Goal: Task Accomplishment & Management: Use online tool/utility

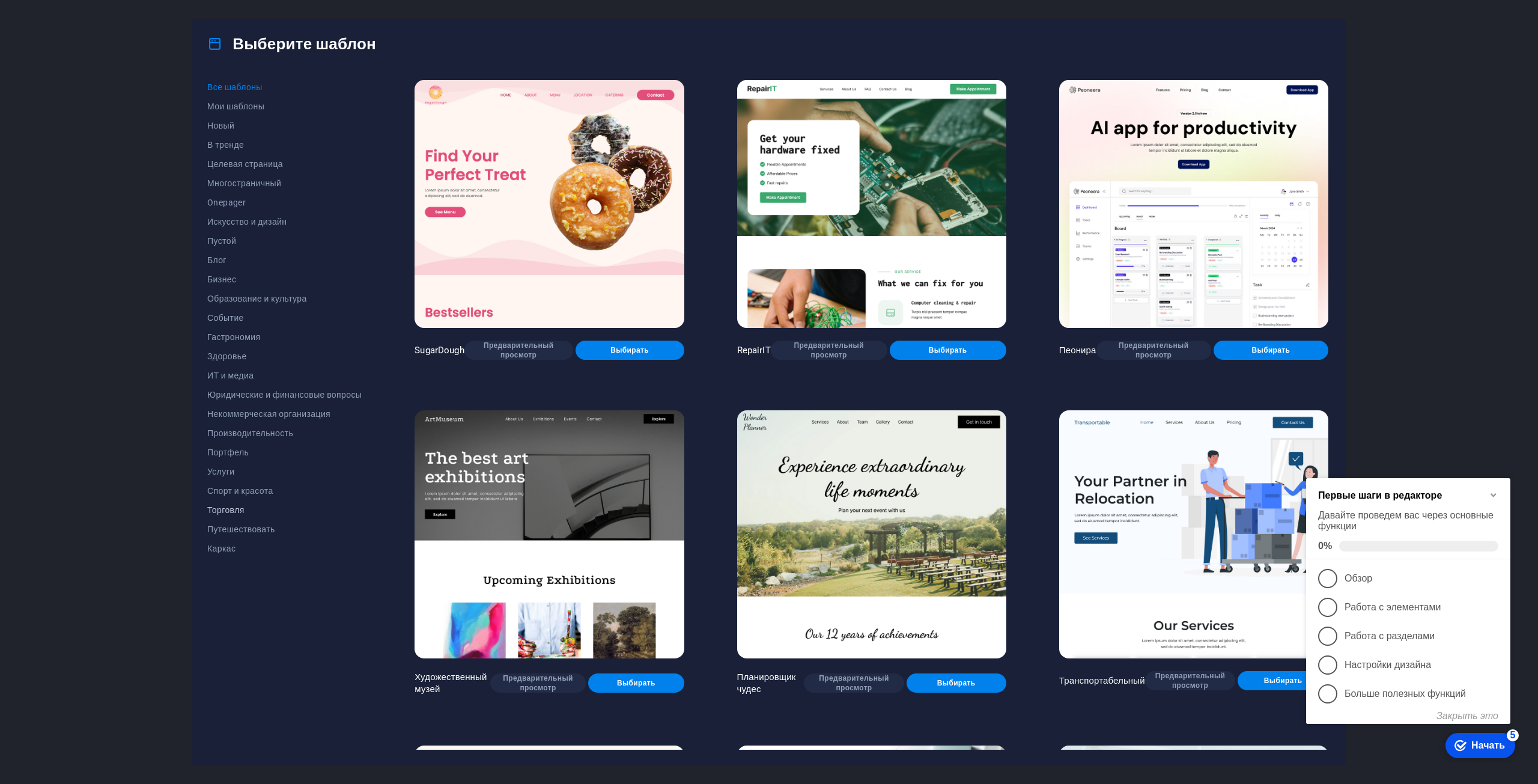
click at [240, 510] on font "Торговля" at bounding box center [226, 509] width 37 height 9
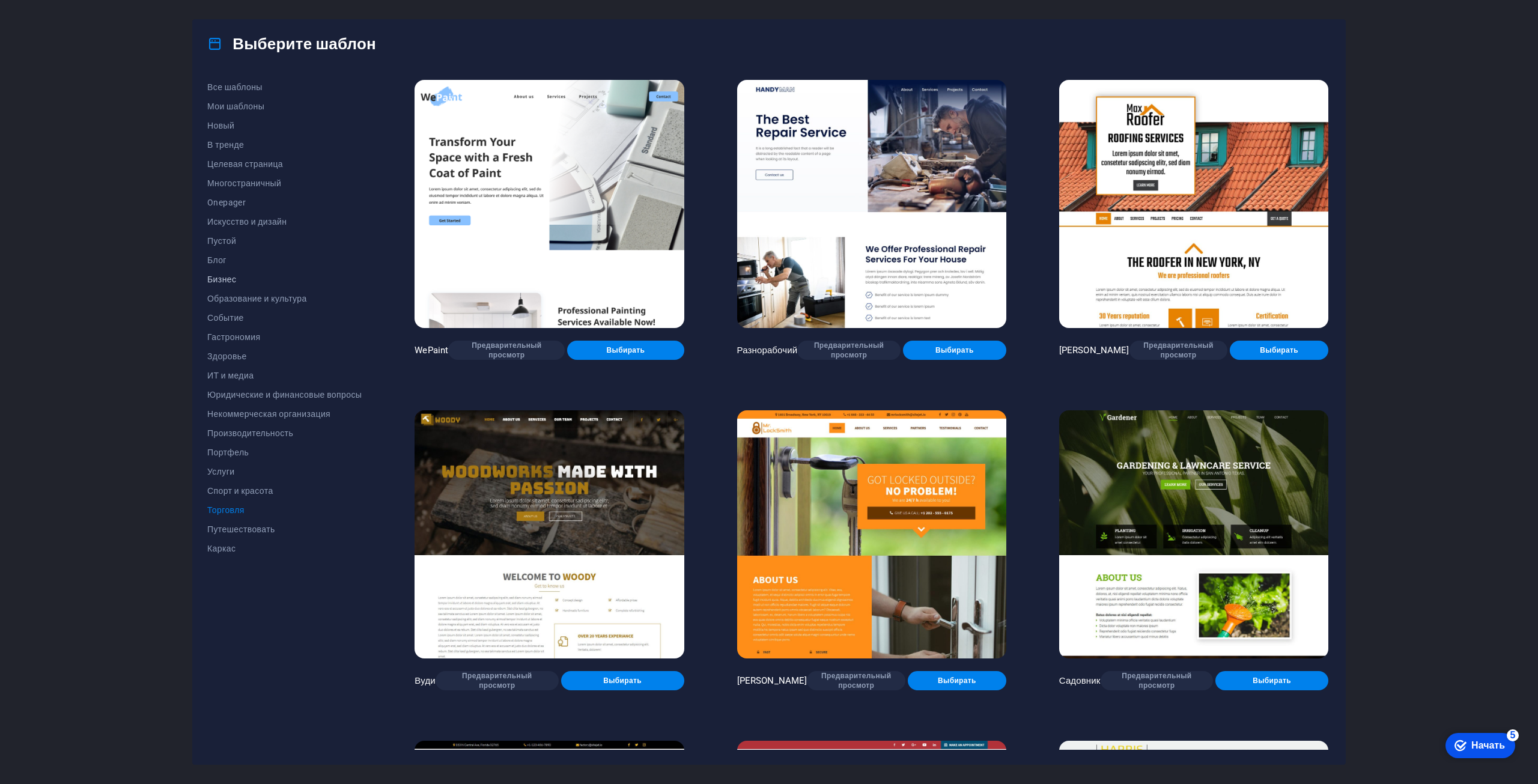
click at [237, 273] on button "Бизнес" at bounding box center [284, 279] width 154 height 19
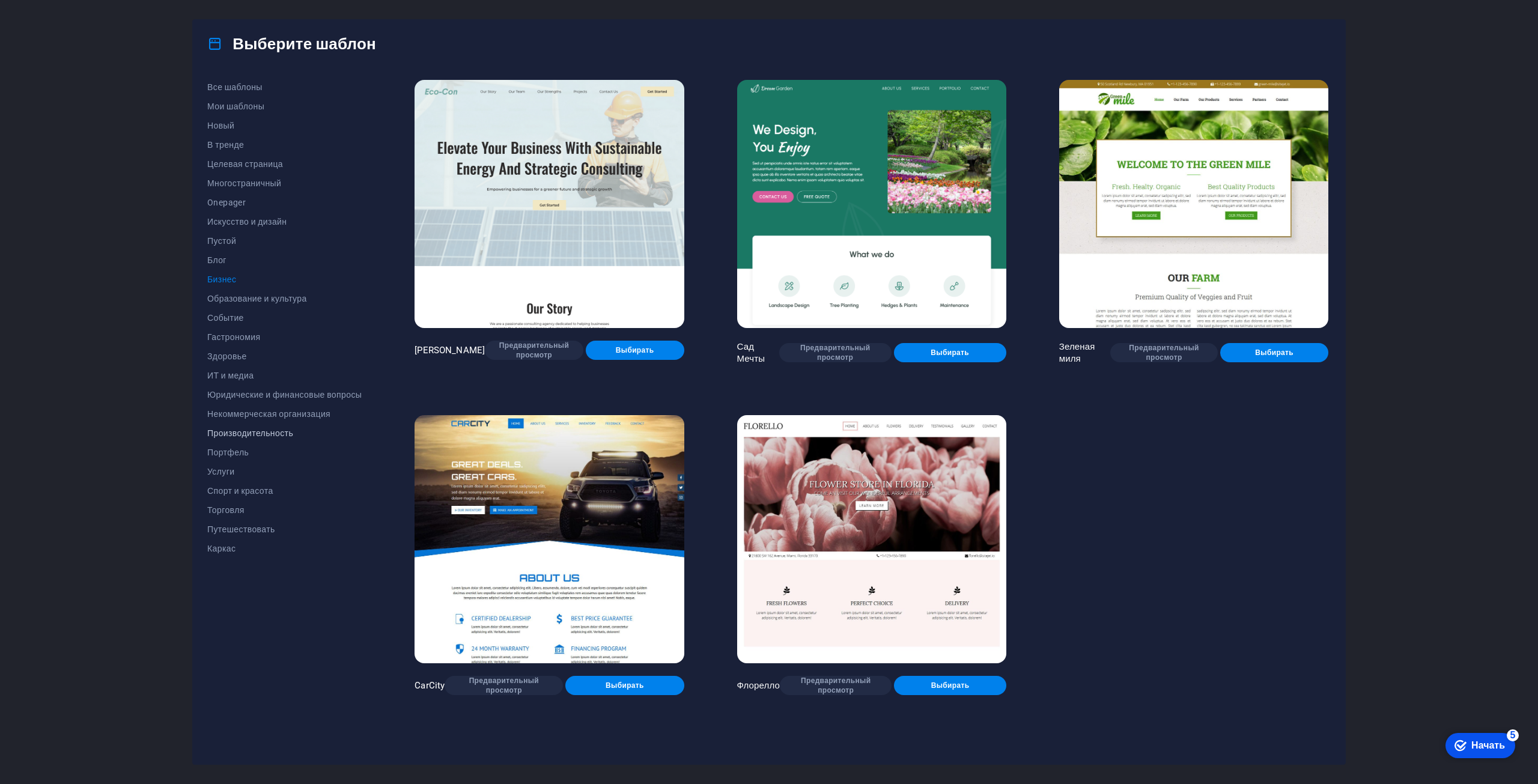
click at [242, 433] on font "Производительность" at bounding box center [250, 433] width 86 height 9
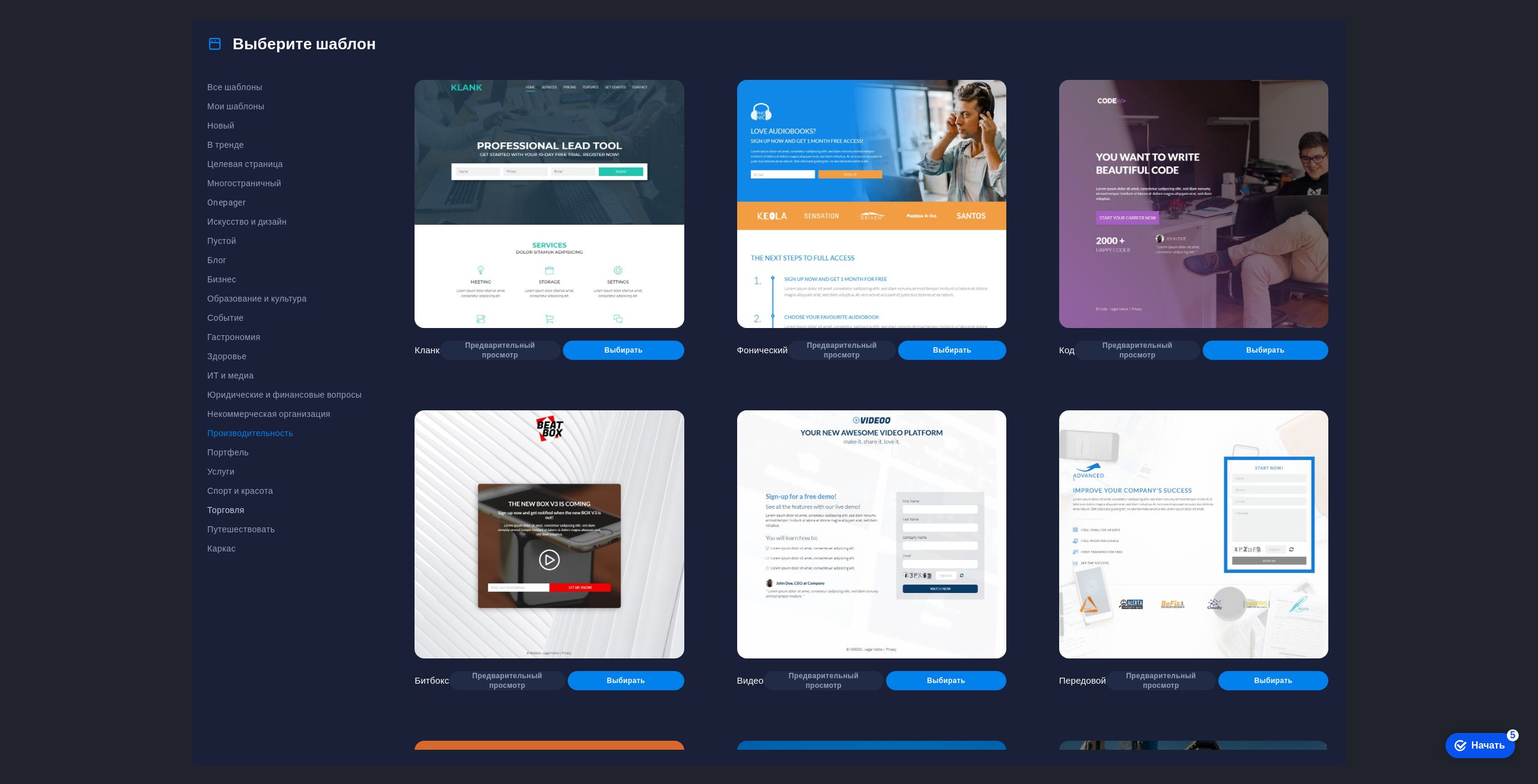
click at [239, 507] on font "Торговля" at bounding box center [226, 509] width 37 height 9
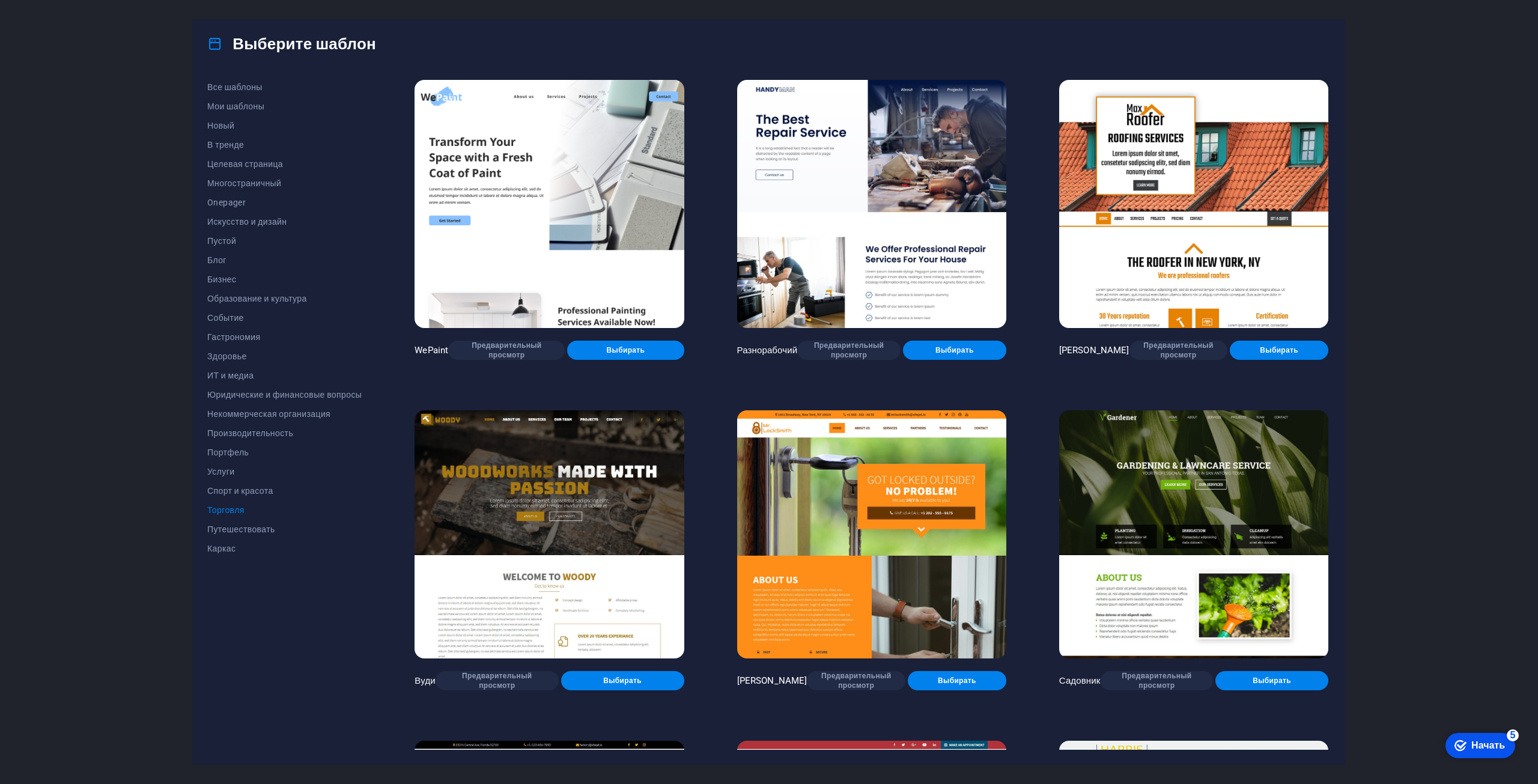
click at [509, 217] on img at bounding box center [549, 204] width 269 height 248
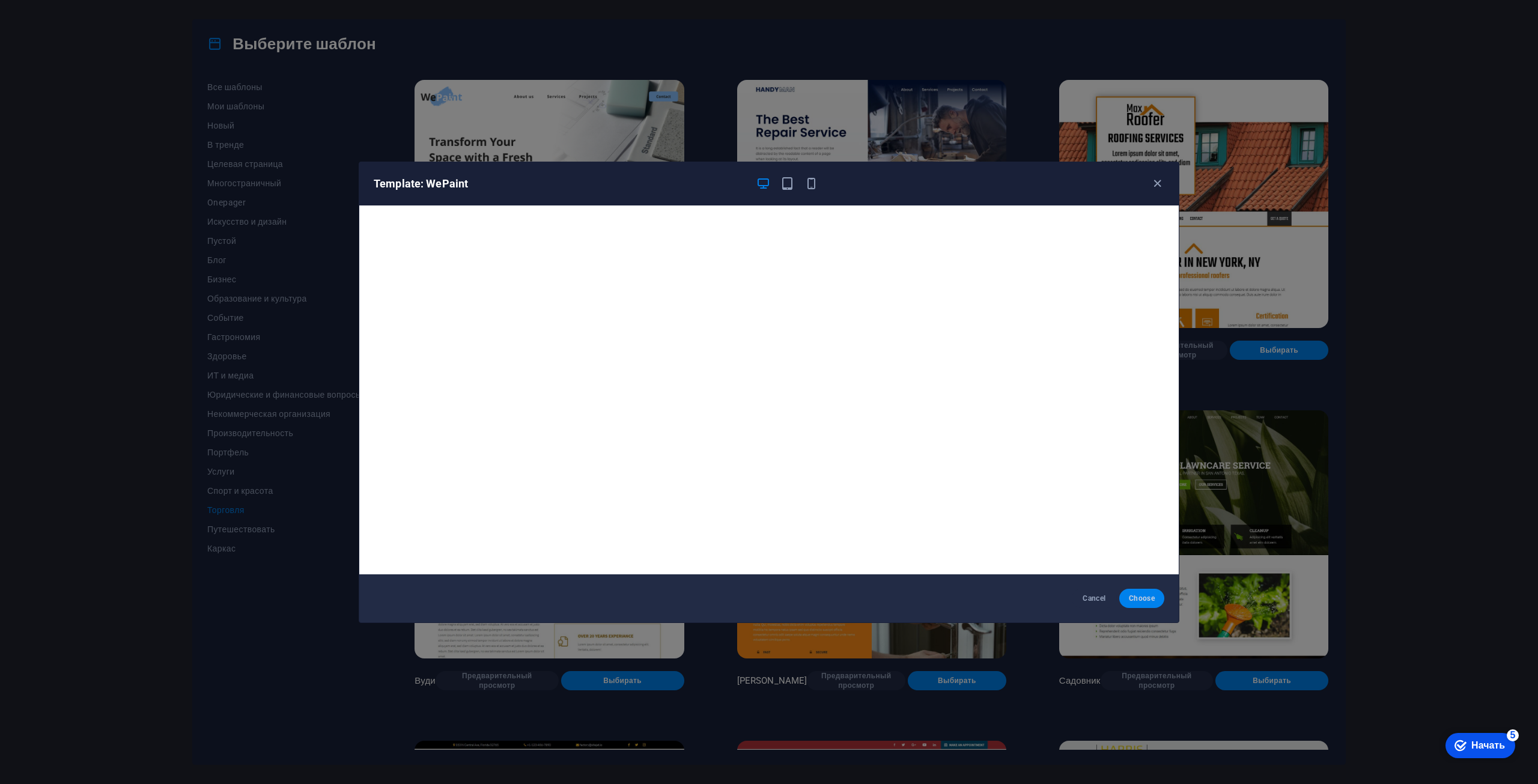
click at [1148, 595] on span "Choose" at bounding box center [1142, 598] width 26 height 9
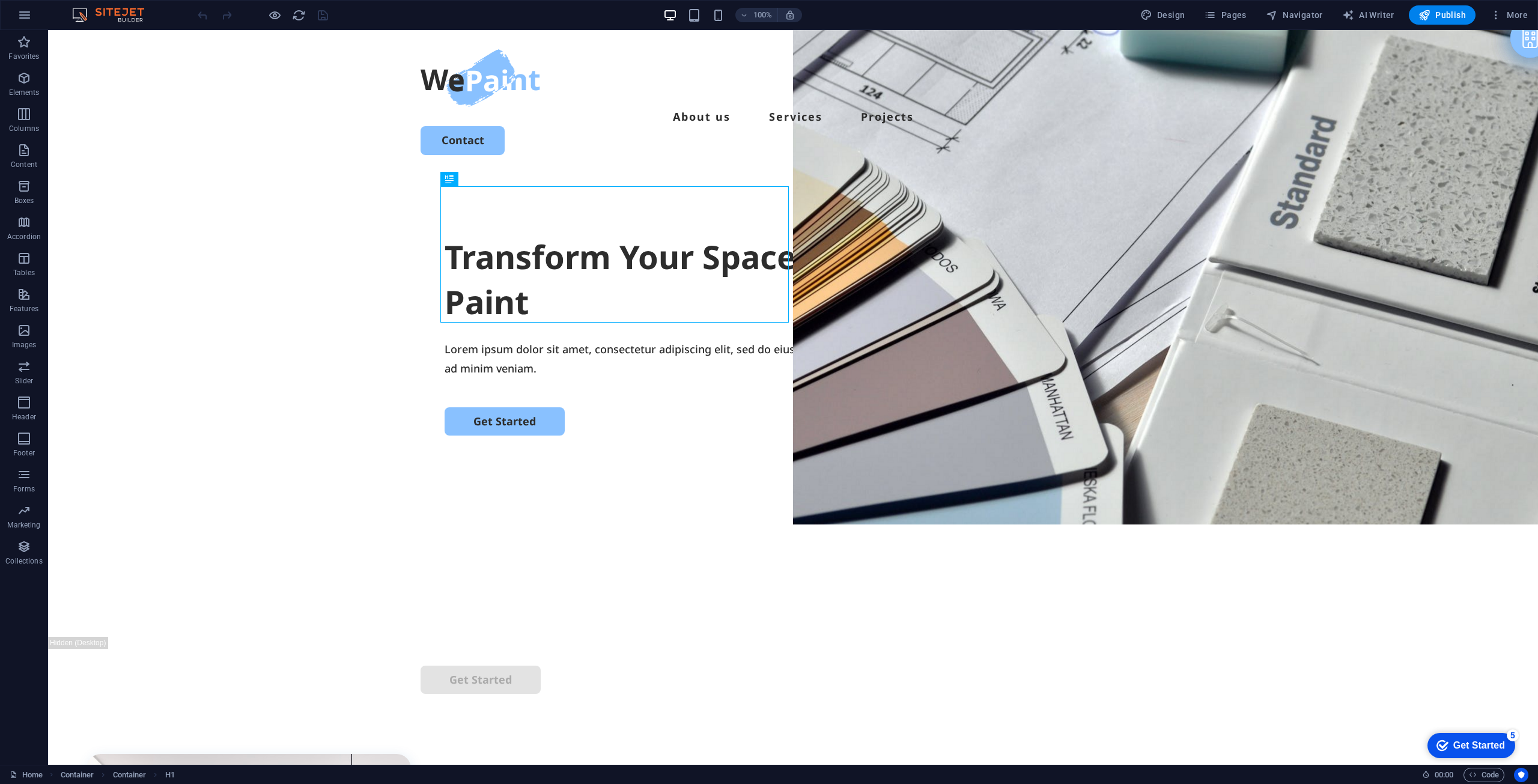
click at [1445, 740] on icon "checkmark" at bounding box center [1443, 745] width 12 height 12
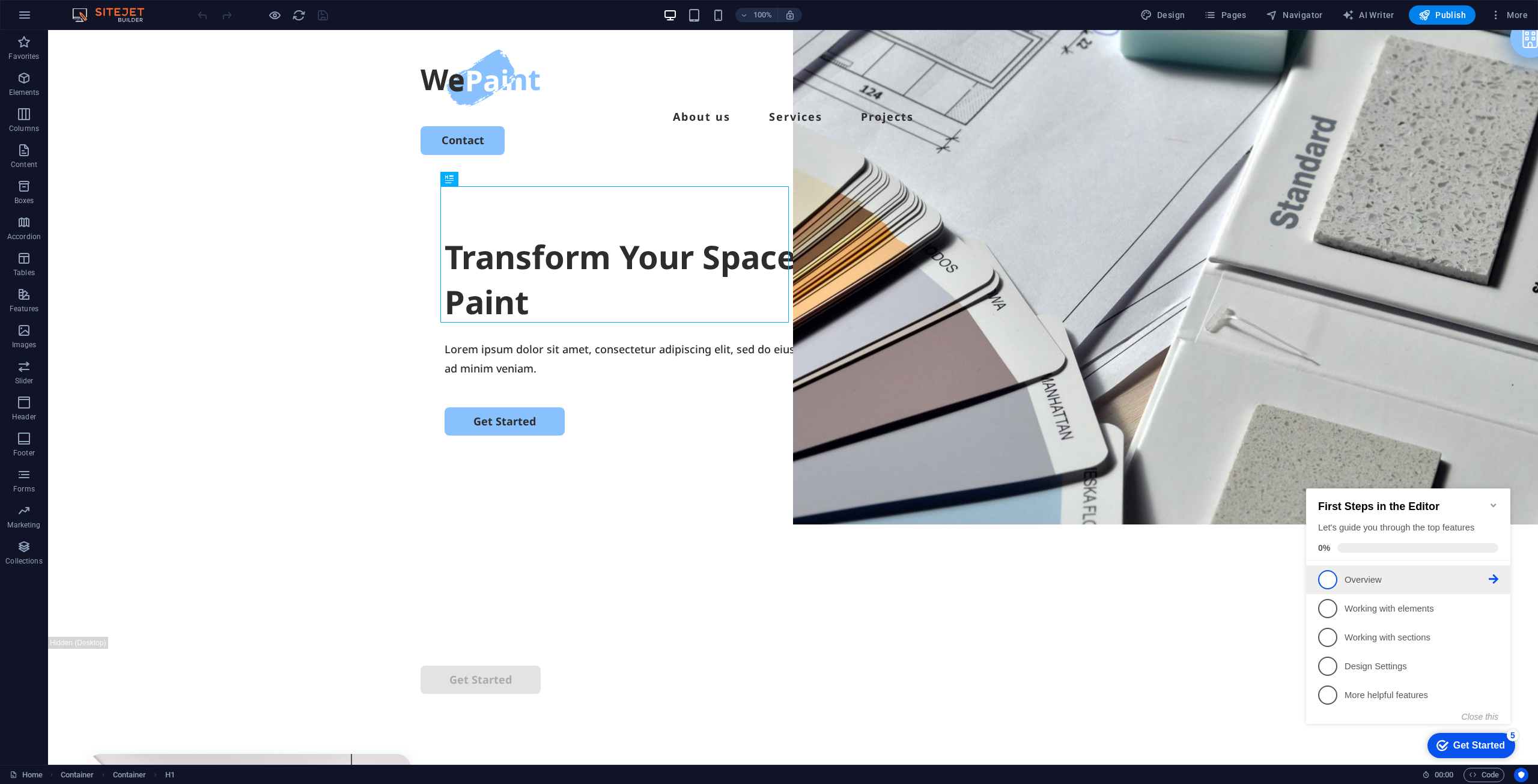
click at [1365, 578] on p "Overview - incomplete" at bounding box center [1417, 580] width 144 height 13
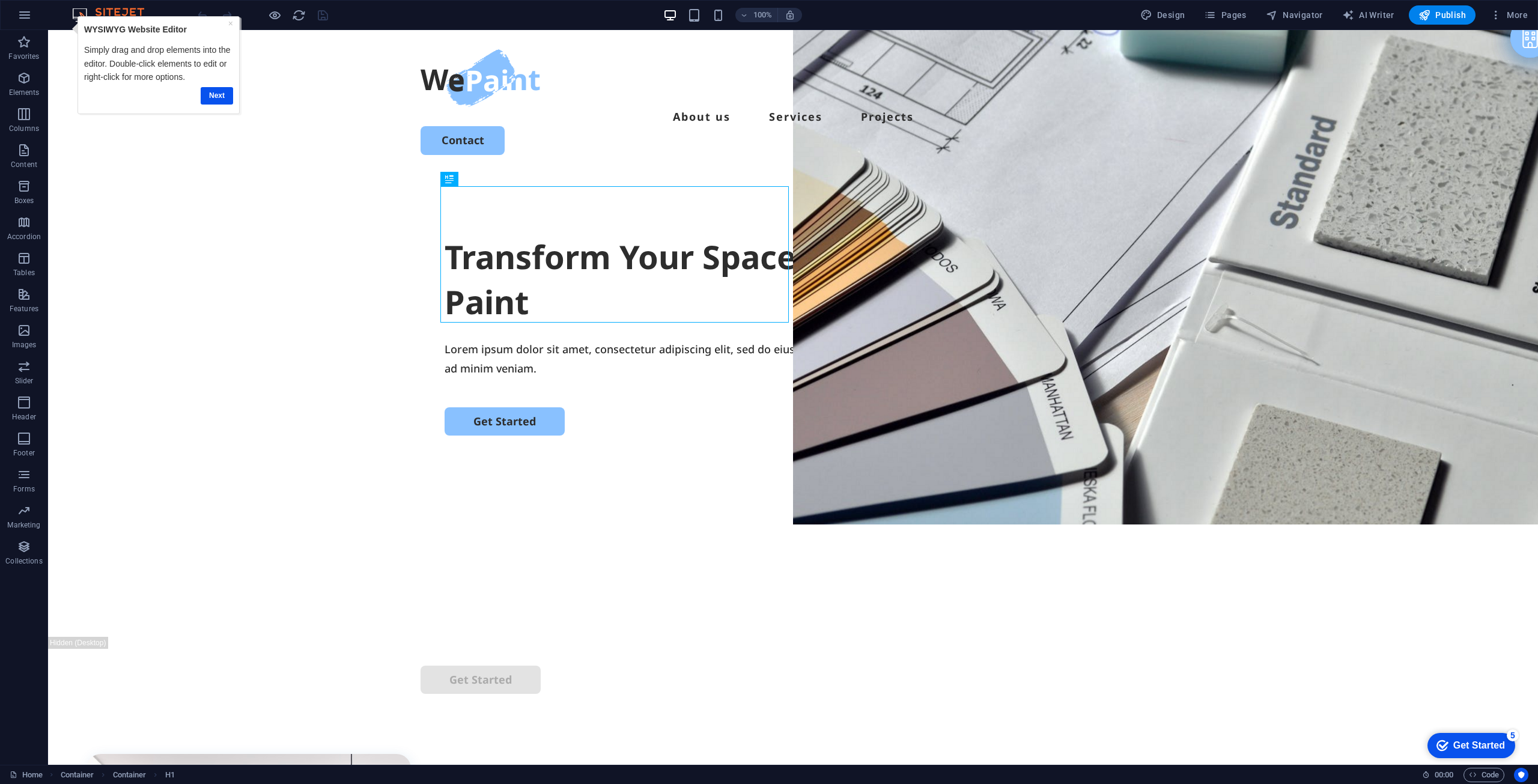
click at [1492, 742] on div "Get Started" at bounding box center [1479, 745] width 52 height 11
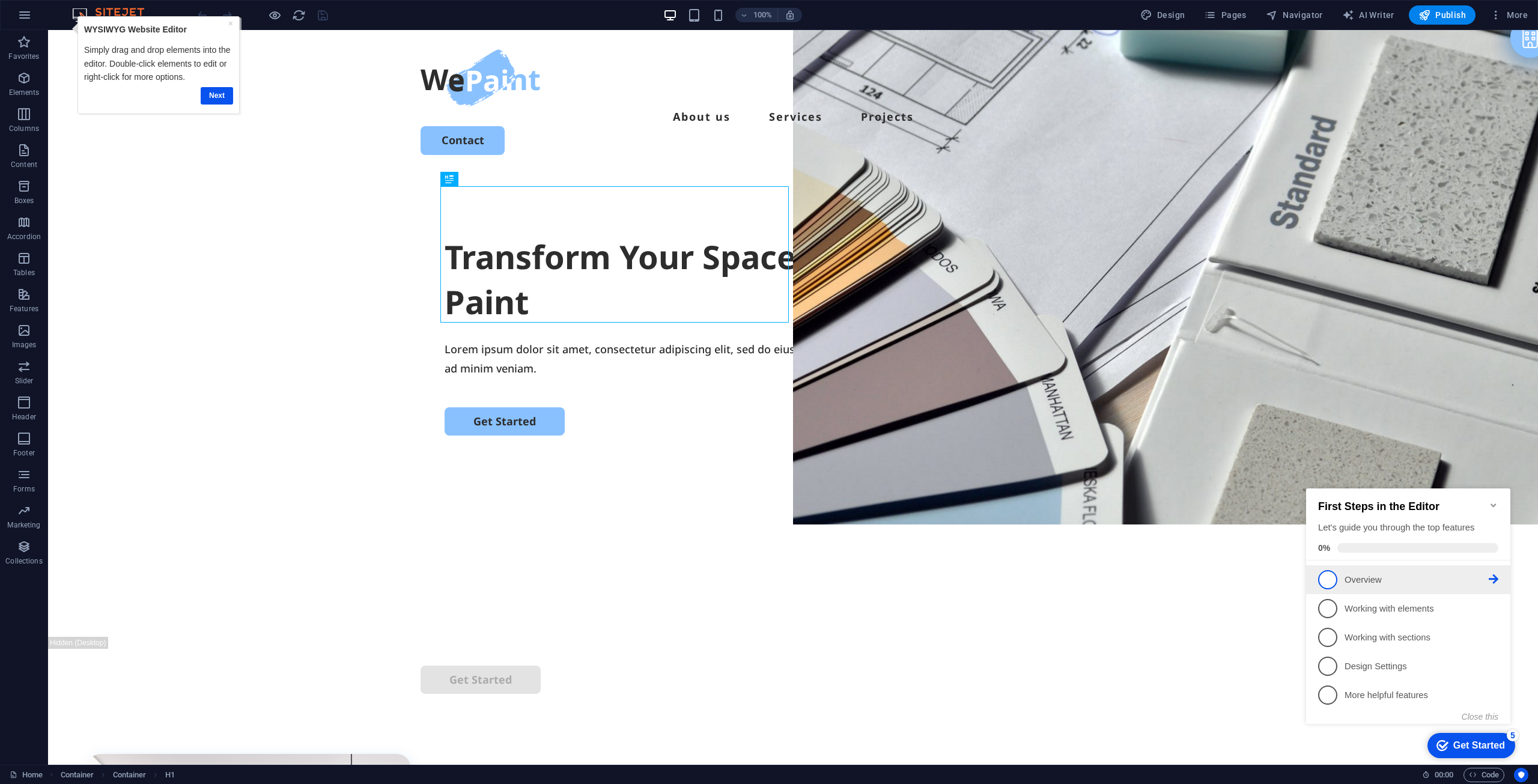
click at [1317, 575] on li "1 Overview - incomplete" at bounding box center [1408, 580] width 204 height 29
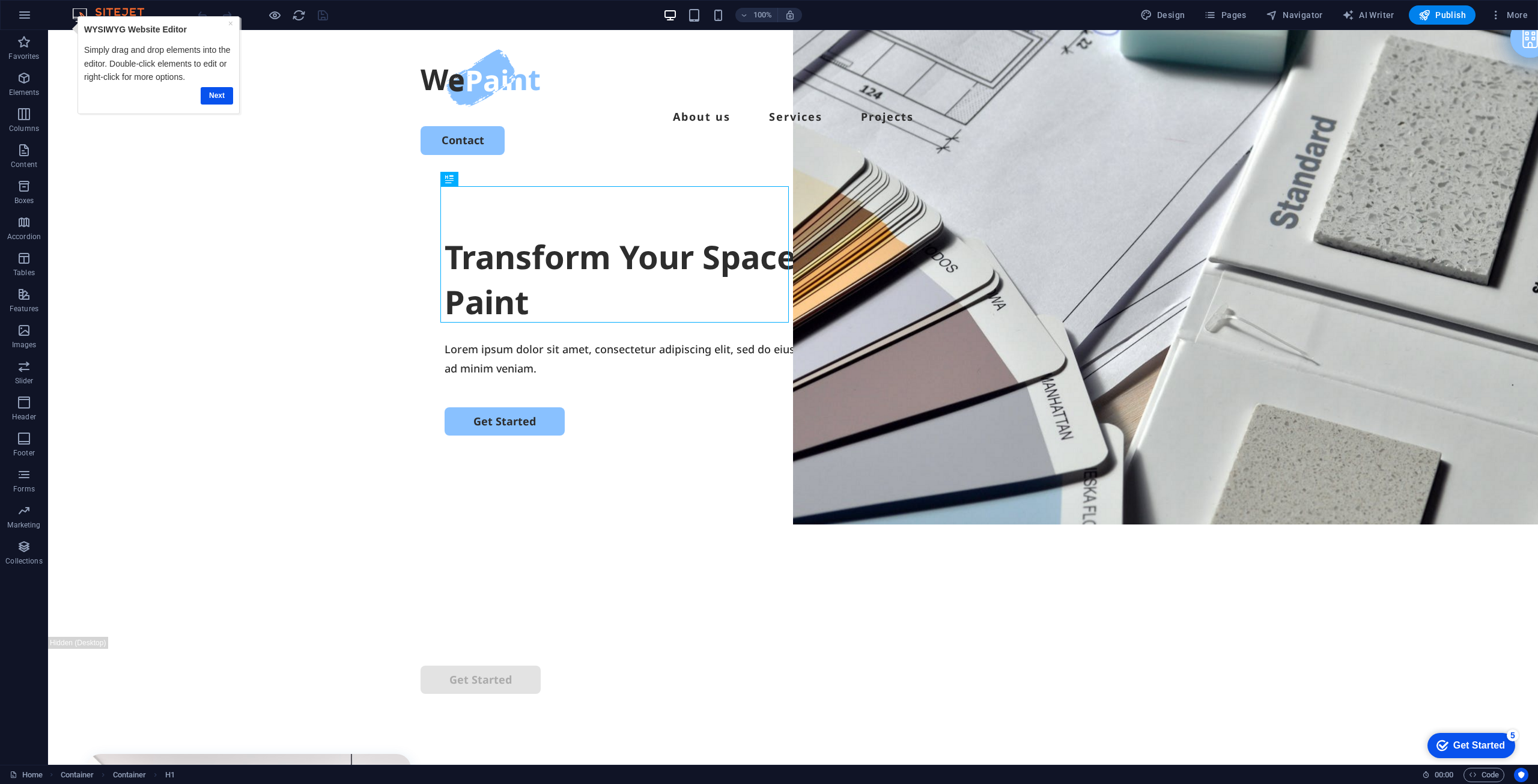
click at [1505, 751] on div "Get Started" at bounding box center [1479, 745] width 52 height 11
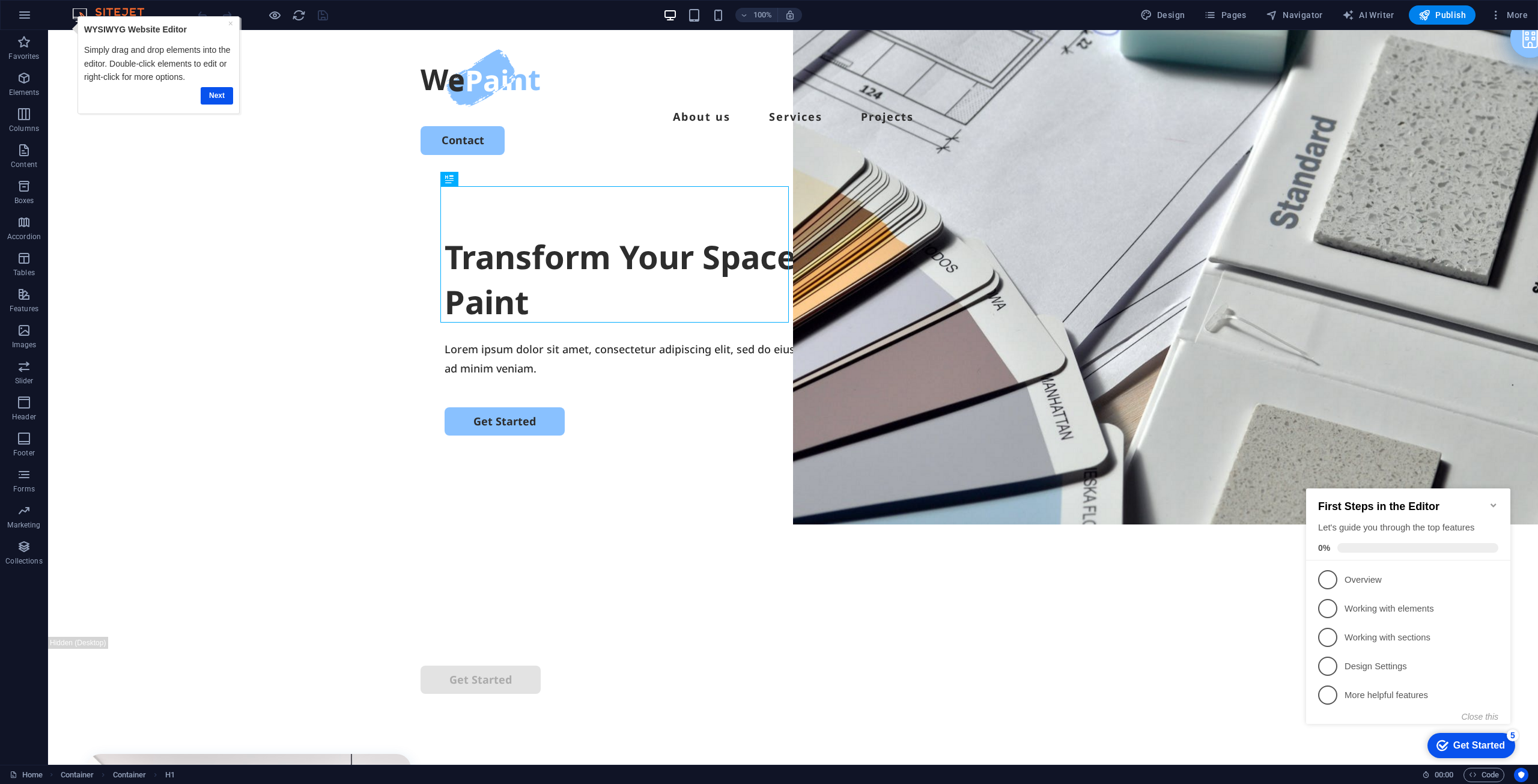
click at [1372, 545] on span at bounding box center [1418, 547] width 161 height 9
click at [1338, 605] on link "2 Working with elements - incomplete" at bounding box center [1408, 608] width 180 height 19
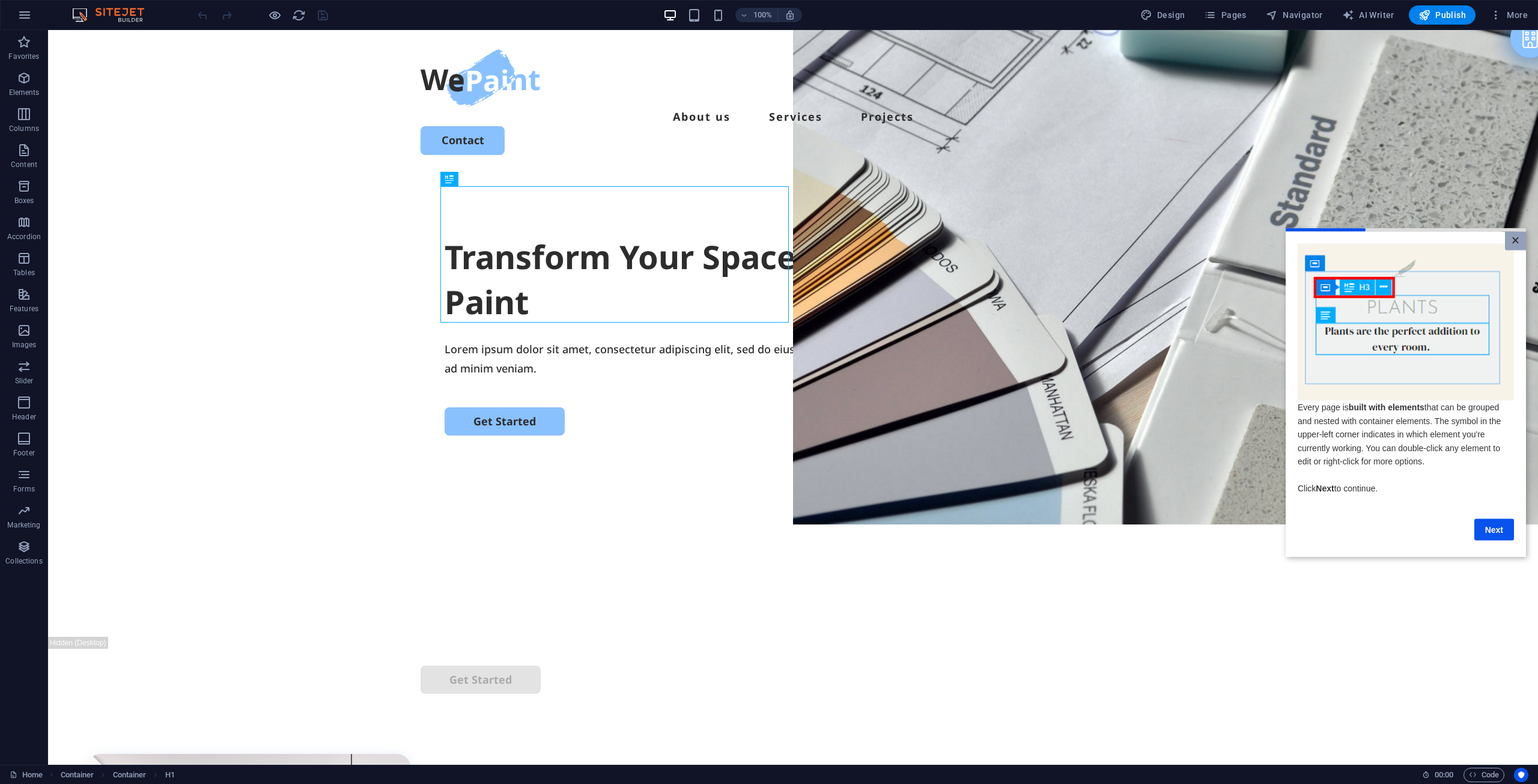
click at [1519, 246] on link "×" at bounding box center [1515, 240] width 21 height 19
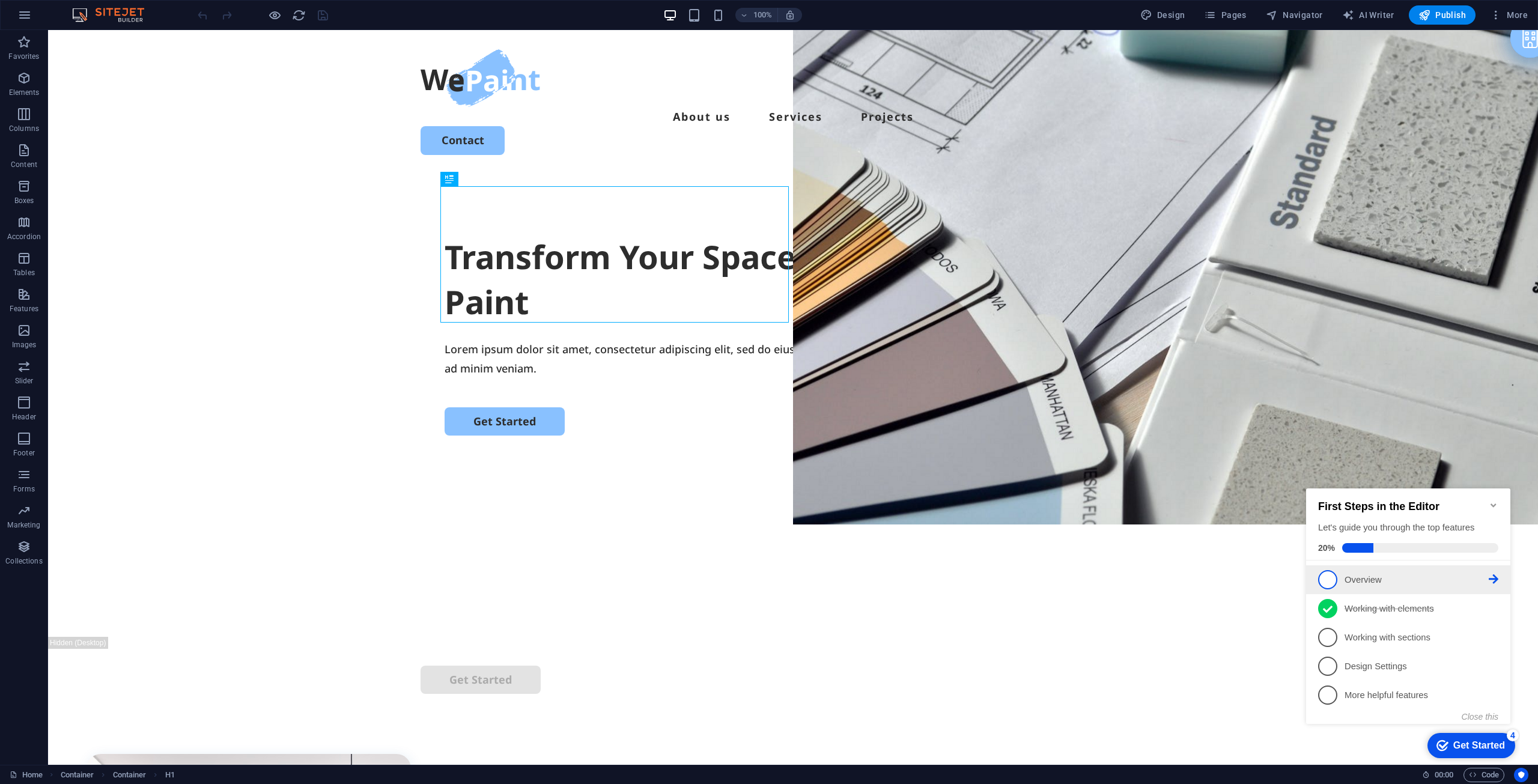
click at [1339, 586] on link "1 Overview - incomplete" at bounding box center [1408, 580] width 180 height 19
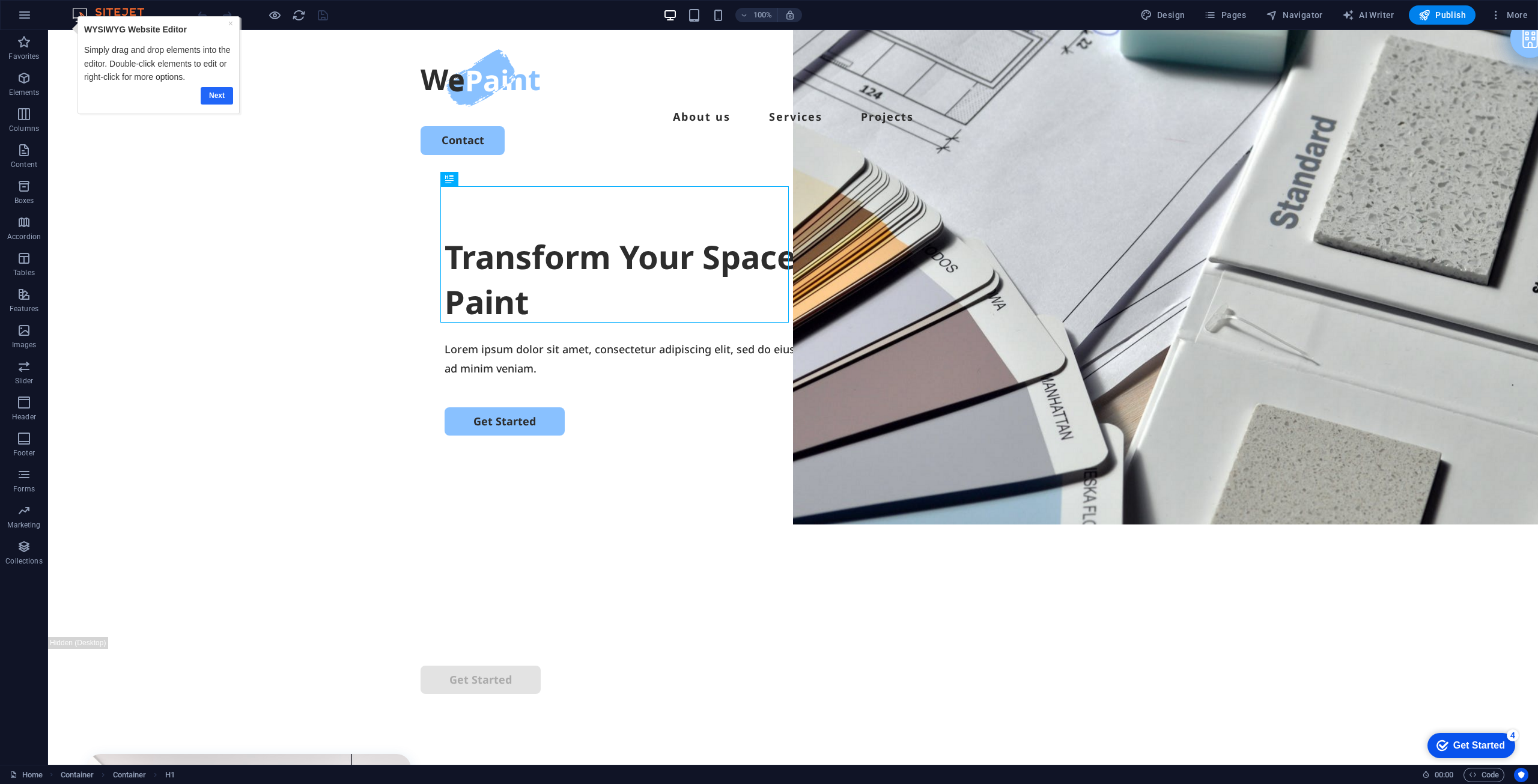
click at [220, 98] on link "Next" at bounding box center [217, 95] width 32 height 17
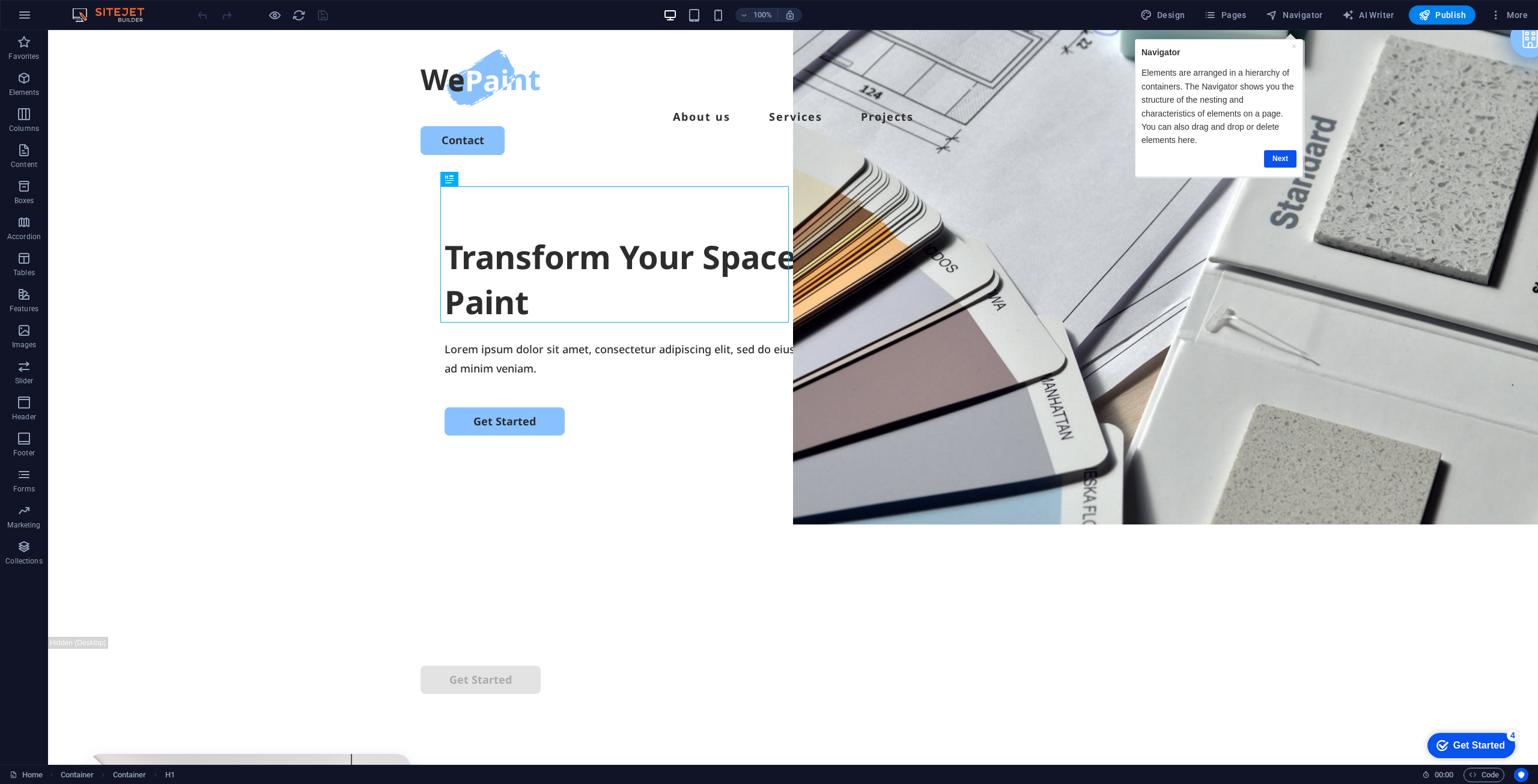
drag, startPoint x: 1465, startPoint y: 757, endPoint x: 1582, endPoint y: 1001, distance: 270.6
click at [1465, 756] on div "checkmark Get Started 4" at bounding box center [1471, 745] width 88 height 25
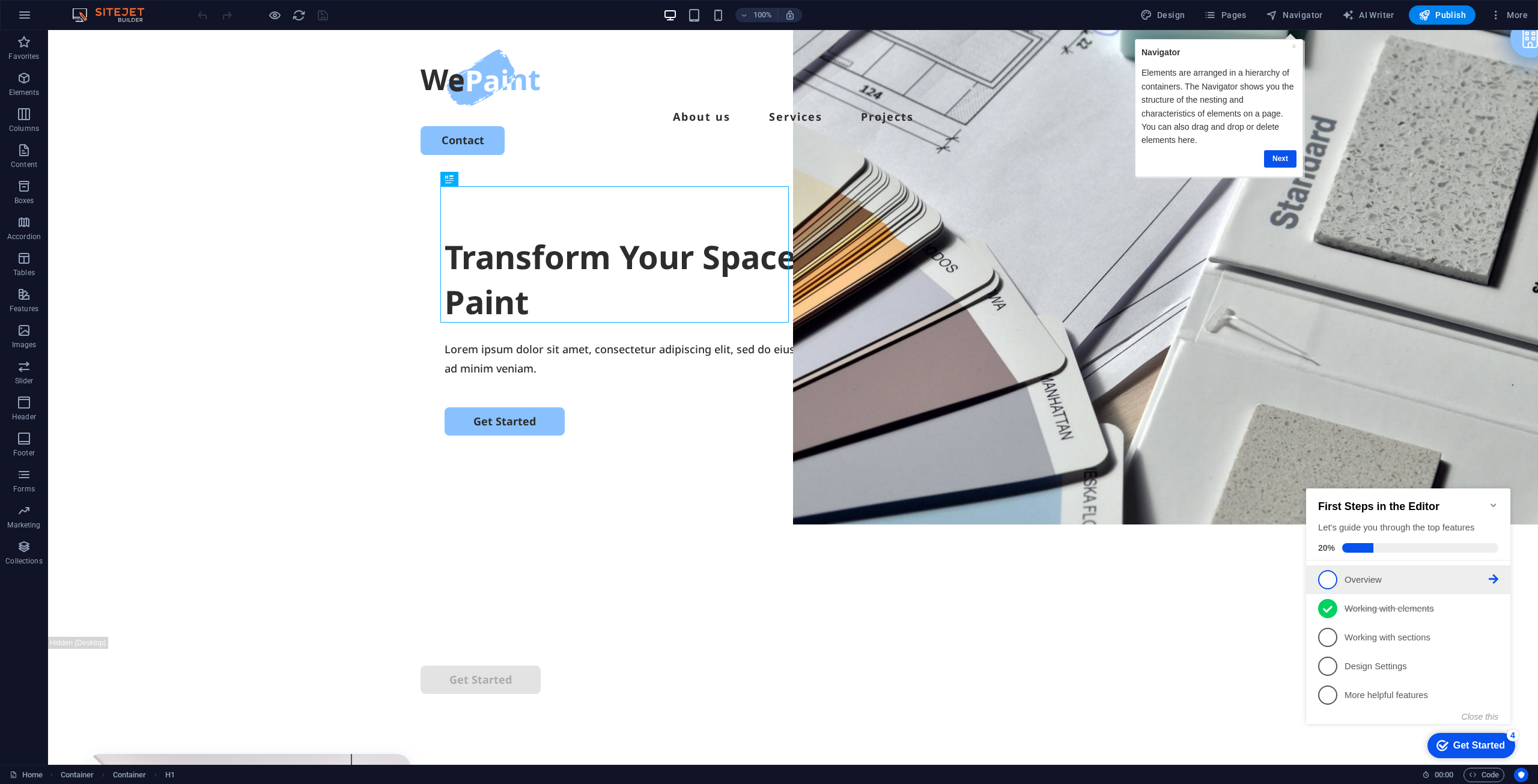
click at [1336, 584] on link "1 Overview - incomplete" at bounding box center [1408, 580] width 180 height 19
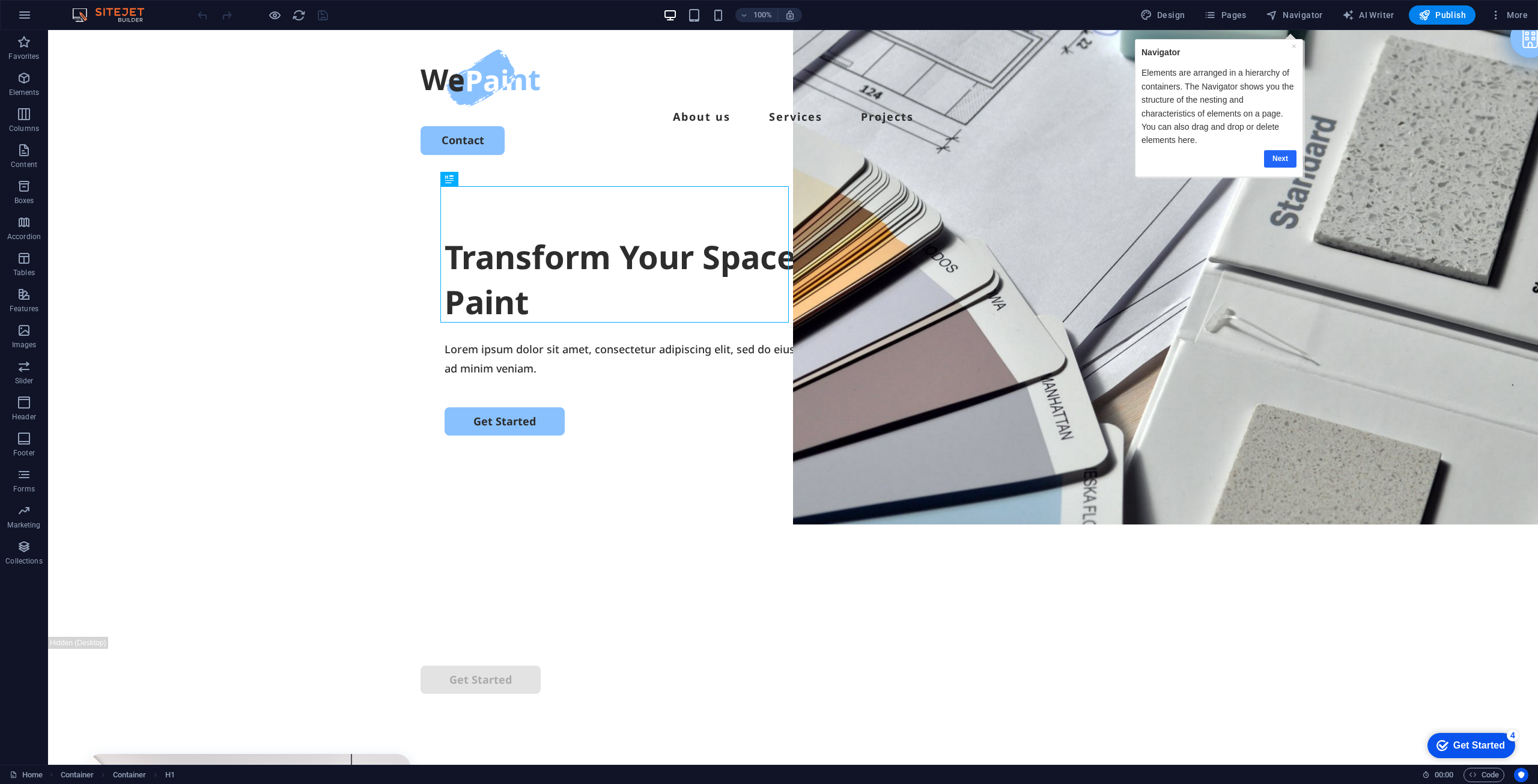
click at [1291, 157] on link "Next" at bounding box center [1280, 159] width 32 height 17
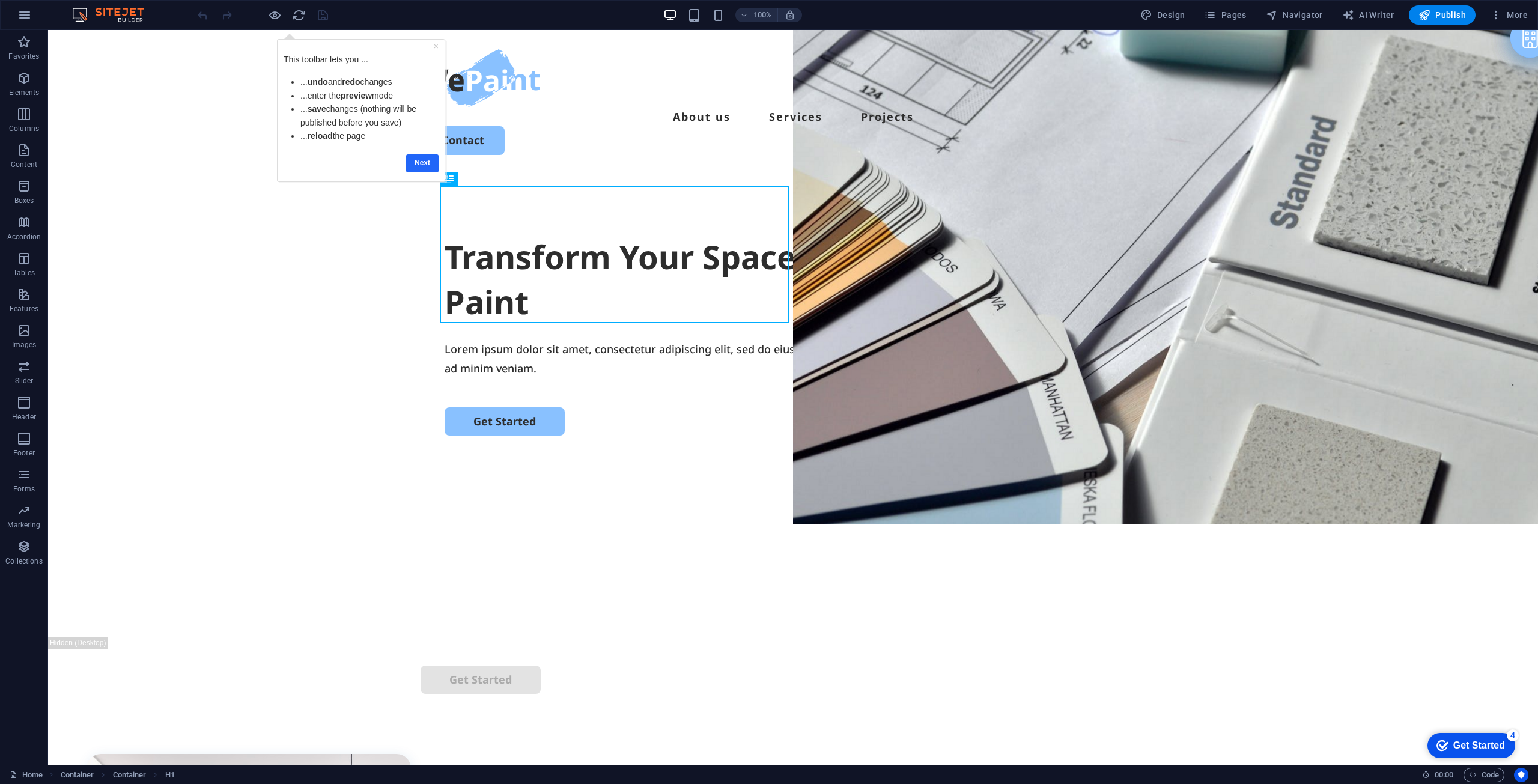
click at [410, 157] on link "Next" at bounding box center [422, 163] width 32 height 17
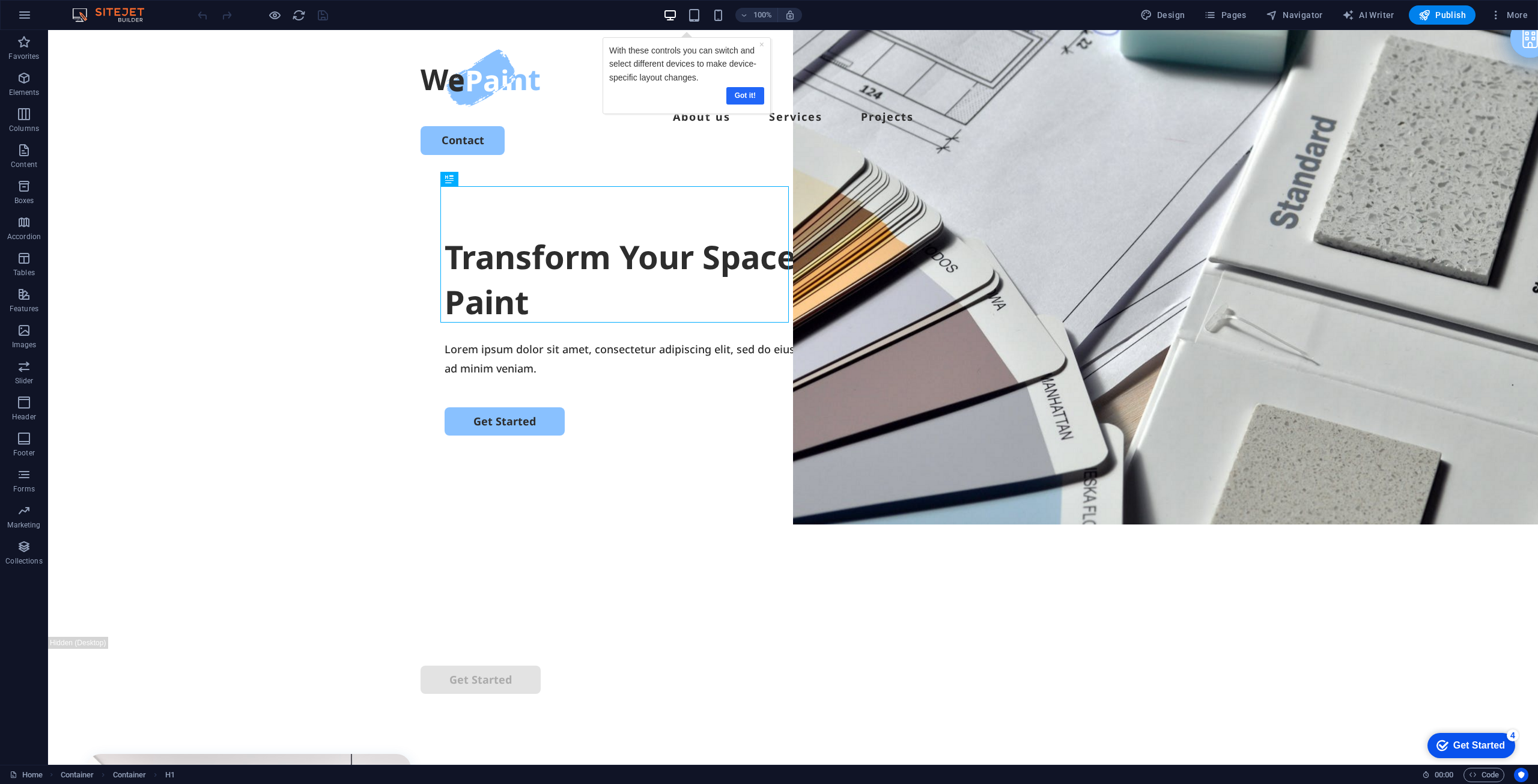
click at [746, 91] on link "Got it!" at bounding box center [745, 95] width 38 height 17
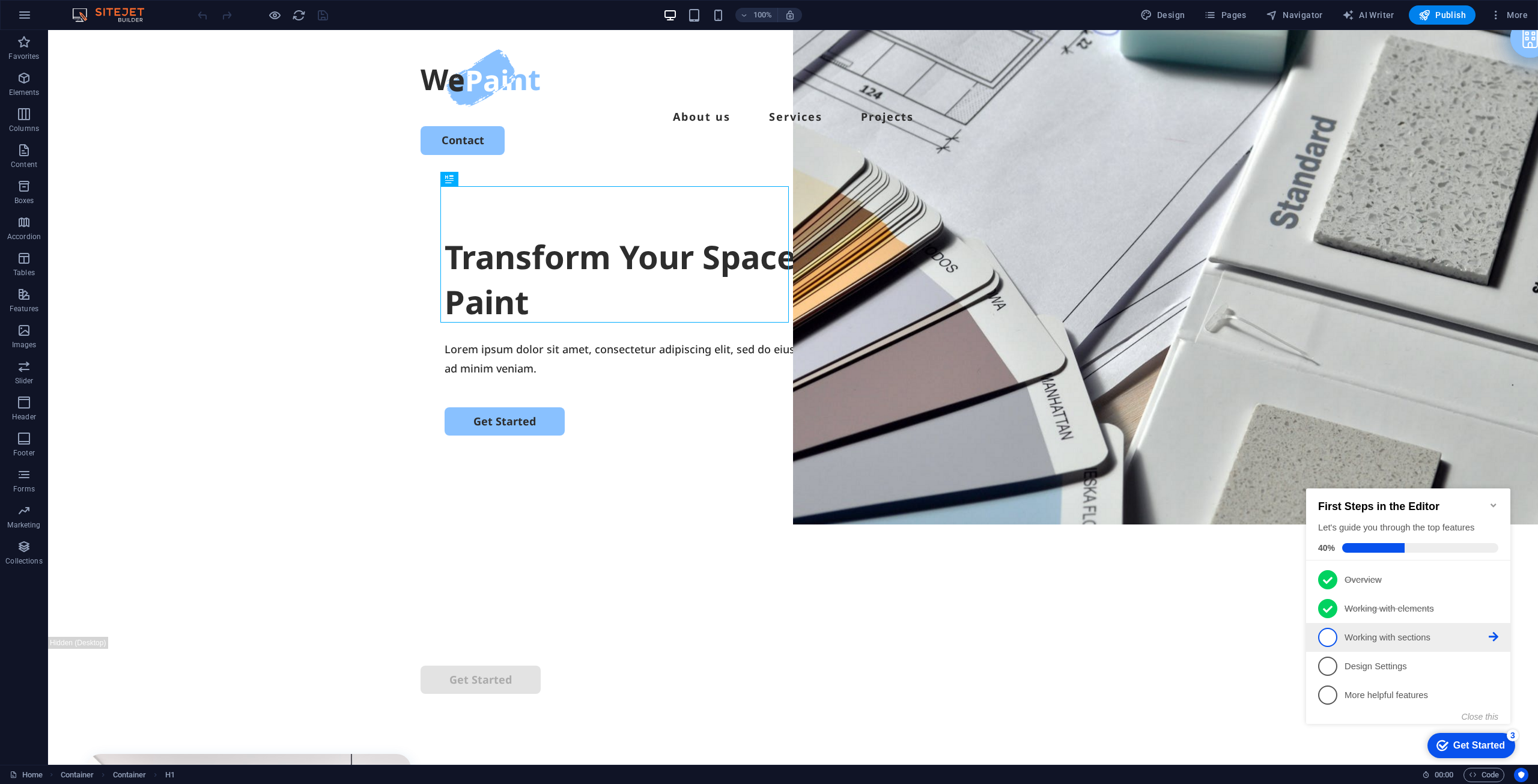
click at [1356, 628] on link "3 Working with sections - incomplete" at bounding box center [1408, 637] width 180 height 19
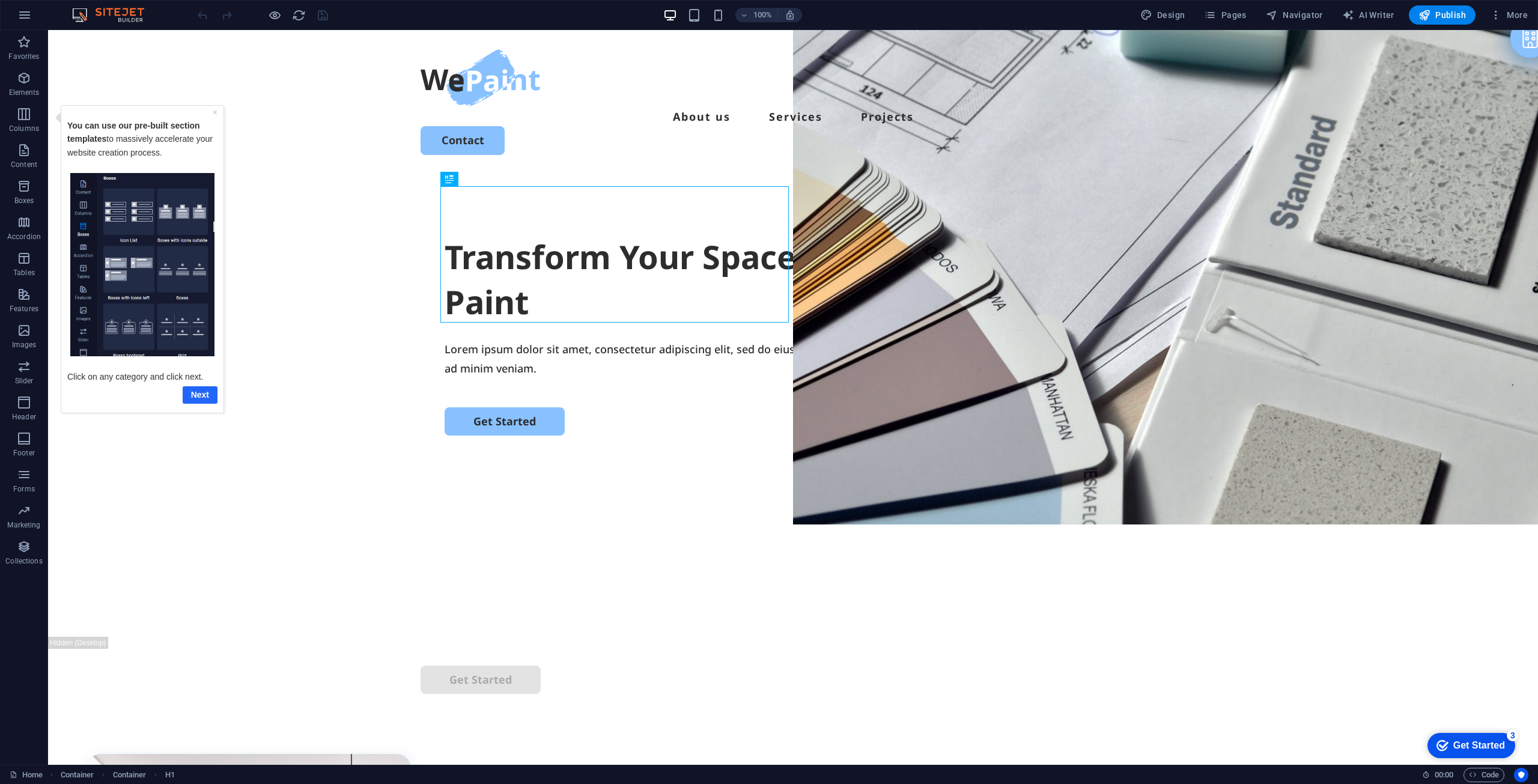
click at [199, 395] on link "Next" at bounding box center [200, 395] width 35 height 17
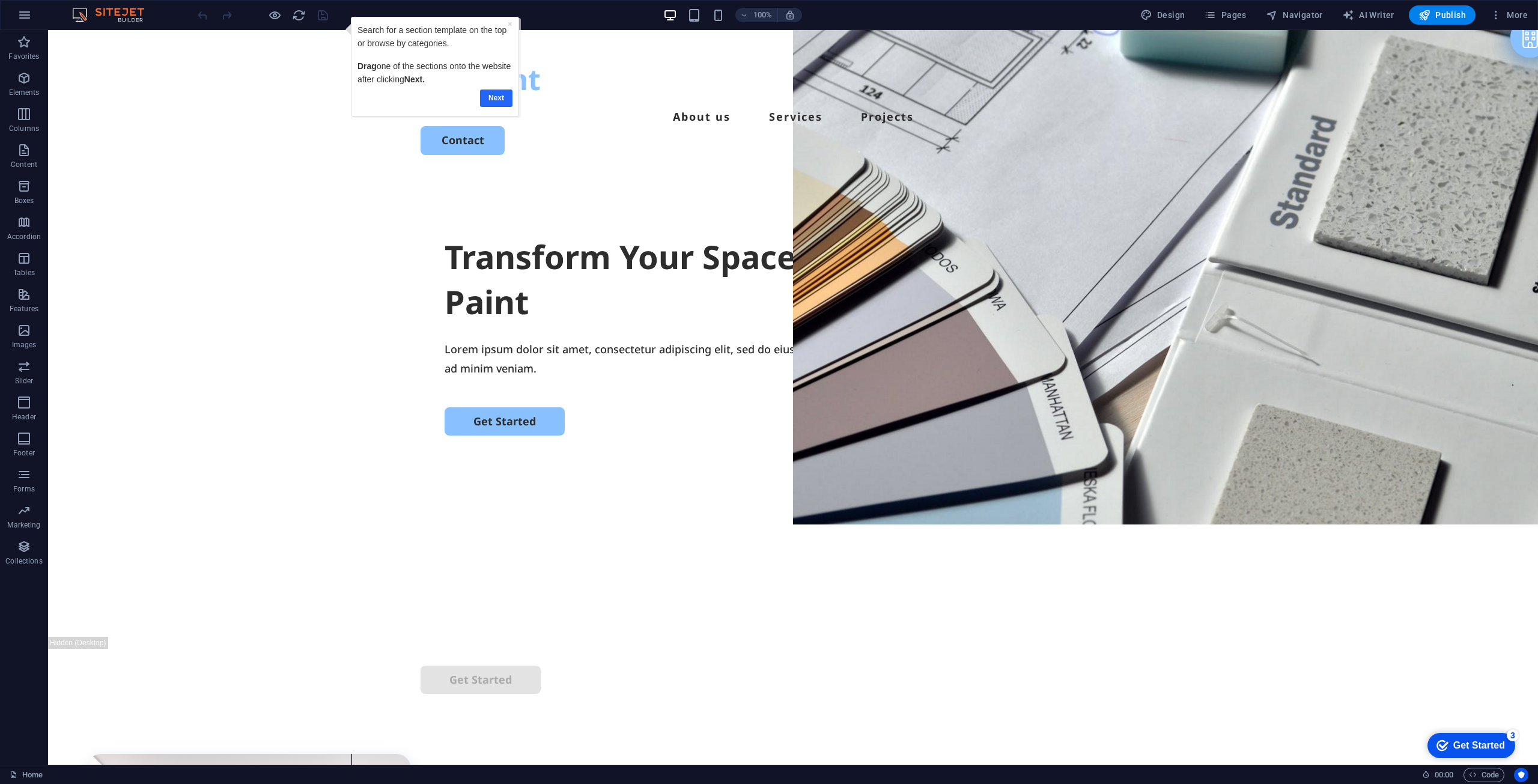
click at [506, 93] on link "Next" at bounding box center [496, 98] width 32 height 17
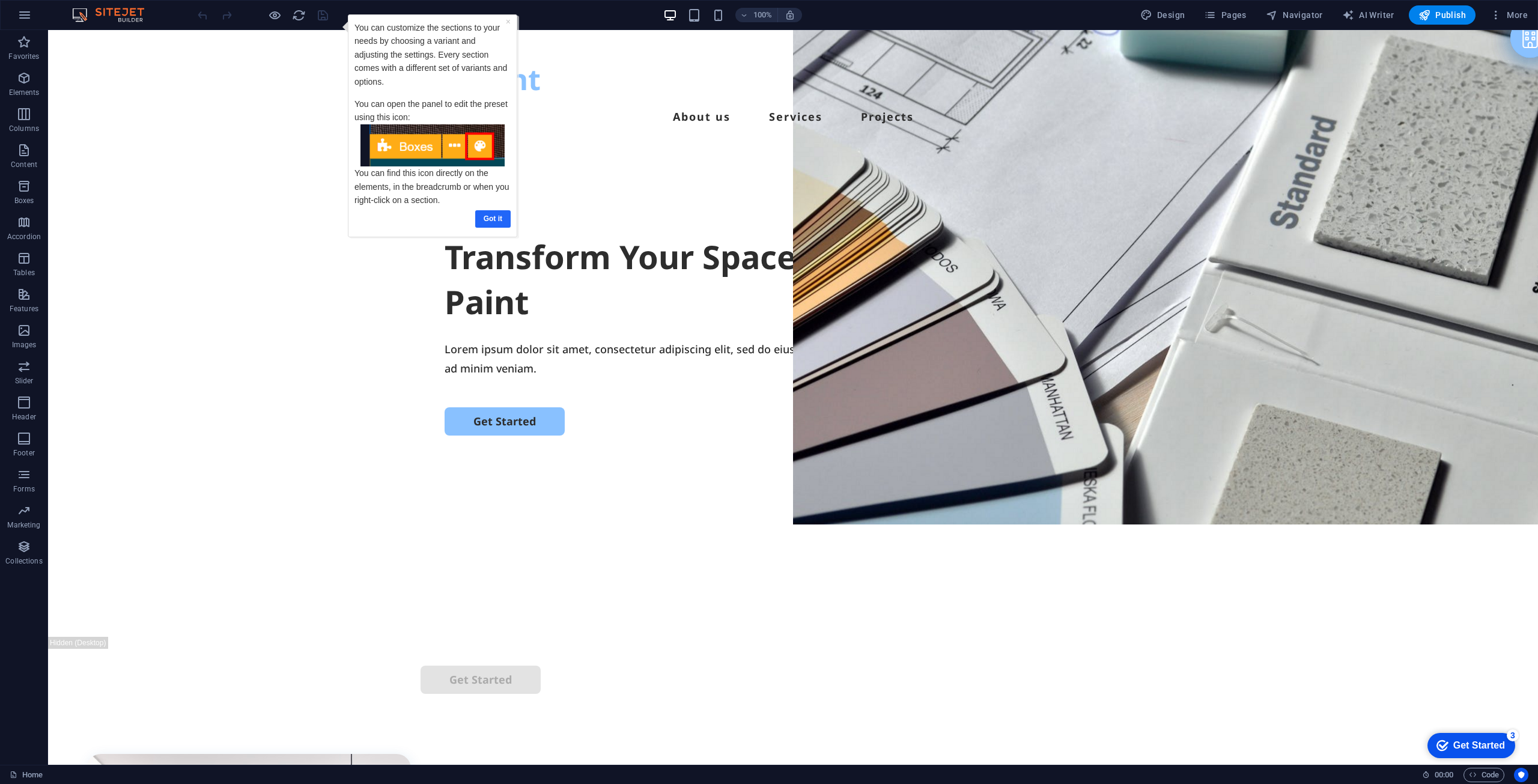
click at [486, 220] on link "Got it" at bounding box center [492, 219] width 35 height 17
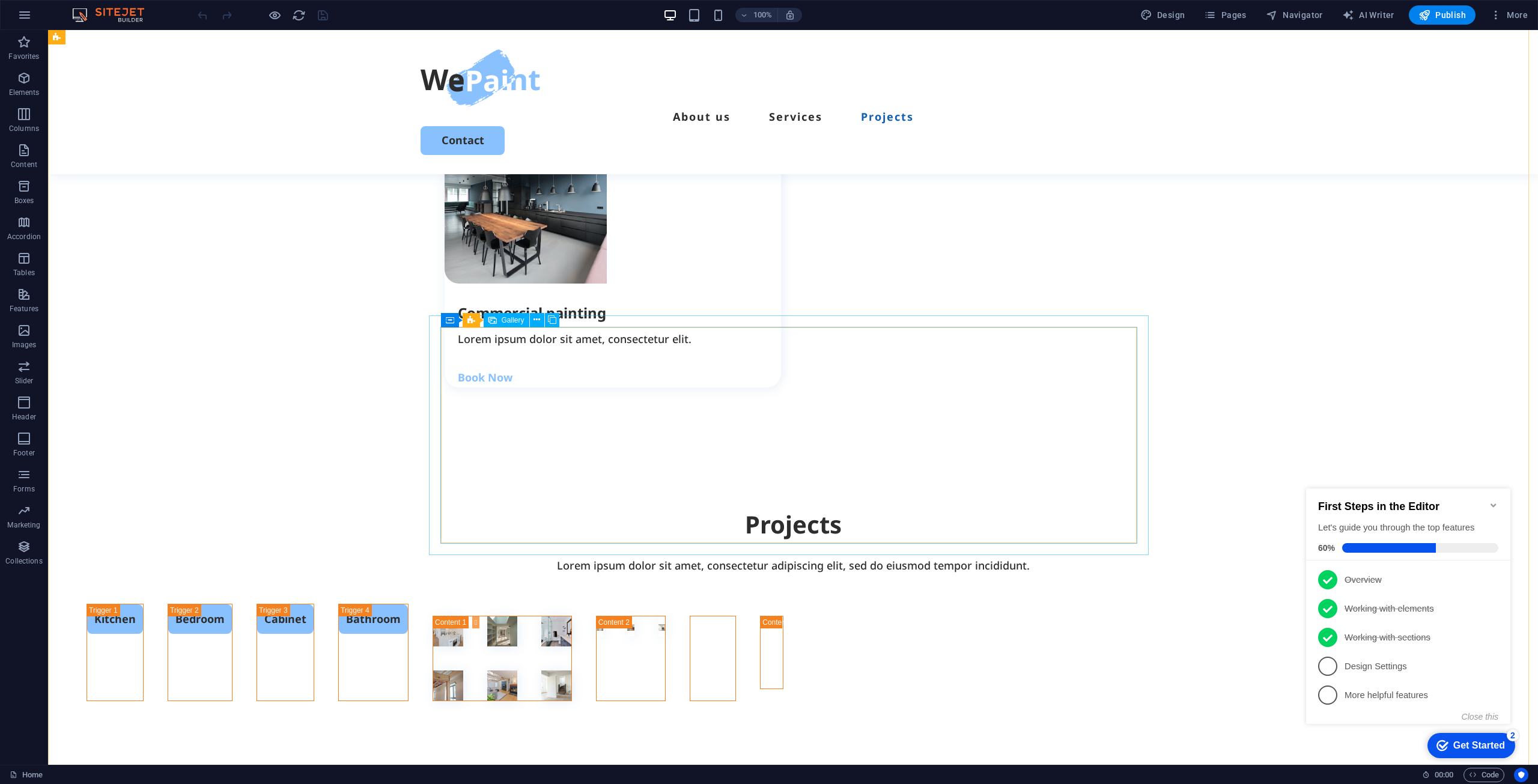
scroll to position [2092, 0]
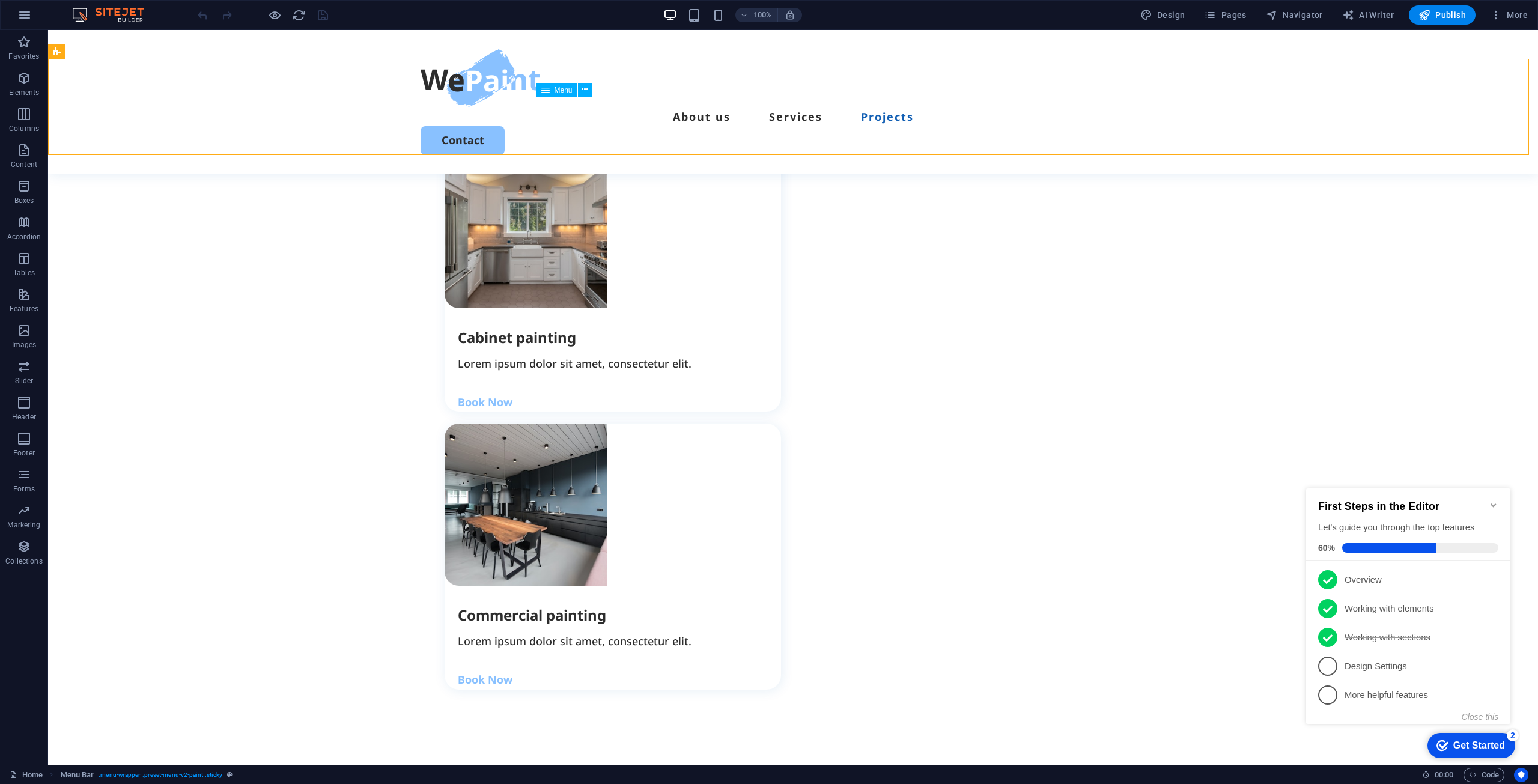
drag, startPoint x: 735, startPoint y: 77, endPoint x: 713, endPoint y: 80, distance: 22.2
click at [713, 107] on nav "About us Services Projects" at bounding box center [793, 116] width 745 height 19
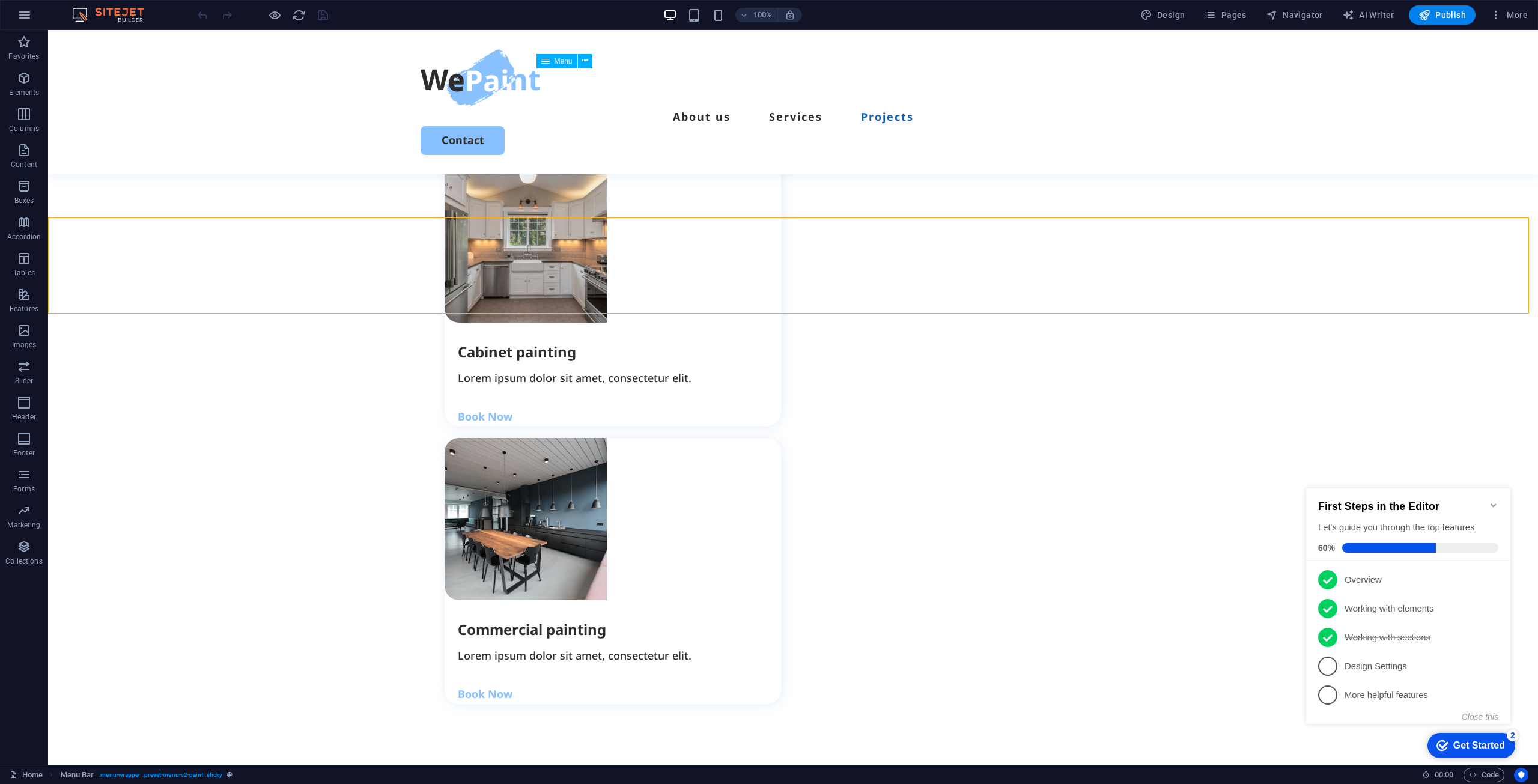
click at [713, 107] on nav "About us Services Projects" at bounding box center [793, 116] width 745 height 19
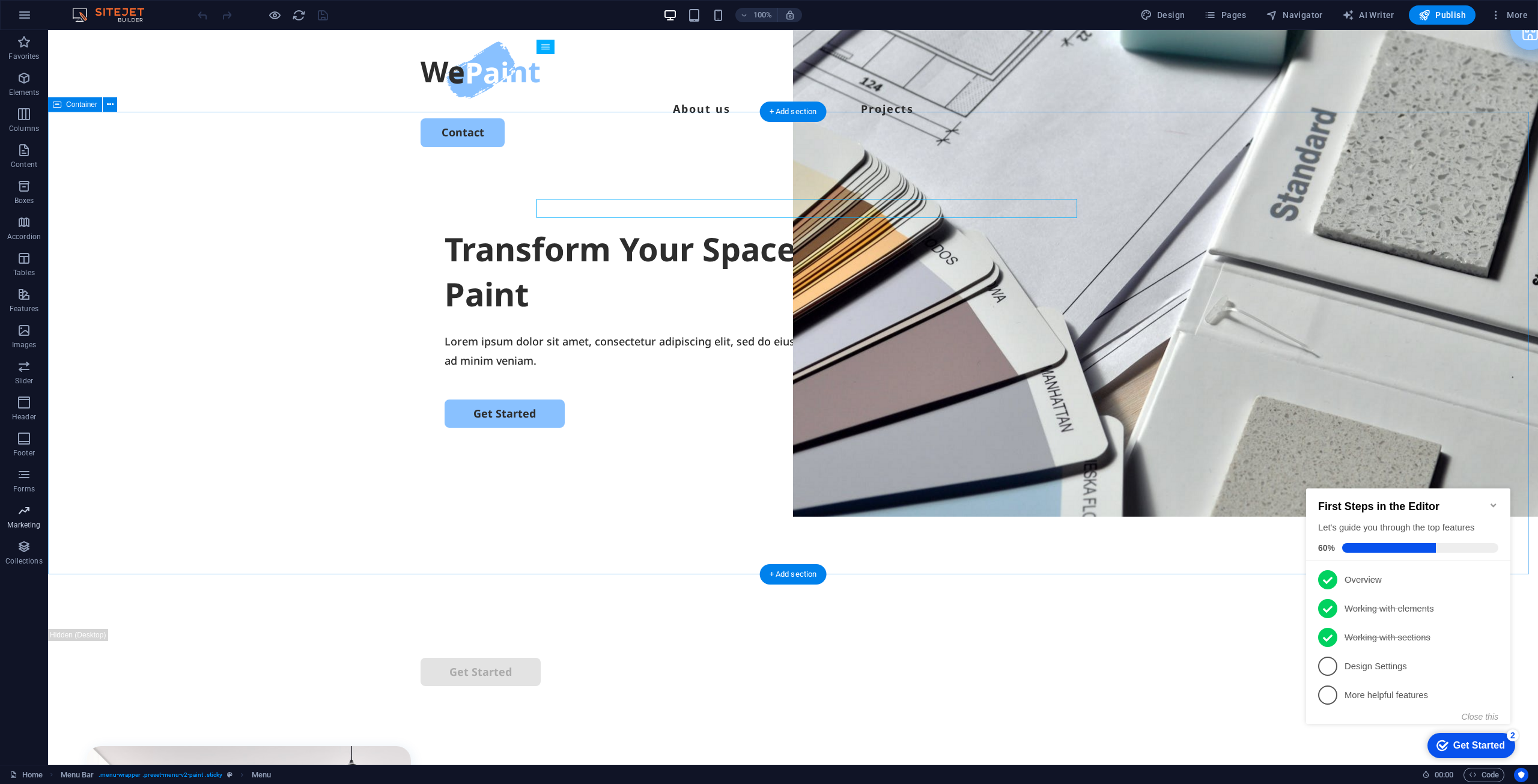
scroll to position [0, 0]
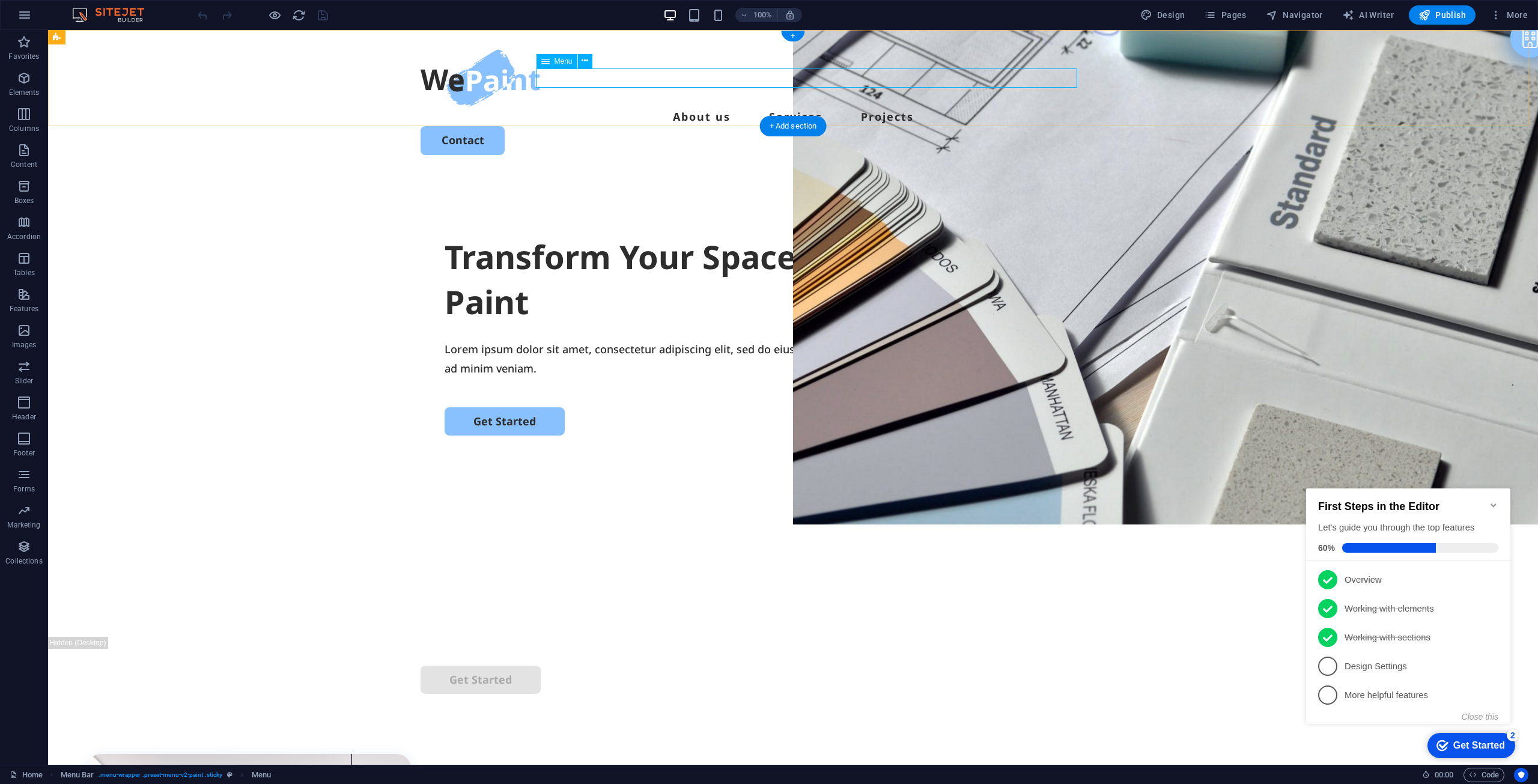
click at [664, 107] on nav "About us Services Projects" at bounding box center [793, 116] width 745 height 19
click at [659, 107] on nav "About us Services Projects" at bounding box center [793, 116] width 745 height 19
select select
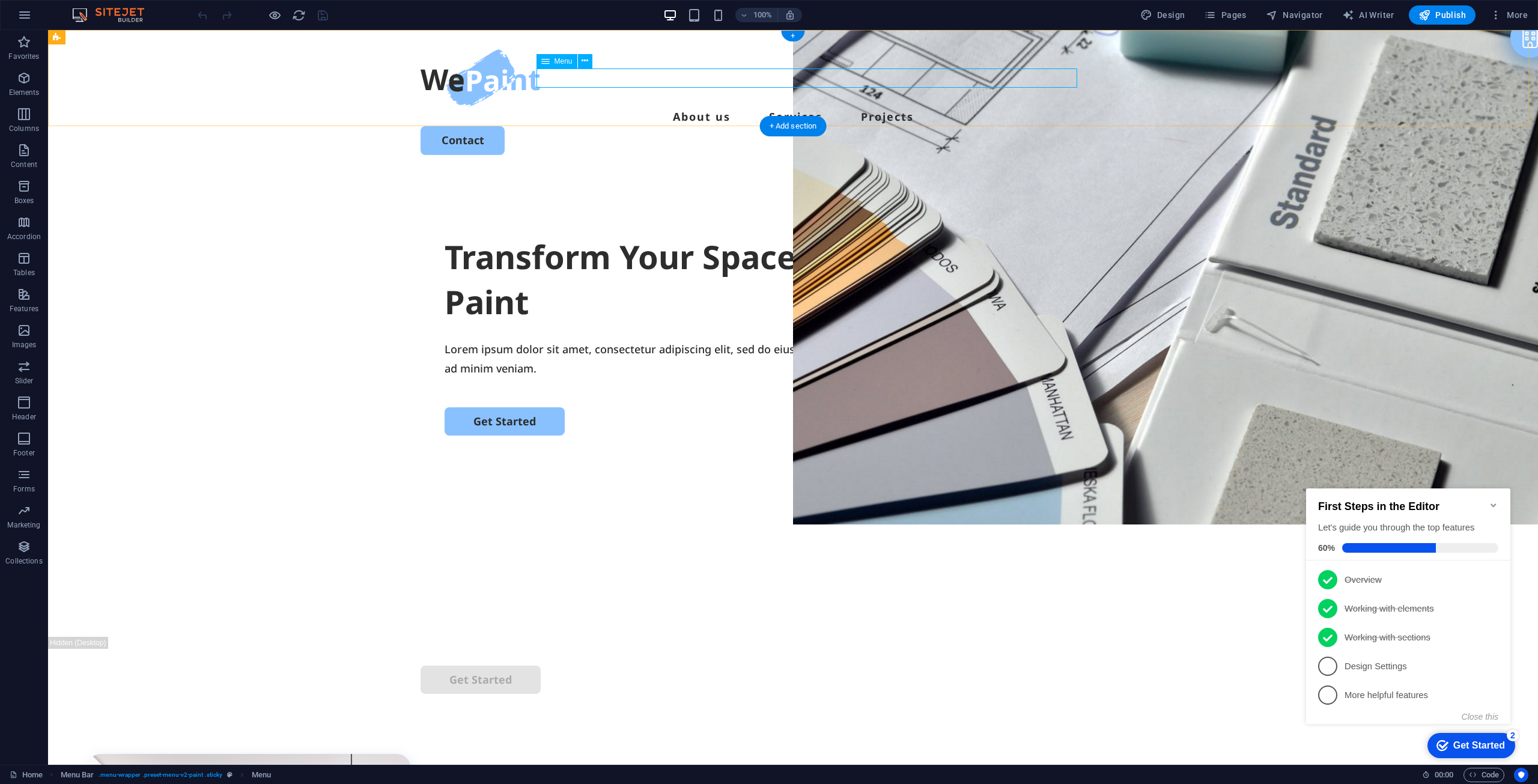
select select
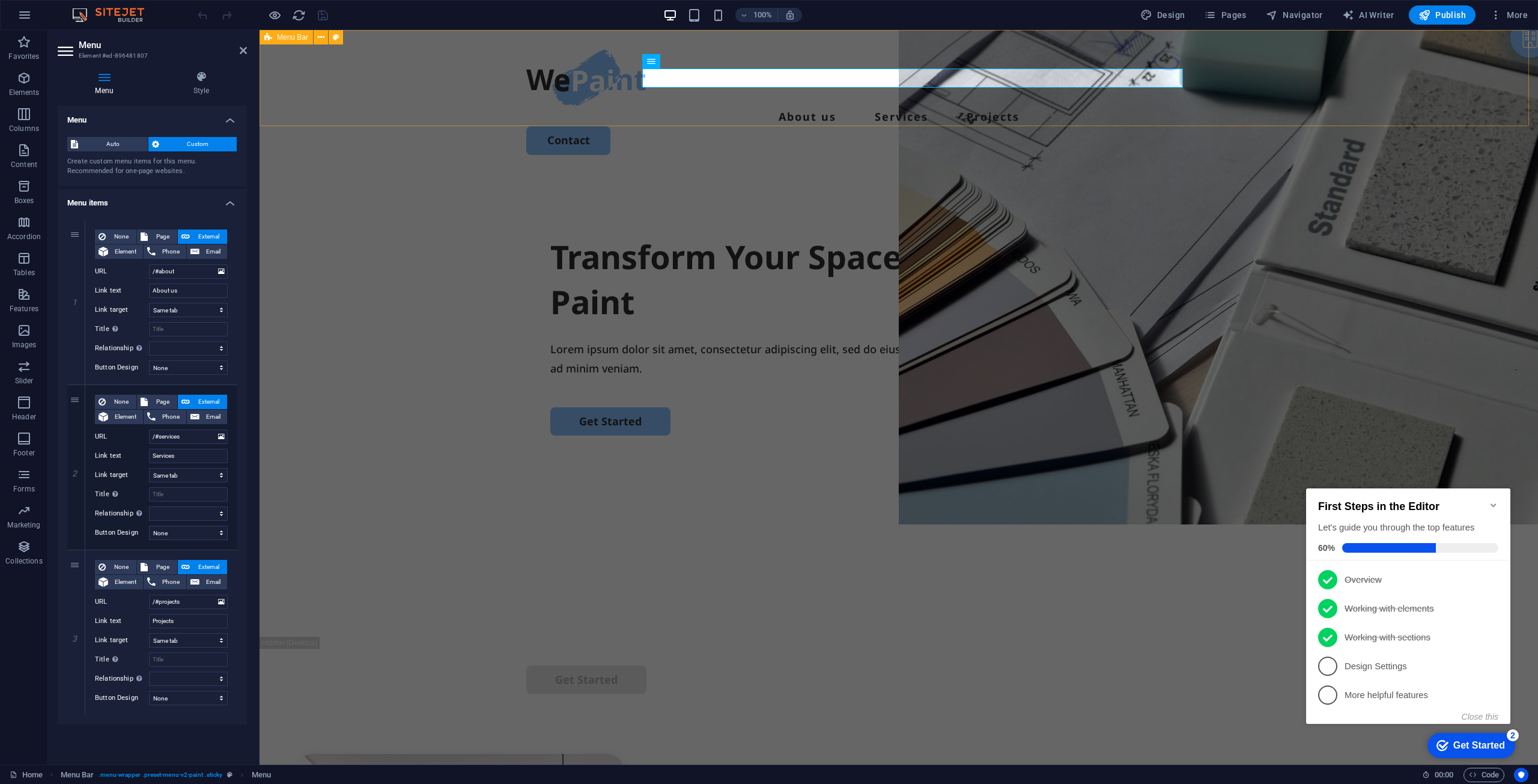
click at [675, 121] on div "About us Services Projects Contact" at bounding box center [899, 102] width 1278 height 144
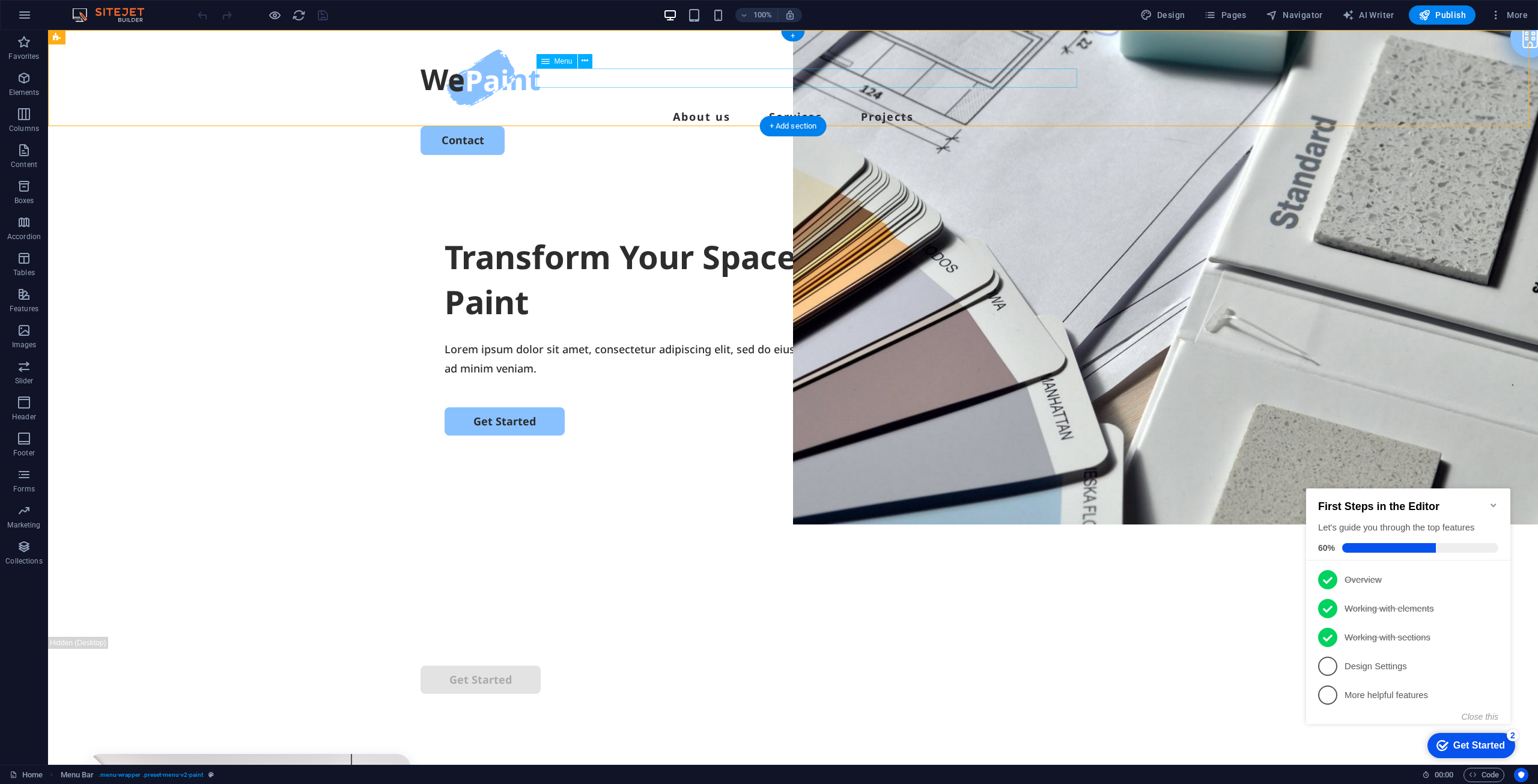
click at [808, 107] on nav "About us Services Projects" at bounding box center [793, 116] width 745 height 19
click at [1226, 9] on span "Pages" at bounding box center [1225, 15] width 42 height 12
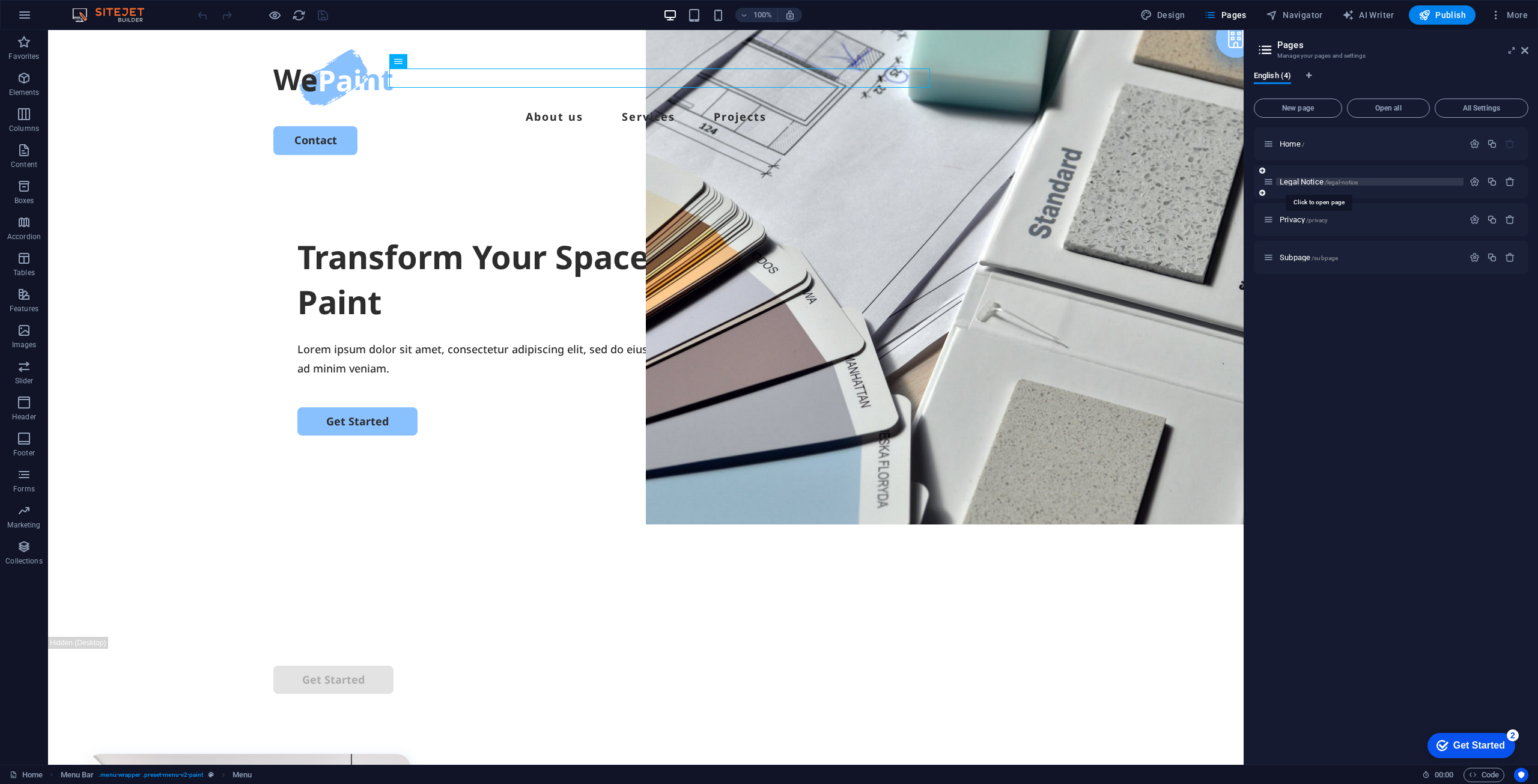
click at [1298, 184] on span "Legal Notice /legal-notice" at bounding box center [1318, 181] width 78 height 9
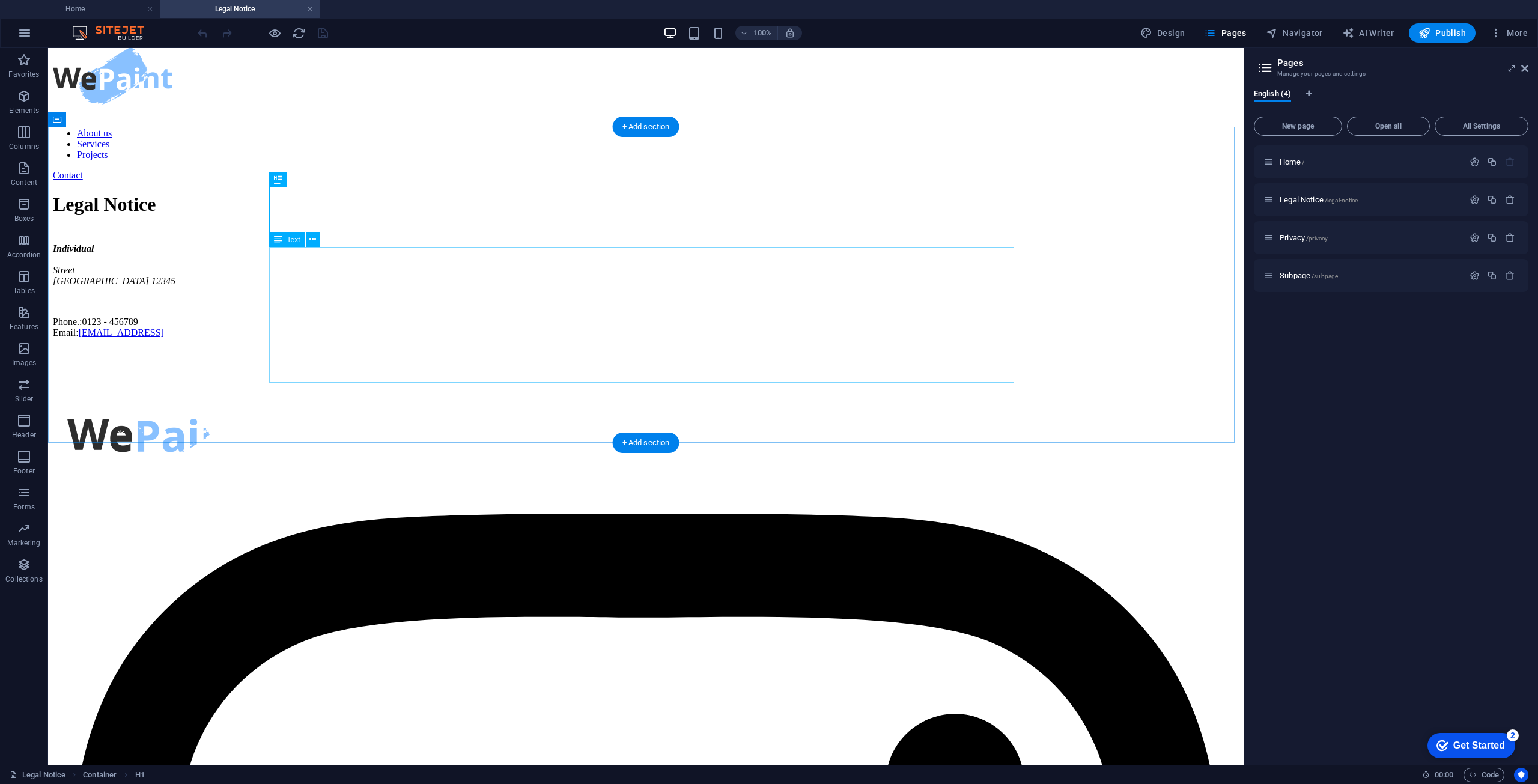
scroll to position [17, 0]
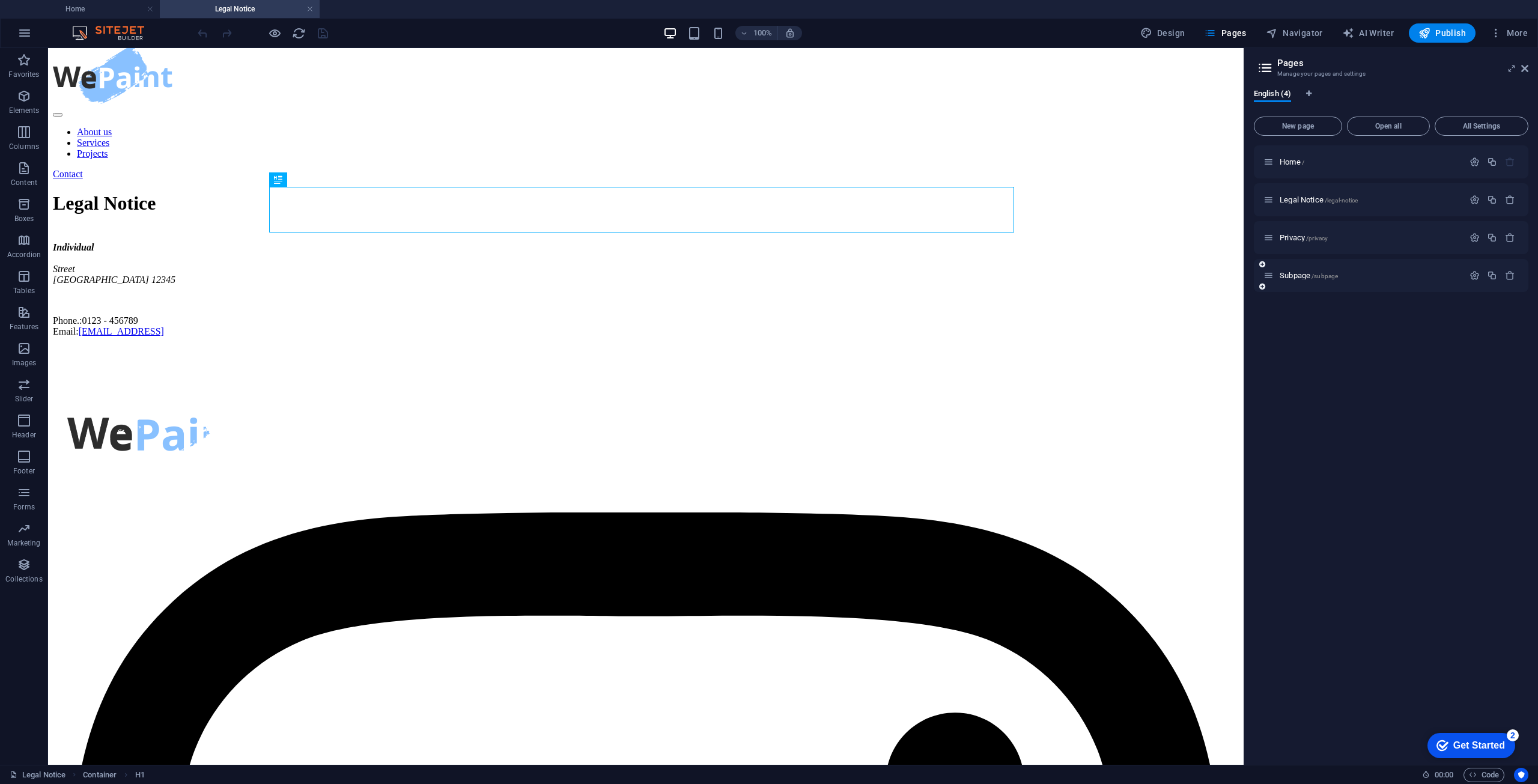
click at [1297, 280] on div "Subpage /subpage" at bounding box center [1364, 275] width 200 height 14
click at [1297, 278] on span "Subpage /subpage" at bounding box center [1308, 275] width 58 height 9
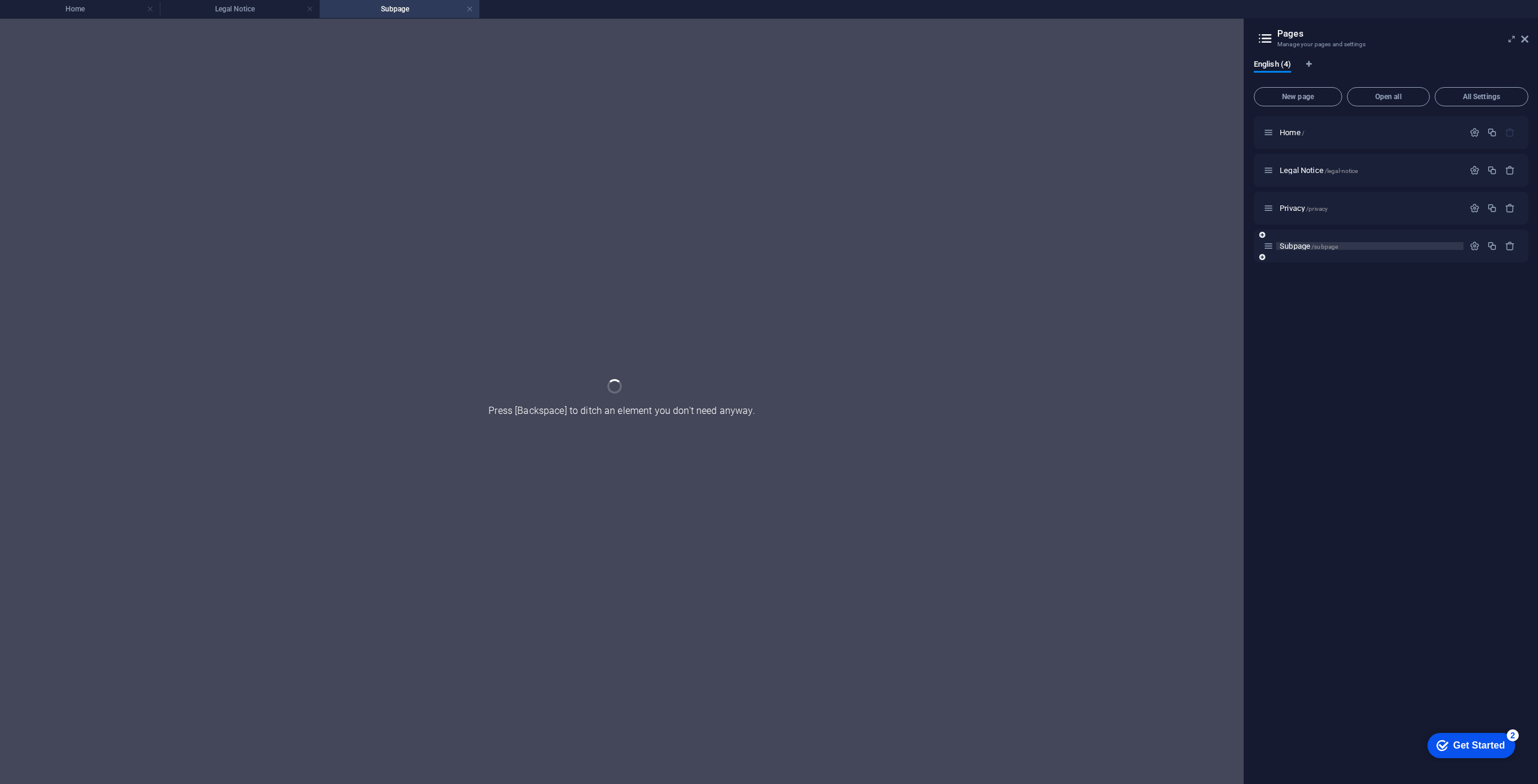
scroll to position [0, 0]
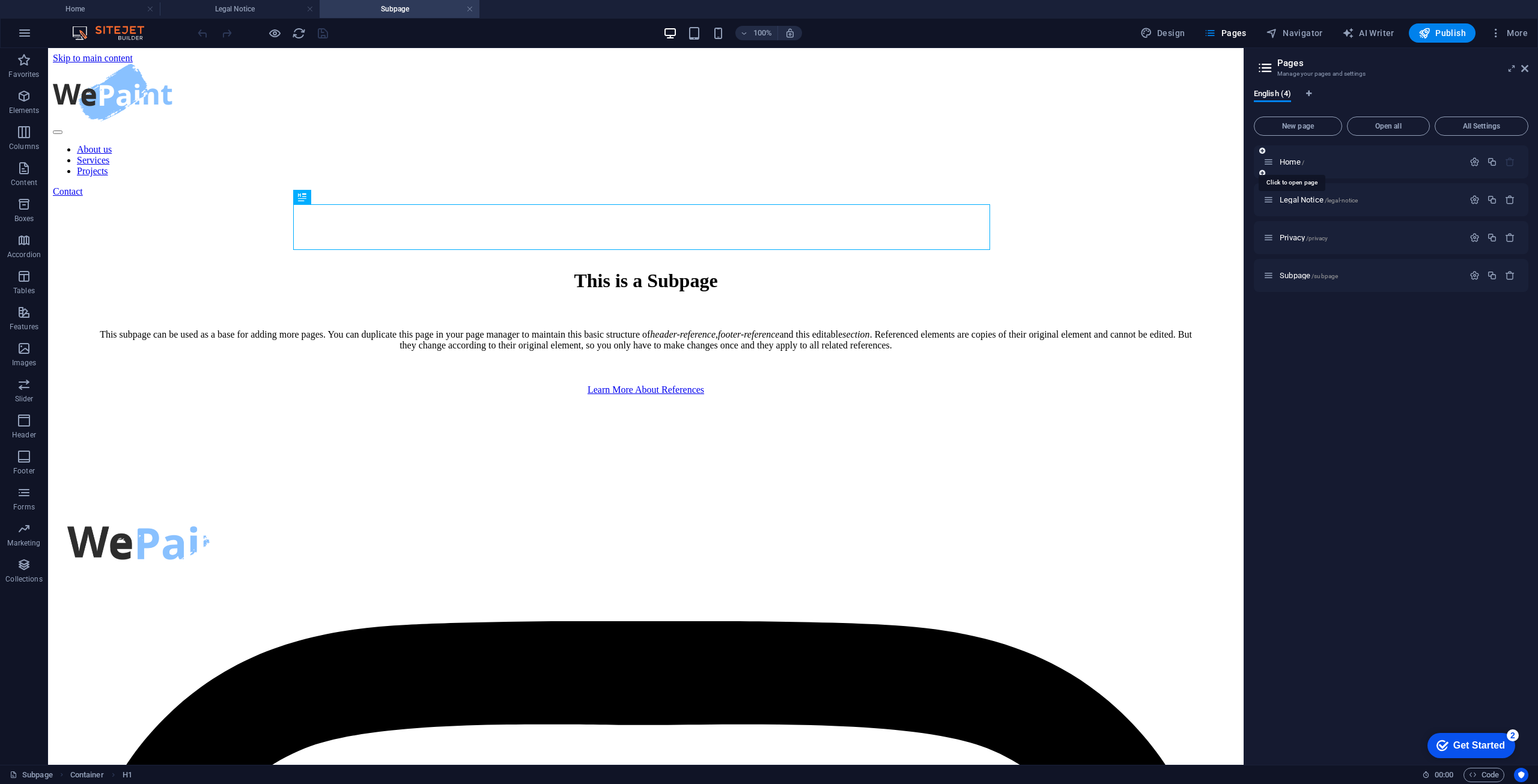
click at [1292, 156] on div "Home /" at bounding box center [1364, 161] width 200 height 14
click at [1305, 126] on span "New page" at bounding box center [1298, 126] width 77 height 7
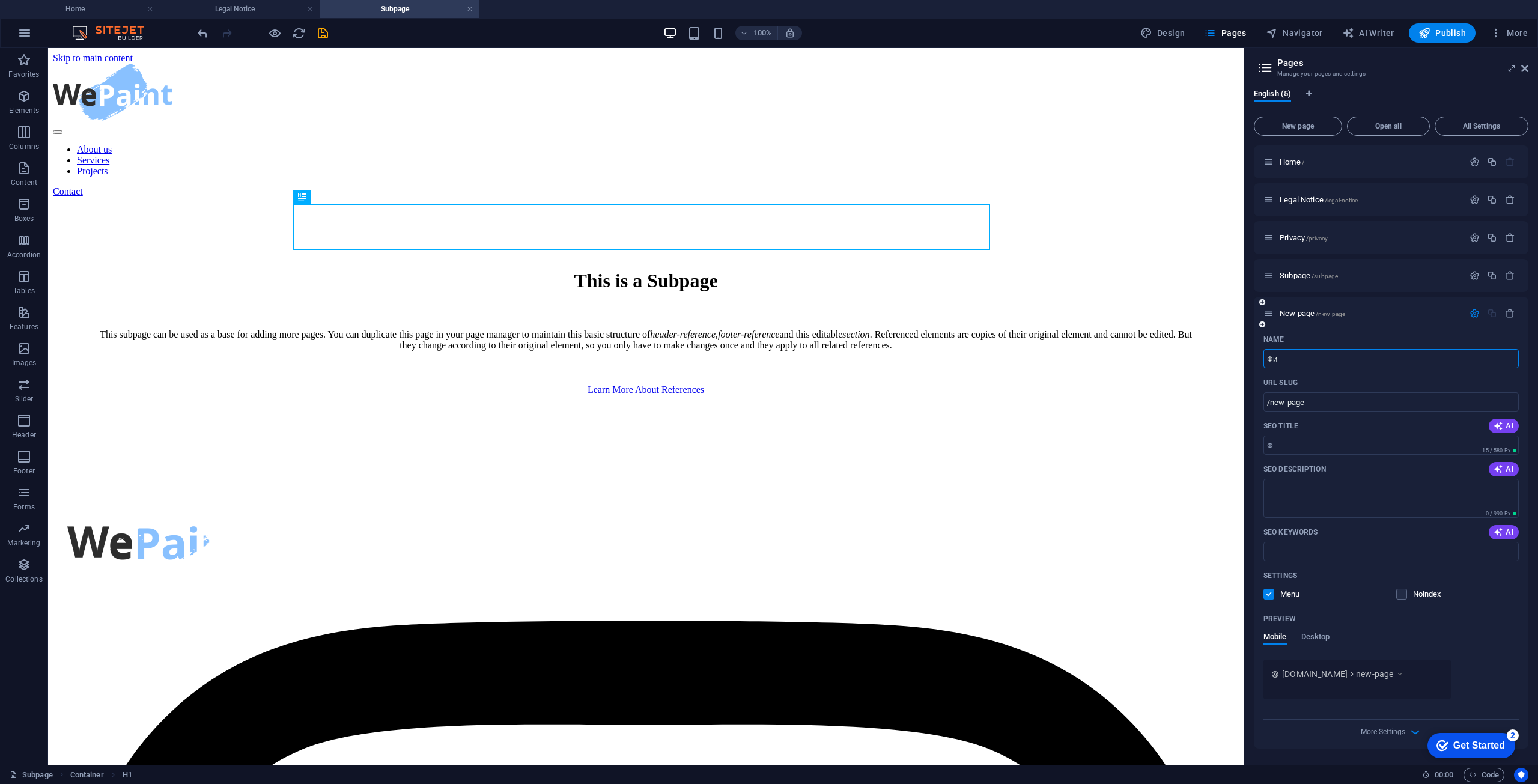
type input "Фищ"
type input "/"
type input "Ф"
type input "Ab"
type input "/a"
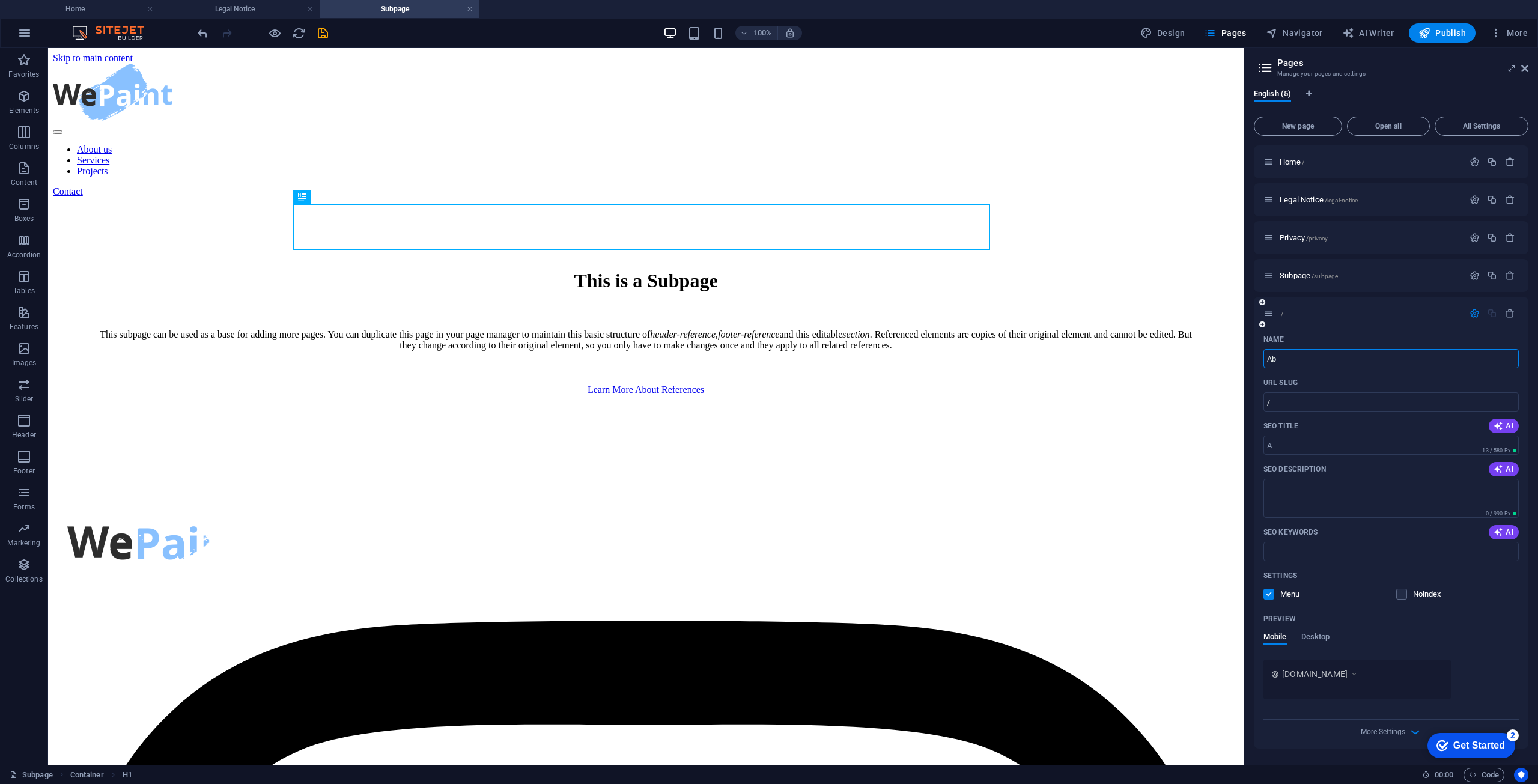
type input "A"
type input "Abo"
type input "/abo"
type input "Abo"
type input "About"
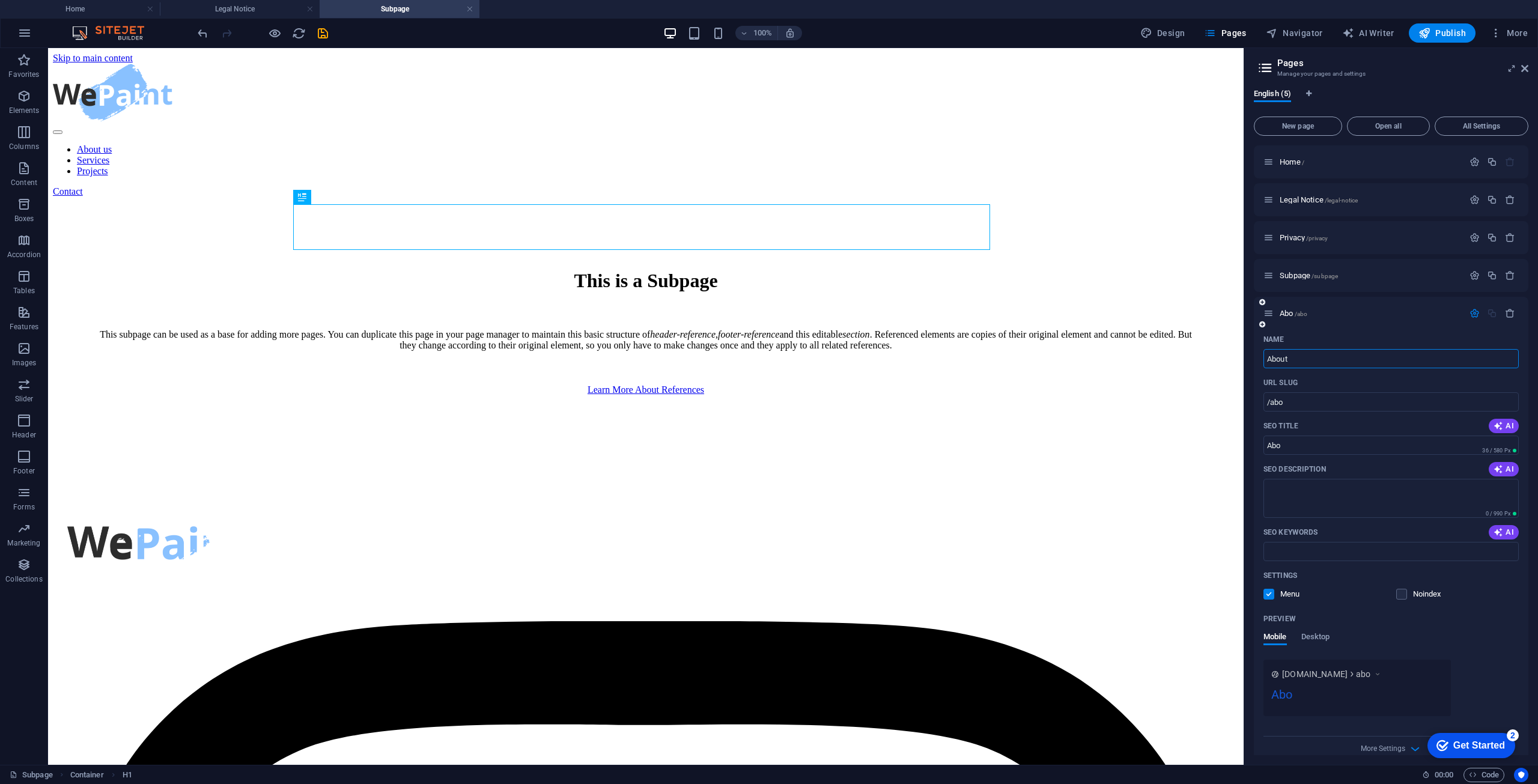
type input "/about"
type input "About"
type input "About us"
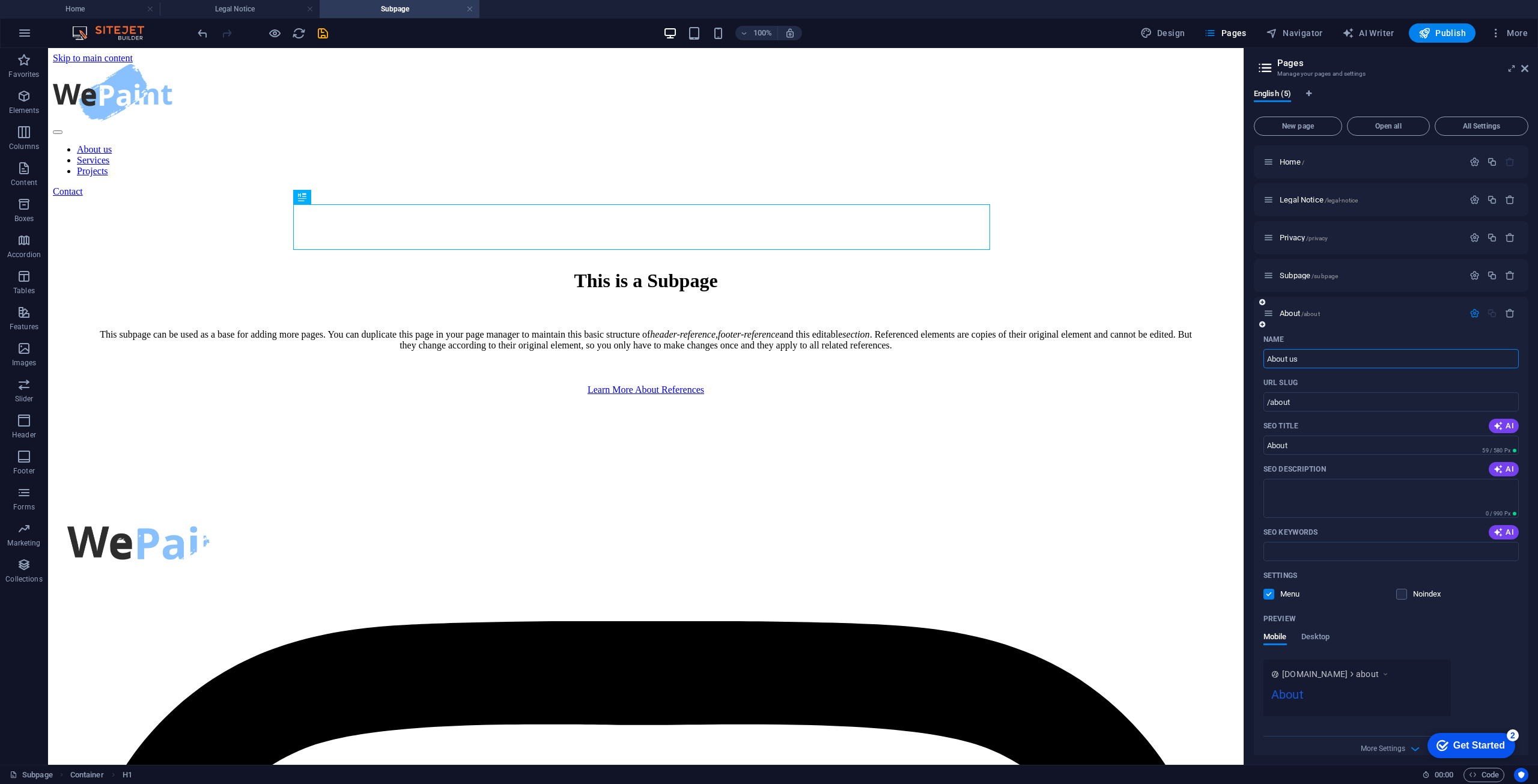
type input "/about-us"
type input "About us"
type input "About"
type input "/about"
type input "About"
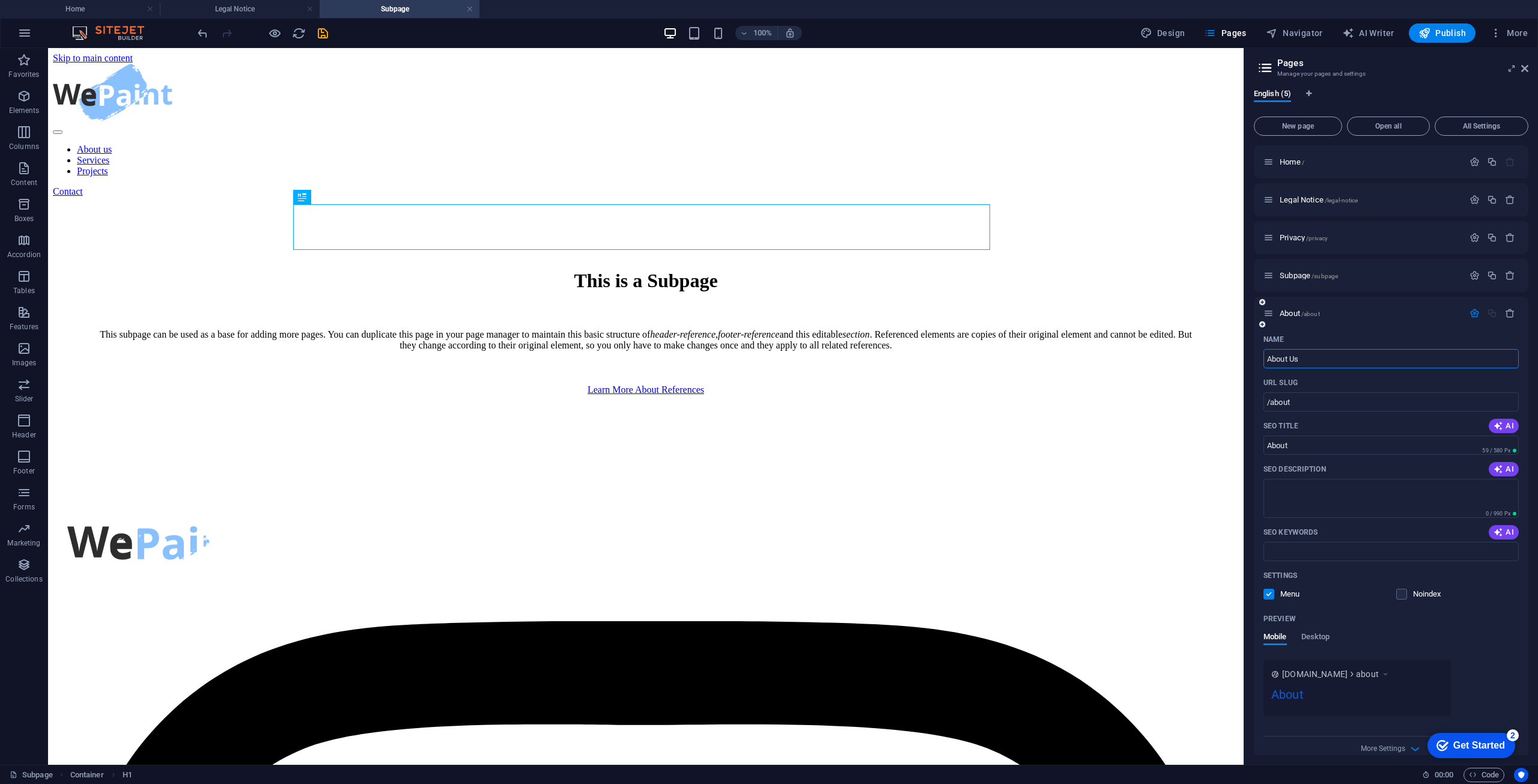
type input "About Us"
type input "/about-us"
type input "About Us"
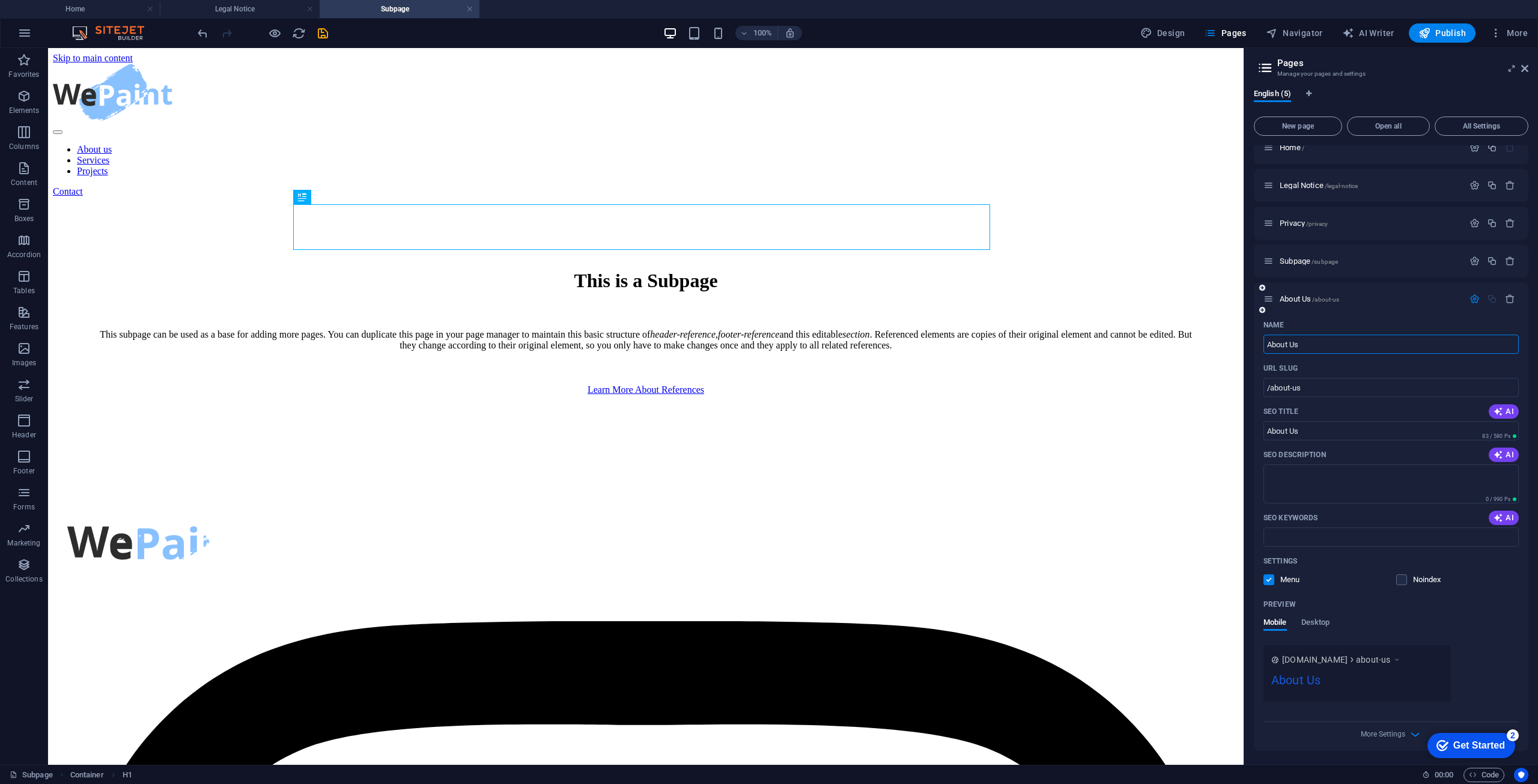
scroll to position [15, 0]
type input "About Us"
click at [1316, 121] on button "New page" at bounding box center [1298, 126] width 88 height 19
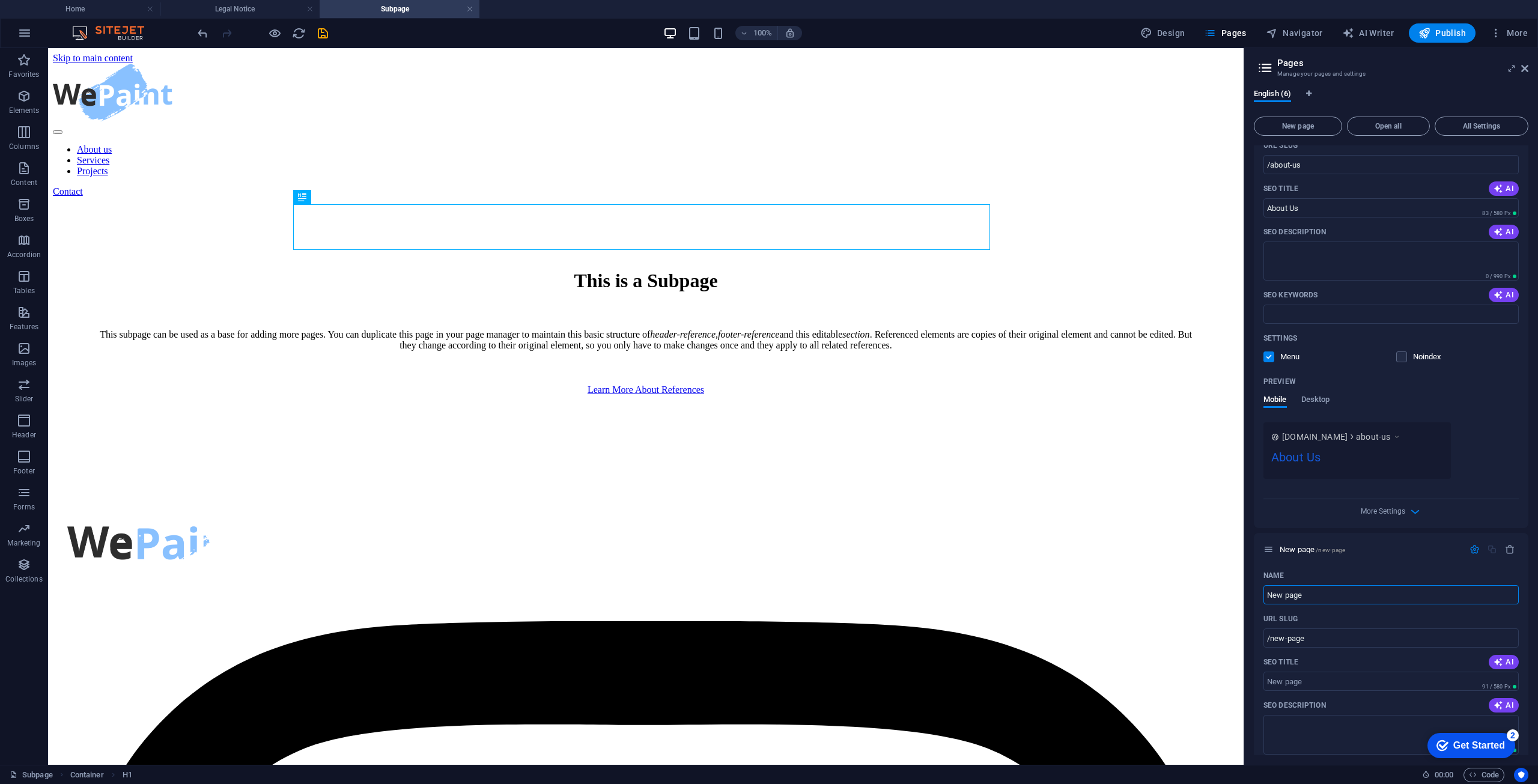
scroll to position [240, 0]
type input "P"
type input "/p"
type input "Pr"
type input "/pr"
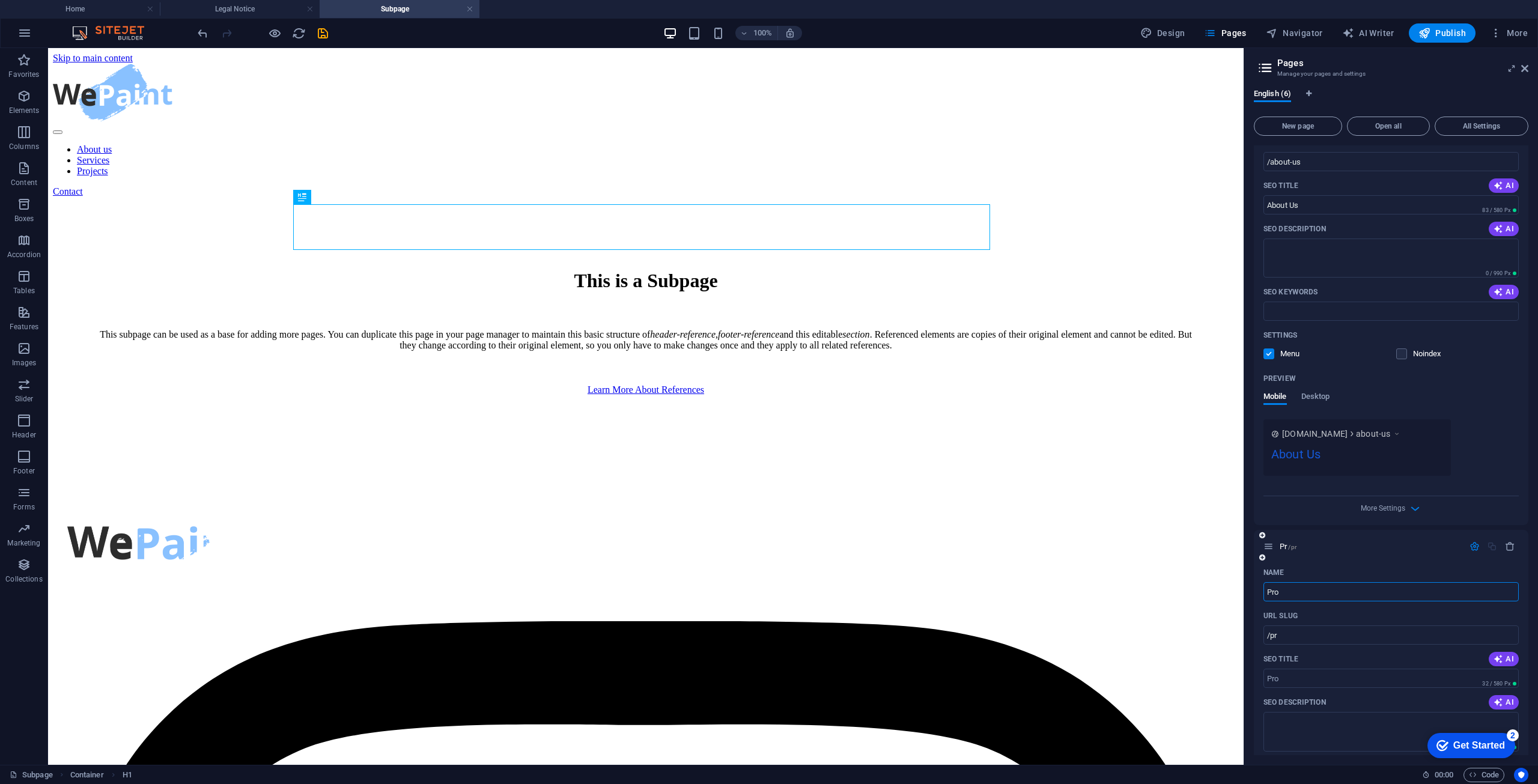
type input "Pro"
type input "/pro"
type input "Produ"
type input "/prod"
type input "Product"
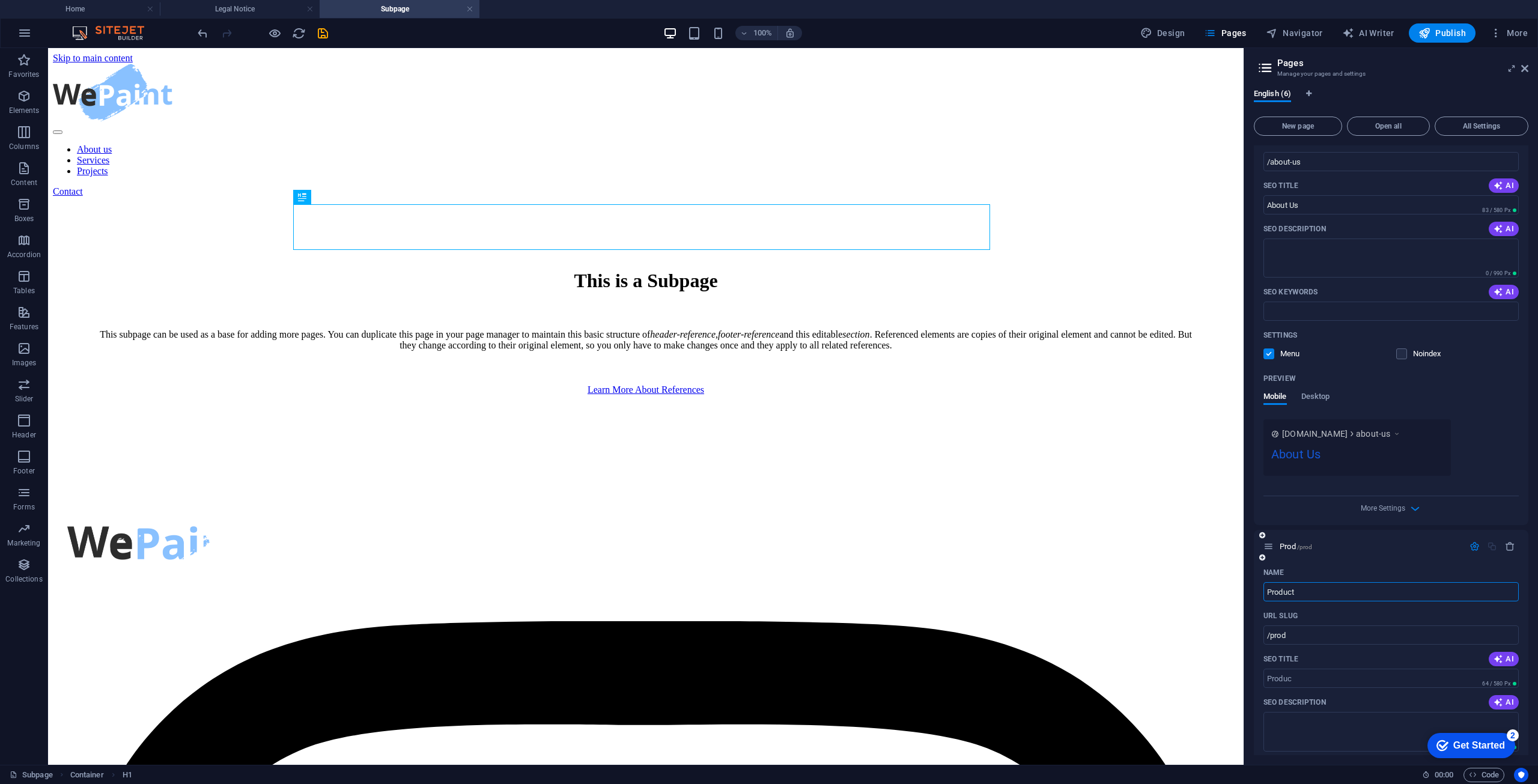
type input "/produc"
type input "Products"
type input "/product"
type input "Products"
type input "/products"
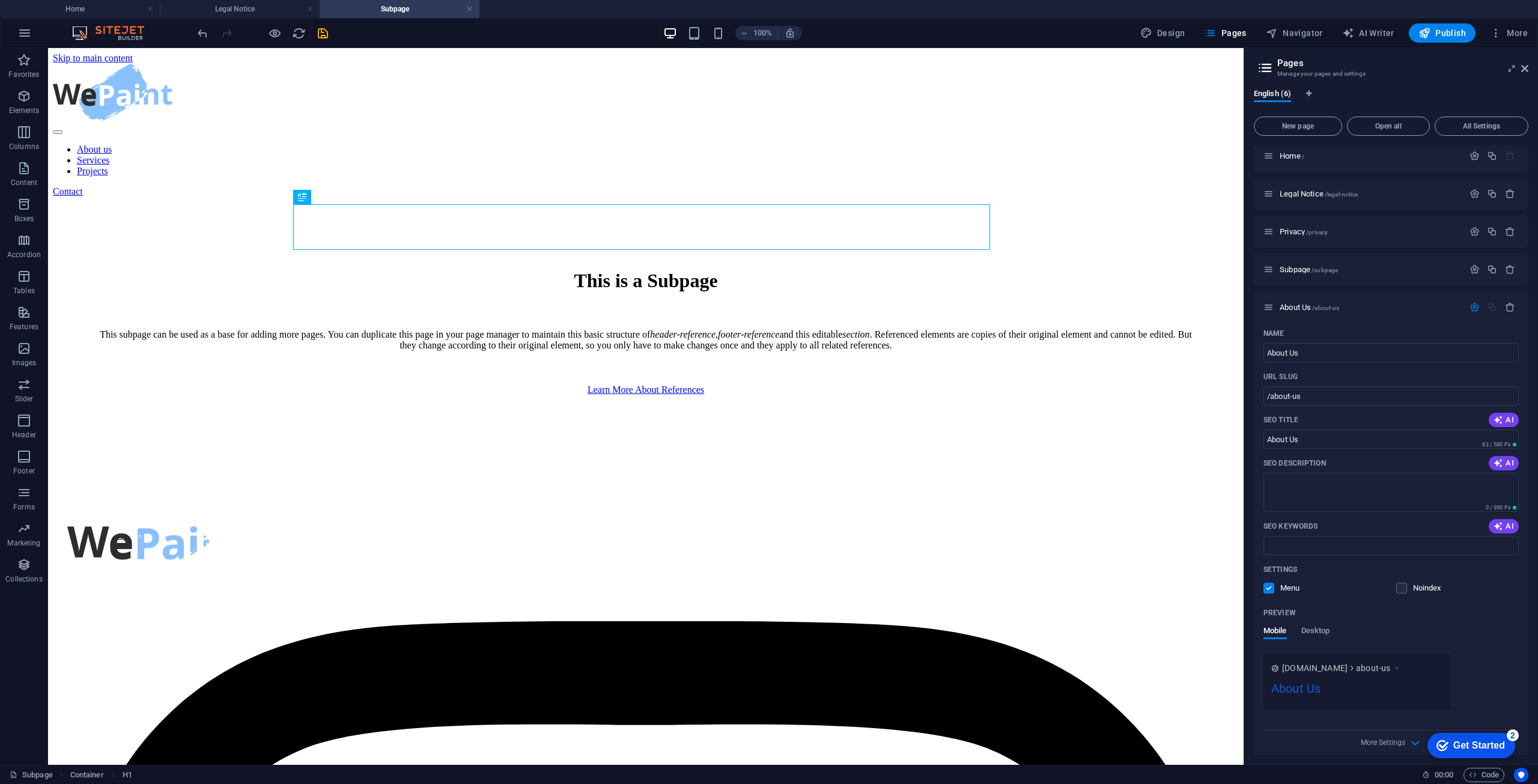
scroll to position [0, 0]
type input "Products"
click at [1301, 233] on div "Privacy /privacy" at bounding box center [1364, 237] width 200 height 14
click at [1294, 239] on span "Privacy /privacy" at bounding box center [1303, 237] width 48 height 9
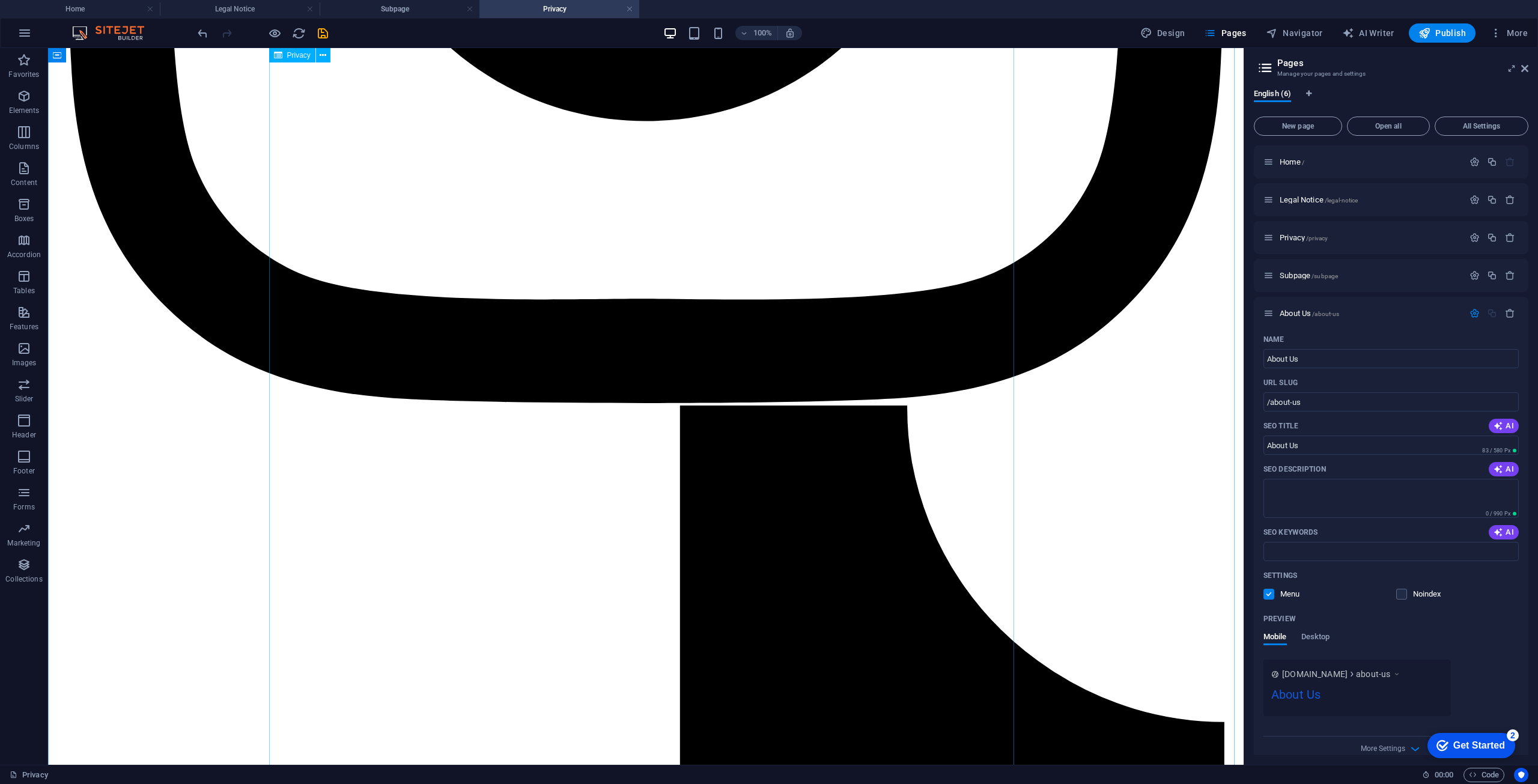
scroll to position [3185, 0]
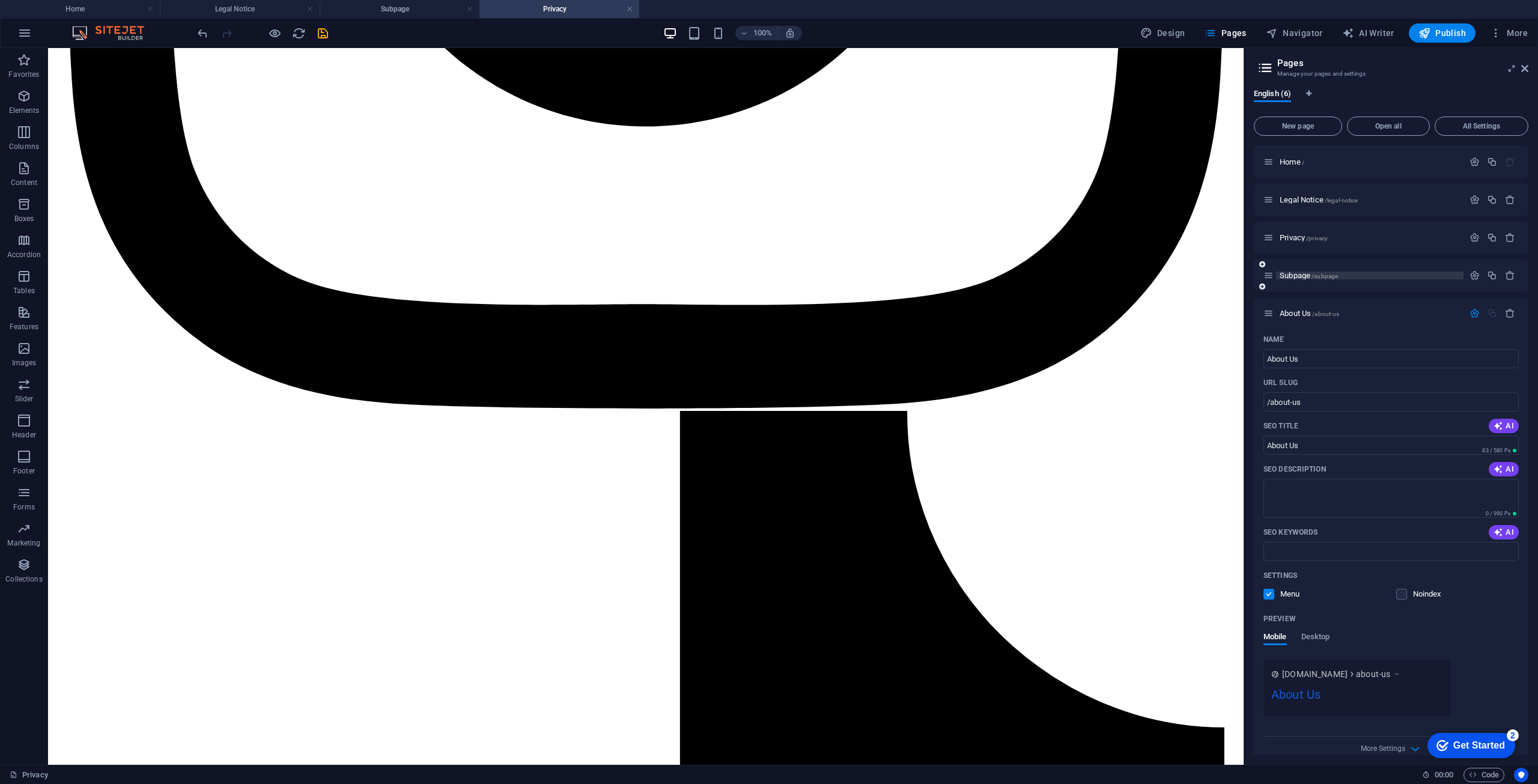
click at [1293, 275] on span "Subpage /subpage" at bounding box center [1308, 275] width 58 height 9
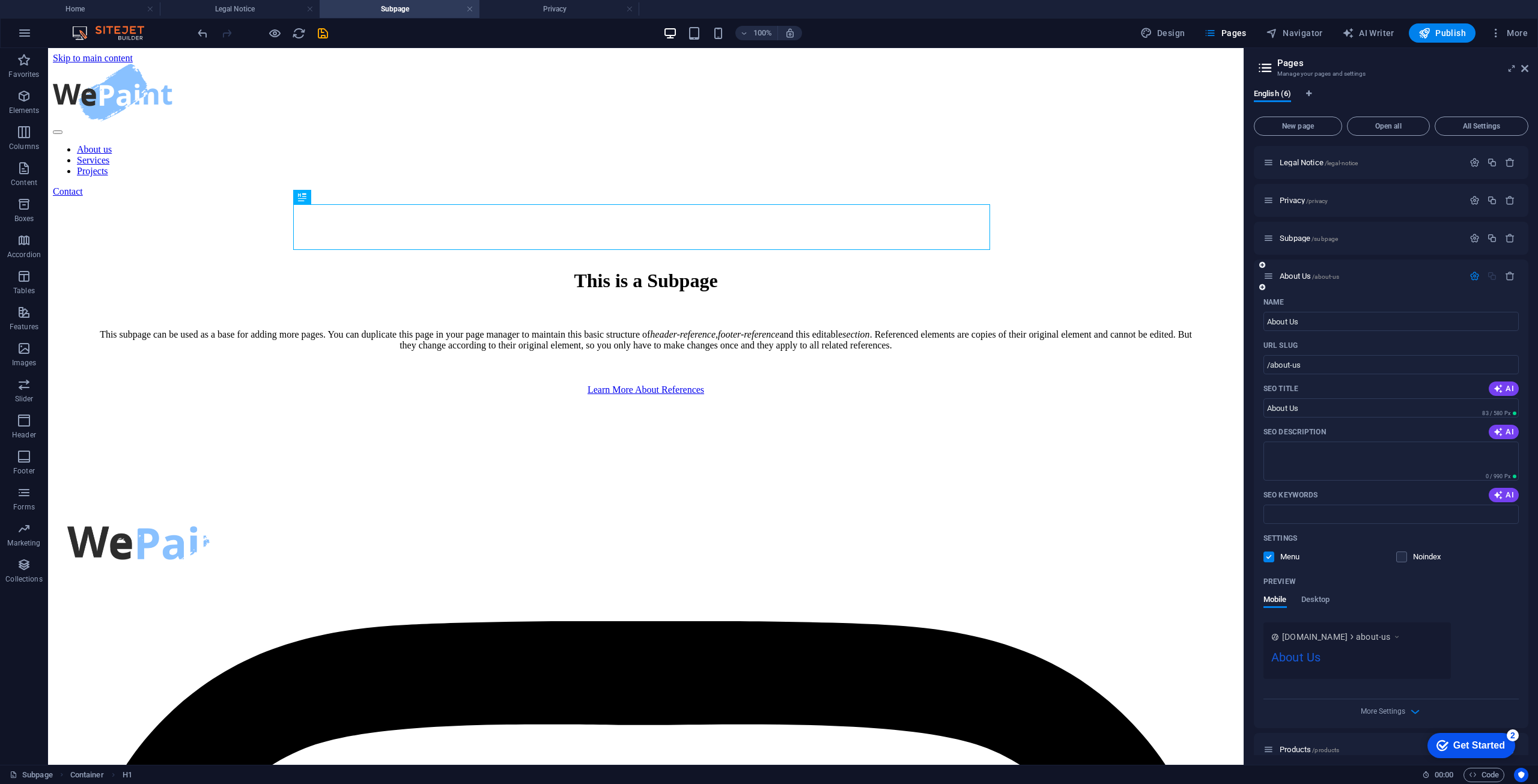
scroll to position [0, 0]
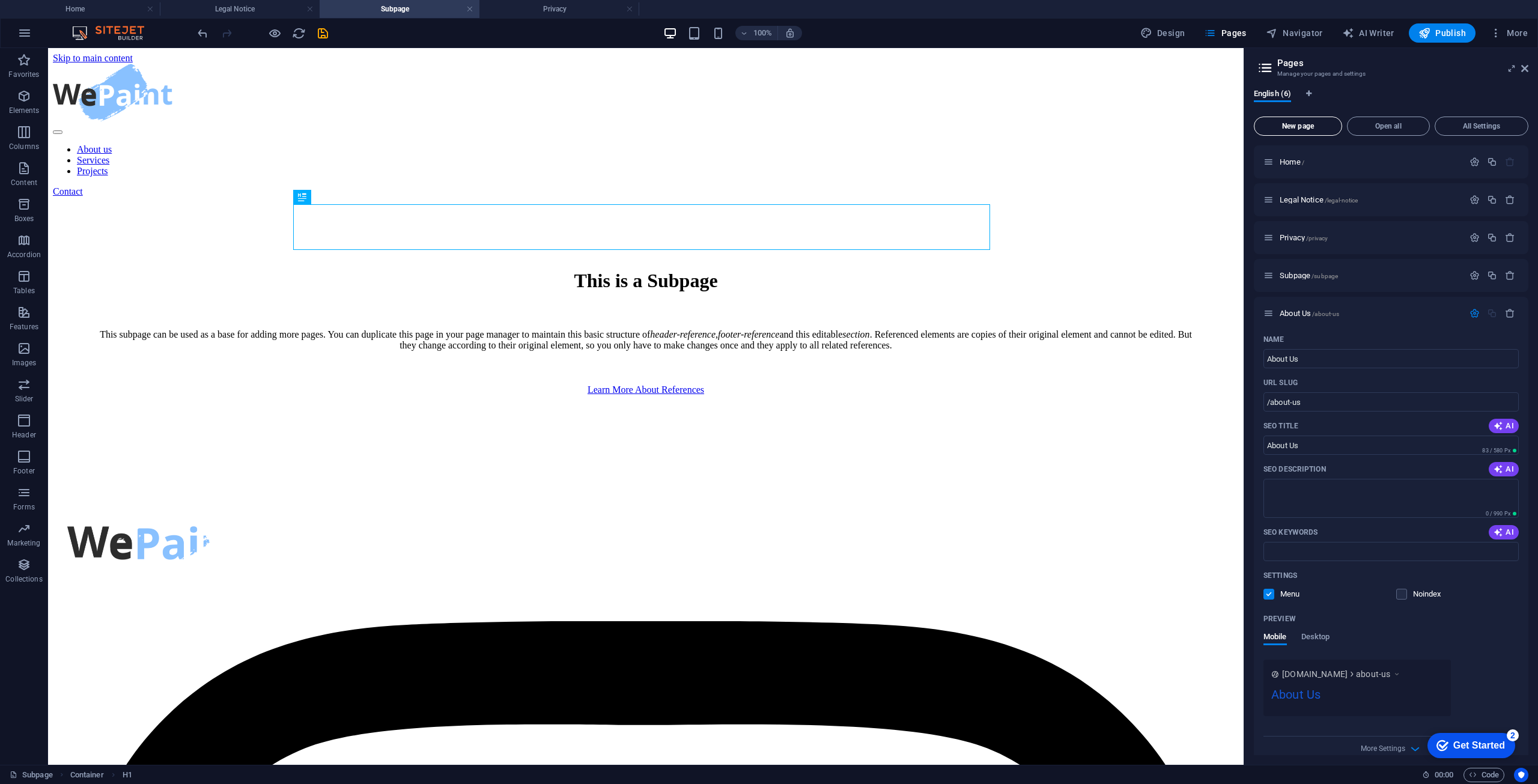
click at [1285, 121] on button "New page" at bounding box center [1298, 126] width 88 height 19
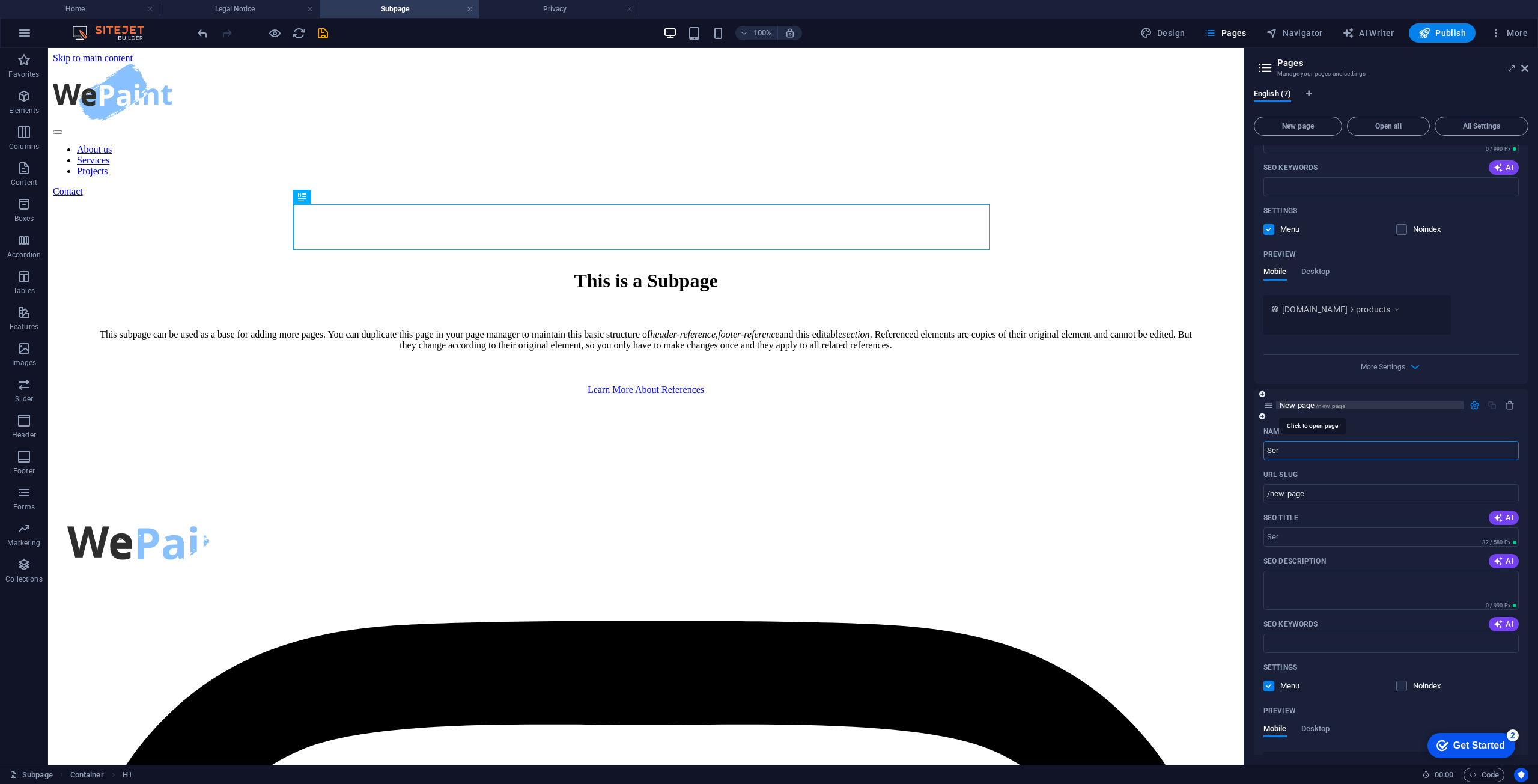
type input "Ser"
type input "/ser"
type input "Servi"
type input "/servi"
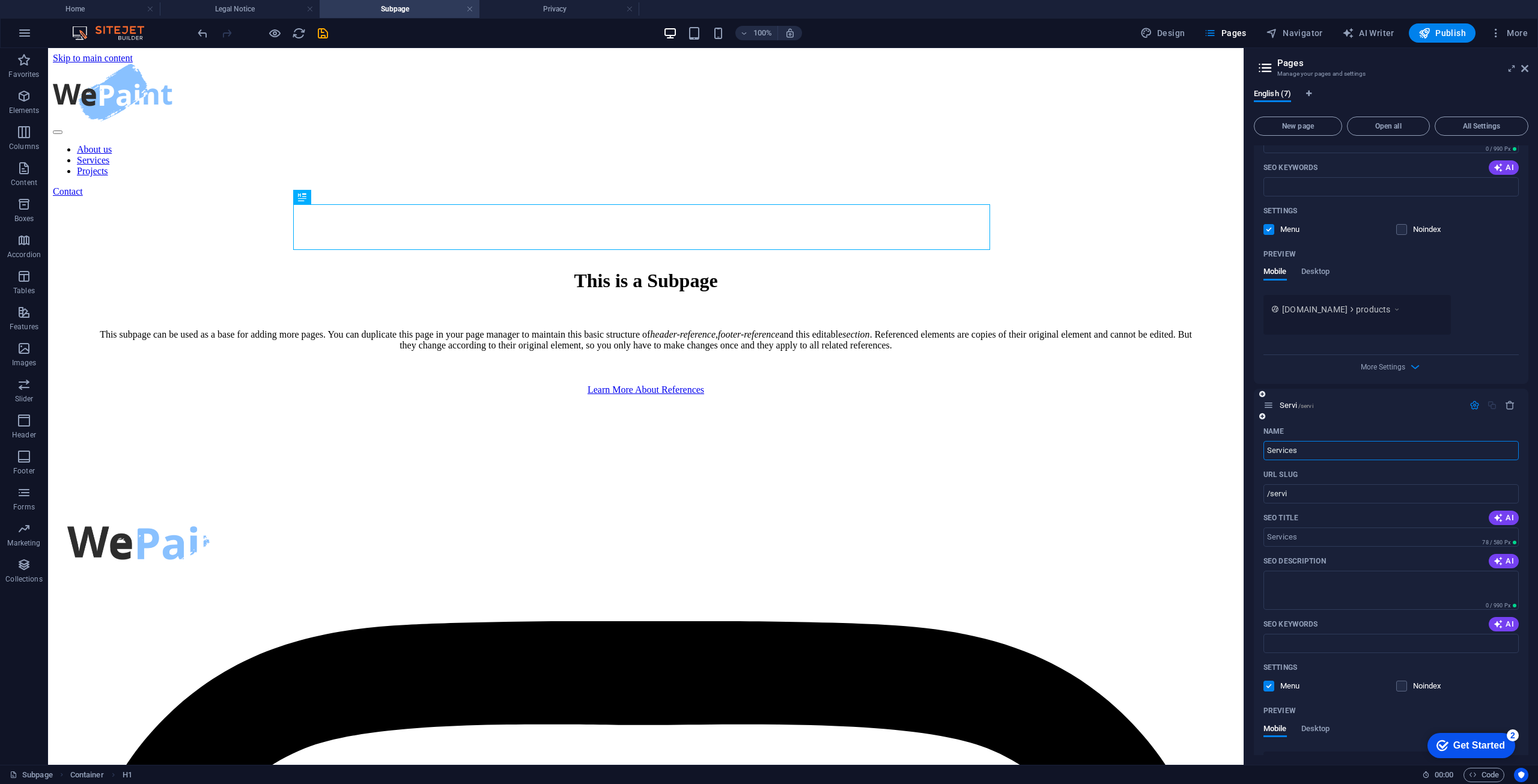
type input "Services"
type input "/services"
type input "Services"
click at [1312, 118] on button "New page" at bounding box center [1298, 126] width 88 height 19
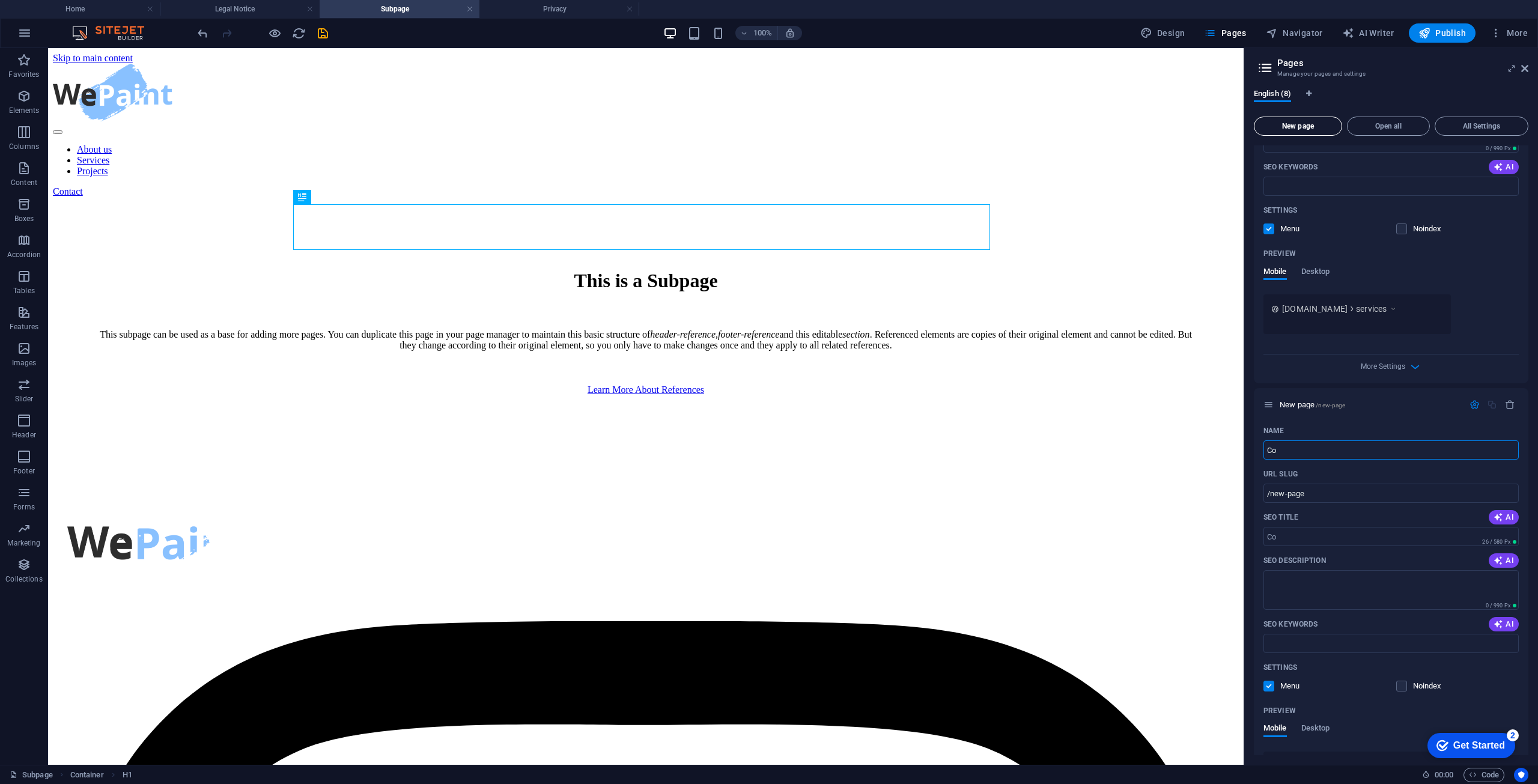
type input "Co"
type input "/co"
type input "Con"
type input "/con"
type input "Conta"
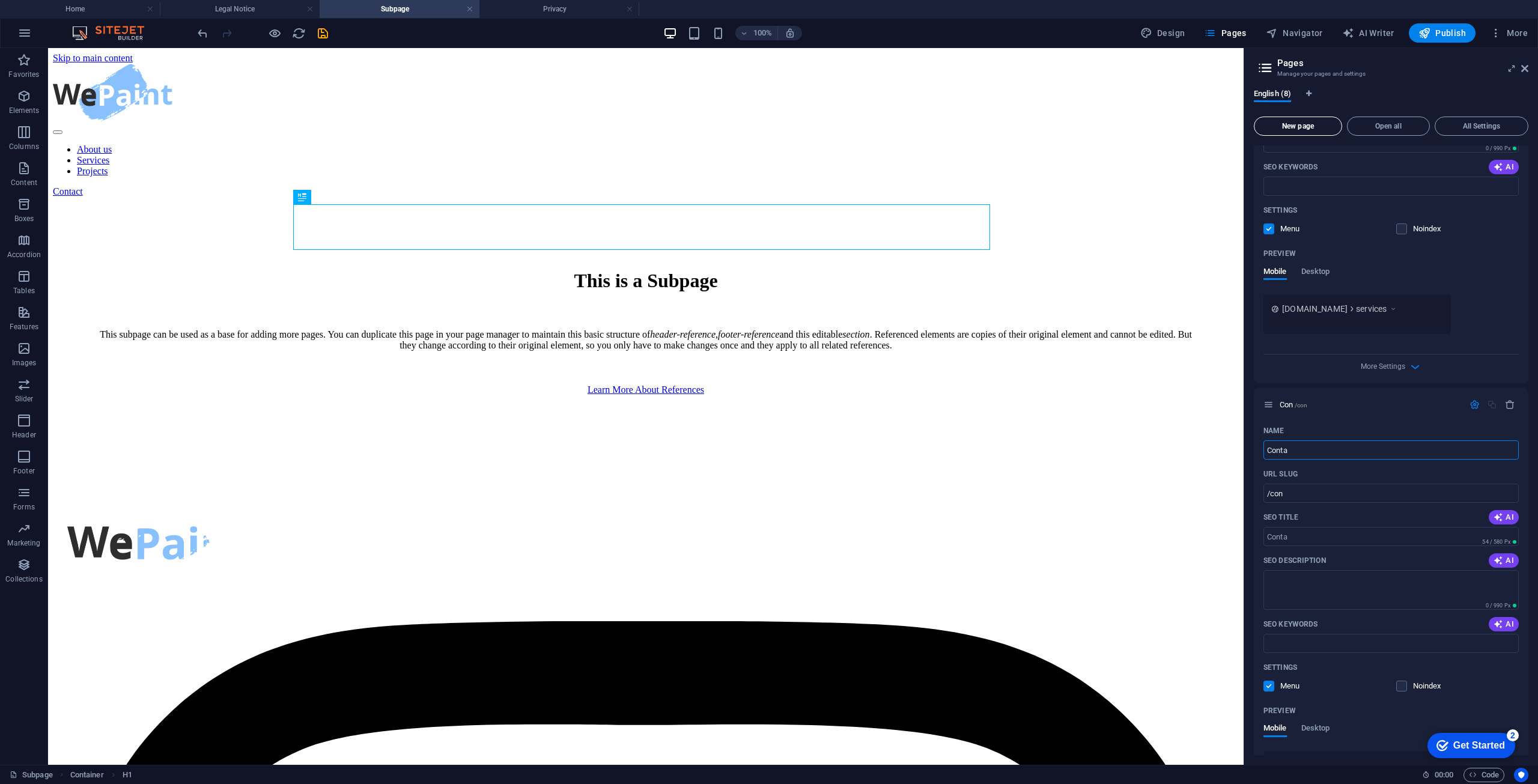
type input "/conta"
type input "Contact"
type input "/contact"
type input "/"
type input "Contact"
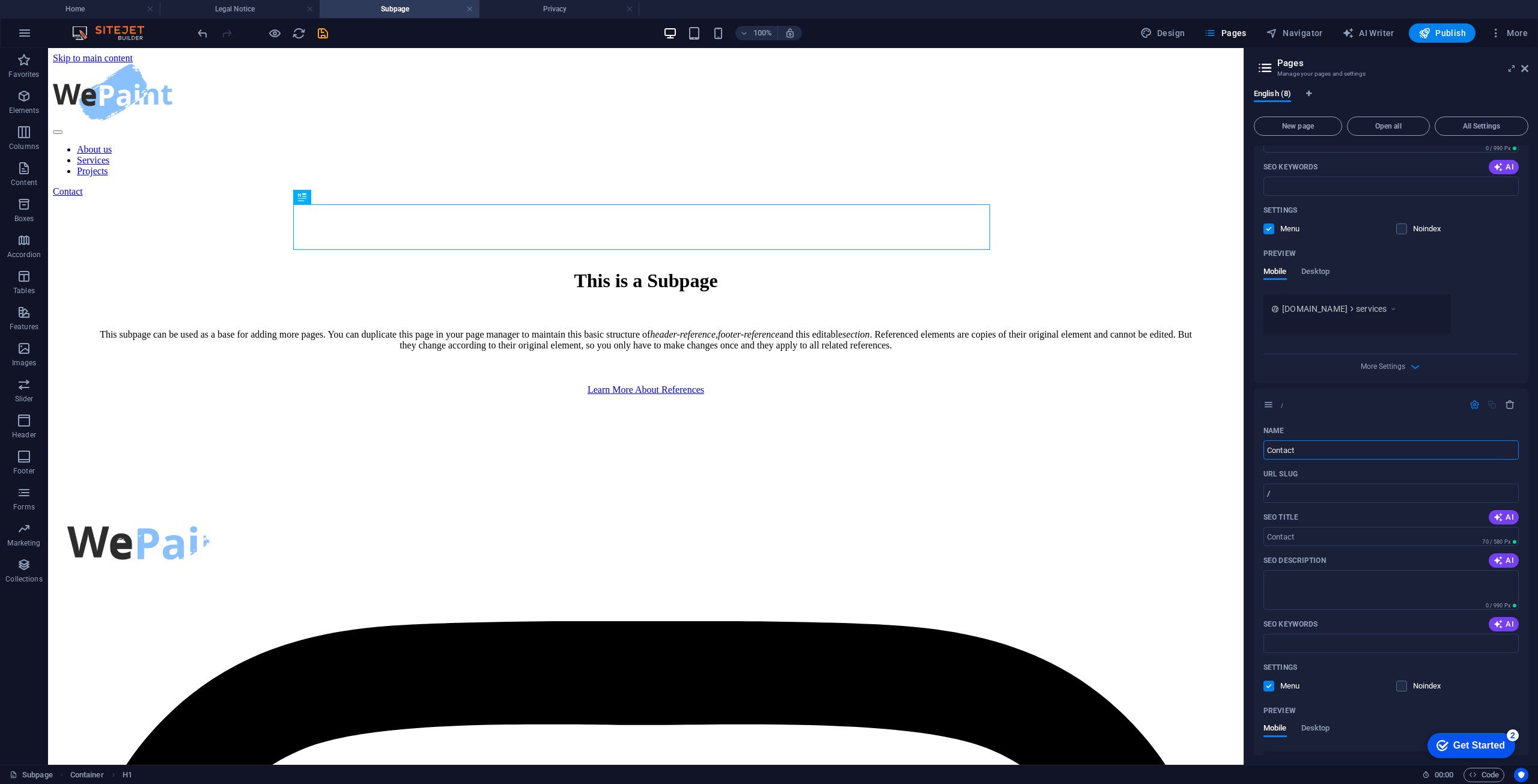
type input "/contact"
type input "Contact"
click at [1297, 128] on span "New page" at bounding box center [1298, 126] width 77 height 7
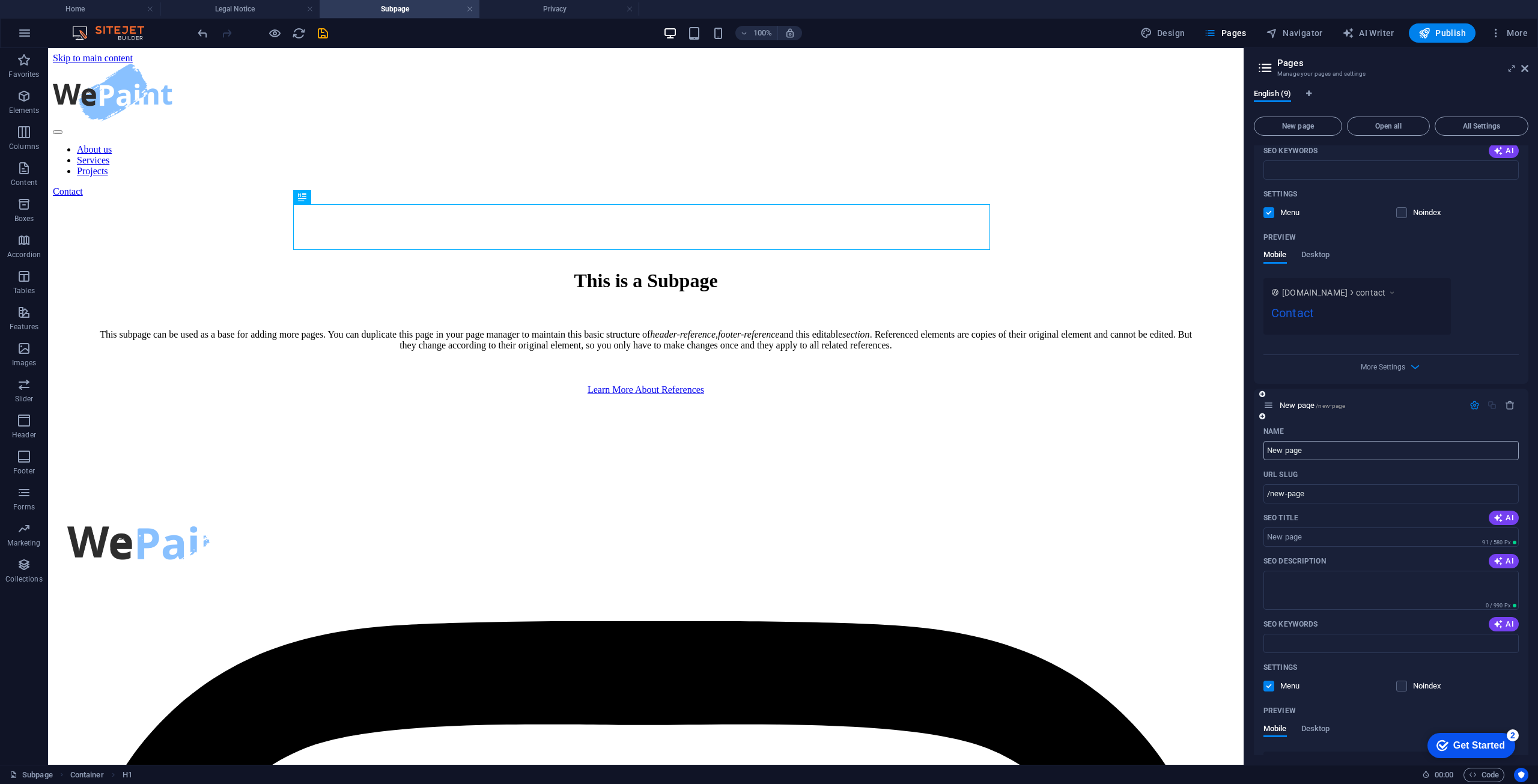
paste input "Petroleum Products"
type input "Petroleum Products"
type input "/petroleum-products"
type input "Petroleum Products"
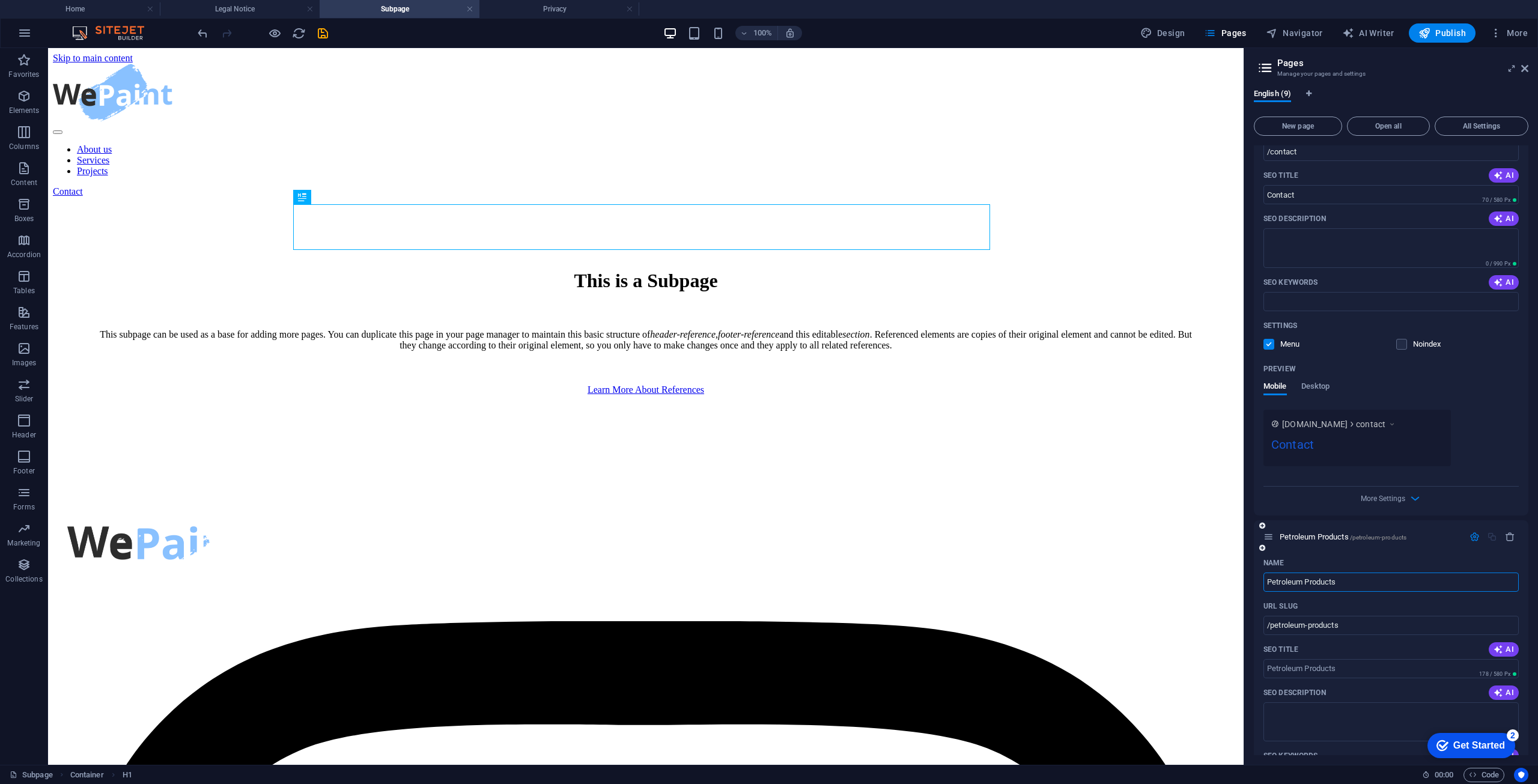
scroll to position [1559, 0]
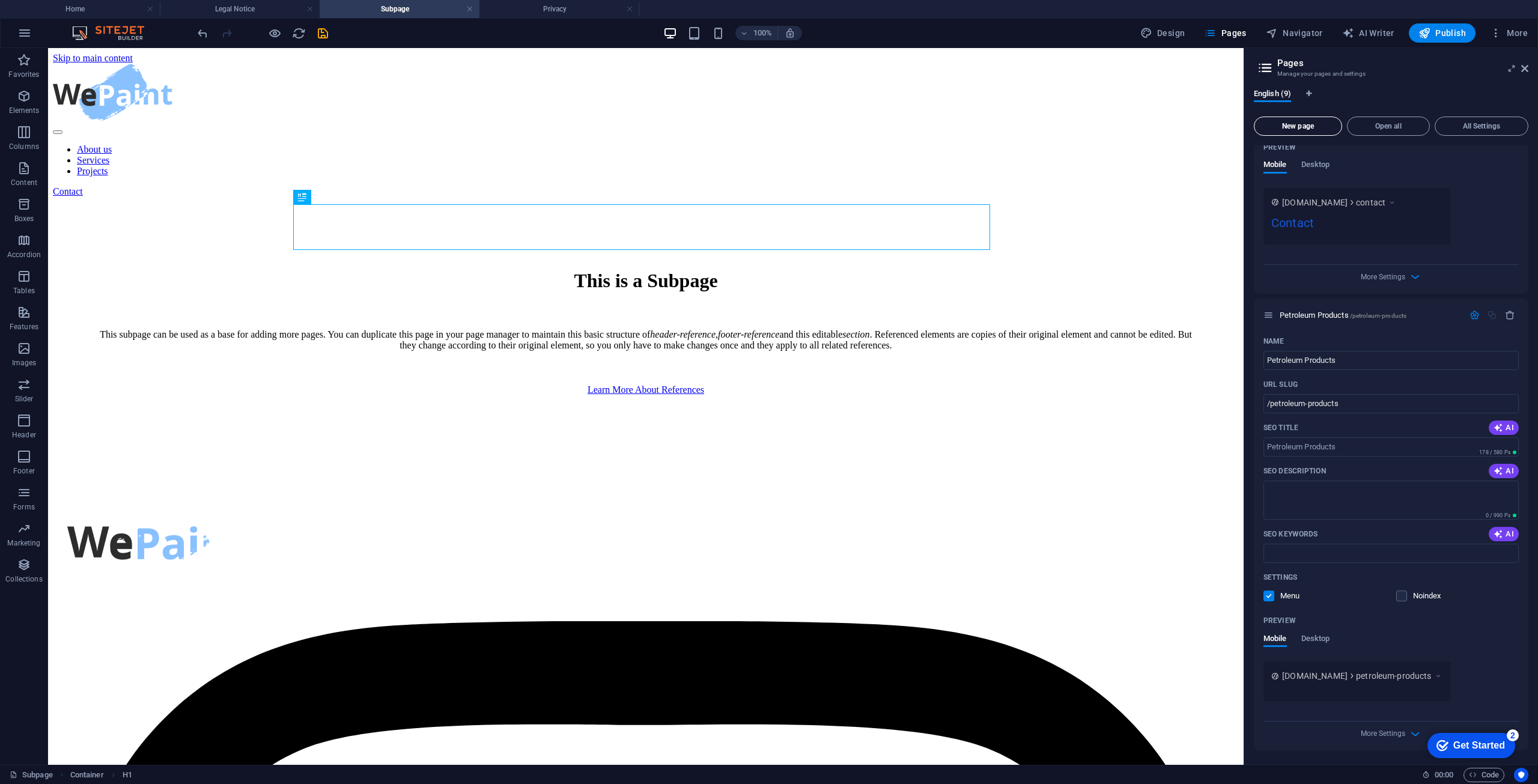
click at [1299, 123] on span "New page" at bounding box center [1298, 126] width 77 height 7
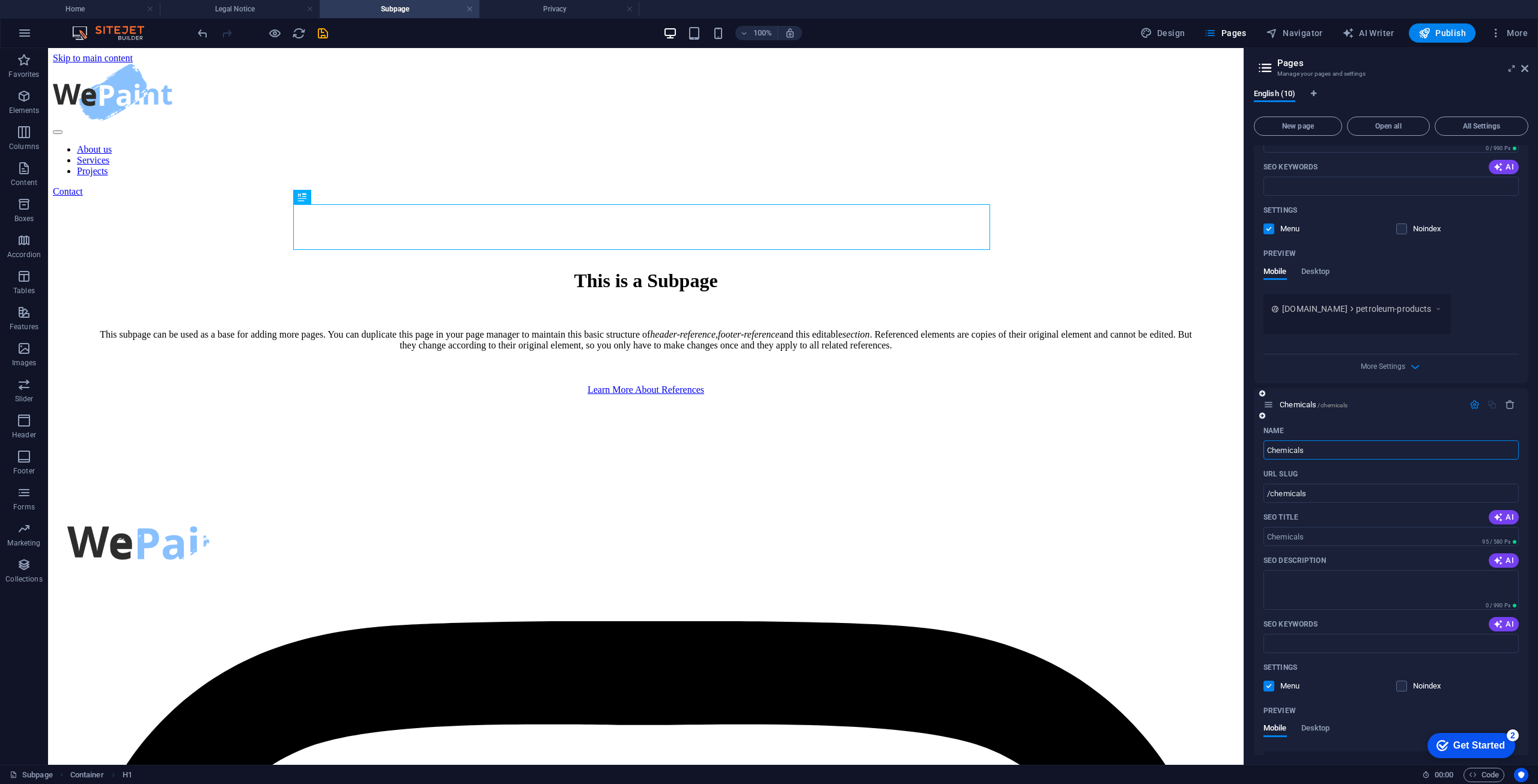
type input "Chemicals"
type input "/chemicals"
type input "Chemicals"
click at [1276, 123] on span "New page" at bounding box center [1298, 126] width 77 height 7
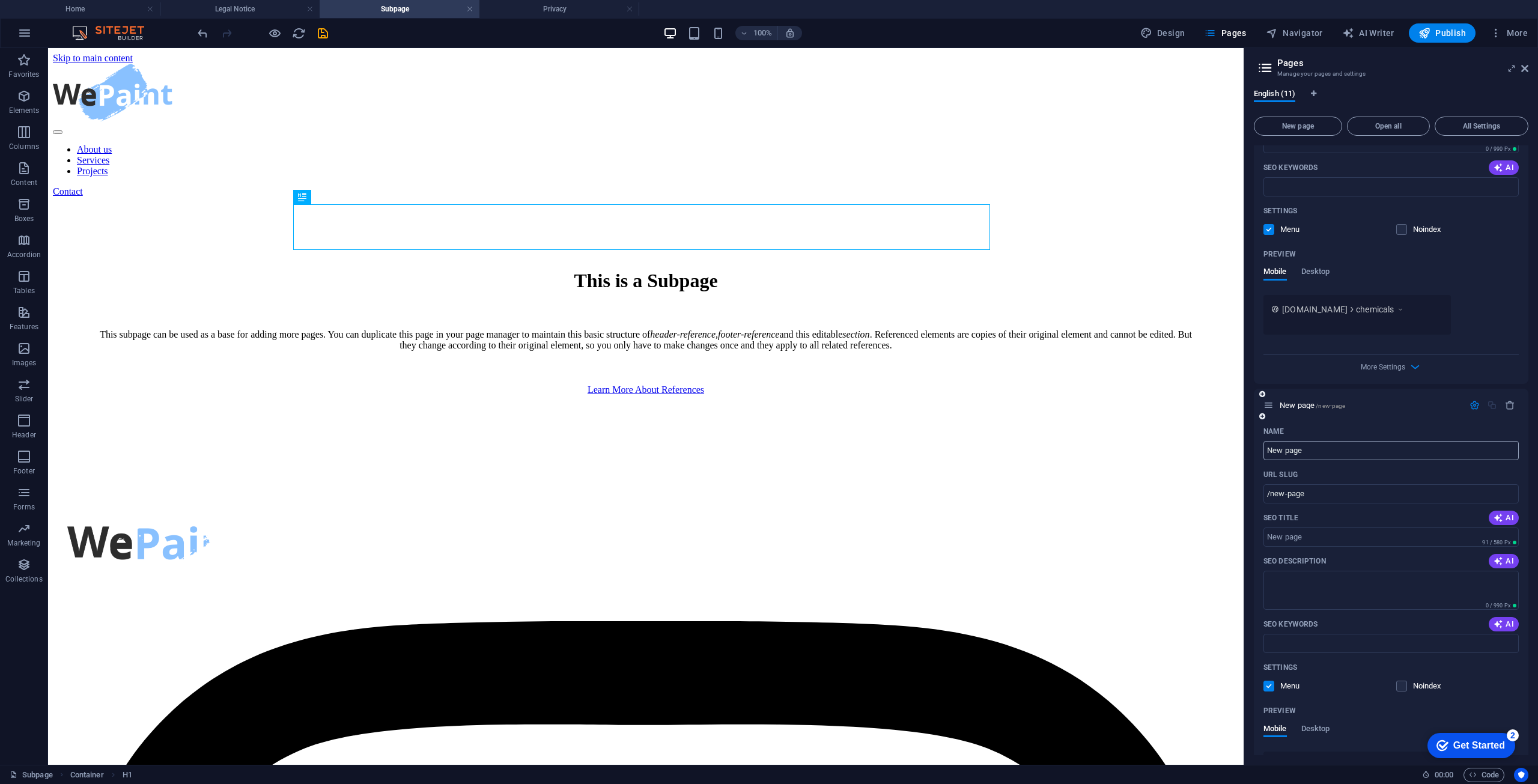
paste input "Base Oils and Lubricants"
type input "Base Oils and Lubricants"
type input "/base-oils-and-lubricants"
type input "Base Oils and Lubricants"
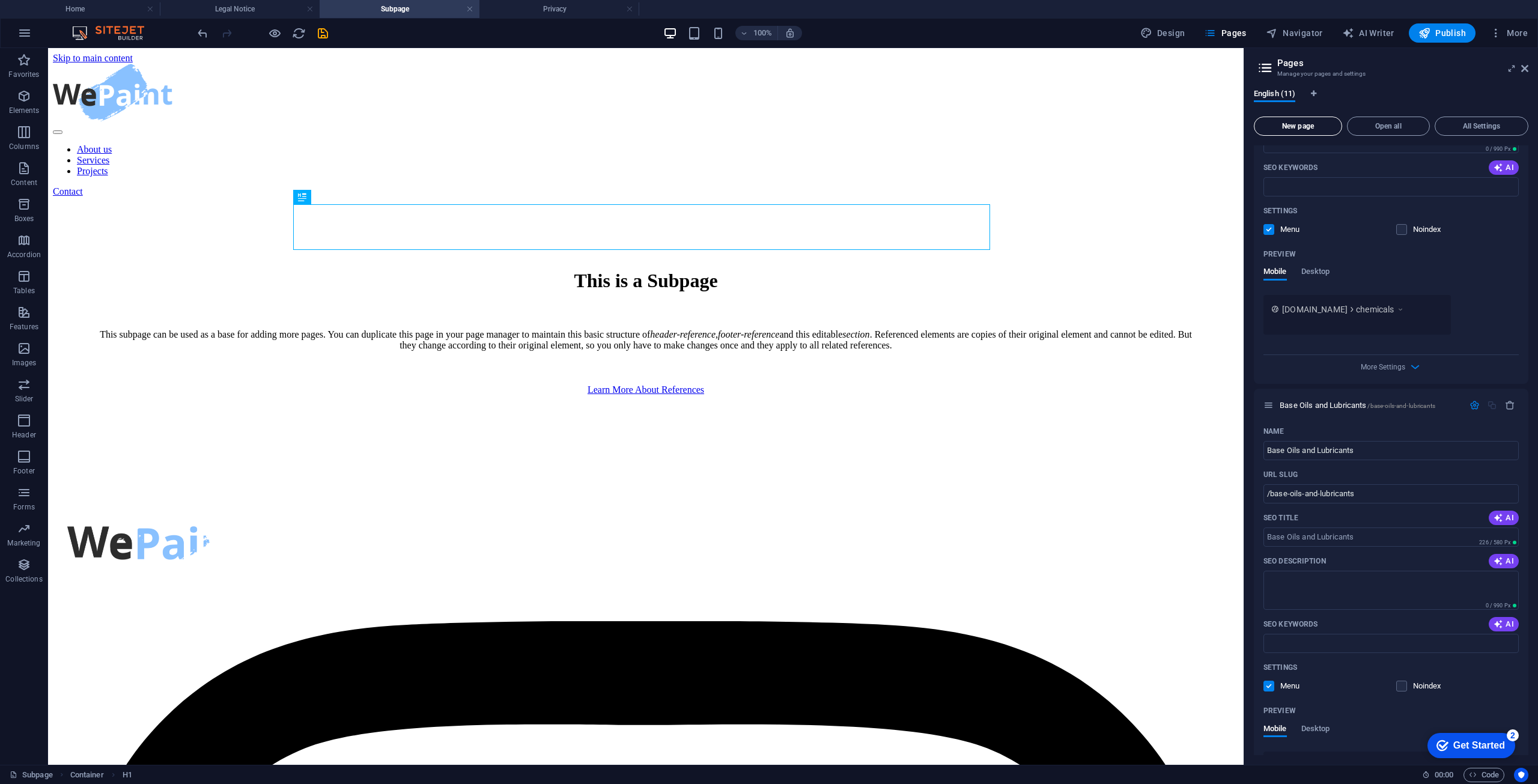
click at [1281, 124] on span "New page" at bounding box center [1298, 126] width 77 height 7
type input "LPG"
type input "/lp"
type input "LPG"
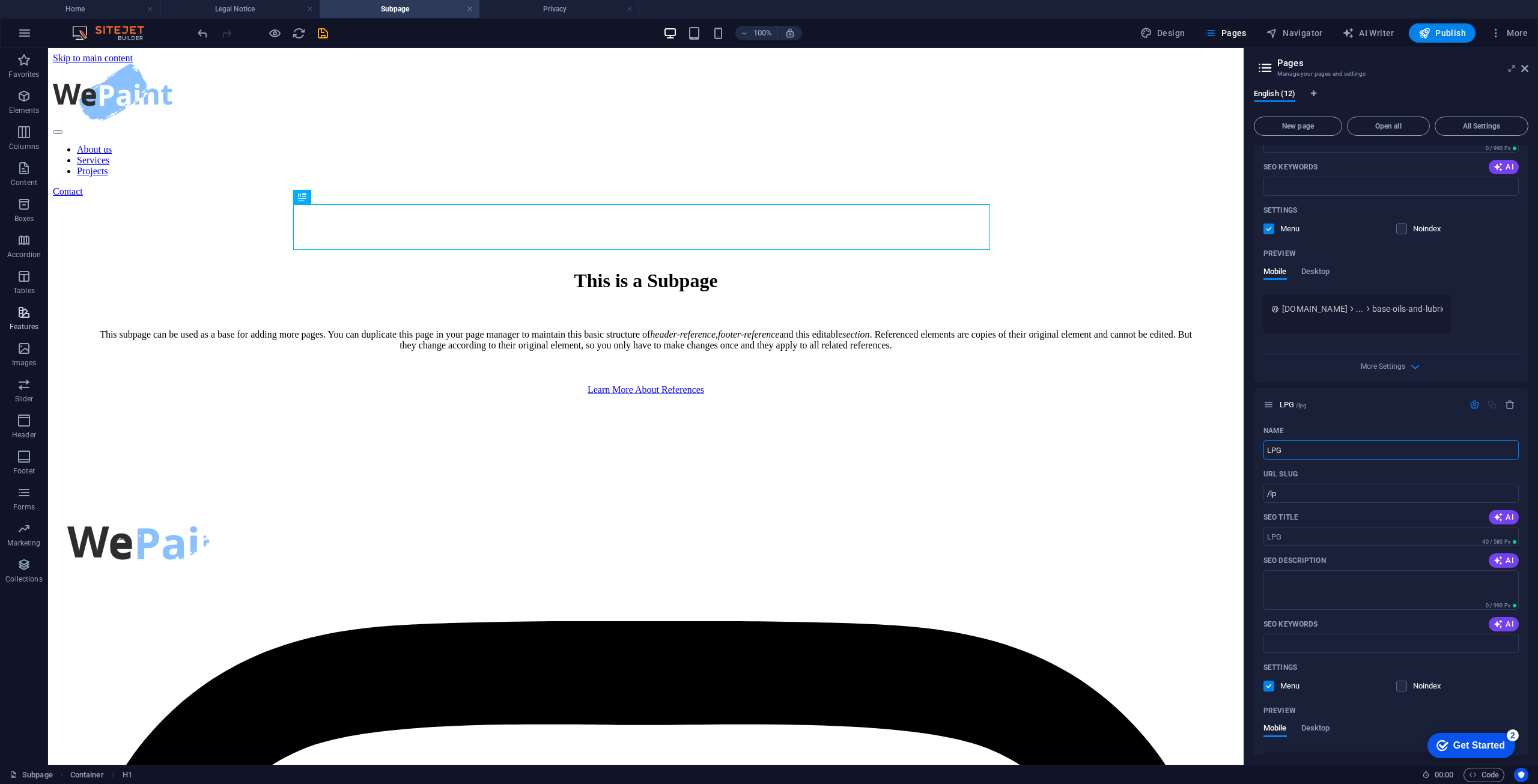
type input "/lpg"
type input "LPG"
click at [1313, 129] on span "New page" at bounding box center [1298, 126] width 77 height 7
type input "Other Commodities"
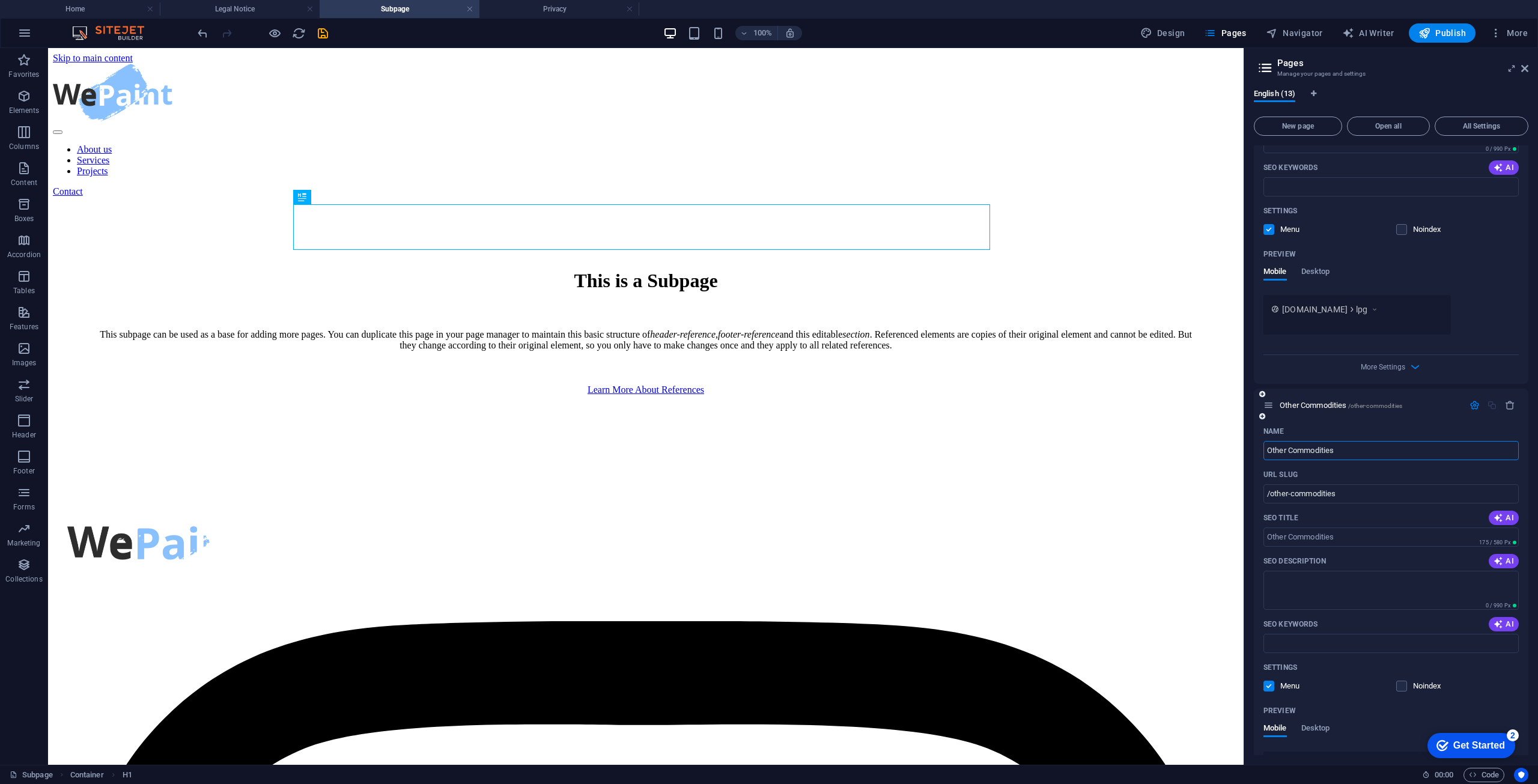
type input "/other-commodities"
type input "Other Commodities"
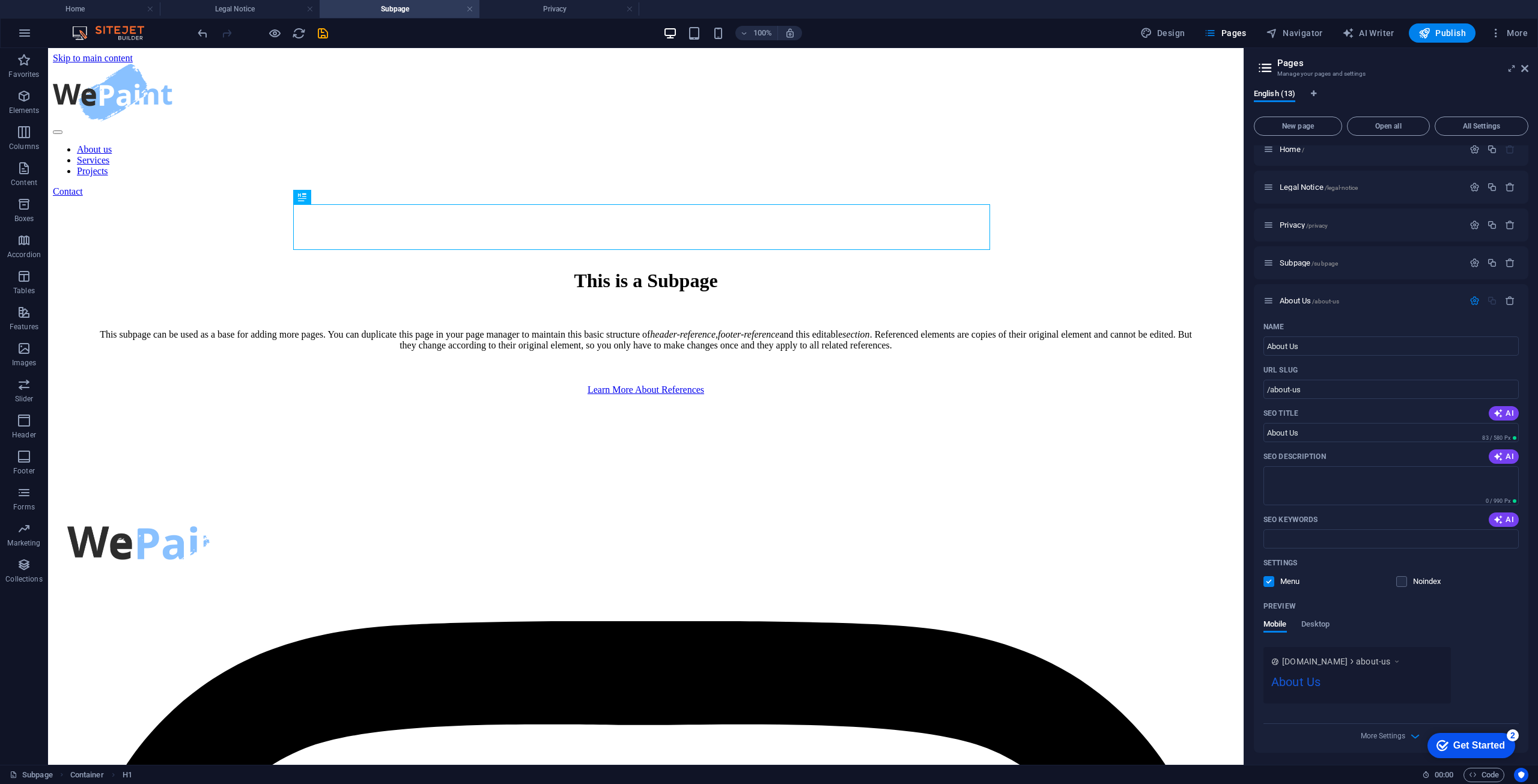
scroll to position [0, 0]
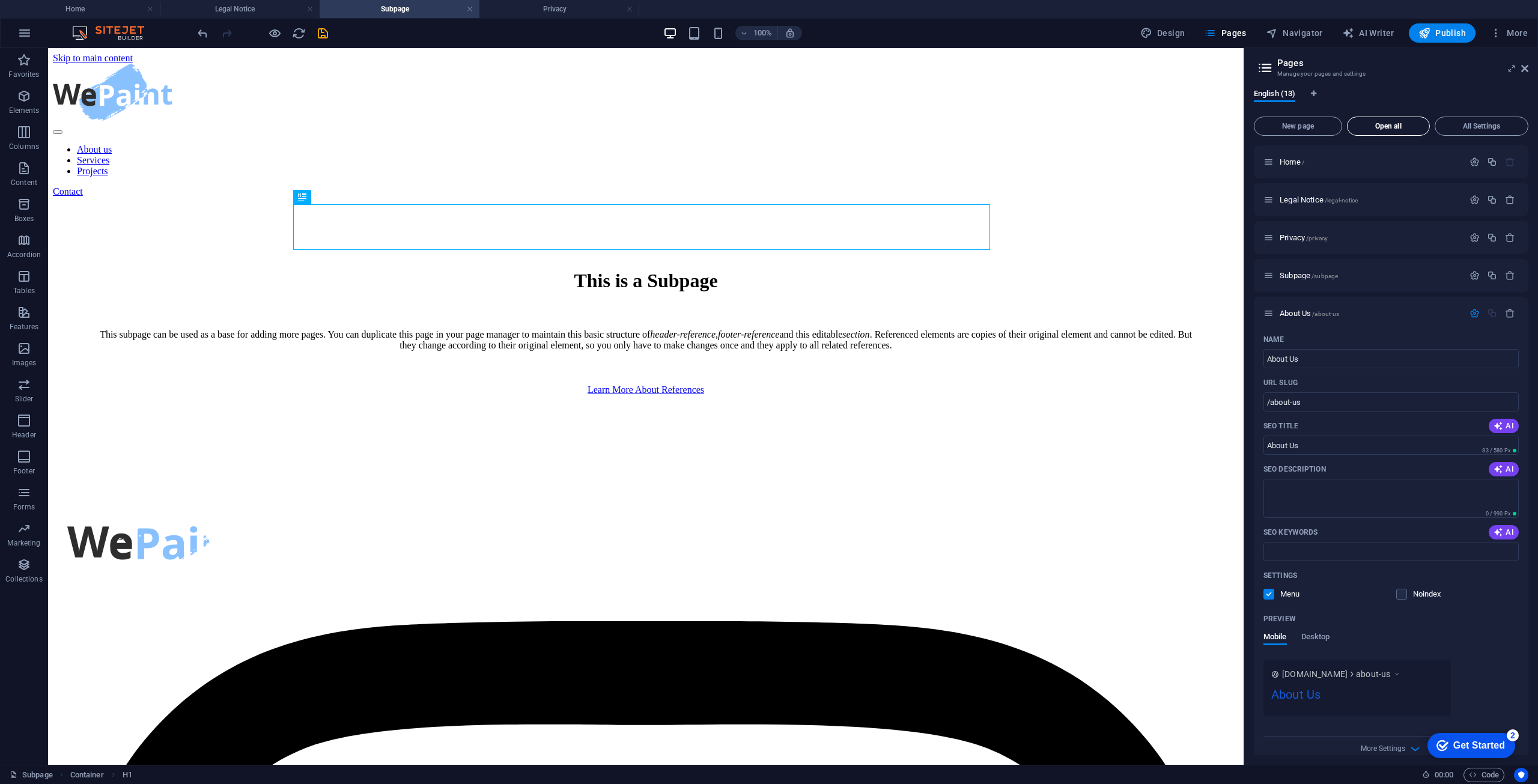
click at [1408, 126] on span "Open all" at bounding box center [1389, 126] width 72 height 7
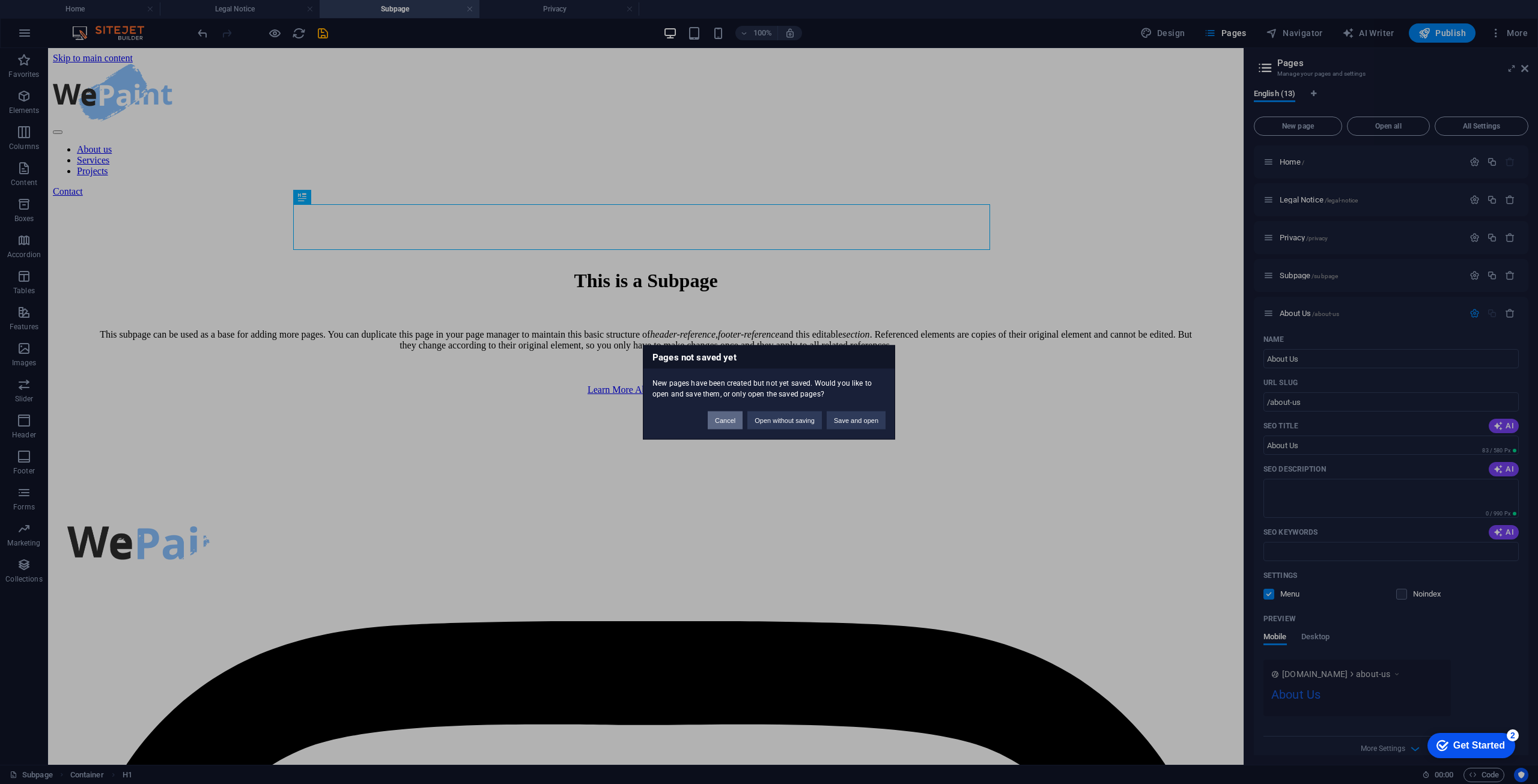
click at [735, 423] on button "Cancel" at bounding box center [725, 420] width 35 height 18
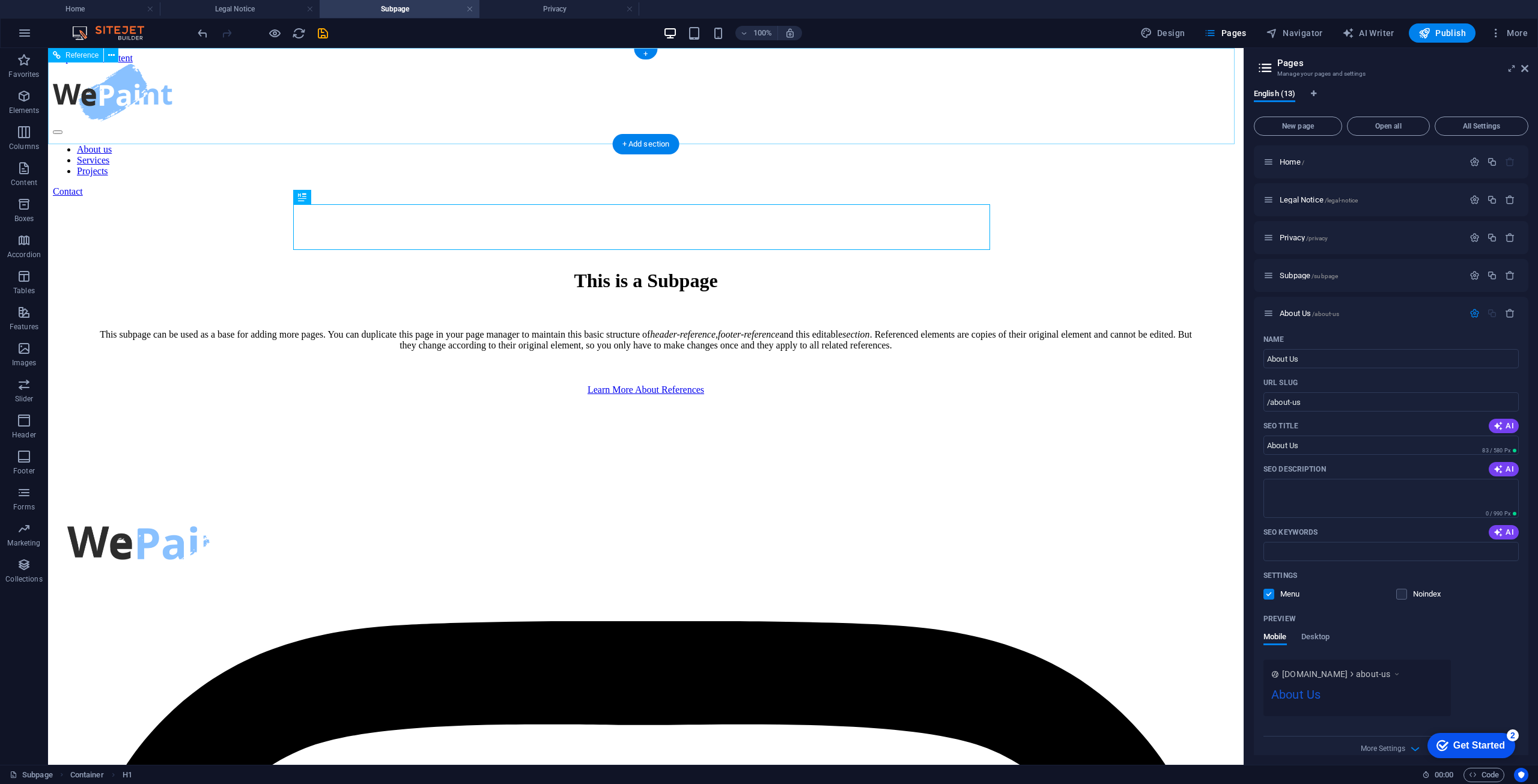
click at [339, 93] on div at bounding box center [646, 94] width 1186 height 60
click at [581, 144] on nav "About us Services Projects" at bounding box center [646, 160] width 1186 height 32
click at [372, 121] on div at bounding box center [646, 94] width 1186 height 60
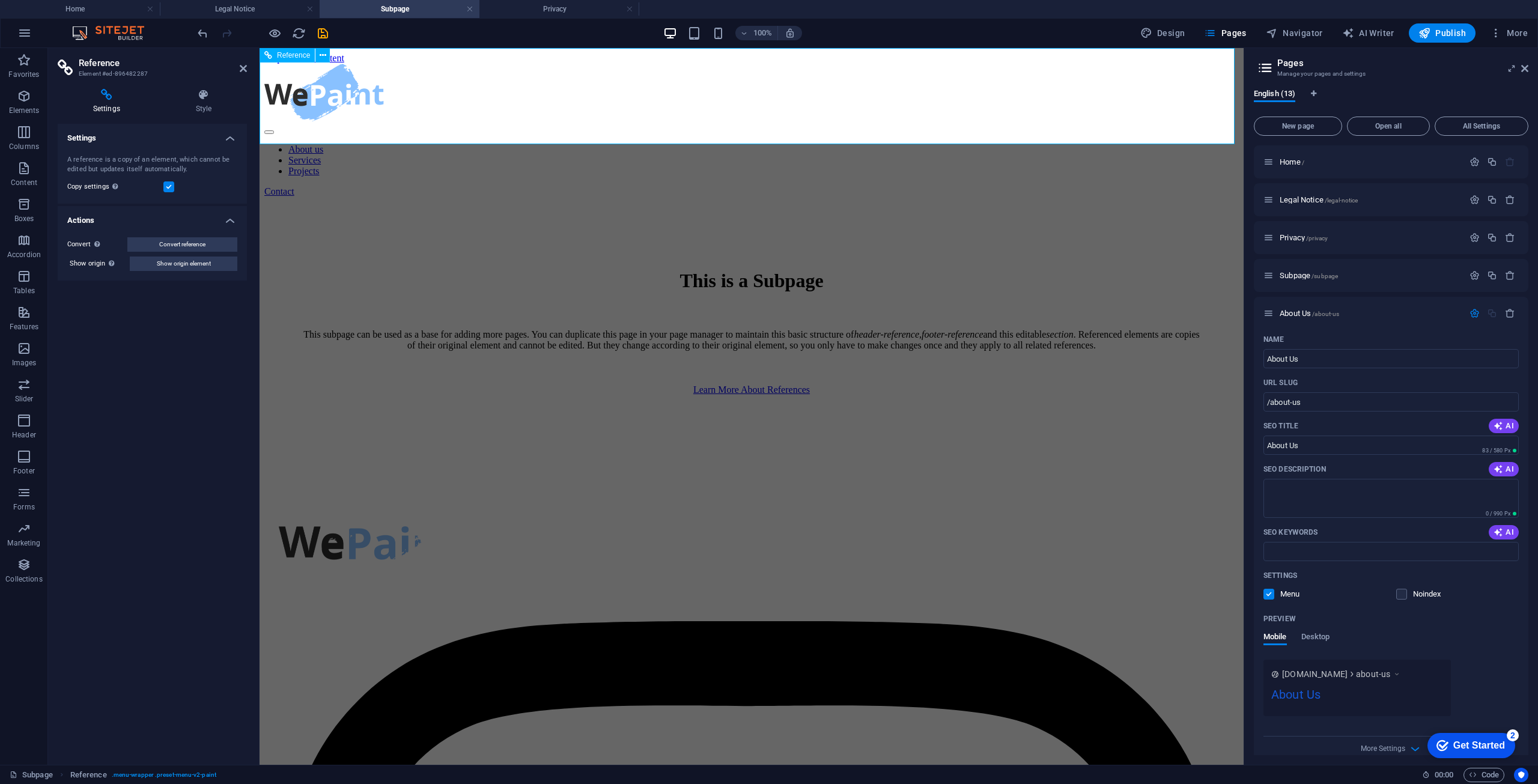
click at [583, 110] on div "About us Services Projects Contact" at bounding box center [752, 131] width 975 height 133
click at [394, 89] on div at bounding box center [752, 94] width 975 height 60
click at [677, 144] on nav "About us Services Projects" at bounding box center [752, 160] width 975 height 32
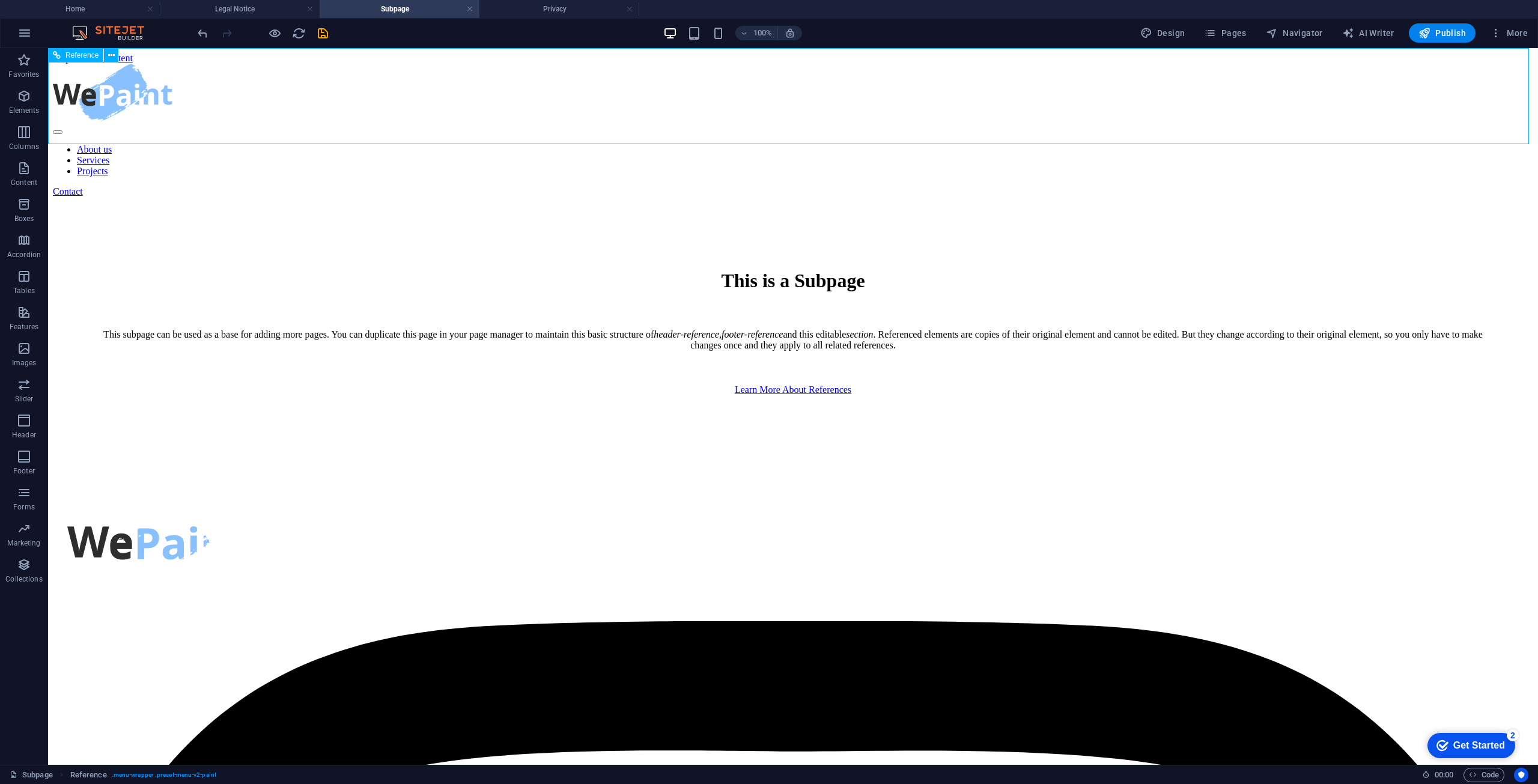
click at [679, 144] on nav "About us Services Projects" at bounding box center [793, 160] width 1481 height 32
click at [690, 144] on nav "About us Services Projects" at bounding box center [793, 160] width 1481 height 32
click at [479, 144] on nav "About us Services Projects" at bounding box center [793, 160] width 1481 height 32
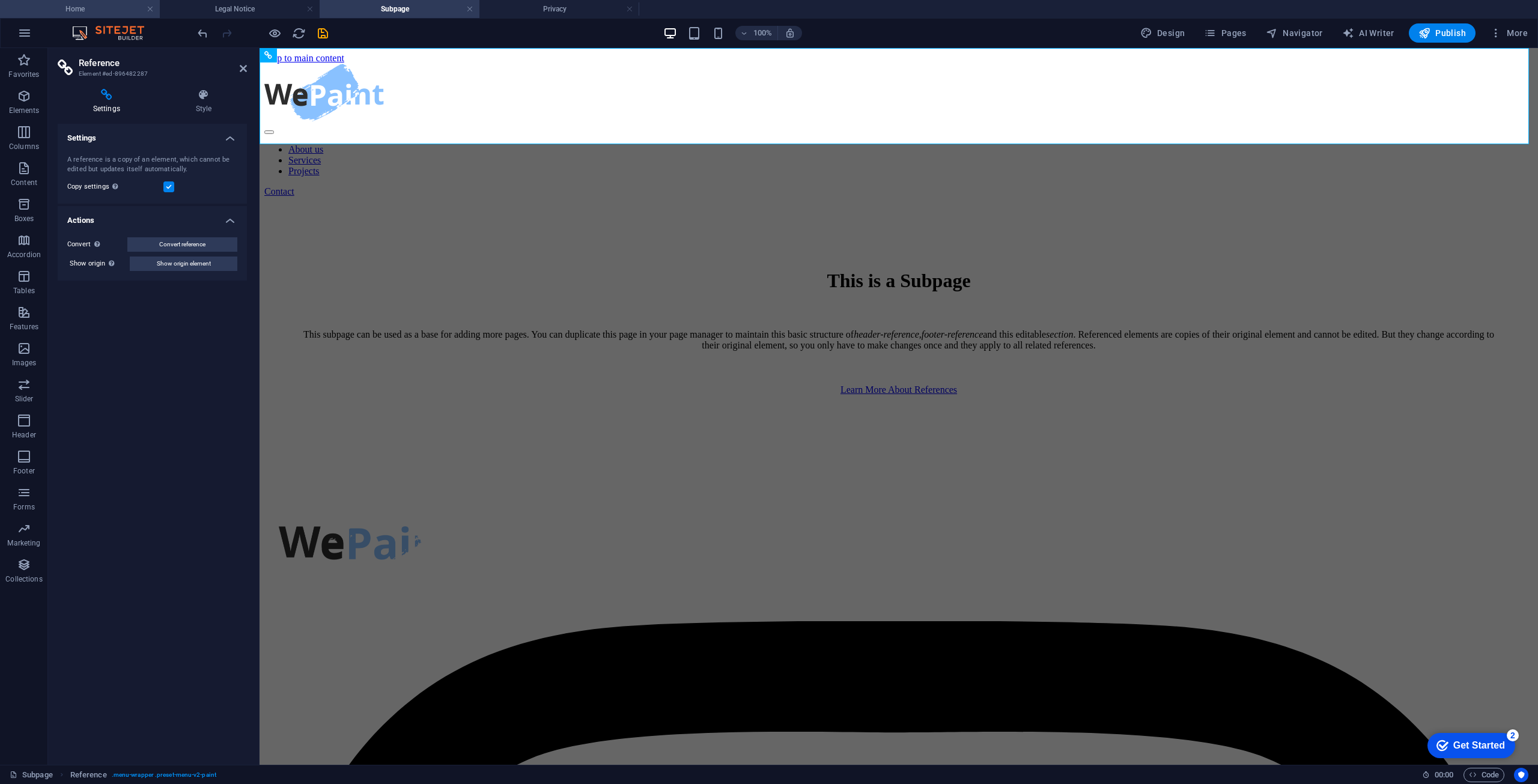
click at [102, 7] on h4 "Home" at bounding box center [80, 9] width 160 height 13
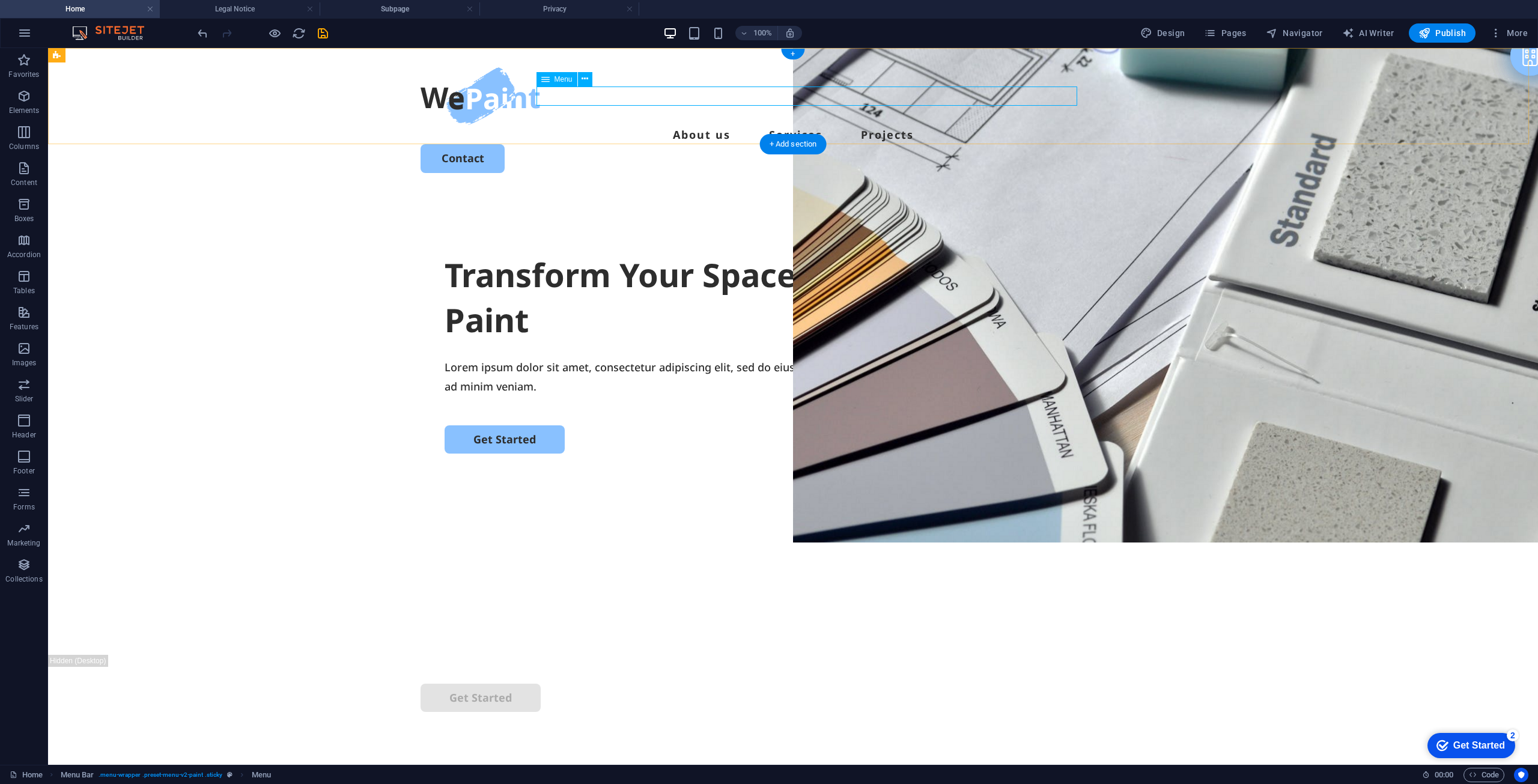
click at [676, 125] on nav "About us Services Projects" at bounding box center [793, 134] width 745 height 19
select select
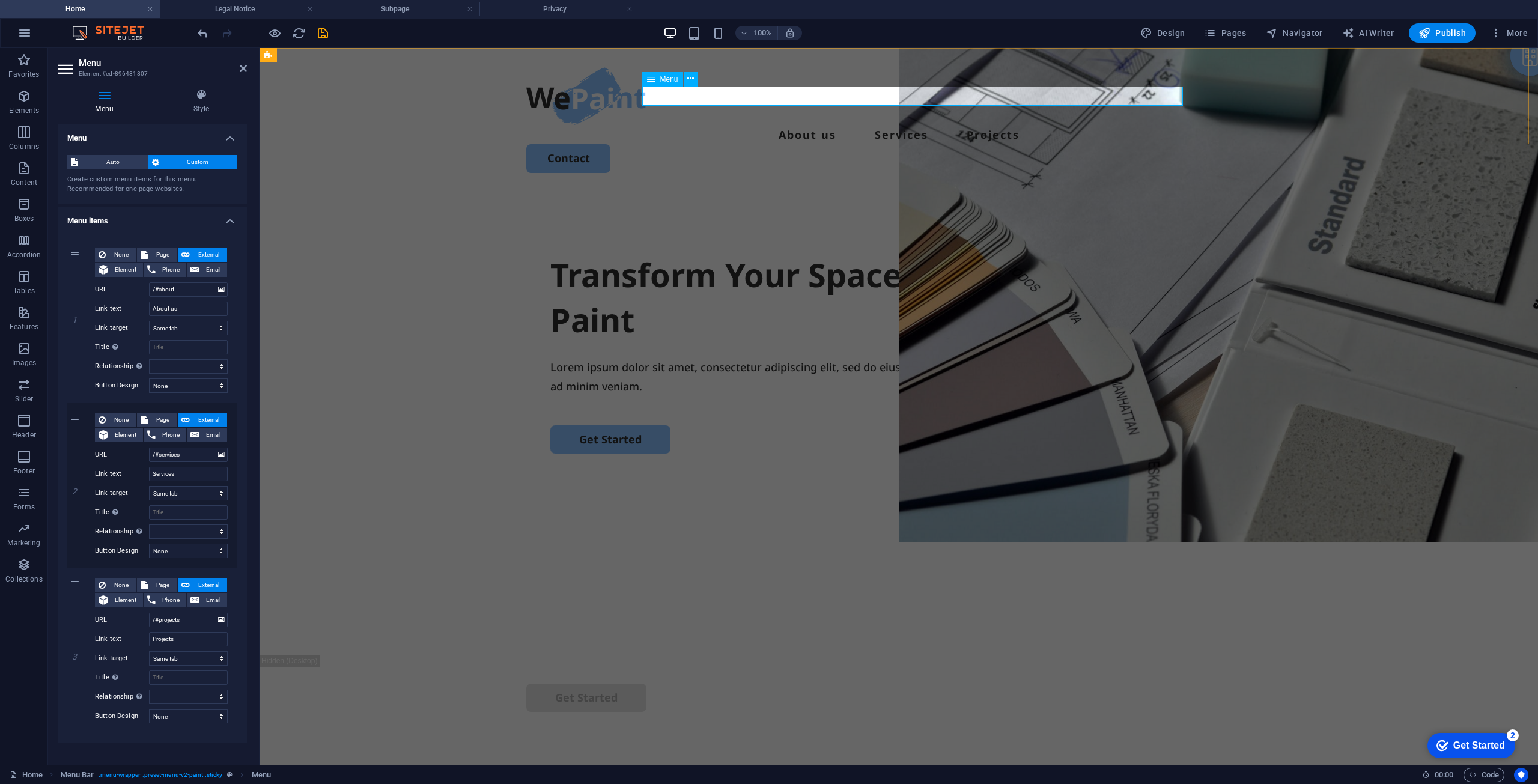
click at [661, 82] on span "Menu" at bounding box center [669, 80] width 18 height 7
click at [187, 159] on span "Custom" at bounding box center [198, 162] width 71 height 14
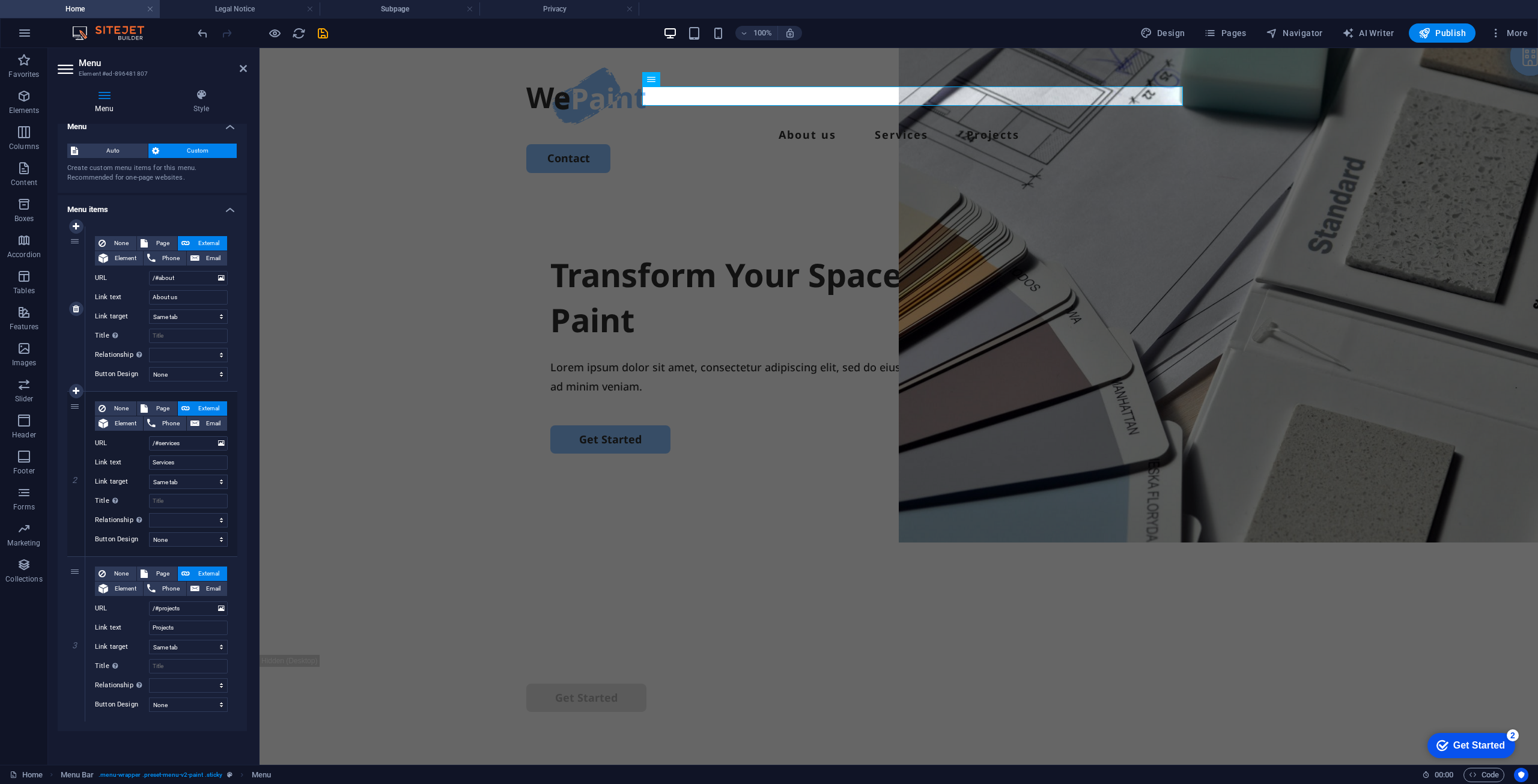
click at [72, 243] on div "1" at bounding box center [76, 309] width 18 height 165
click at [73, 641] on icon at bounding box center [75, 639] width 6 height 9
select select
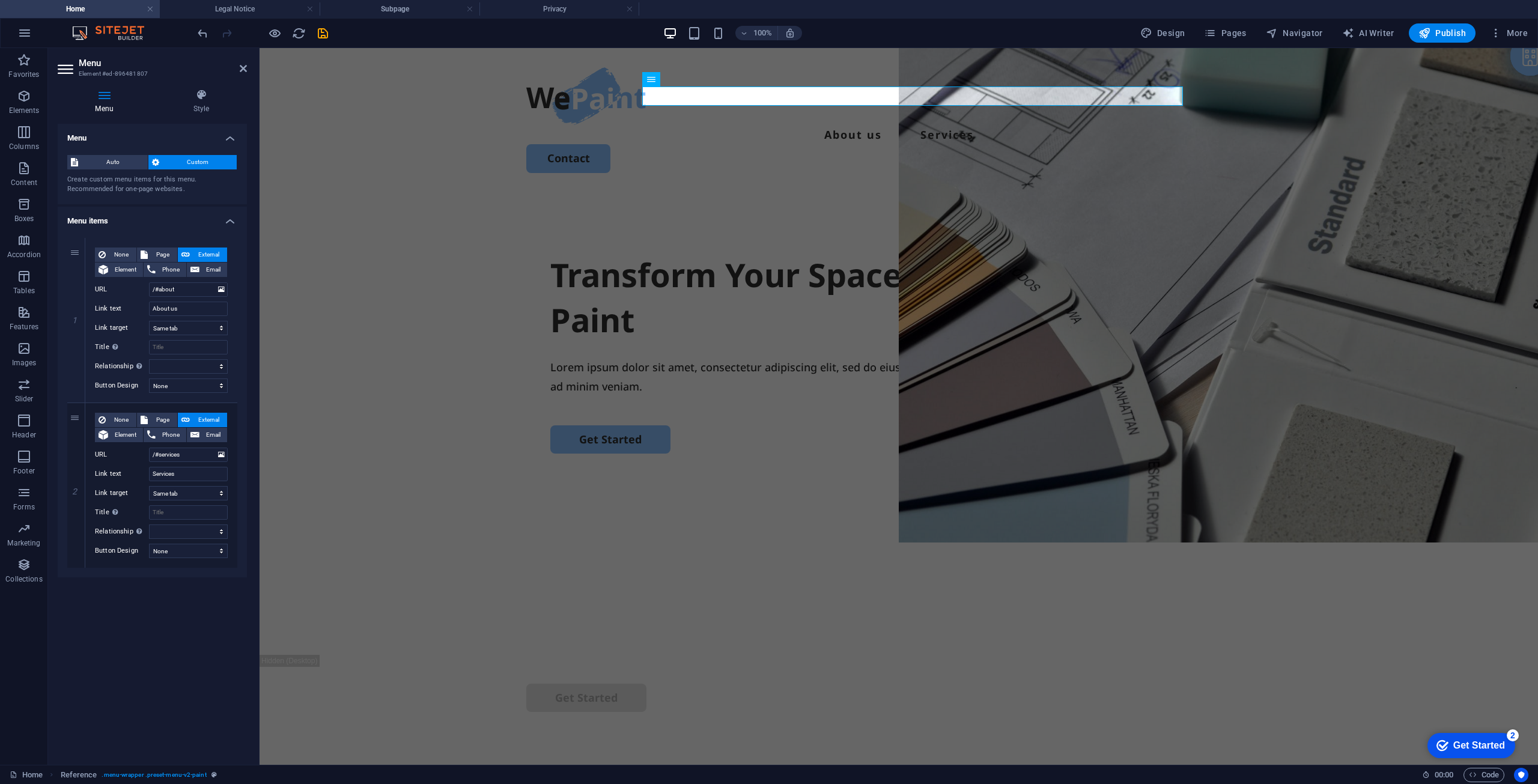
click at [217, 222] on h4 "Menu items" at bounding box center [152, 217] width 189 height 22
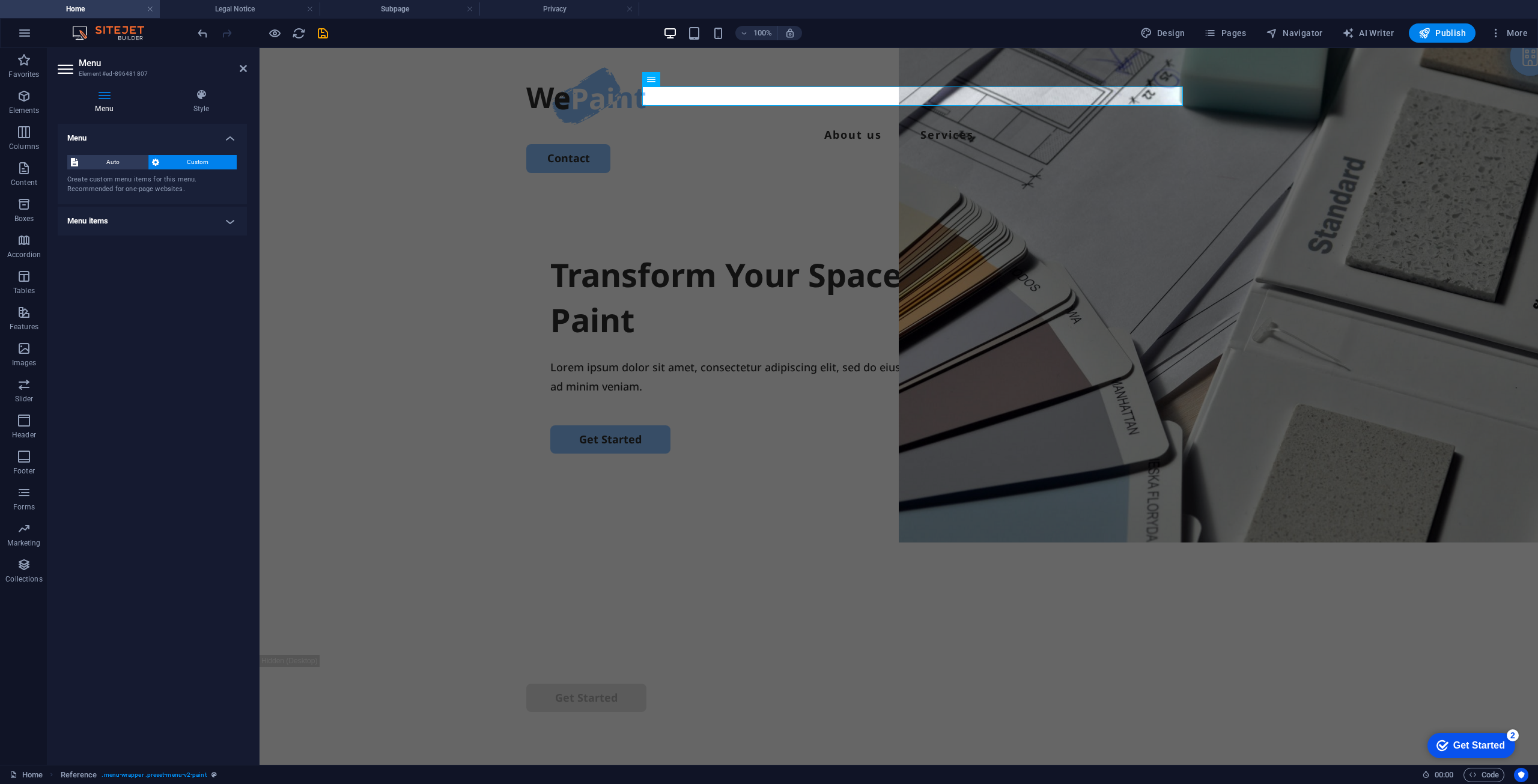
click at [220, 223] on h4 "Menu items" at bounding box center [152, 221] width 189 height 29
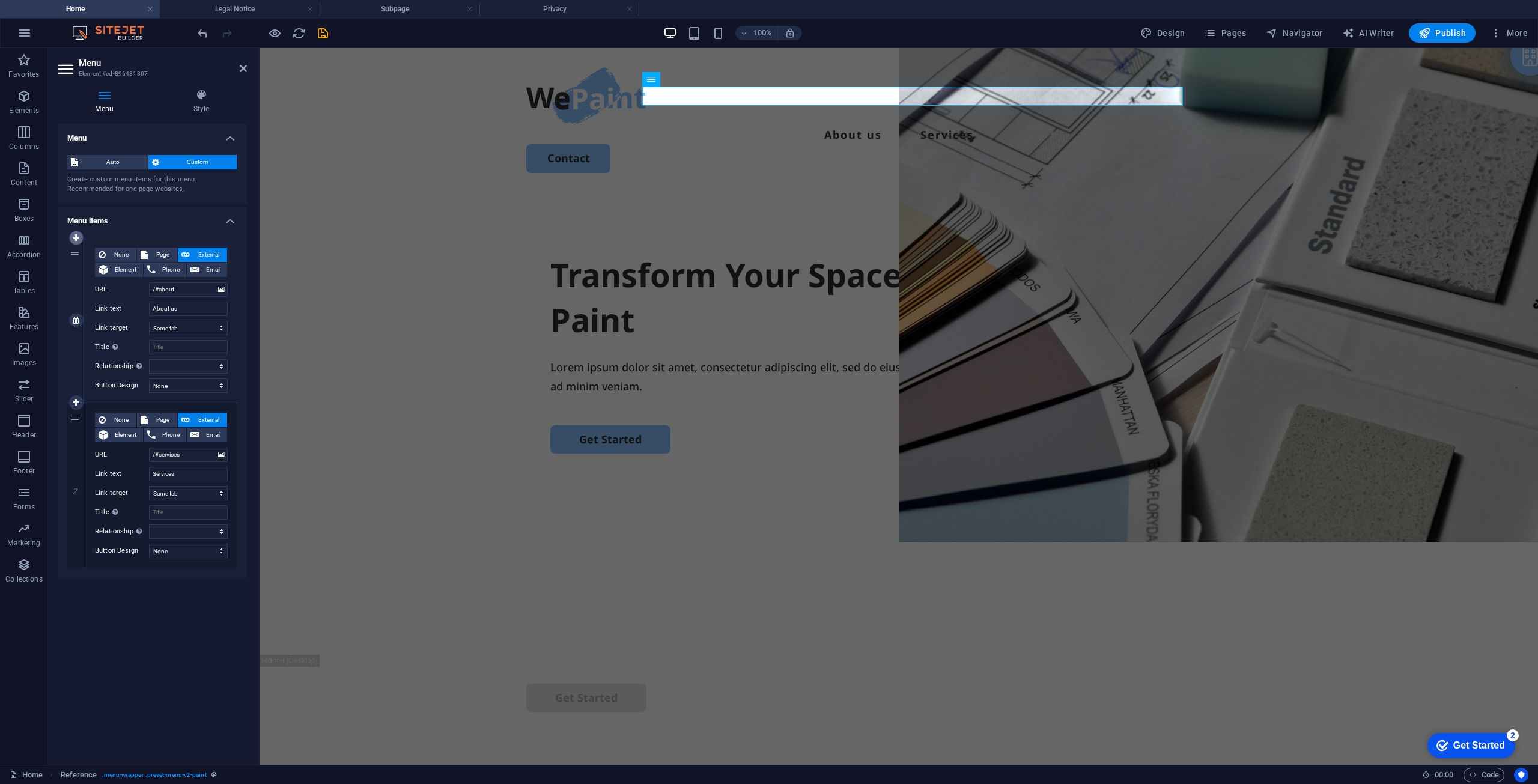
click at [76, 236] on icon at bounding box center [75, 238] width 6 height 9
select select
type input "/#about"
type input "About us"
select select
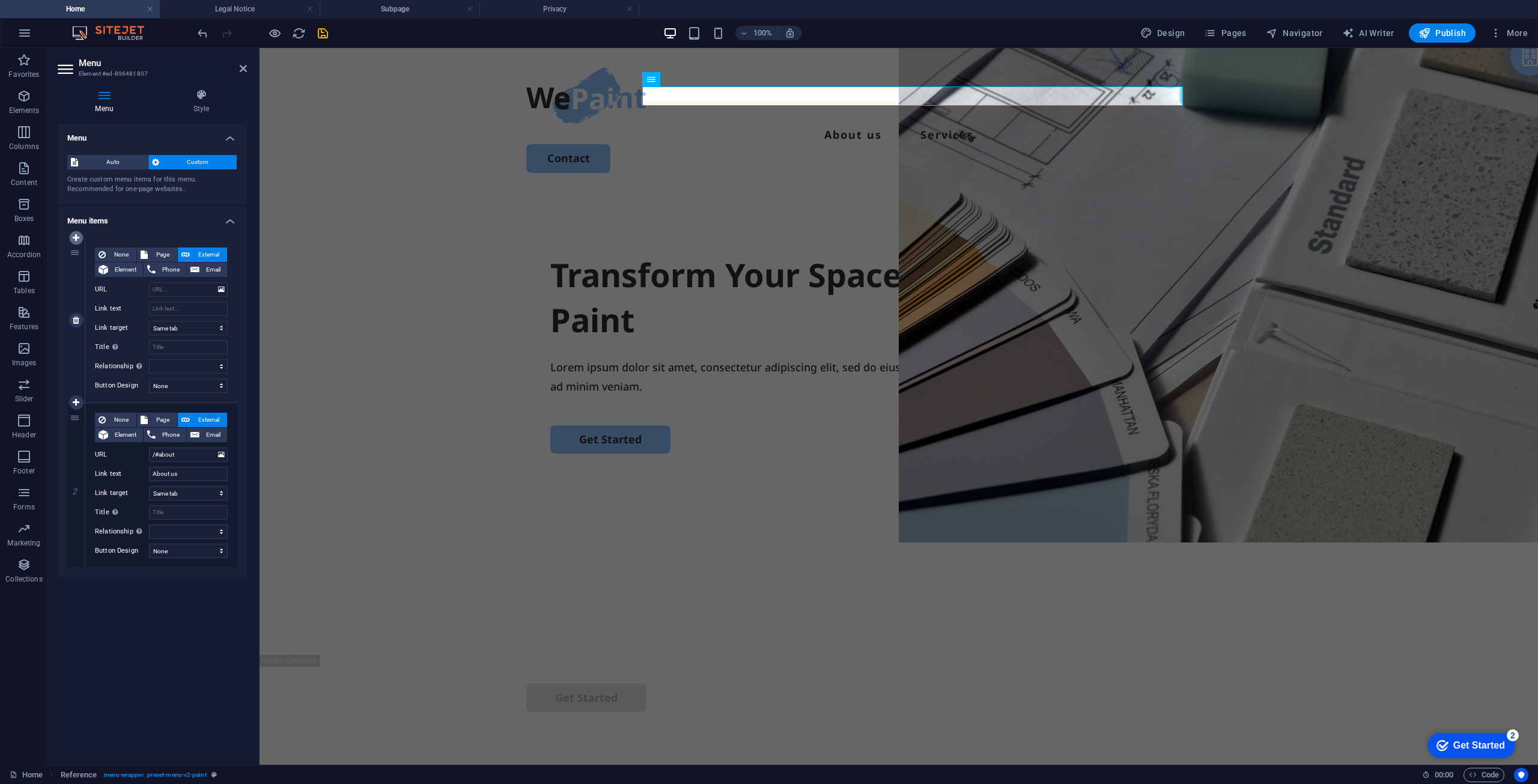
select select
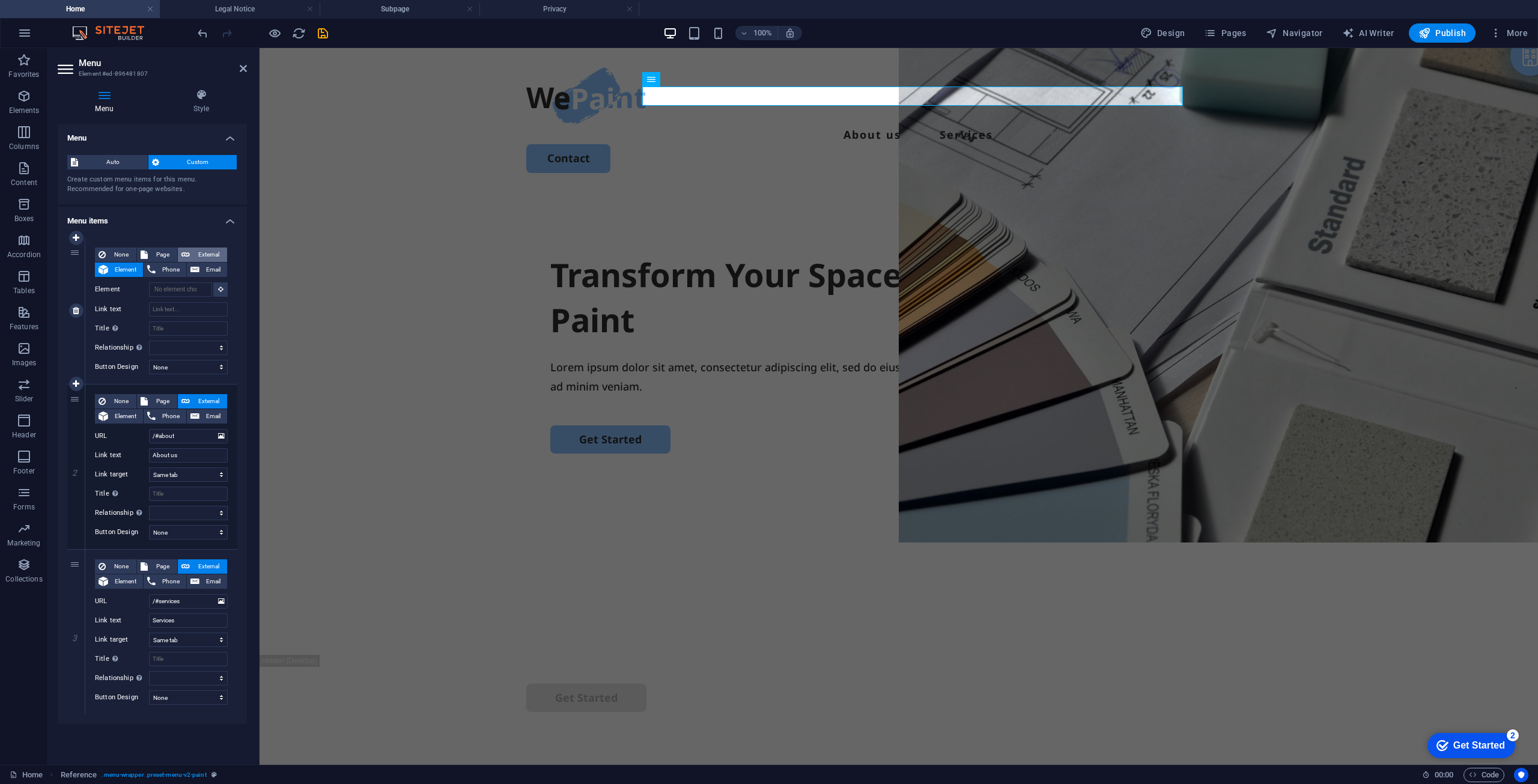
click at [207, 256] on span "External" at bounding box center [209, 255] width 30 height 14
select select "blank"
select select
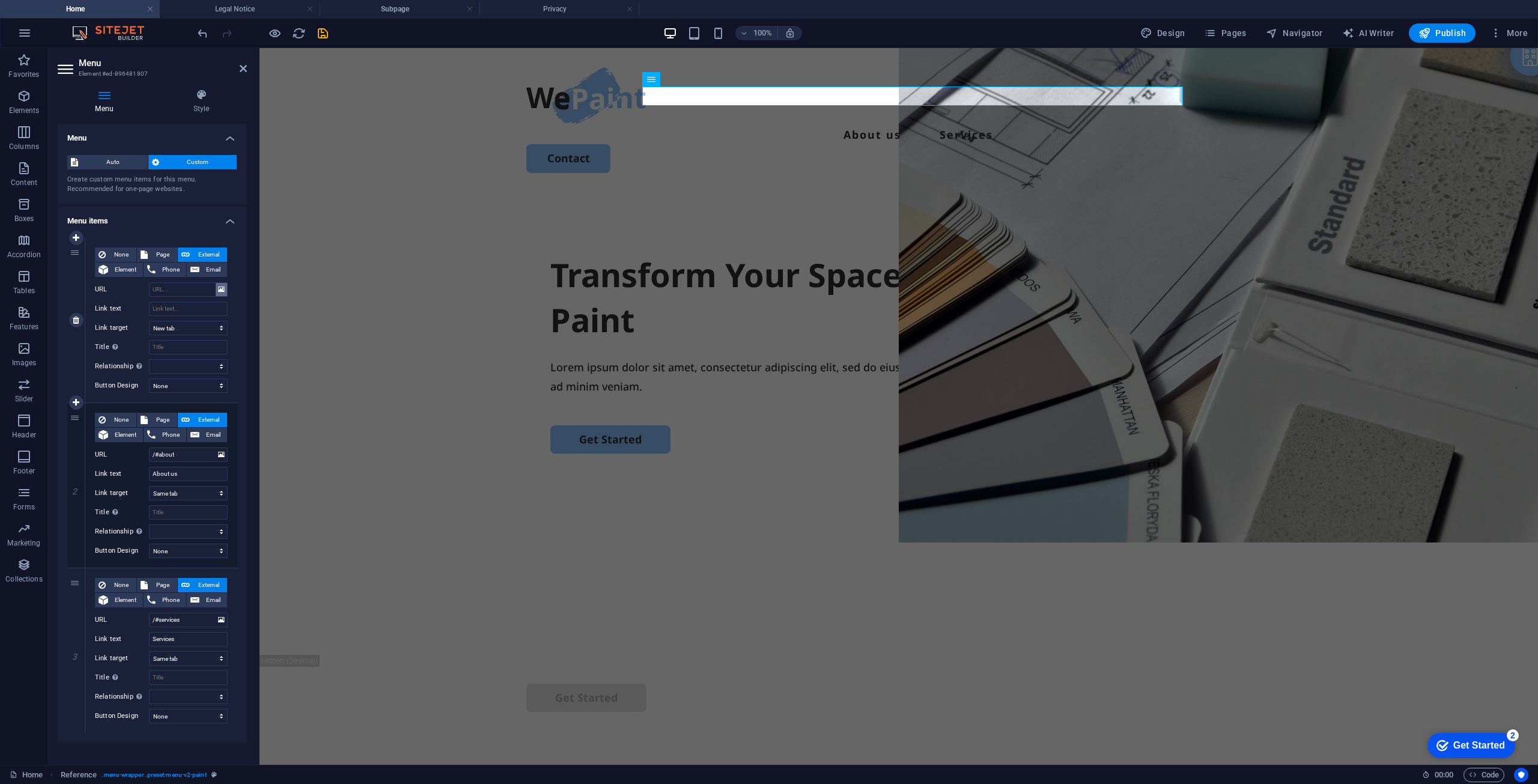
click at [220, 292] on icon at bounding box center [221, 290] width 6 height 13
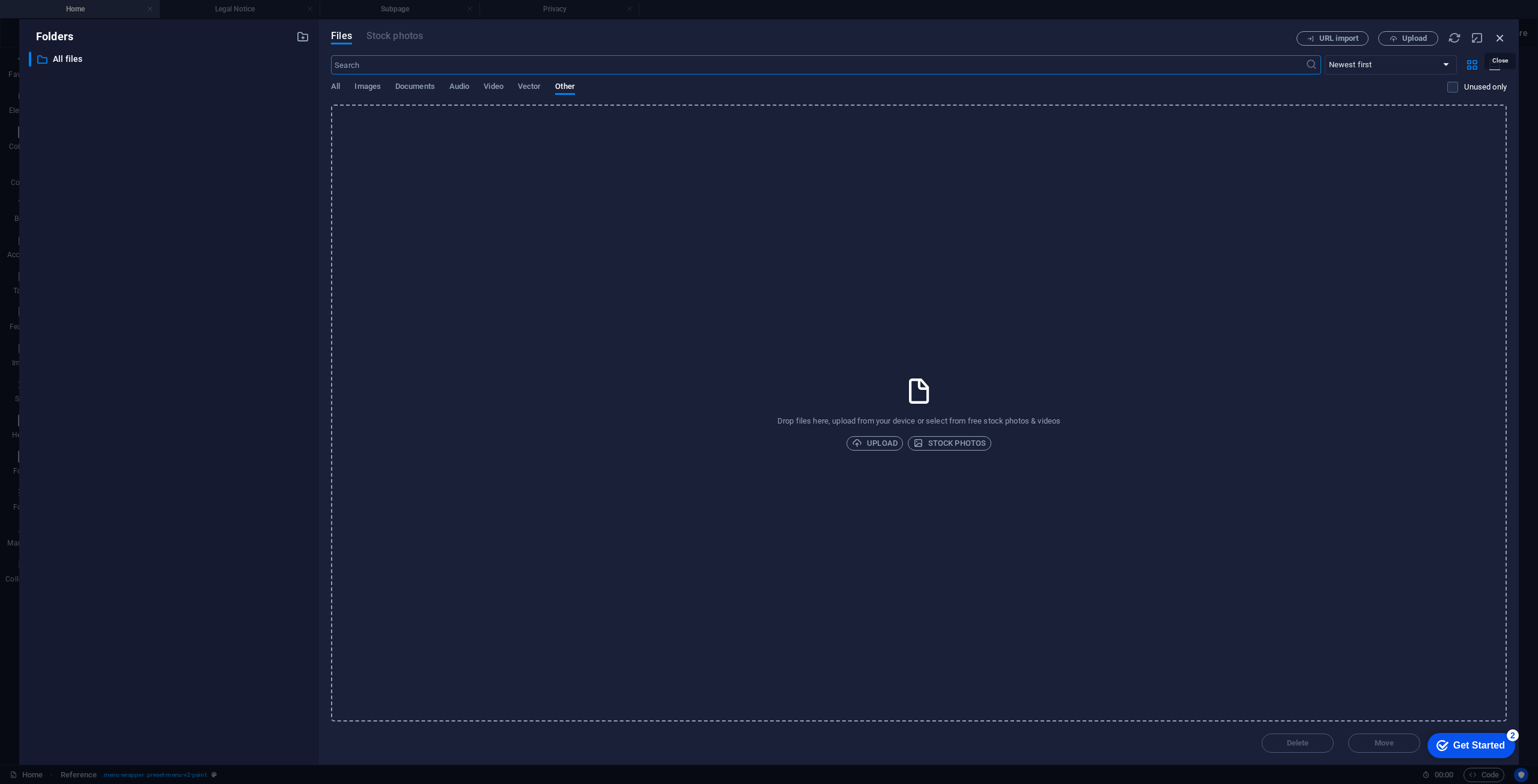
click at [1499, 35] on icon "button" at bounding box center [1500, 38] width 13 height 13
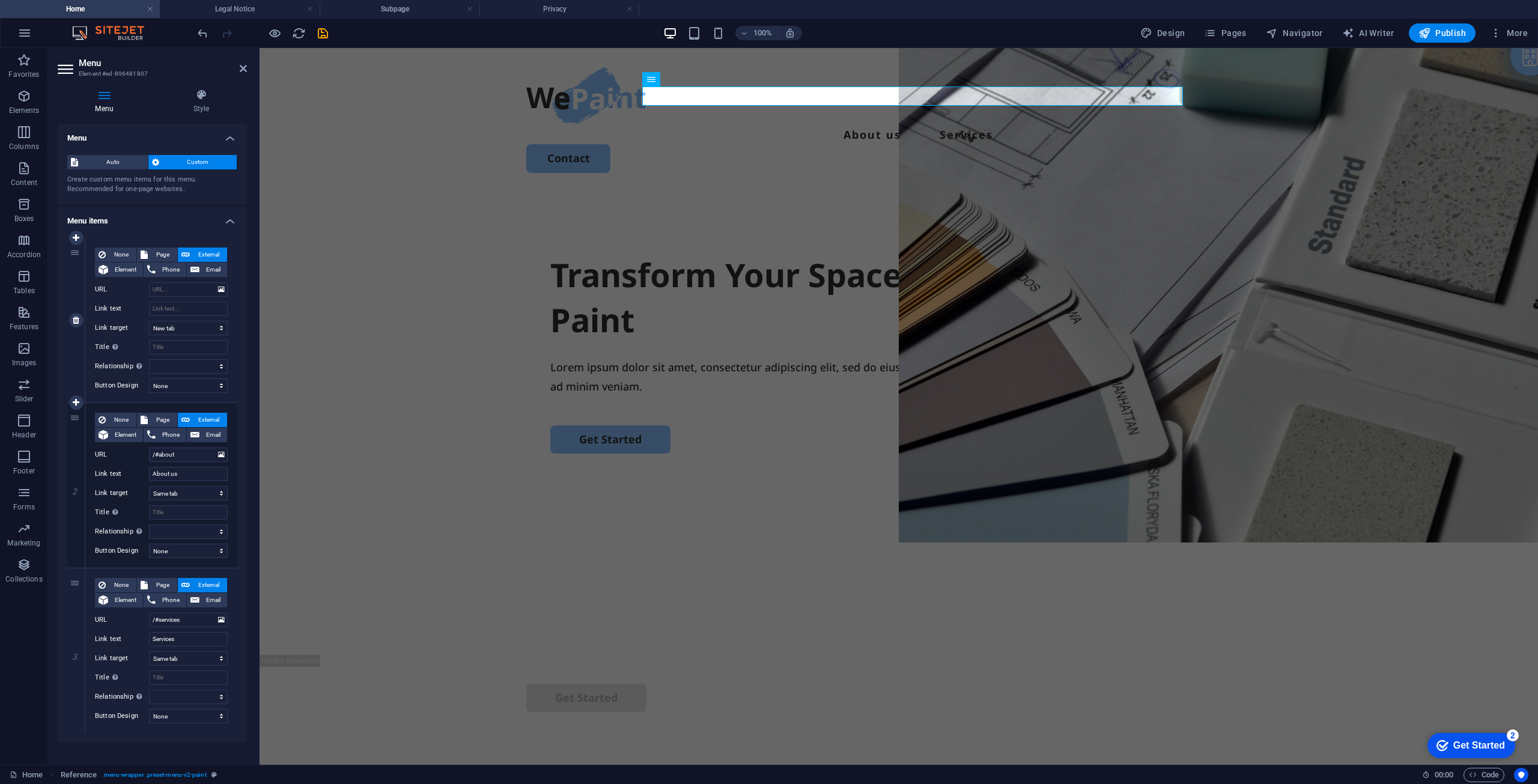
click at [183, 320] on div "None Page External Element Phone Email Page Home Legal Notice Privacy Subpage A…" at bounding box center [161, 311] width 133 height 126
click at [184, 326] on select "New tab Same tab Overlay" at bounding box center [189, 328] width 79 height 14
select select
click at [149, 321] on select "New tab Same tab Overlay" at bounding box center [189, 328] width 79 height 14
select select
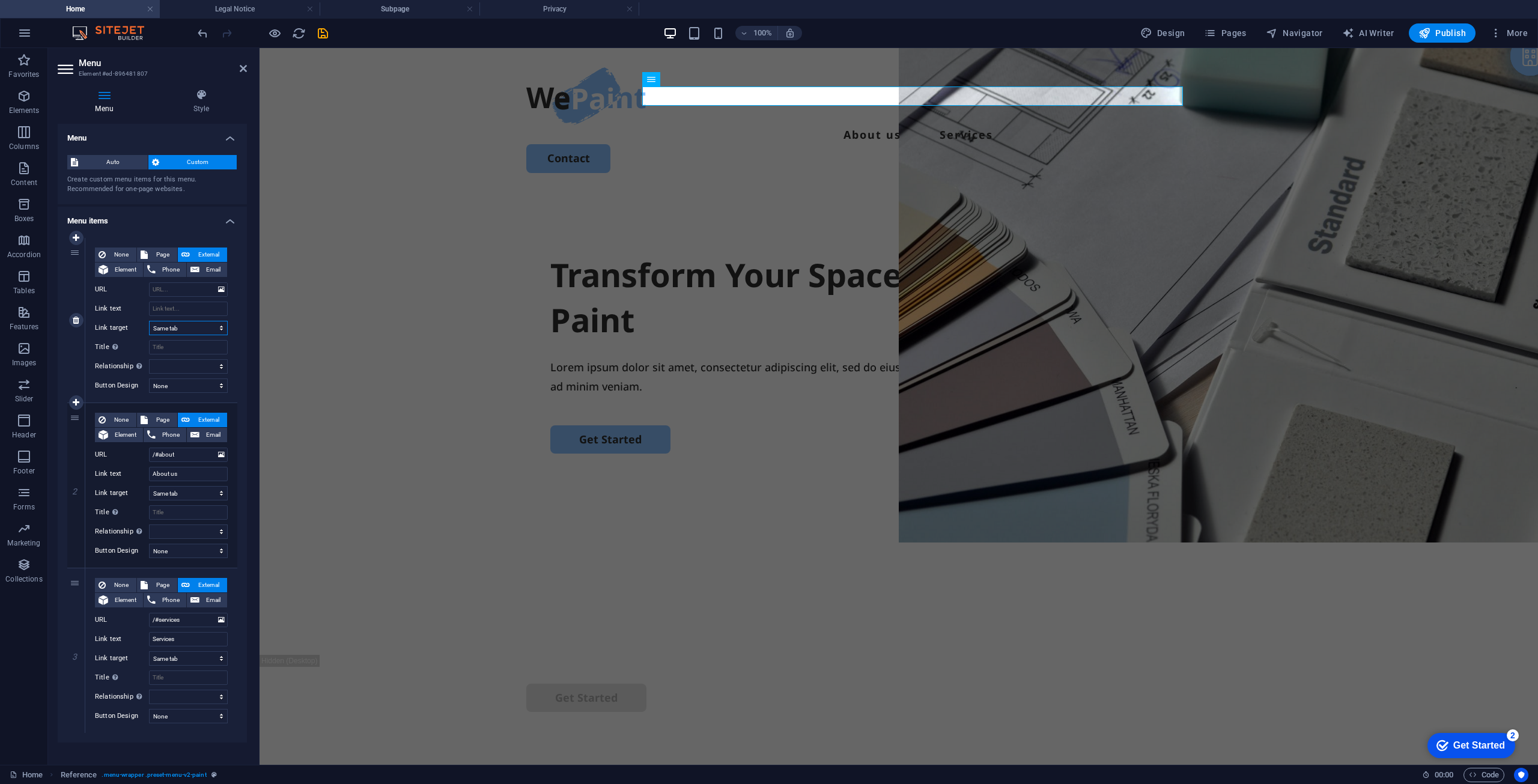
select select
click at [191, 328] on select "New tab Same tab Overlay" at bounding box center [189, 328] width 79 height 14
click at [187, 306] on input "Link text" at bounding box center [189, 308] width 79 height 14
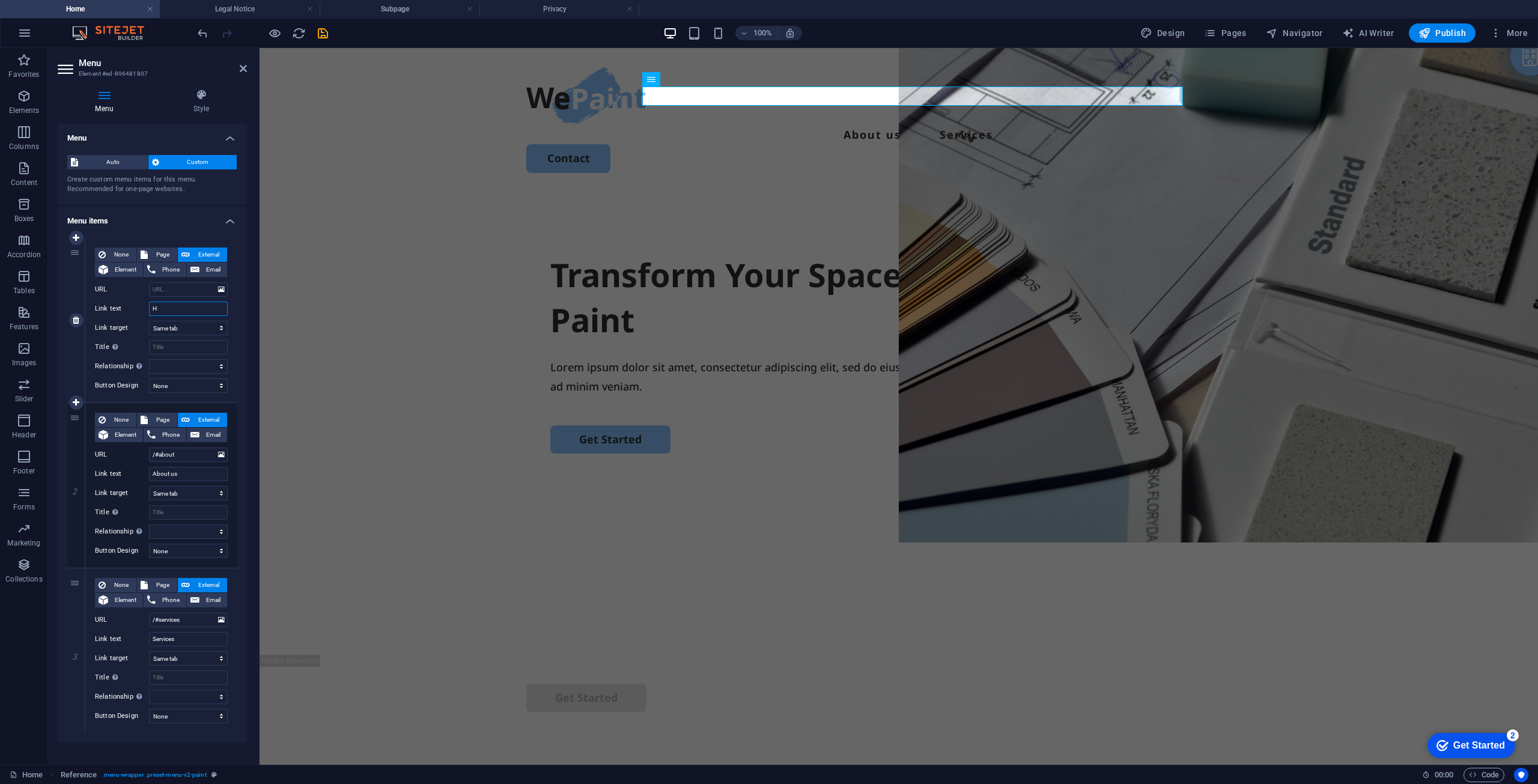
type input "Ho"
select select
type input "Home"
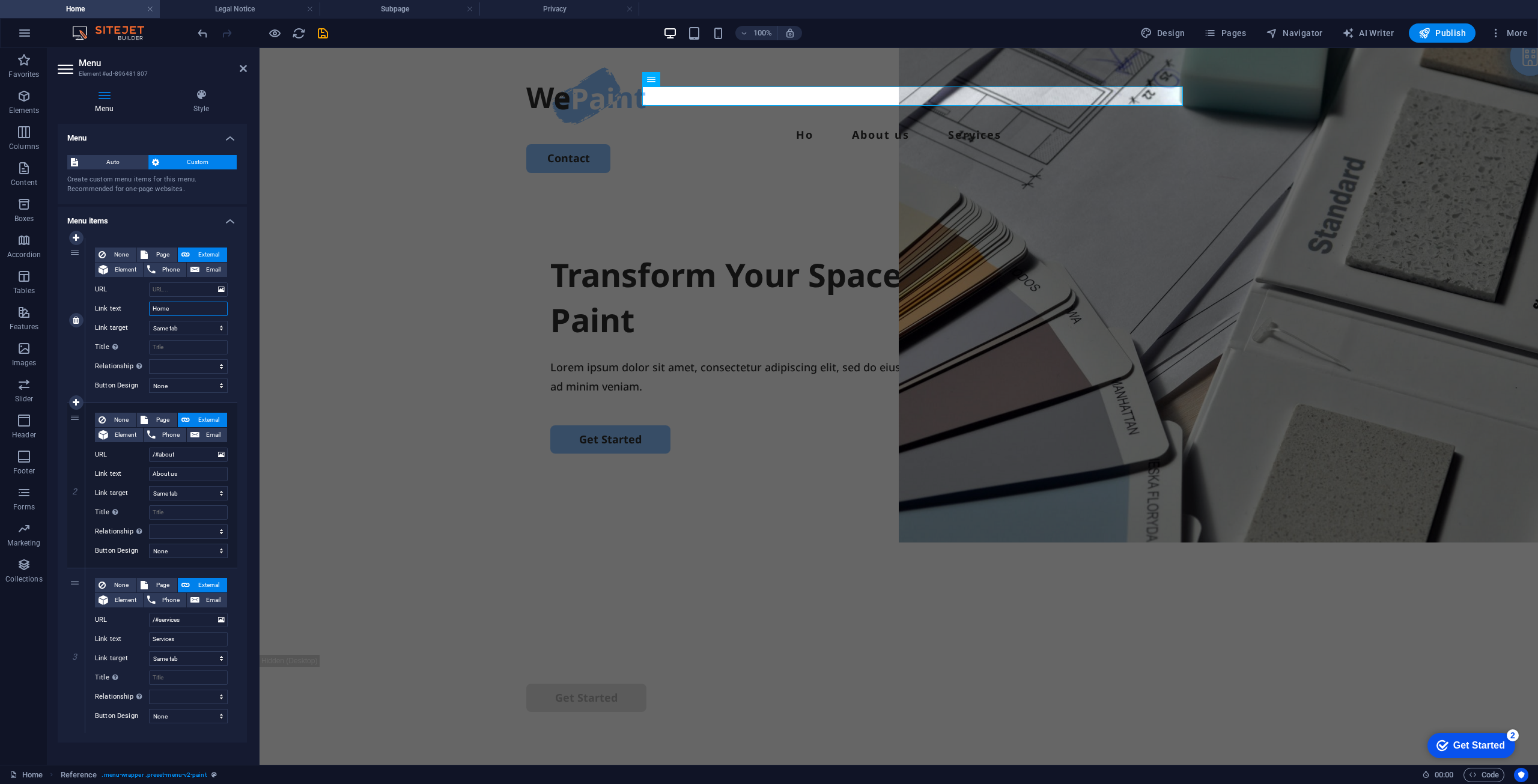
select select
type input "Home"
click at [171, 291] on input "URL" at bounding box center [189, 290] width 79 height 14
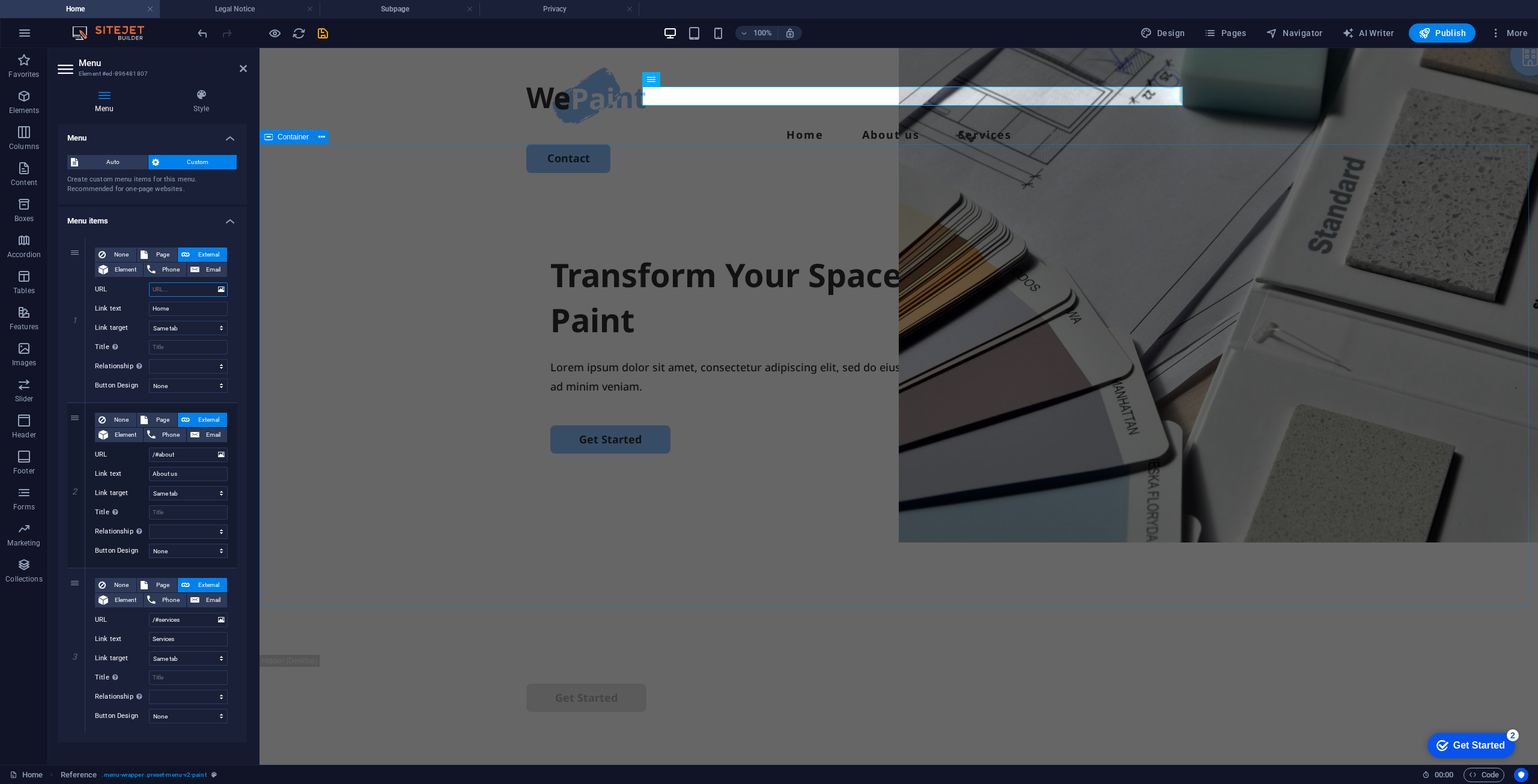
type input "/"
select select
type input "/#"
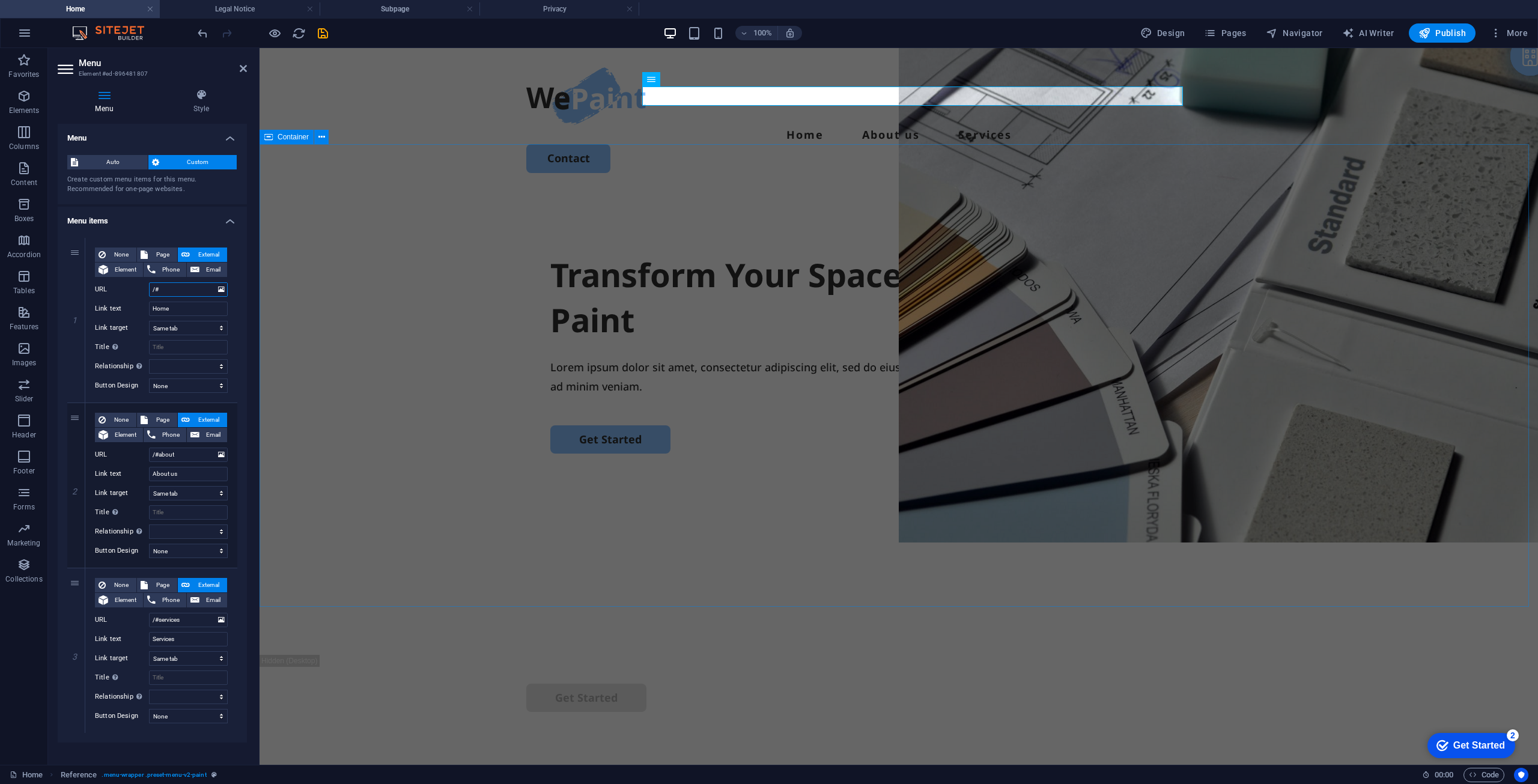
select select
type input "/#"
click at [76, 570] on icon at bounding box center [75, 568] width 6 height 9
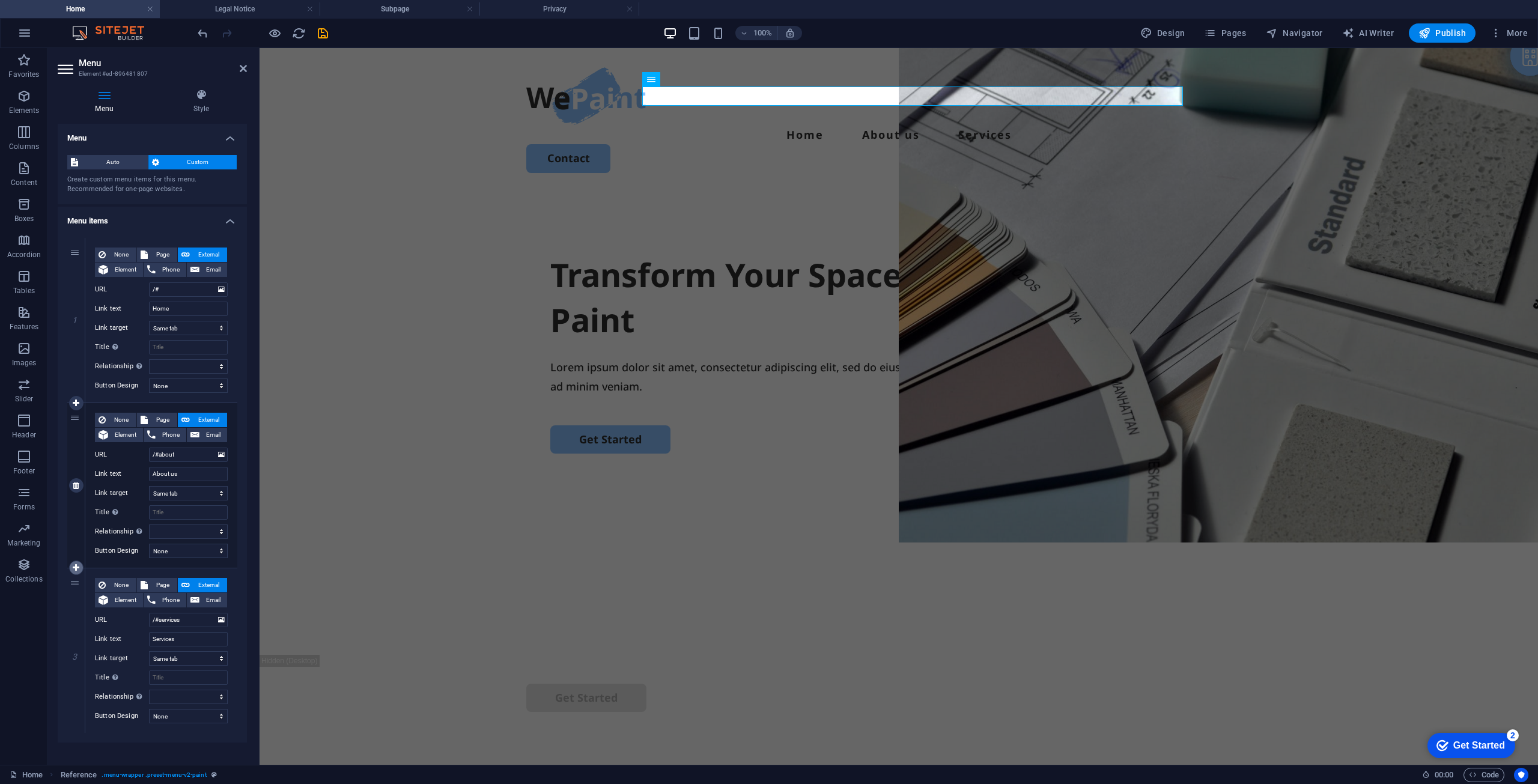
select select
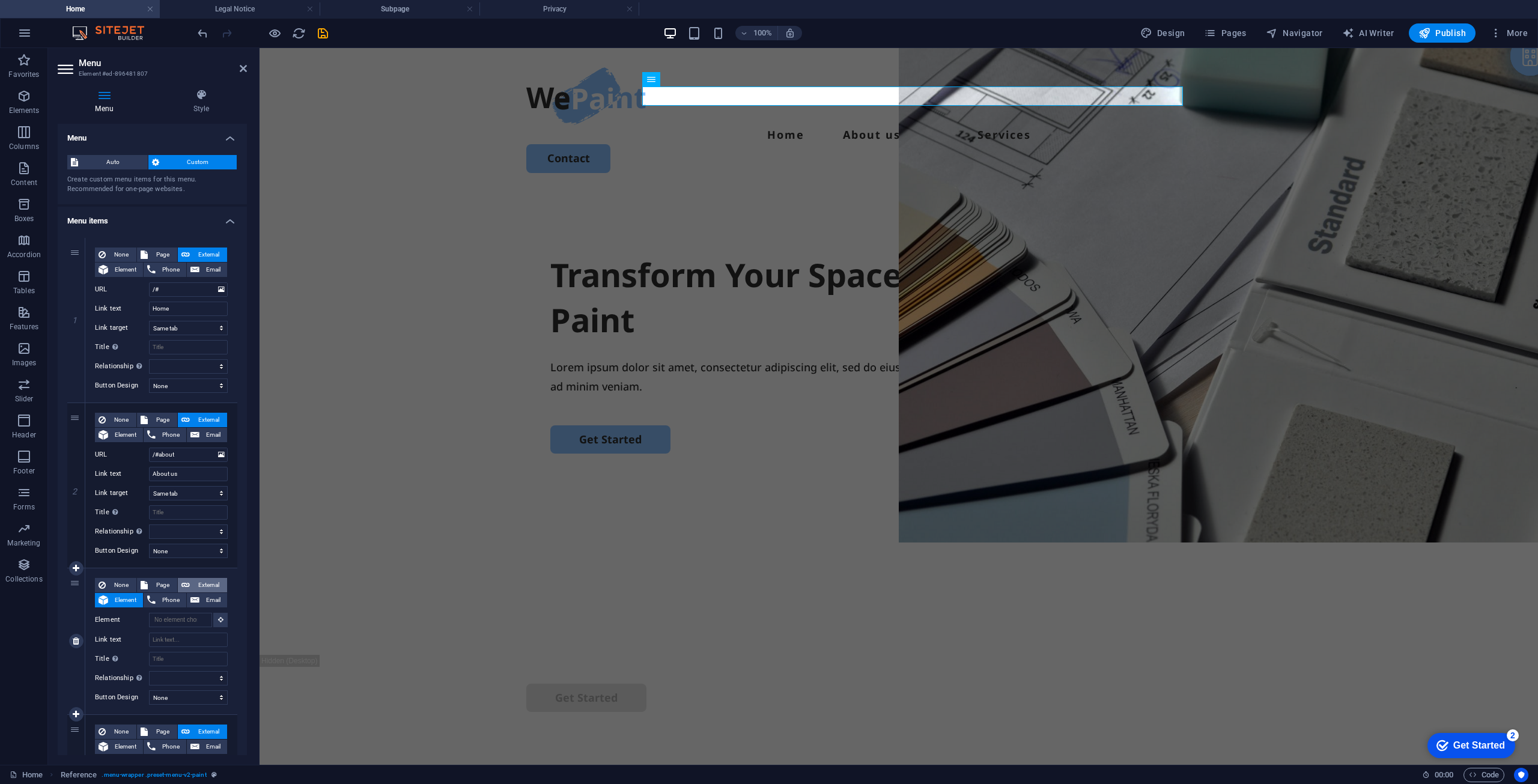
click at [206, 582] on span "External" at bounding box center [209, 585] width 30 height 14
select select
select select "blank"
select select
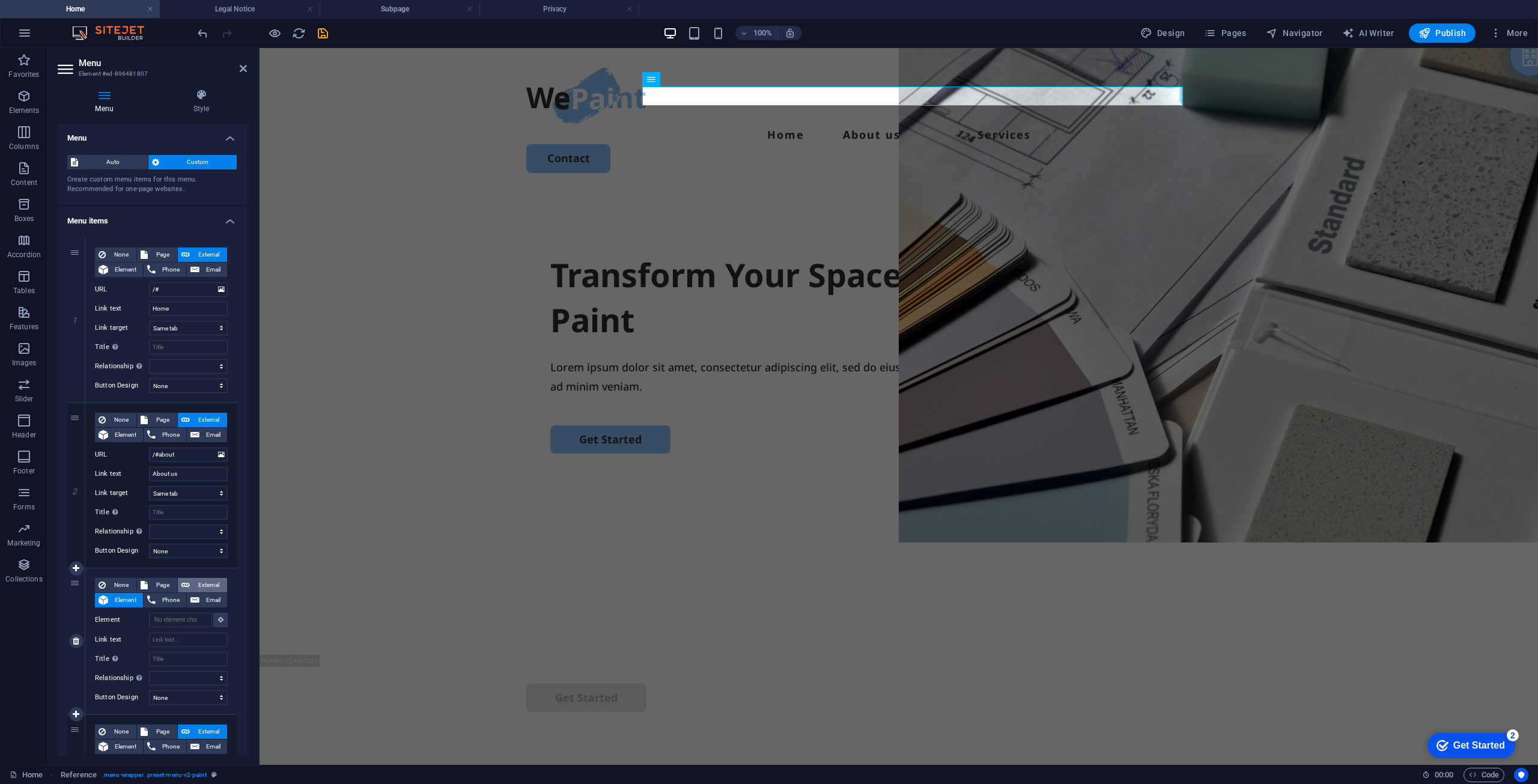
select select
type input "#"
select select
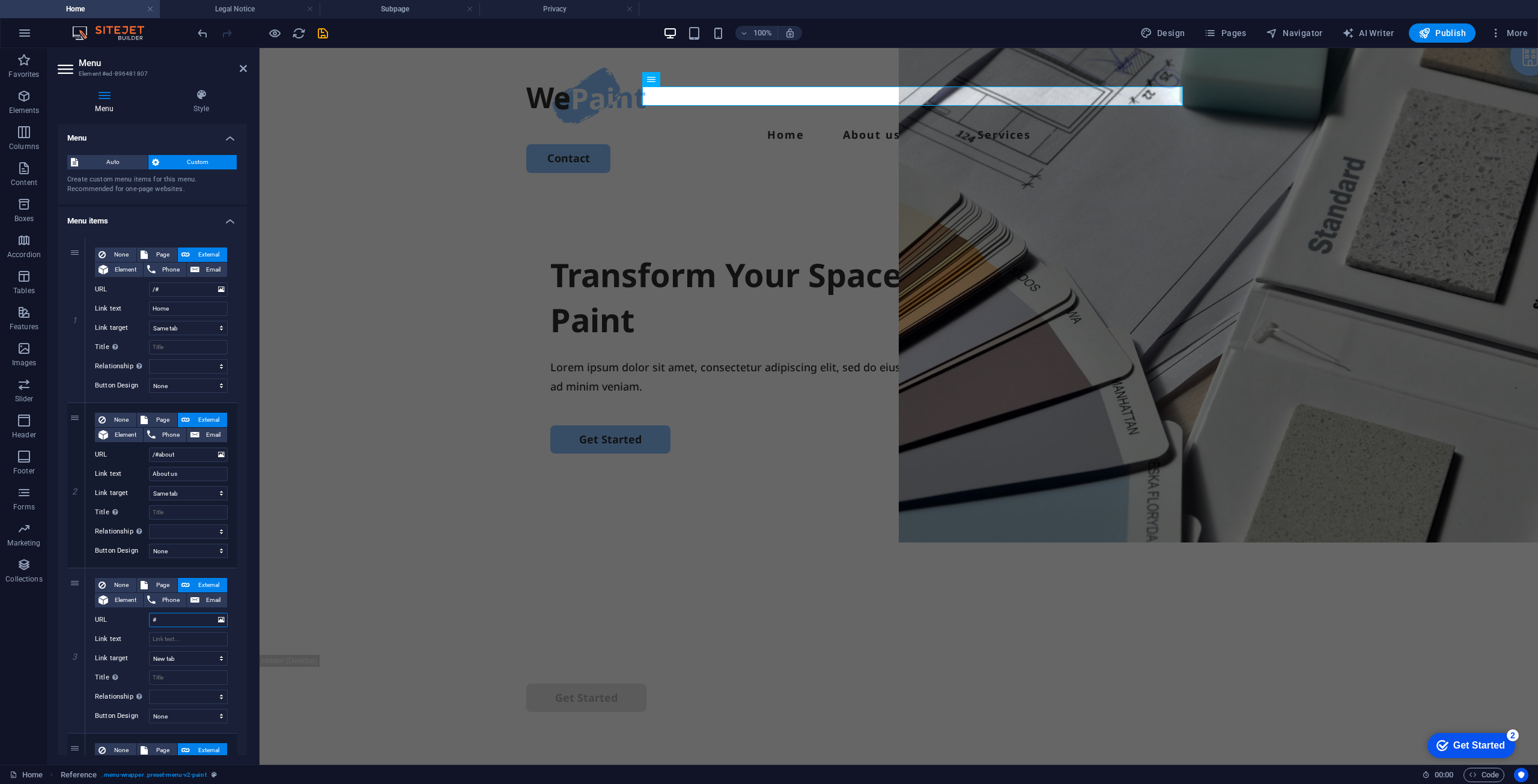
select select
click at [172, 618] on input "#" at bounding box center [189, 620] width 79 height 14
click at [281, 11] on h4 "Legal Notice" at bounding box center [240, 9] width 160 height 13
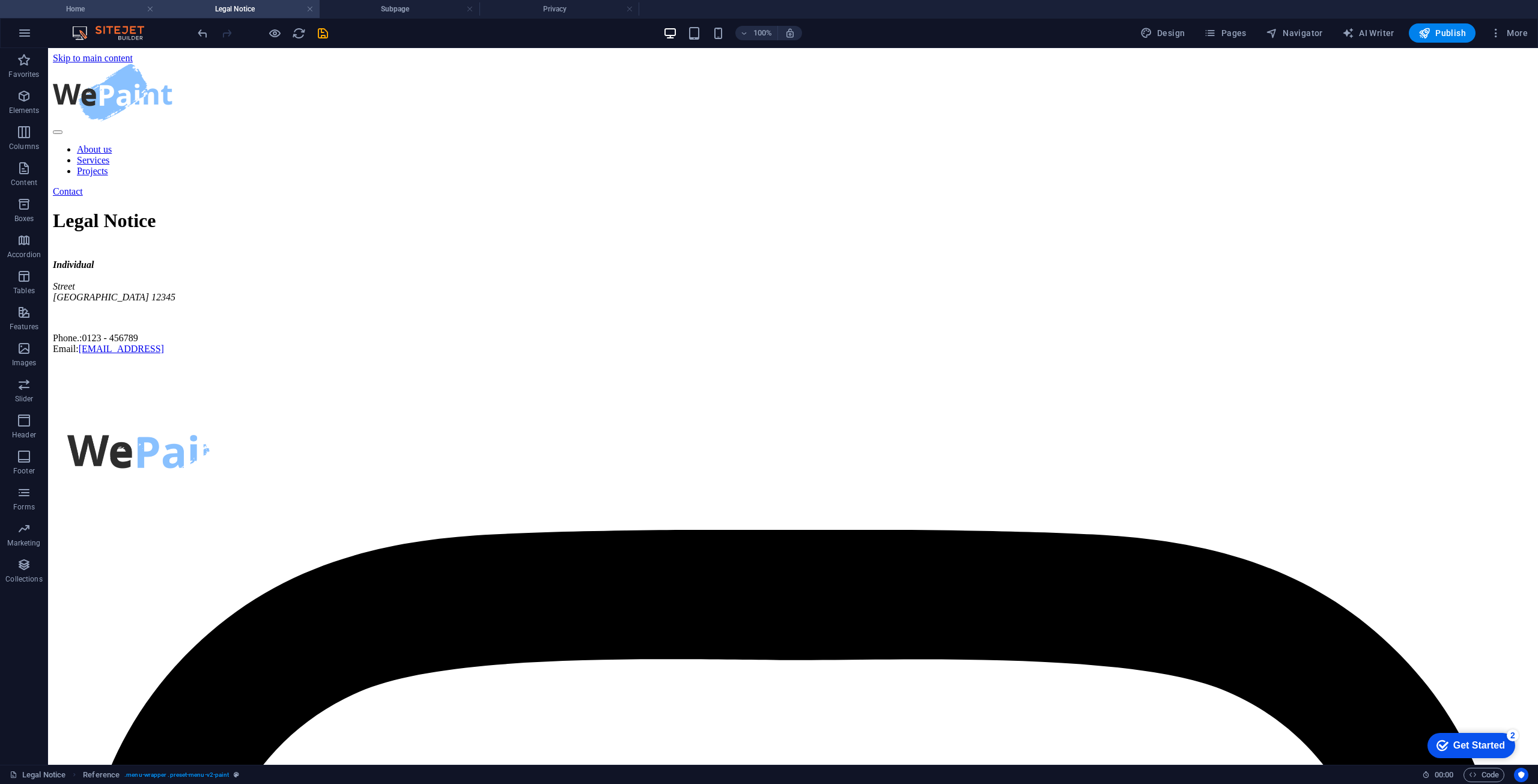
click at [124, 6] on h4 "Home" at bounding box center [80, 9] width 160 height 13
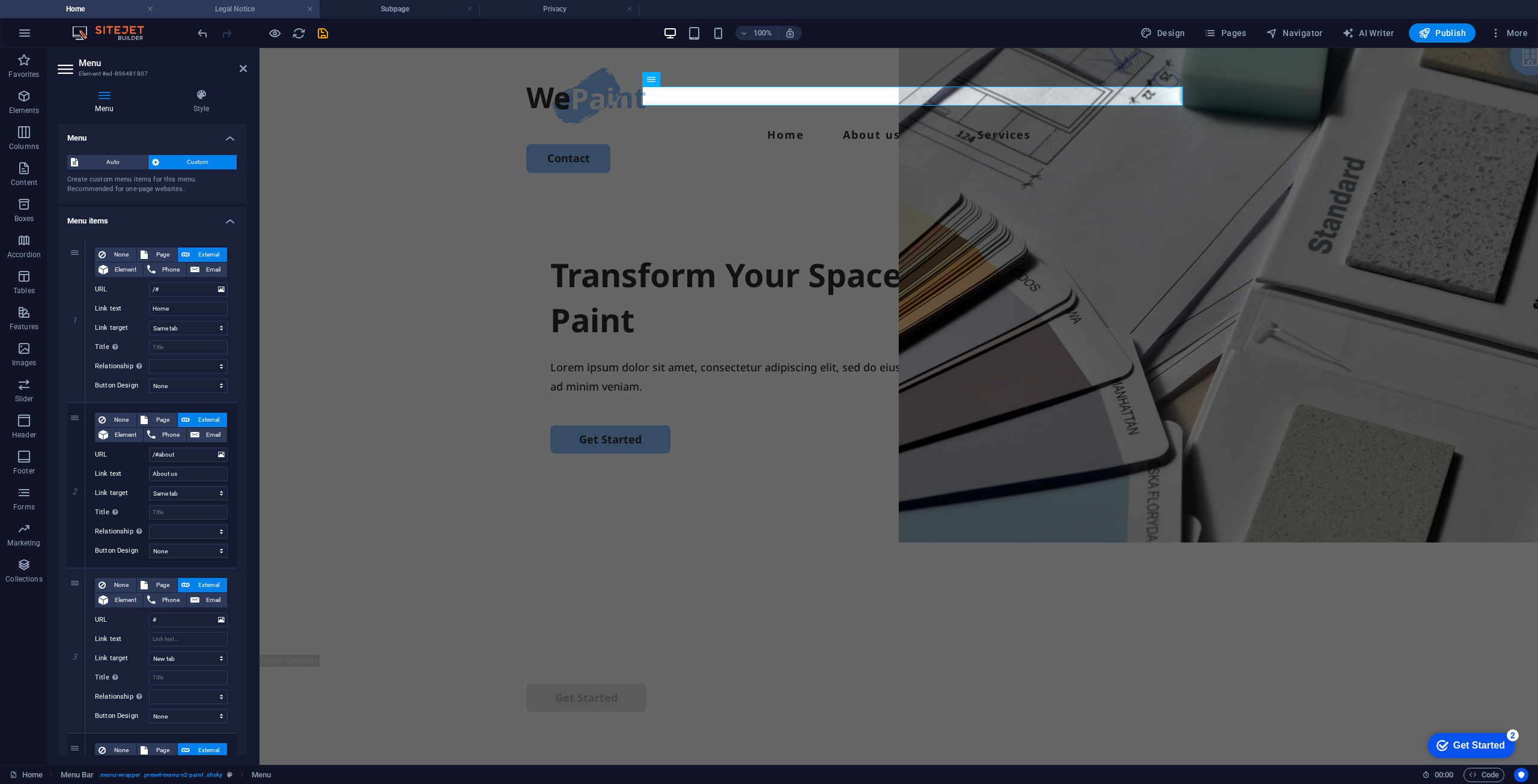
click at [212, 8] on h4 "Legal Notice" at bounding box center [240, 9] width 160 height 13
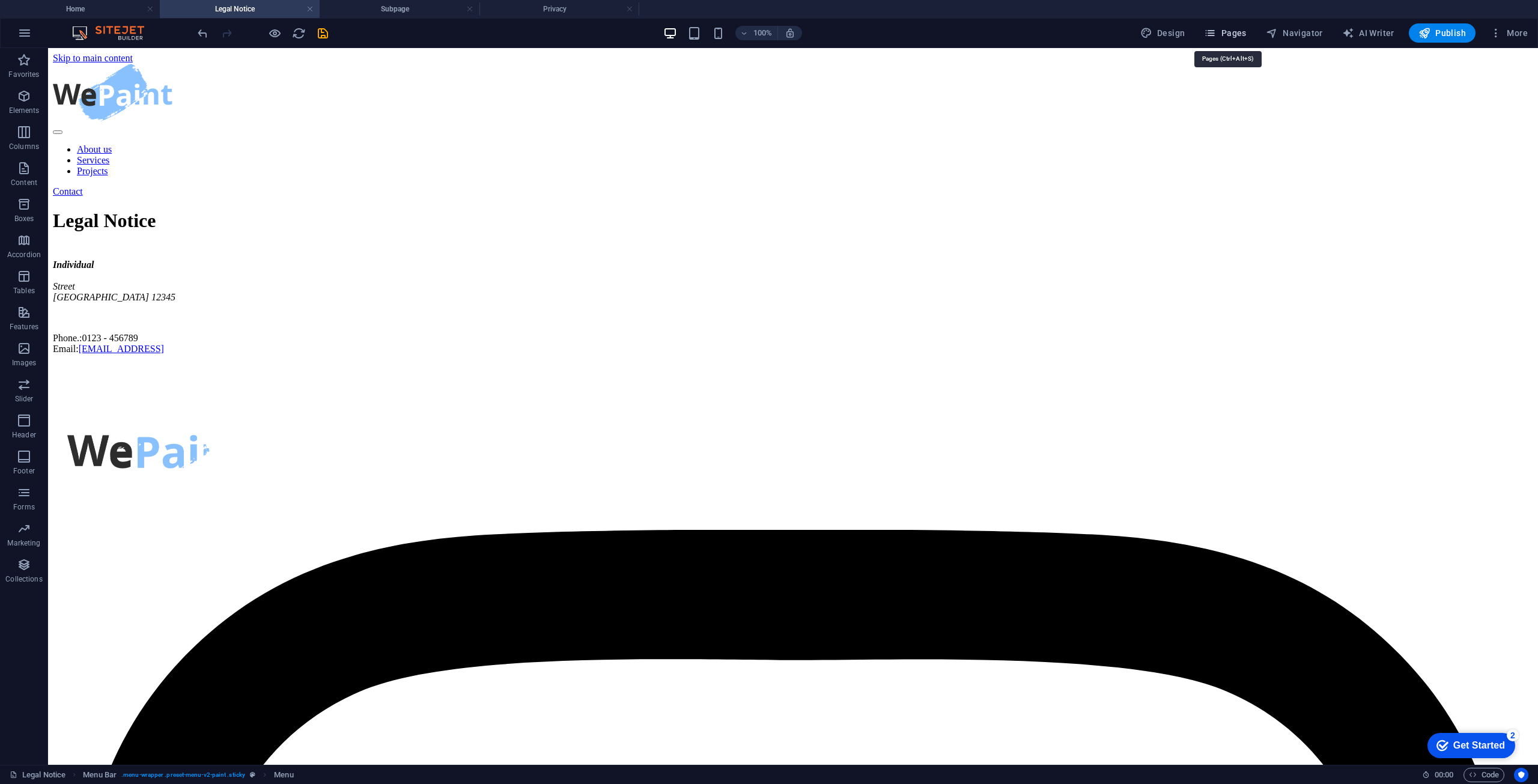
click at [1240, 32] on span "Pages" at bounding box center [1225, 33] width 42 height 12
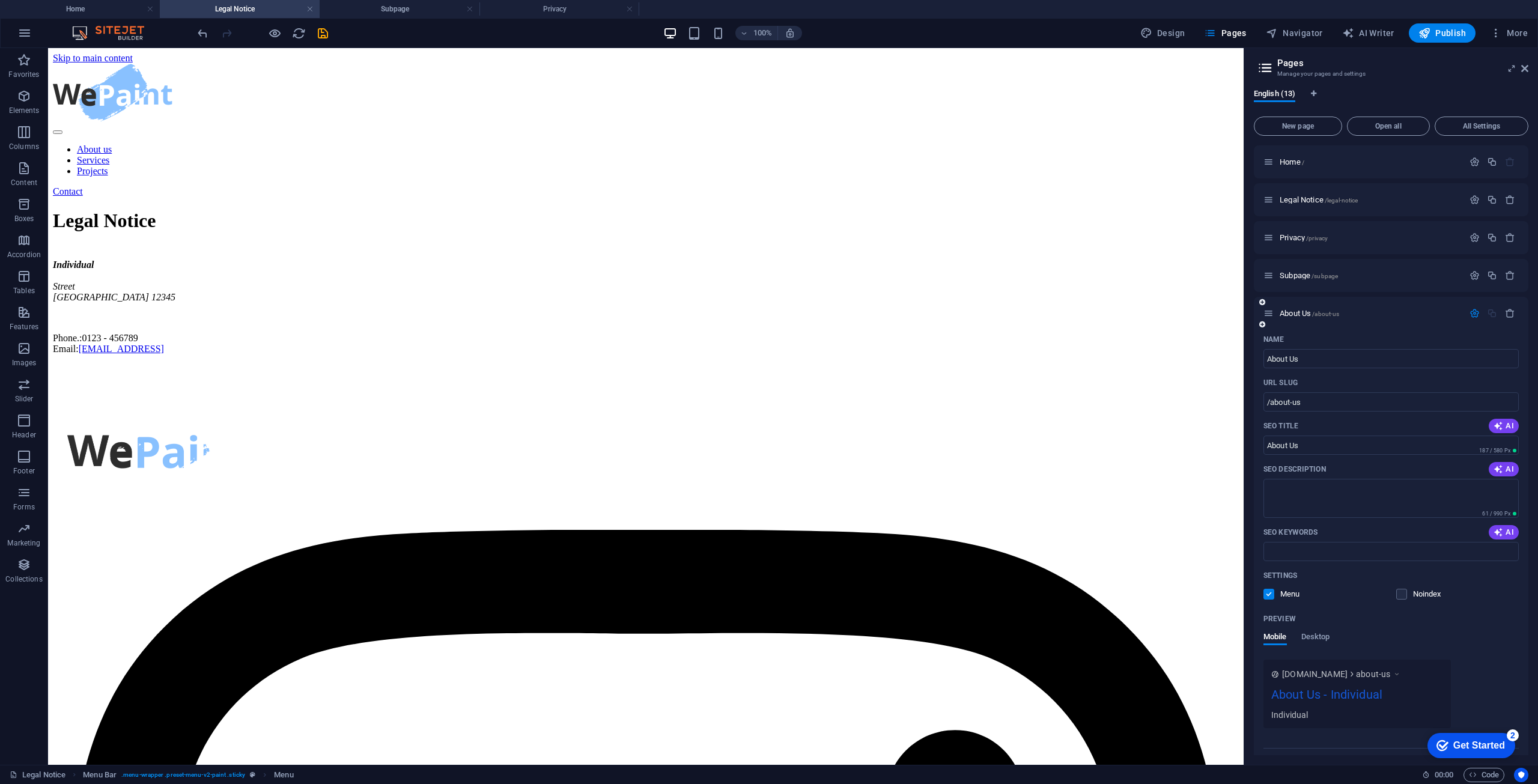
click at [1269, 313] on icon at bounding box center [1269, 313] width 10 height 10
click at [1272, 273] on icon at bounding box center [1269, 275] width 10 height 10
click at [1346, 272] on p "Subpage /subpage" at bounding box center [1369, 275] width 180 height 8
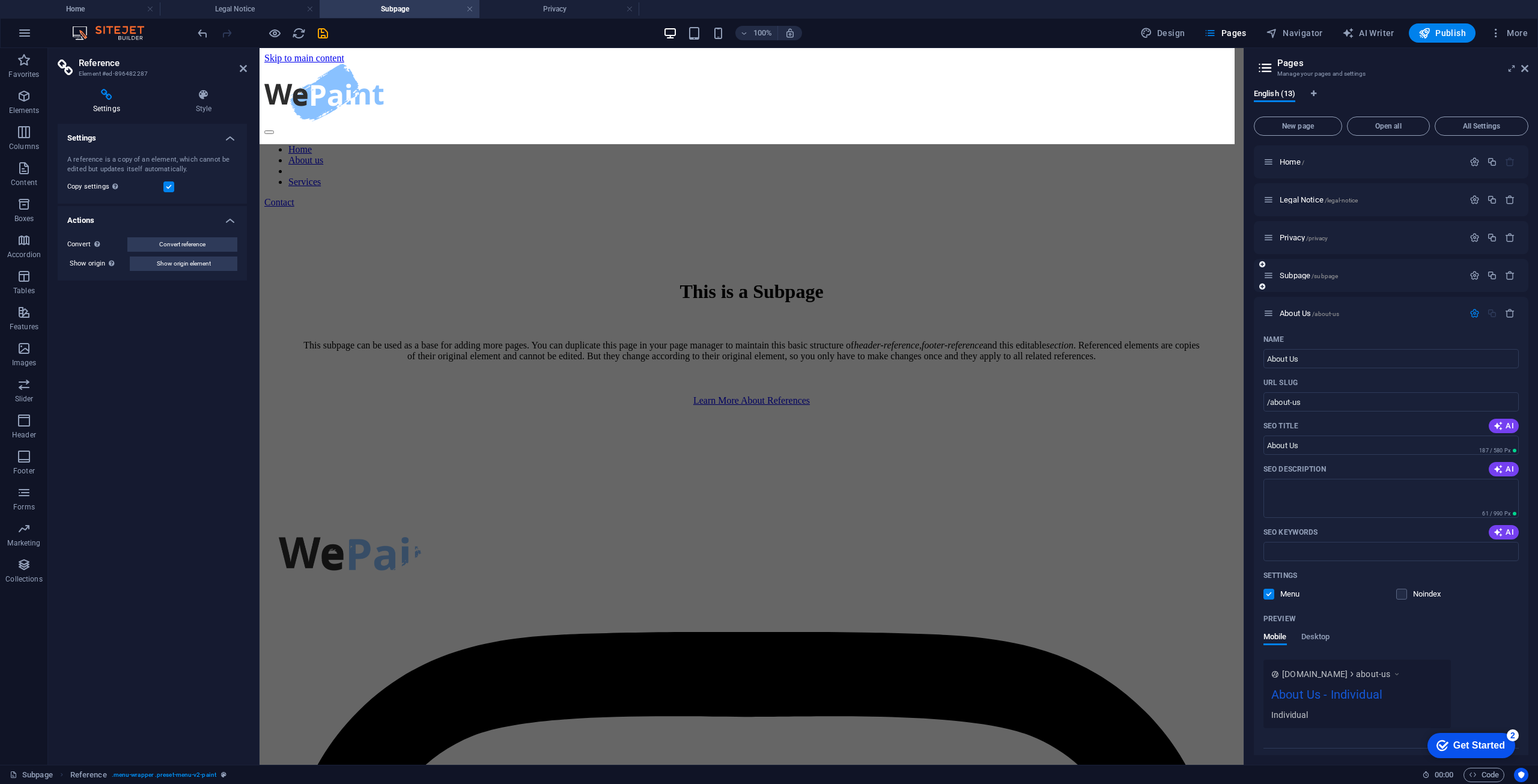
click at [1271, 273] on icon at bounding box center [1269, 275] width 10 height 10
click at [1475, 272] on icon "button" at bounding box center [1475, 275] width 10 height 10
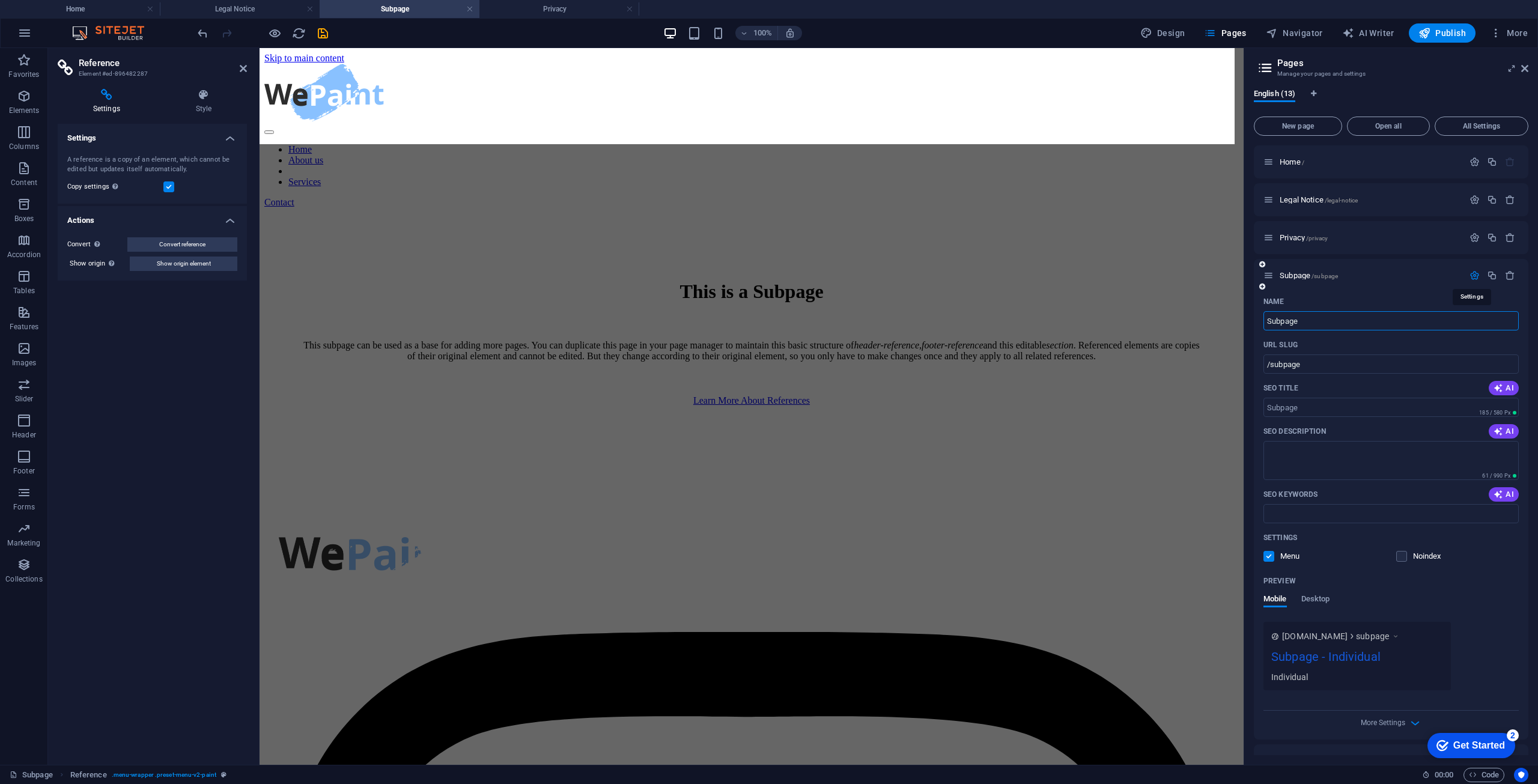
click at [1475, 272] on icon "button" at bounding box center [1475, 275] width 10 height 10
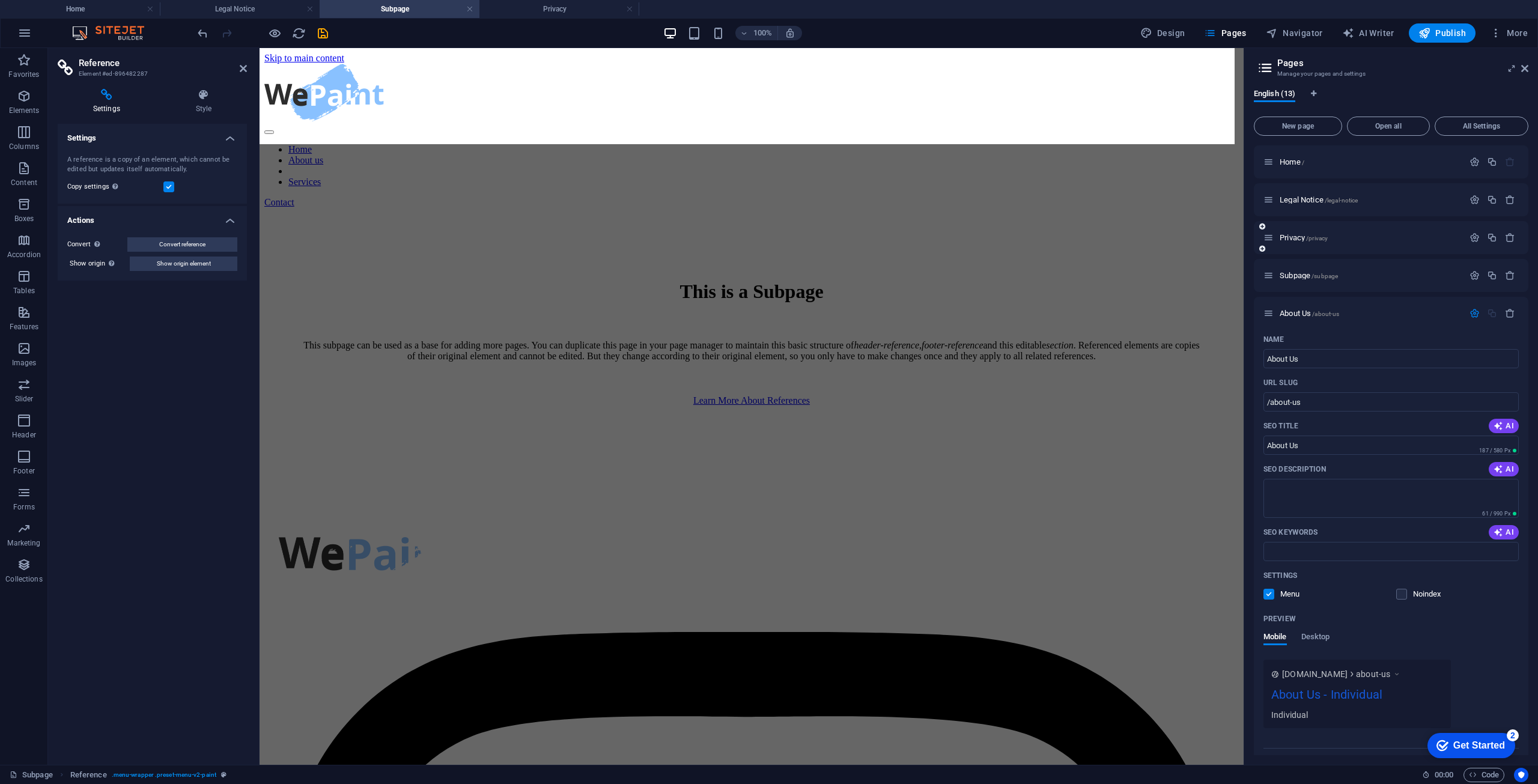
click at [1476, 231] on div at bounding box center [1493, 237] width 53 height 13
click at [1471, 234] on icon "button" at bounding box center [1475, 237] width 10 height 10
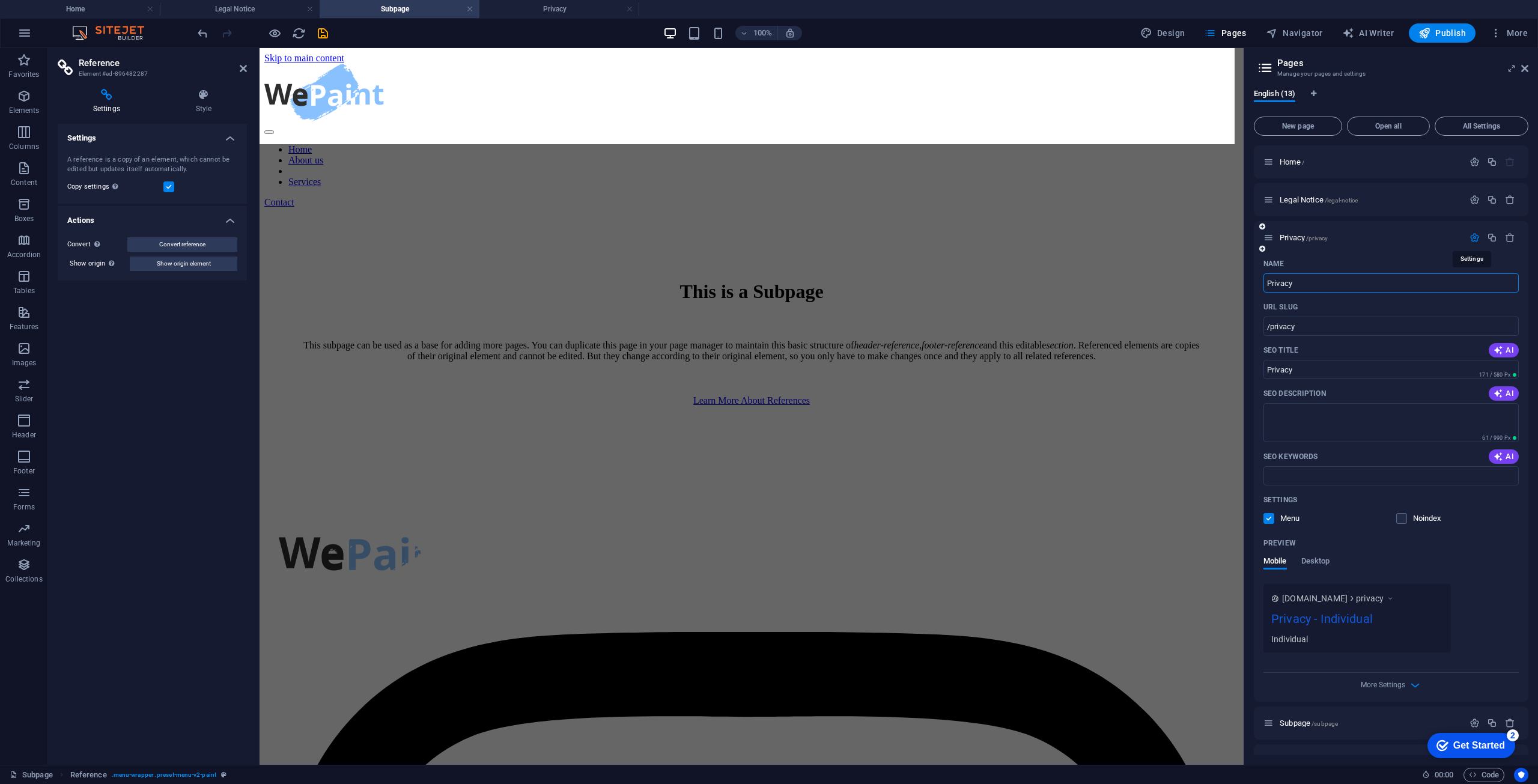
click at [1471, 234] on icon "button" at bounding box center [1475, 237] width 10 height 10
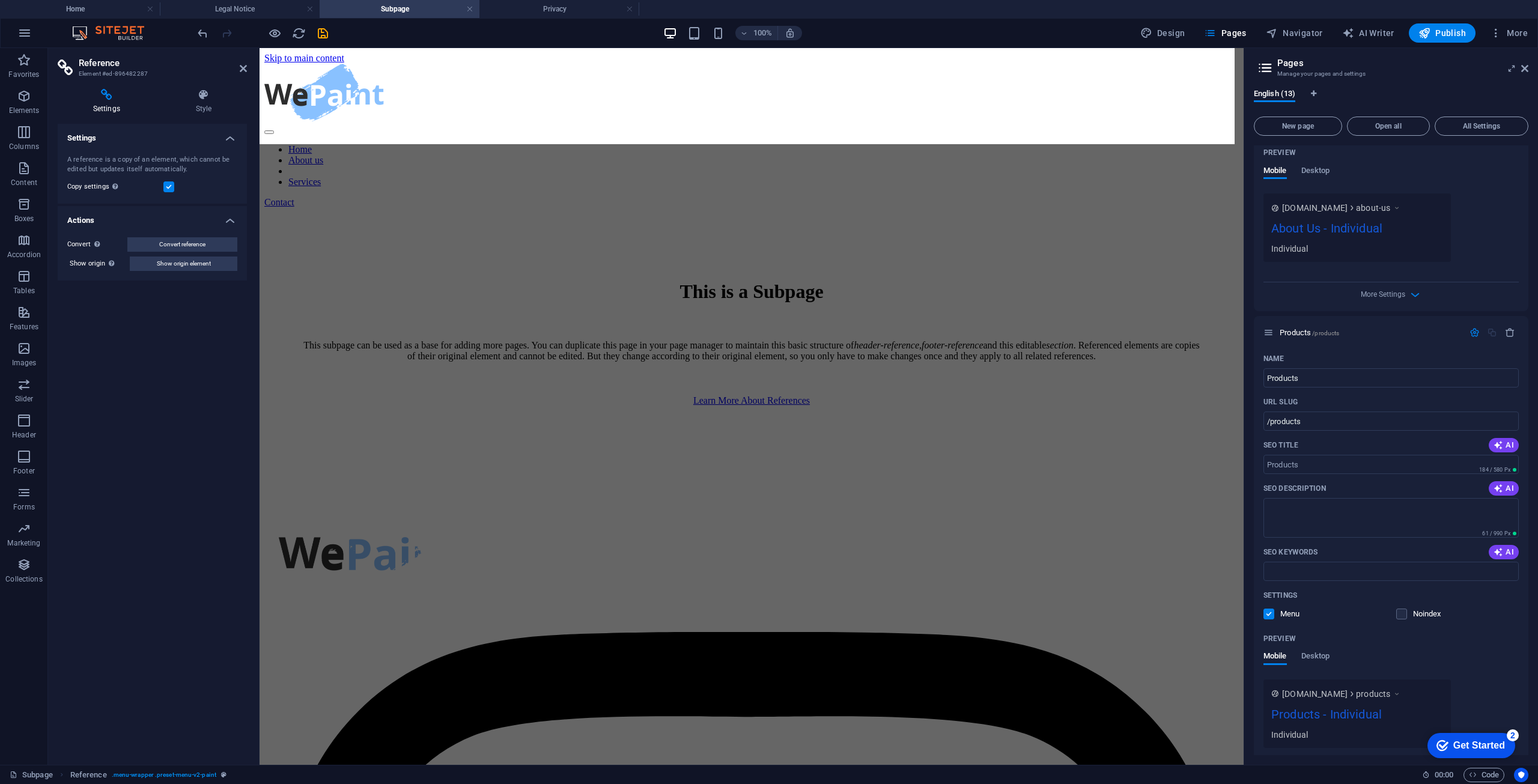
scroll to position [481, 0]
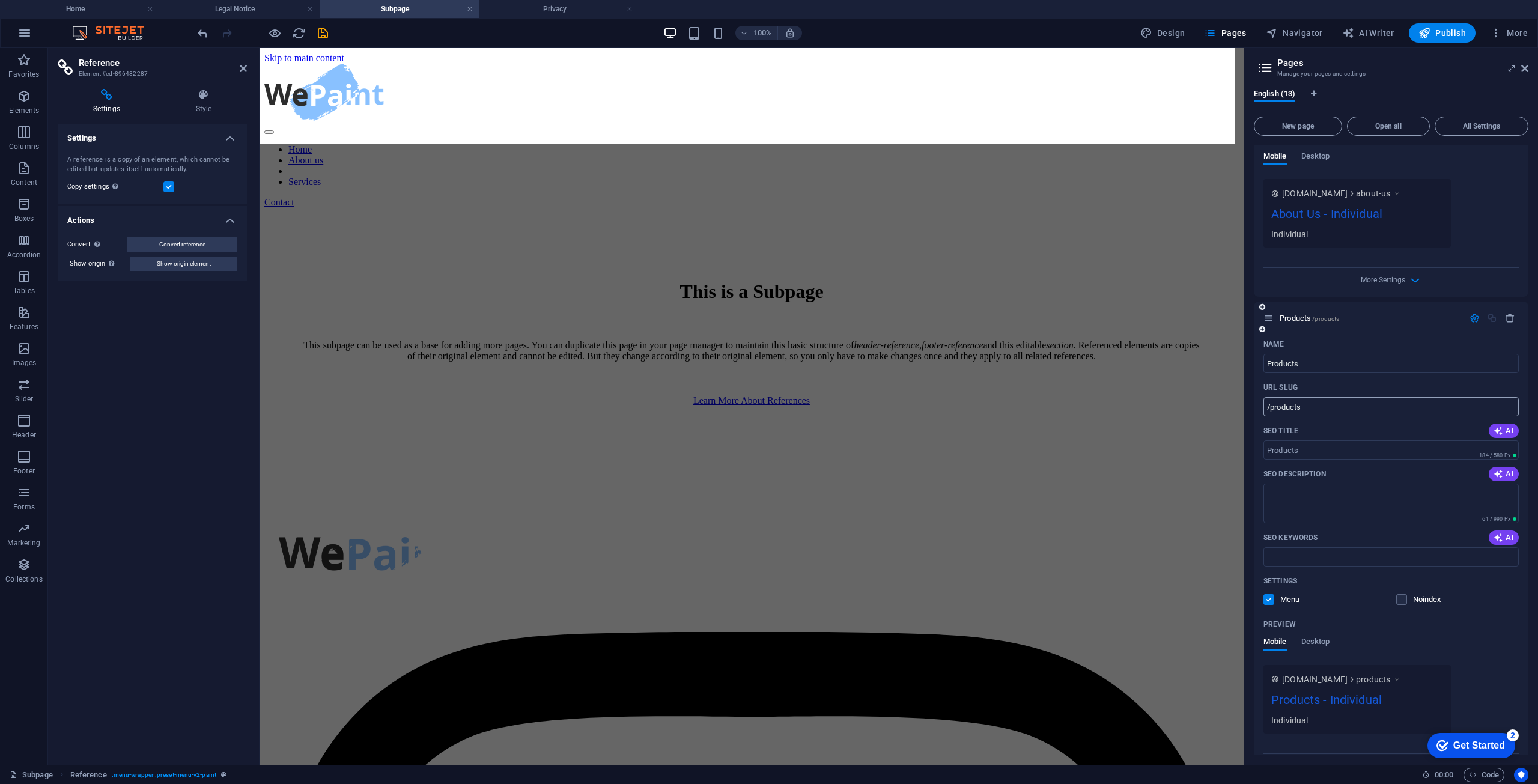
click at [107, 1] on li "Home" at bounding box center [80, 9] width 160 height 18
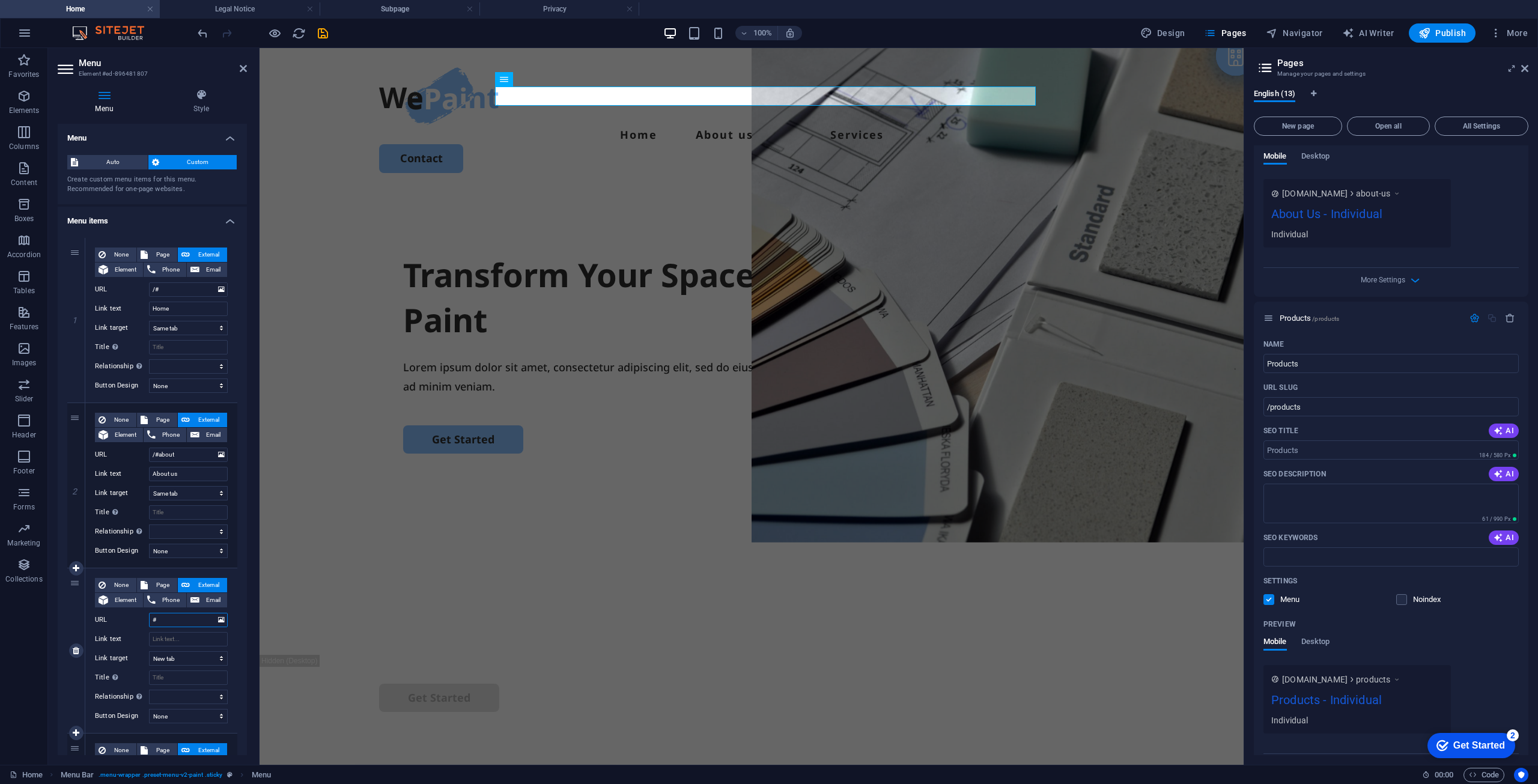
click at [156, 620] on input "#" at bounding box center [189, 620] width 79 height 14
paste input "/products"
type input "/products"
select select
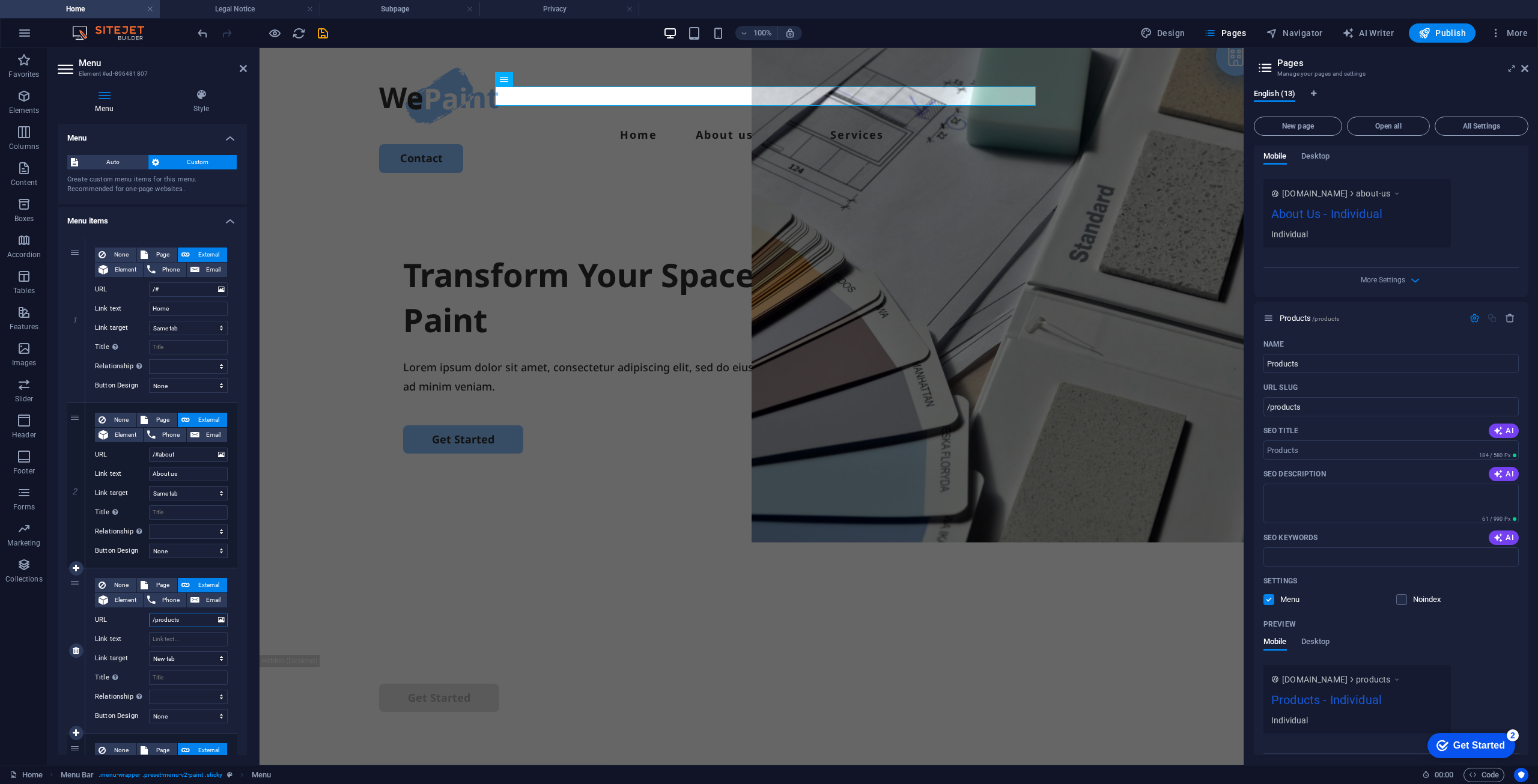
select select
type input "/#products"
select select
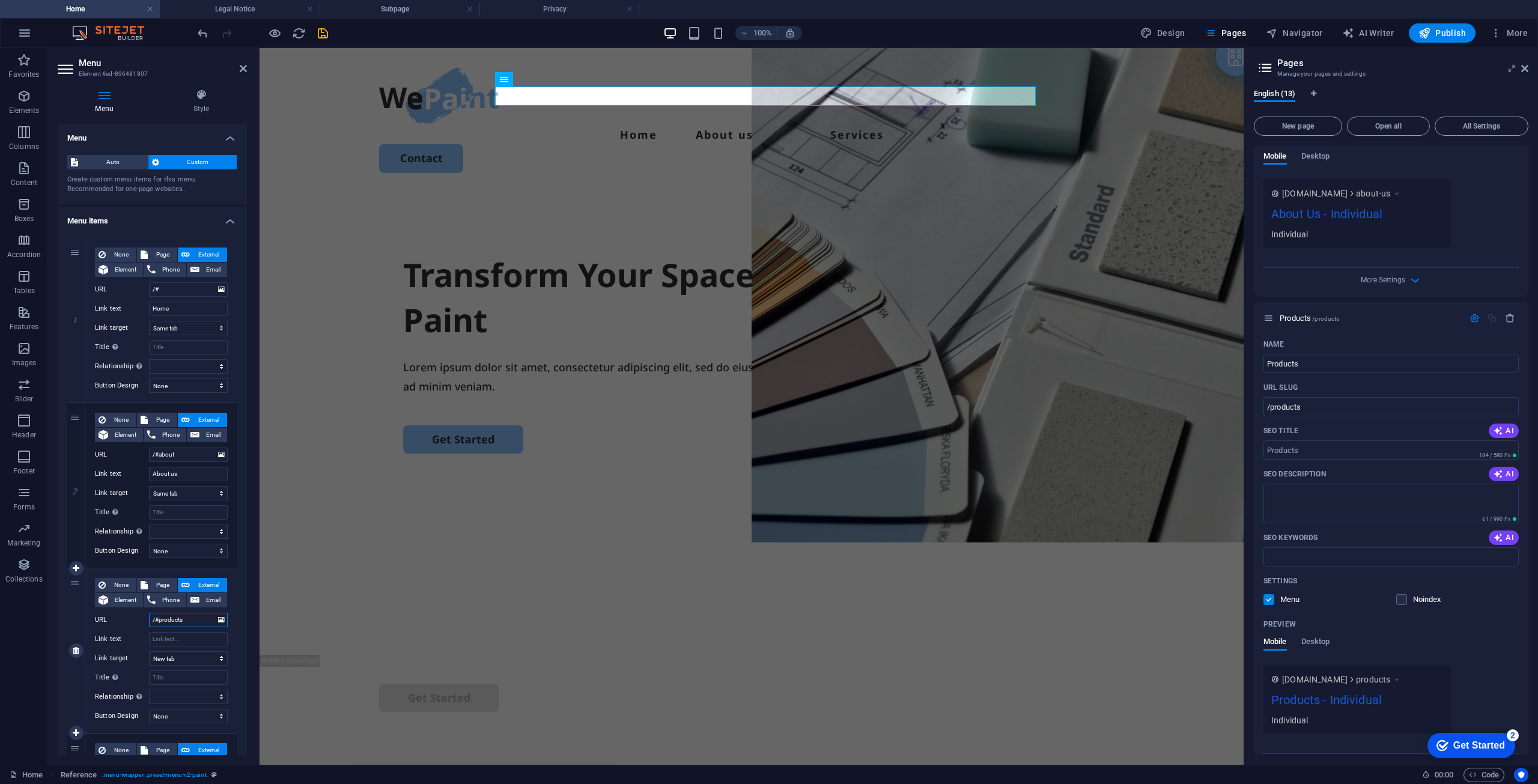
select select
drag, startPoint x: 187, startPoint y: 620, endPoint x: 160, endPoint y: 621, distance: 27.0
click at [160, 621] on input "/#products" at bounding box center [189, 620] width 79 height 14
type input "/#products"
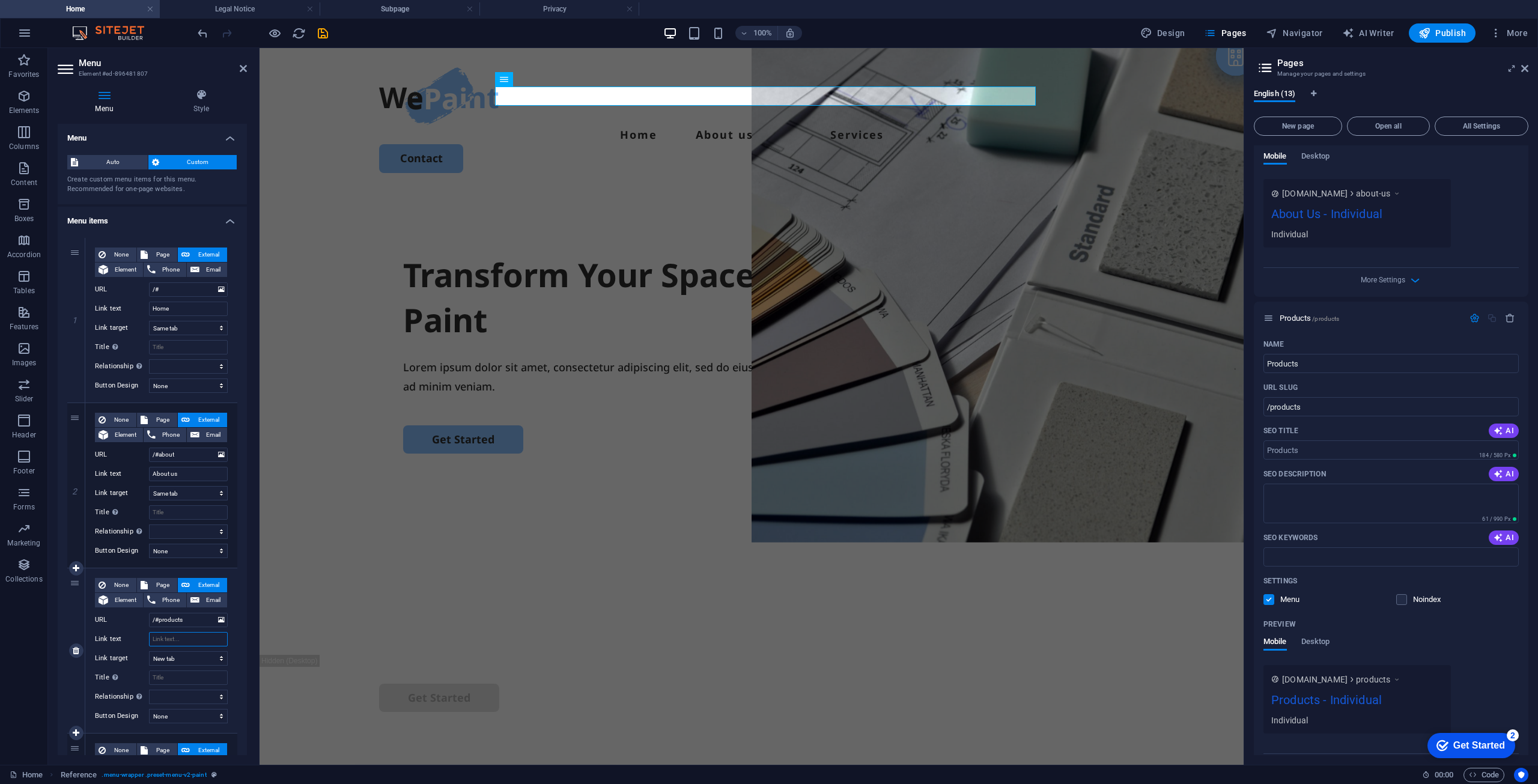
click at [188, 638] on input "Link text" at bounding box center [189, 639] width 79 height 14
paste input "products"
type input "products"
select select
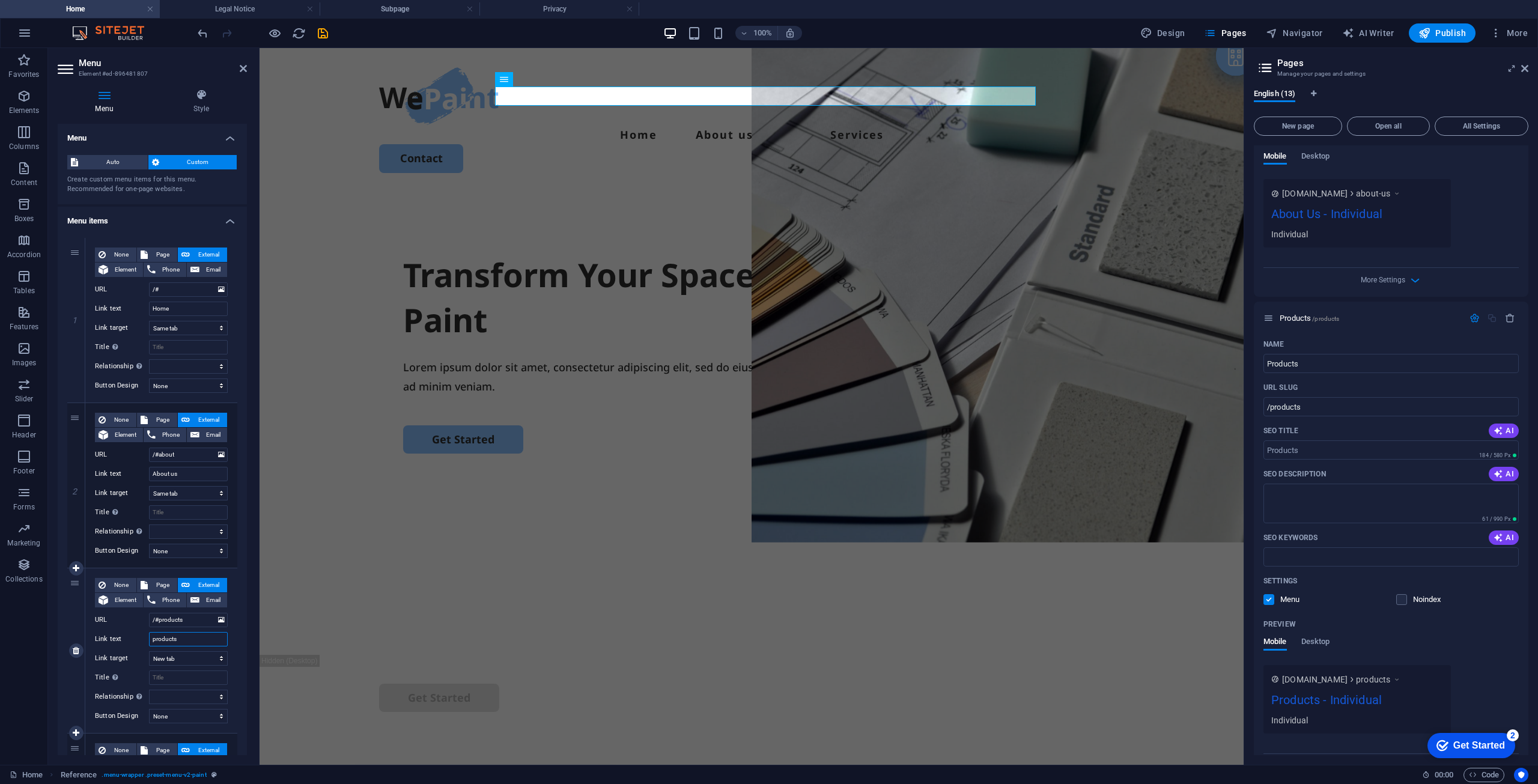
select select
type input "Products"
select select
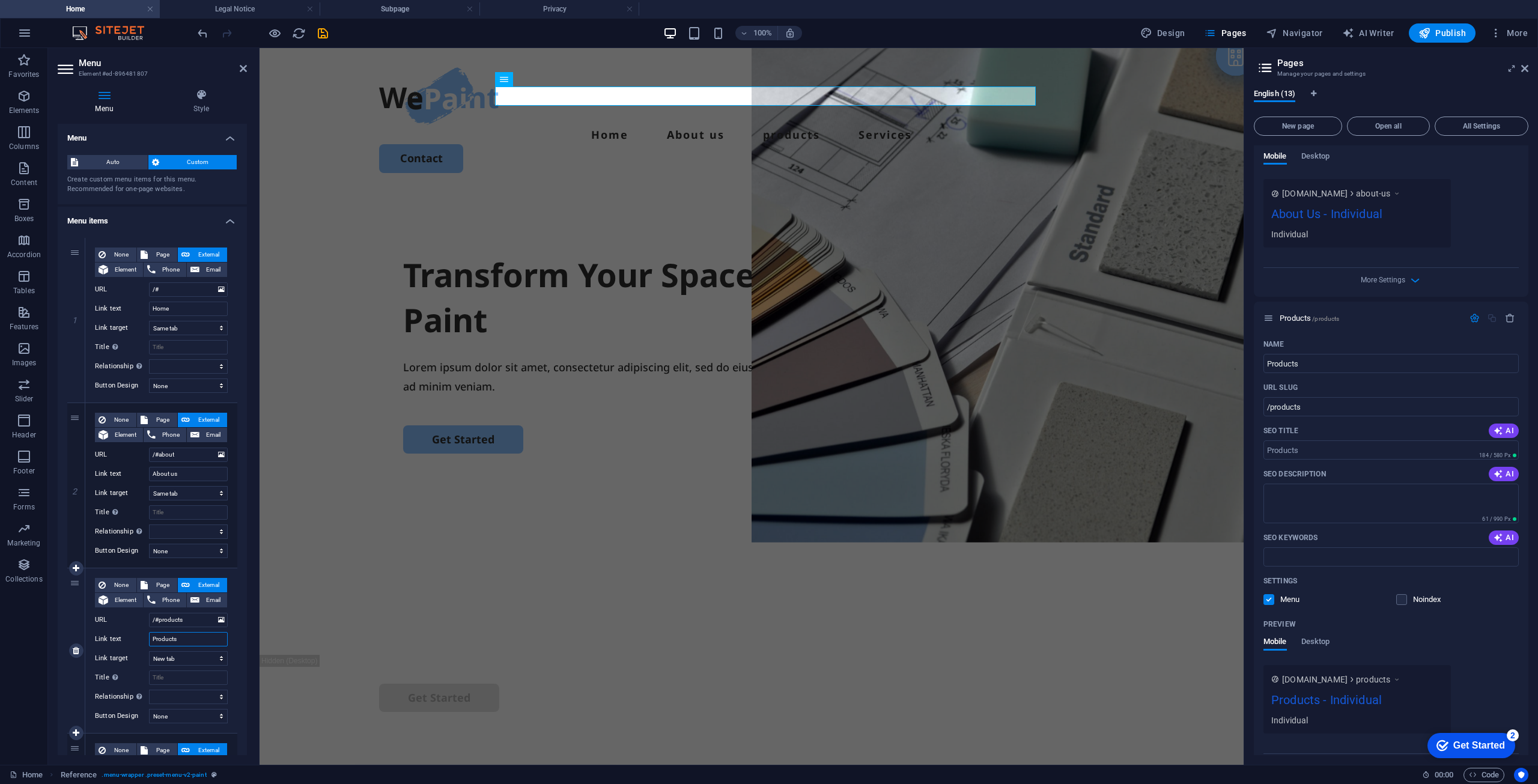
select select
type input "Products"
click at [194, 661] on select "New tab Same tab Overlay" at bounding box center [189, 658] width 79 height 14
select select
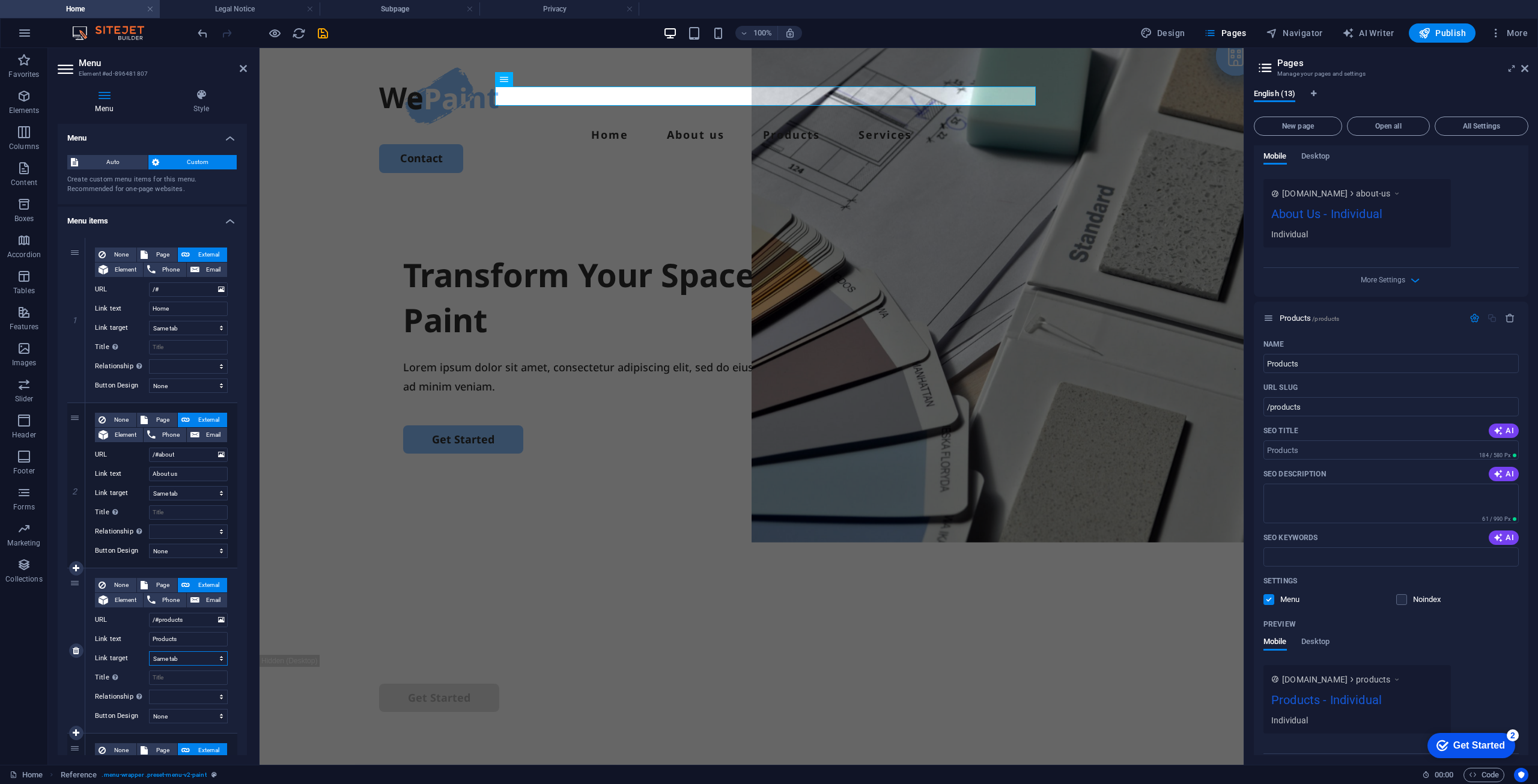
click at [149, 651] on select "New tab Same tab Overlay" at bounding box center [189, 658] width 79 height 14
select select
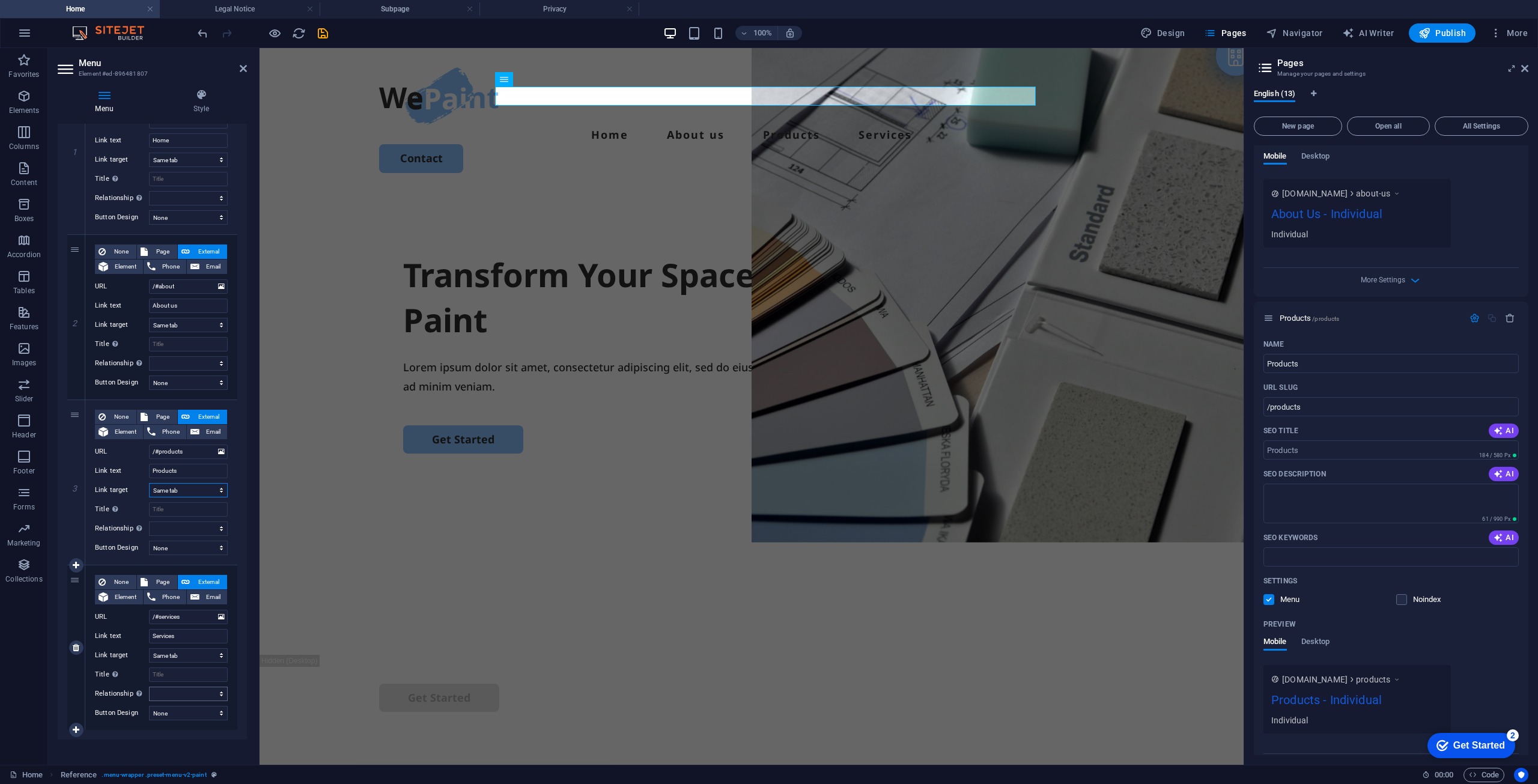
scroll to position [176, 0]
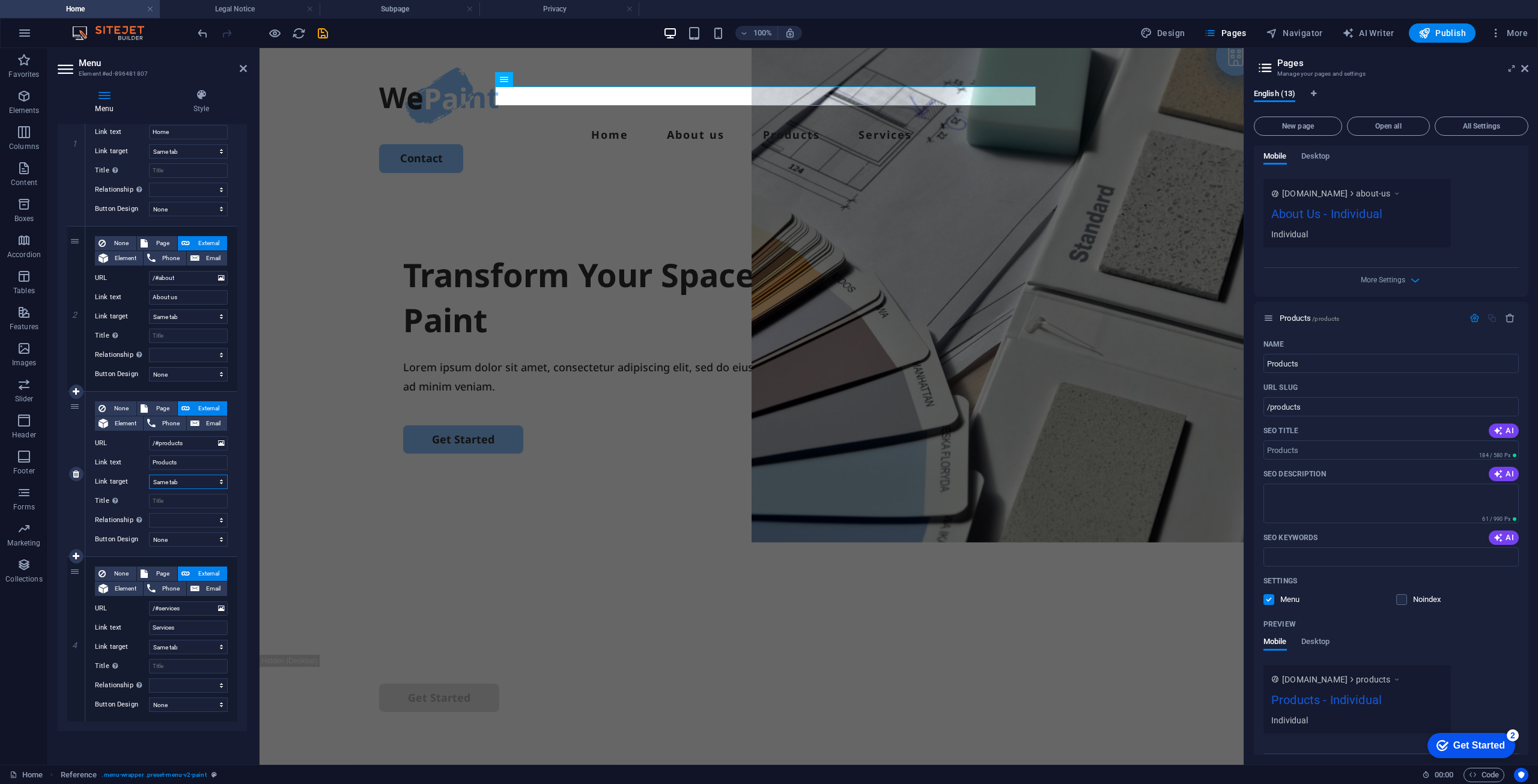
click at [205, 479] on select "New tab Same tab Overlay" at bounding box center [189, 482] width 79 height 14
select select "overlay"
click at [149, 475] on select "New tab Same tab Overlay" at bounding box center [189, 482] width 79 height 14
select select
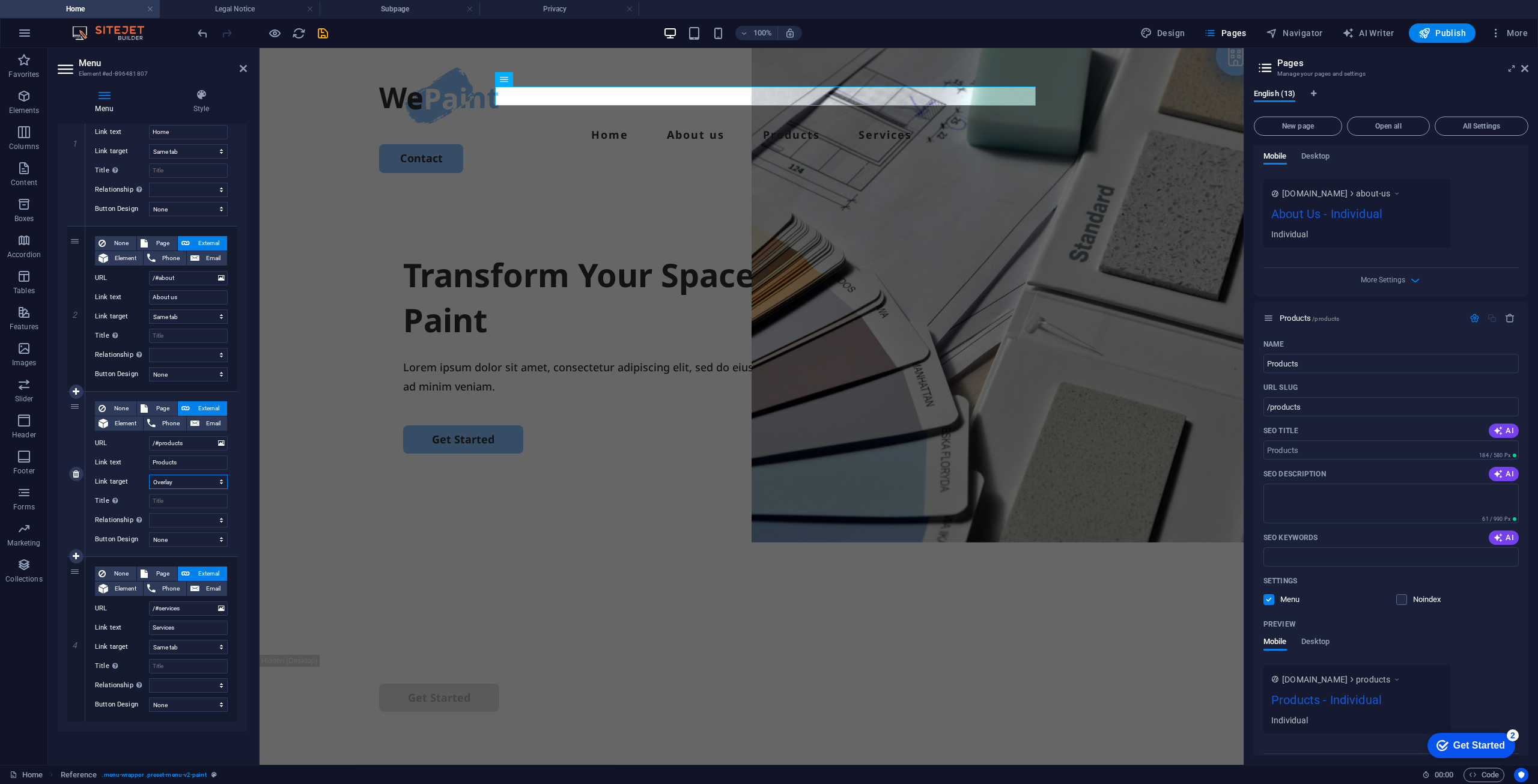
select select
click at [197, 481] on select "New tab Same tab Overlay" at bounding box center [189, 482] width 79 height 14
select select
click at [149, 475] on select "New tab Same tab Overlay" at bounding box center [189, 482] width 79 height 14
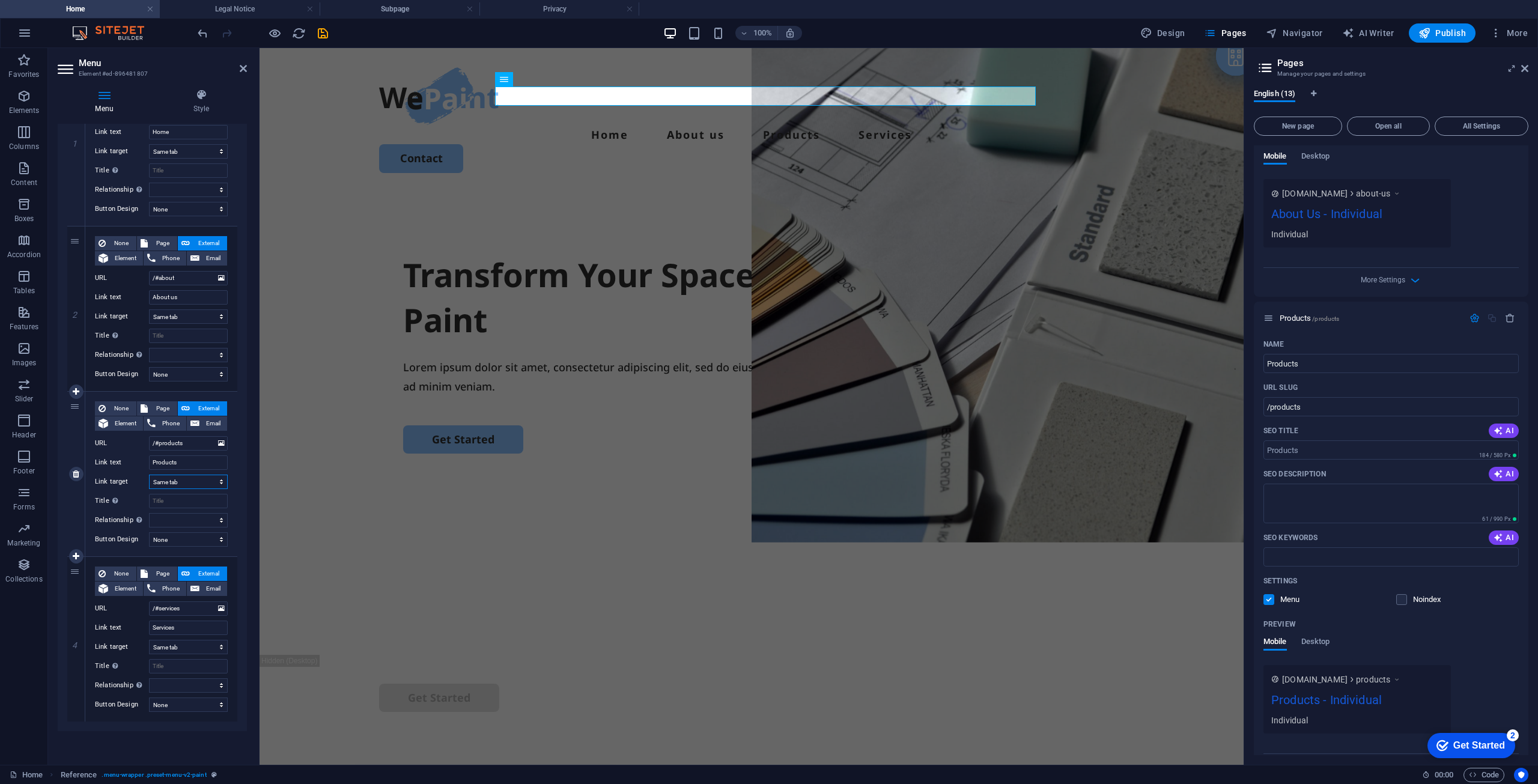
select select
click at [187, 536] on select "None Default Primary Secondary" at bounding box center [189, 539] width 79 height 14
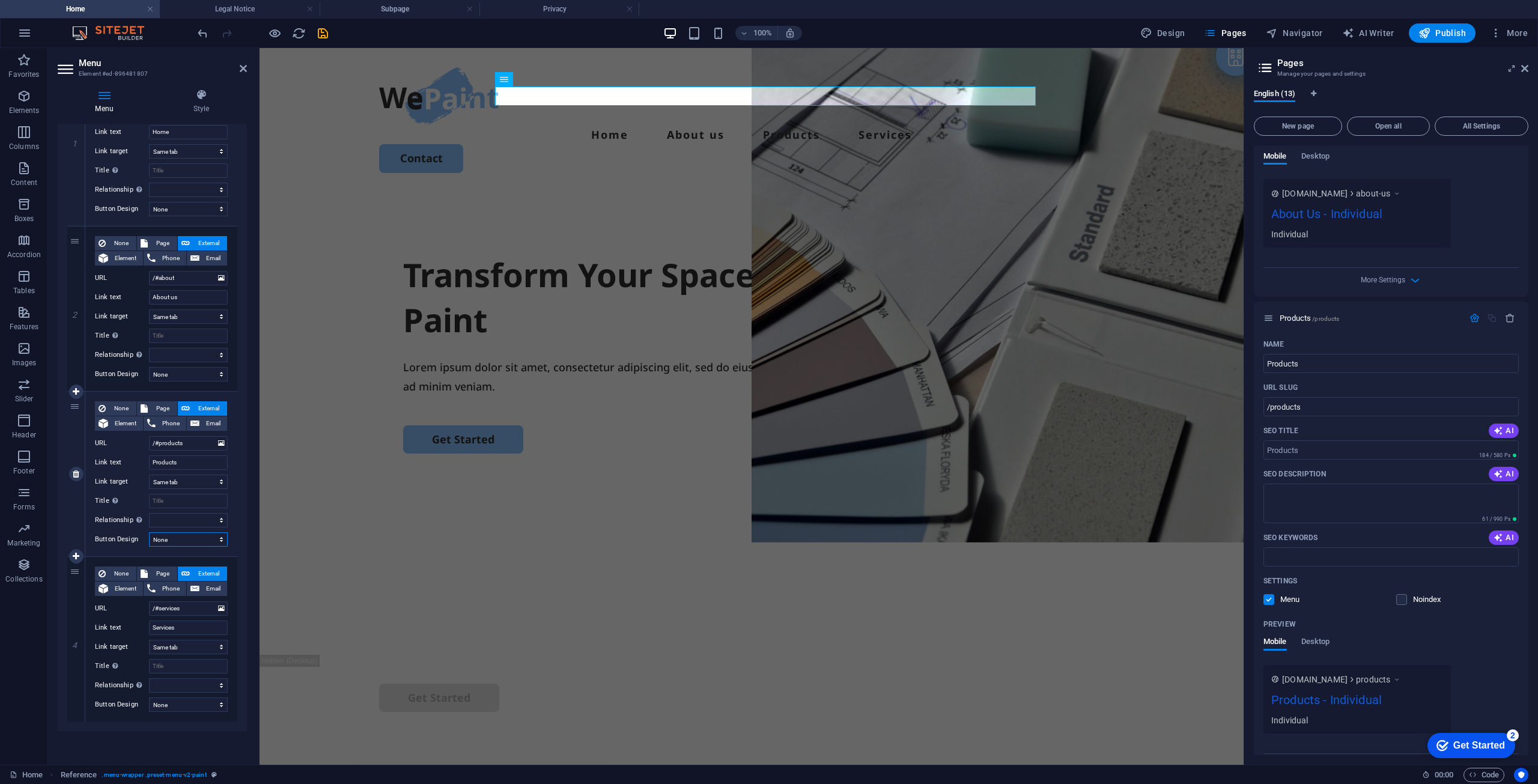
click at [187, 536] on select "None Default Primary Secondary" at bounding box center [189, 539] width 79 height 14
drag, startPoint x: 159, startPoint y: 407, endPoint x: 189, endPoint y: 408, distance: 30.0
click at [159, 407] on span "Page" at bounding box center [162, 409] width 22 height 14
select select
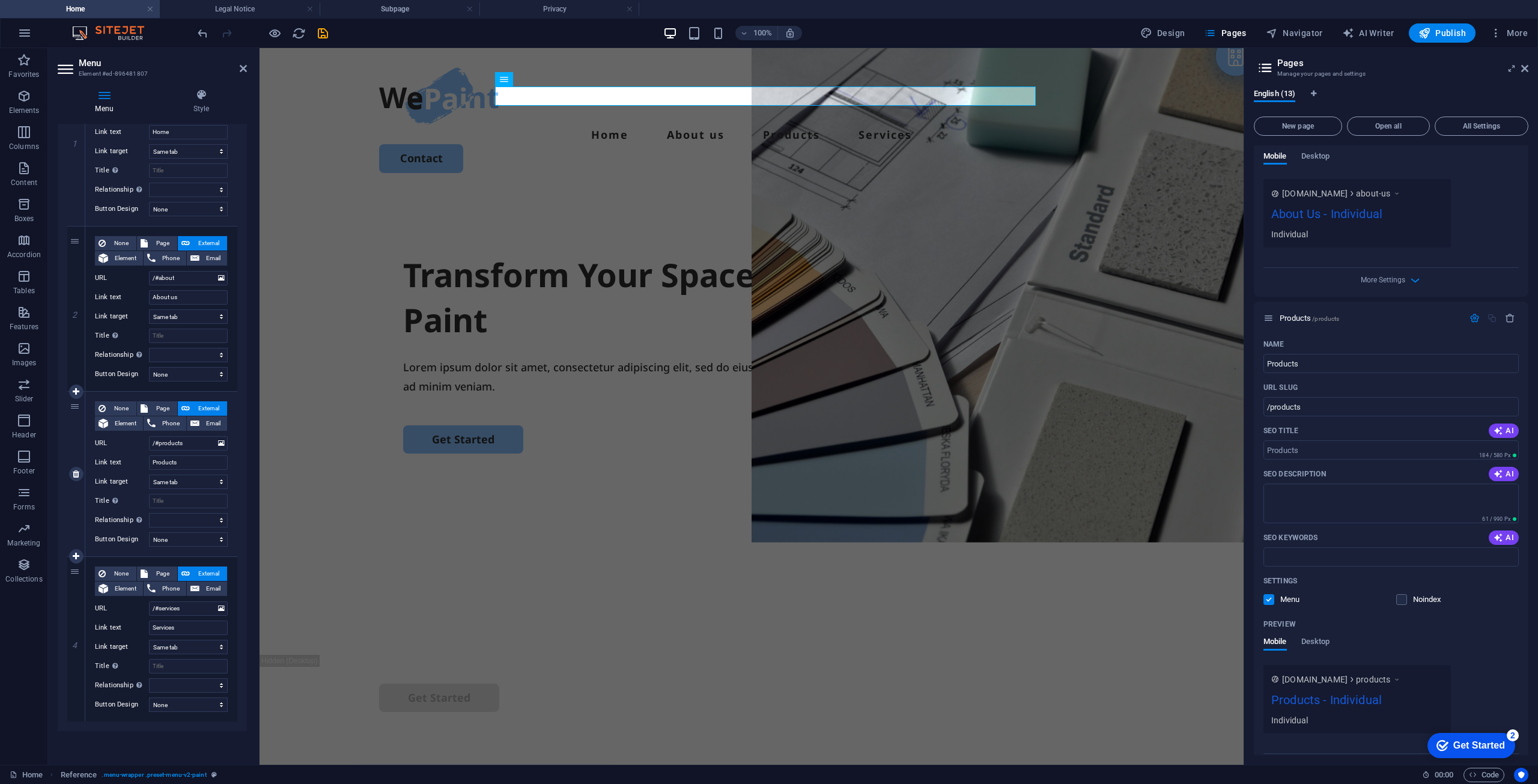
select select
click at [214, 412] on span "External" at bounding box center [209, 409] width 30 height 14
select select
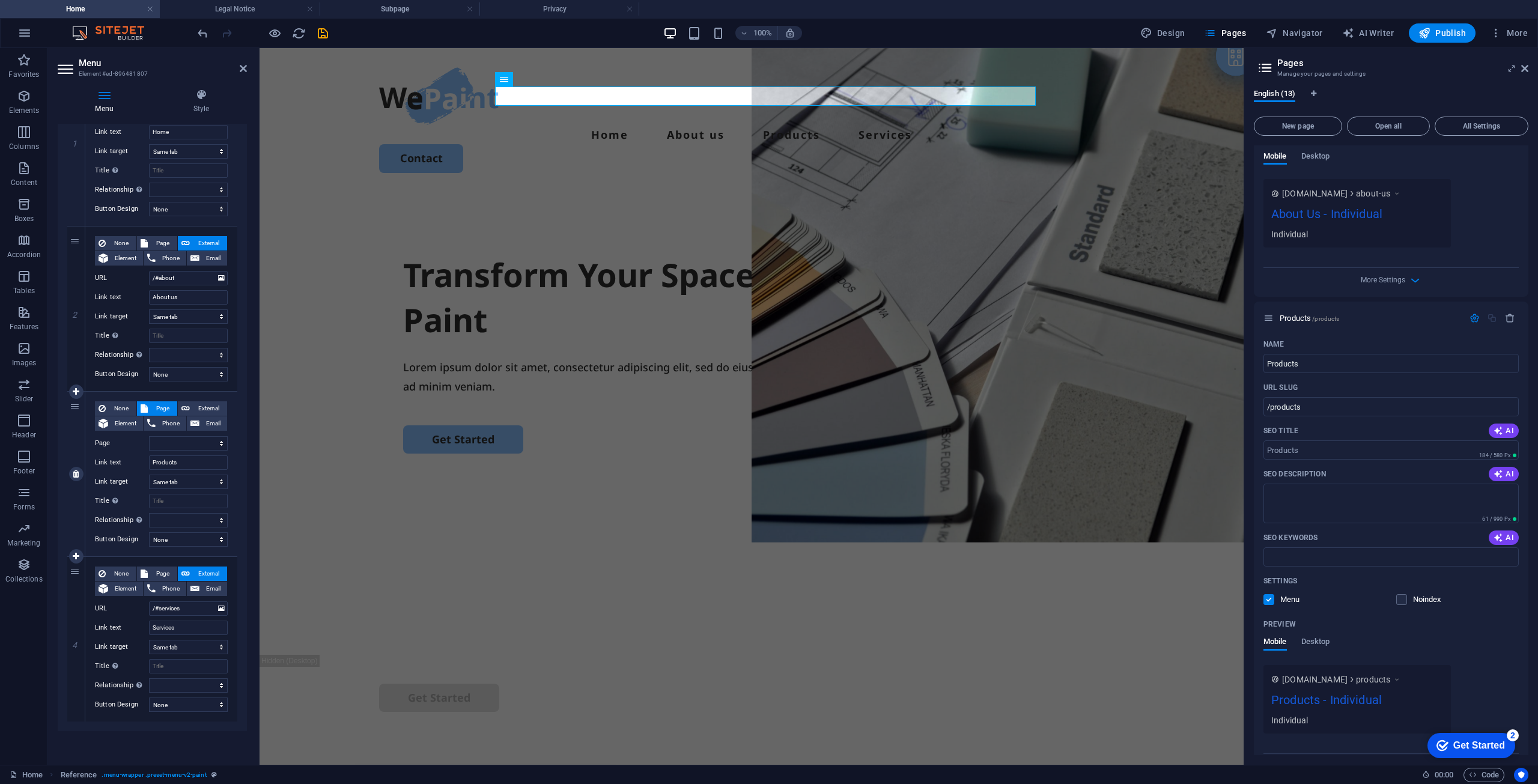
select select
select select "blank"
select select
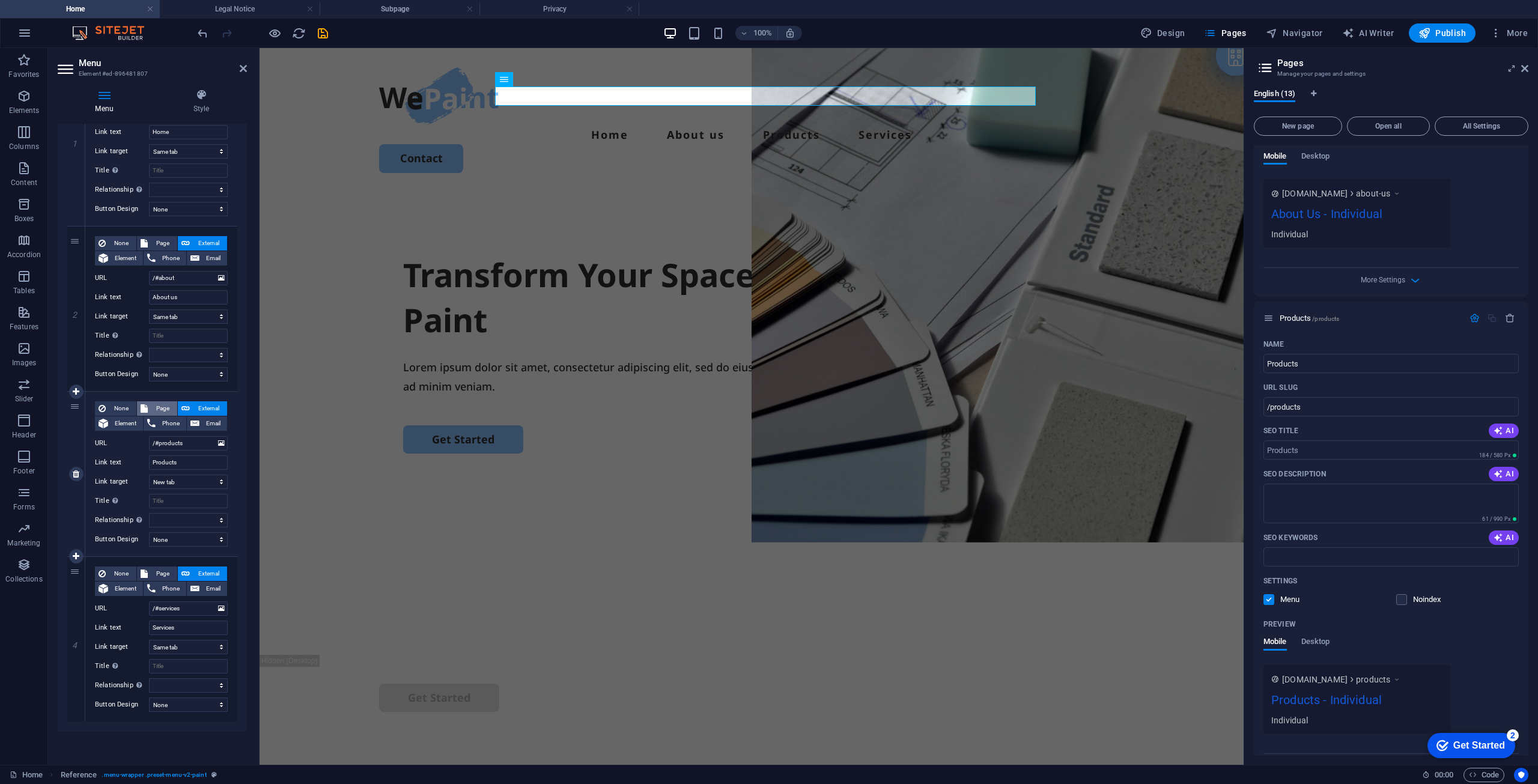
click at [160, 412] on span "Page" at bounding box center [162, 409] width 22 height 14
select select
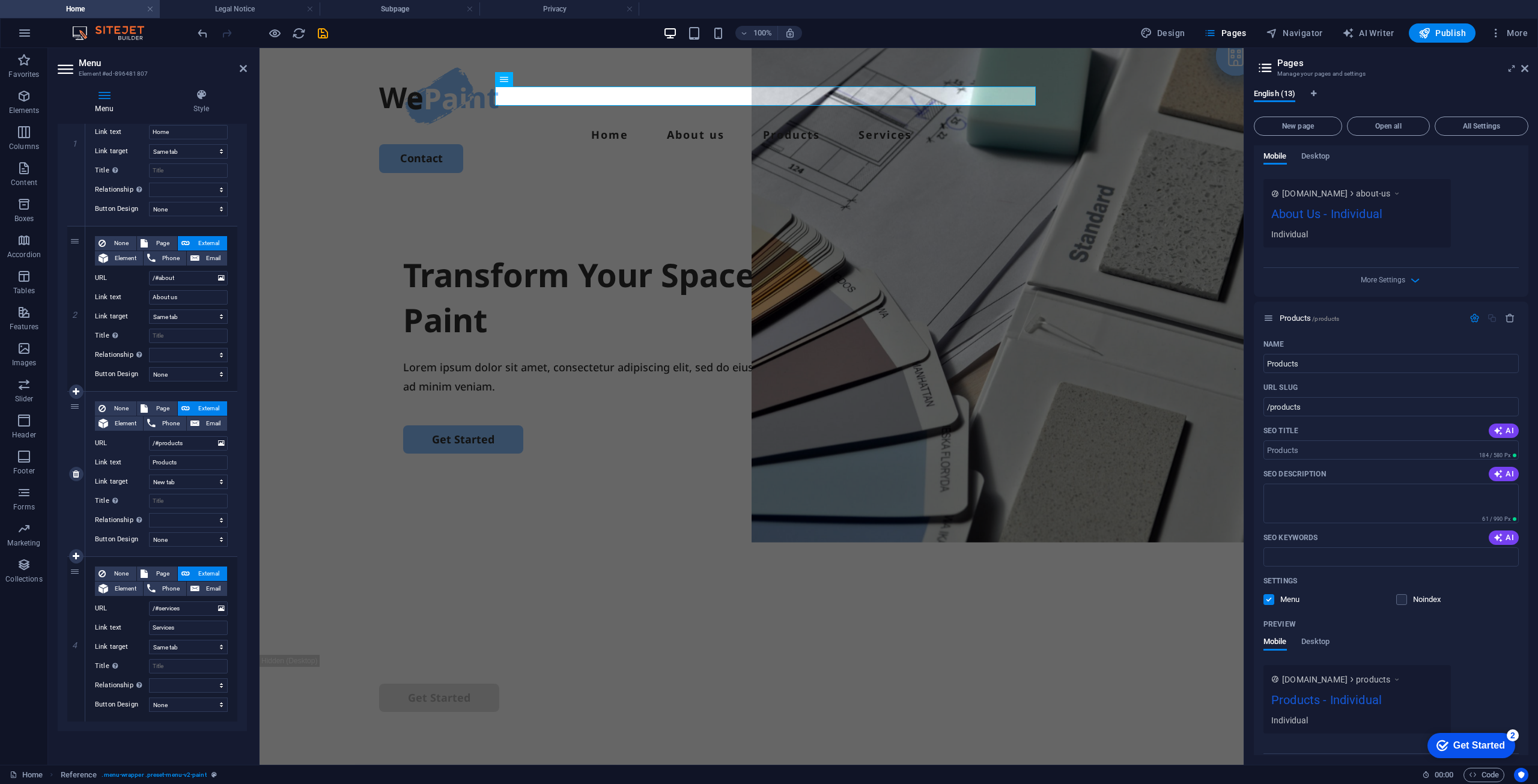
select select
click at [211, 442] on select "Home Legal Notice Privacy Subpage About Us Products Services Contact Petroleum …" at bounding box center [189, 443] width 79 height 14
select select "5"
click at [149, 436] on select "Home Legal Notice Privacy Subpage About Us Products Services Contact Petroleum …" at bounding box center [189, 443] width 79 height 14
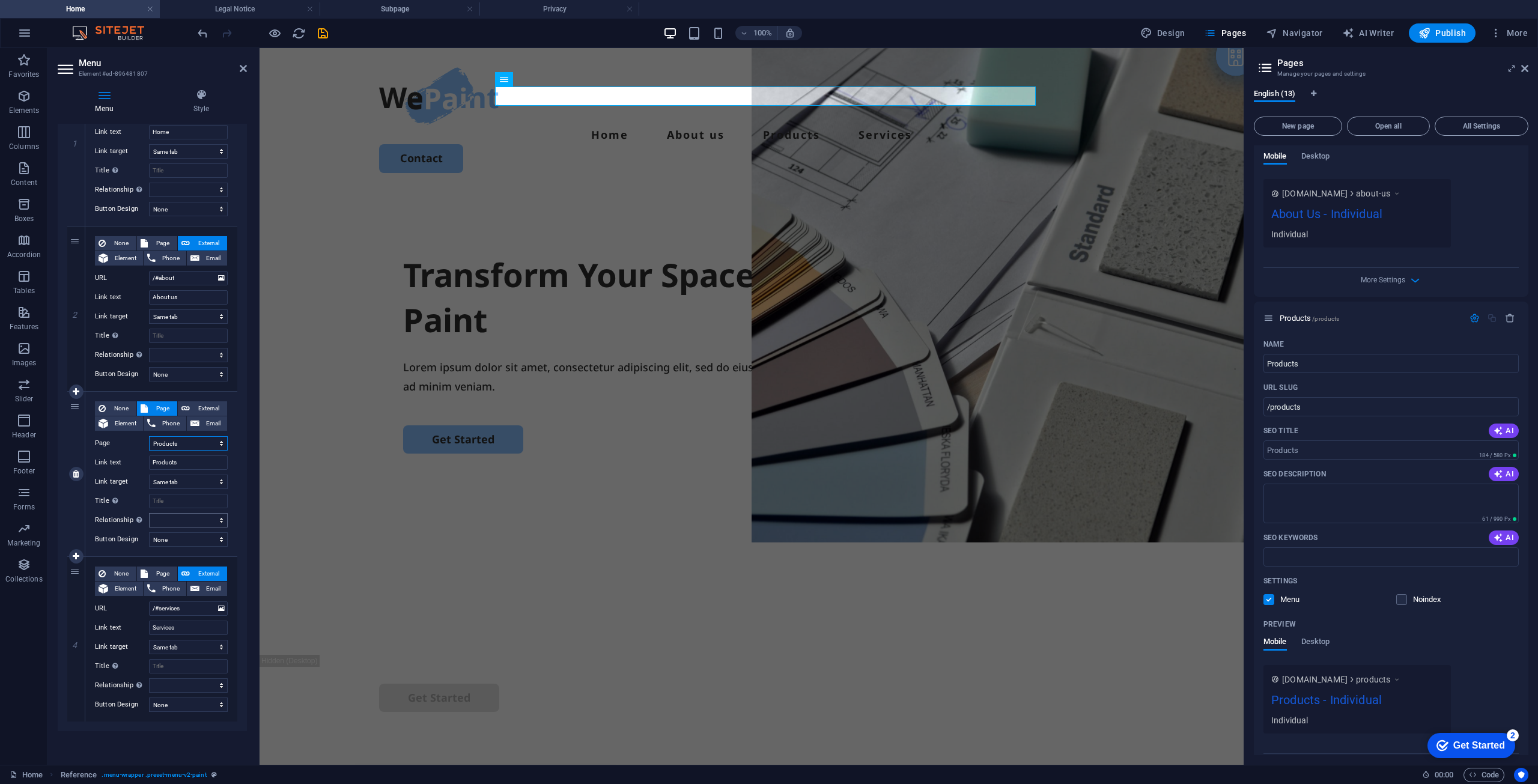
select select
click at [213, 482] on select "New tab Same tab Overlay" at bounding box center [189, 482] width 79 height 14
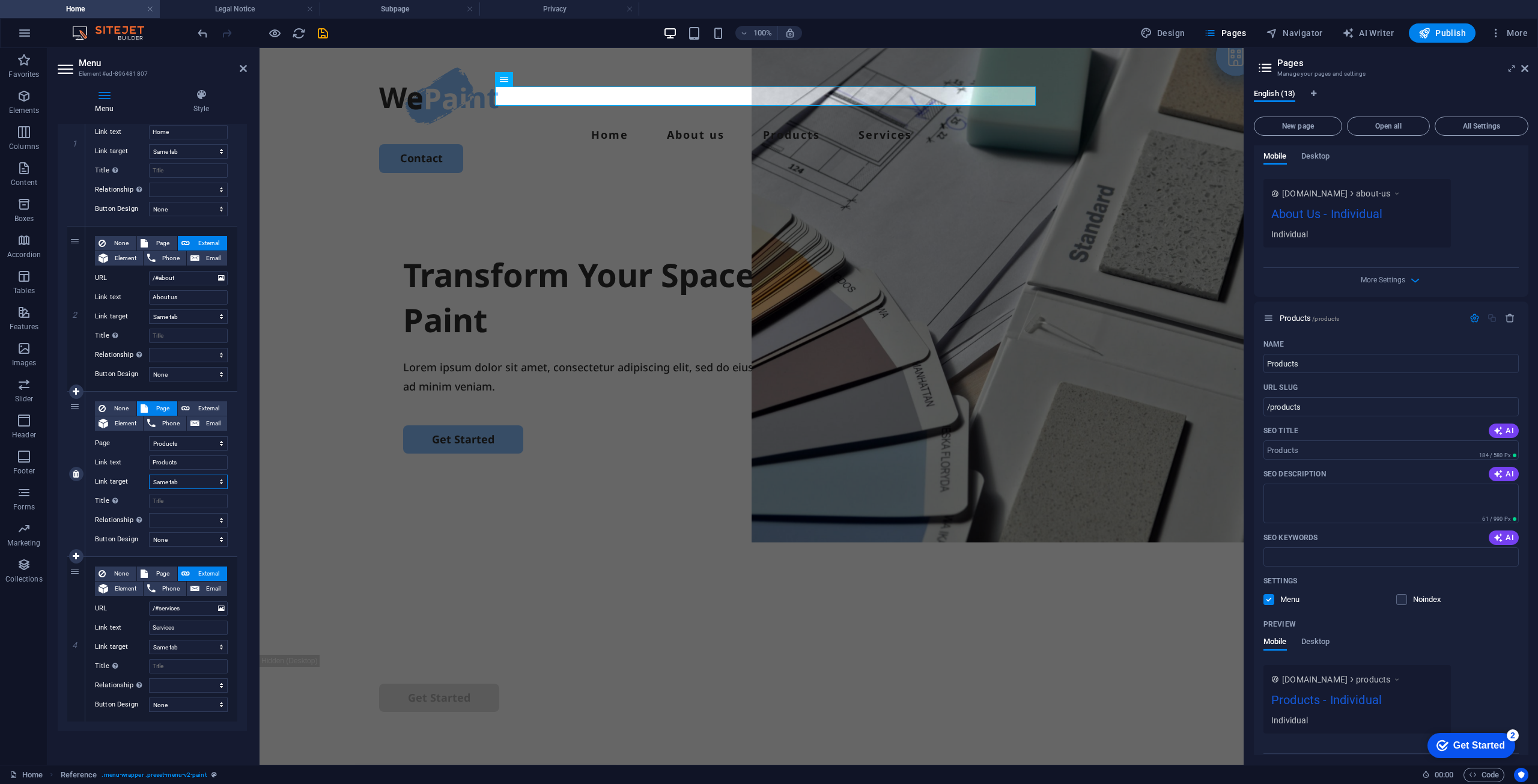
click at [213, 482] on select "New tab Same tab Overlay" at bounding box center [189, 482] width 79 height 14
click at [154, 239] on span "Page" at bounding box center [162, 243] width 22 height 14
select select
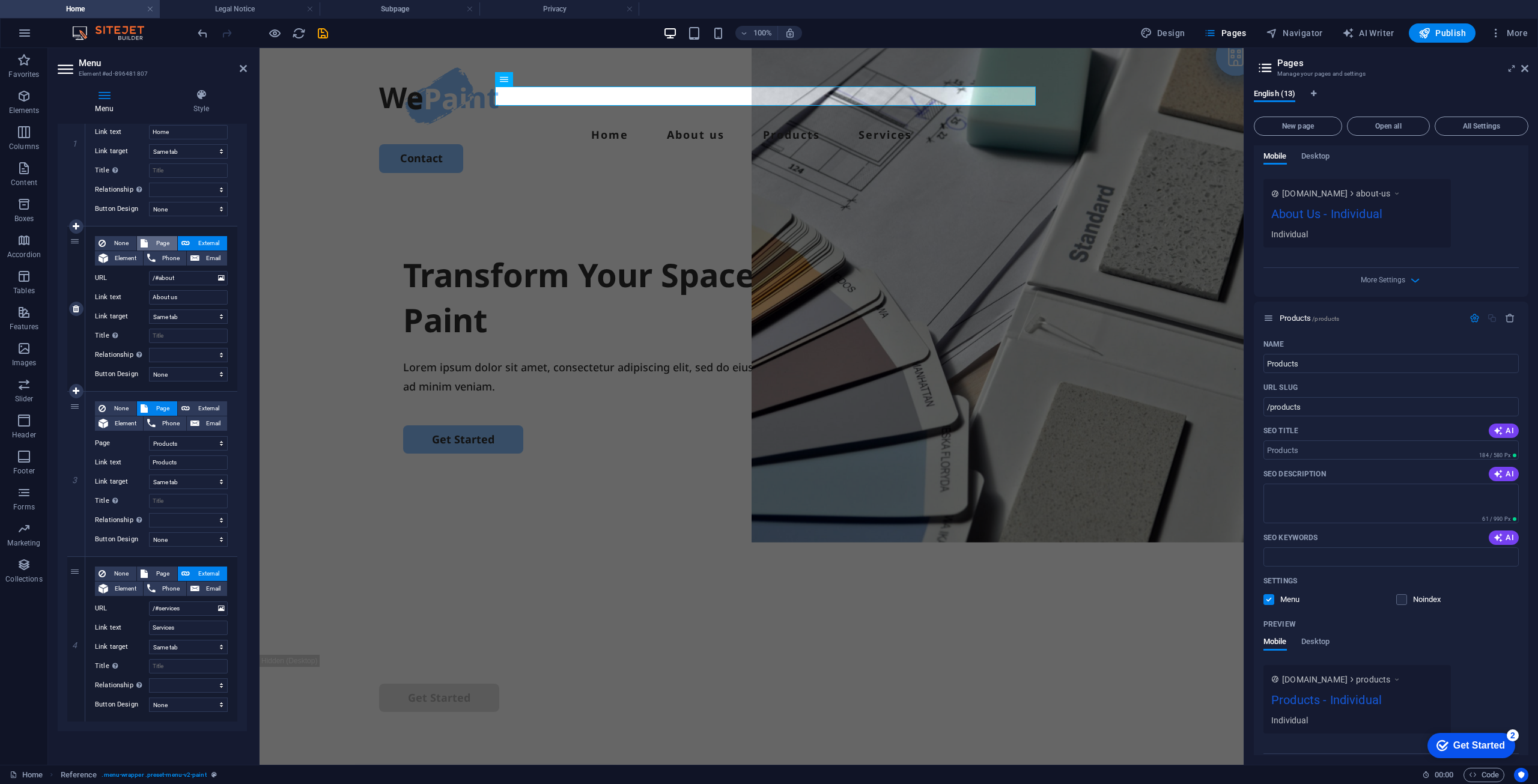
select select
drag, startPoint x: 153, startPoint y: 567, endPoint x: 177, endPoint y: 492, distance: 78.7
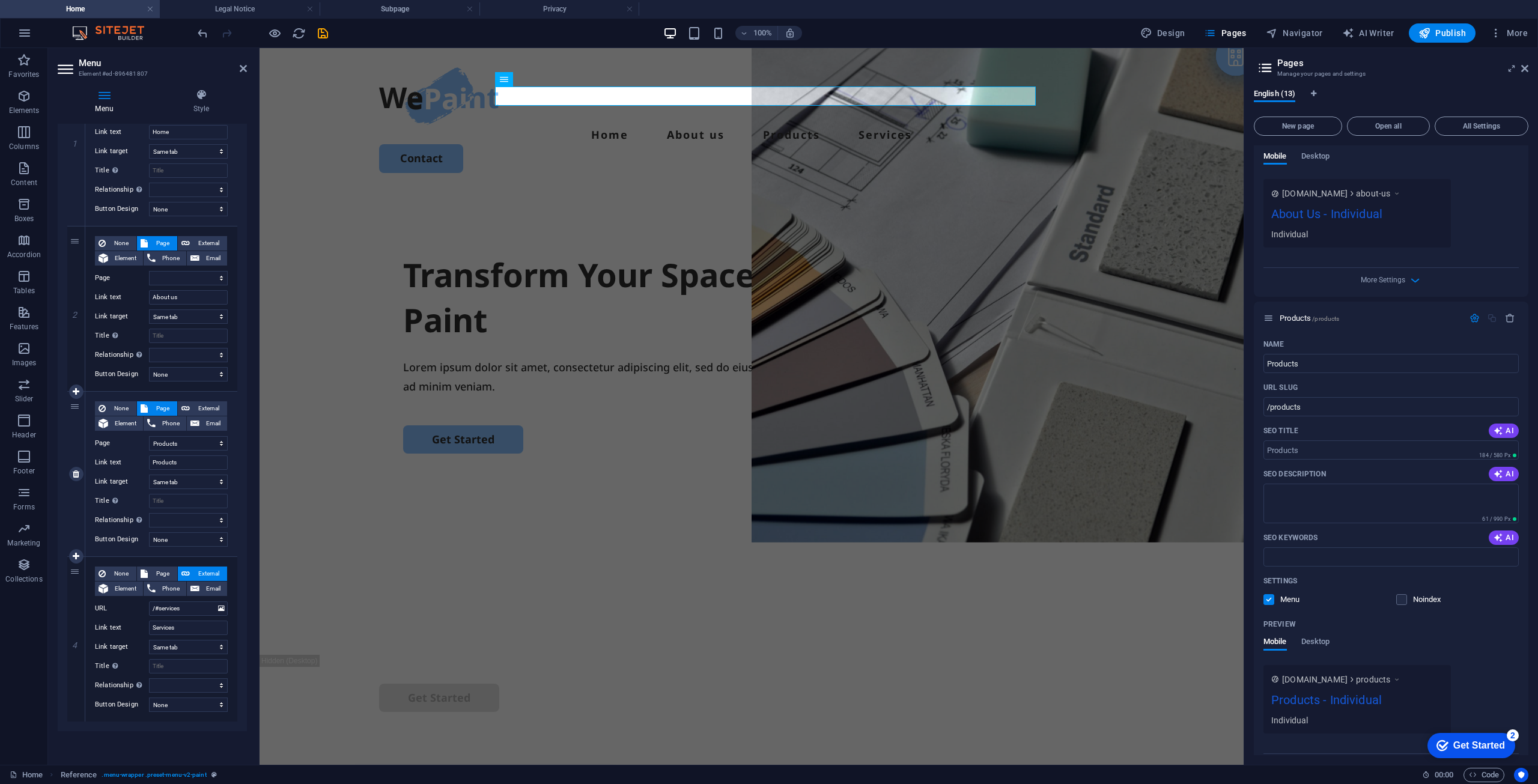
click at [154, 568] on span "Page" at bounding box center [162, 574] width 22 height 14
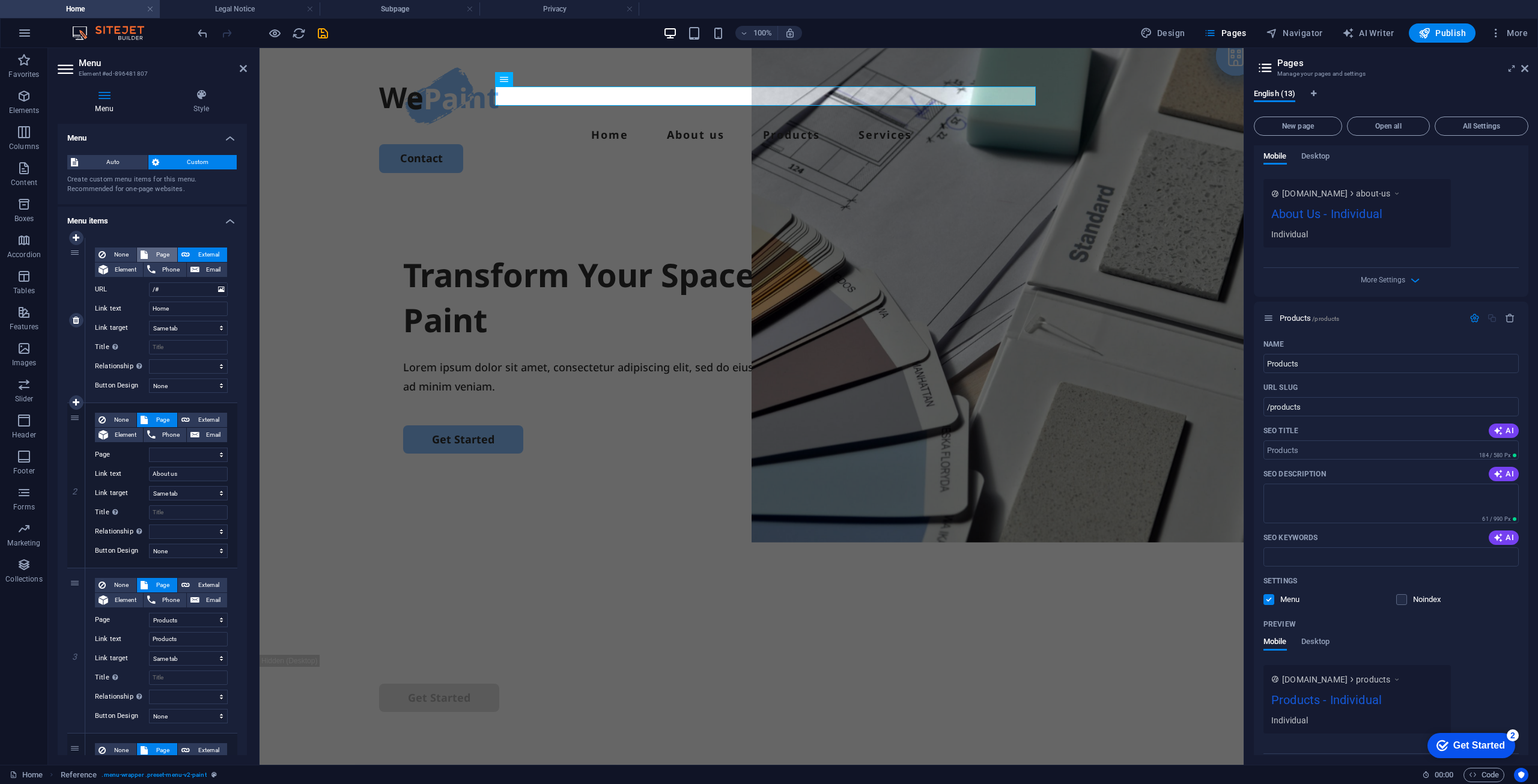
click at [159, 258] on span "Page" at bounding box center [162, 255] width 22 height 14
click at [184, 285] on select "Home Legal Notice Privacy Subpage About Us Products Services Contact Petroleum …" at bounding box center [189, 290] width 79 height 14
click at [149, 283] on select "Home Legal Notice Privacy Subpage About Us Products Services Contact Petroleum …" at bounding box center [189, 290] width 79 height 14
click at [204, 459] on select "Home Legal Notice Privacy Subpage About Us Products Services Contact Petroleum …" at bounding box center [189, 455] width 79 height 14
click at [149, 448] on select "Home Legal Notice Privacy Subpage About Us Products Services Contact Petroleum …" at bounding box center [189, 455] width 79 height 14
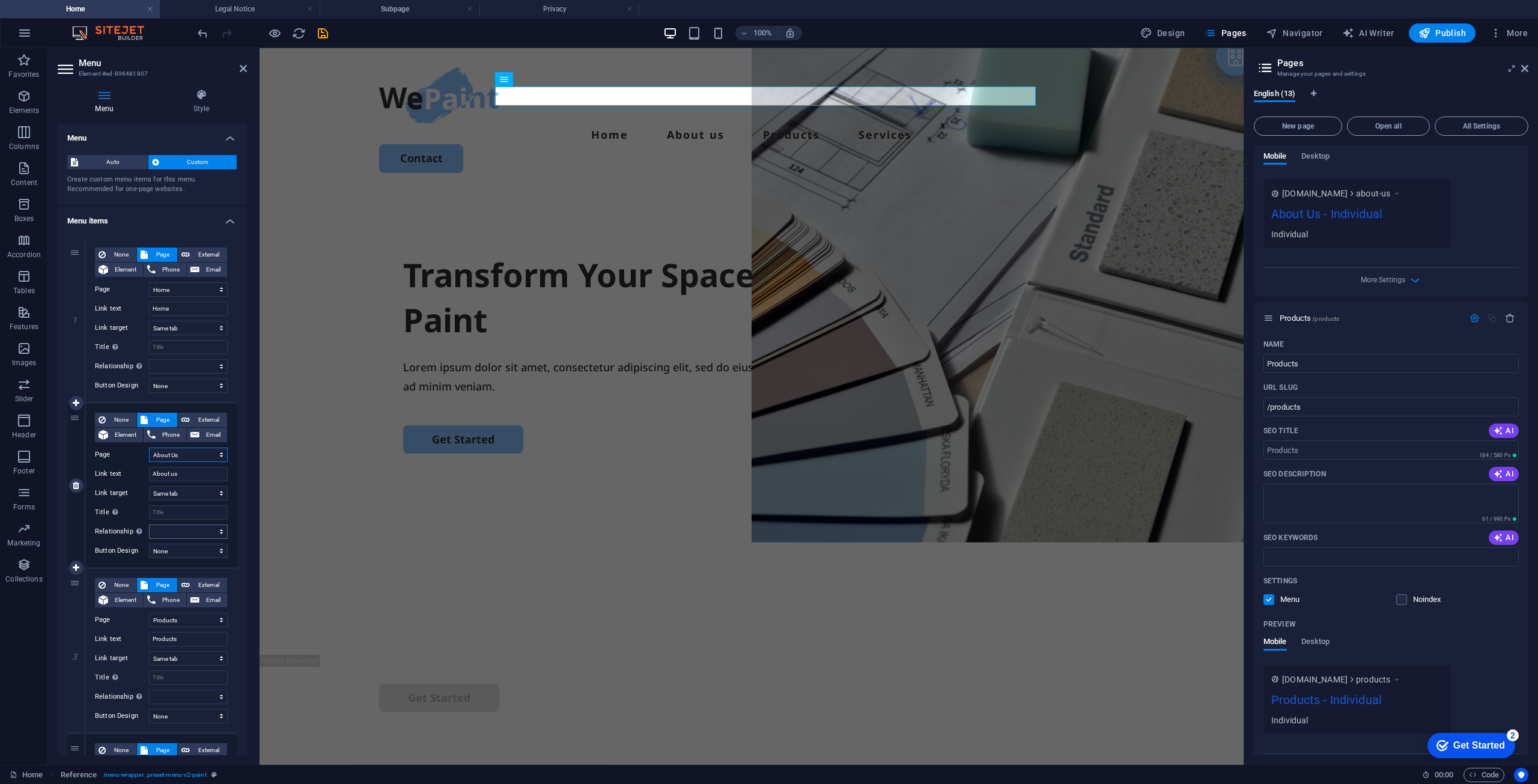
scroll to position [176, 0]
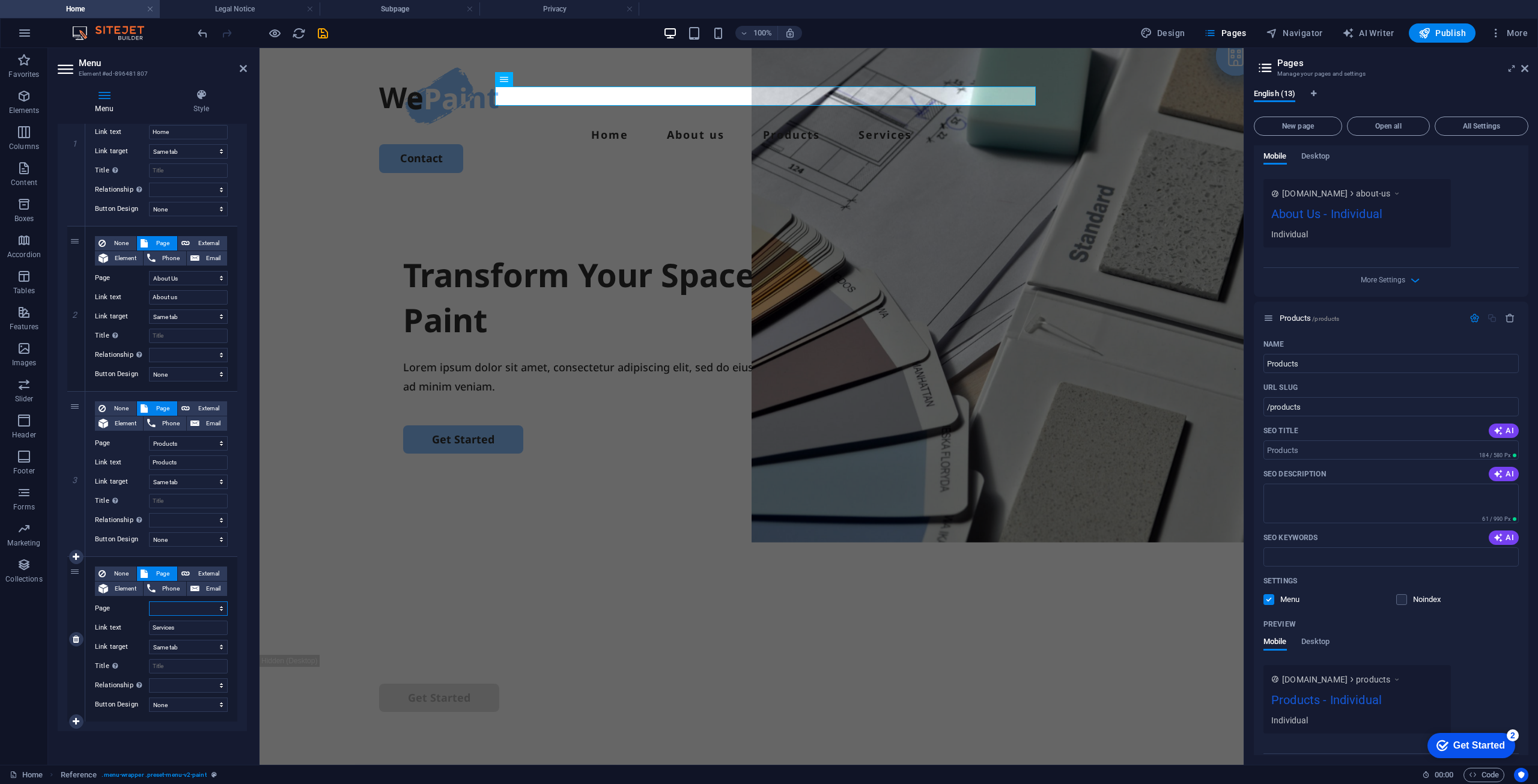
click at [183, 615] on select "Home Legal Notice Privacy Subpage About Us Products Services Contact Petroleum …" at bounding box center [189, 608] width 79 height 14
click at [149, 601] on select "Home Legal Notice Privacy Subpage About Us Products Services Contact Petroleum …" at bounding box center [189, 608] width 79 height 14
click at [72, 719] on link at bounding box center [76, 722] width 14 height 14
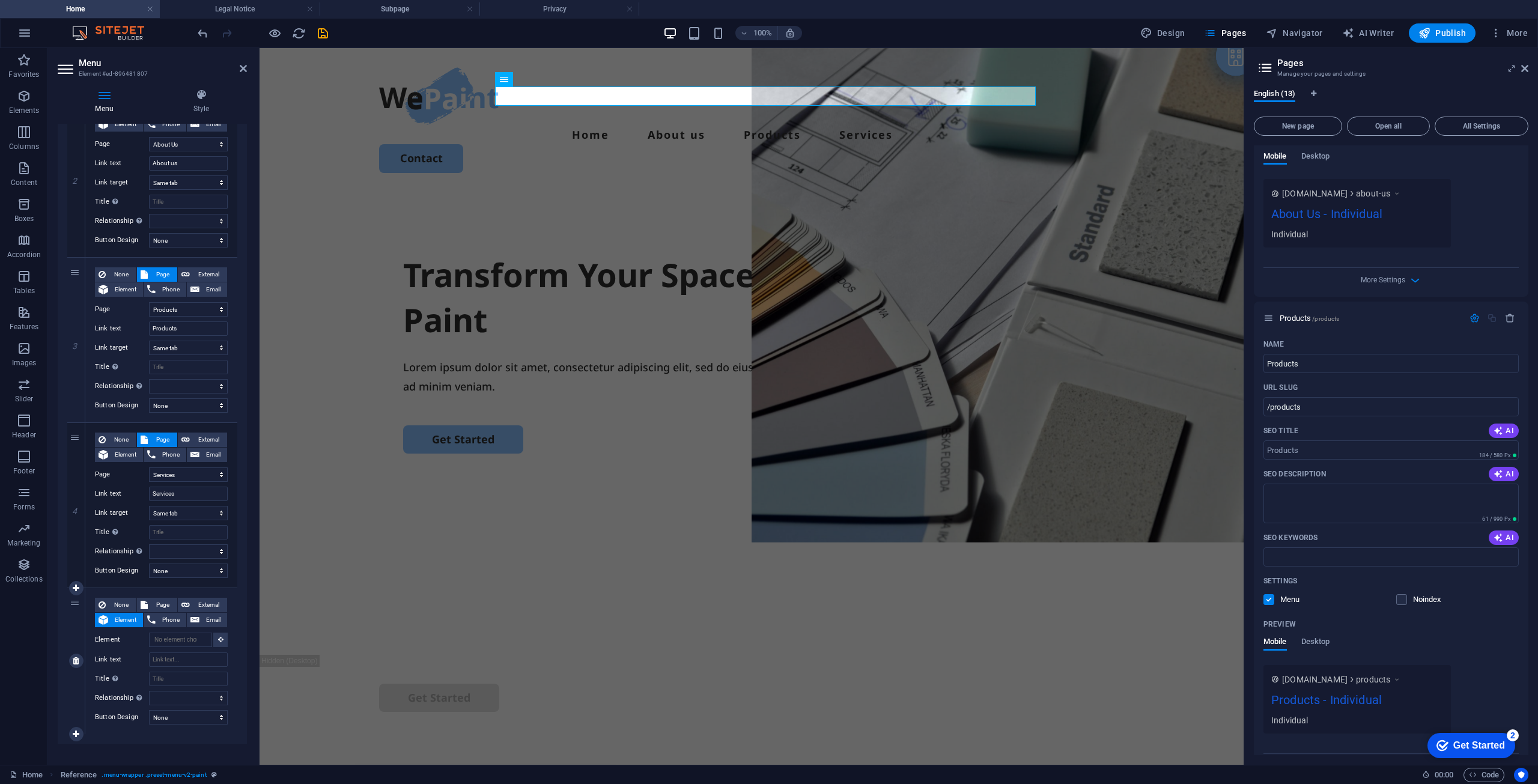
scroll to position [323, 0]
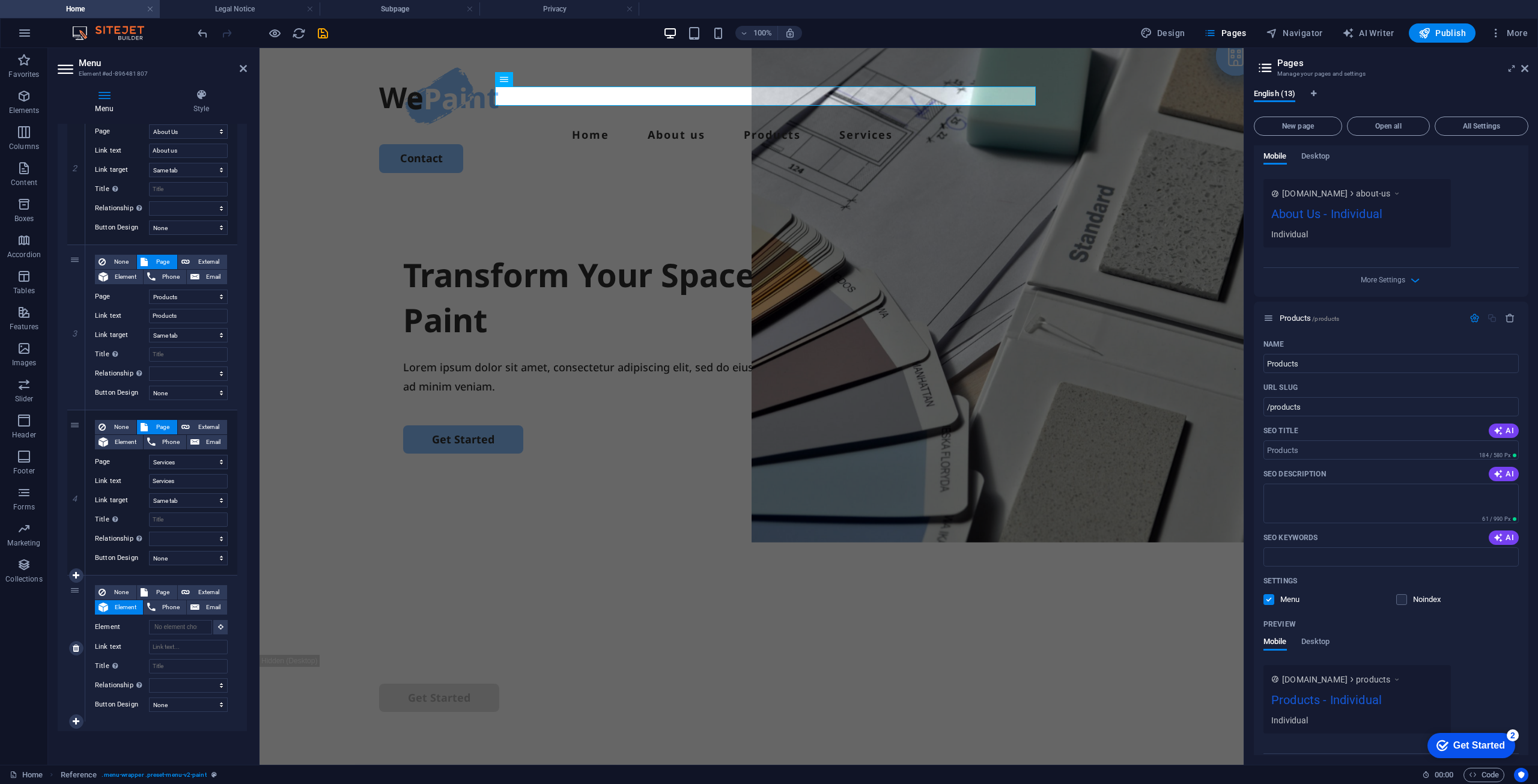
drag, startPoint x: 165, startPoint y: 587, endPoint x: 169, endPoint y: 620, distance: 33.2
click at [165, 587] on span "Page" at bounding box center [162, 592] width 22 height 14
click at [173, 624] on select "Home Legal Notice Privacy Subpage About Us Products Services Contact Petroleum …" at bounding box center [189, 627] width 79 height 14
click at [149, 620] on select "Home Legal Notice Privacy Subpage About Us Products Services Contact Petroleum …" at bounding box center [189, 627] width 79 height 14
drag, startPoint x: 189, startPoint y: 630, endPoint x: 166, endPoint y: 627, distance: 23.2
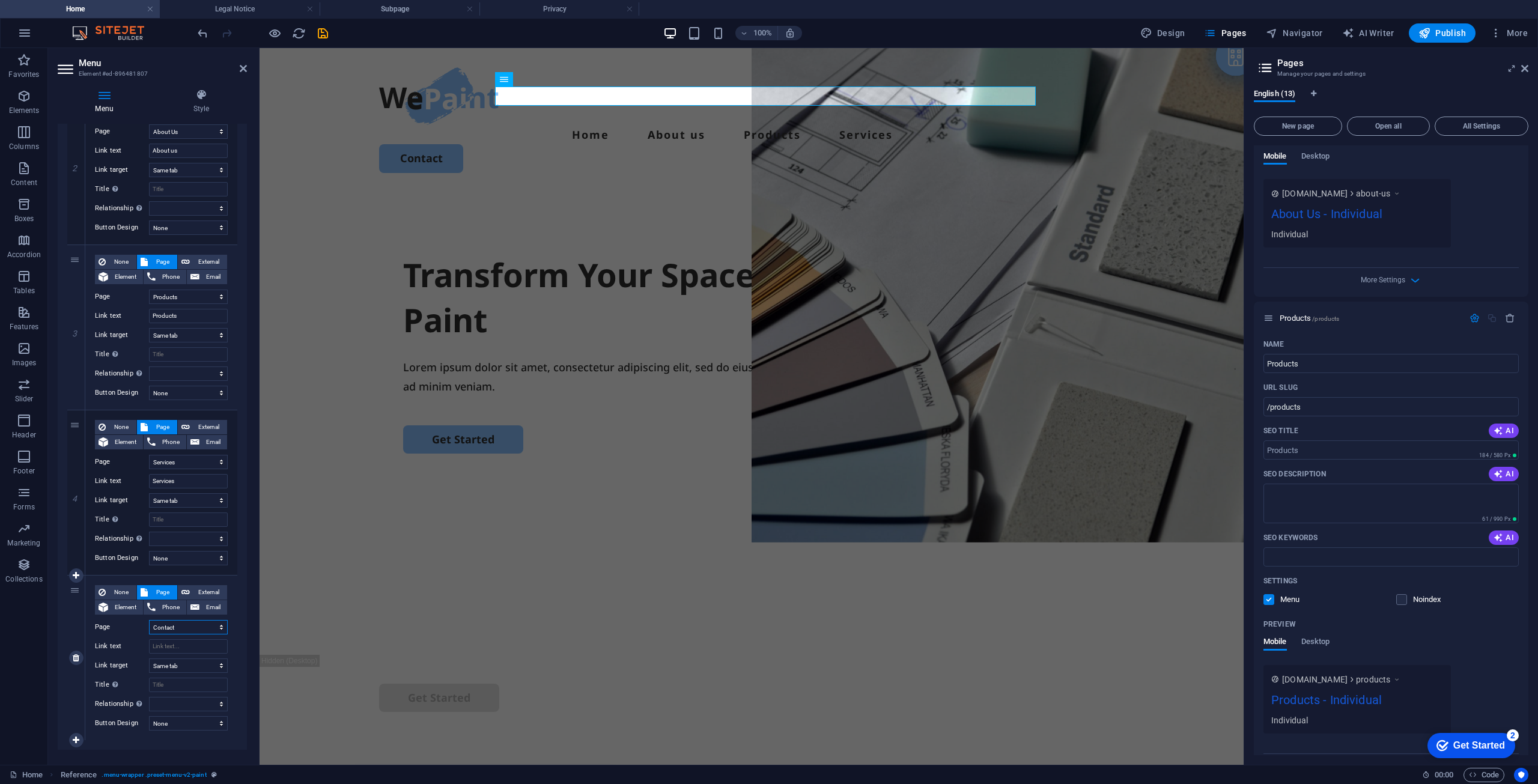
click at [166, 627] on select "Home Legal Notice Privacy Subpage About Us Products Services Contact Petroleum …" at bounding box center [189, 627] width 79 height 14
click at [169, 649] on input "Link text" at bounding box center [189, 646] width 79 height 14
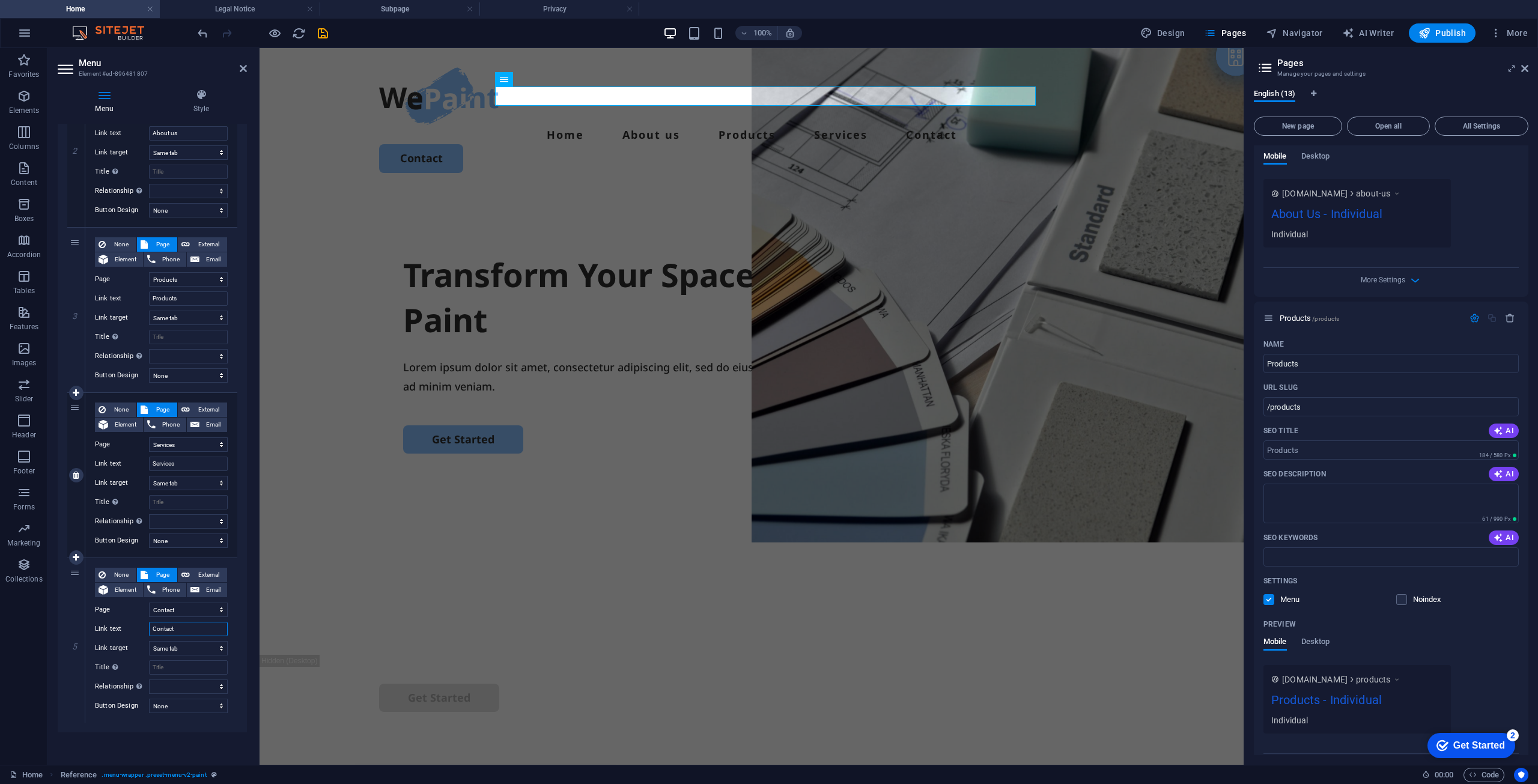
scroll to position [342, 0]
click at [1090, 78] on button at bounding box center [1087, 75] width 14 height 14
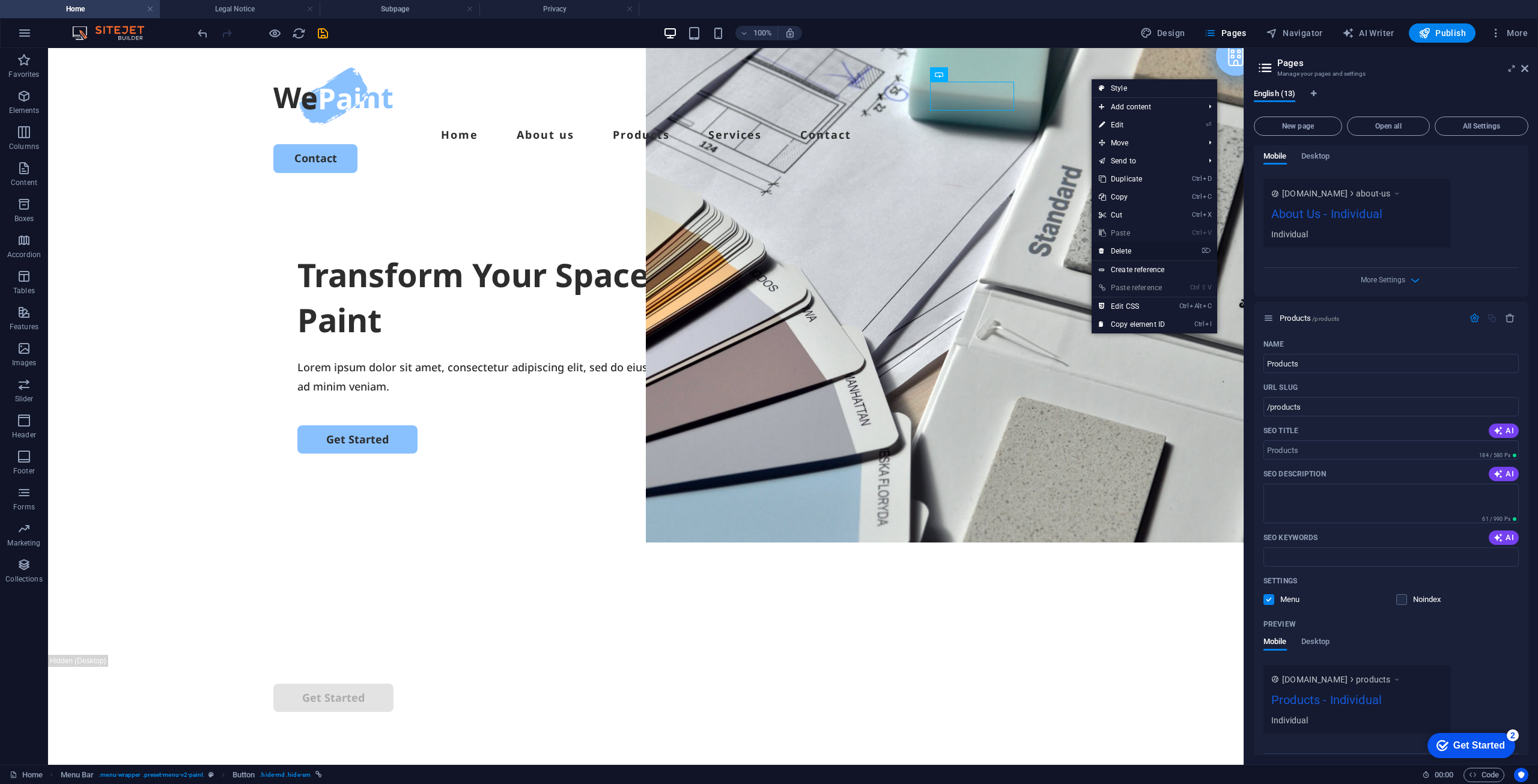
click at [1136, 249] on link "⌦ Delete" at bounding box center [1132, 251] width 80 height 18
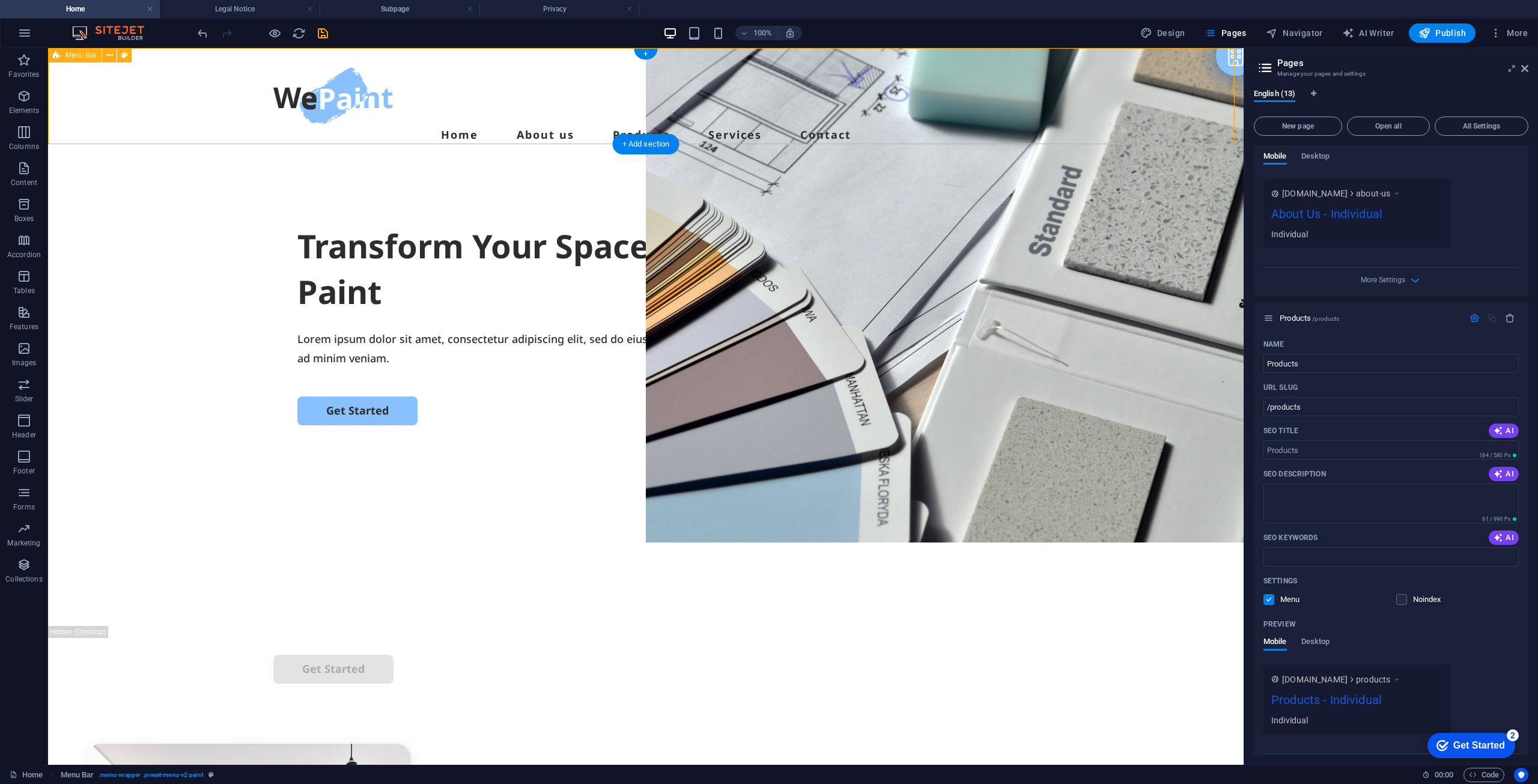
drag, startPoint x: 984, startPoint y: 82, endPoint x: 981, endPoint y: 100, distance: 18.2
click at [981, 99] on div "Home About us Products Services Contact" at bounding box center [646, 105] width 1196 height 115
click at [687, 125] on nav "Home About us Products Services Contact" at bounding box center [646, 134] width 745 height 19
click at [694, 125] on nav "Home About us Products Services Contact" at bounding box center [646, 134] width 745 height 19
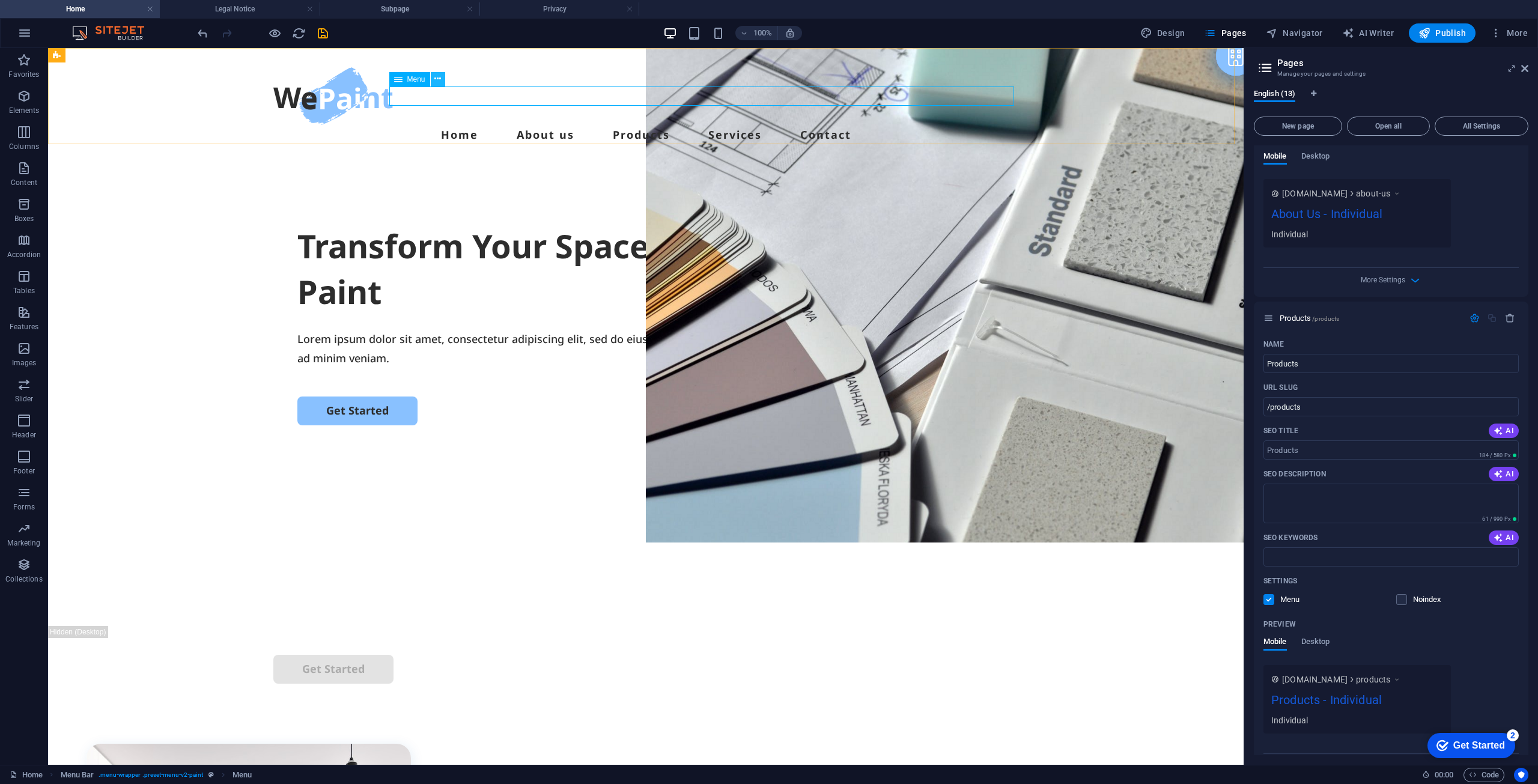
click at [443, 77] on button at bounding box center [438, 80] width 14 height 14
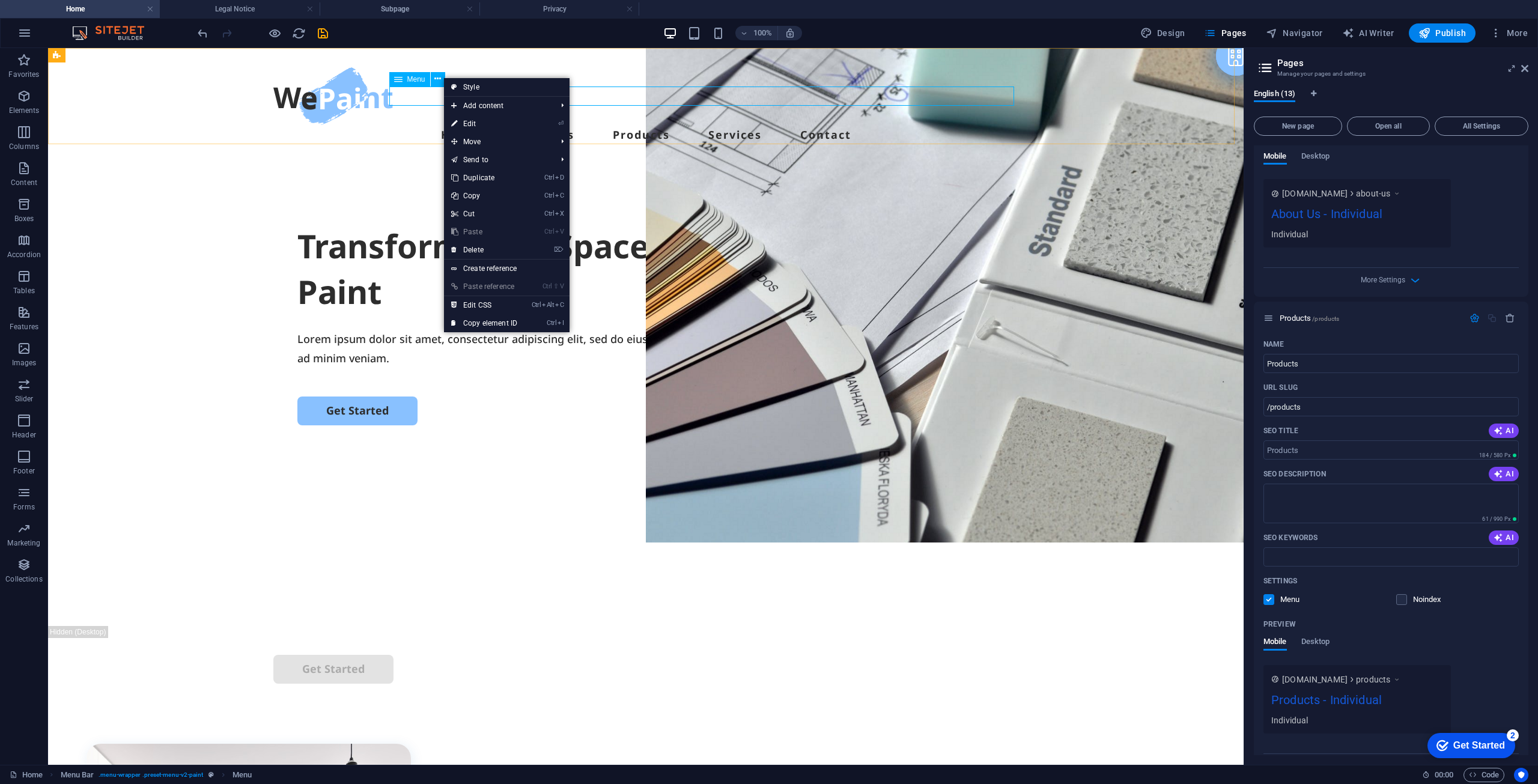
click at [412, 78] on span "Menu" at bounding box center [416, 80] width 18 height 7
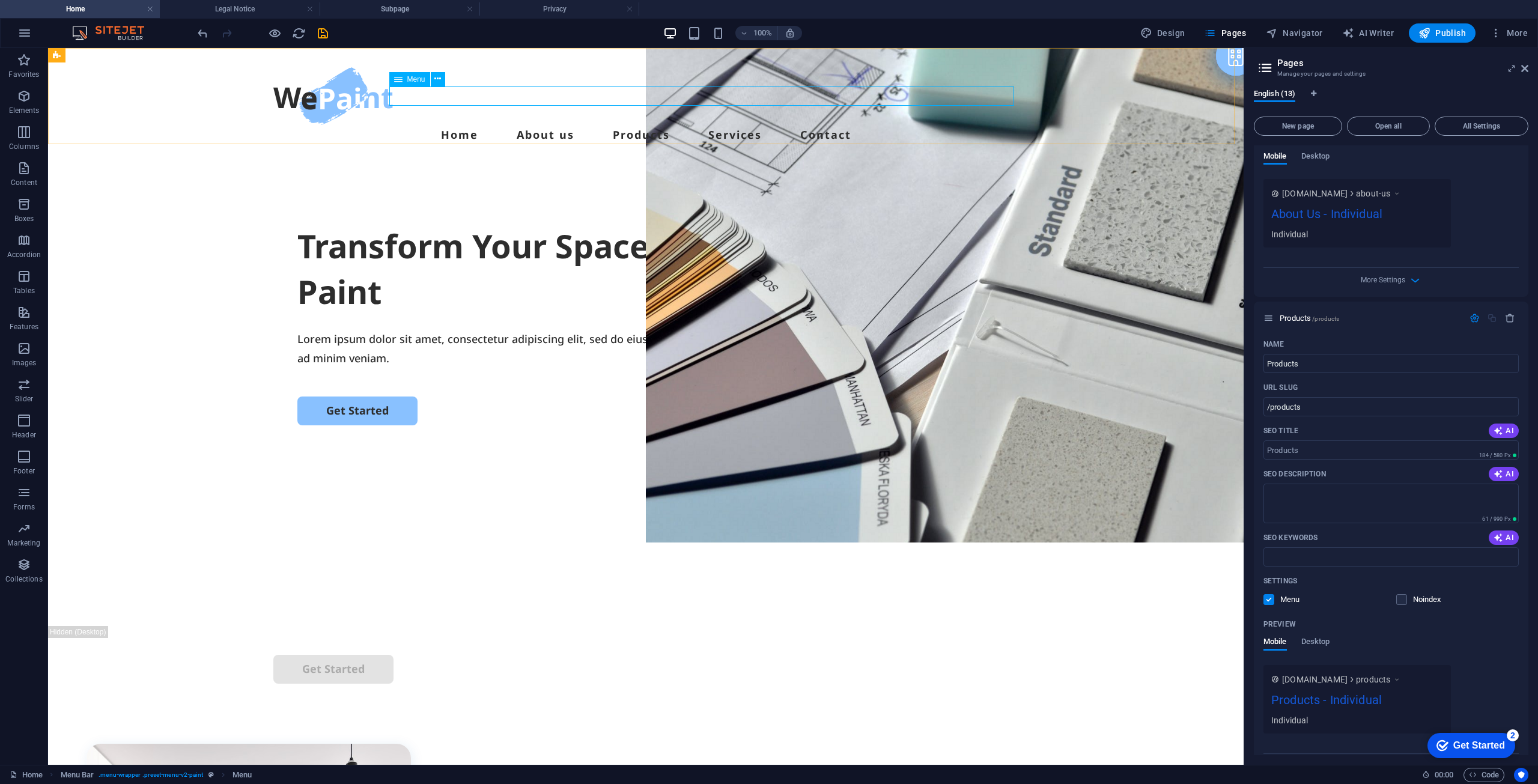
click at [413, 80] on span "Menu" at bounding box center [416, 80] width 18 height 7
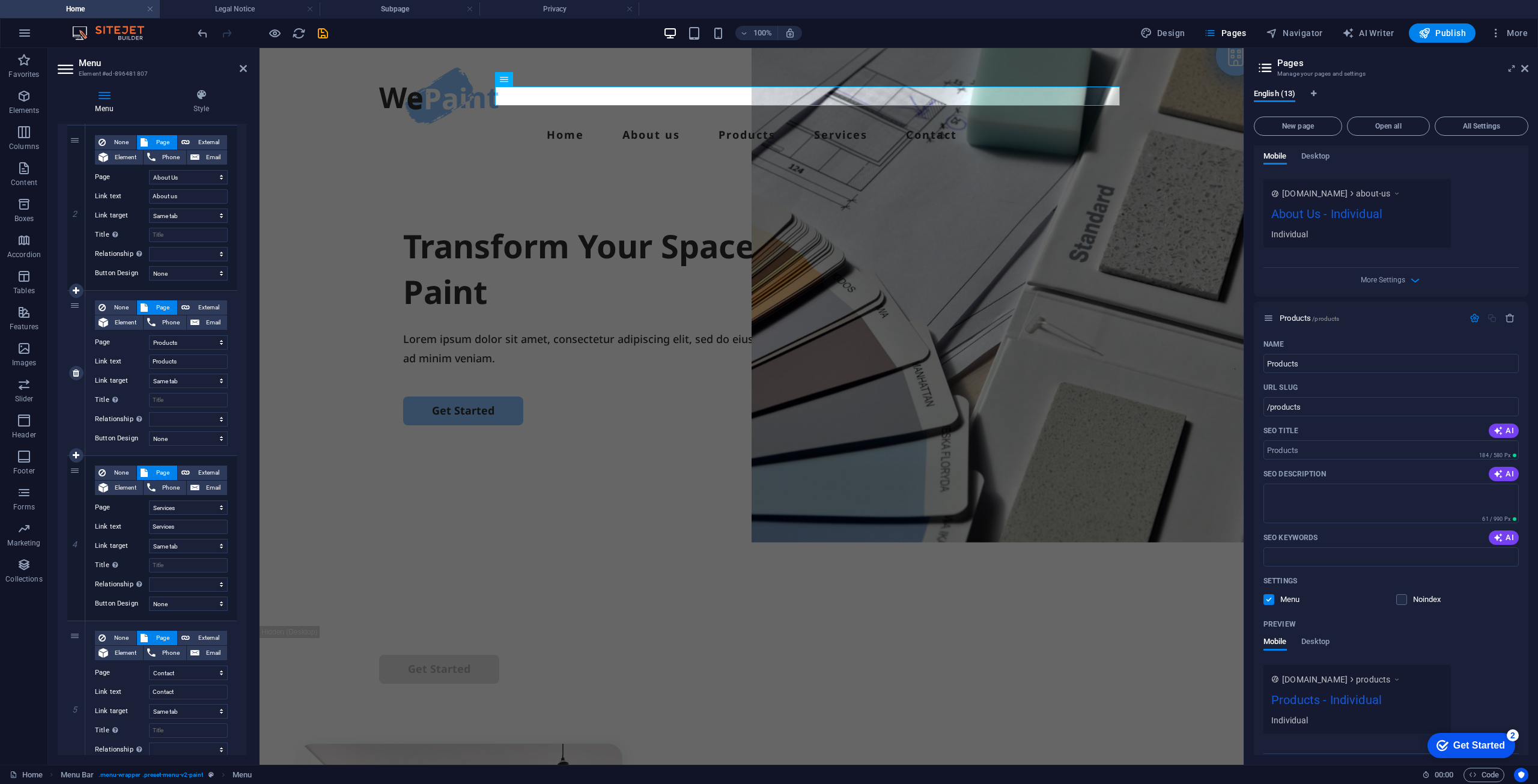
scroll to position [301, 0]
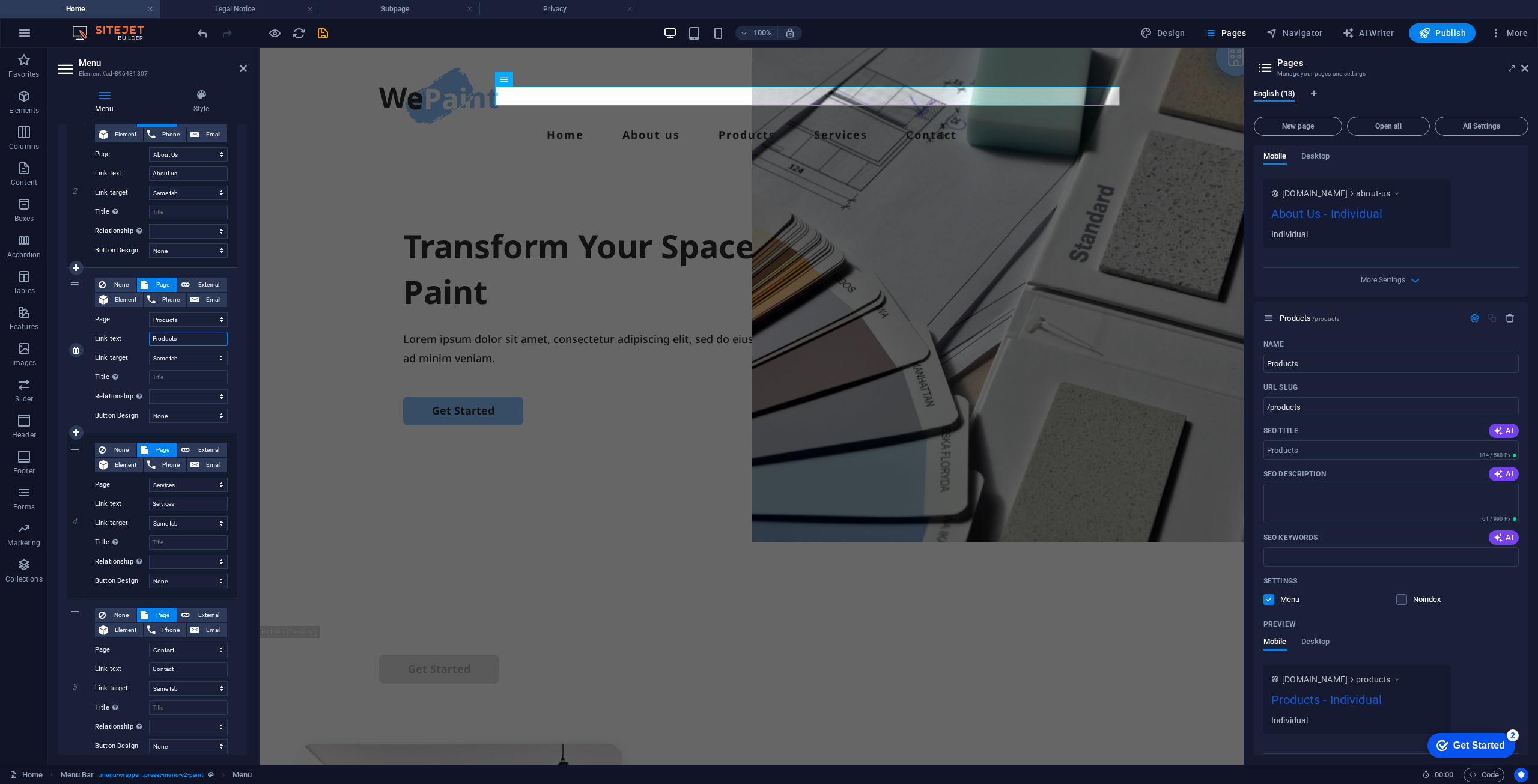
click at [186, 339] on input "Products" at bounding box center [189, 339] width 79 height 14
click at [127, 296] on span "Element" at bounding box center [126, 300] width 28 height 14
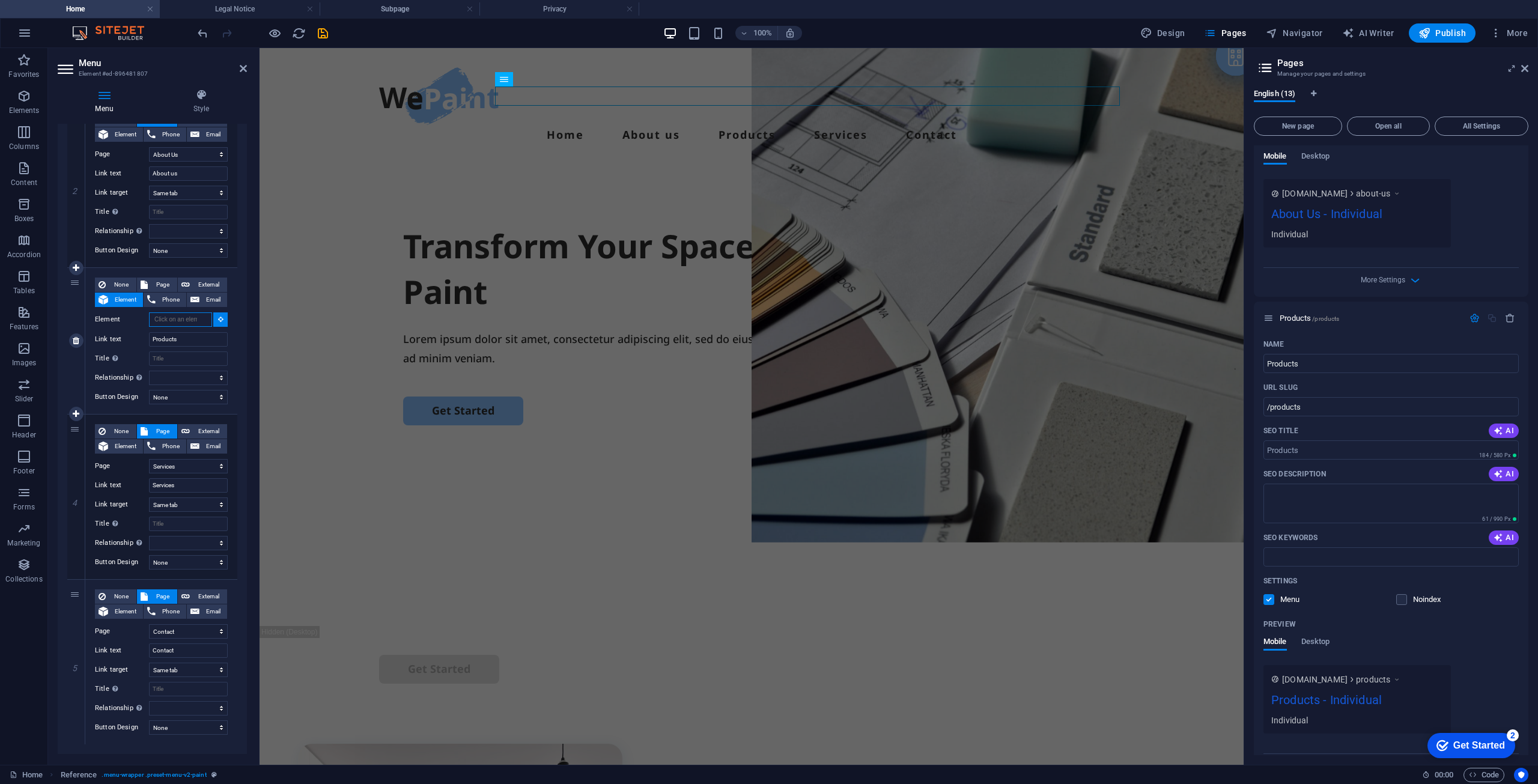
click at [185, 317] on input "Element" at bounding box center [181, 320] width 63 height 14
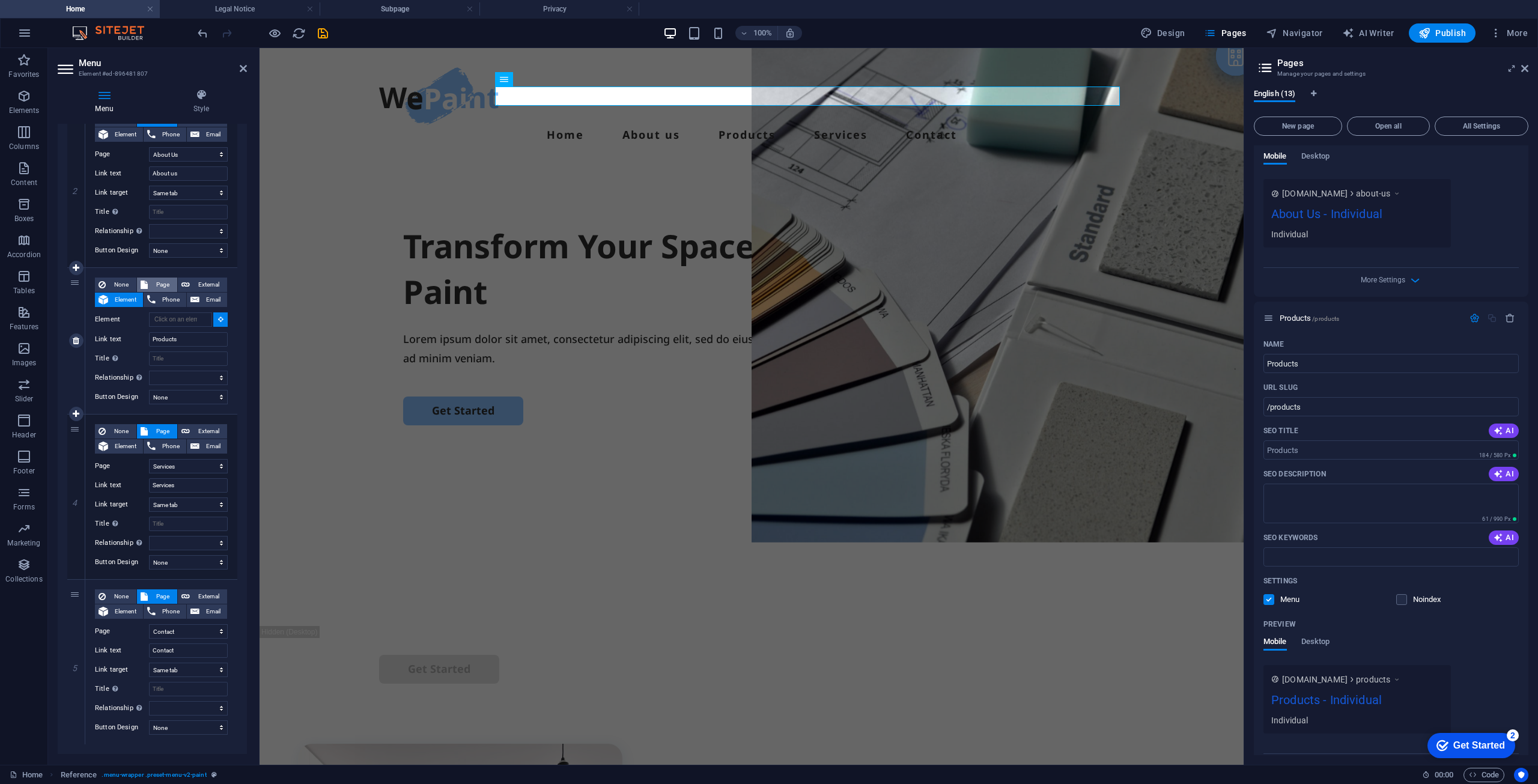
click at [163, 284] on span "Page" at bounding box center [162, 285] width 22 height 14
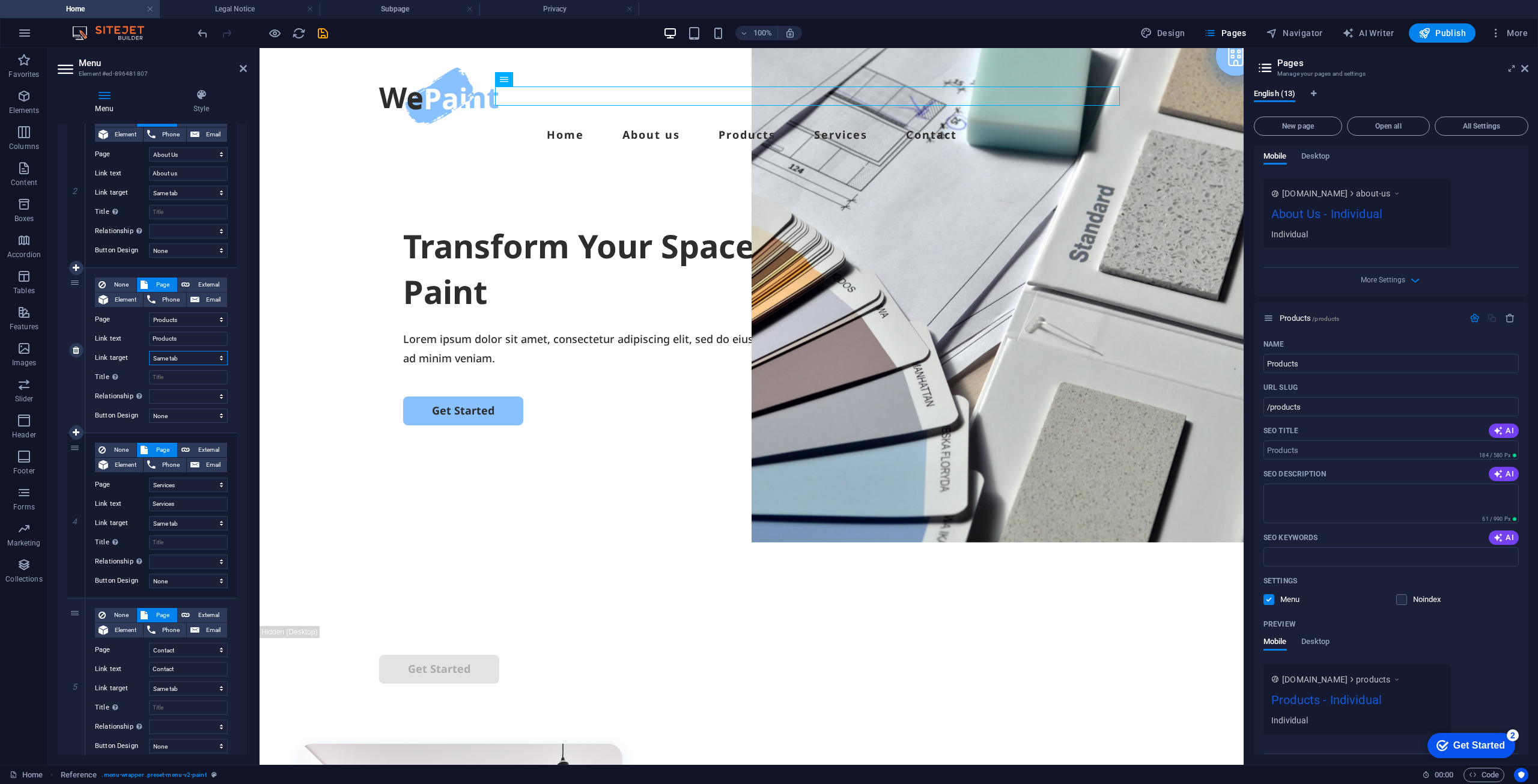
click at [181, 363] on select "New tab Same tab Overlay" at bounding box center [189, 358] width 79 height 14
click at [149, 351] on select "New tab Same tab Overlay" at bounding box center [189, 358] width 79 height 14
click at [605, 164] on div "Transform Your Space with a Fresh Coat of Paint Lorem ipsum dolor sit amet, con…" at bounding box center [752, 395] width 984 height 463
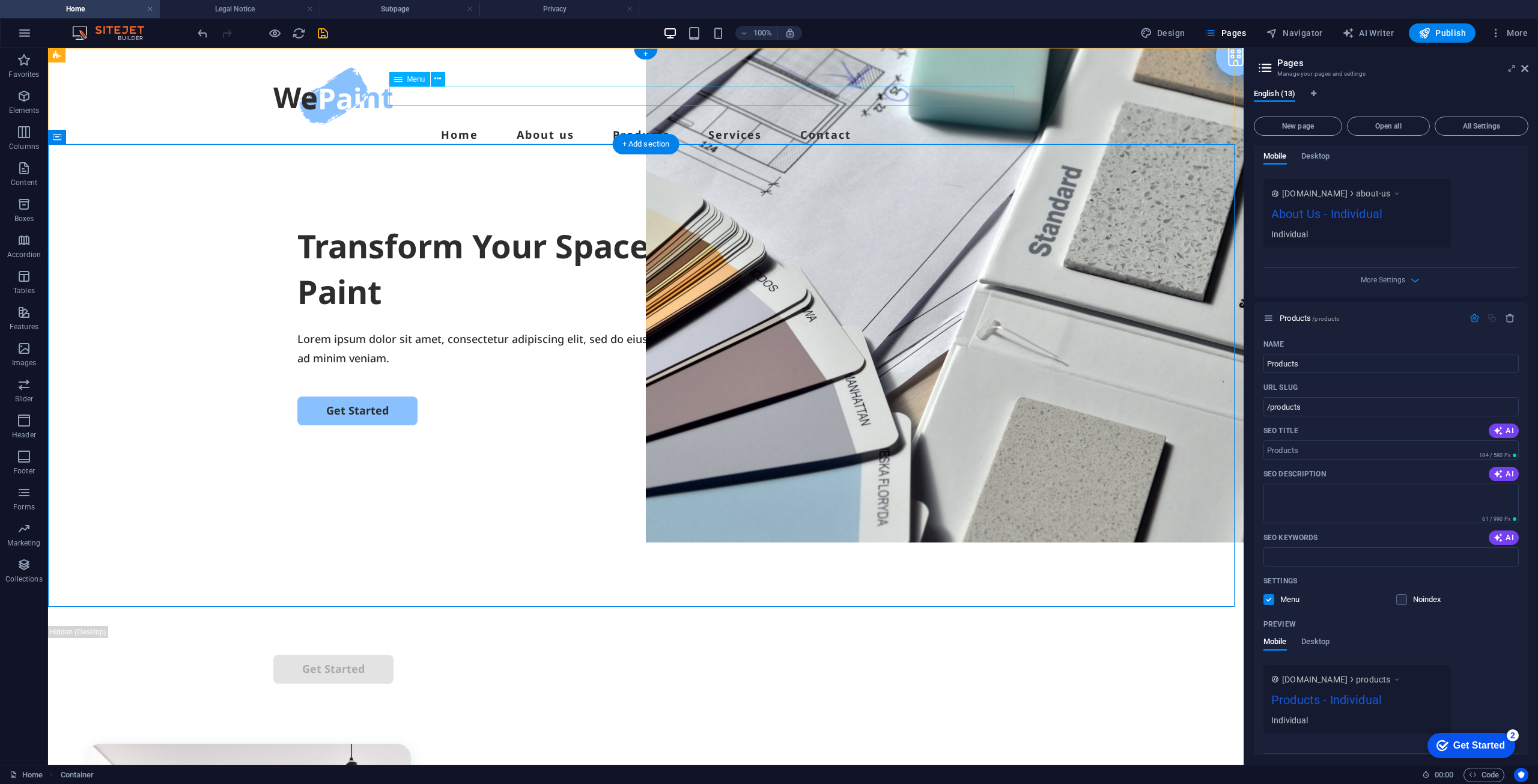
click at [688, 125] on nav "Home About us Products Services Contact" at bounding box center [646, 134] width 745 height 19
click at [692, 125] on nav "Home About us Products Services Contact" at bounding box center [646, 134] width 745 height 19
click at [511, 125] on nav "Home About us Products Services Contact" at bounding box center [646, 134] width 745 height 19
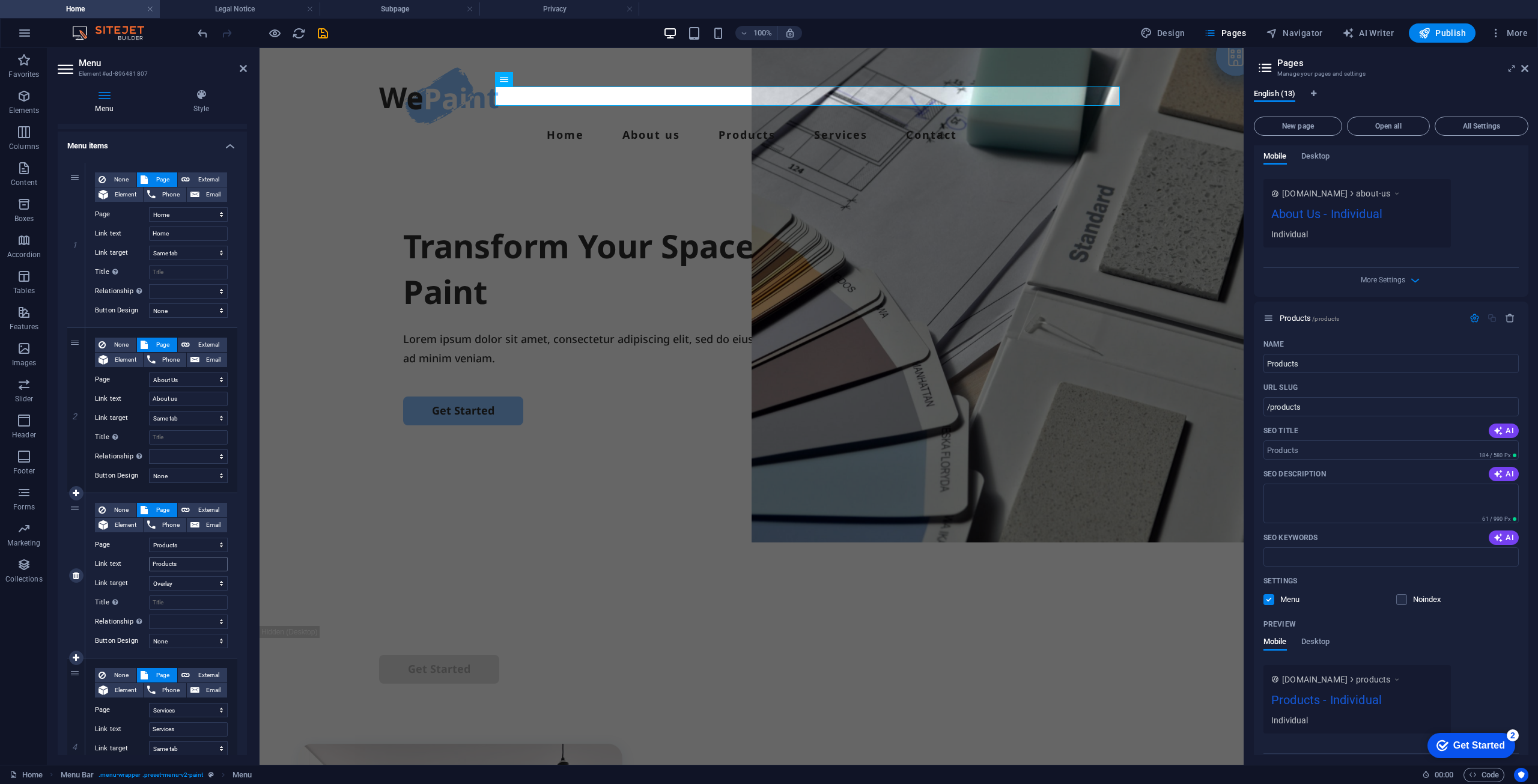
scroll to position [180, 0]
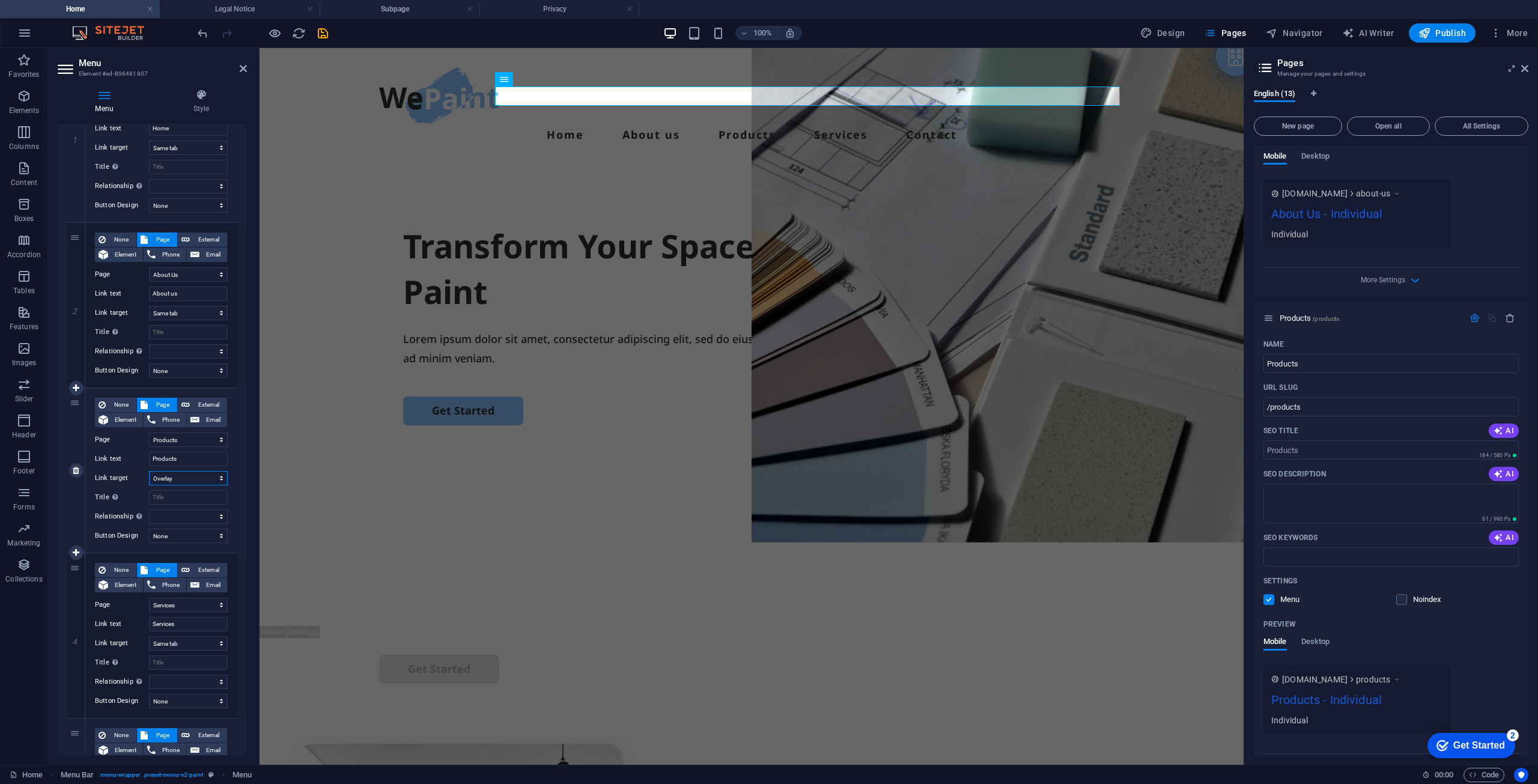
click at [179, 483] on select "New tab Same tab Overlay" at bounding box center [189, 478] width 79 height 14
click at [149, 471] on select "New tab Same tab Overlay" at bounding box center [189, 478] width 79 height 14
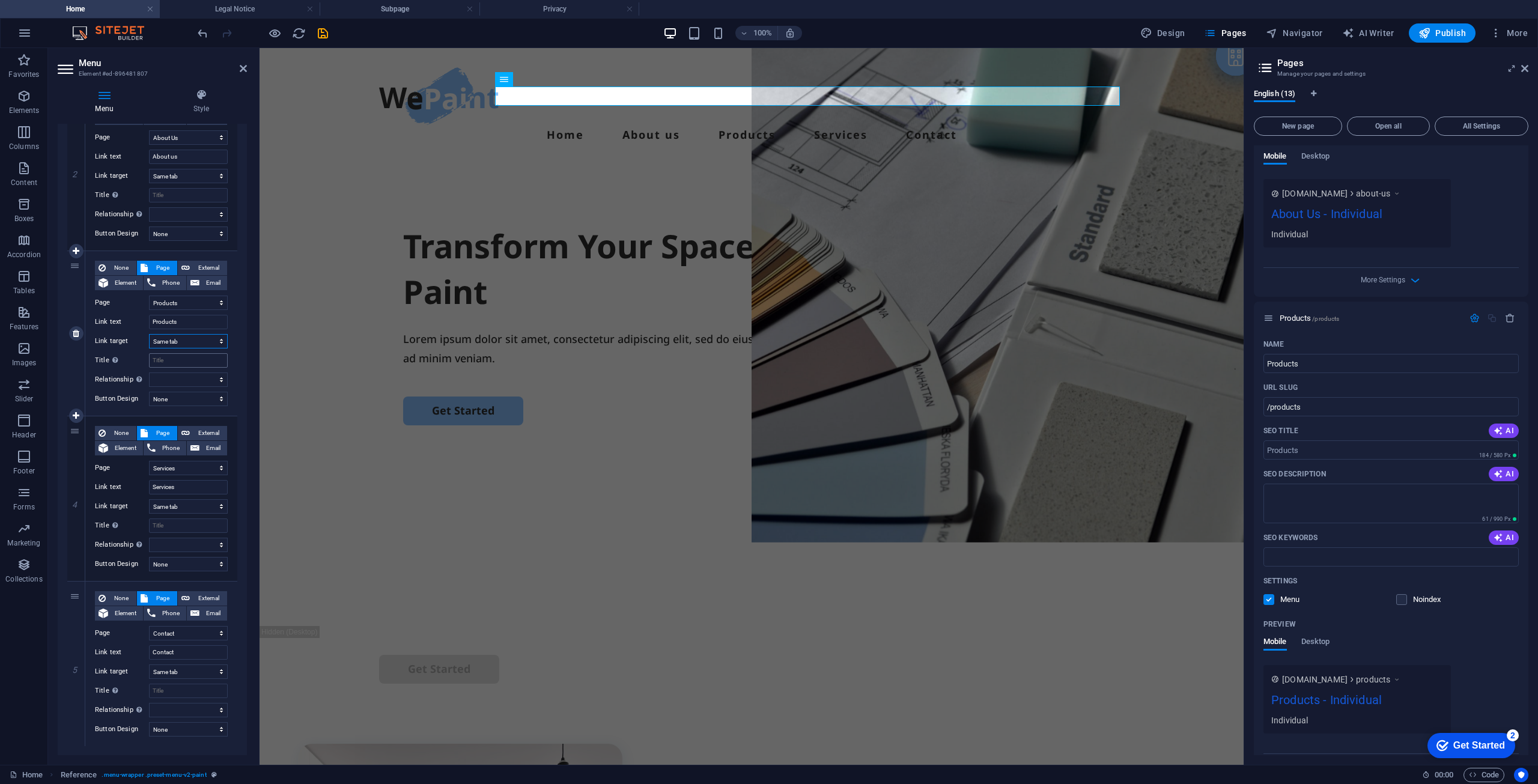
scroll to position [342, 0]
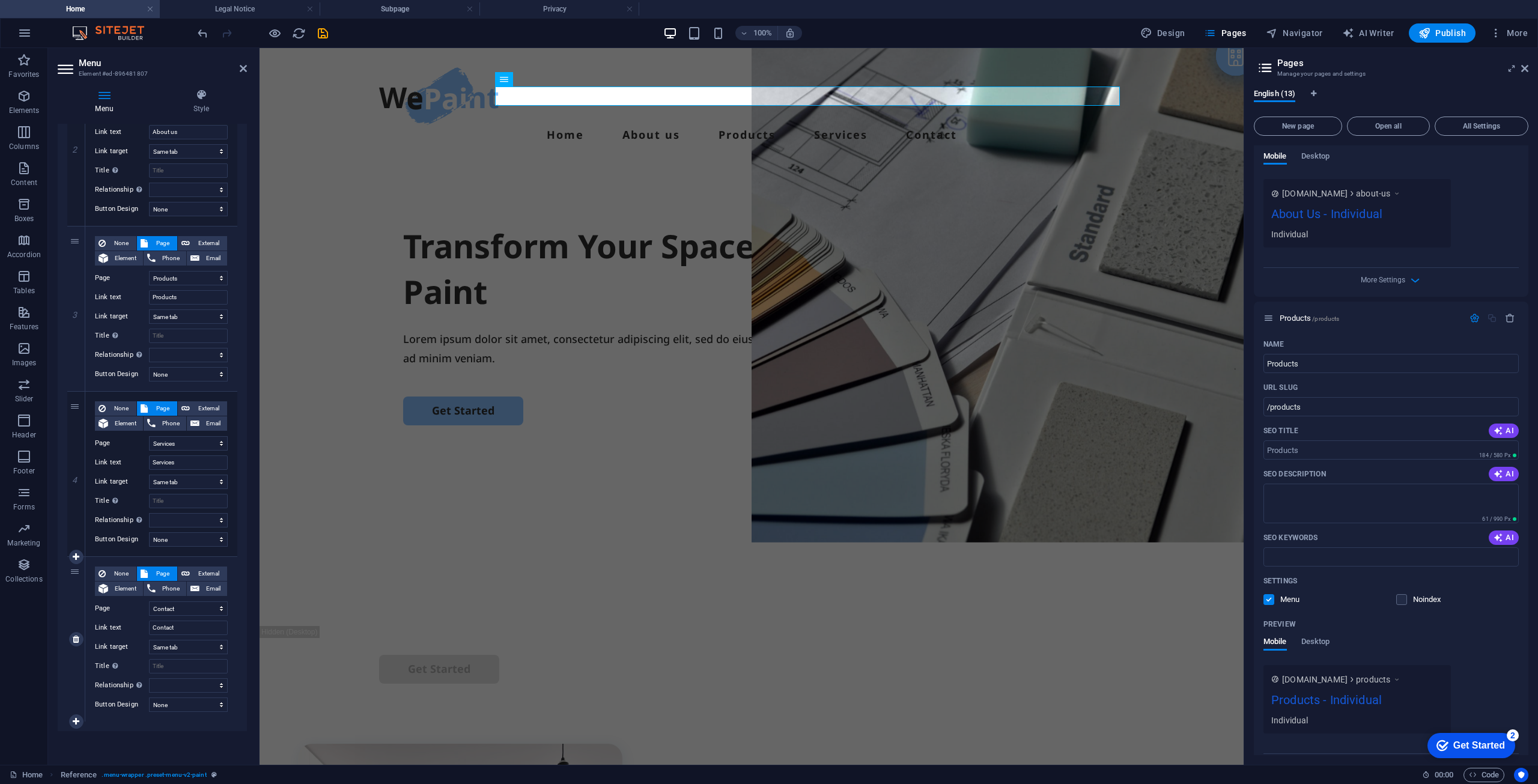
click at [72, 572] on div "5" at bounding box center [76, 639] width 18 height 165
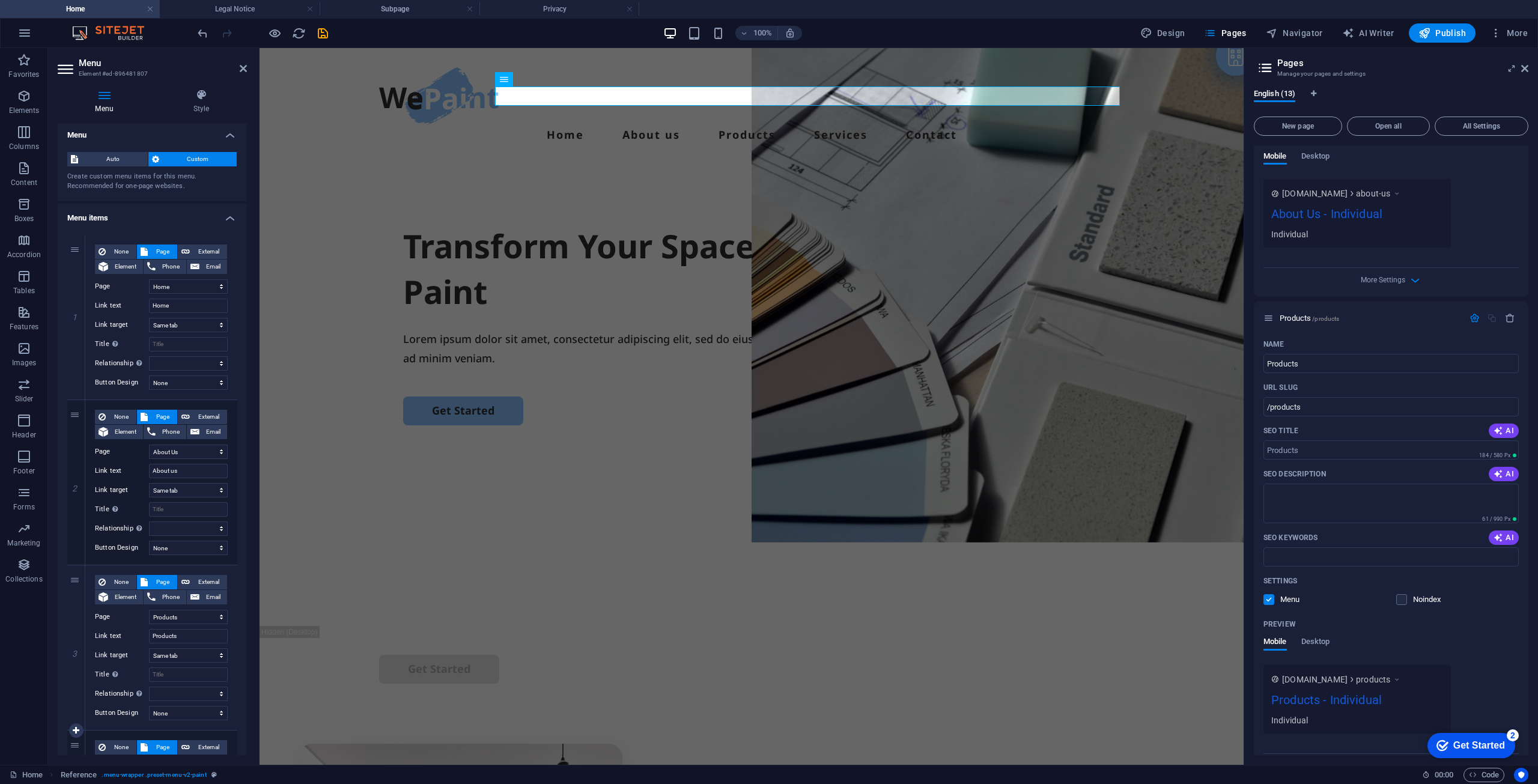
scroll to position [0, 0]
click at [194, 83] on div "Menu Style Menu Auto Custom Create custom menu items for this menu. Recommended…" at bounding box center [152, 422] width 209 height 686
click at [198, 94] on icon at bounding box center [201, 95] width 91 height 12
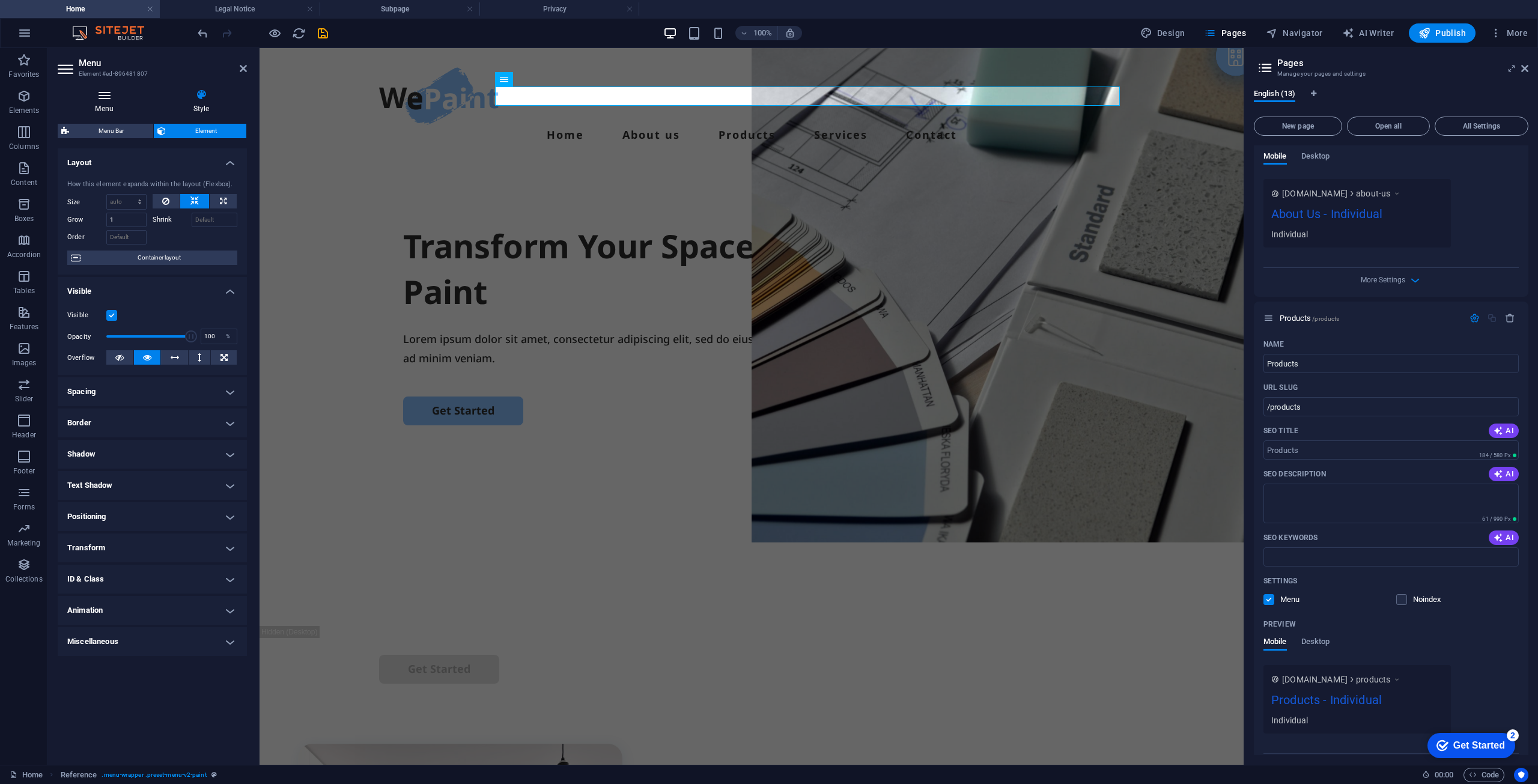
click at [98, 100] on icon at bounding box center [104, 95] width 93 height 12
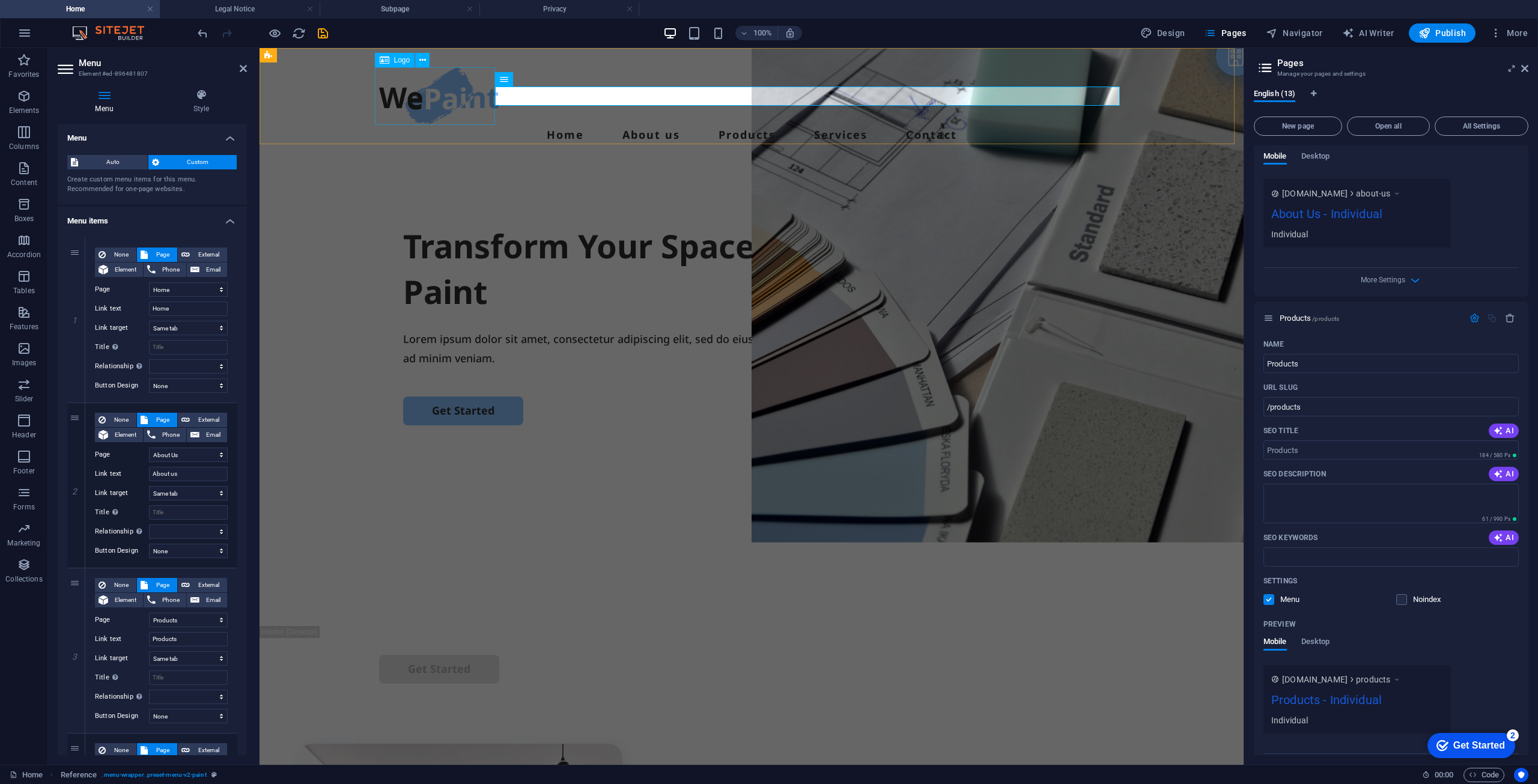
click at [425, 121] on div at bounding box center [752, 96] width 745 height 57
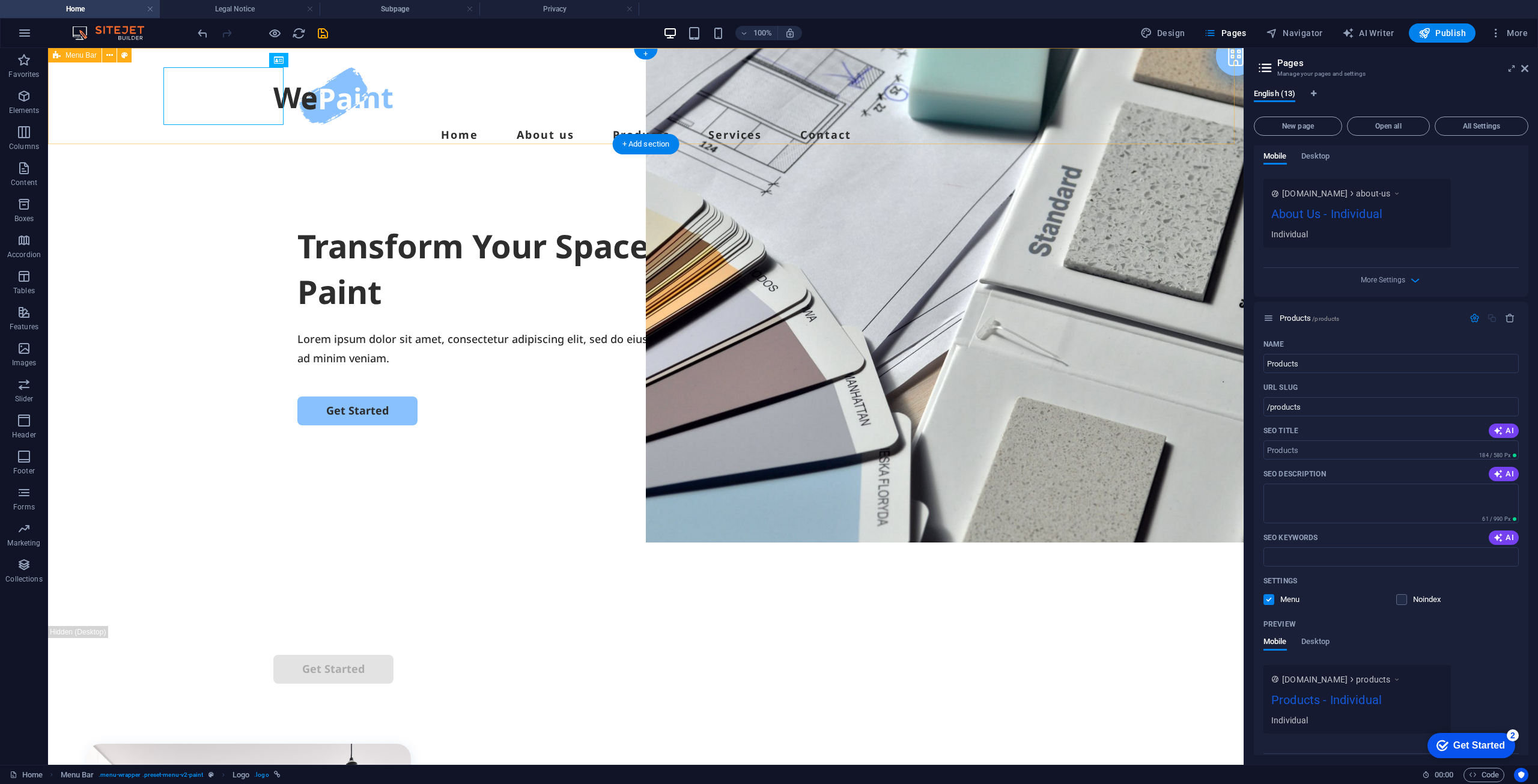
click at [427, 113] on div "Home About us Products Services Contact" at bounding box center [646, 105] width 1196 height 115
click at [351, 106] on div at bounding box center [646, 96] width 745 height 57
click at [288, 62] on span "Logo" at bounding box center [296, 60] width 16 height 7
click at [293, 82] on div at bounding box center [646, 96] width 745 height 57
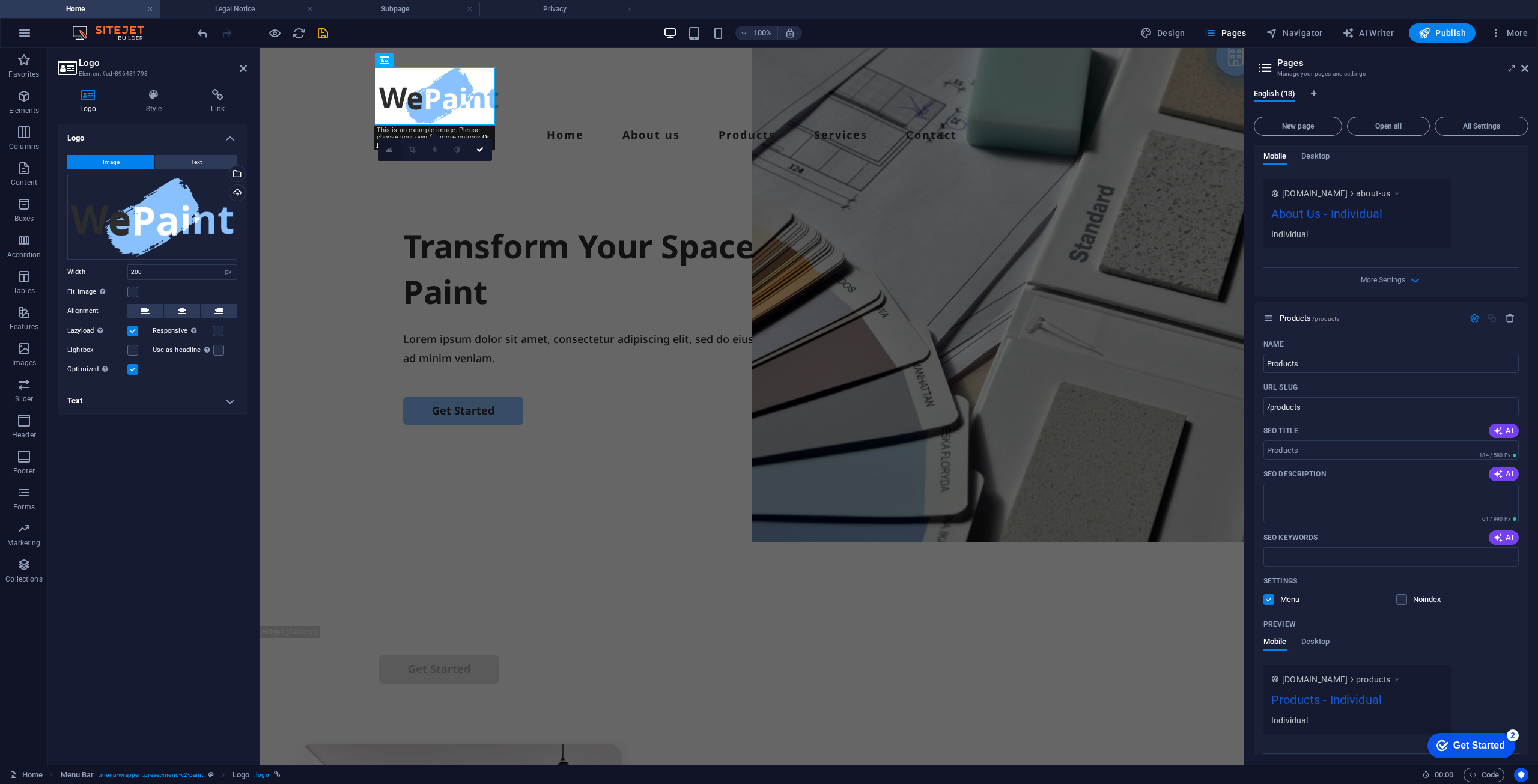
click at [384, 151] on link at bounding box center [390, 150] width 23 height 23
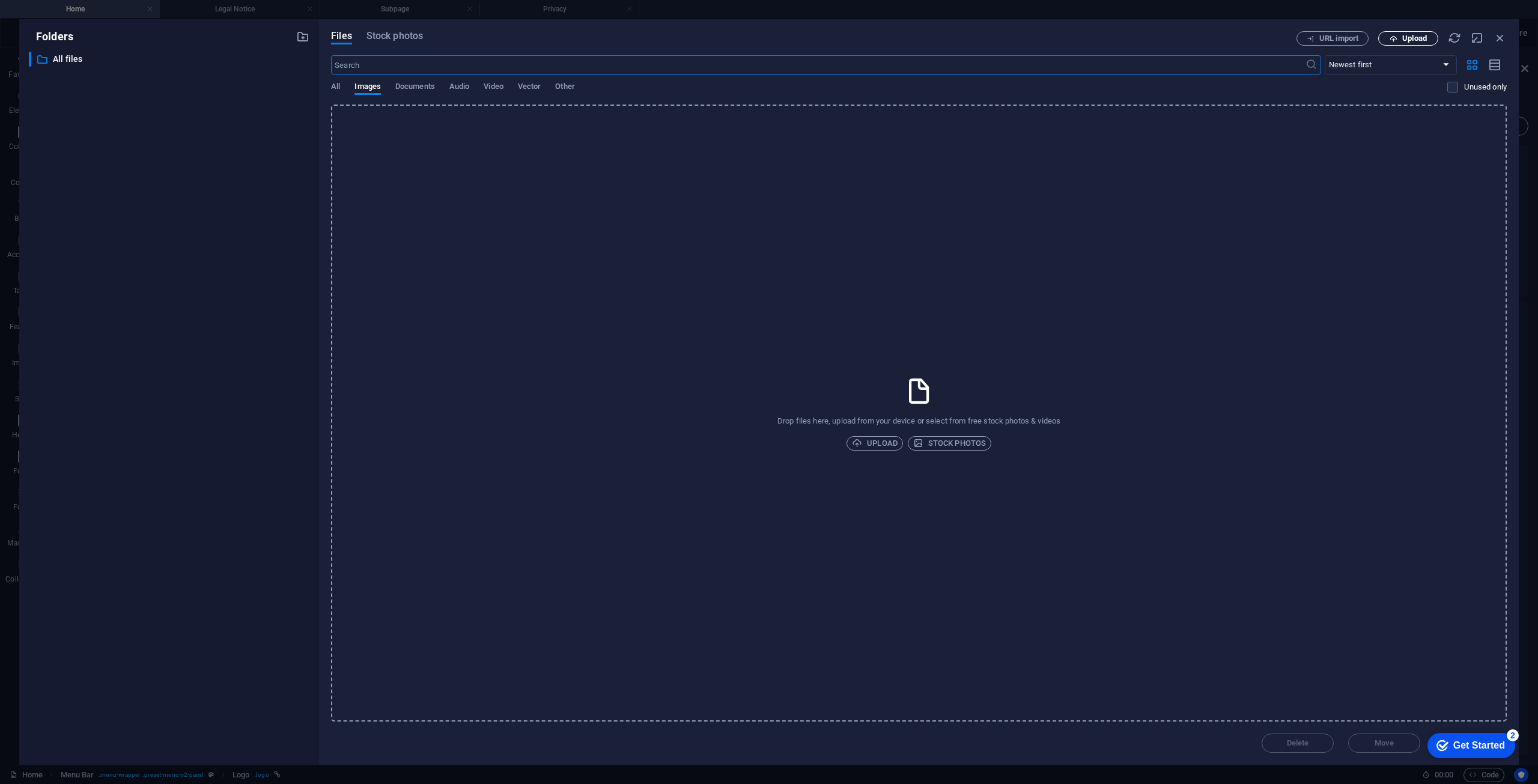
click at [1390, 39] on icon "button" at bounding box center [1393, 39] width 8 height 8
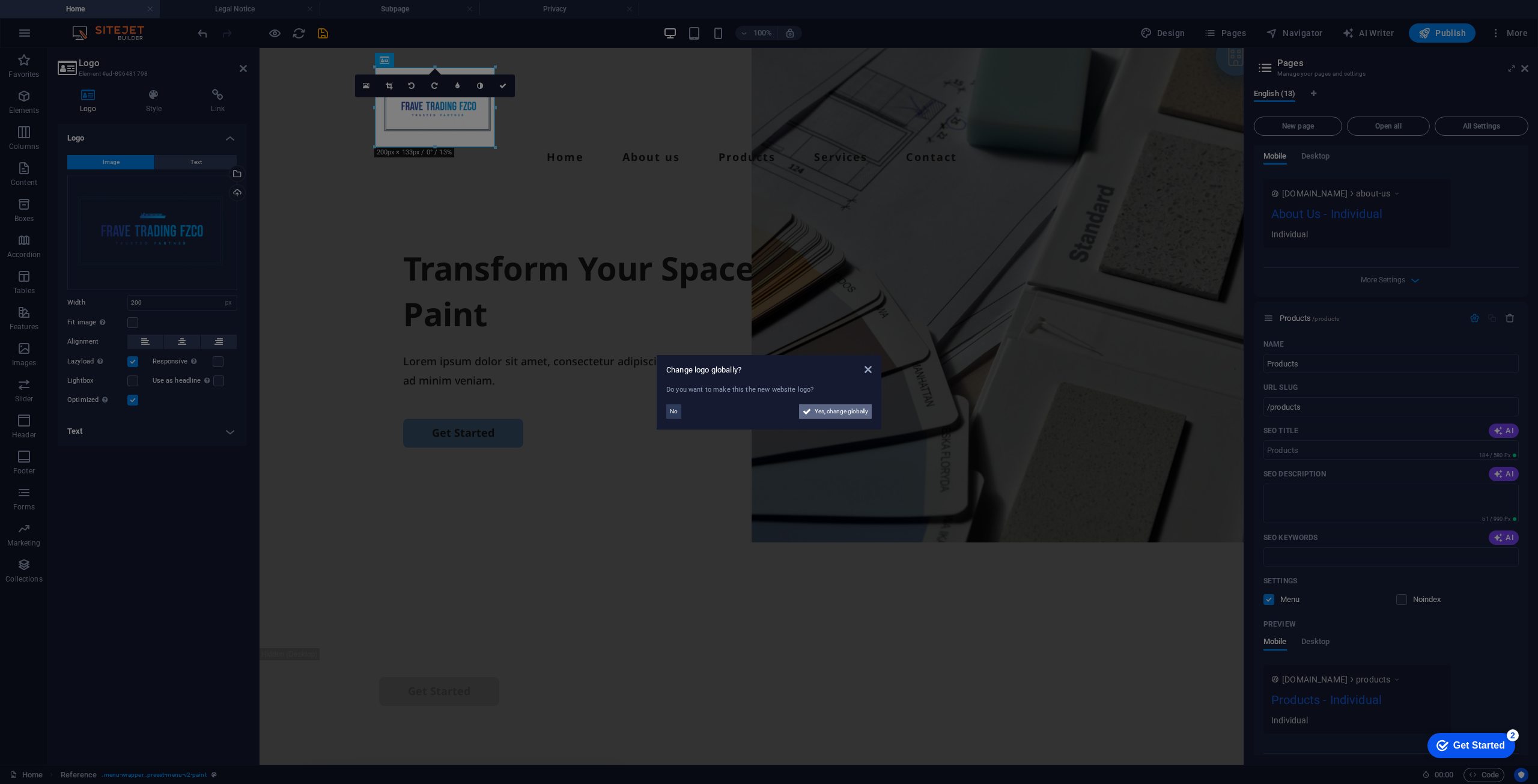
click at [827, 413] on span "Yes, change globally" at bounding box center [841, 412] width 54 height 14
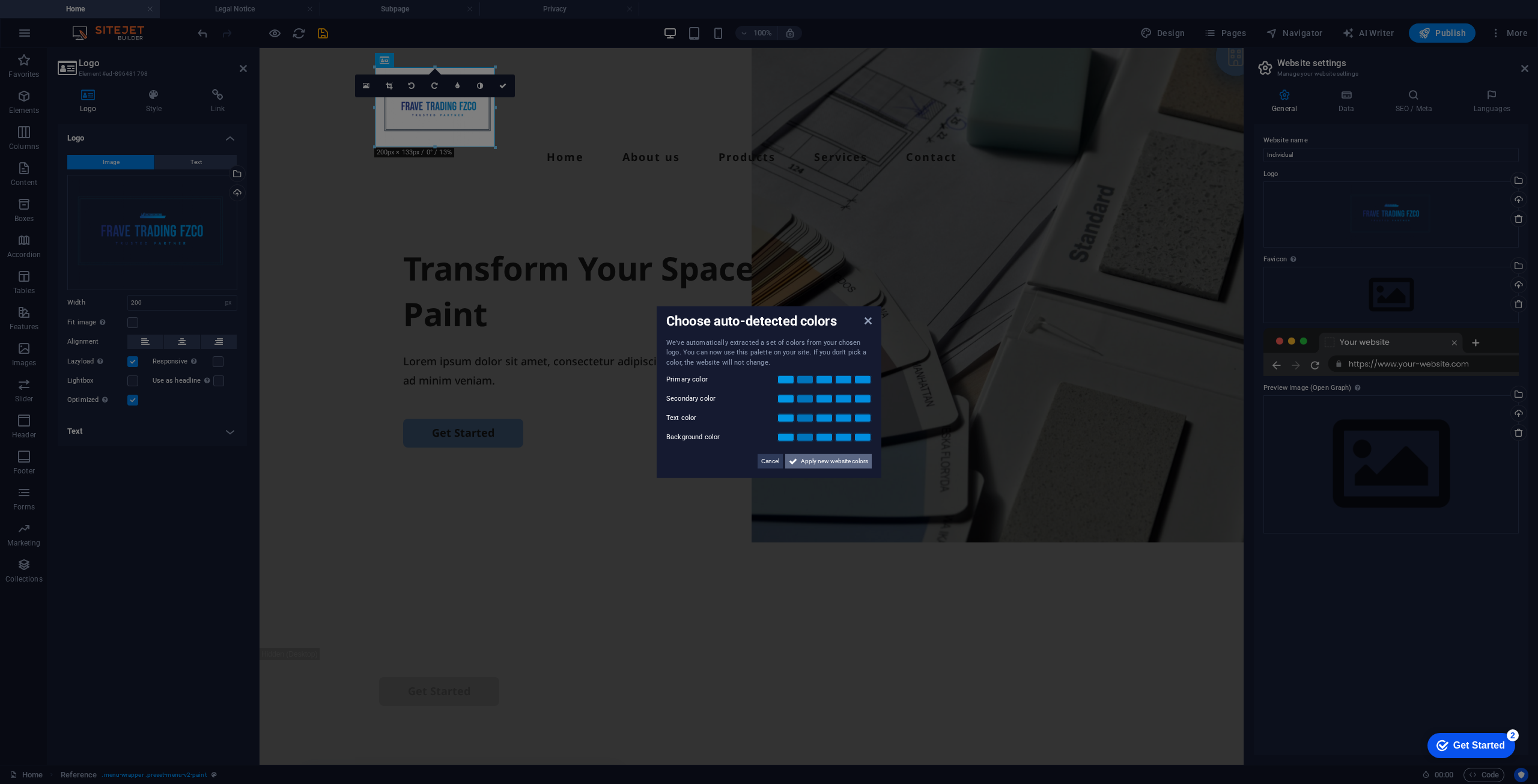
click at [839, 463] on span "Apply new website colors" at bounding box center [835, 461] width 67 height 14
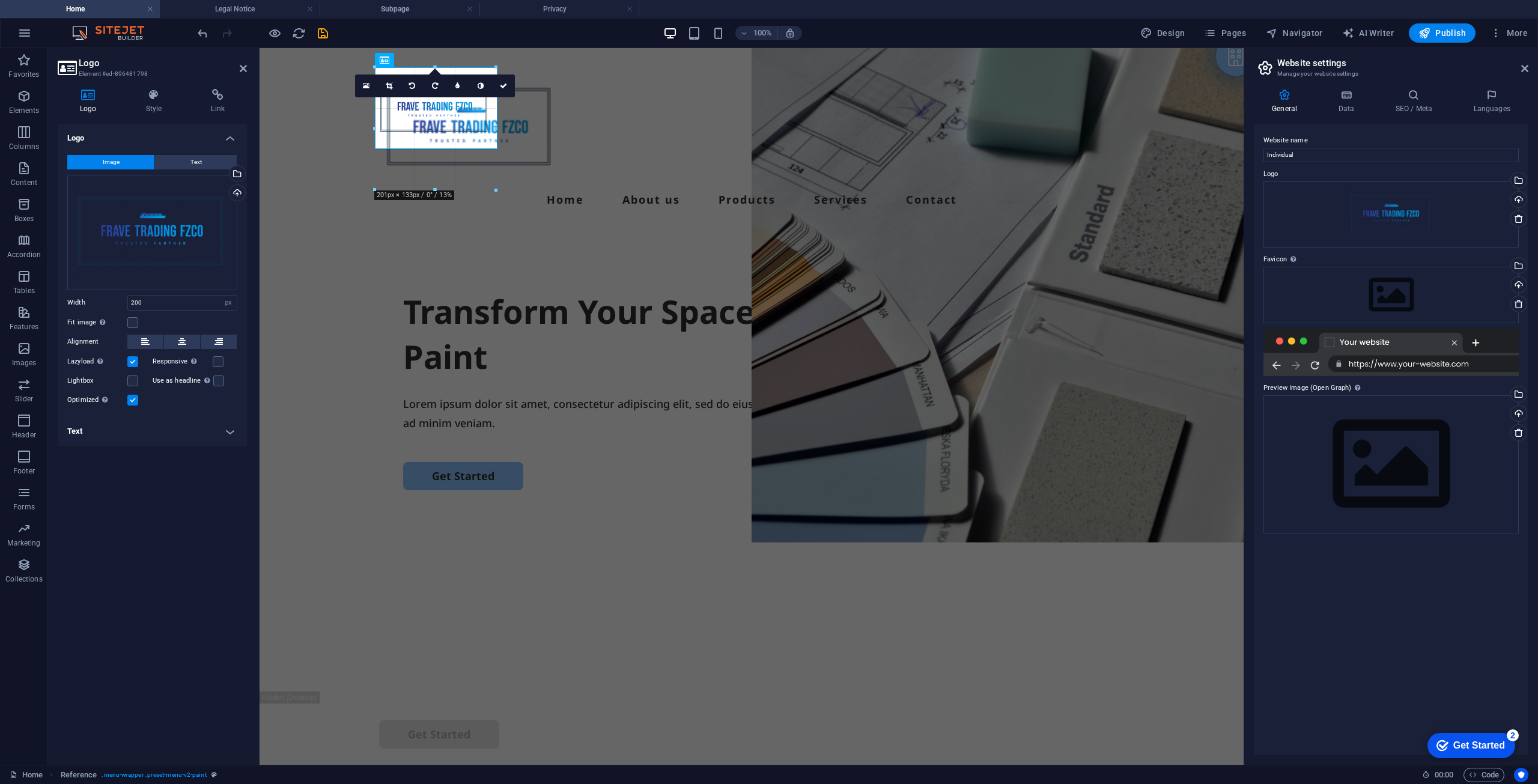
drag, startPoint x: 497, startPoint y: 144, endPoint x: 561, endPoint y: 158, distance: 65.5
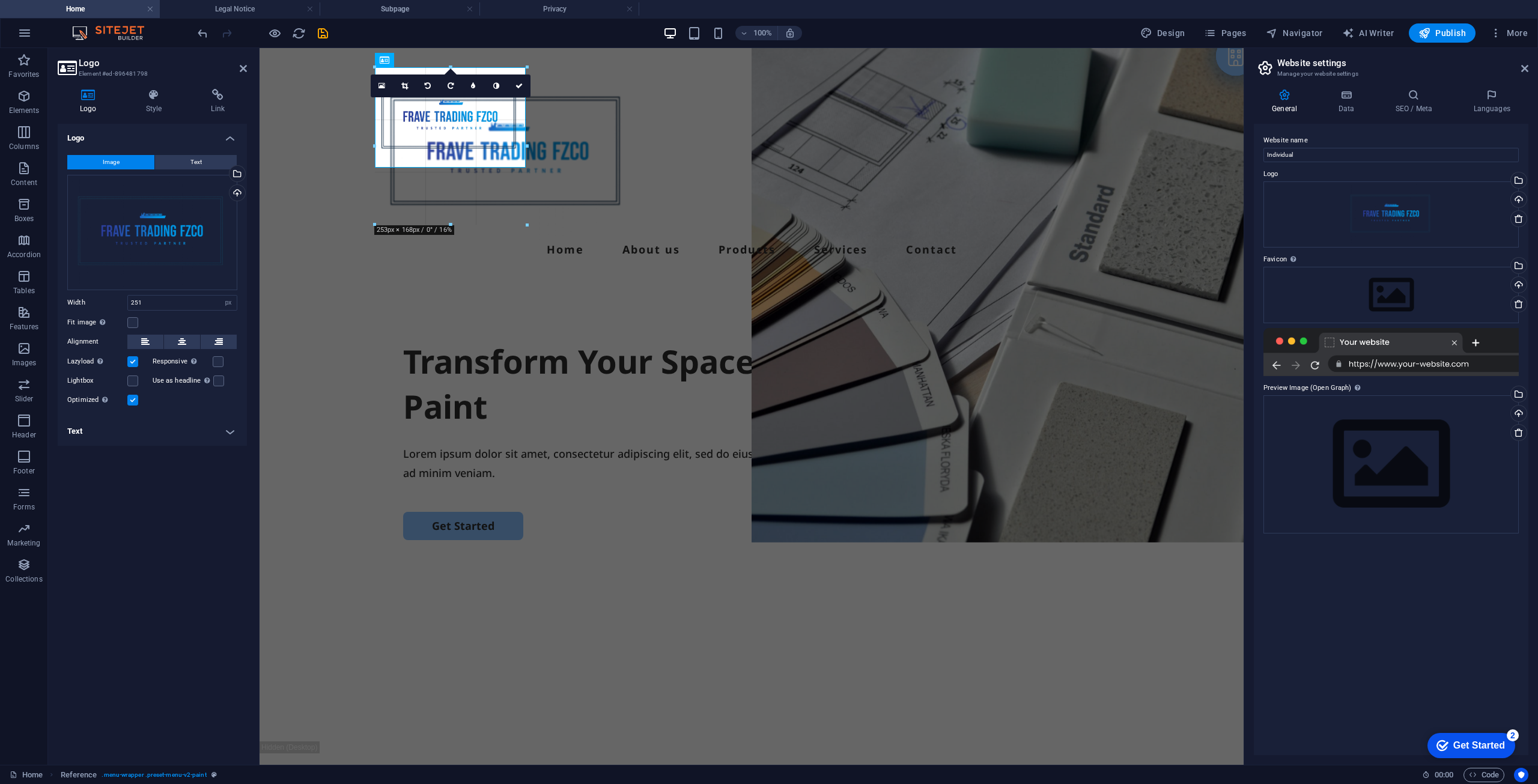
drag, startPoint x: 525, startPoint y: 115, endPoint x: 666, endPoint y: 115, distance: 141.0
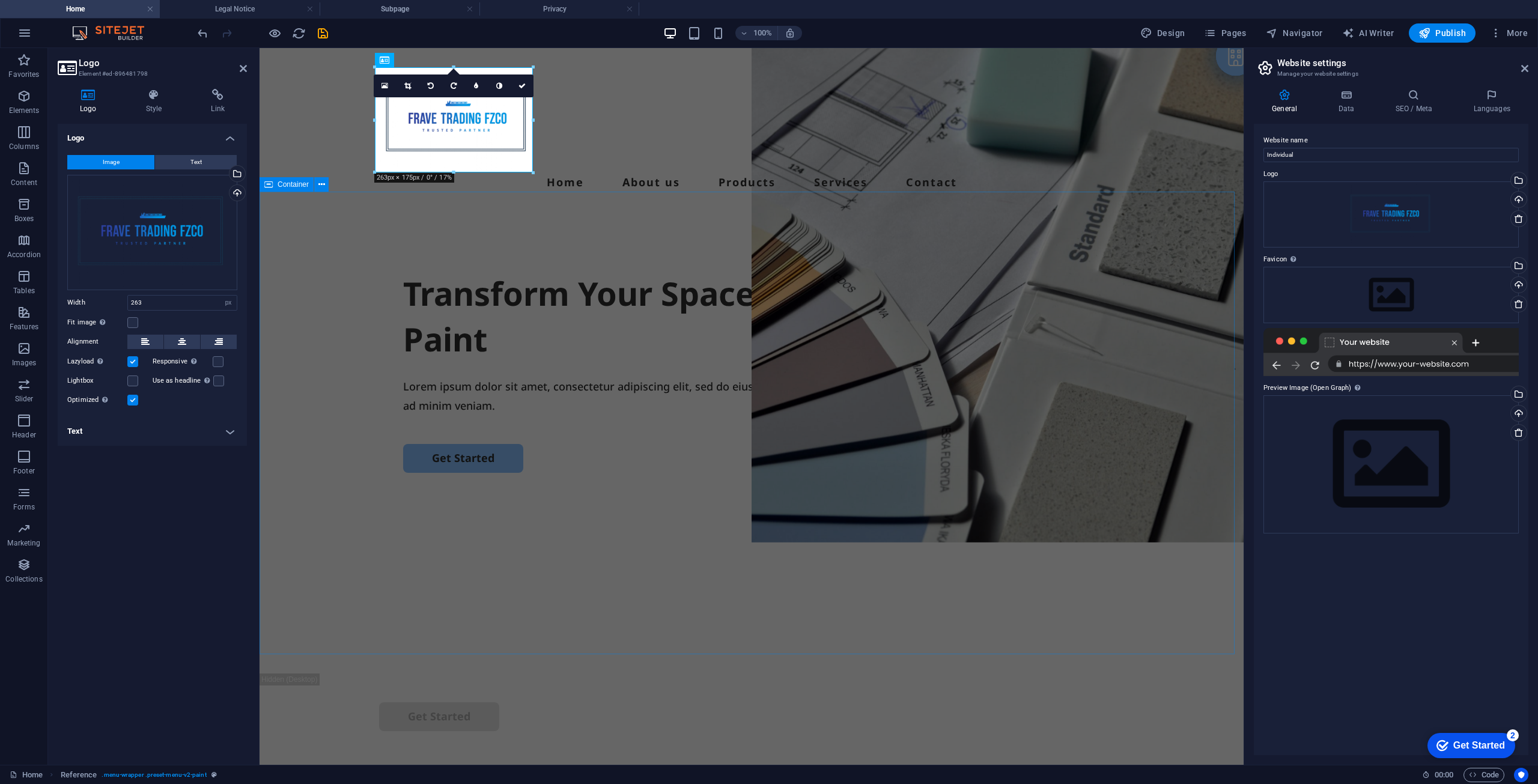
click at [542, 239] on div "Transform Your Space with a Fresh Coat of Paint Lorem ipsum dolor sit amet, con…" at bounding box center [752, 442] width 984 height 463
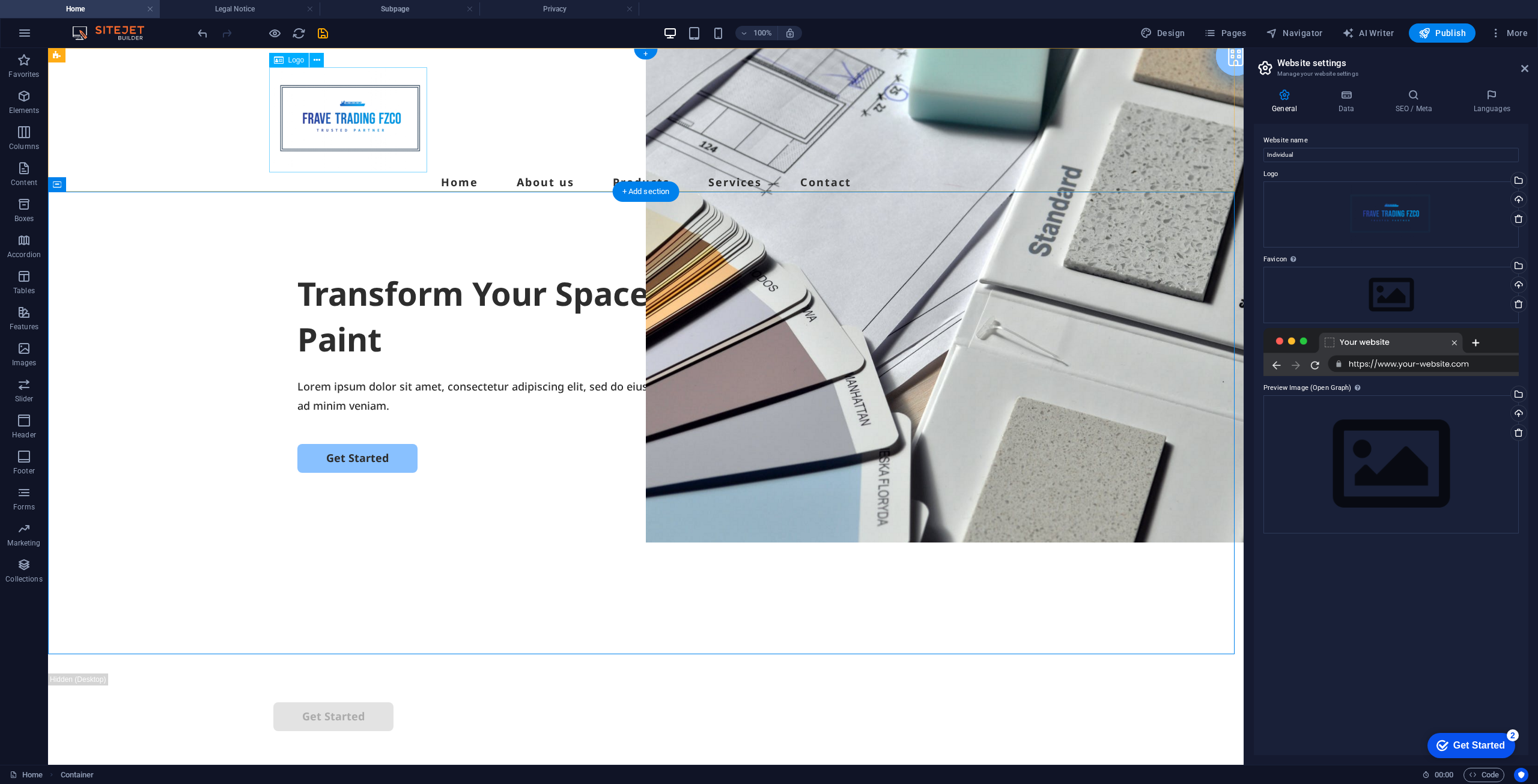
click at [296, 111] on div at bounding box center [646, 120] width 745 height 105
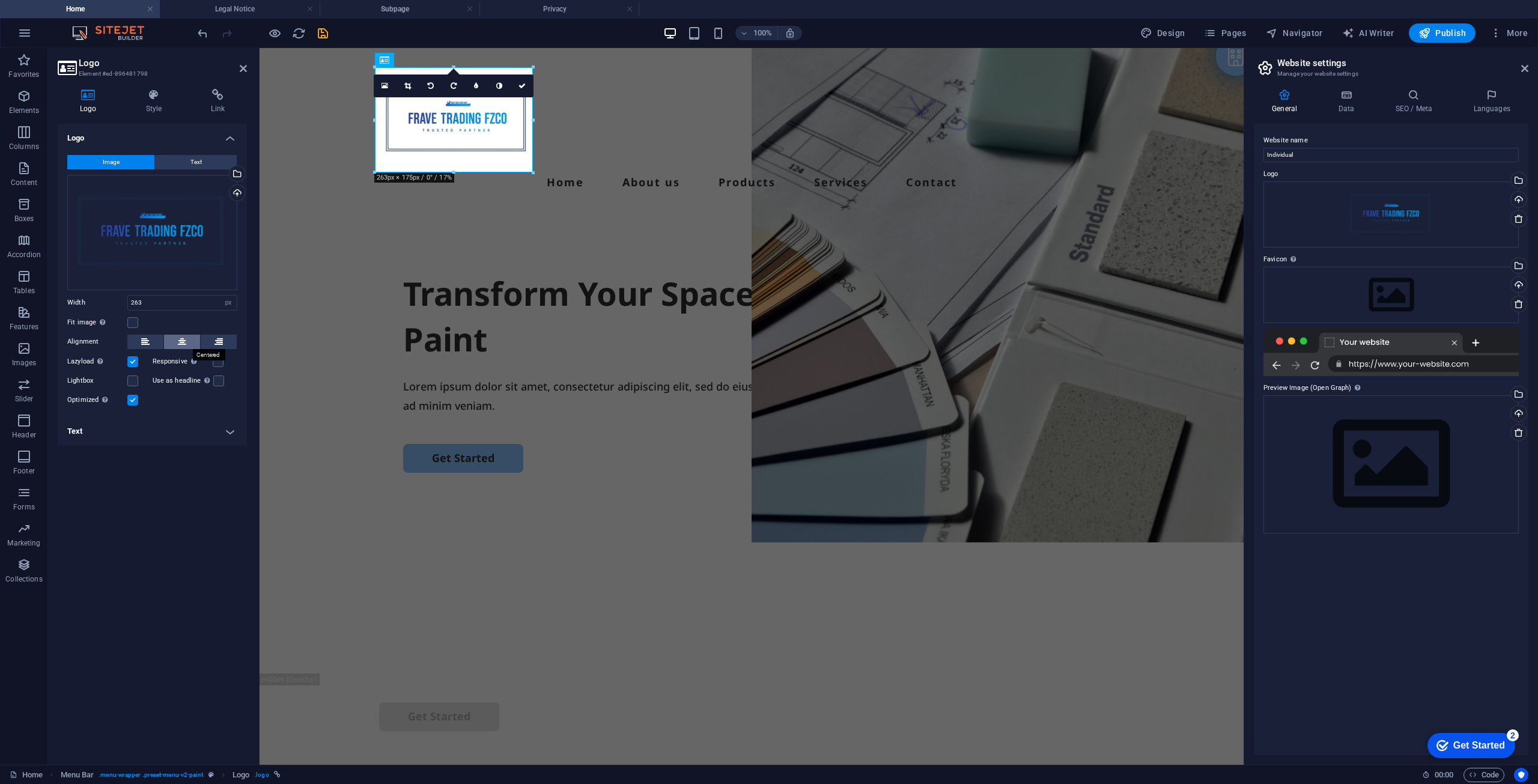
click at [187, 338] on button at bounding box center [182, 342] width 36 height 14
click at [131, 322] on label at bounding box center [133, 322] width 11 height 11
click at [0, 0] on input "Fit image Automatically fit image to a fixed width and height" at bounding box center [0, 0] width 0 height 0
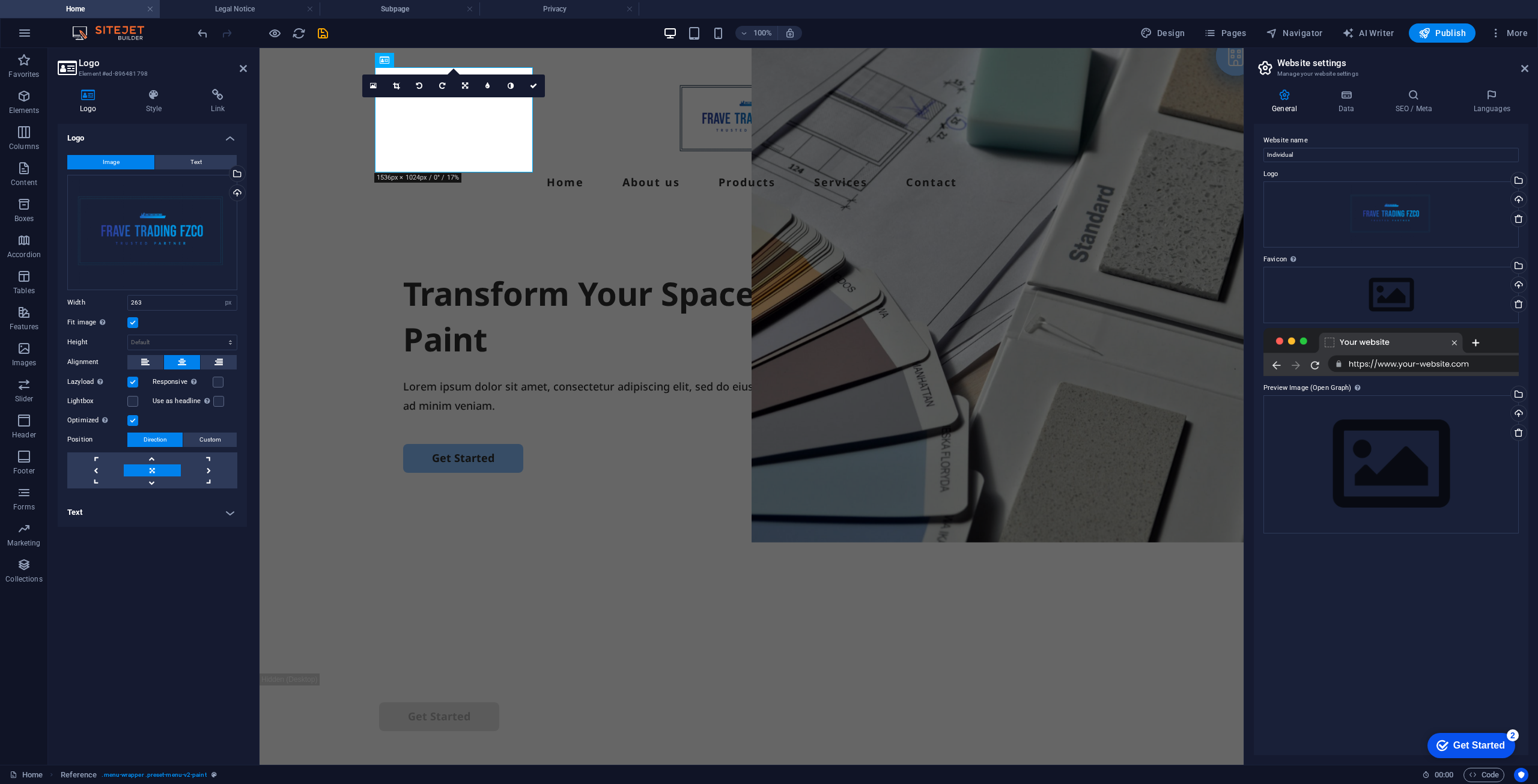
click at [131, 322] on label at bounding box center [133, 322] width 11 height 11
click at [0, 0] on input "Fit image Automatically fit image to a fixed width and height" at bounding box center [0, 0] width 0 height 0
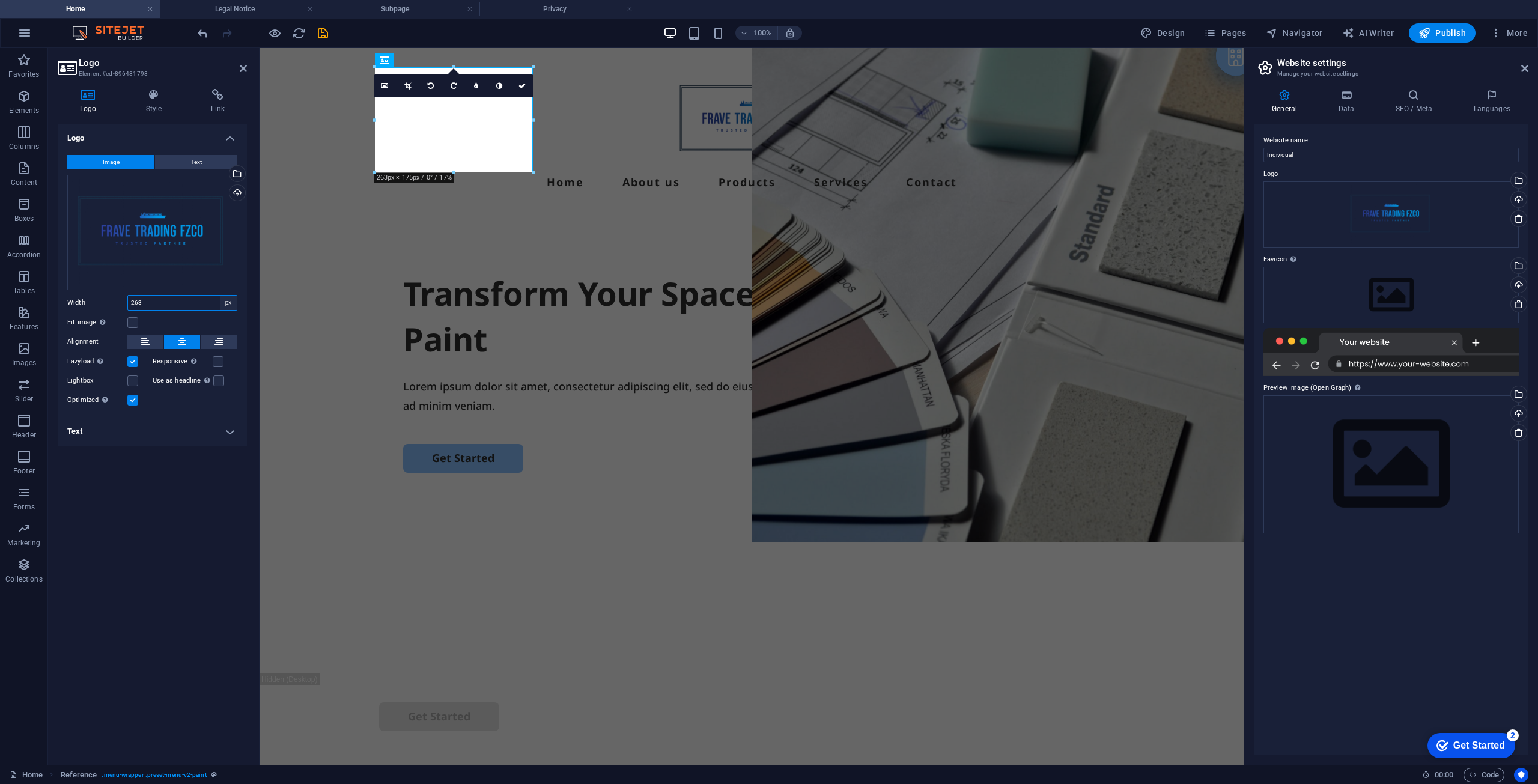
click at [227, 308] on select "Default auto px rem % em vh vw" at bounding box center [228, 303] width 16 height 14
click at [508, 131] on div at bounding box center [752, 120] width 745 height 105
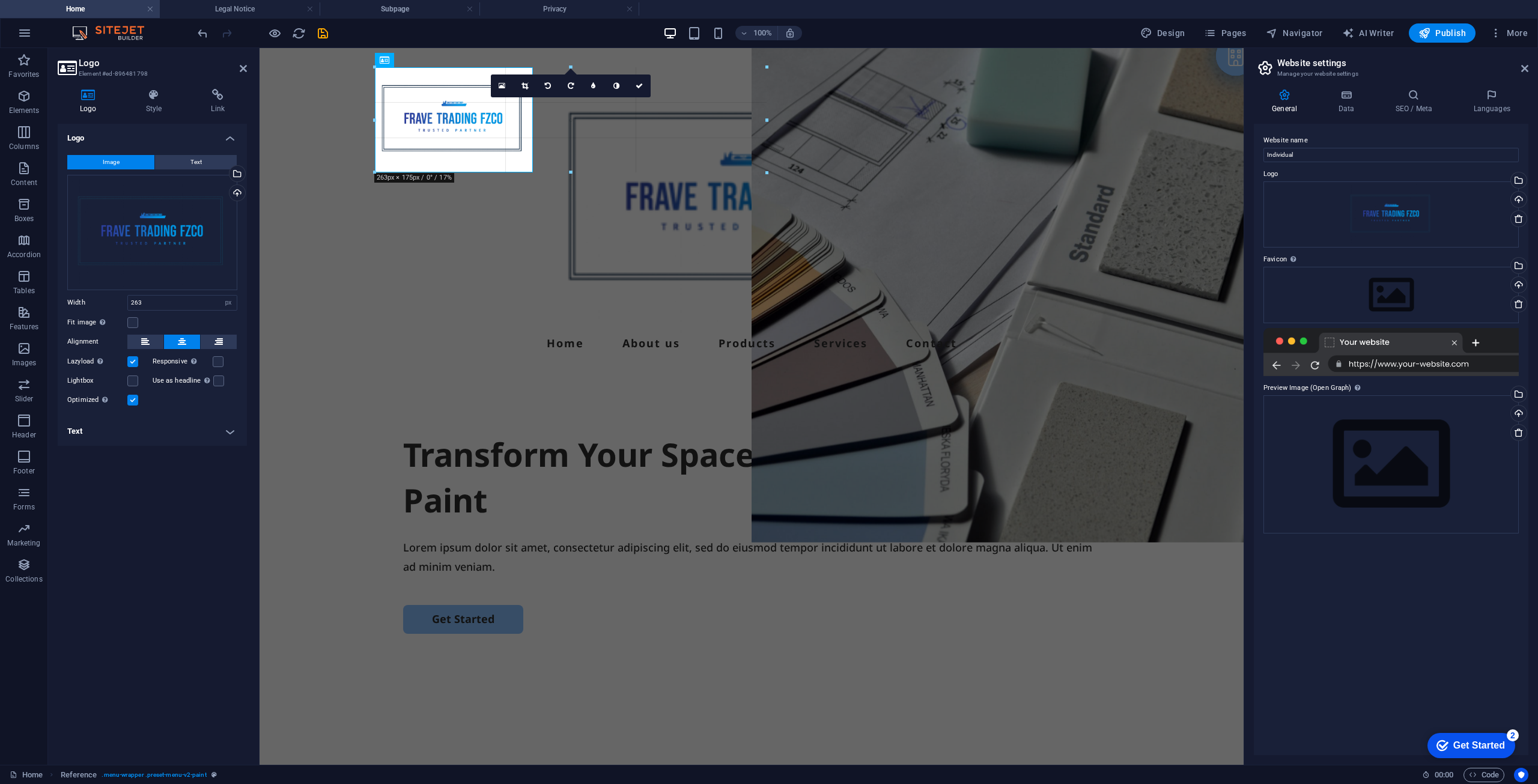
drag, startPoint x: 531, startPoint y: 170, endPoint x: 568, endPoint y: 331, distance: 165.2
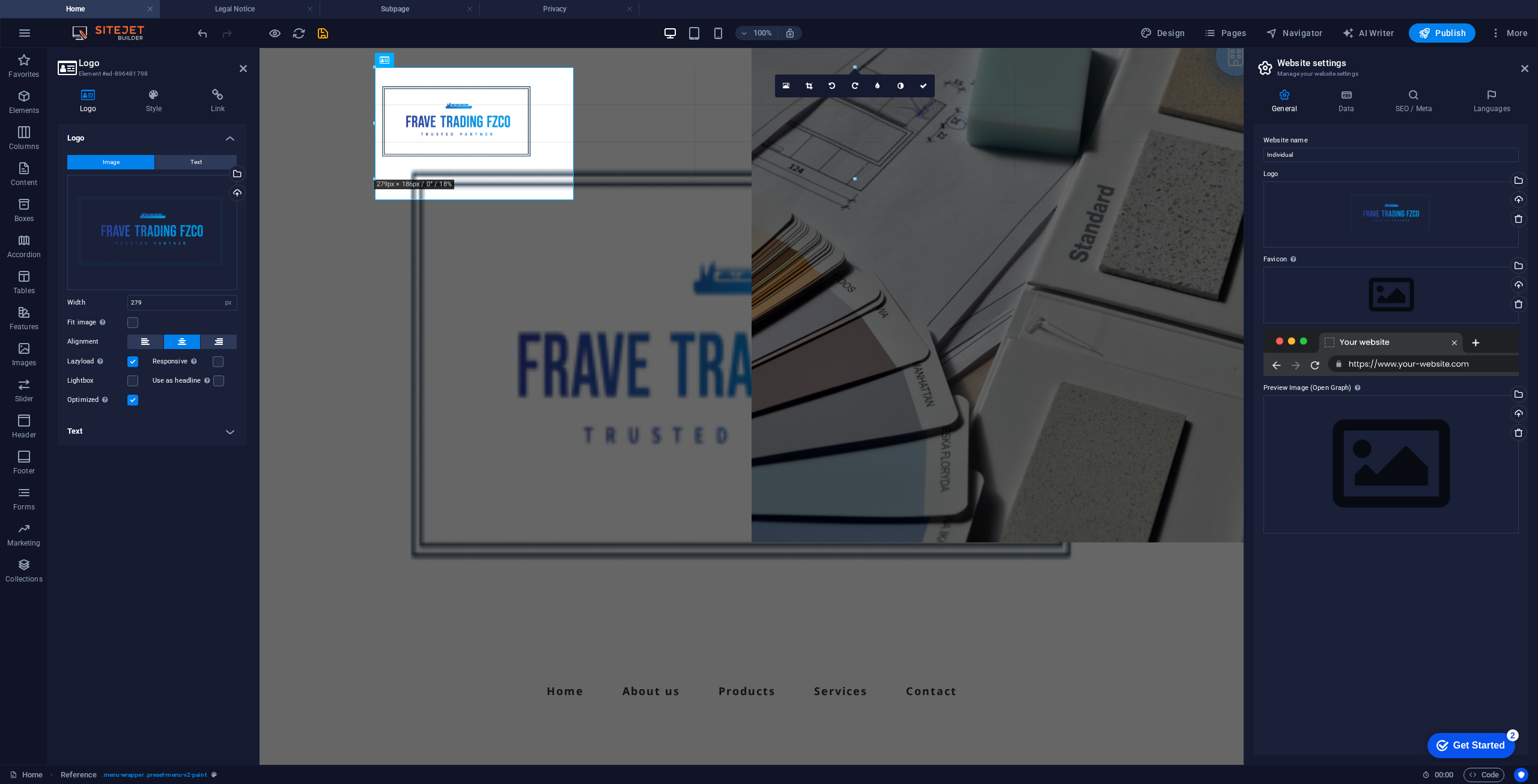
drag, startPoint x: 539, startPoint y: 177, endPoint x: 712, endPoint y: 706, distance: 556.6
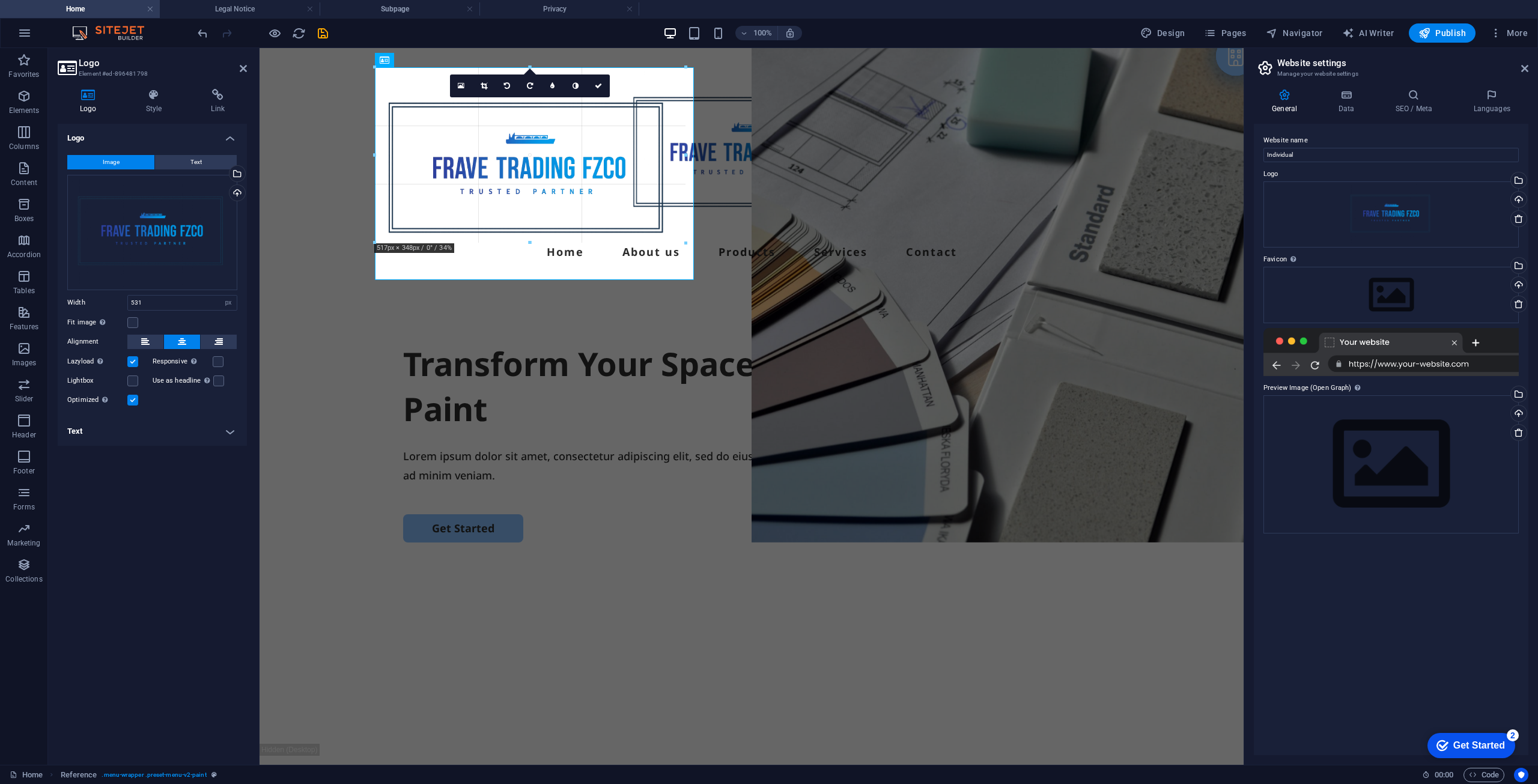
drag, startPoint x: 694, startPoint y: 277, endPoint x: 635, endPoint y: 183, distance: 111.0
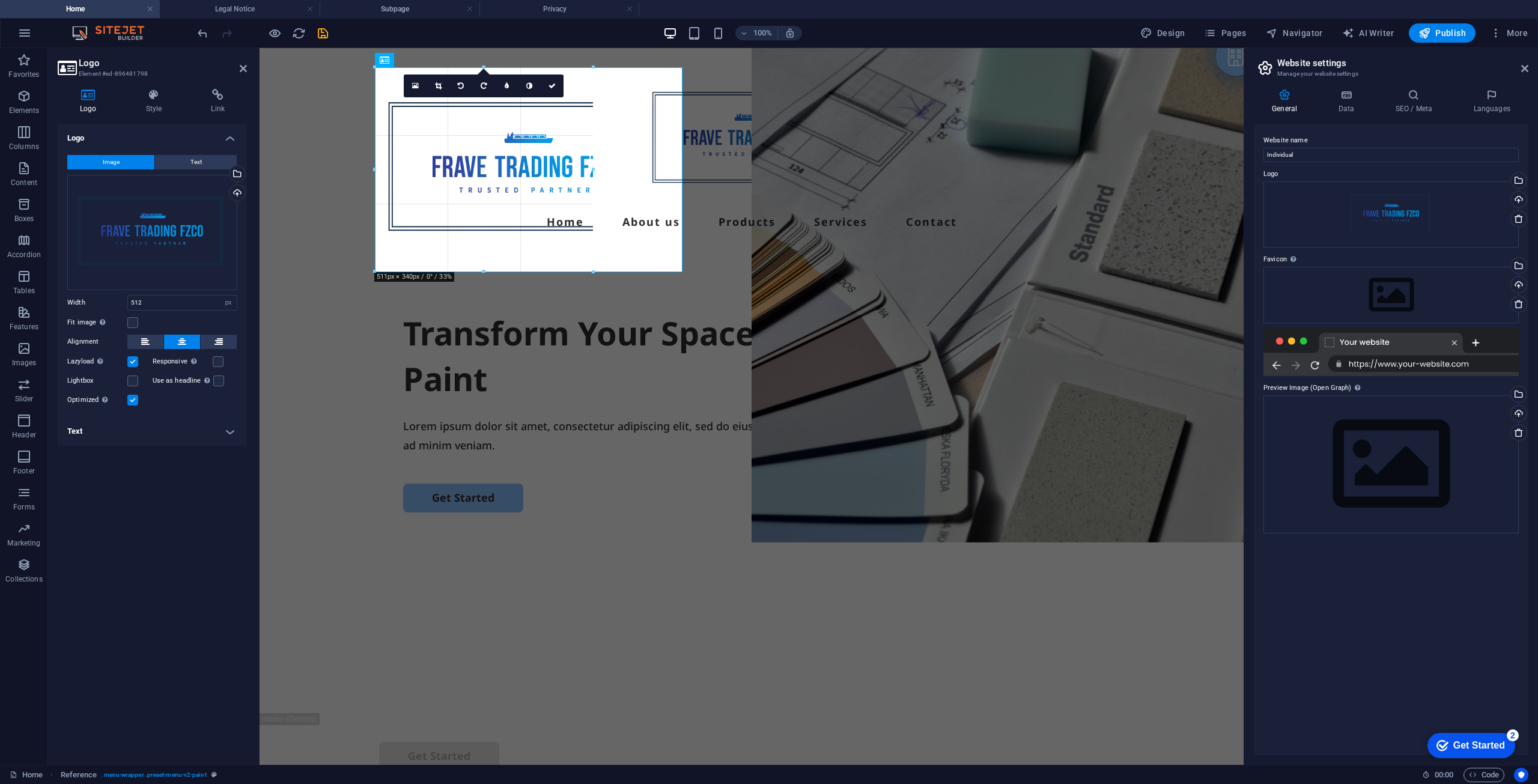
drag, startPoint x: 524, startPoint y: 272, endPoint x: 532, endPoint y: 212, distance: 60.5
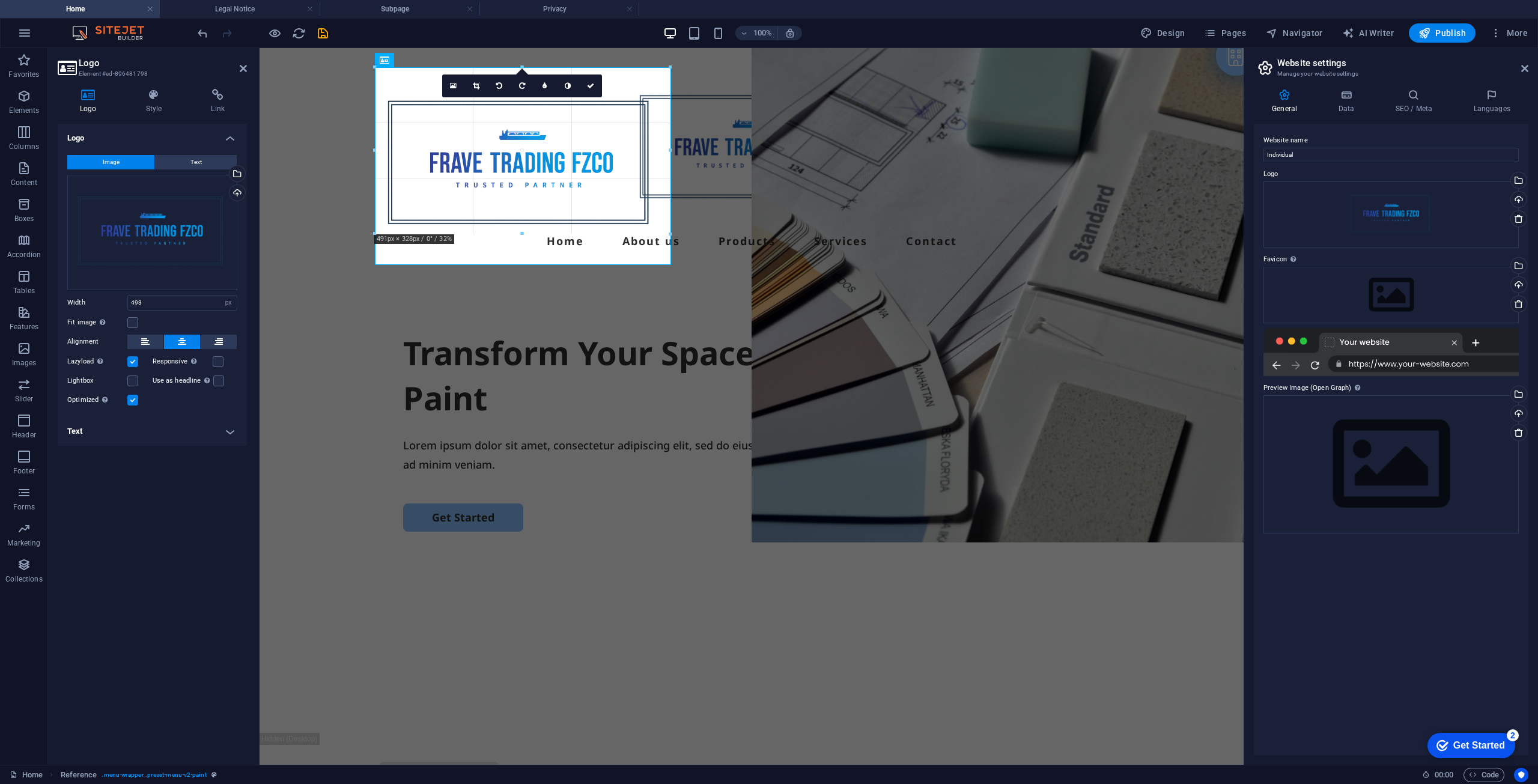
drag, startPoint x: 671, startPoint y: 265, endPoint x: 617, endPoint y: 199, distance: 85.3
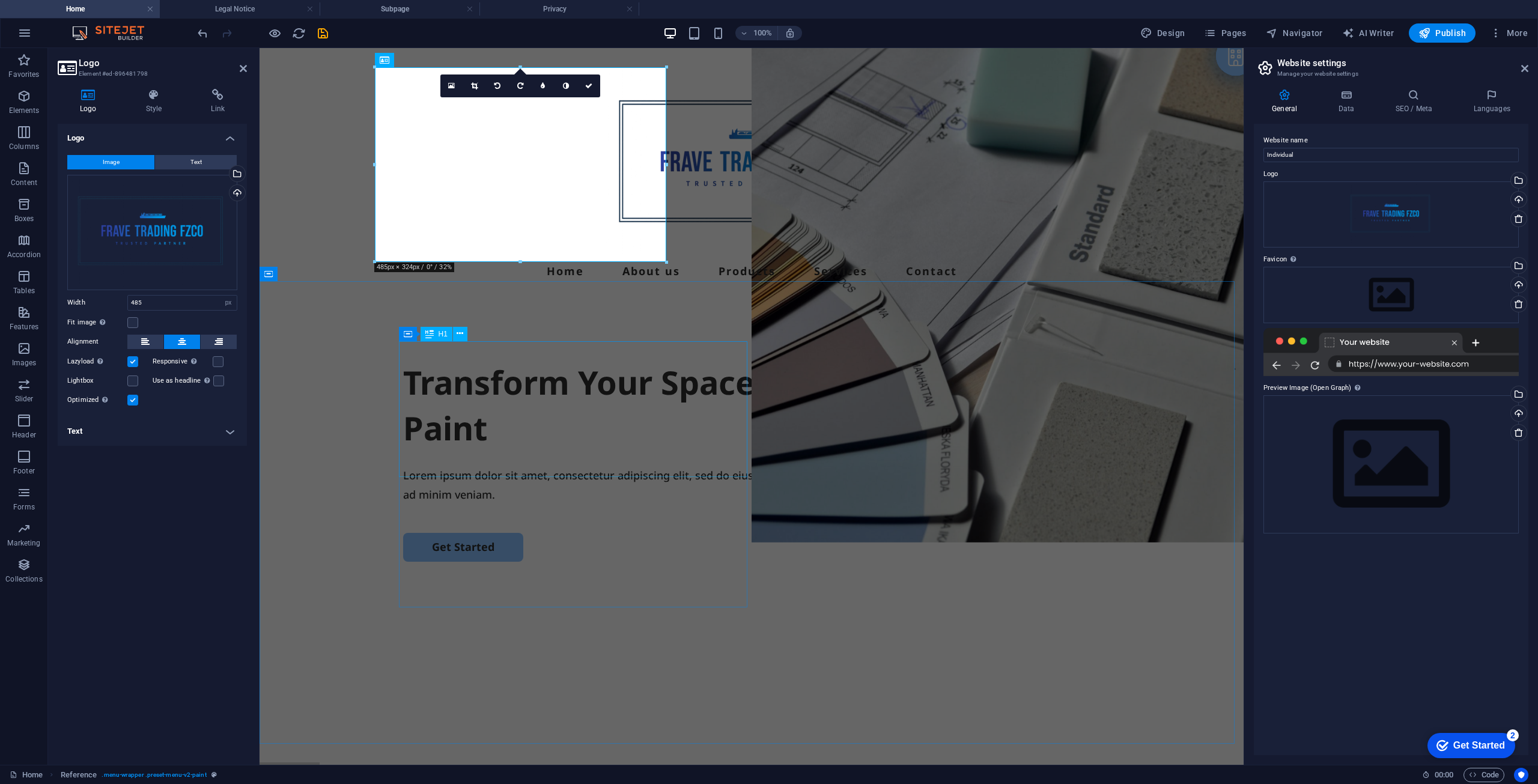
click at [701, 360] on div "Transform Your Space with a Fresh Coat of Paint" at bounding box center [752, 405] width 697 height 90
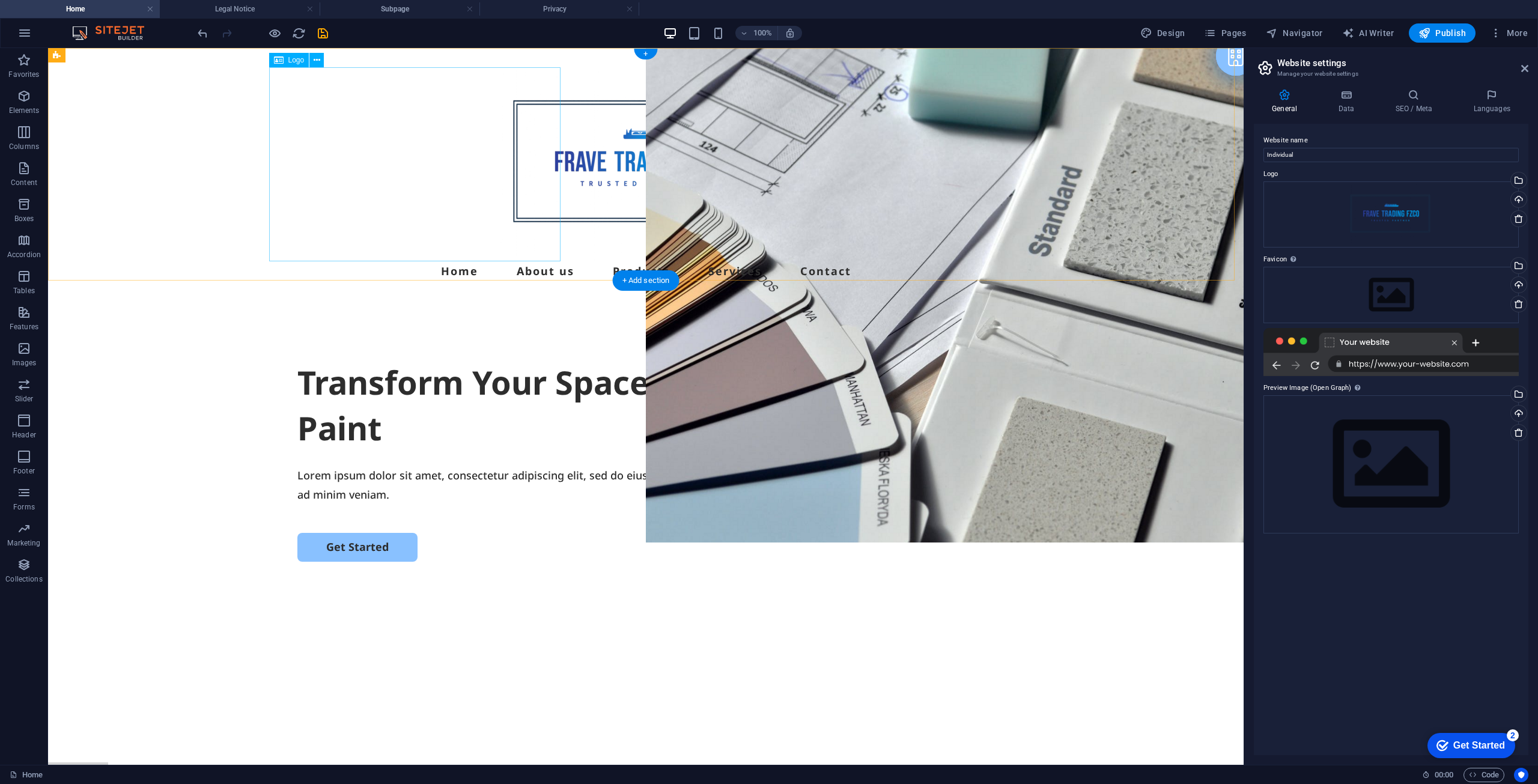
click at [469, 186] on div at bounding box center [646, 164] width 745 height 194
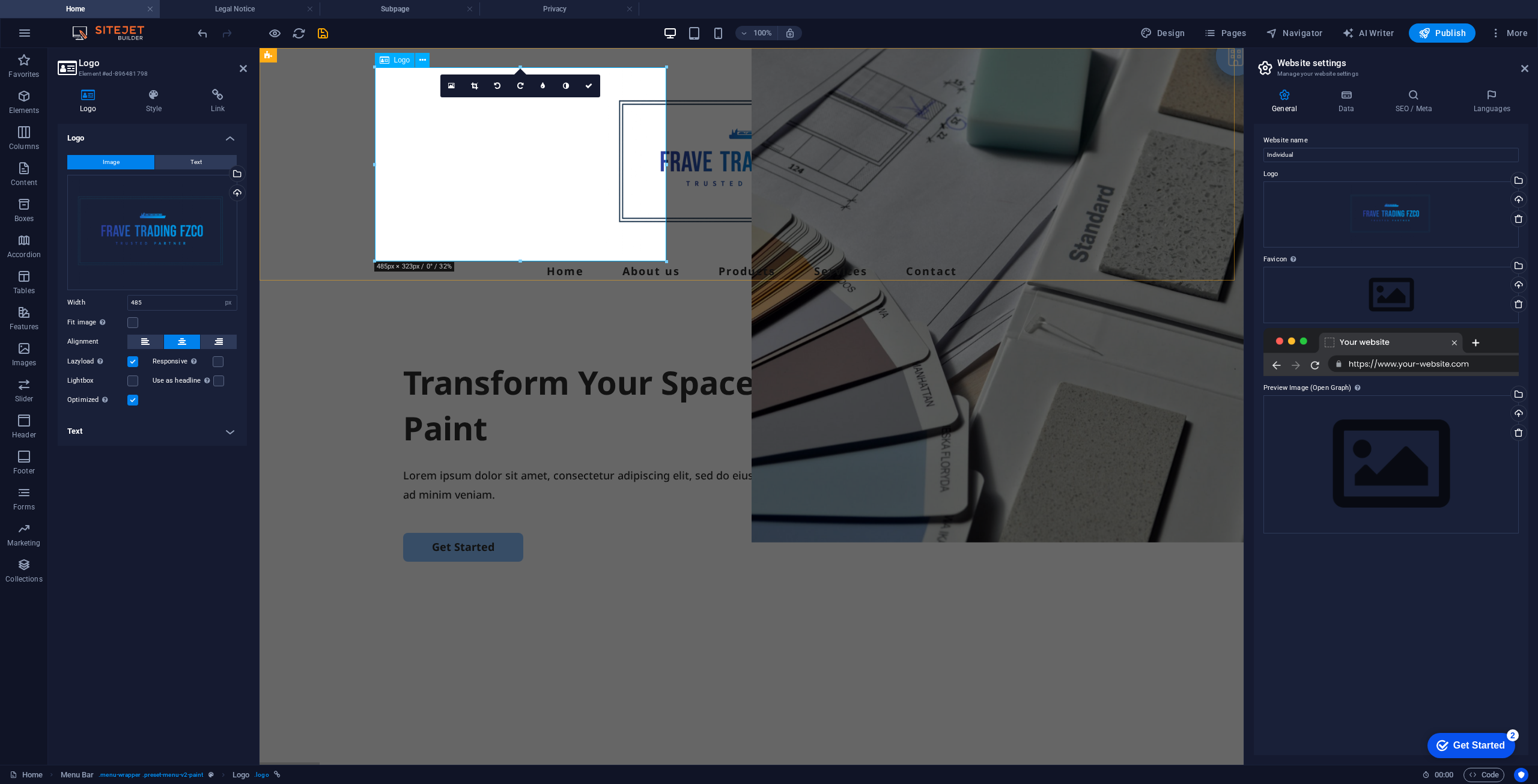
click at [575, 193] on div at bounding box center [752, 164] width 745 height 194
click at [446, 81] on link at bounding box center [452, 86] width 23 height 23
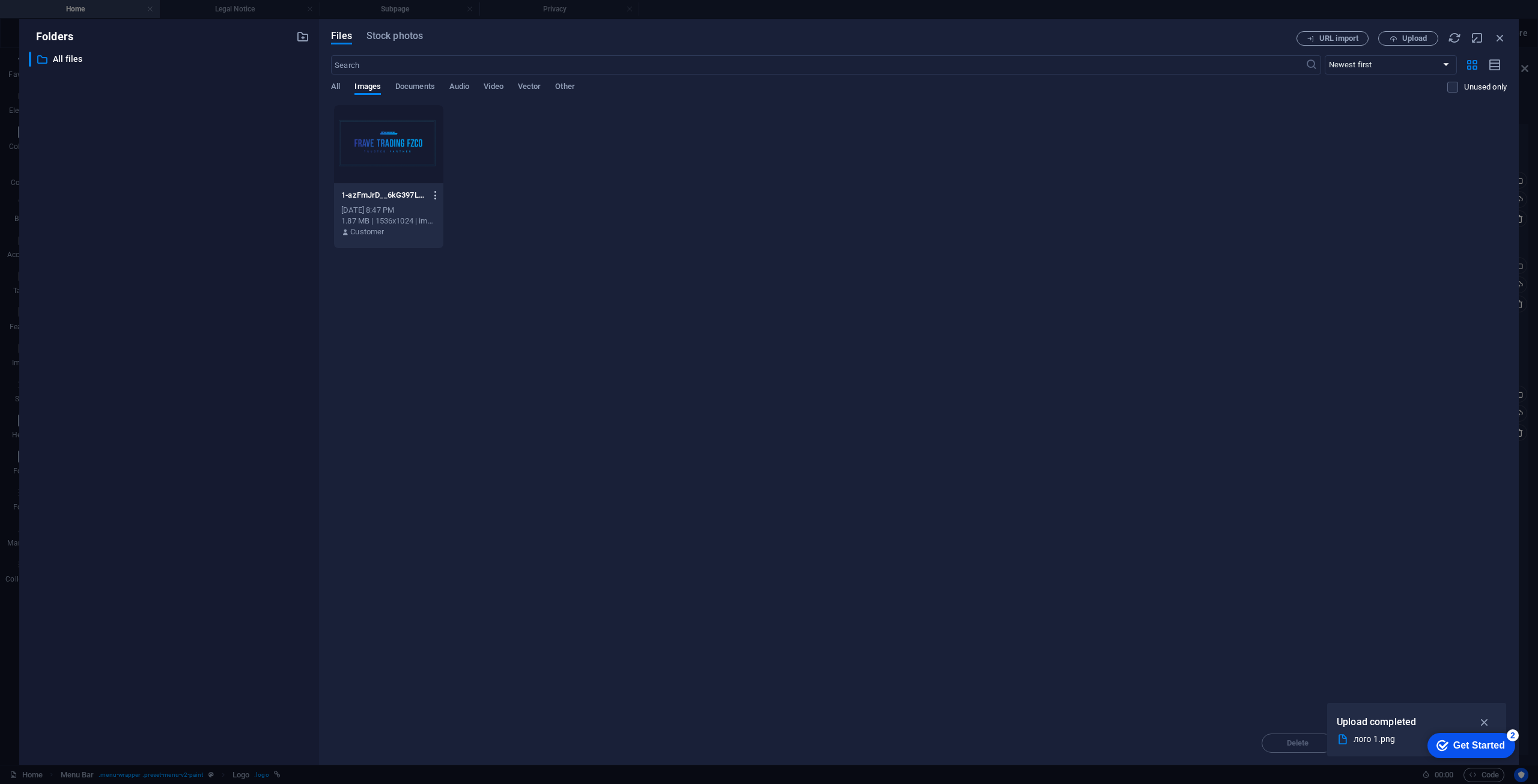
click at [432, 194] on icon "button" at bounding box center [436, 195] width 11 height 11
click at [437, 431] on h6 "Delete" at bounding box center [443, 428] width 51 height 14
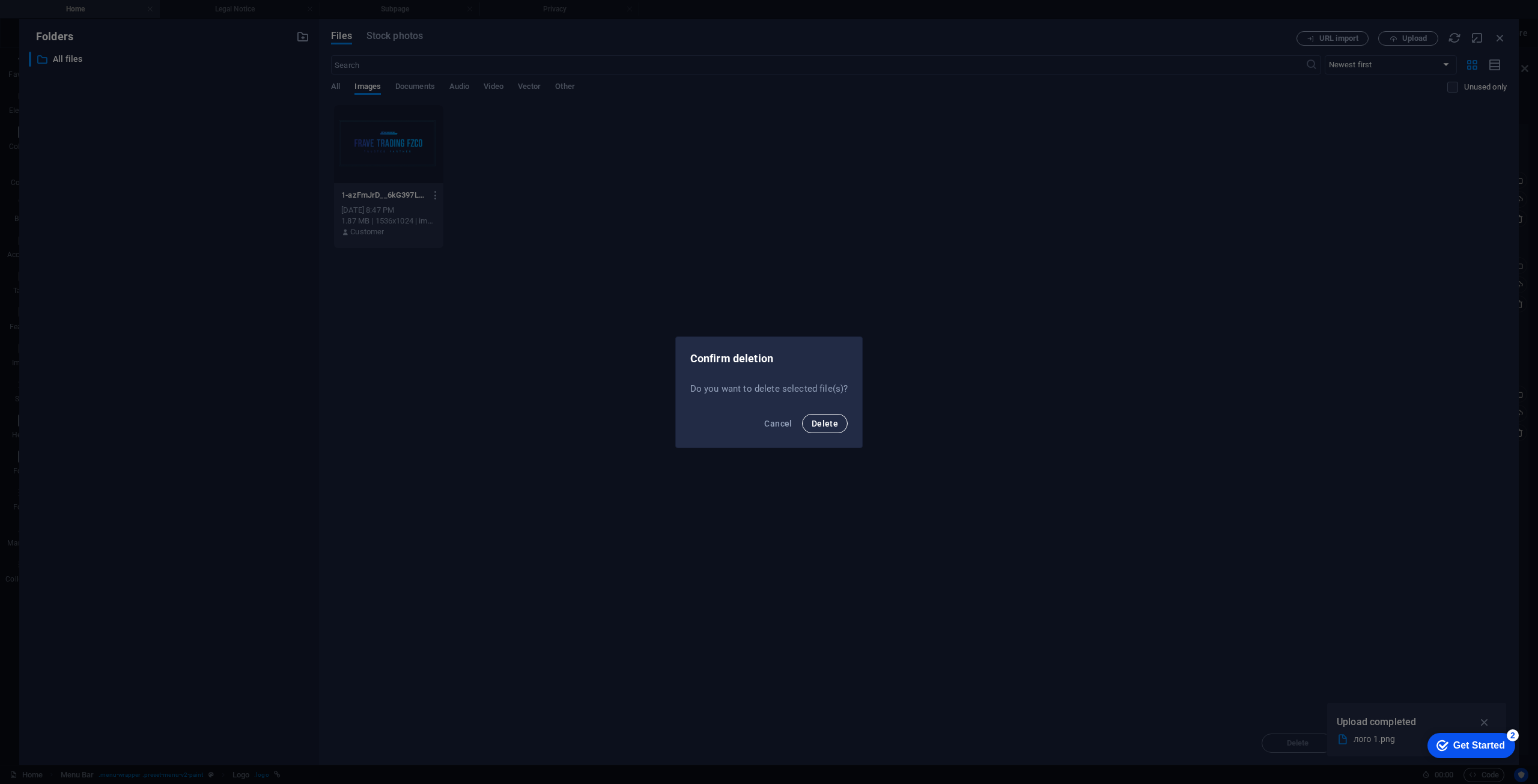
click at [823, 422] on span "Delete" at bounding box center [825, 423] width 27 height 9
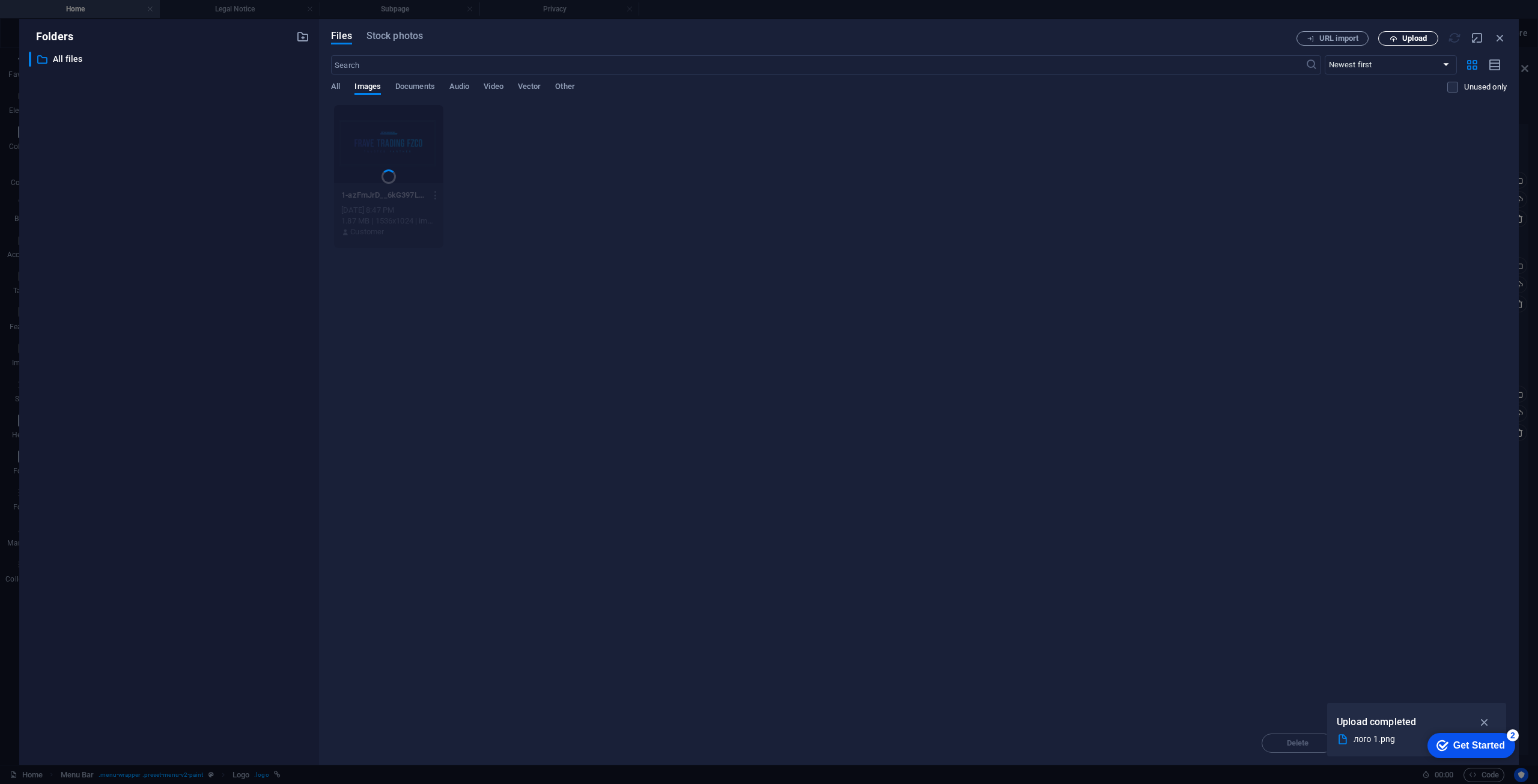
click at [1399, 41] on span "Upload" at bounding box center [1408, 39] width 49 height 8
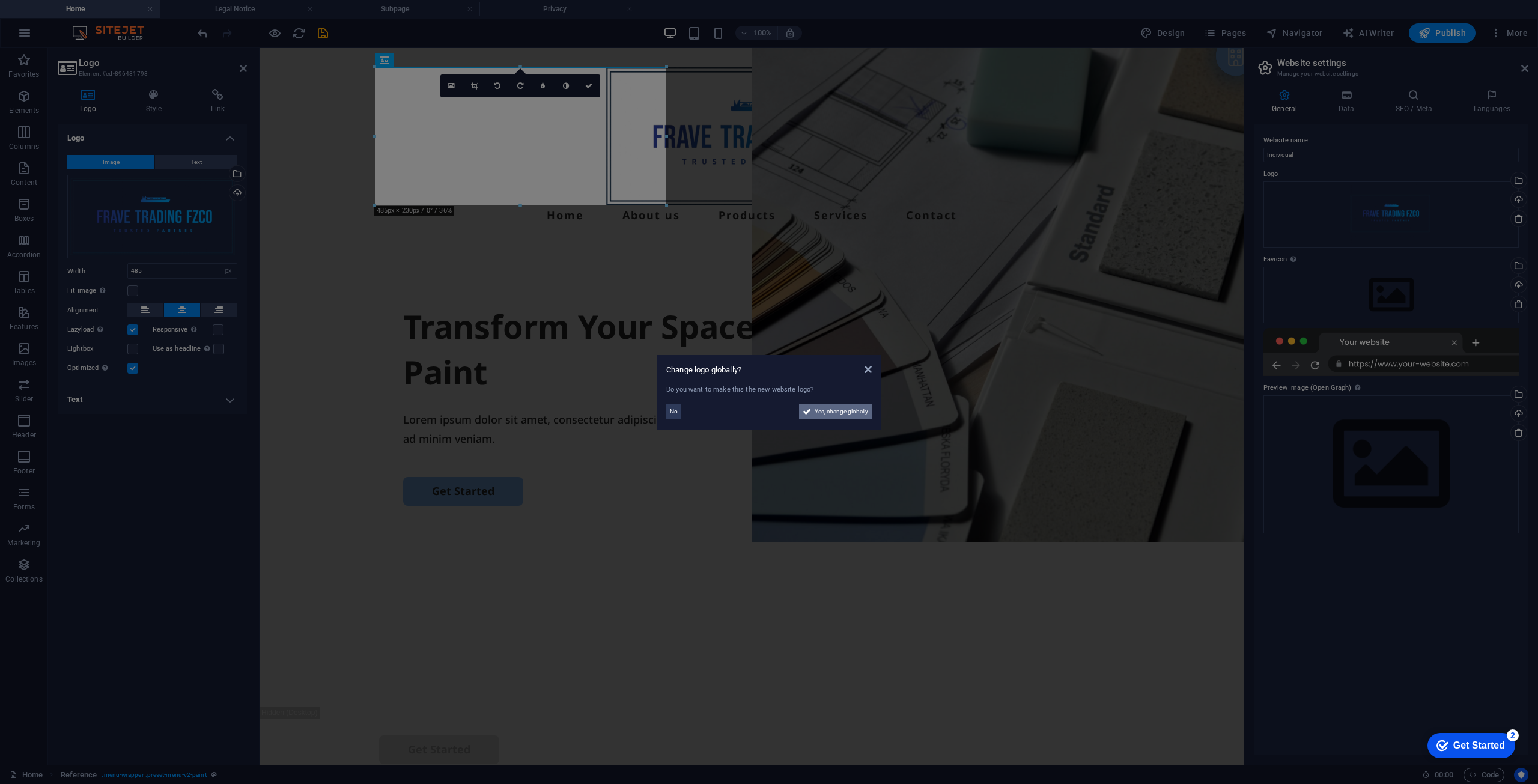
click at [816, 412] on span "Yes, change globally" at bounding box center [841, 412] width 54 height 14
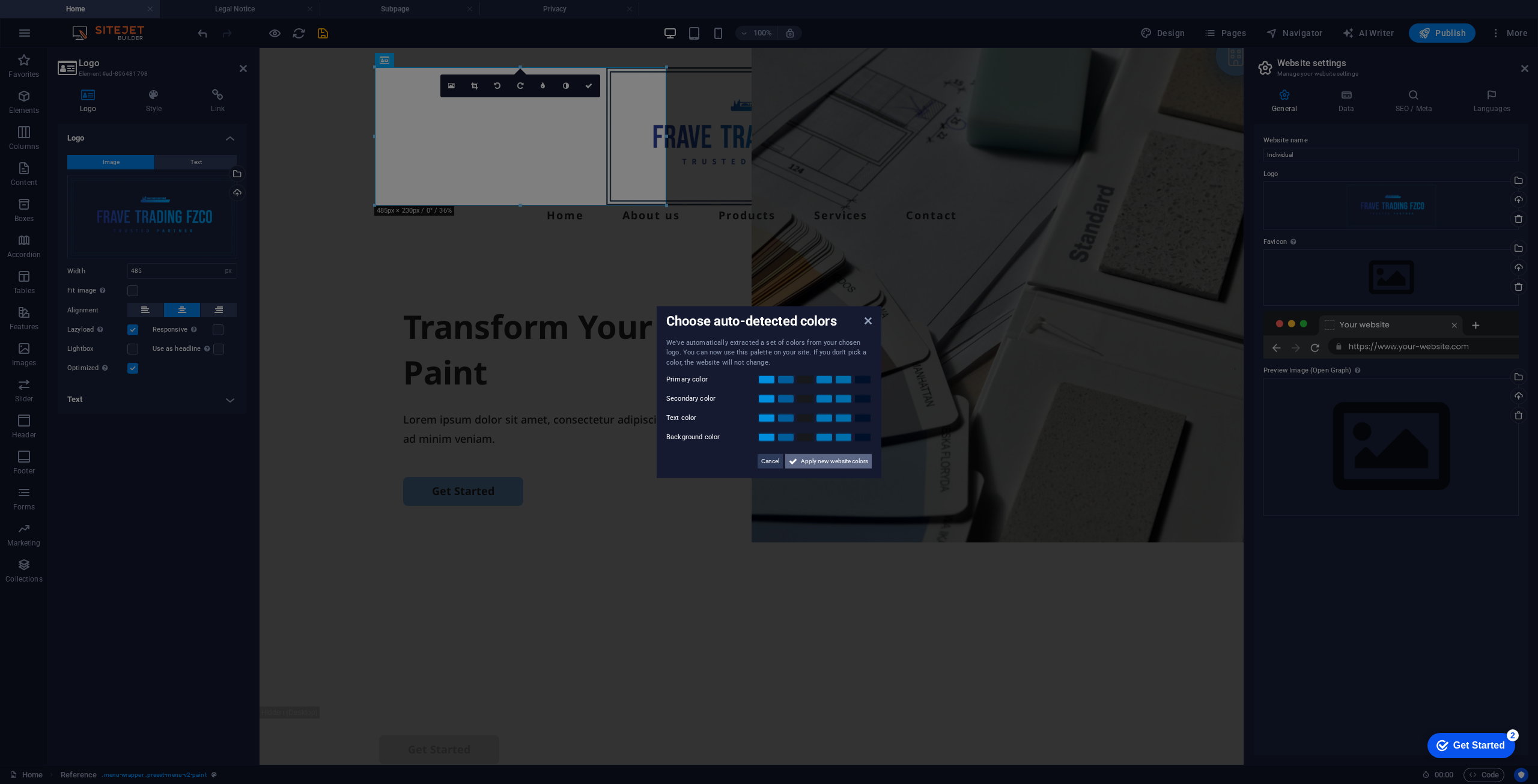
click at [803, 466] on span "Apply new website colors" at bounding box center [835, 461] width 67 height 14
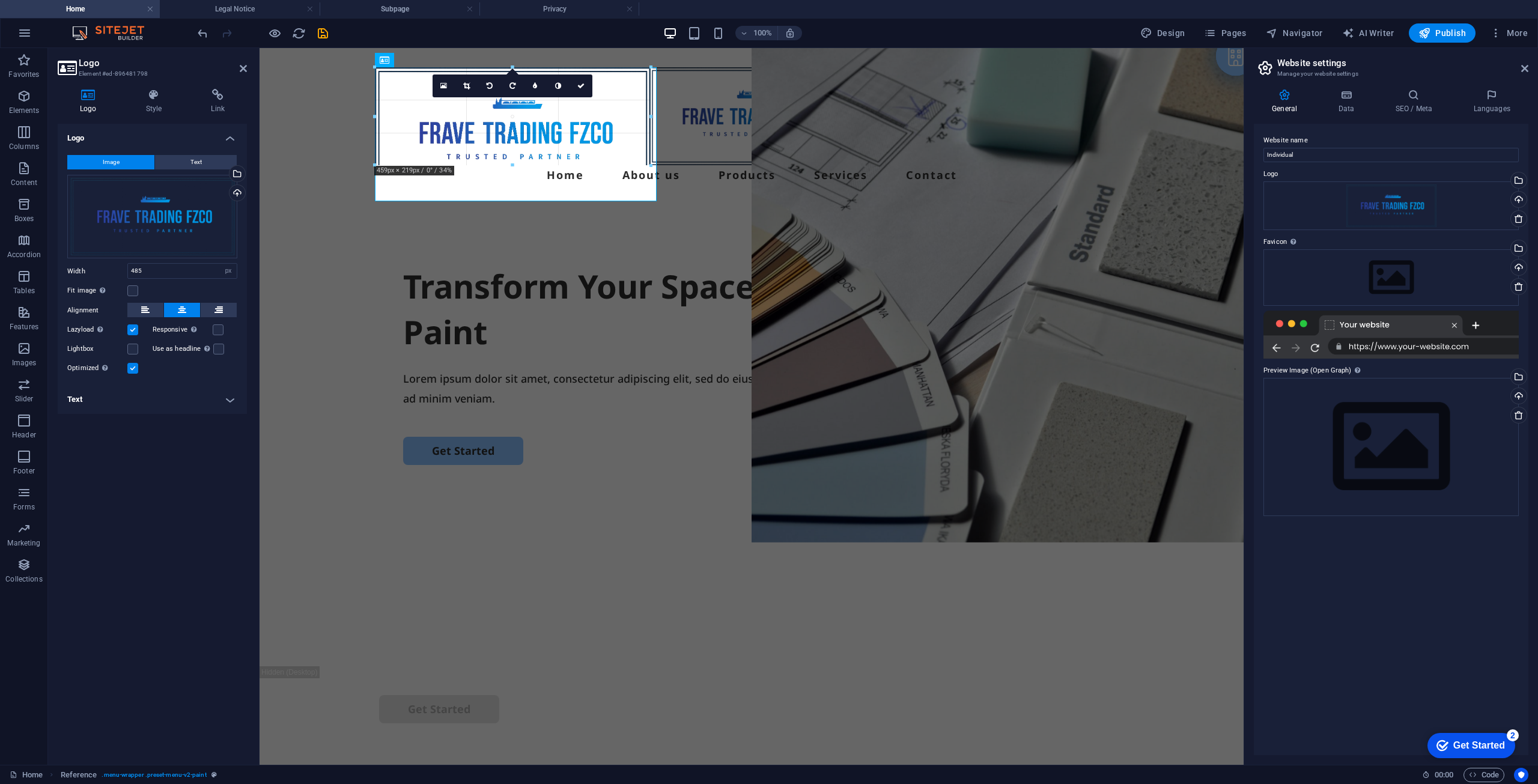
drag, startPoint x: 669, startPoint y: 205, endPoint x: 578, endPoint y: 141, distance: 111.3
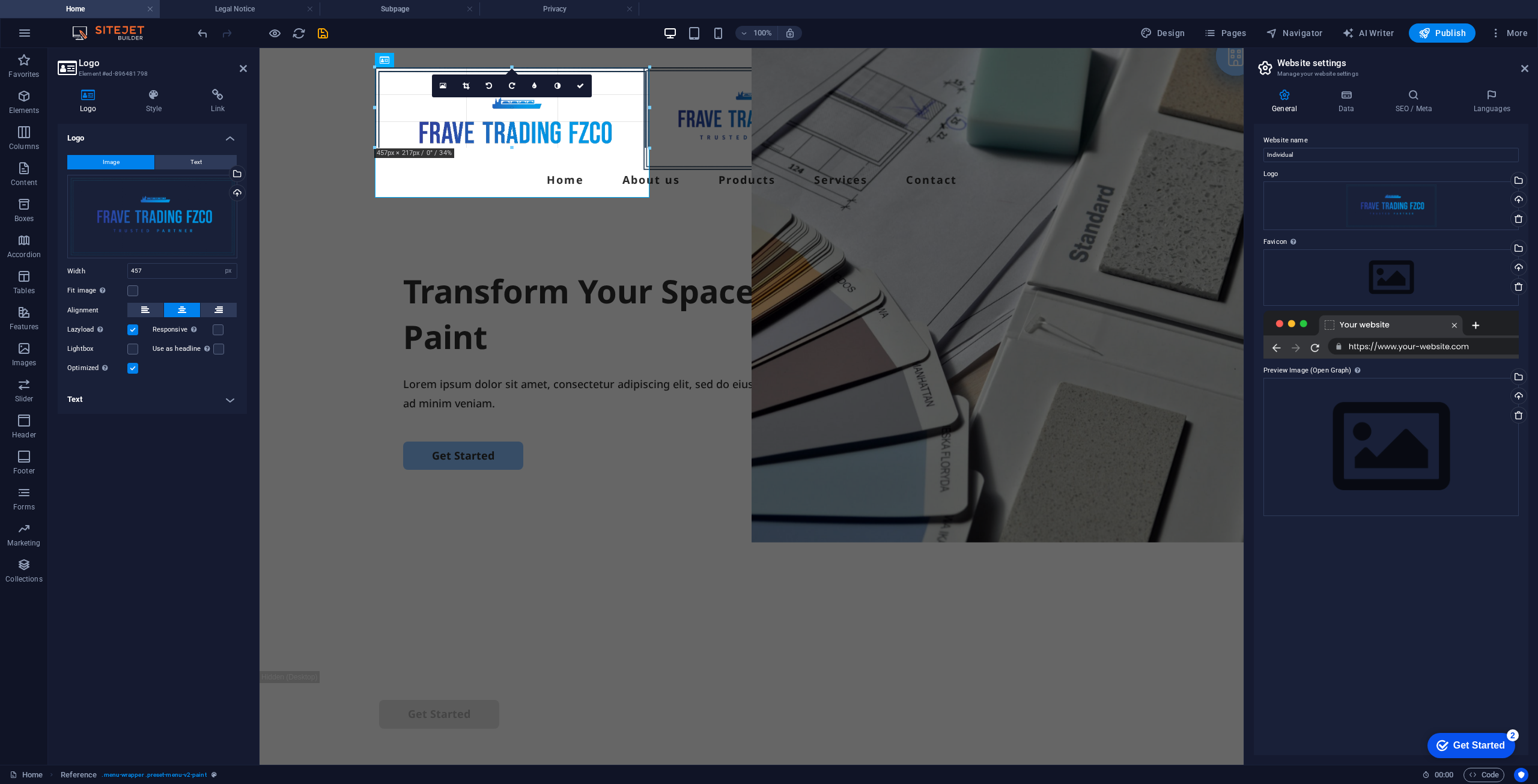
drag, startPoint x: 649, startPoint y: 129, endPoint x: 285, endPoint y: 71, distance: 368.6
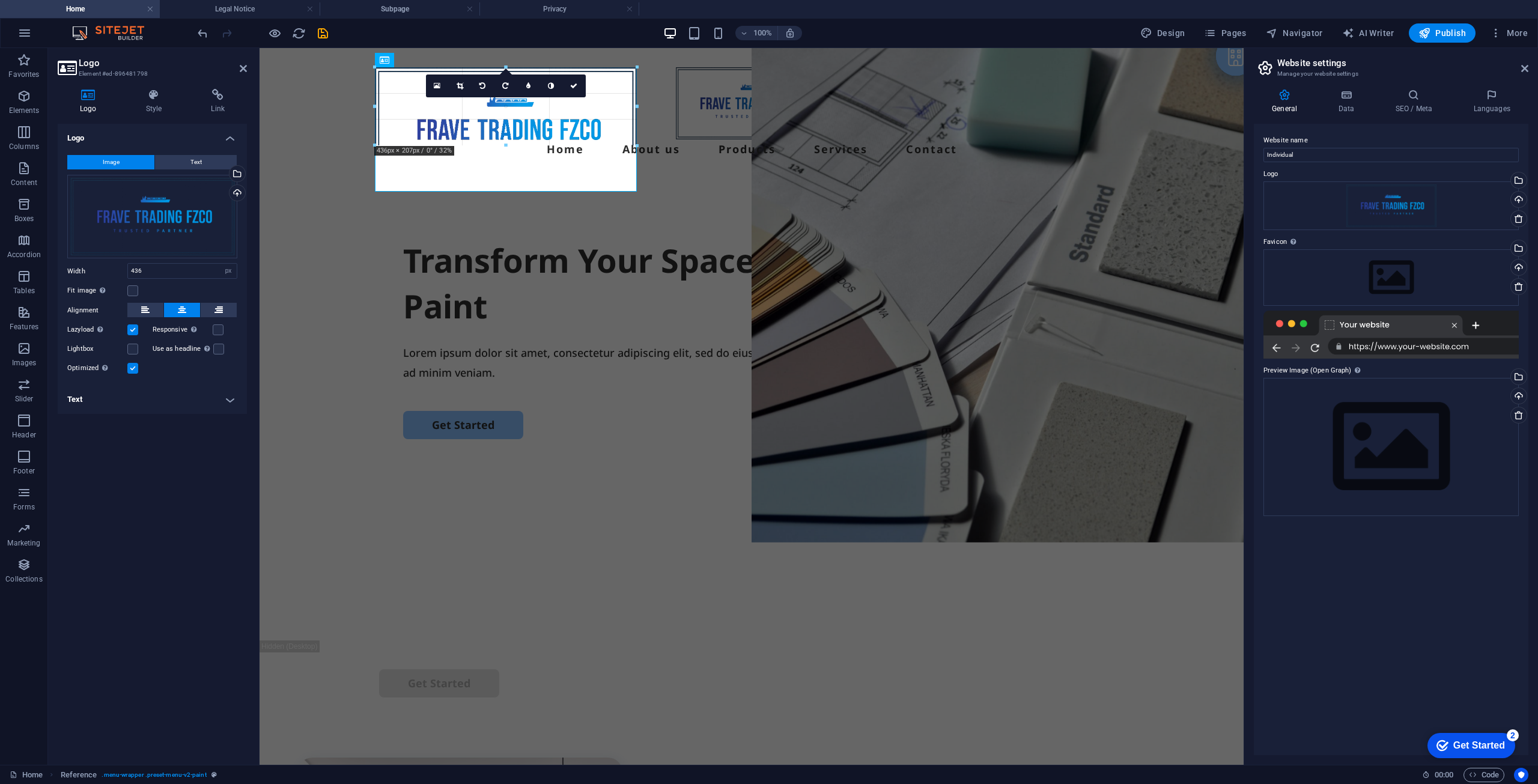
drag, startPoint x: 638, startPoint y: 128, endPoint x: 527, endPoint y: 113, distance: 112.0
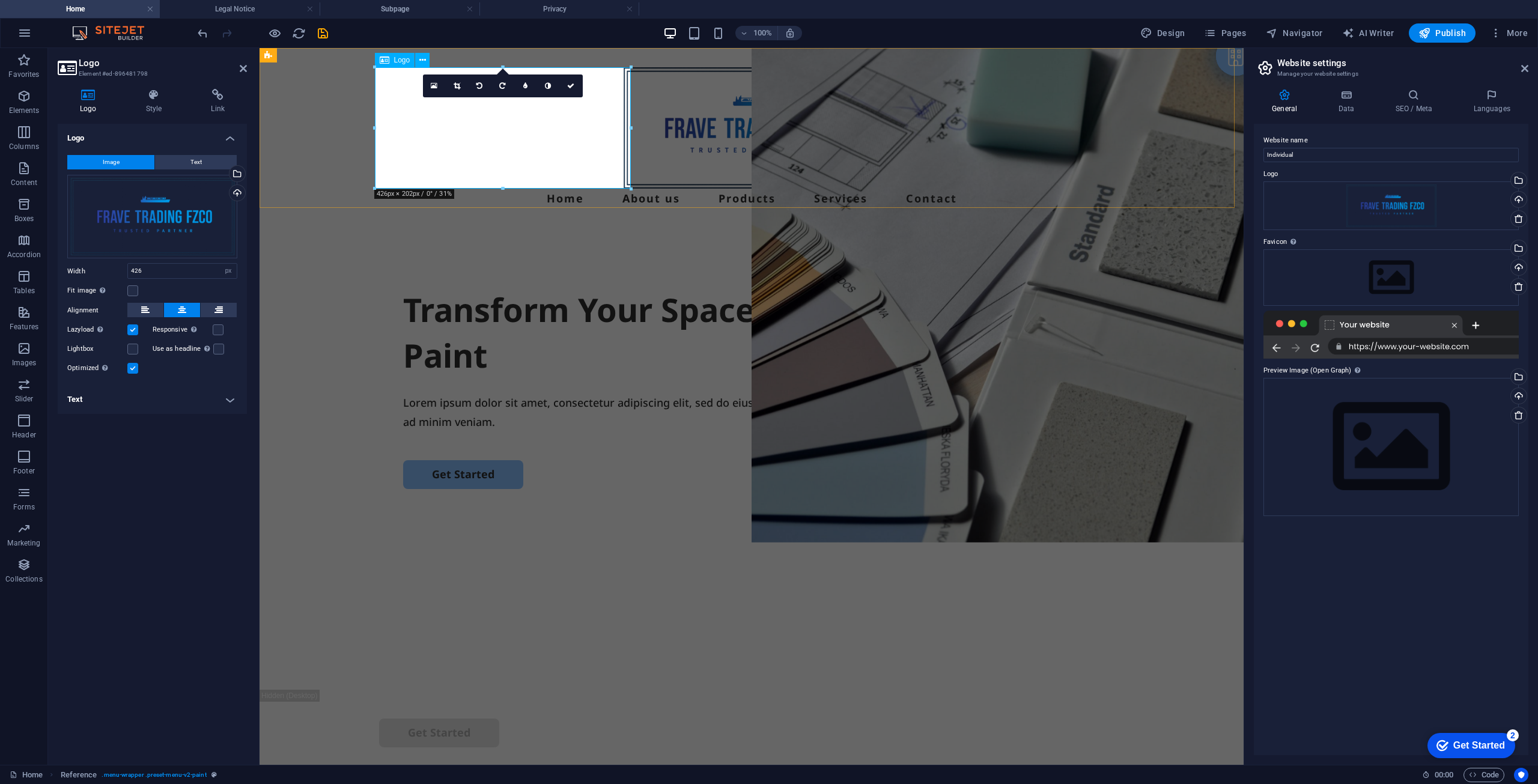
click at [504, 186] on div at bounding box center [752, 128] width 745 height 121
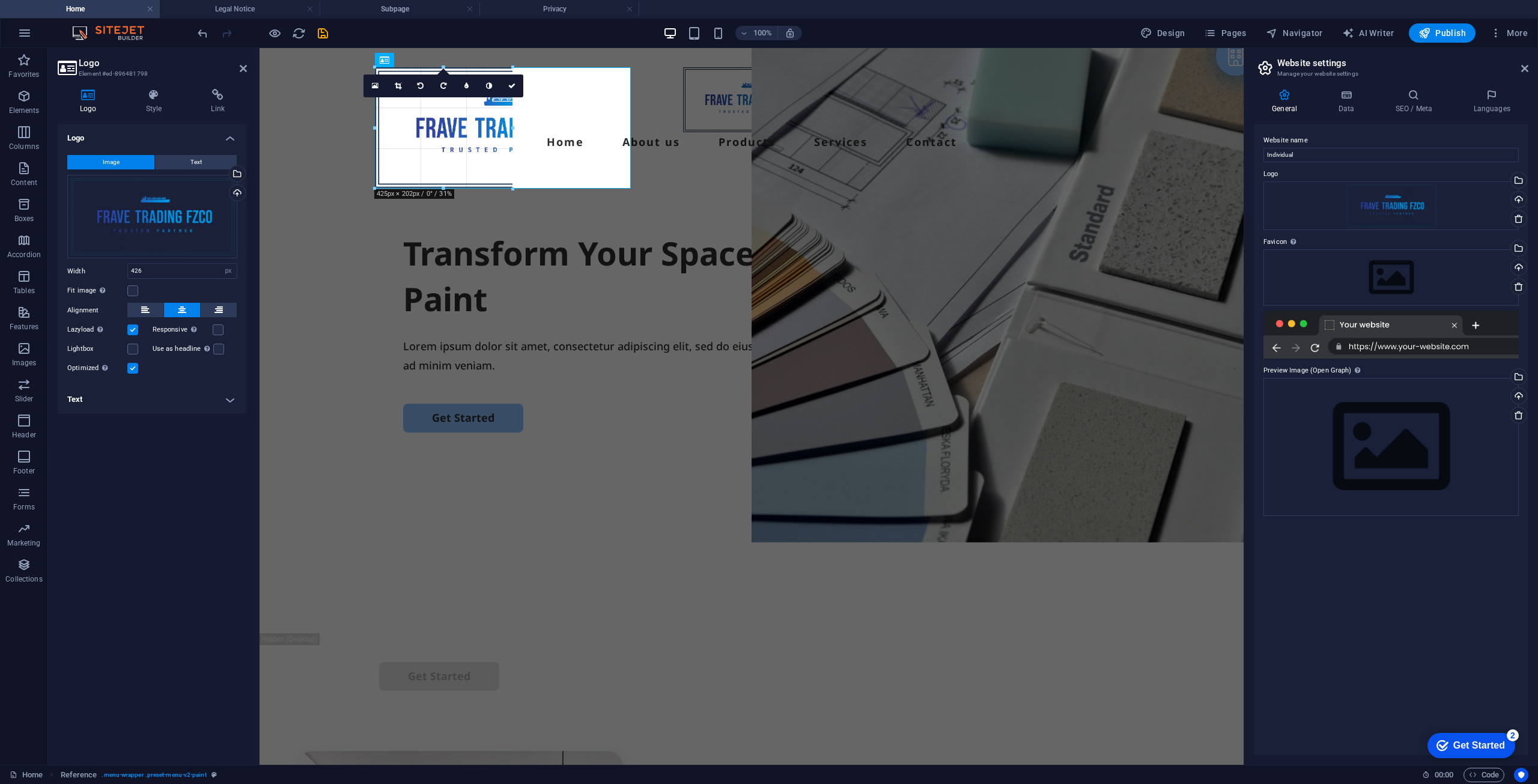
drag, startPoint x: 497, startPoint y: 191, endPoint x: 496, endPoint y: 133, distance: 58.0
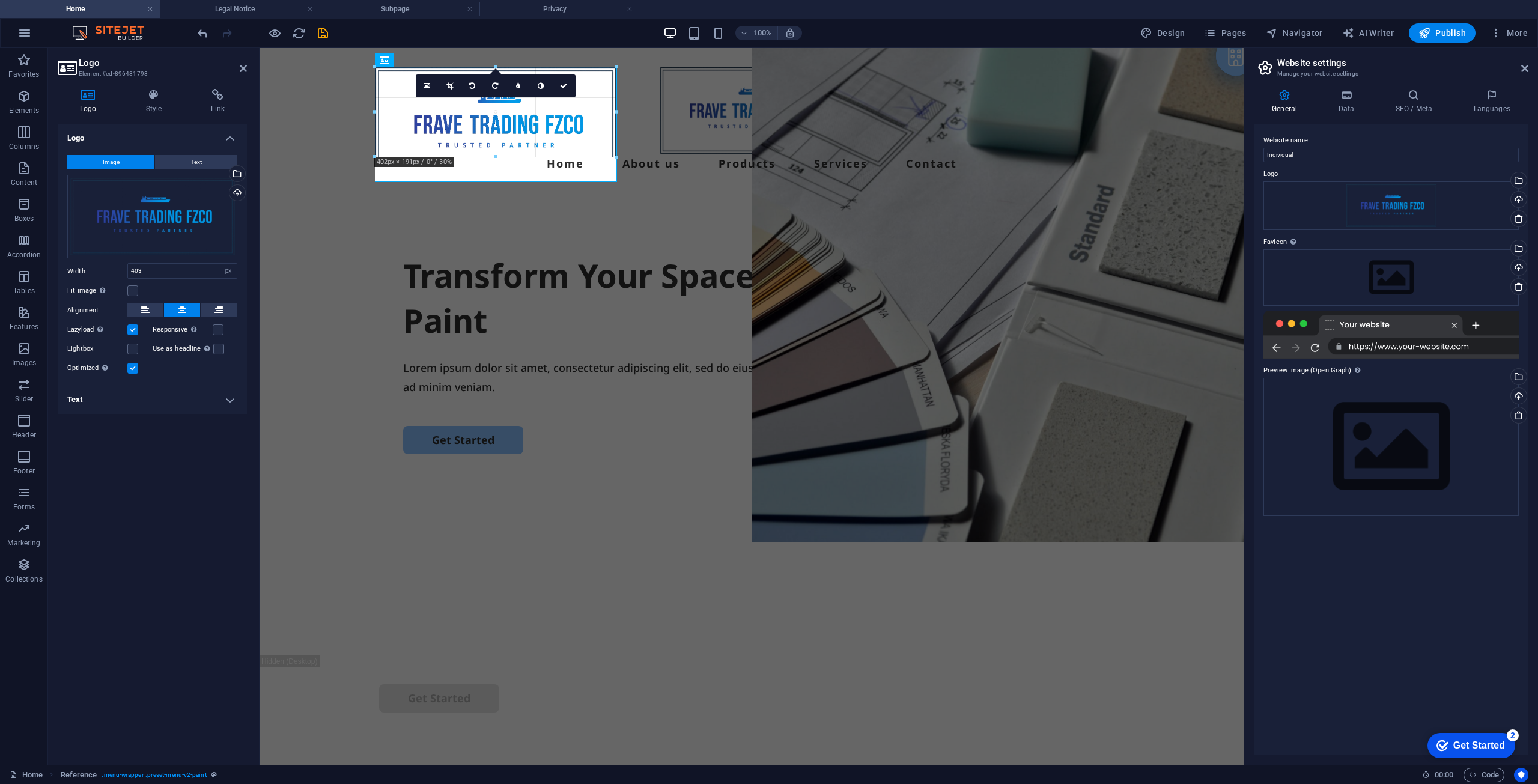
drag, startPoint x: 618, startPoint y: 179, endPoint x: 560, endPoint y: 132, distance: 74.7
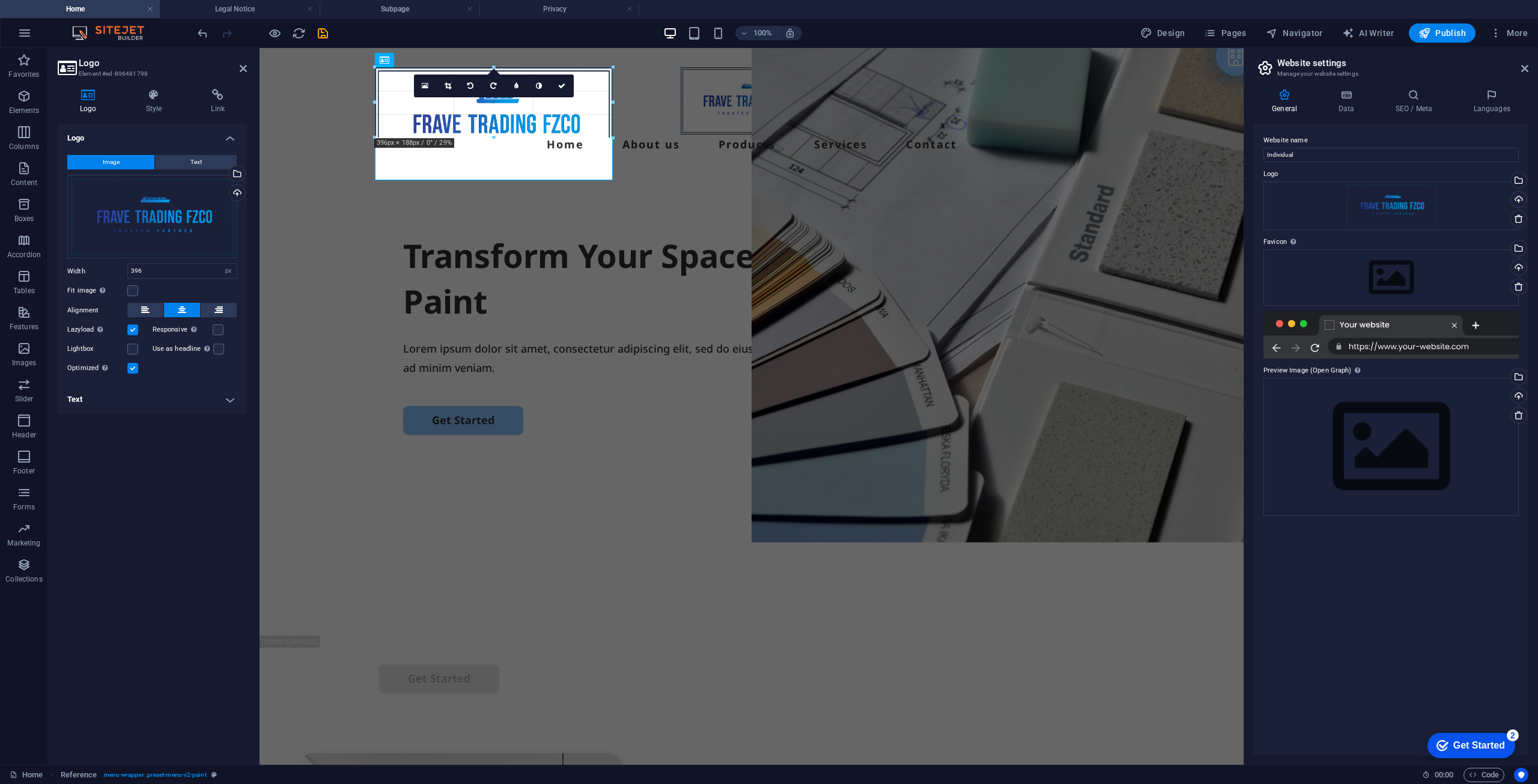
drag, startPoint x: 613, startPoint y: 125, endPoint x: 511, endPoint y: 105, distance: 103.9
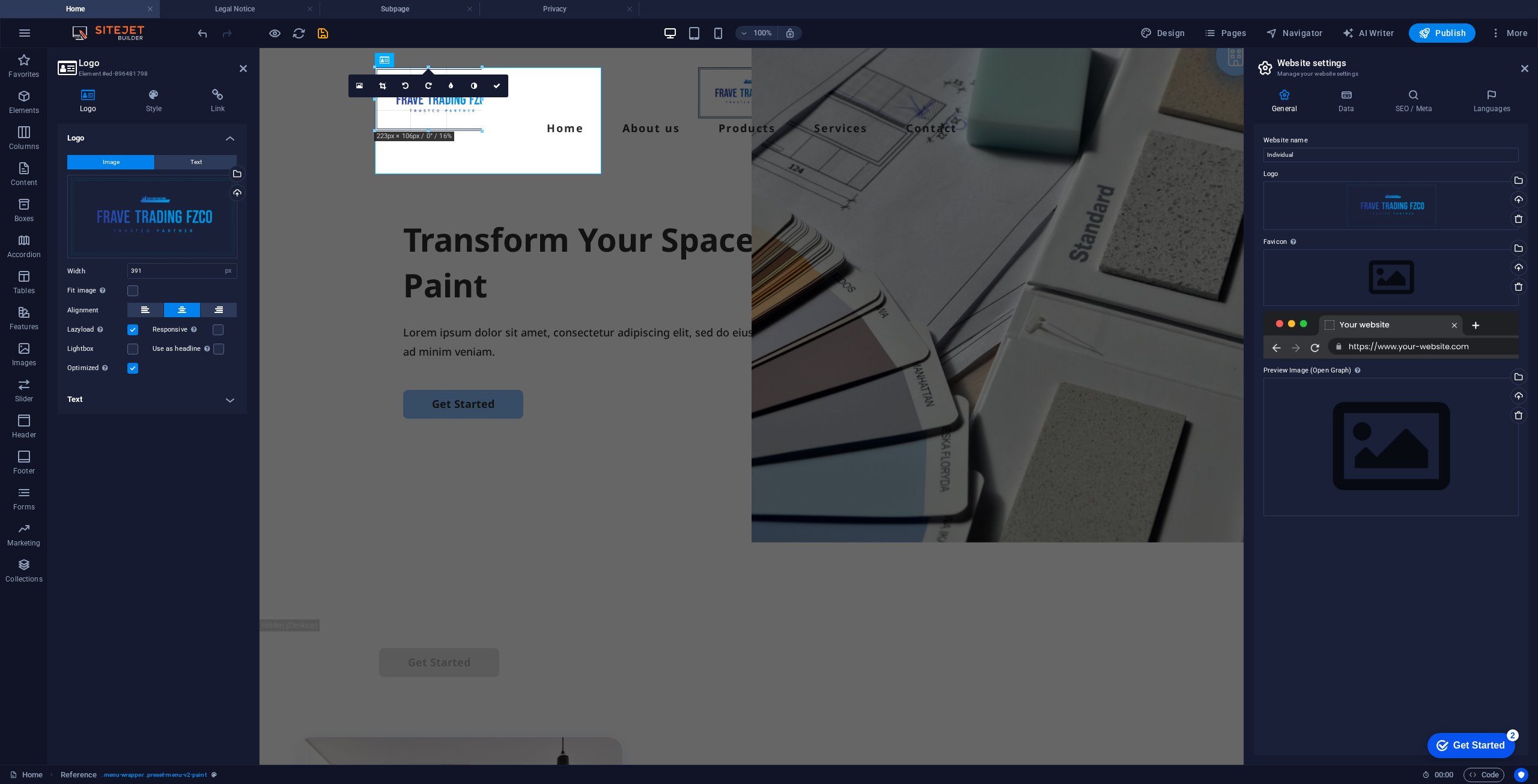
drag, startPoint x: 491, startPoint y: 179, endPoint x: 489, endPoint y: 118, distance: 61.0
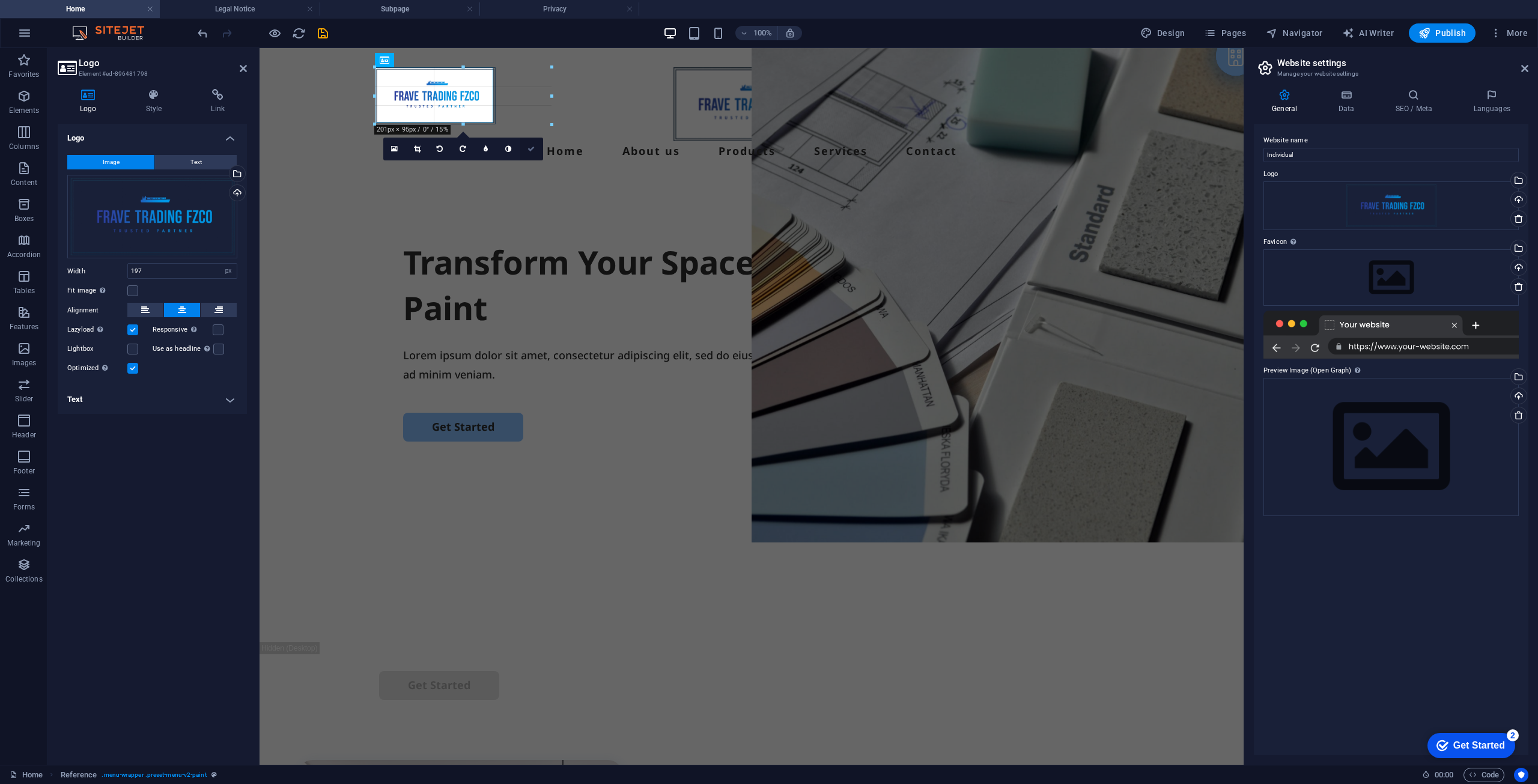
drag, startPoint x: 230, startPoint y: 72, endPoint x: 522, endPoint y: 148, distance: 301.7
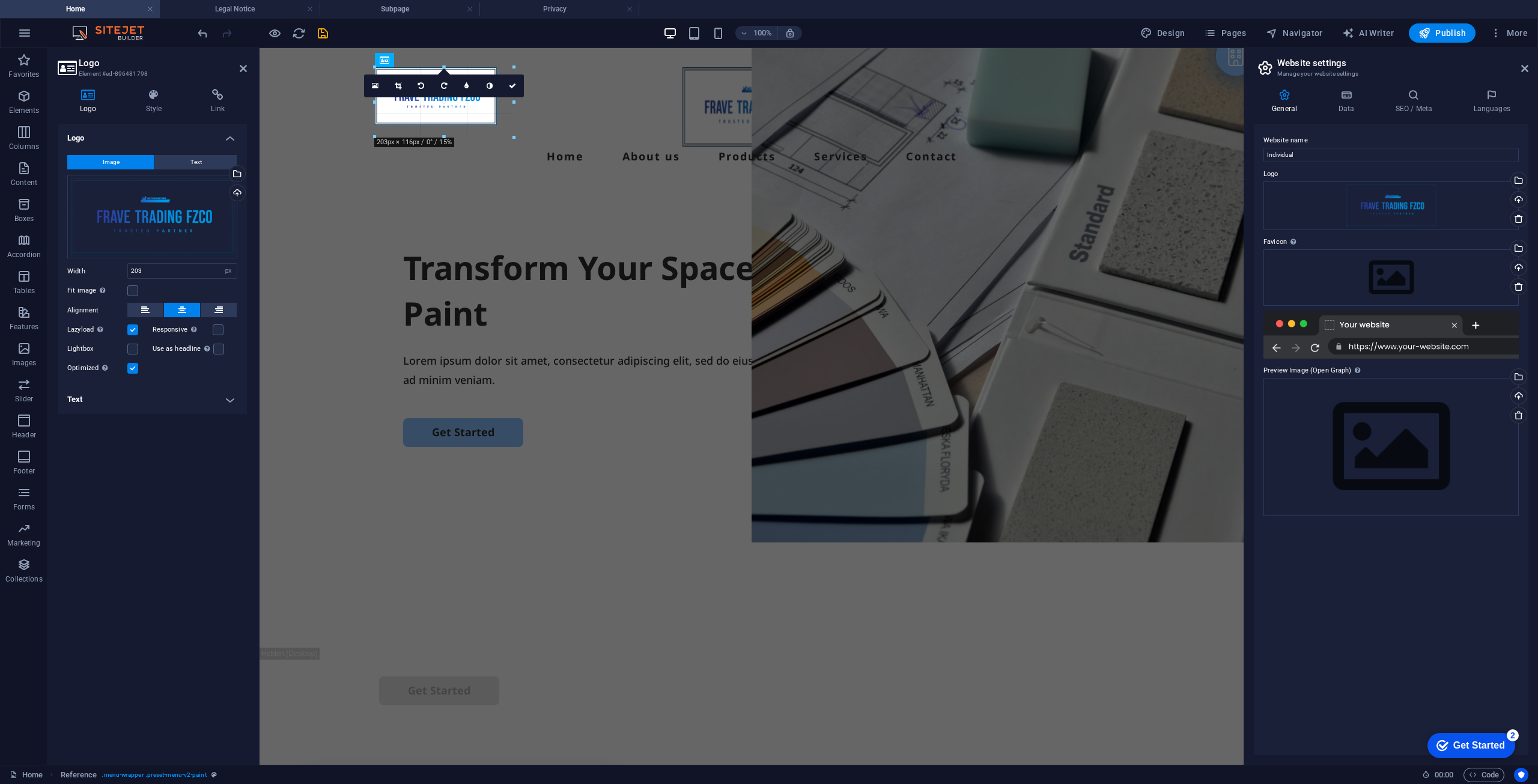
drag, startPoint x: 435, startPoint y: 126, endPoint x: 433, endPoint y: 148, distance: 22.1
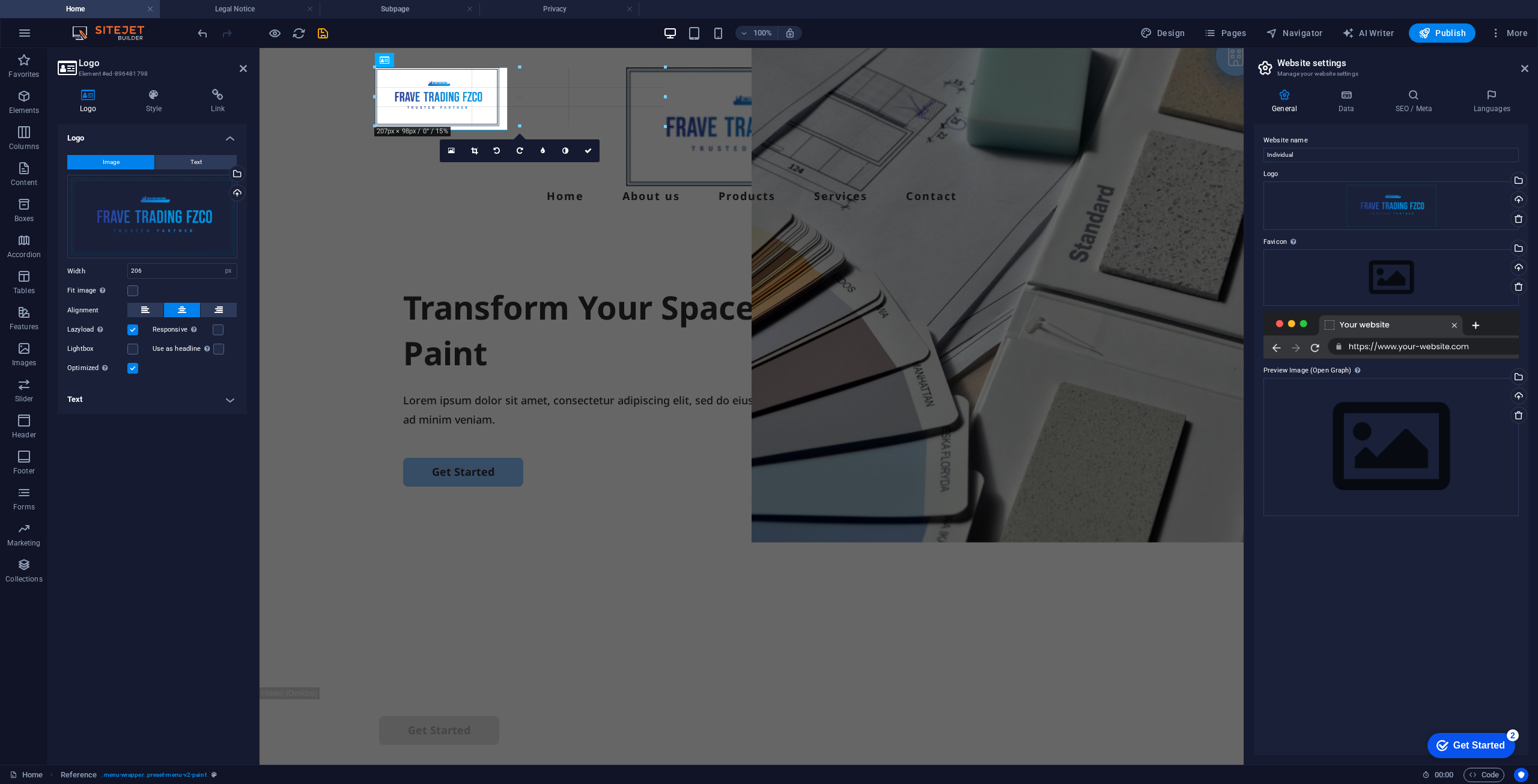
drag, startPoint x: 435, startPoint y: 125, endPoint x: 514, endPoint y: 204, distance: 111.7
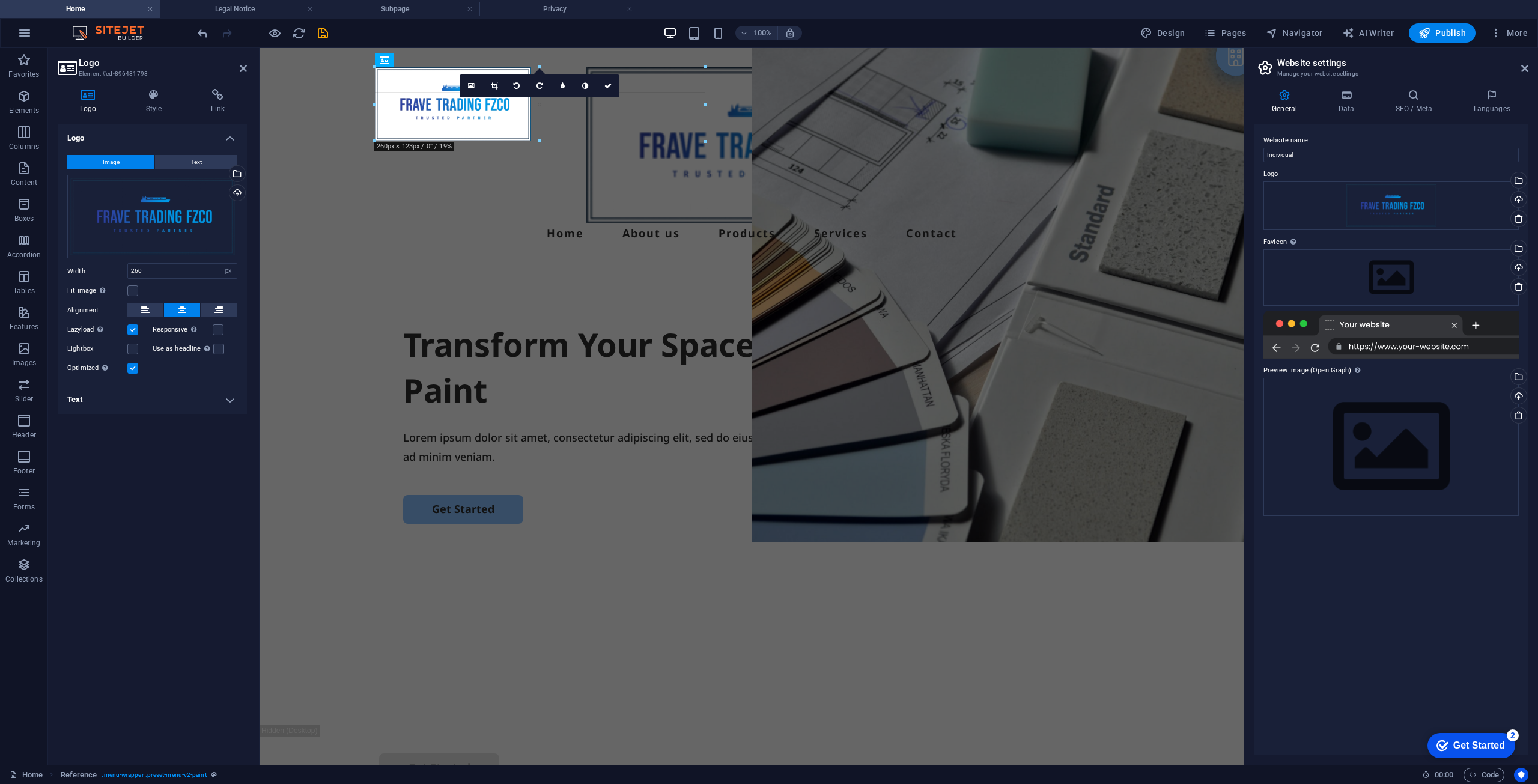
drag, startPoint x: 452, startPoint y: 143, endPoint x: 516, endPoint y: 225, distance: 104.0
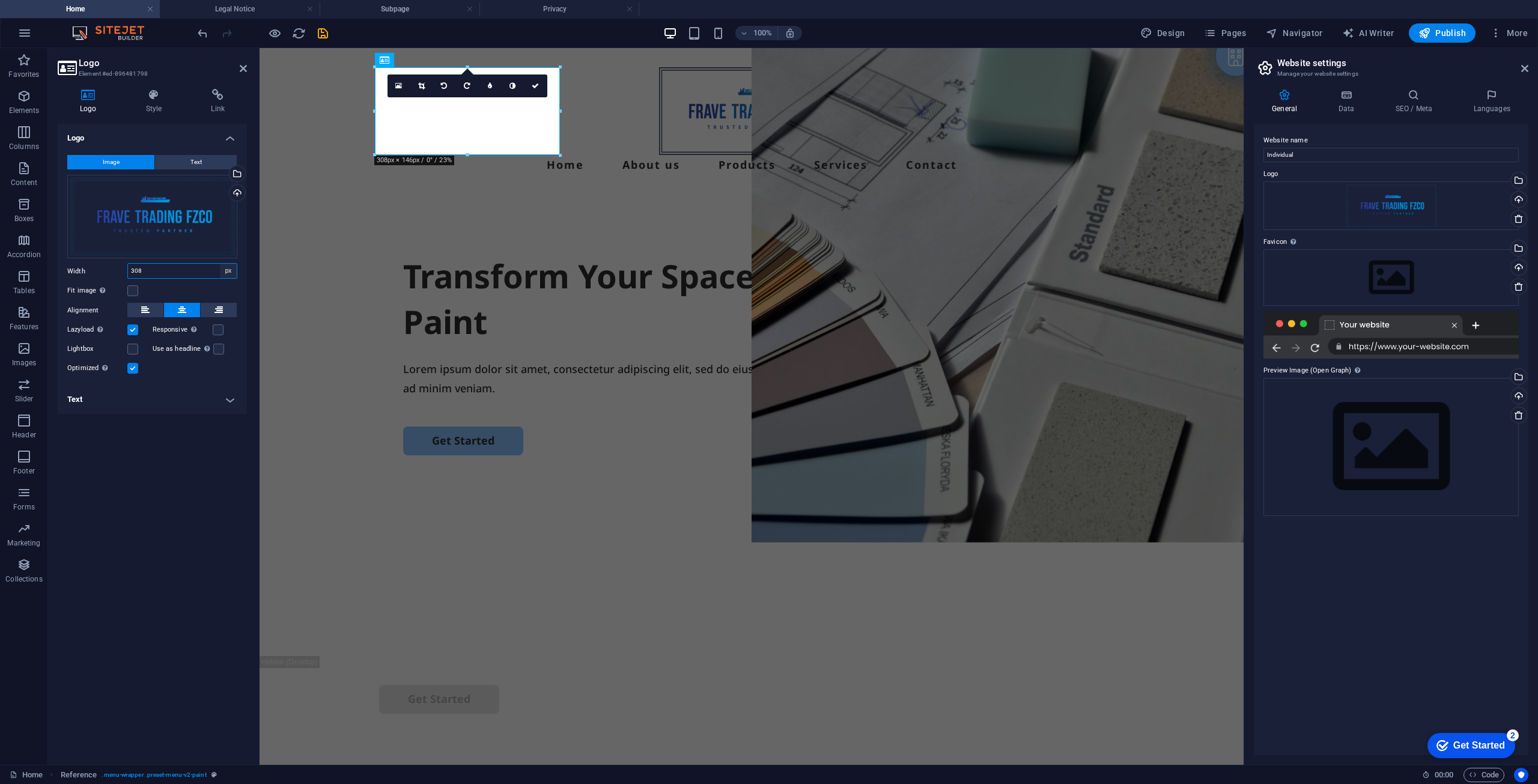
click at [229, 269] on select "Default auto px rem % em vh vw" at bounding box center [228, 271] width 16 height 14
click at [220, 264] on select "Default auto px rem % em vh vw" at bounding box center [228, 271] width 16 height 14
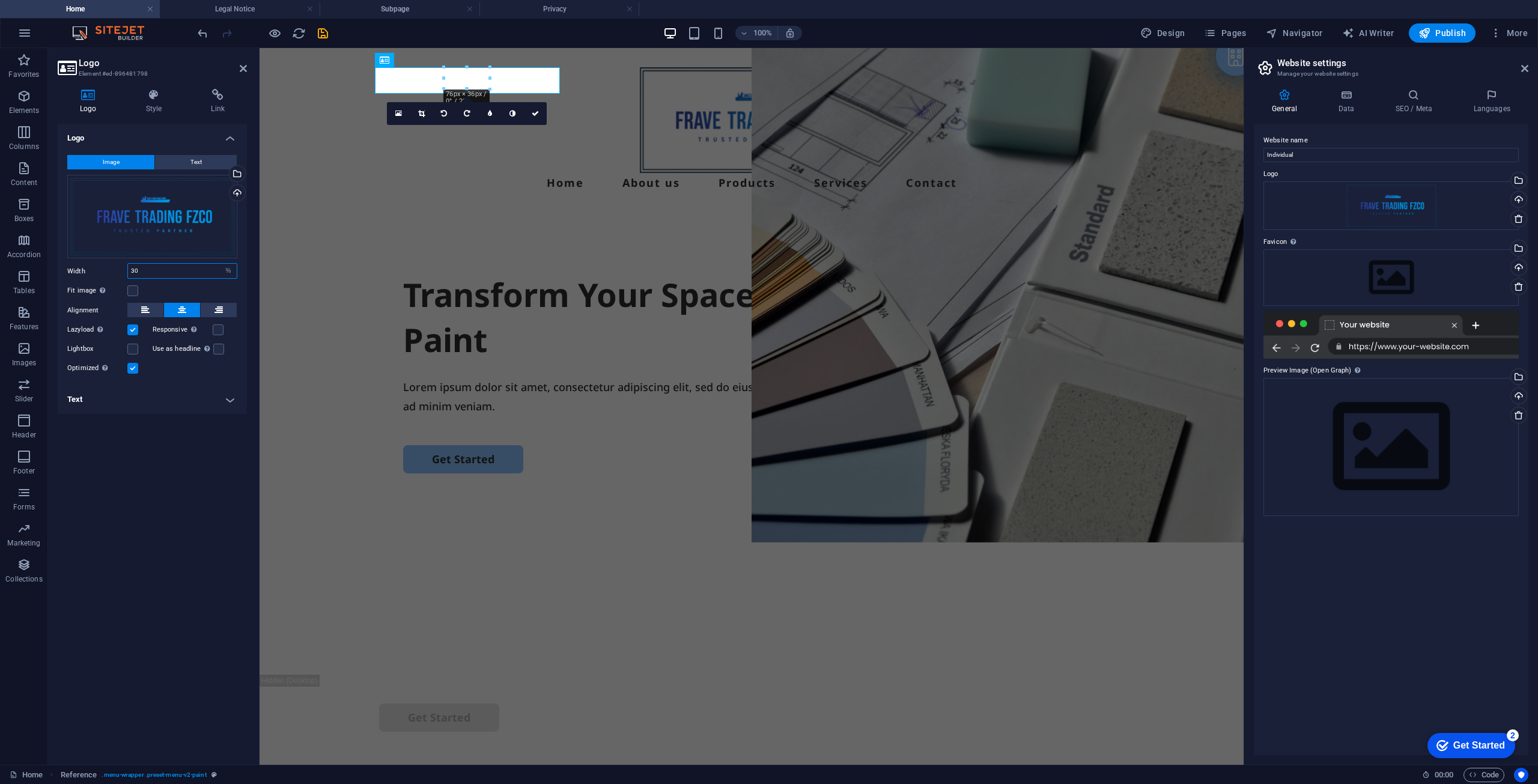
click at [184, 276] on input "30" at bounding box center [182, 271] width 109 height 14
click at [531, 113] on link at bounding box center [535, 113] width 23 height 23
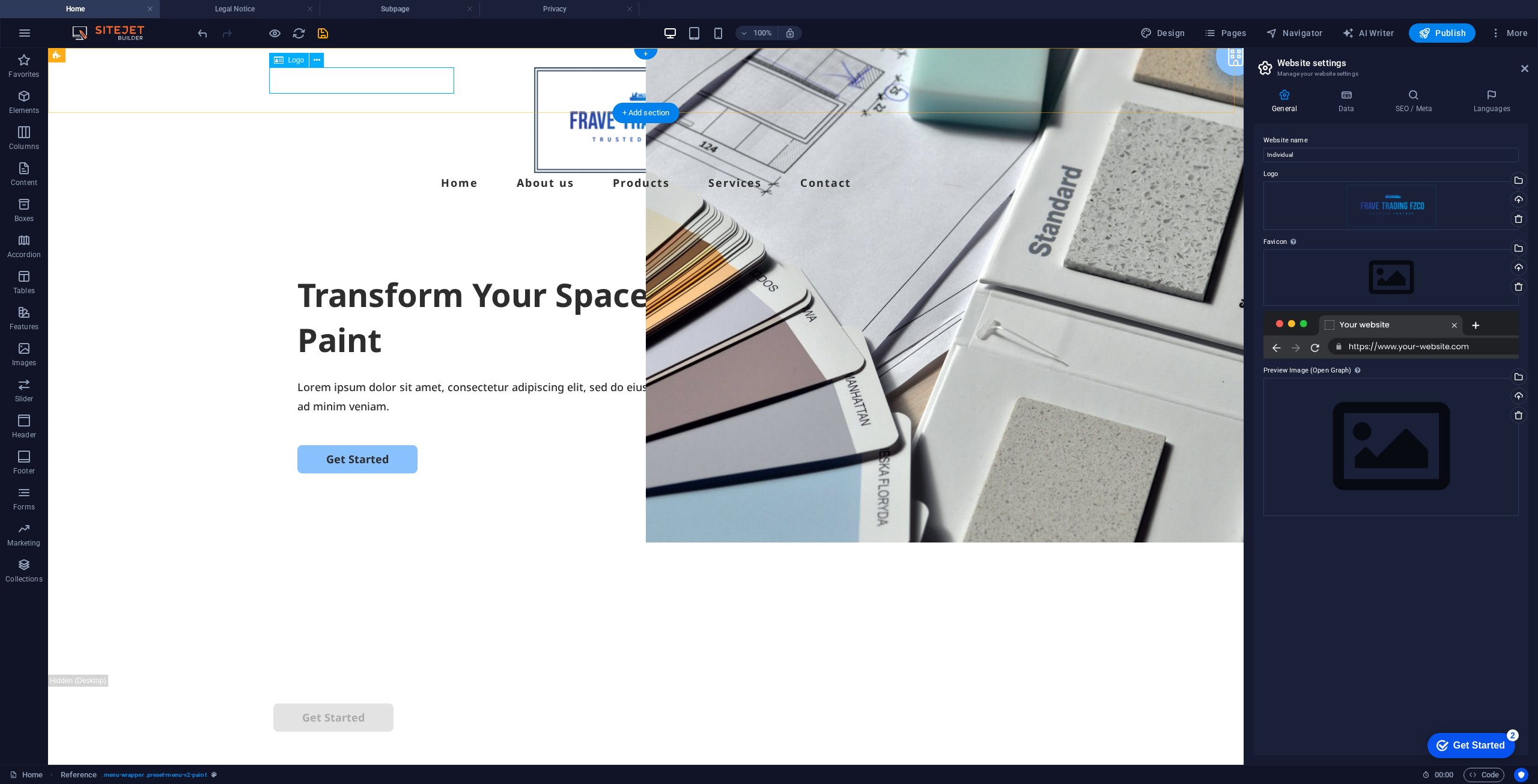
click at [390, 83] on div at bounding box center [646, 120] width 745 height 105
click at [382, 83] on div at bounding box center [646, 120] width 745 height 105
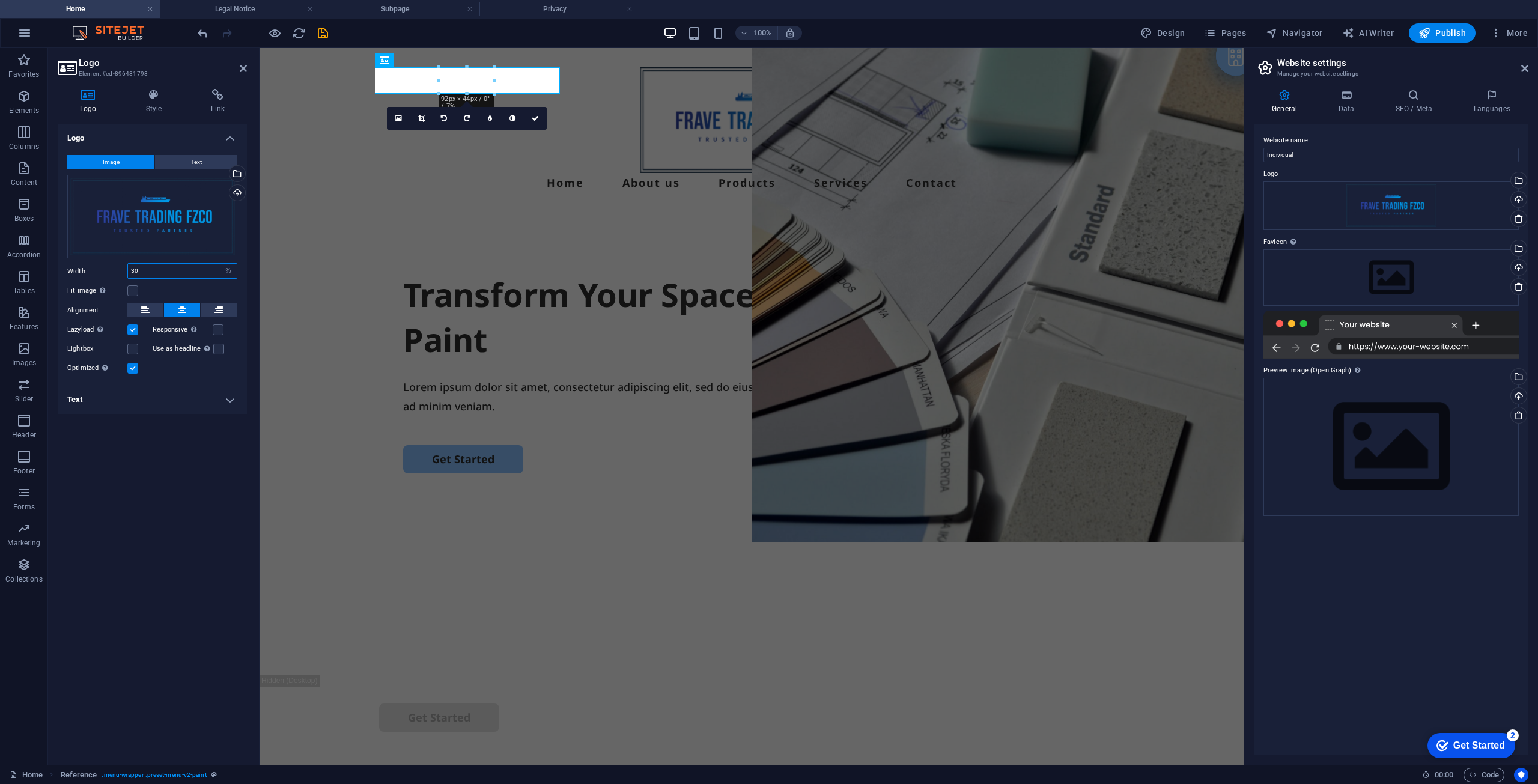
click at [191, 271] on input "30" at bounding box center [182, 271] width 109 height 14
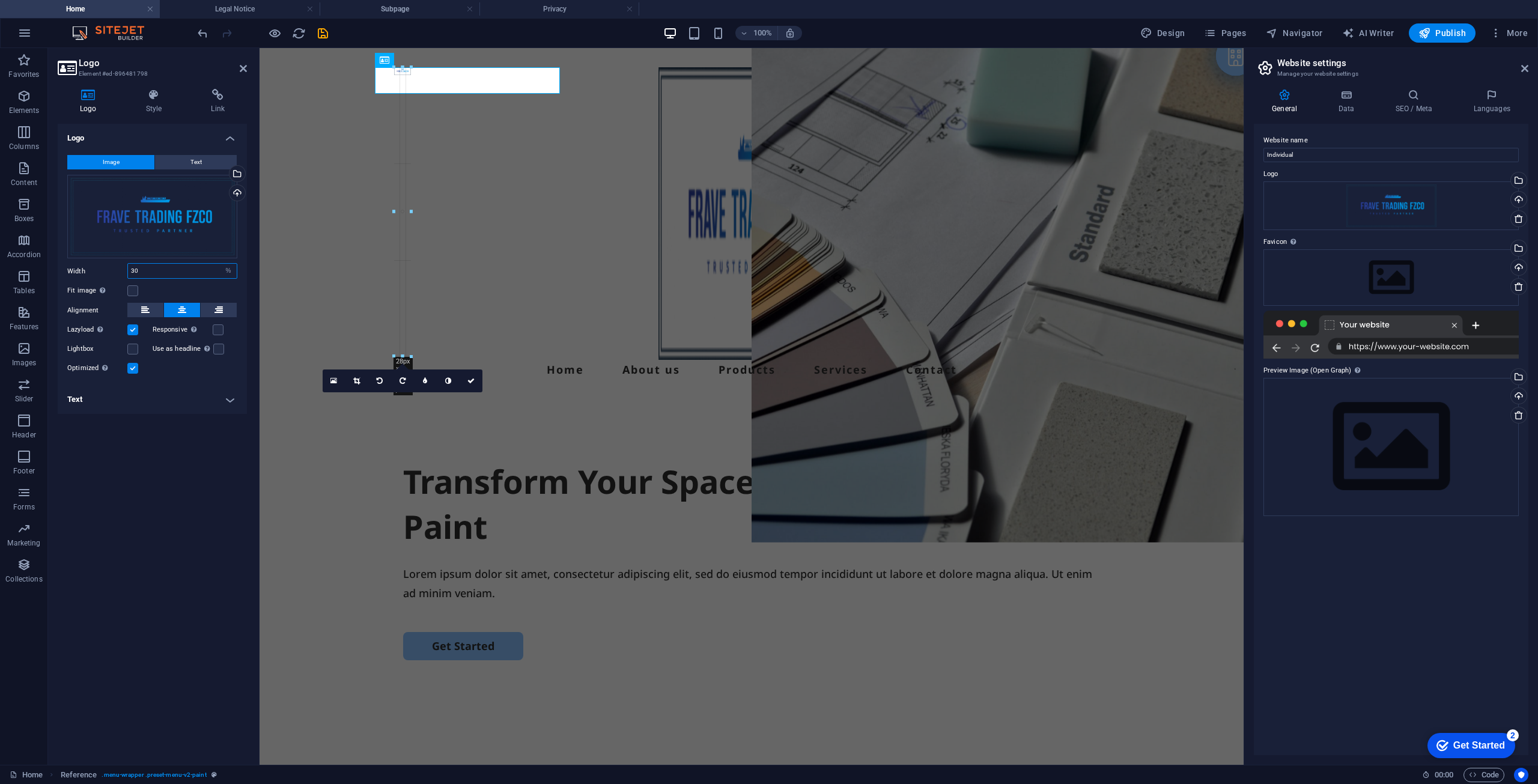
drag, startPoint x: 494, startPoint y: 93, endPoint x: 626, endPoint y: 136, distance: 138.8
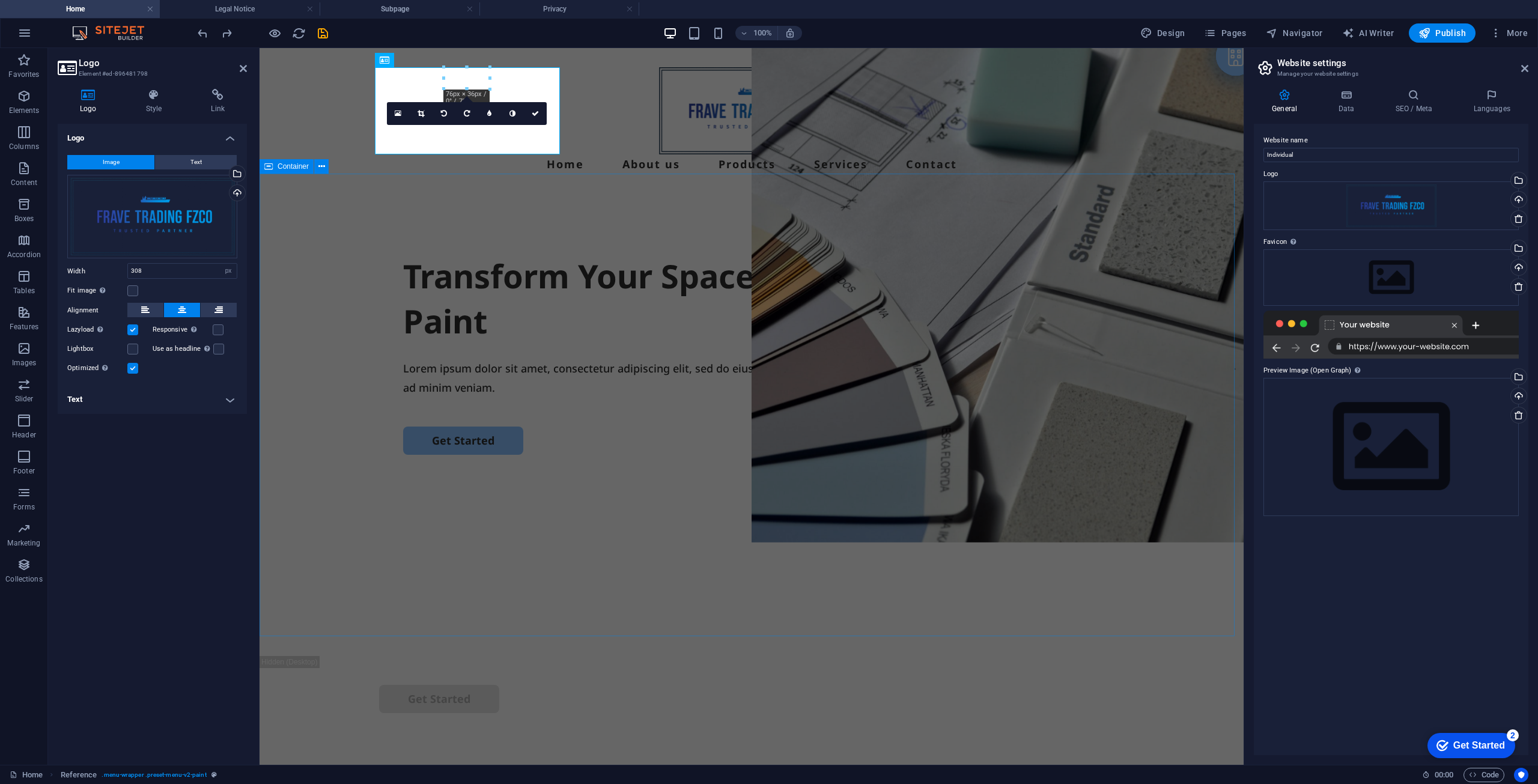
click at [577, 200] on div "Transform Your Space with a Fresh Coat of Paint Lorem ipsum dolor sit amet, con…" at bounding box center [752, 425] width 984 height 463
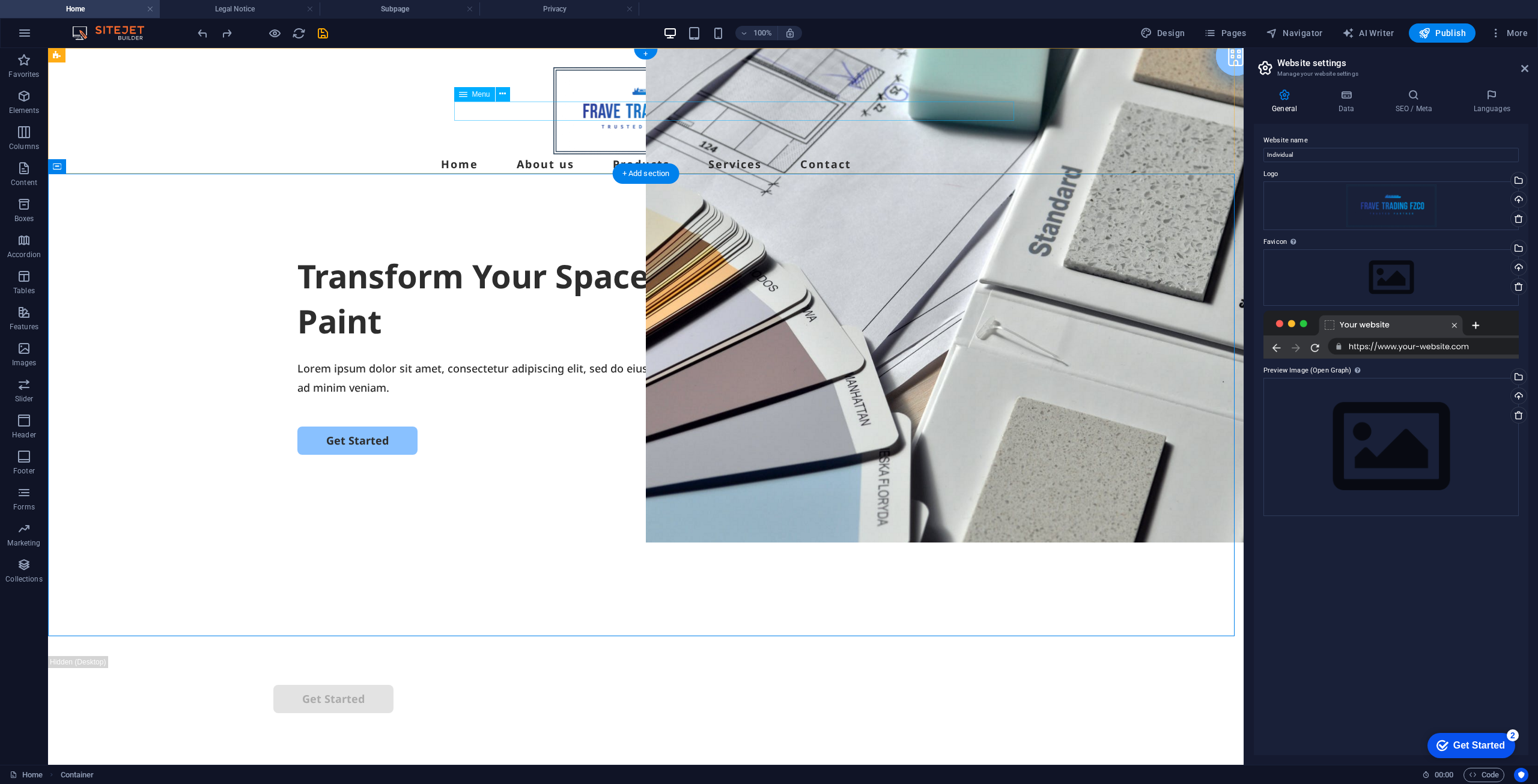
click at [524, 154] on nav "Home About us Products Services Contact" at bounding box center [646, 164] width 745 height 19
click at [514, 202] on div "Transform Your Space with a Fresh Coat of Paint Lorem ipsum dolor sit amet, con…" at bounding box center [646, 425] width 1196 height 463
click at [352, 109] on div at bounding box center [646, 110] width 745 height 87
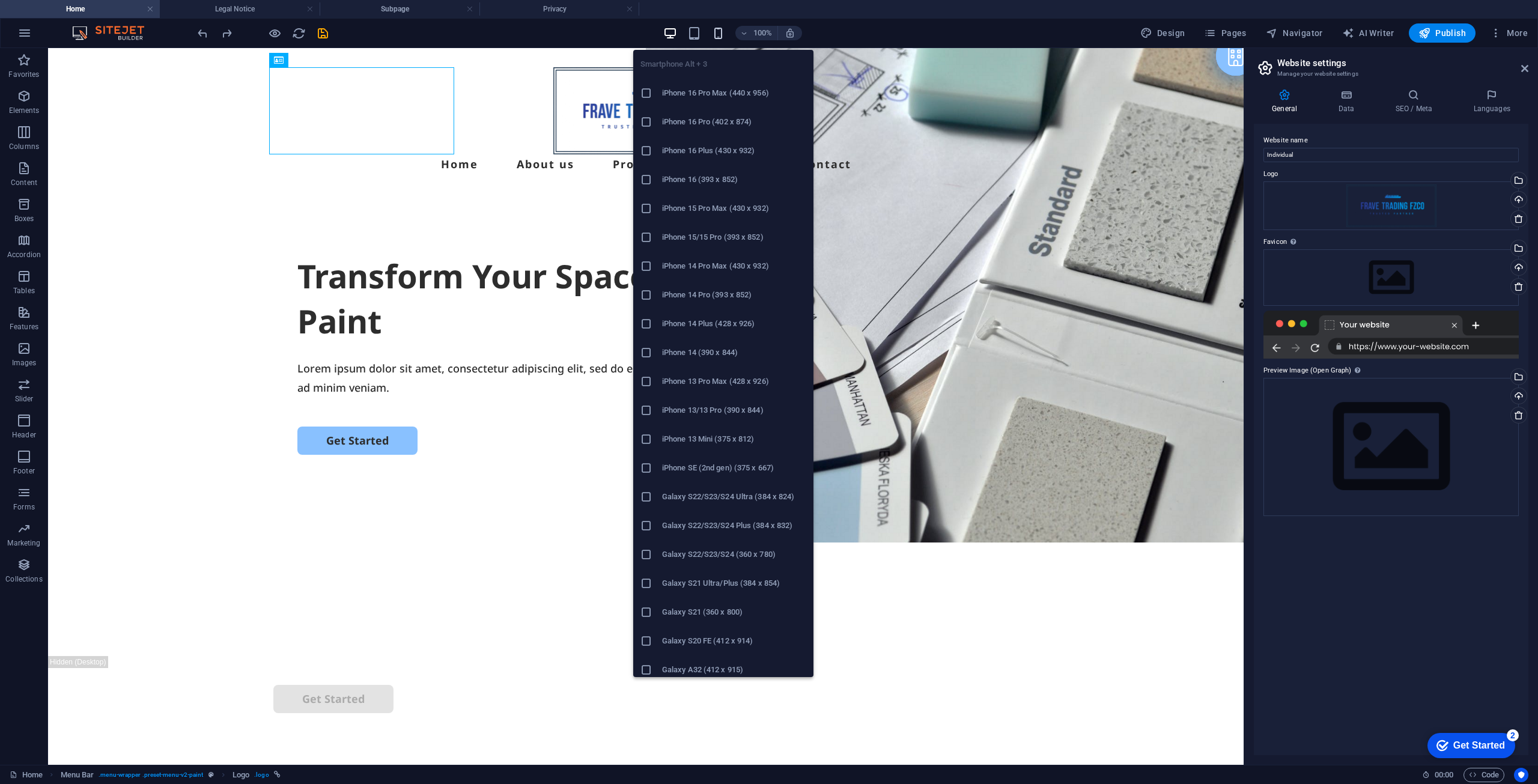
click at [722, 33] on icon "button" at bounding box center [718, 33] width 14 height 14
click at [715, 87] on h6 "iPhone 16 Pro Max (440 x 956)" at bounding box center [734, 93] width 144 height 14
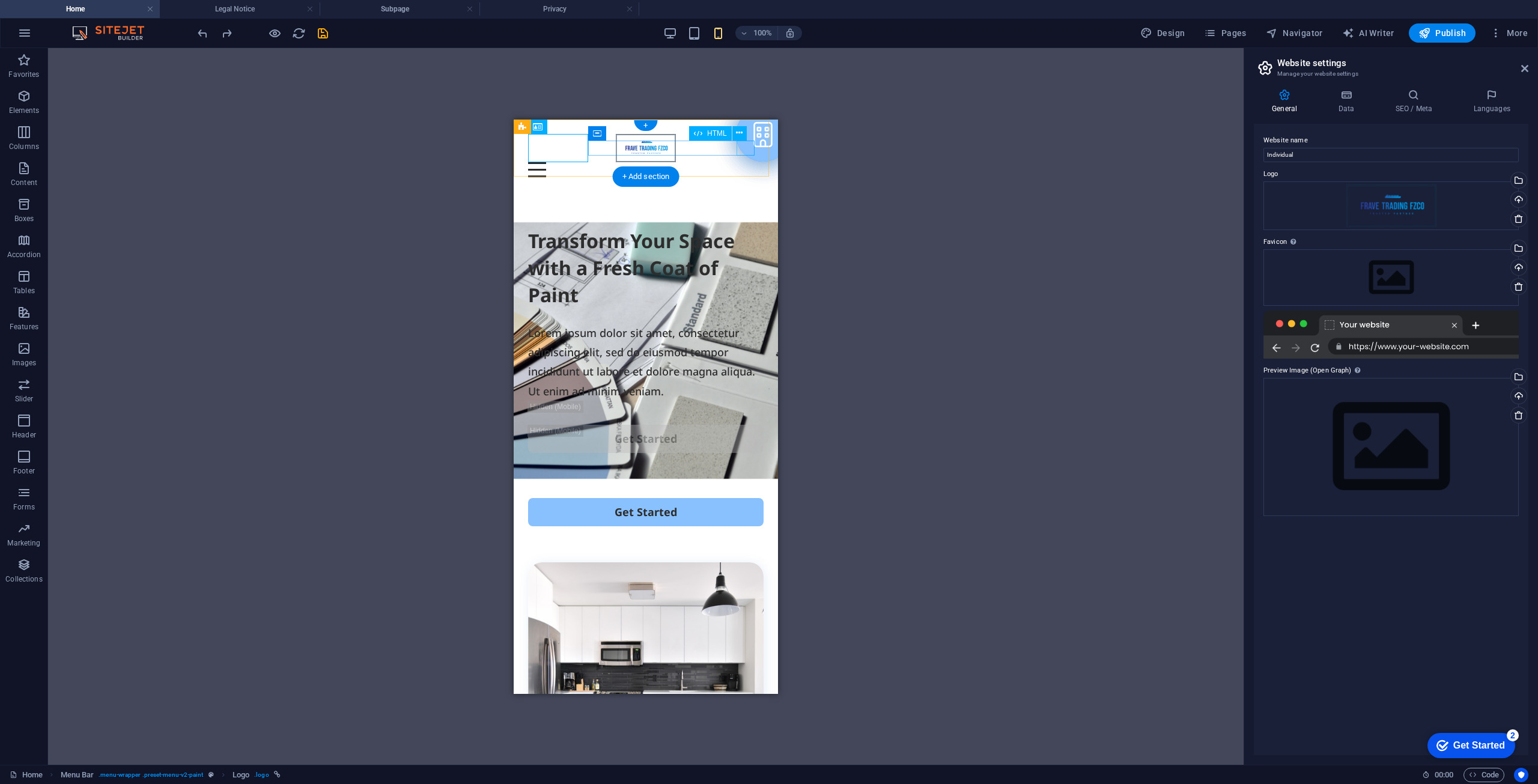
click at [747, 161] on div at bounding box center [646, 169] width 235 height 15
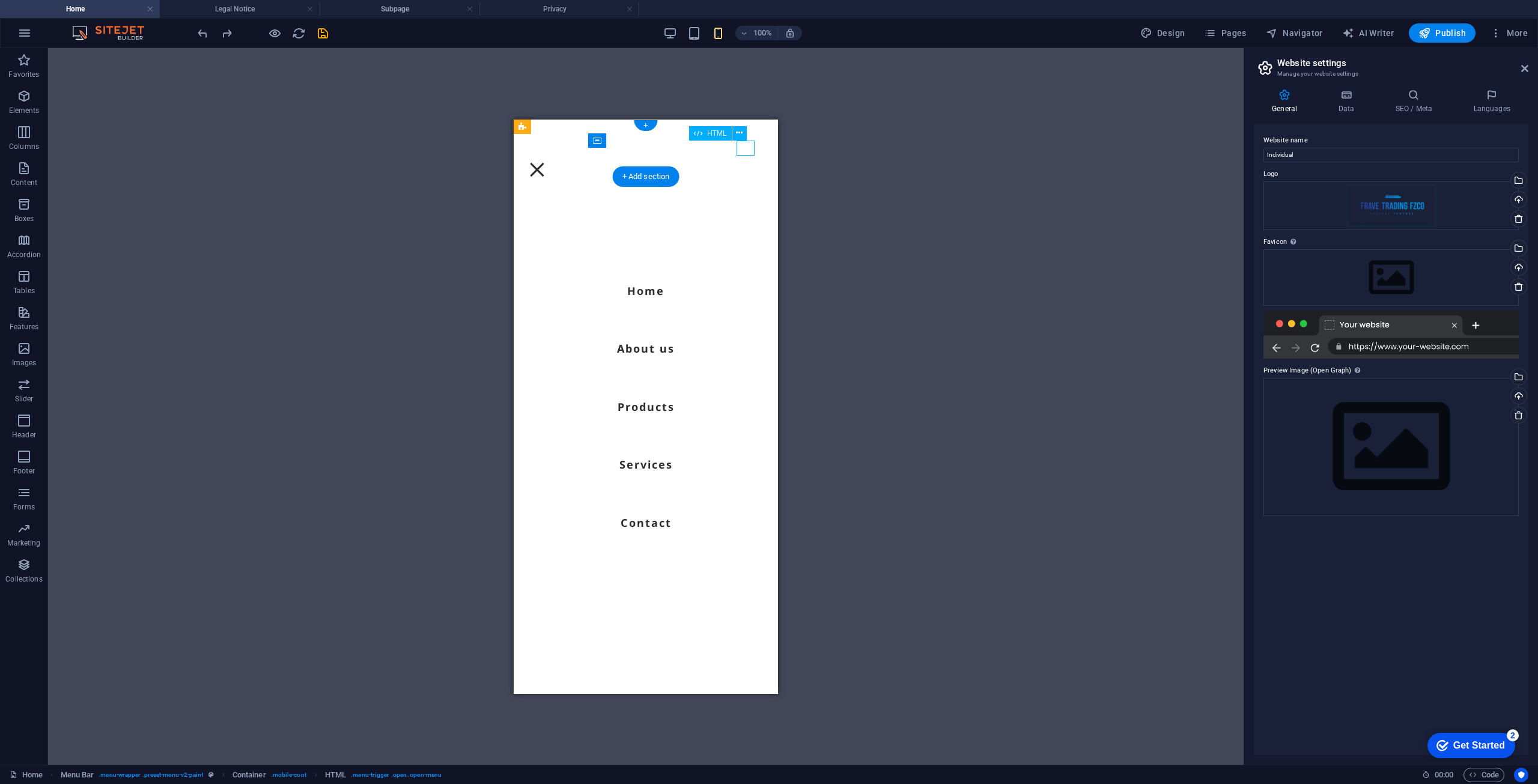
click at [546, 161] on div at bounding box center [537, 169] width 18 height 15
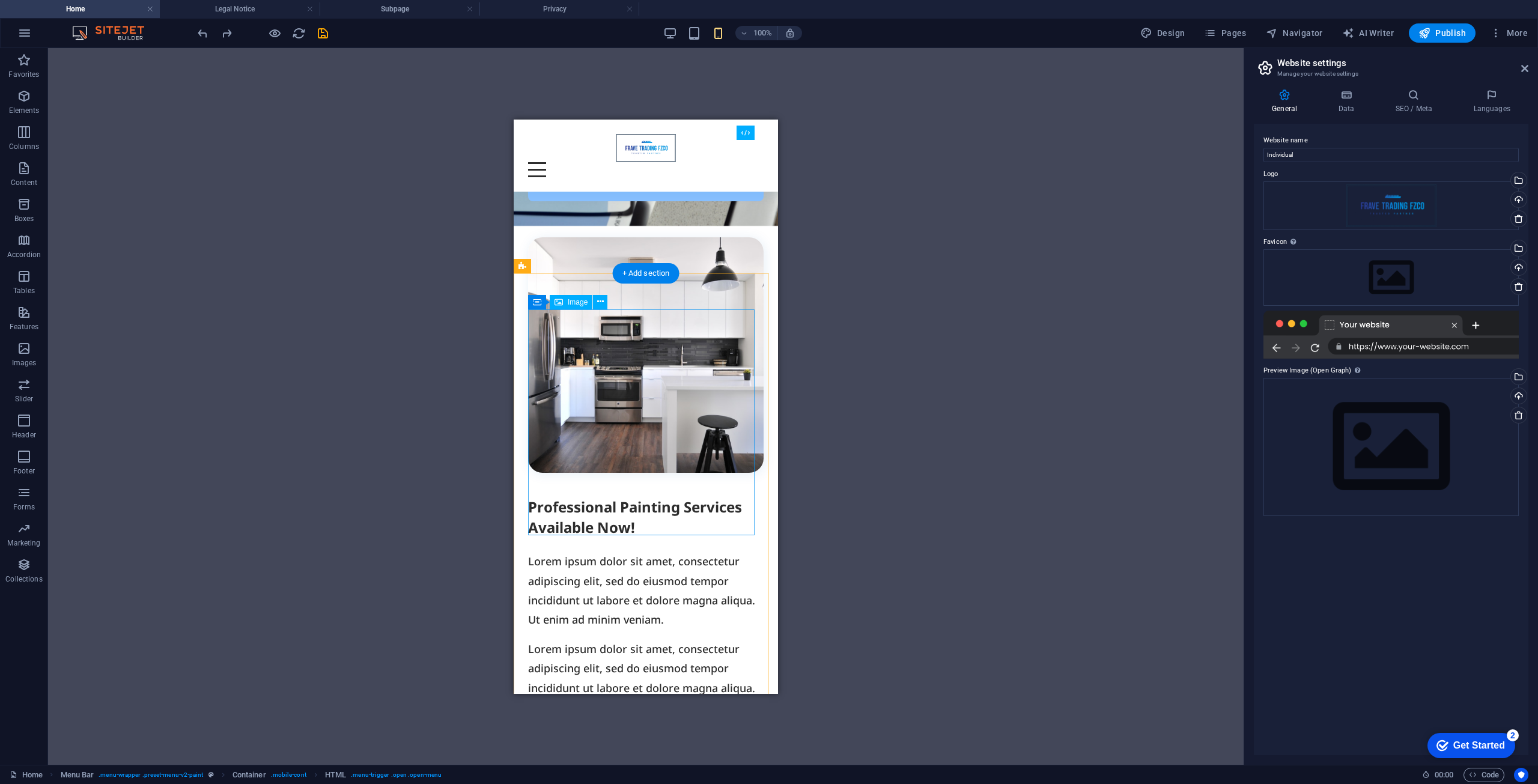
scroll to position [301, 0]
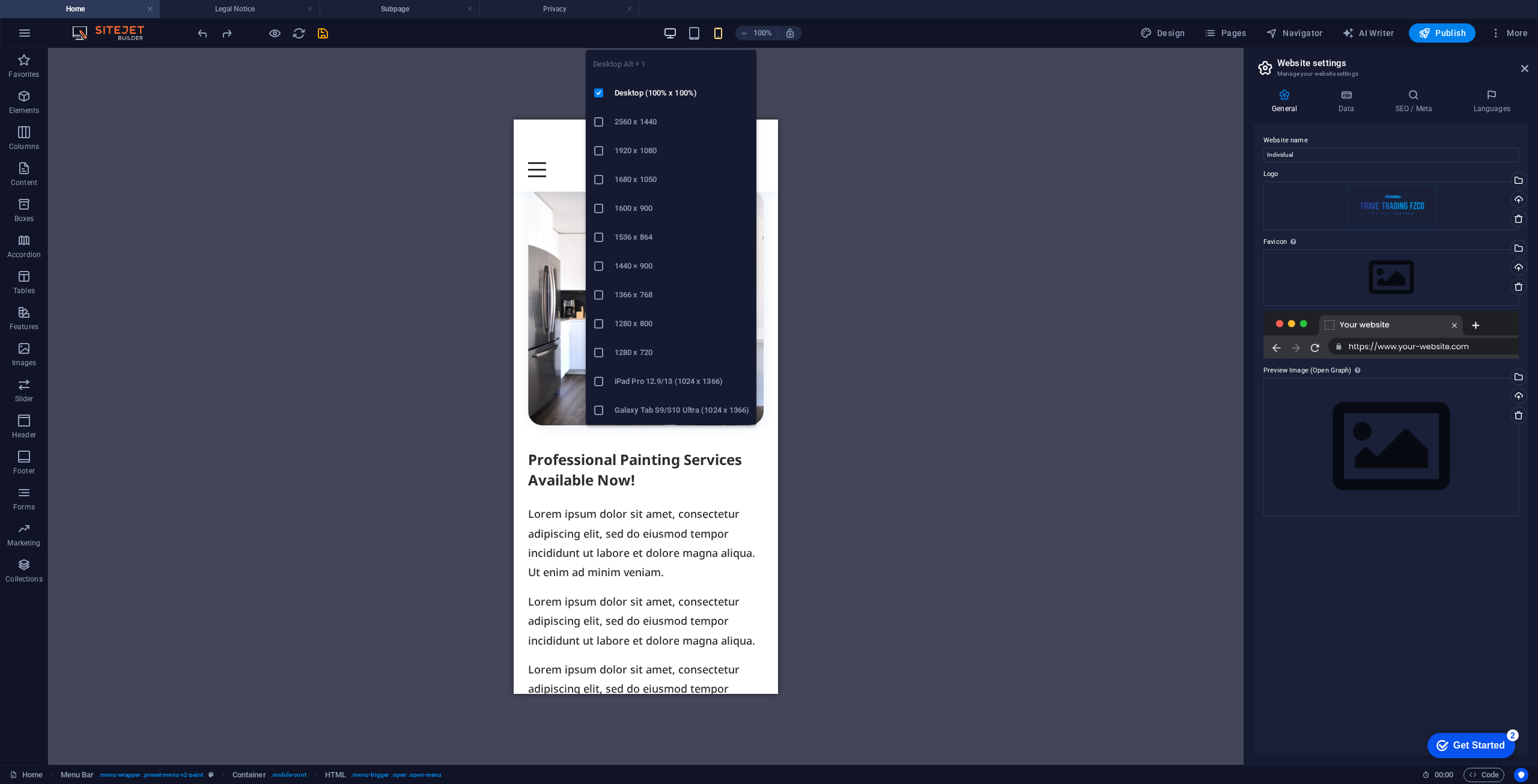
click at [673, 31] on icon "button" at bounding box center [670, 33] width 14 height 14
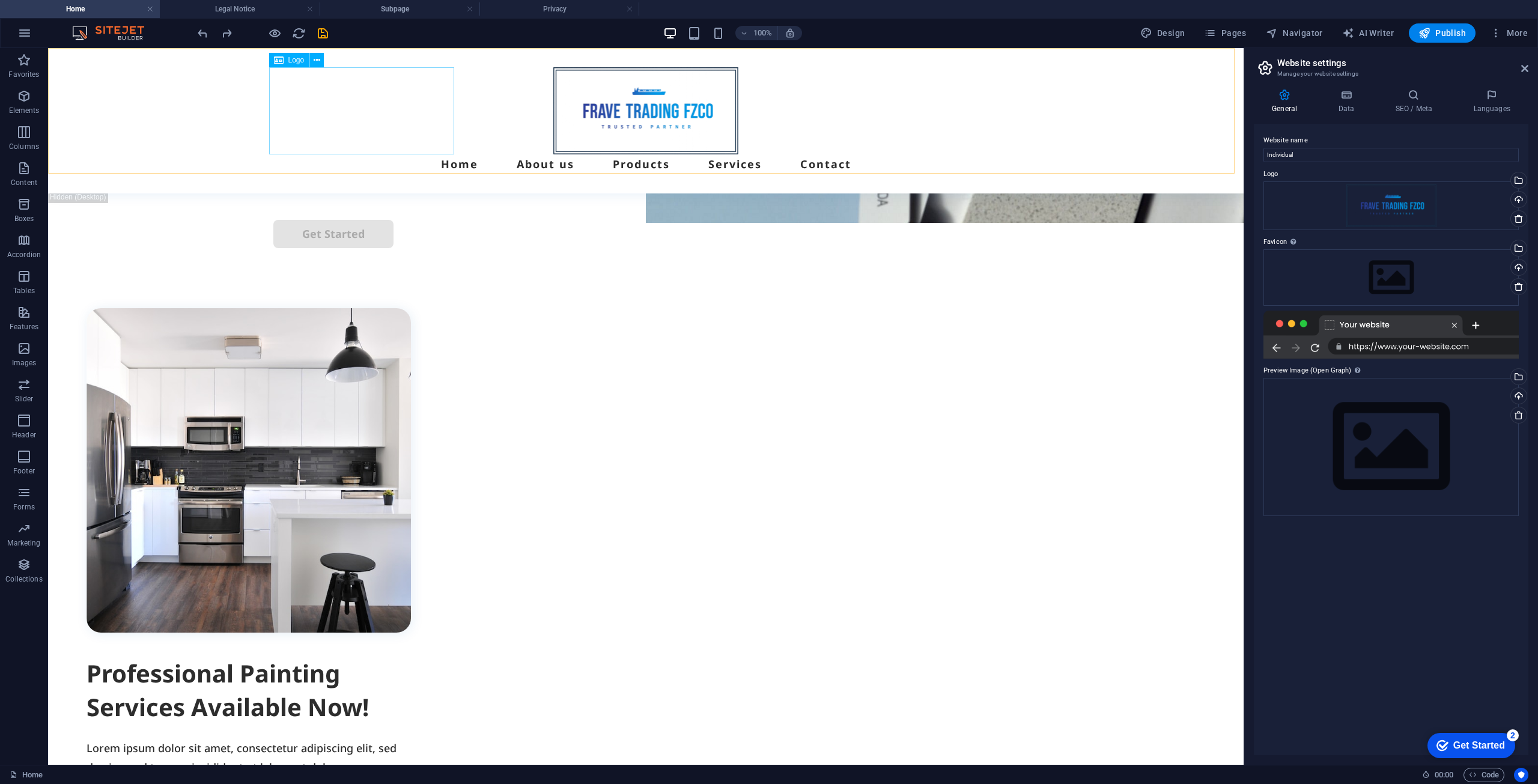
click at [423, 121] on div at bounding box center [646, 110] width 745 height 87
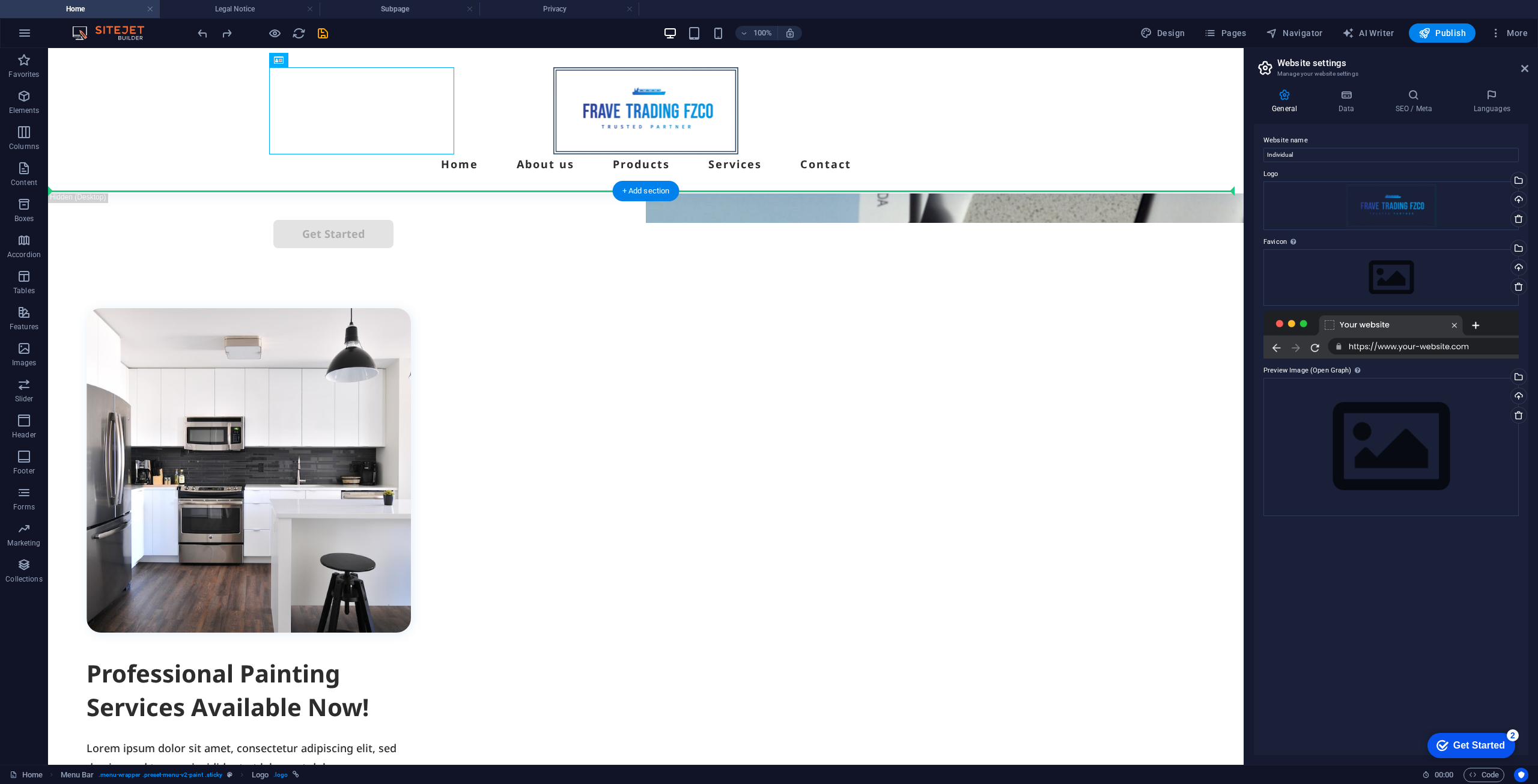
drag, startPoint x: 451, startPoint y: 154, endPoint x: 486, endPoint y: 178, distance: 42.4
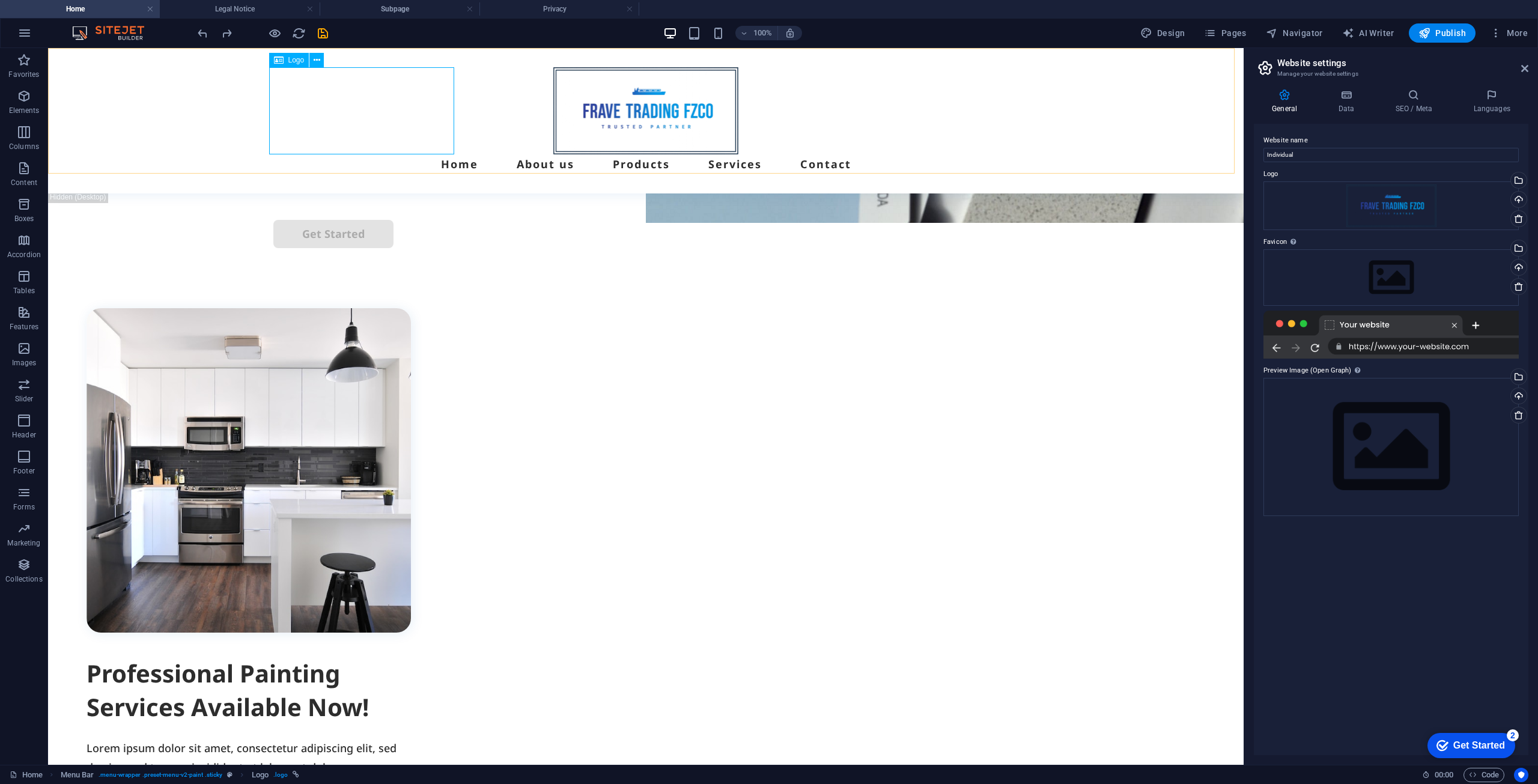
click at [443, 136] on div at bounding box center [646, 110] width 745 height 87
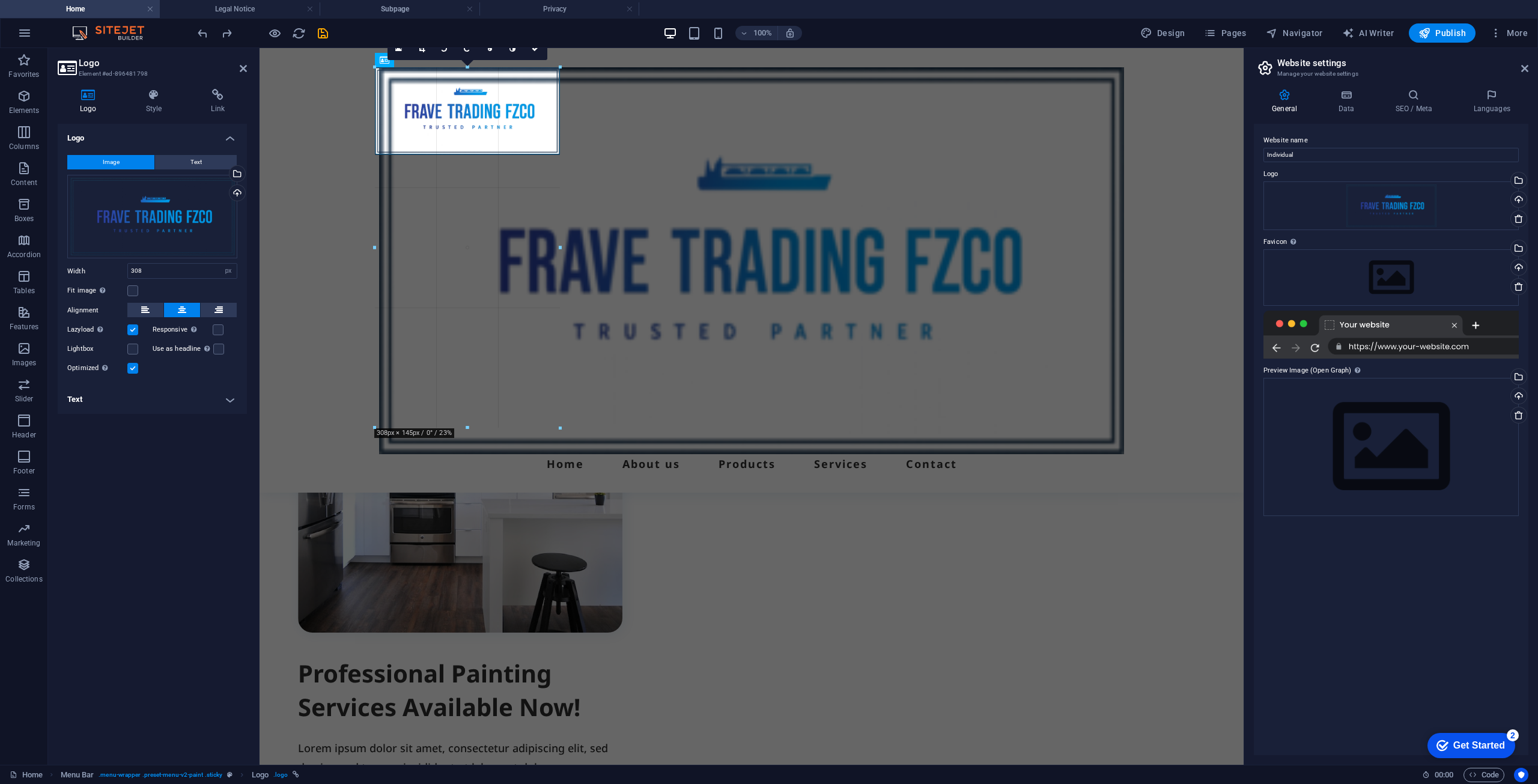
drag, startPoint x: 560, startPoint y: 147, endPoint x: 1204, endPoint y: 328, distance: 669.0
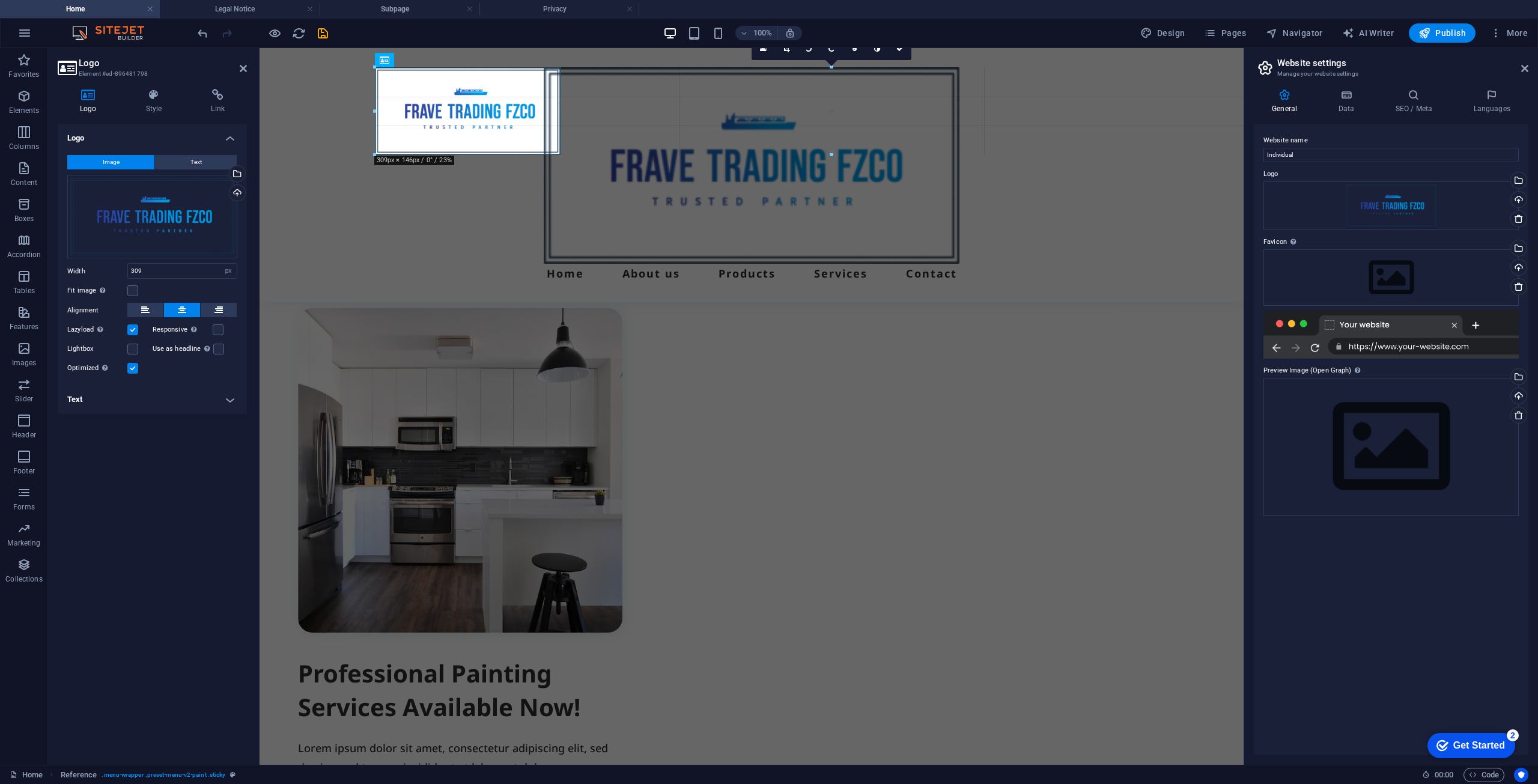
drag, startPoint x: 466, startPoint y: 154, endPoint x: 237, endPoint y: 420, distance: 351.0
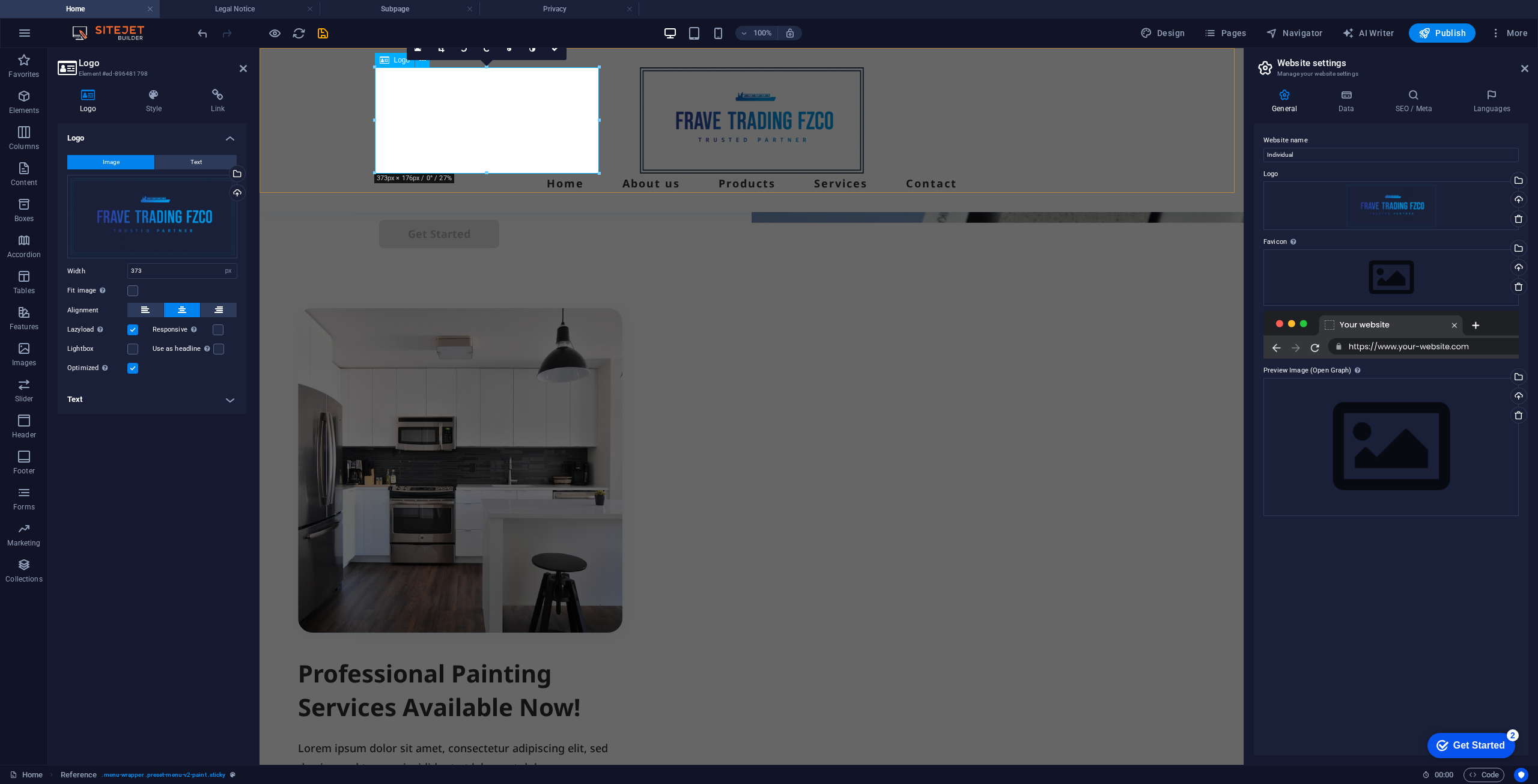
click at [484, 170] on div at bounding box center [752, 121] width 745 height 106
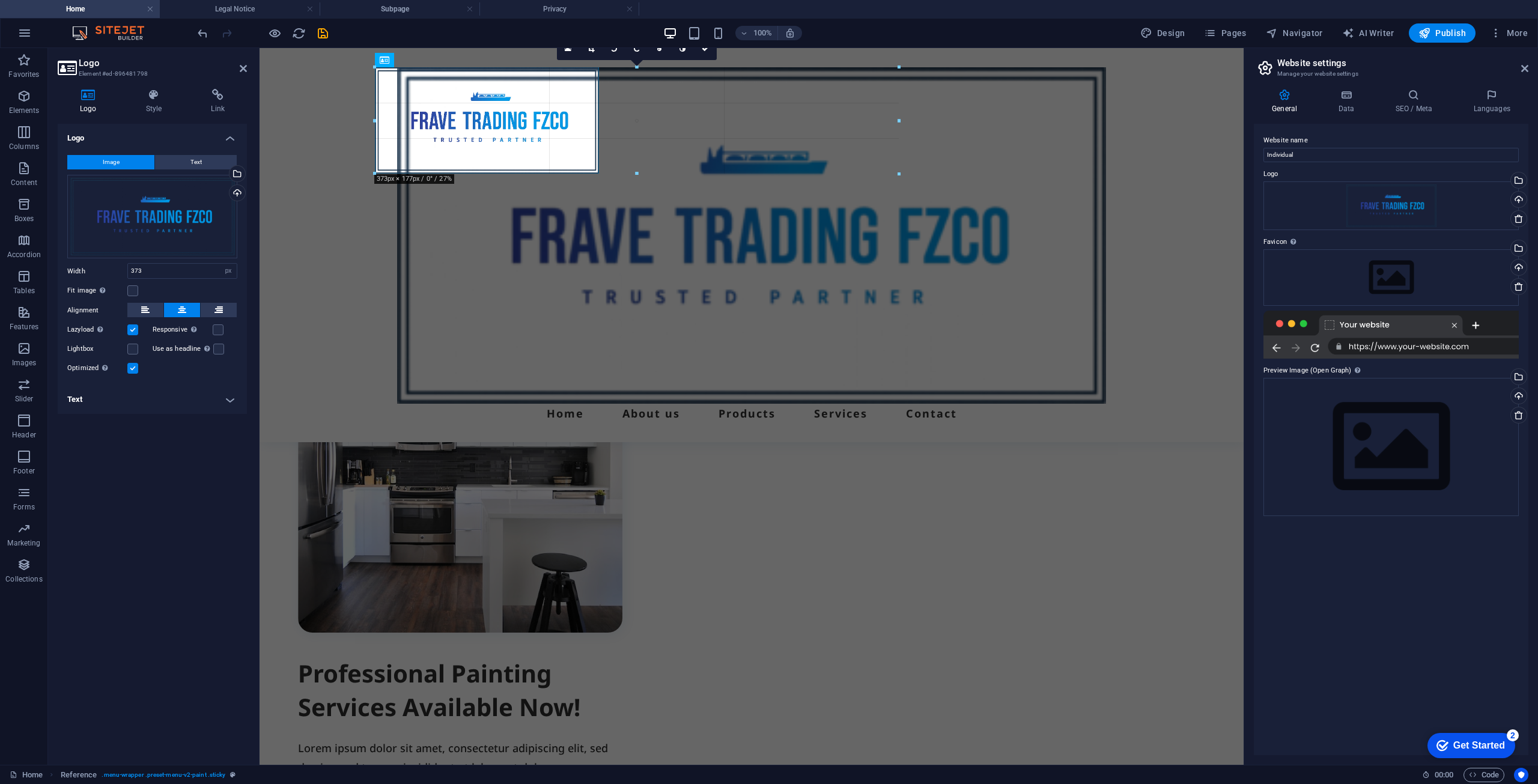
drag, startPoint x: 489, startPoint y: 173, endPoint x: 575, endPoint y: 442, distance: 282.4
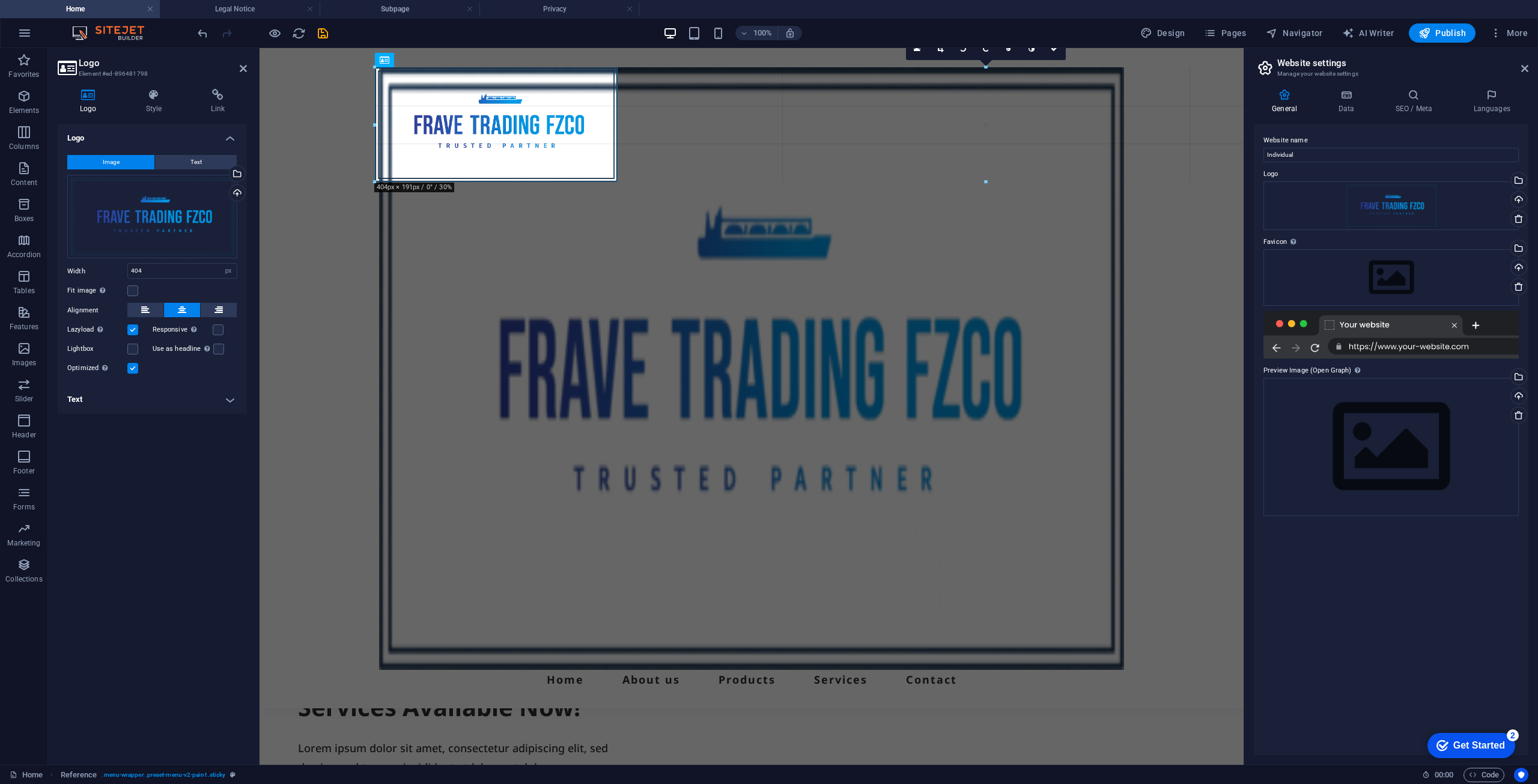
drag, startPoint x: 237, startPoint y: 132, endPoint x: 769, endPoint y: 682, distance: 765.2
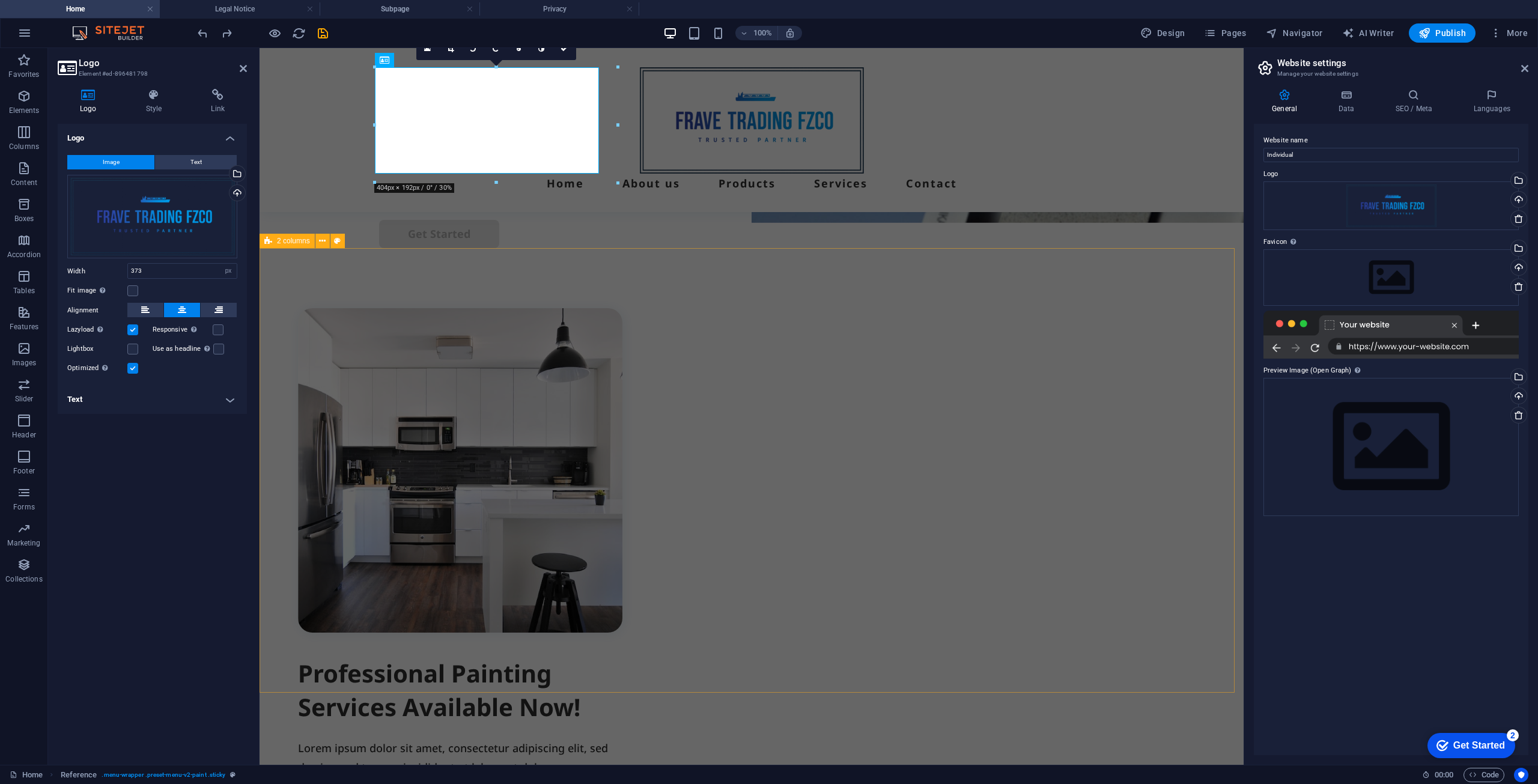
click at [689, 266] on div "Professional Painting Services Available Now! Lorem ipsum dolor sit amet, conse…" at bounding box center [752, 620] width 984 height 745
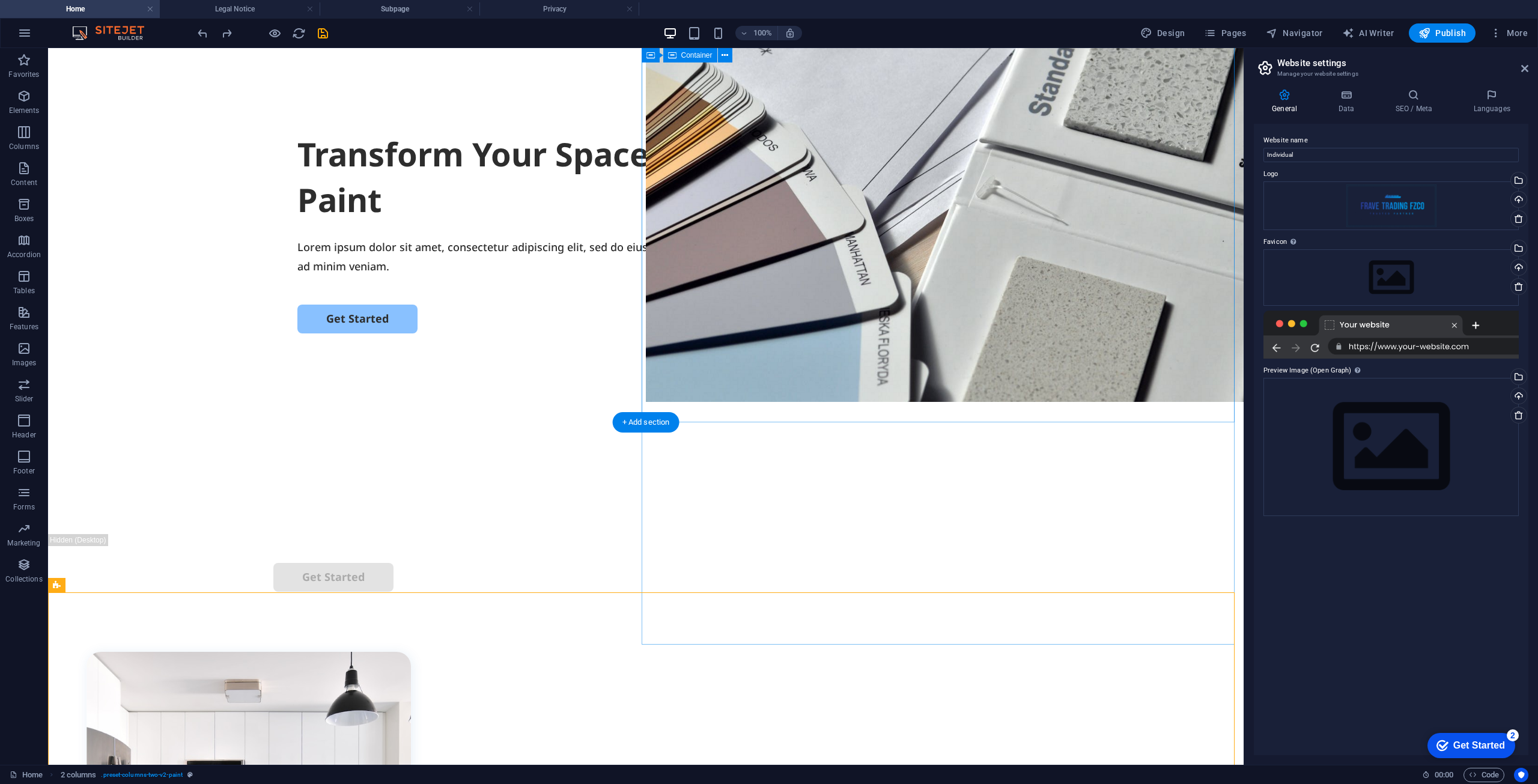
scroll to position [180, 0]
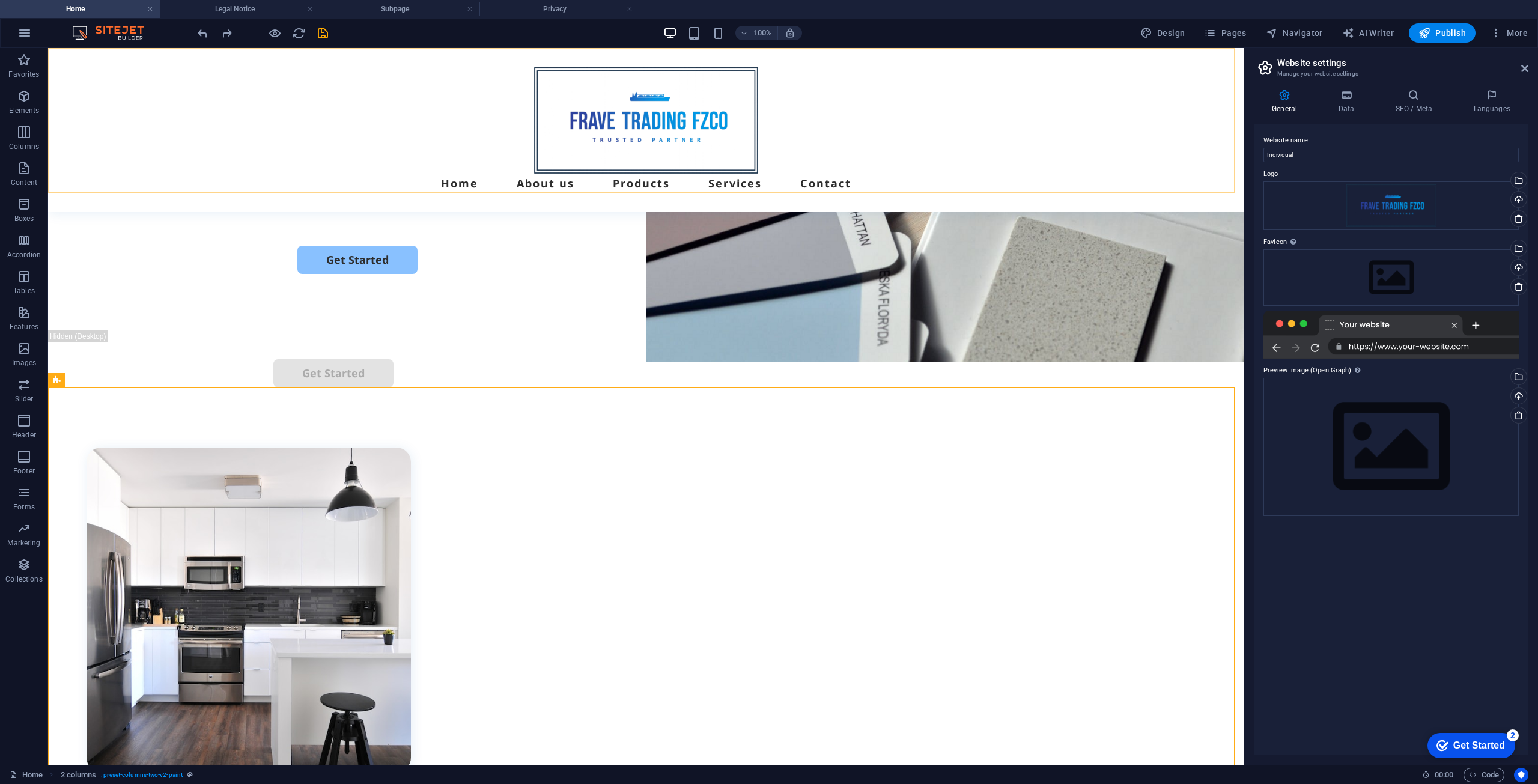
click at [994, 68] on div "Home About us Products Services Contact" at bounding box center [646, 130] width 1196 height 164
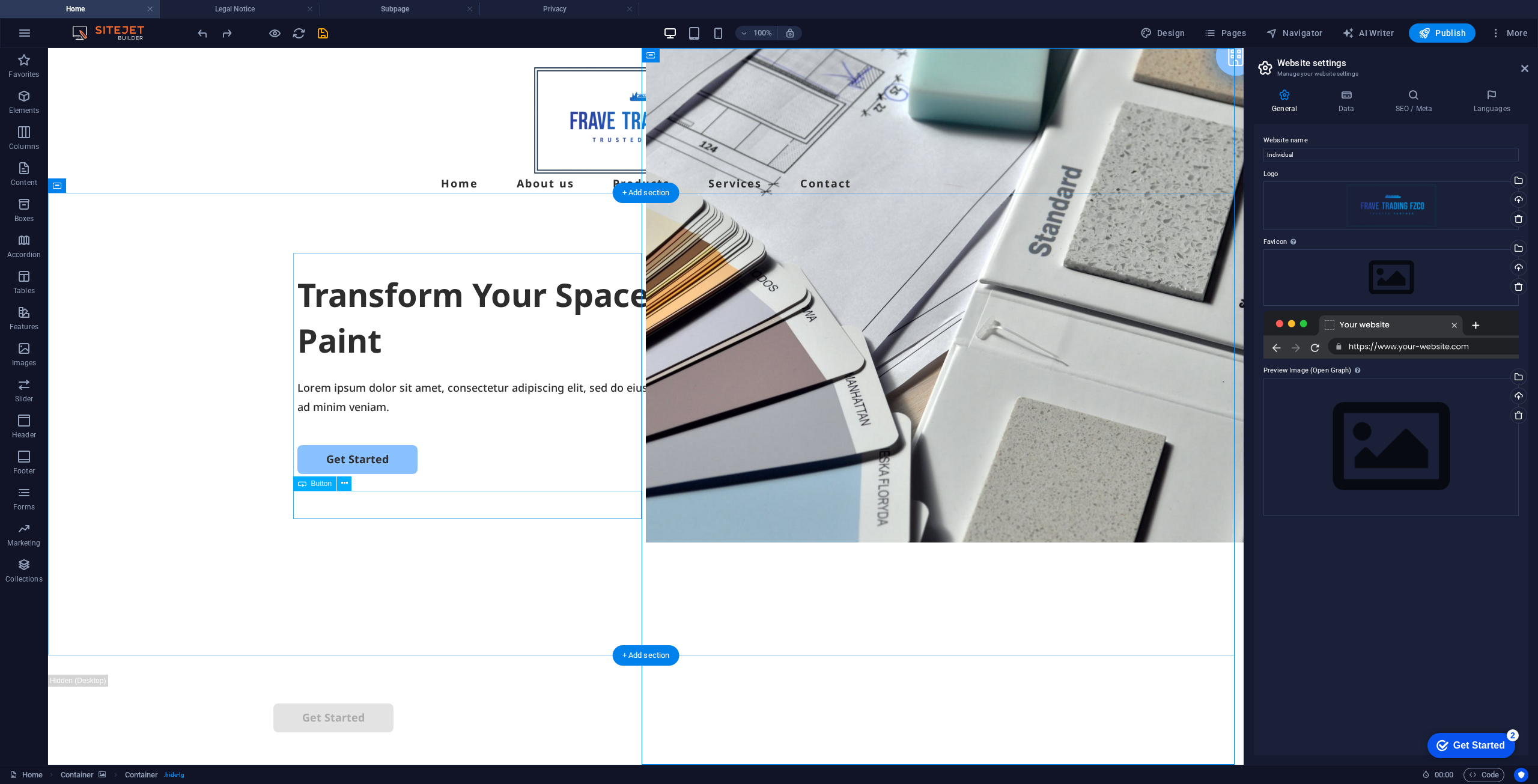
click at [395, 473] on div "Get Started" at bounding box center [646, 459] width 697 height 28
click at [365, 350] on div "Transform Your Space with a Fresh Coat of Paint" at bounding box center [646, 317] width 697 height 90
click at [372, 331] on div "Transform Your Space with a Fresh Coat of Paint" at bounding box center [646, 317] width 697 height 90
click at [161, 331] on div "Transform Your Space with a Fresh Coat of Paint Lorem ipsum dolor sit amet, con…" at bounding box center [646, 443] width 1196 height 463
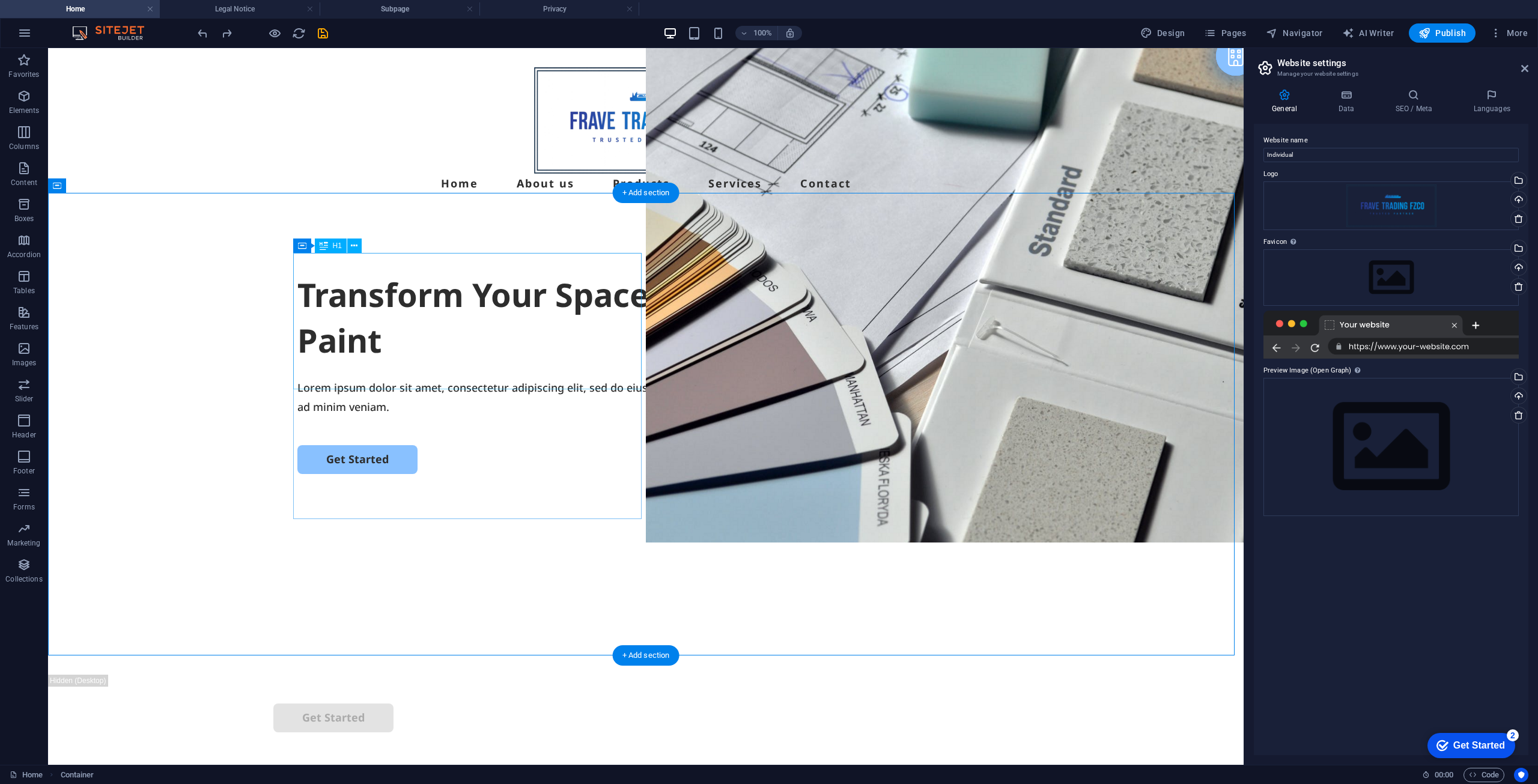
click at [527, 351] on div "Transform Your Space with a Fresh Coat of Paint" at bounding box center [646, 317] width 697 height 90
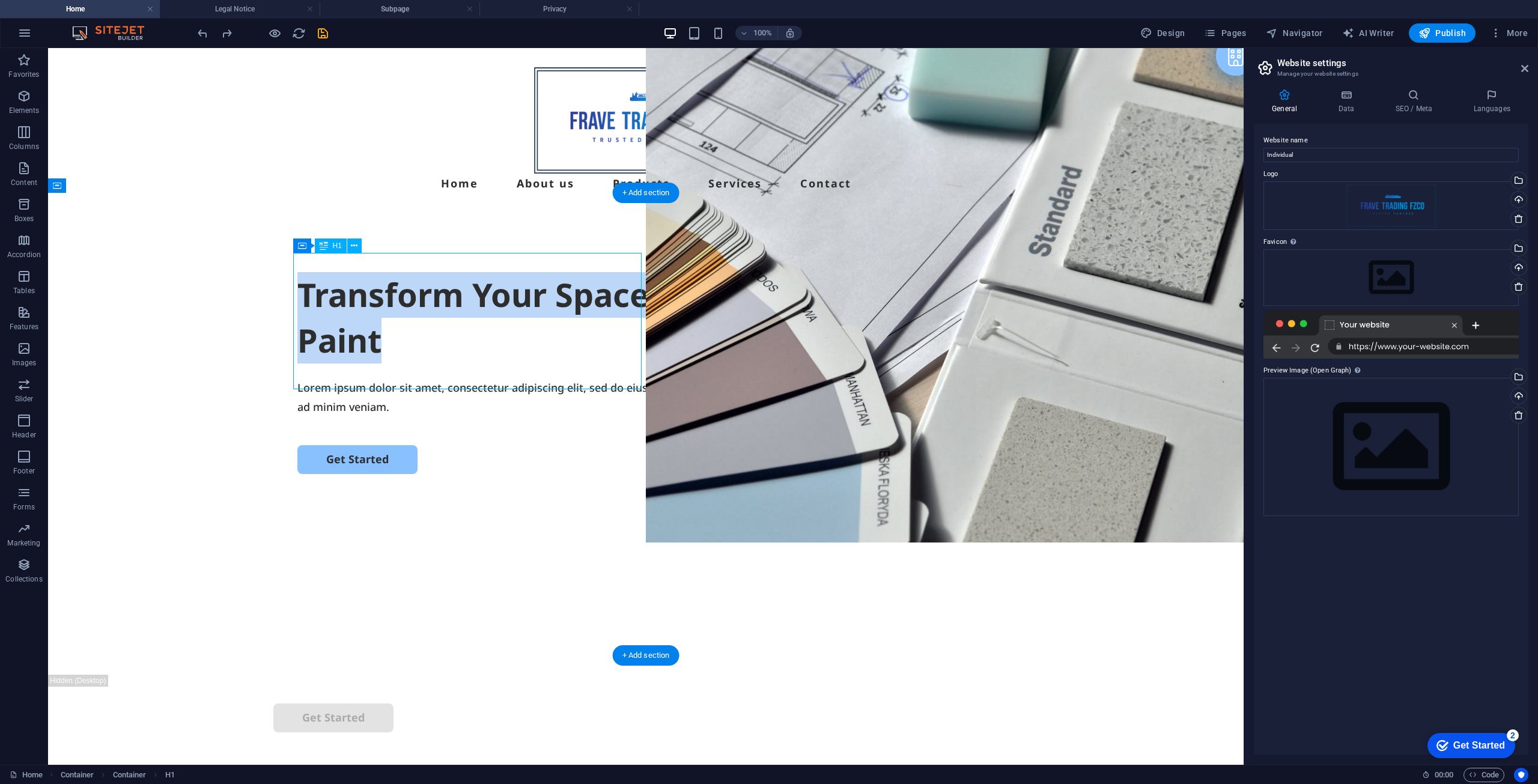
click at [316, 351] on h1 "Transform Your Space with a Fresh Coat of Paint" at bounding box center [646, 317] width 697 height 90
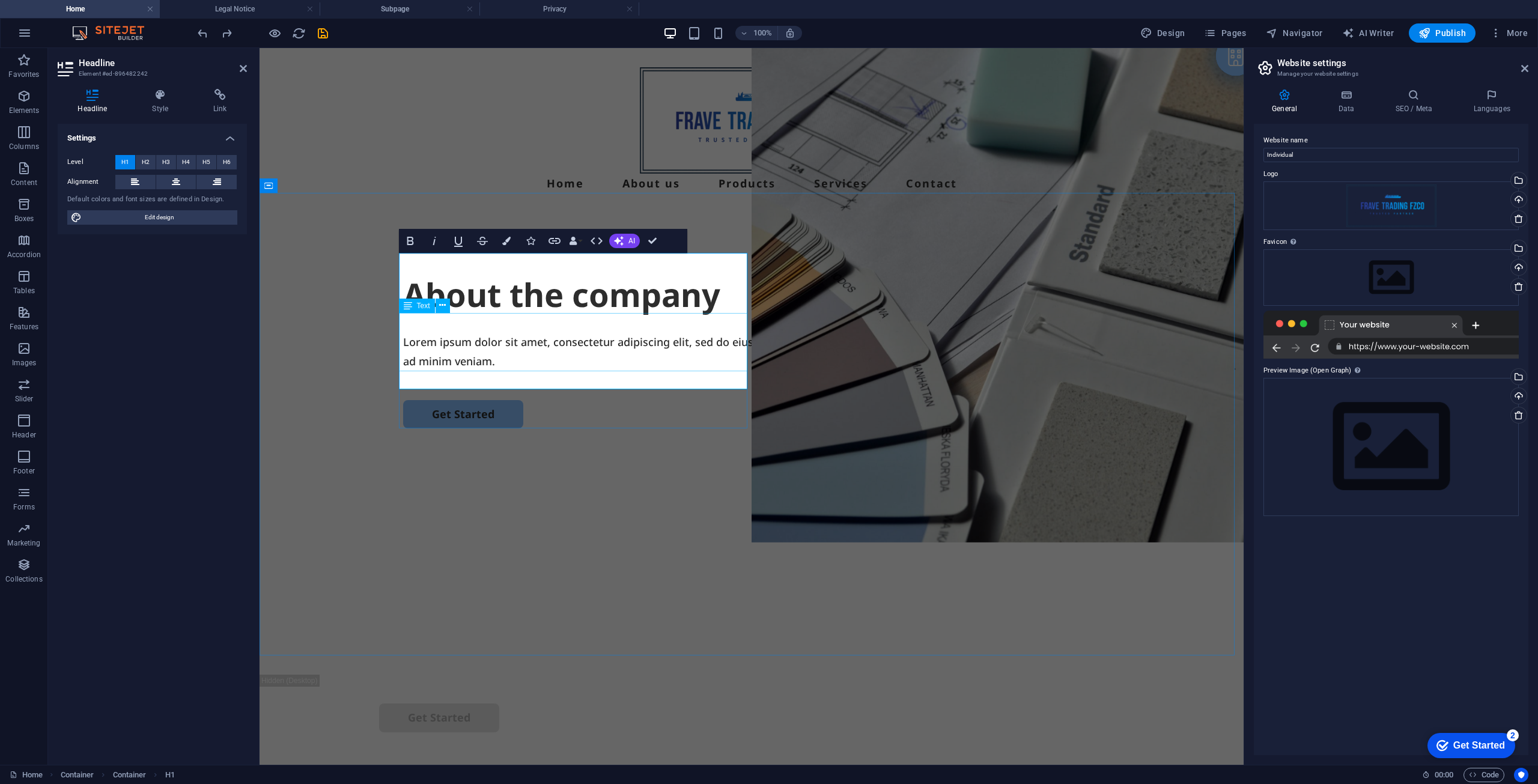
scroll to position [0, 5]
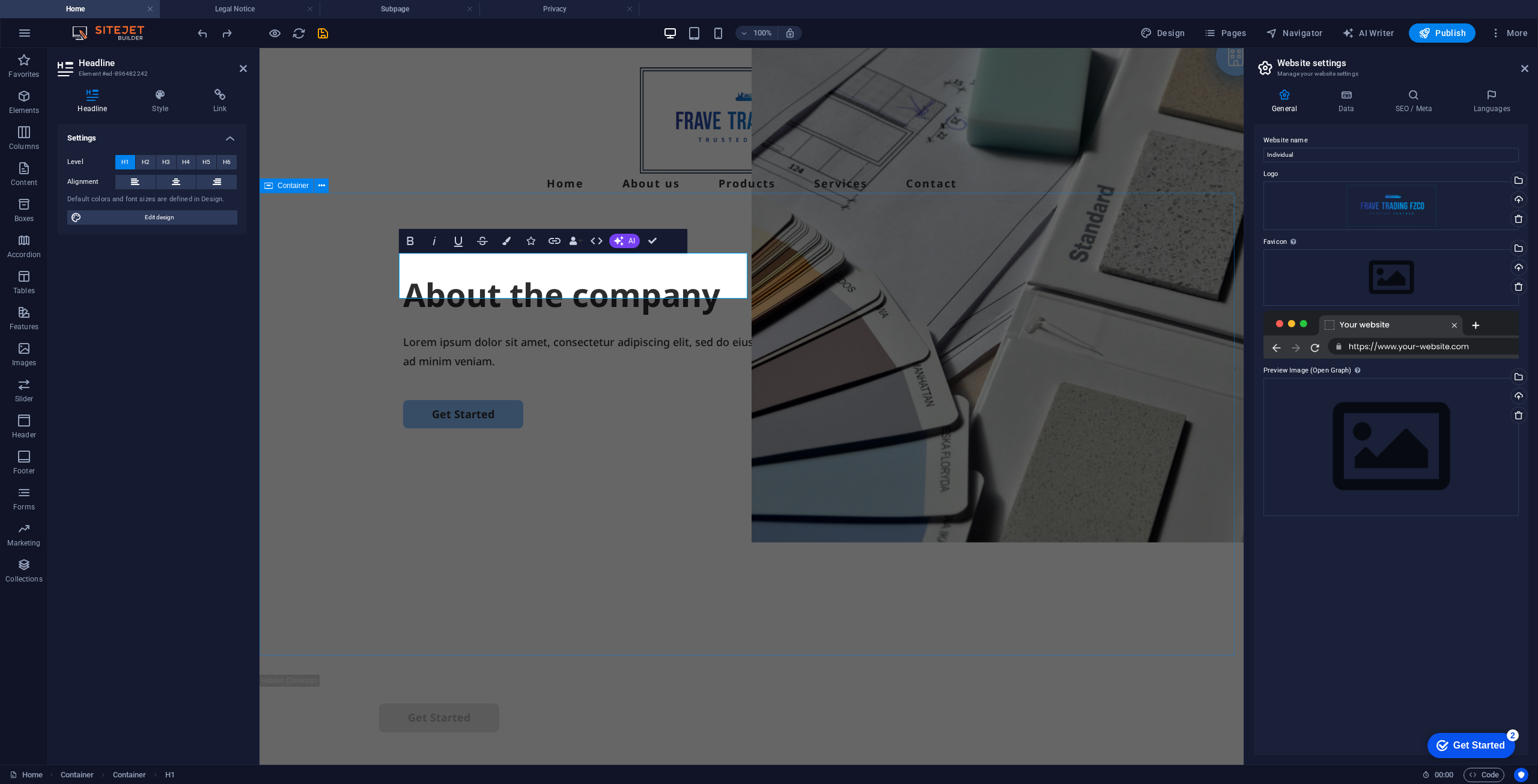
click at [555, 531] on div "About the company About the company Lorem ipsum dolor sit amet, consectetur adi…" at bounding box center [752, 443] width 984 height 463
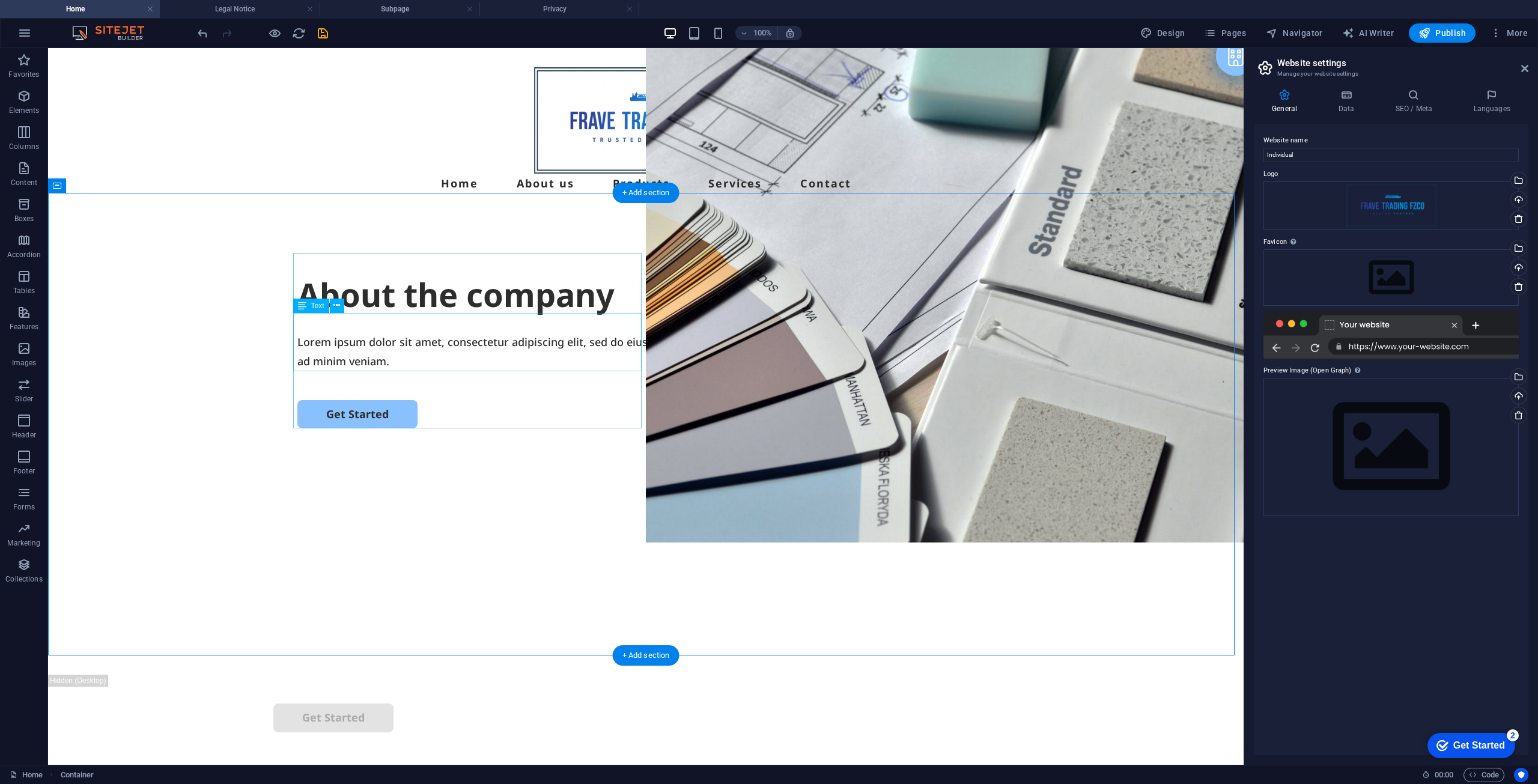
click at [395, 342] on div "Lorem ipsum dolor sit amet, consectetur adipiscing elit, sed do eiusmod tempor …" at bounding box center [646, 351] width 697 height 39
click at [184, 342] on div "About the company Lorem ipsum dolor sit amet, consectetur adipiscing elit, sed …" at bounding box center [646, 443] width 1196 height 463
click at [440, 342] on div "Lorem ipsum dolor sit amet, consectetur adipiscing elit, sed do eiusmod tempor …" at bounding box center [646, 351] width 697 height 39
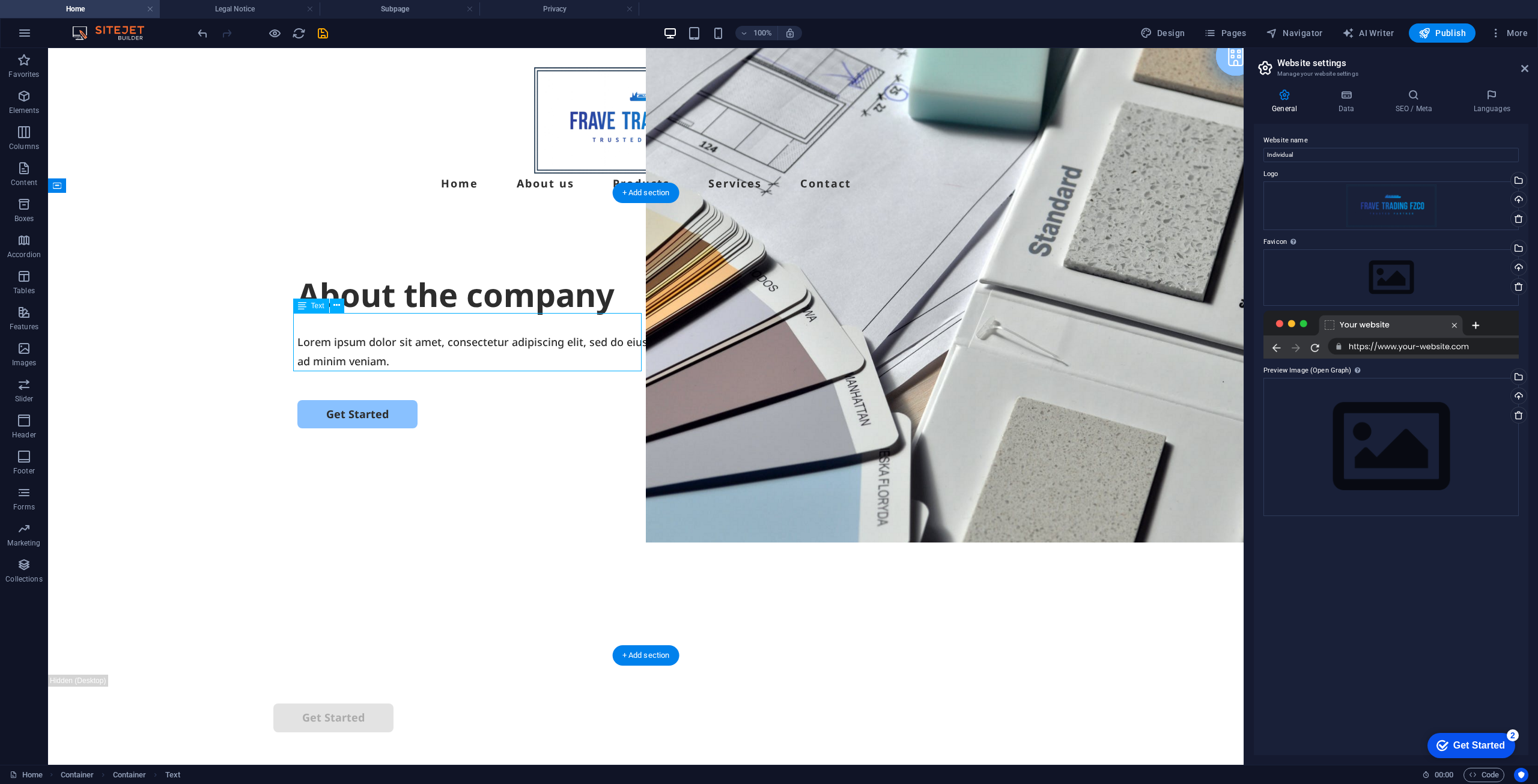
click at [440, 342] on div "Lorem ipsum dolor sit amet, consectetur adipiscing elit, sed do eiusmod tempor …" at bounding box center [646, 351] width 697 height 39
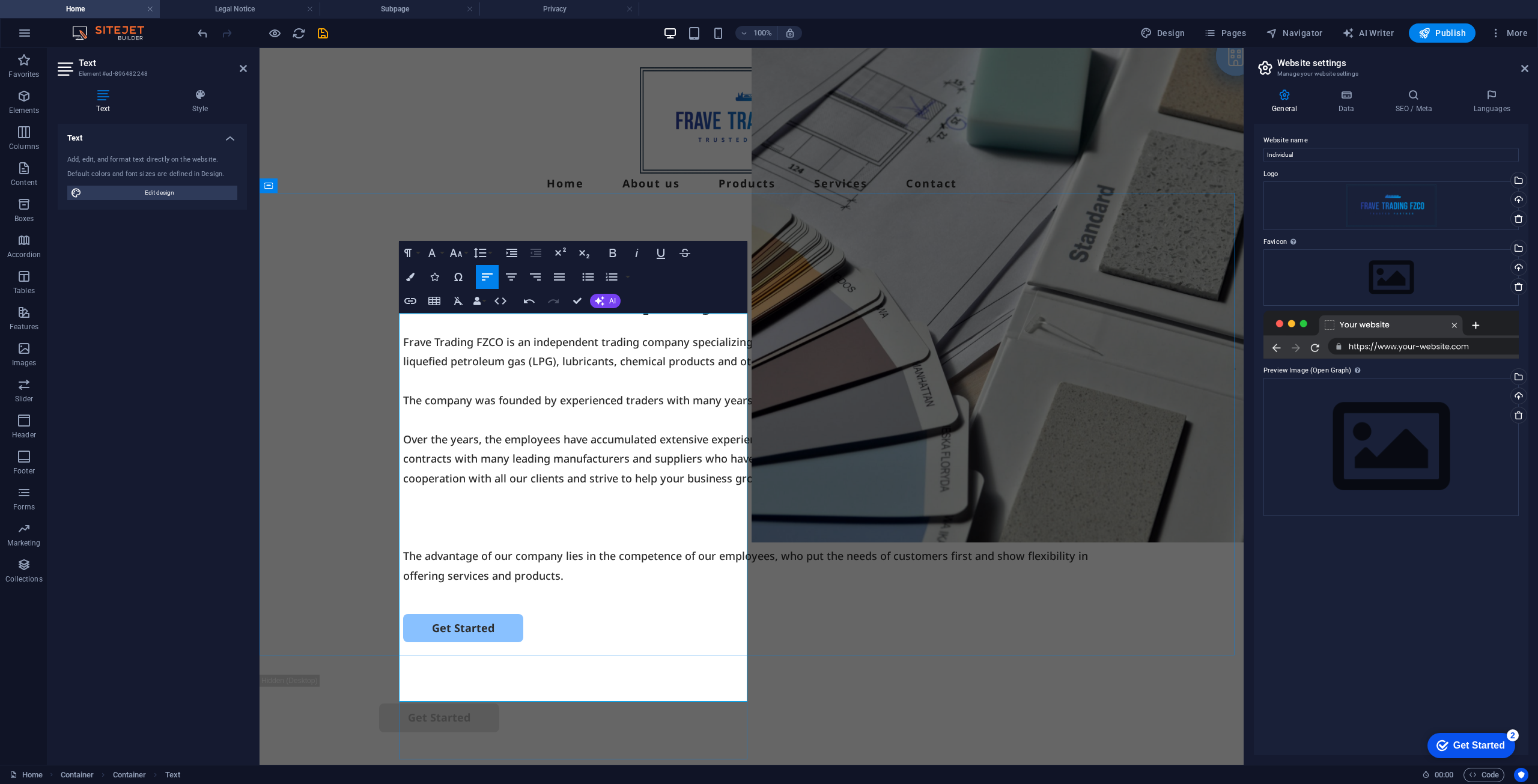
scroll to position [9504, 2]
click at [338, 426] on div "About the company Frave Trading FZCO is an independent trading company speciali…" at bounding box center [752, 443] width 984 height 463
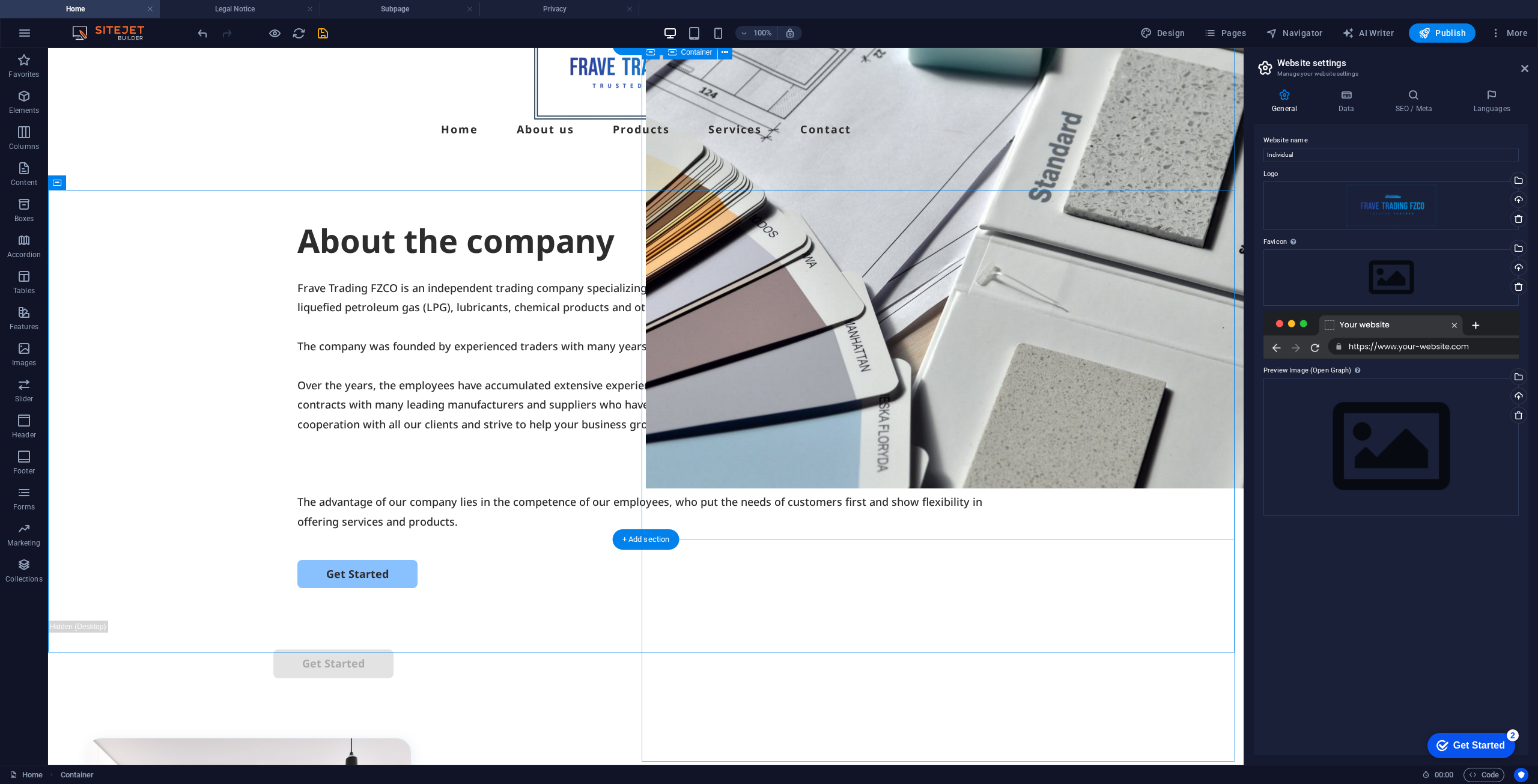
scroll to position [60, 0]
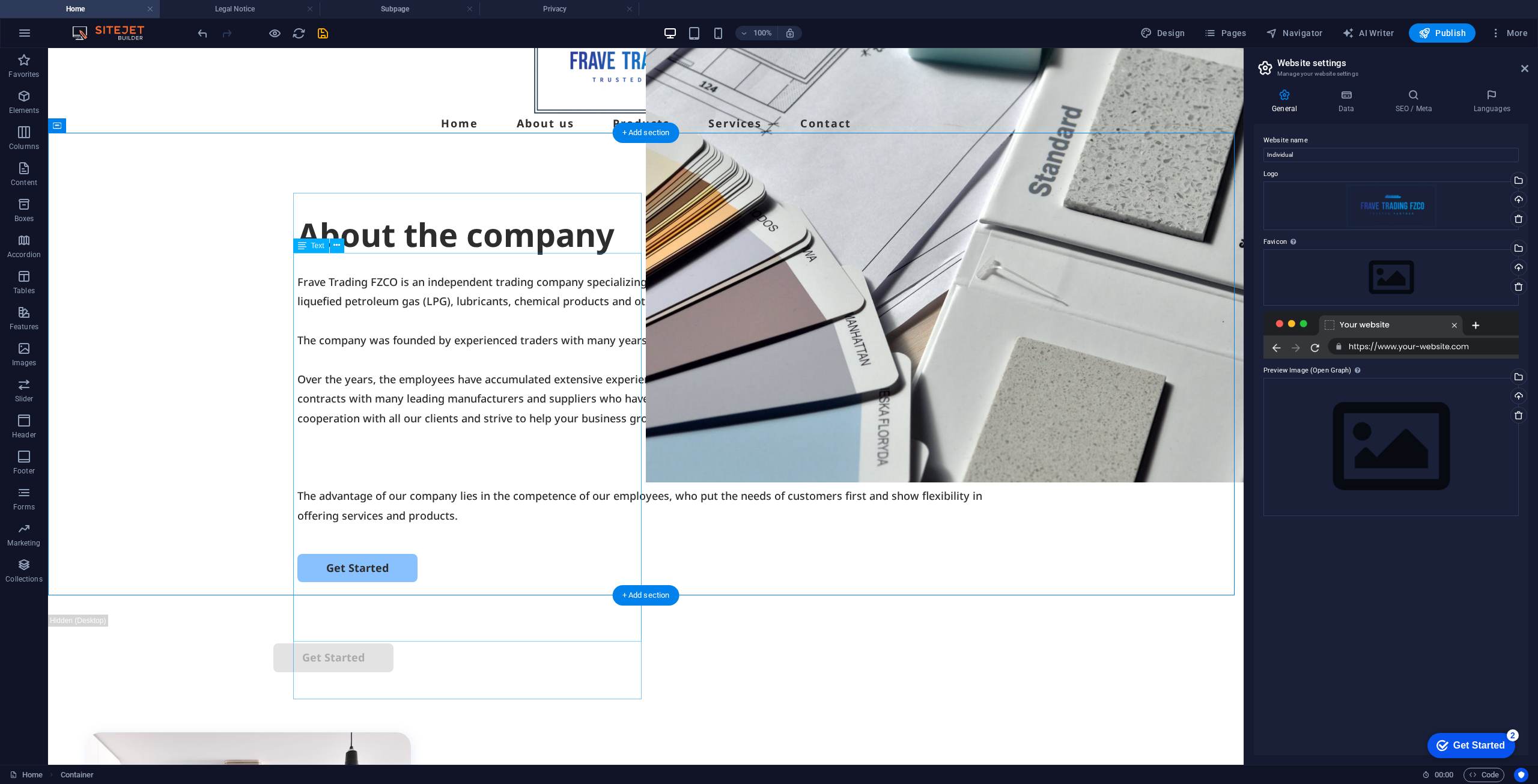
click at [363, 485] on div "Frave Trading FZCO is an independent trading company specializing in the intern…" at bounding box center [646, 398] width 697 height 253
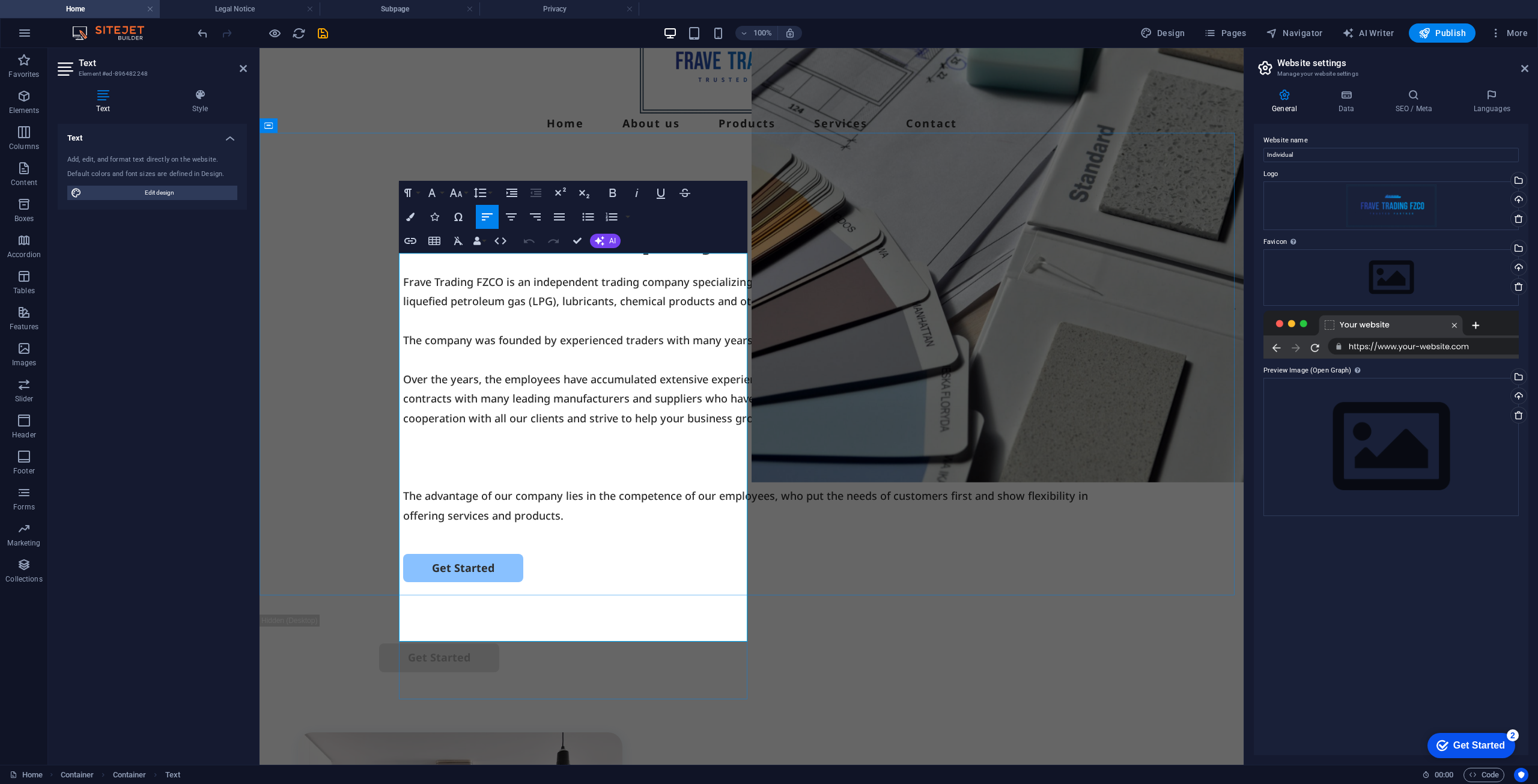
click at [449, 467] on p at bounding box center [752, 457] width 697 height 19
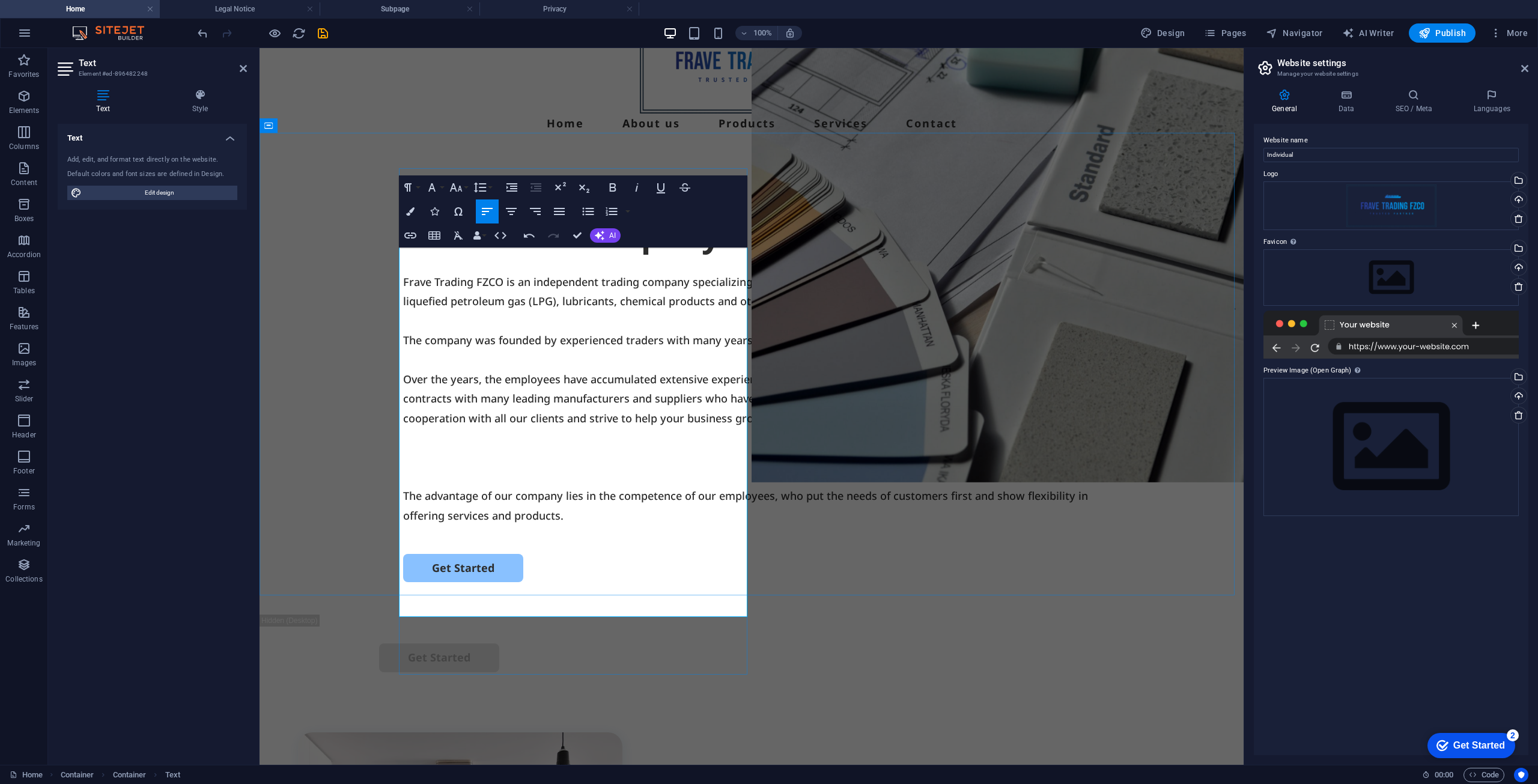
scroll to position [44, 0]
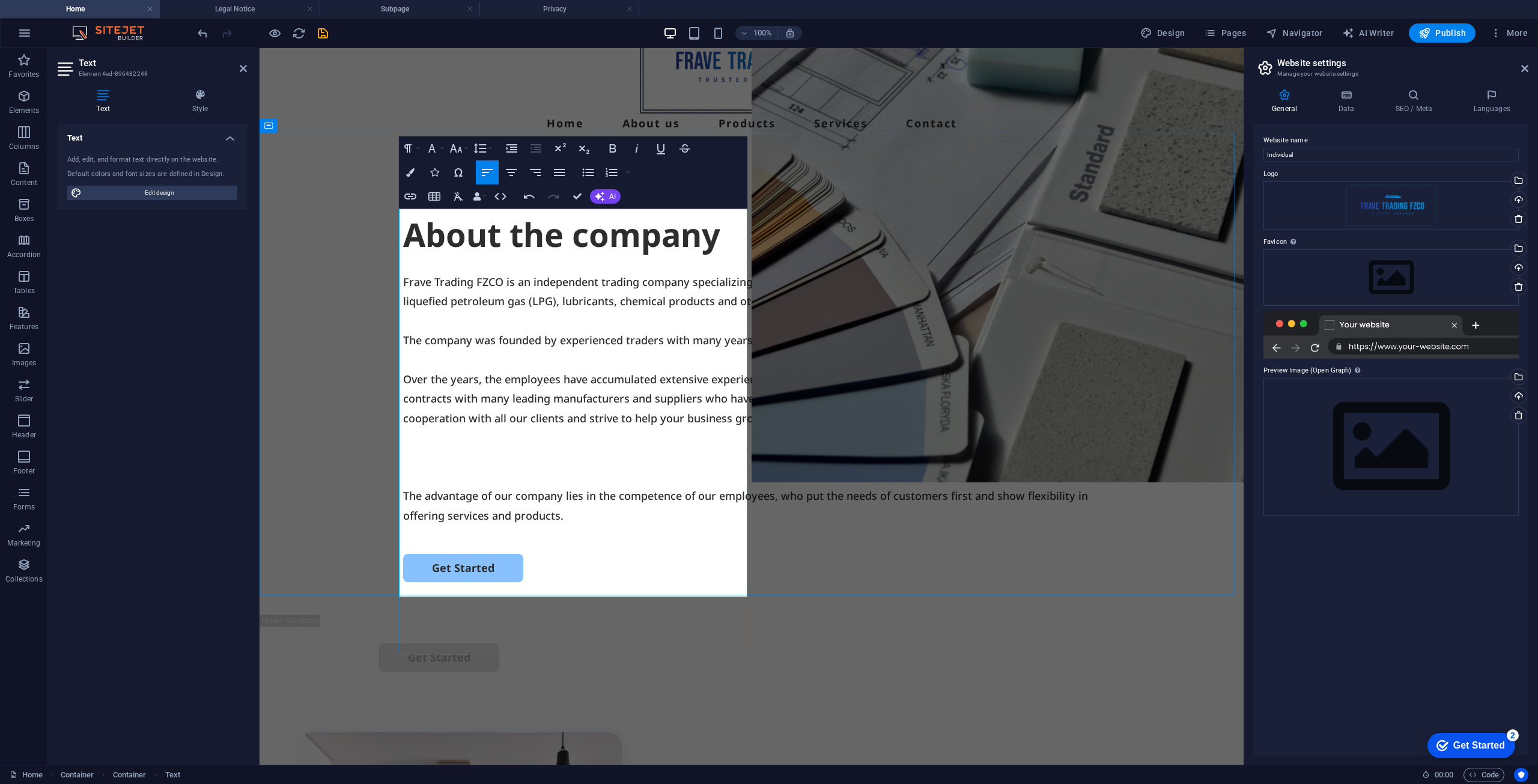
click at [488, 486] on p at bounding box center [752, 476] width 697 height 19
click at [483, 486] on p at bounding box center [752, 476] width 697 height 19
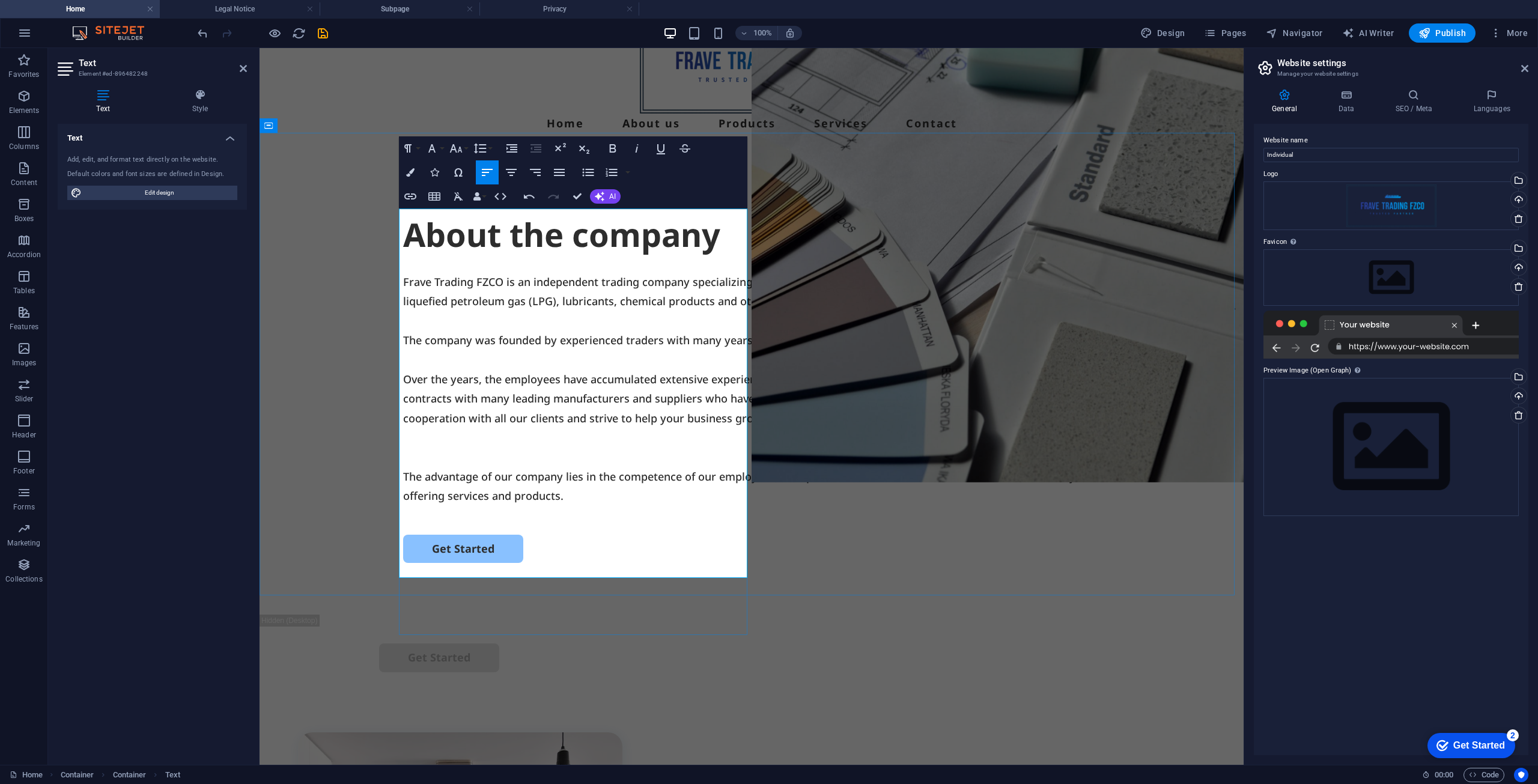
click at [479, 506] on p "The advantage of our company lies in the competence of our employees, who put t…" at bounding box center [752, 486] width 697 height 39
click at [476, 467] on p at bounding box center [752, 457] width 697 height 19
click at [460, 467] on p at bounding box center [752, 457] width 697 height 19
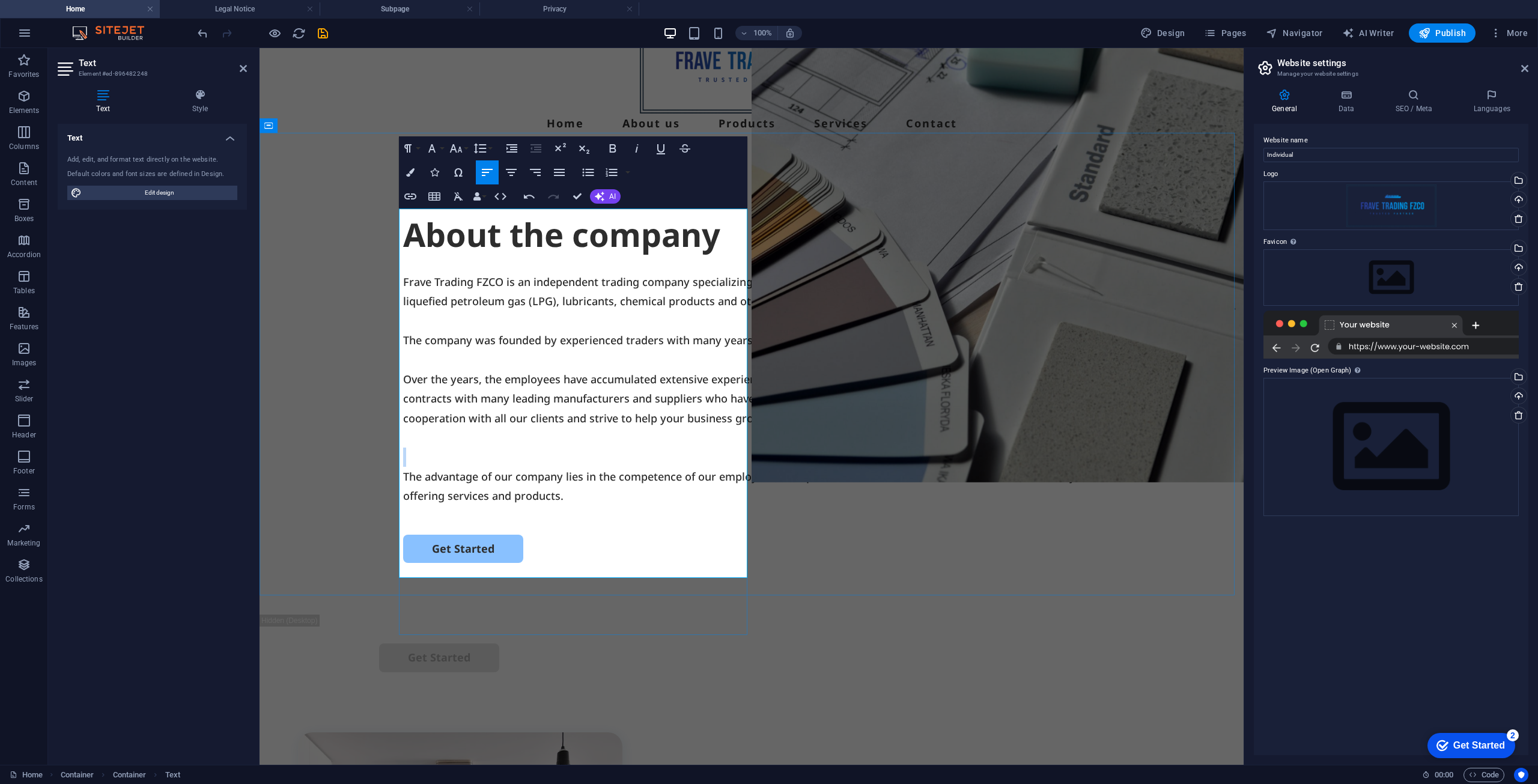
click at [460, 467] on p at bounding box center [752, 457] width 697 height 19
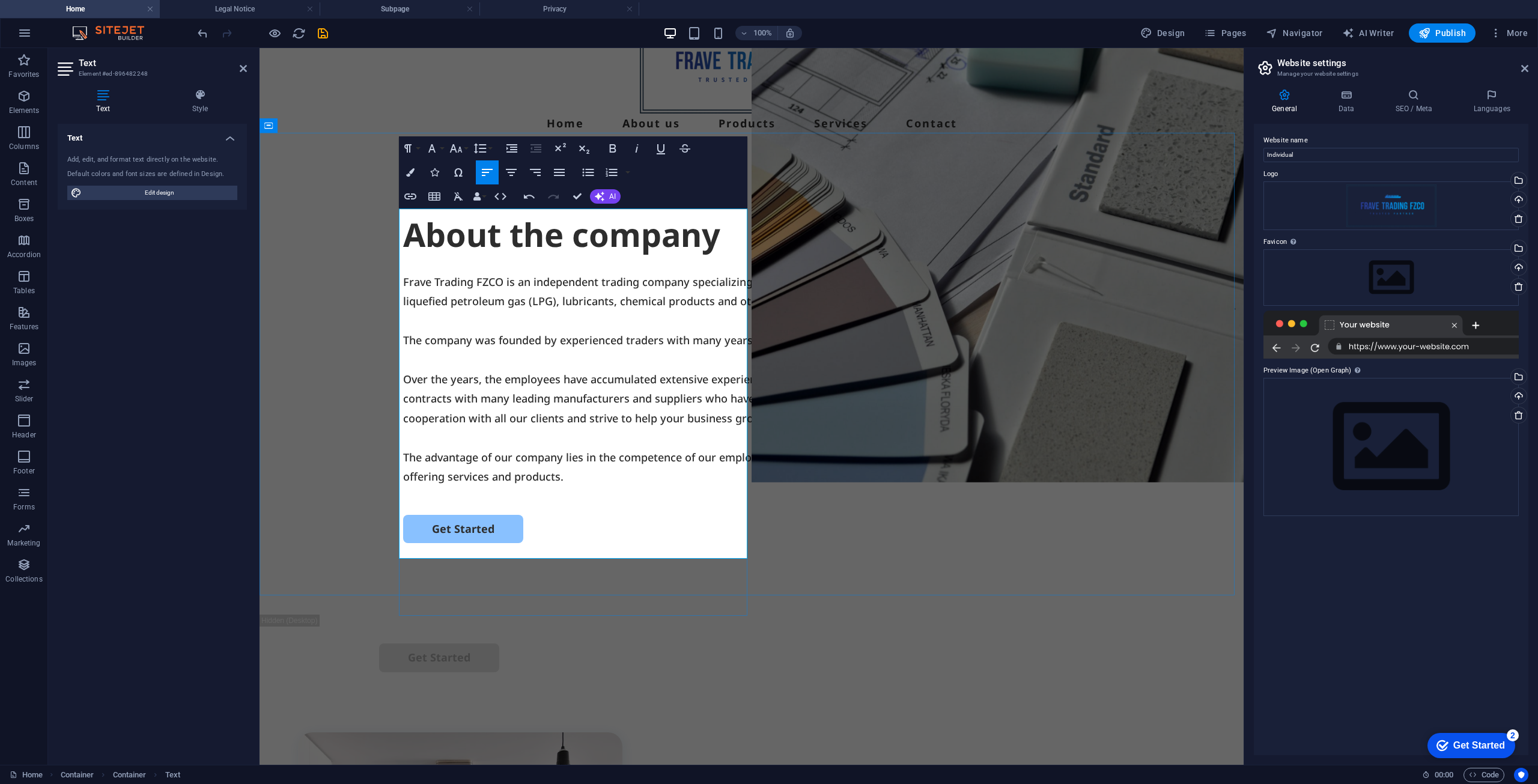
click at [427, 428] on p "Over the years, the employees have accumulated extensive experience in the supp…" at bounding box center [752, 398] width 697 height 58
click at [417, 447] on p at bounding box center [752, 437] width 697 height 19
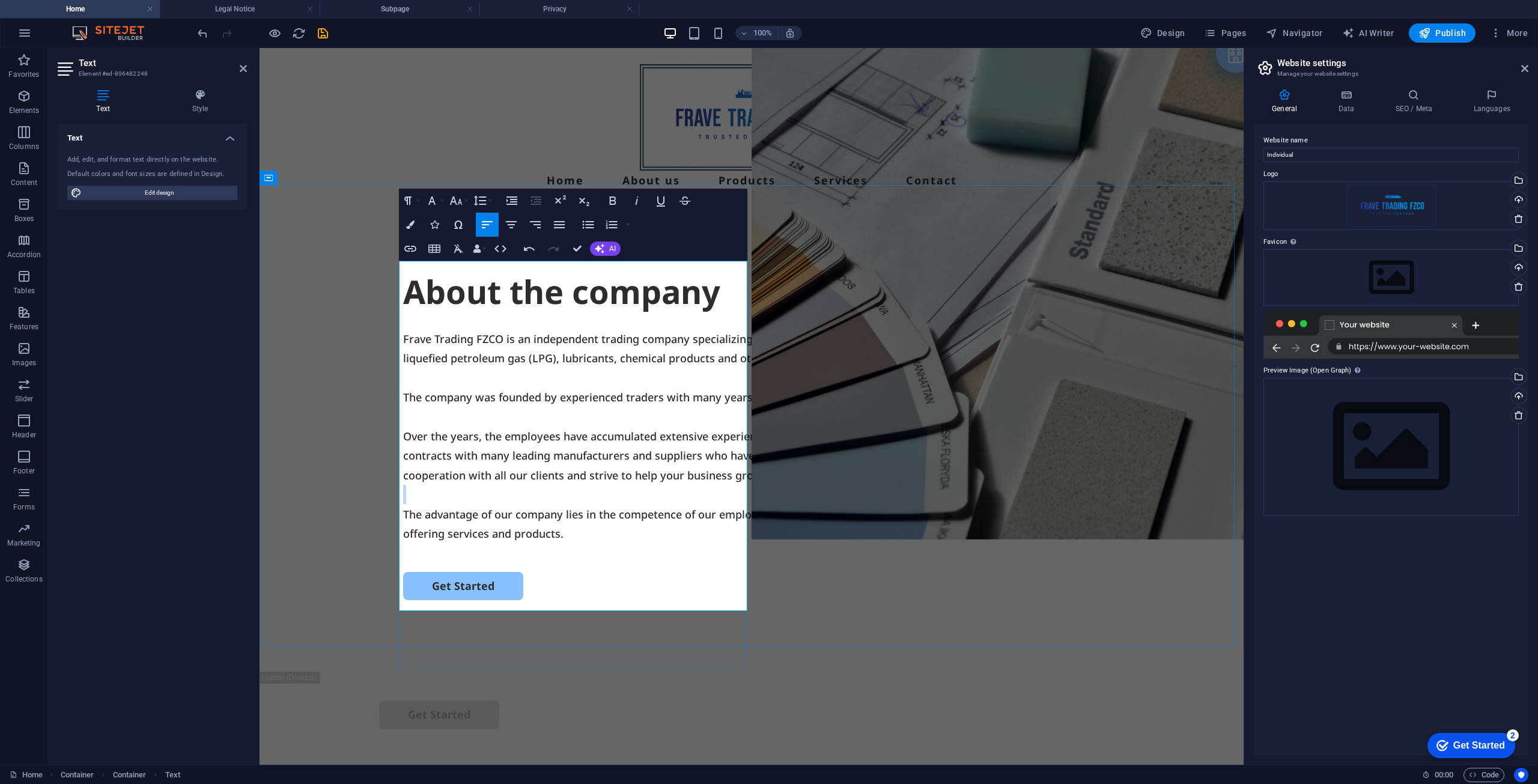
scroll to position [0, 0]
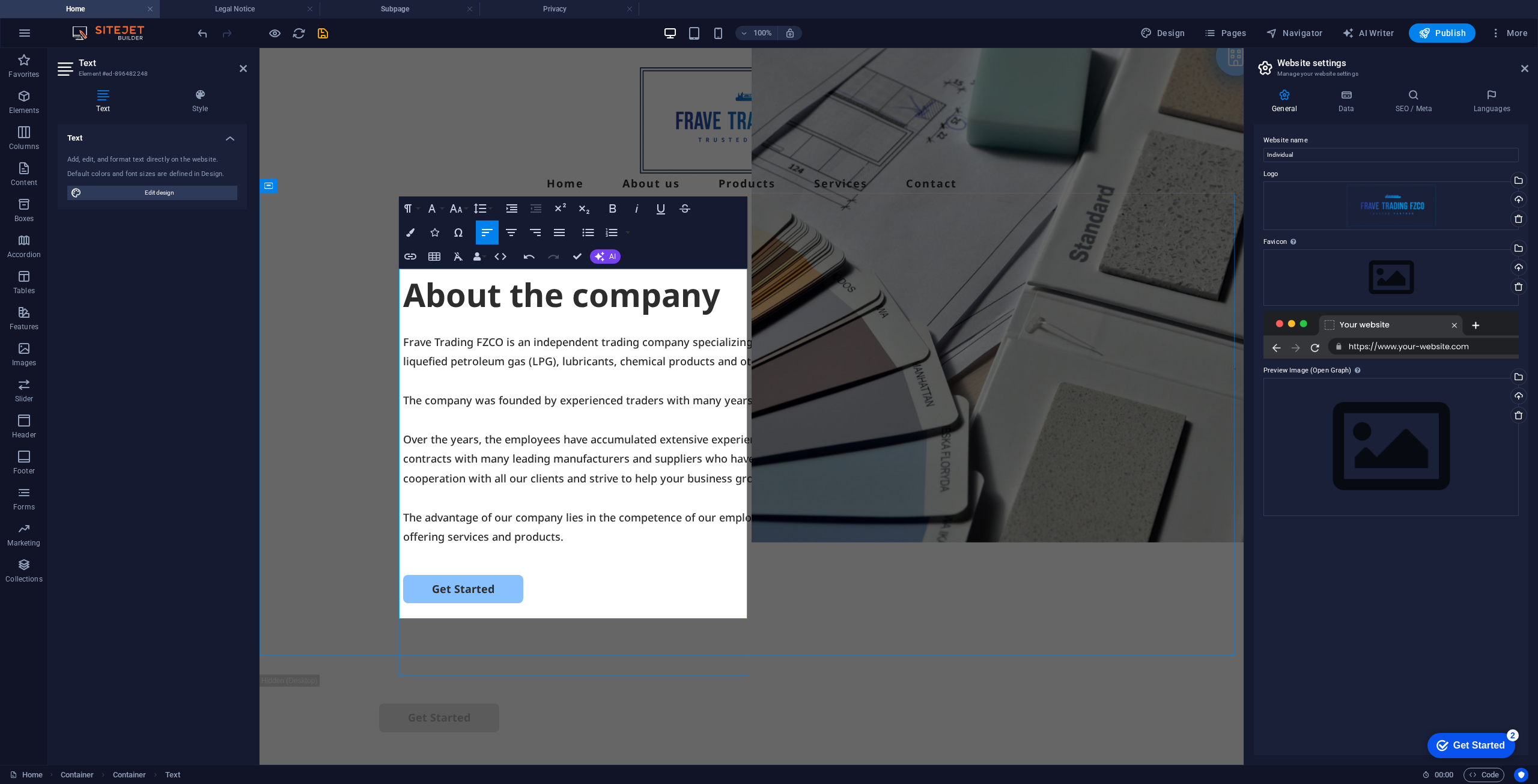
click at [610, 372] on p at bounding box center [752, 381] width 697 height 19
click at [318, 368] on div "About the company Frave Trading FZCO is an independent trading company speciali…" at bounding box center [752, 443] width 984 height 463
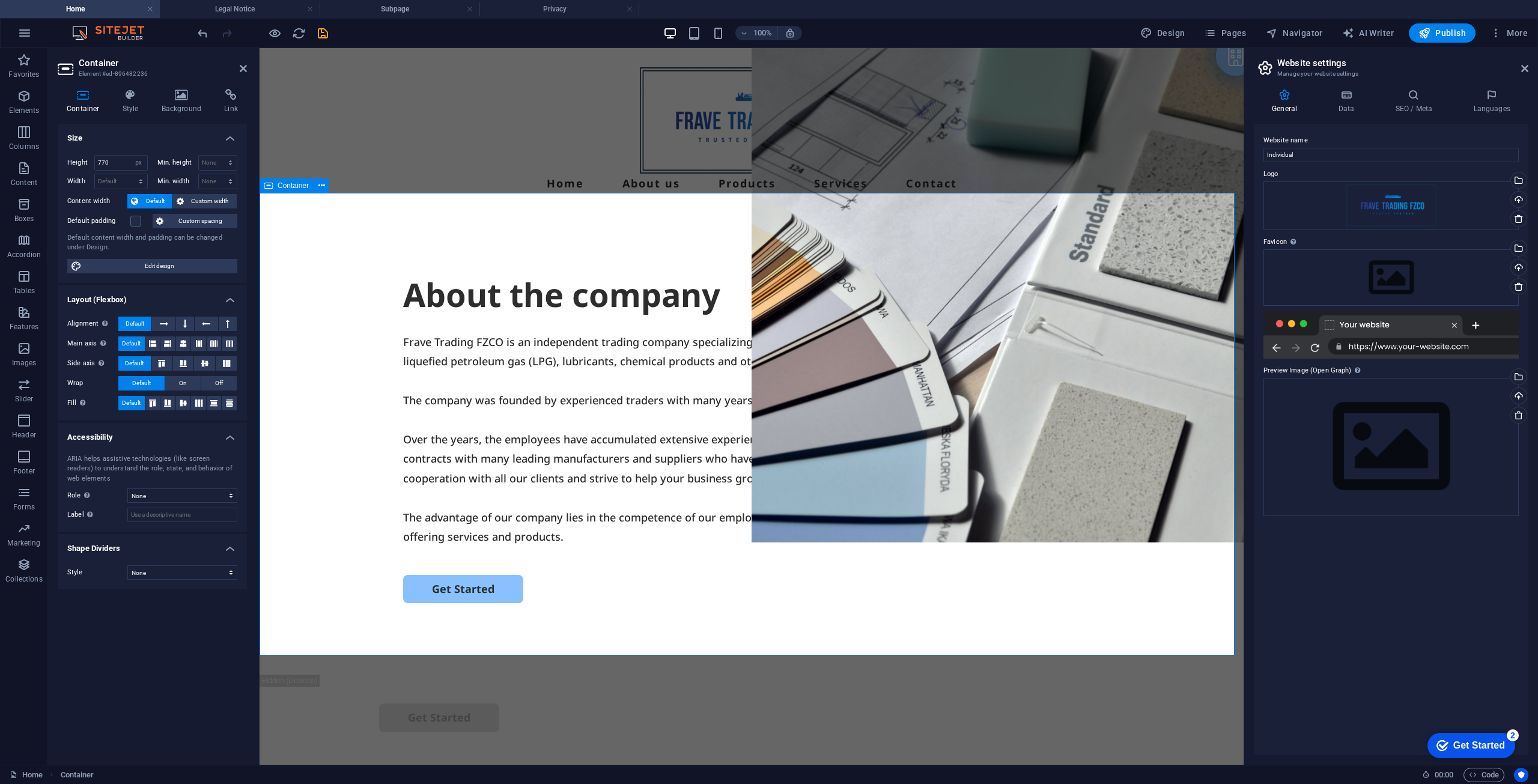
click at [742, 150] on div "Home About us Products Services Contact" at bounding box center [752, 130] width 984 height 164
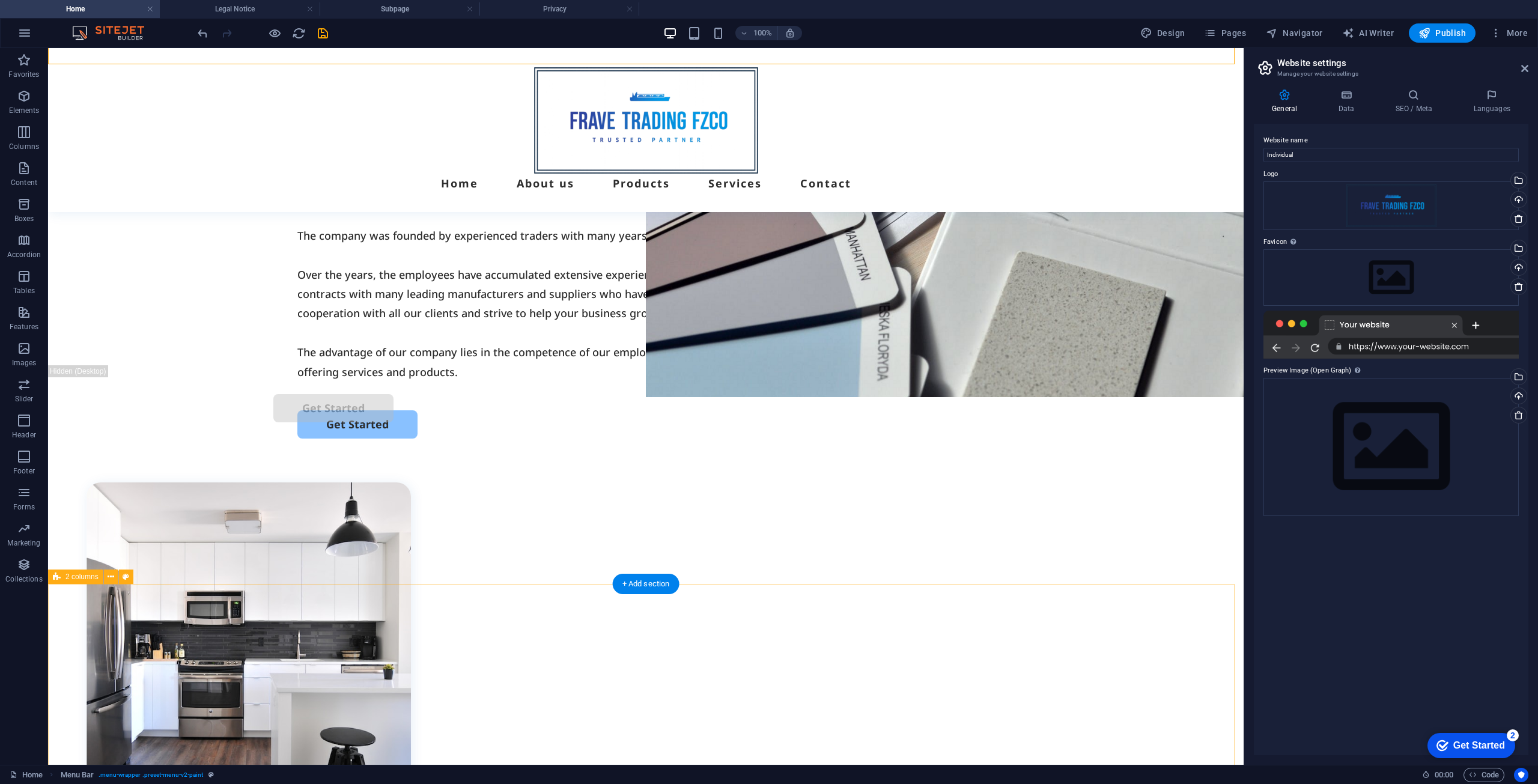
scroll to position [180, 0]
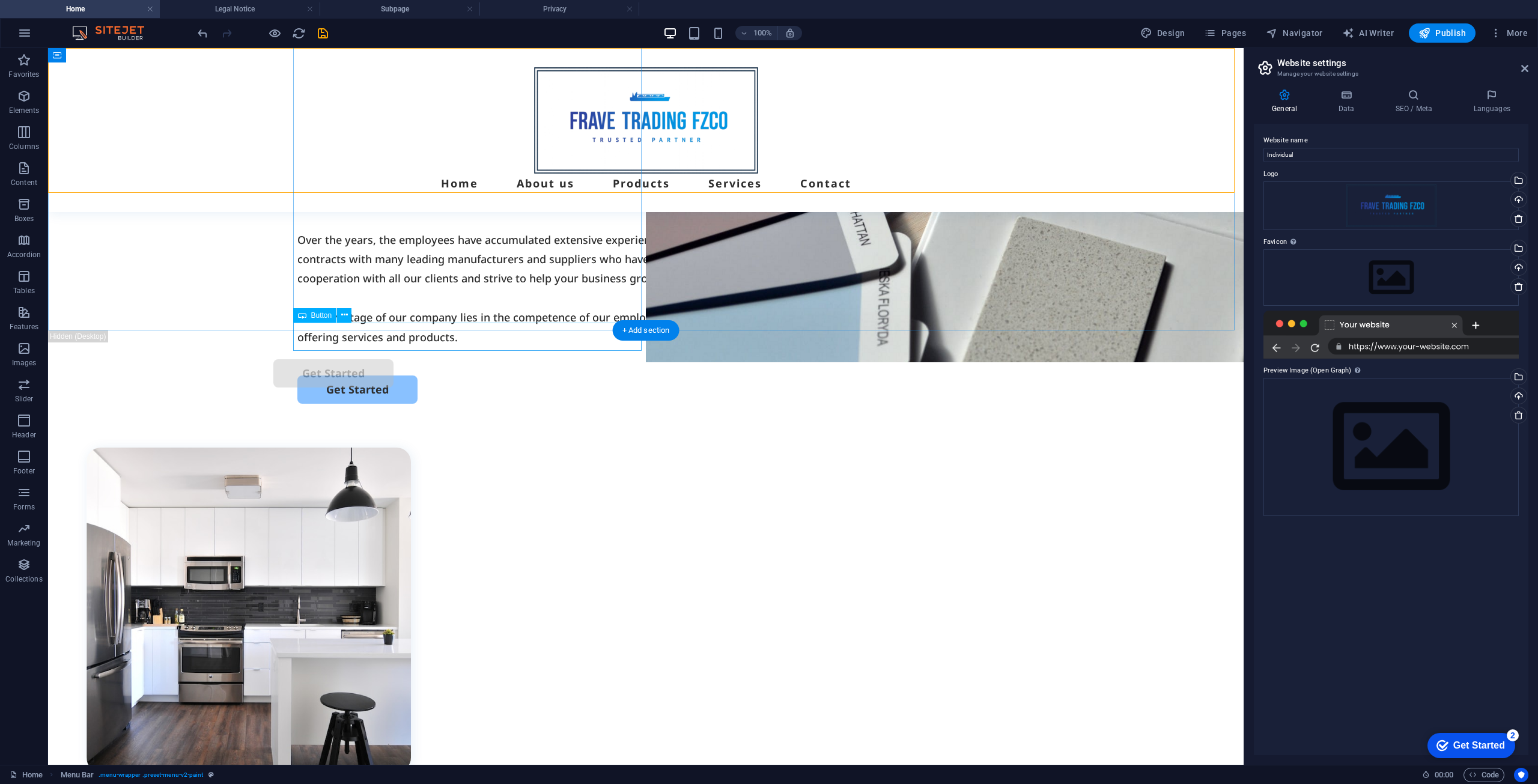
click at [356, 376] on div "Get Started" at bounding box center [646, 389] width 697 height 28
drag, startPoint x: 605, startPoint y: 344, endPoint x: 606, endPoint y: 360, distance: 16.0
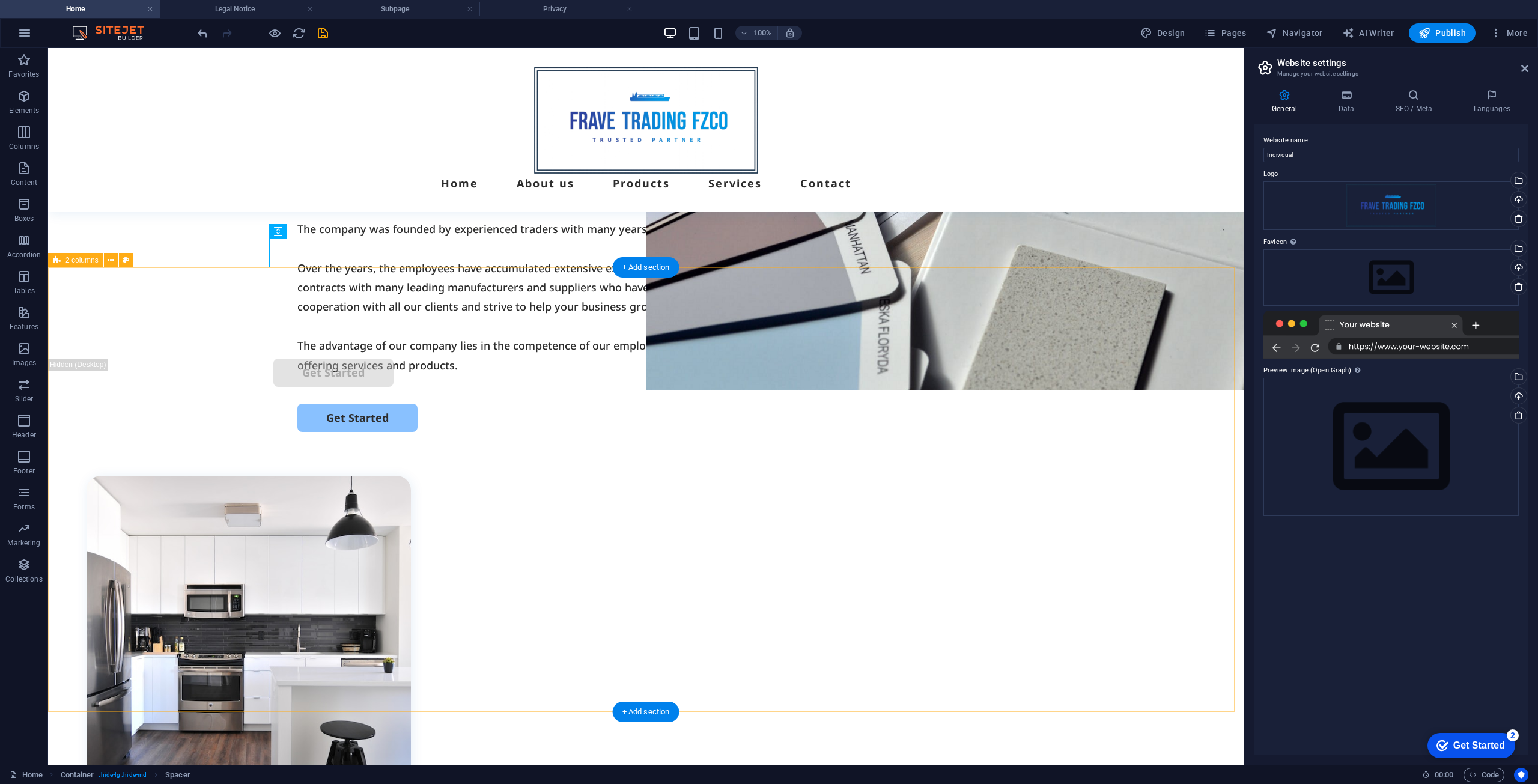
scroll to position [121, 0]
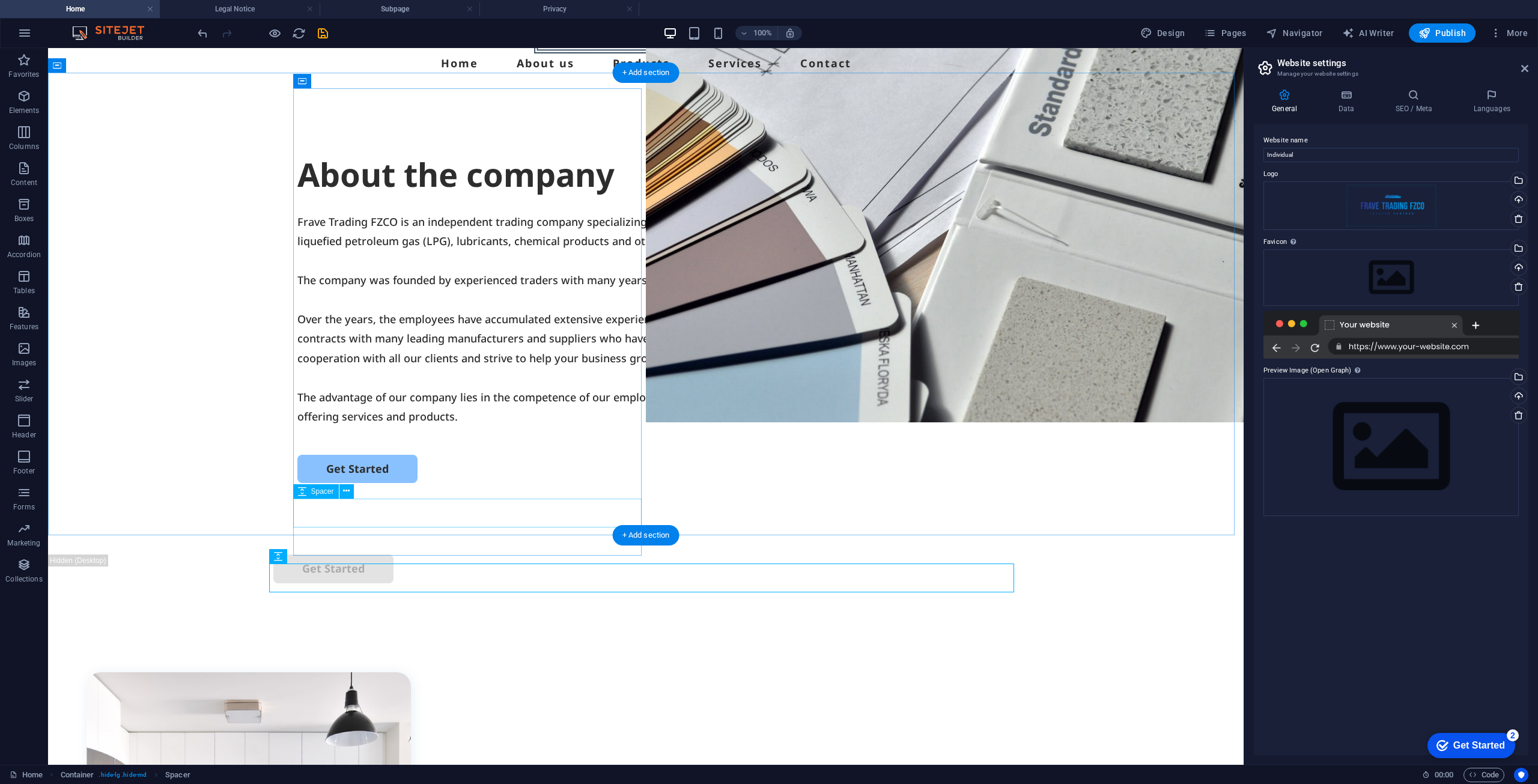
click at [390, 455] on div at bounding box center [646, 440] width 697 height 29
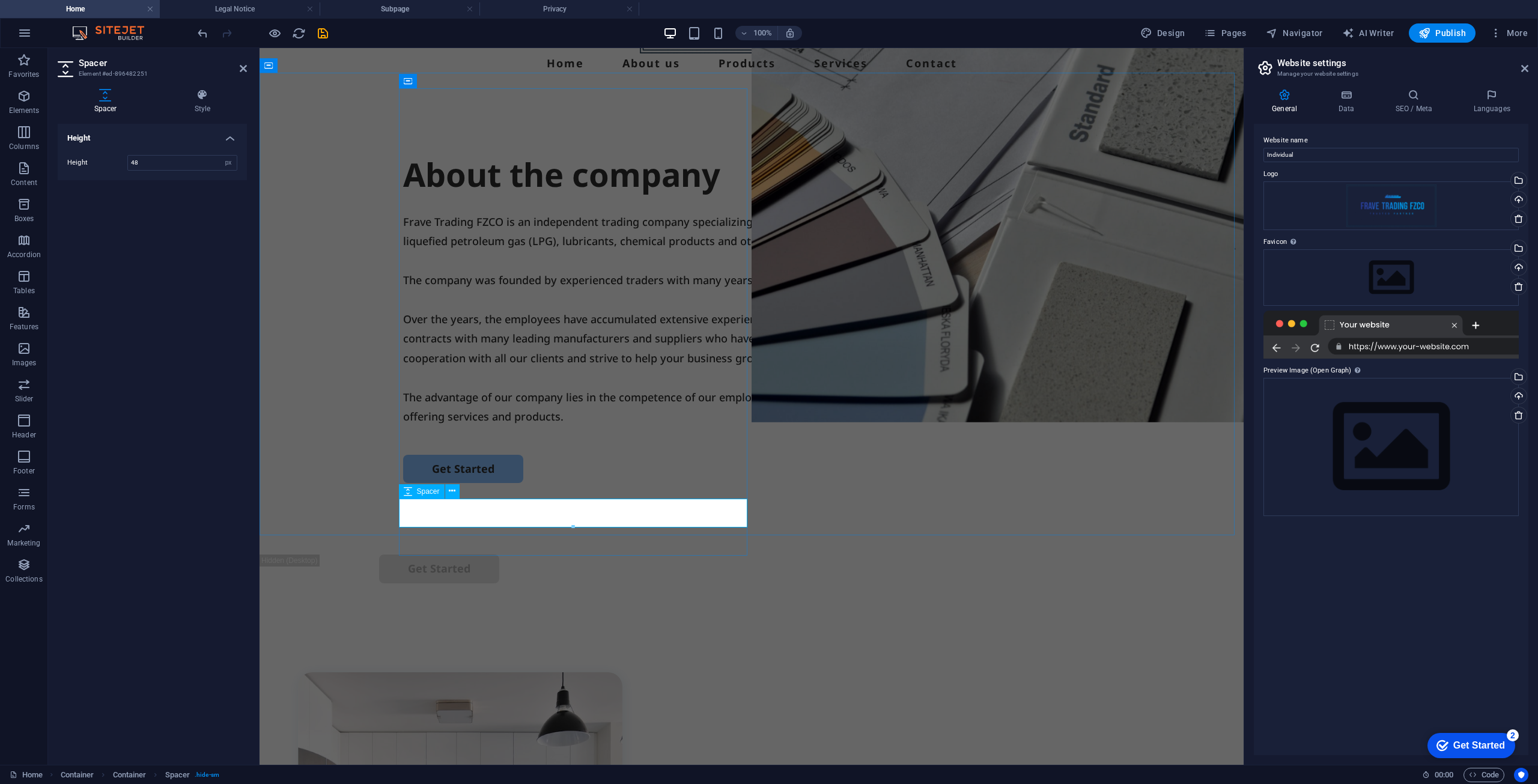
click at [571, 455] on div at bounding box center [752, 440] width 697 height 29
click at [567, 455] on div at bounding box center [752, 440] width 697 height 29
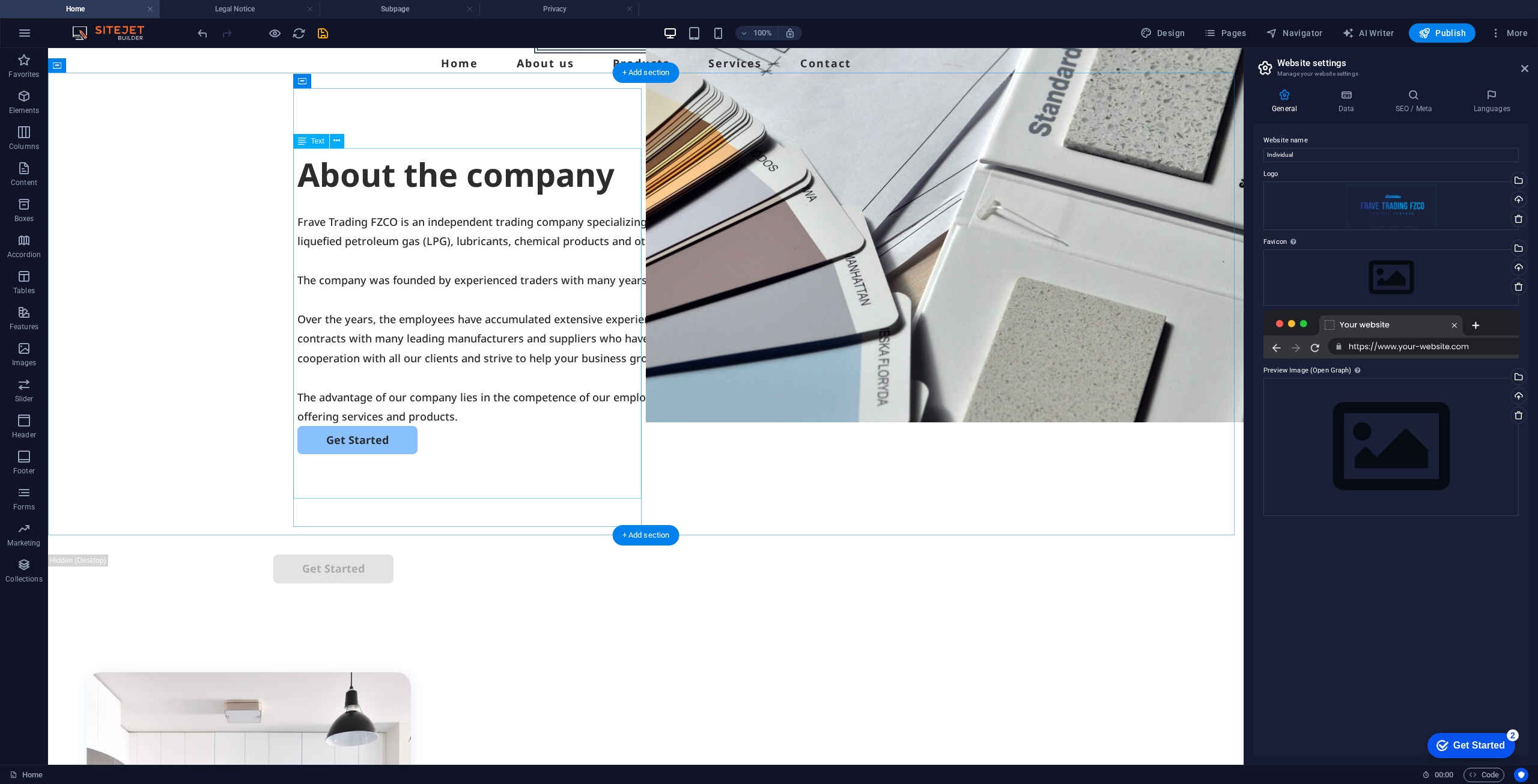
click at [543, 426] on div "Frave Trading FZCO is an independent trading company specializing in the intern…" at bounding box center [646, 319] width 697 height 214
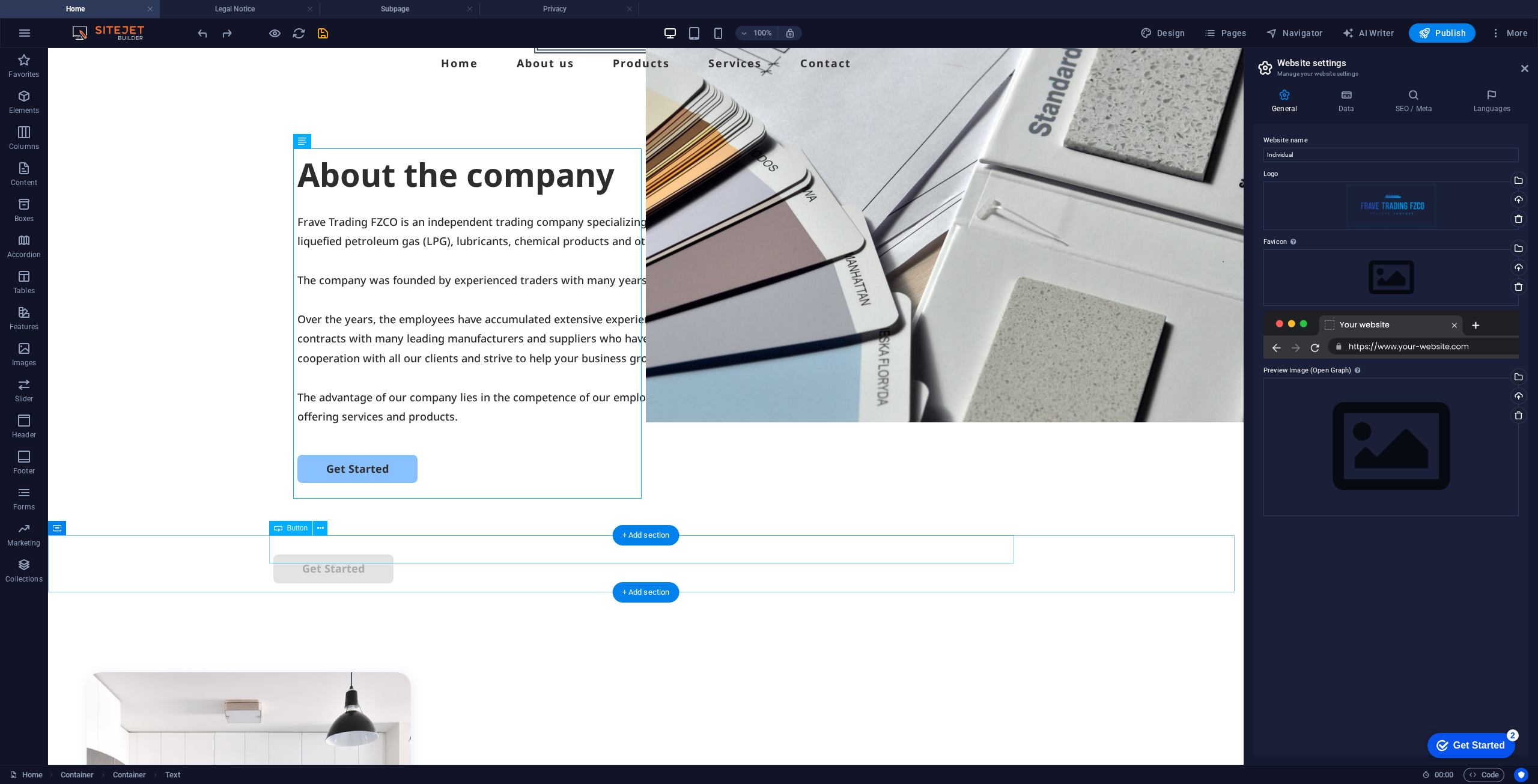
click at [368, 555] on div "Get Started" at bounding box center [646, 568] width 745 height 28
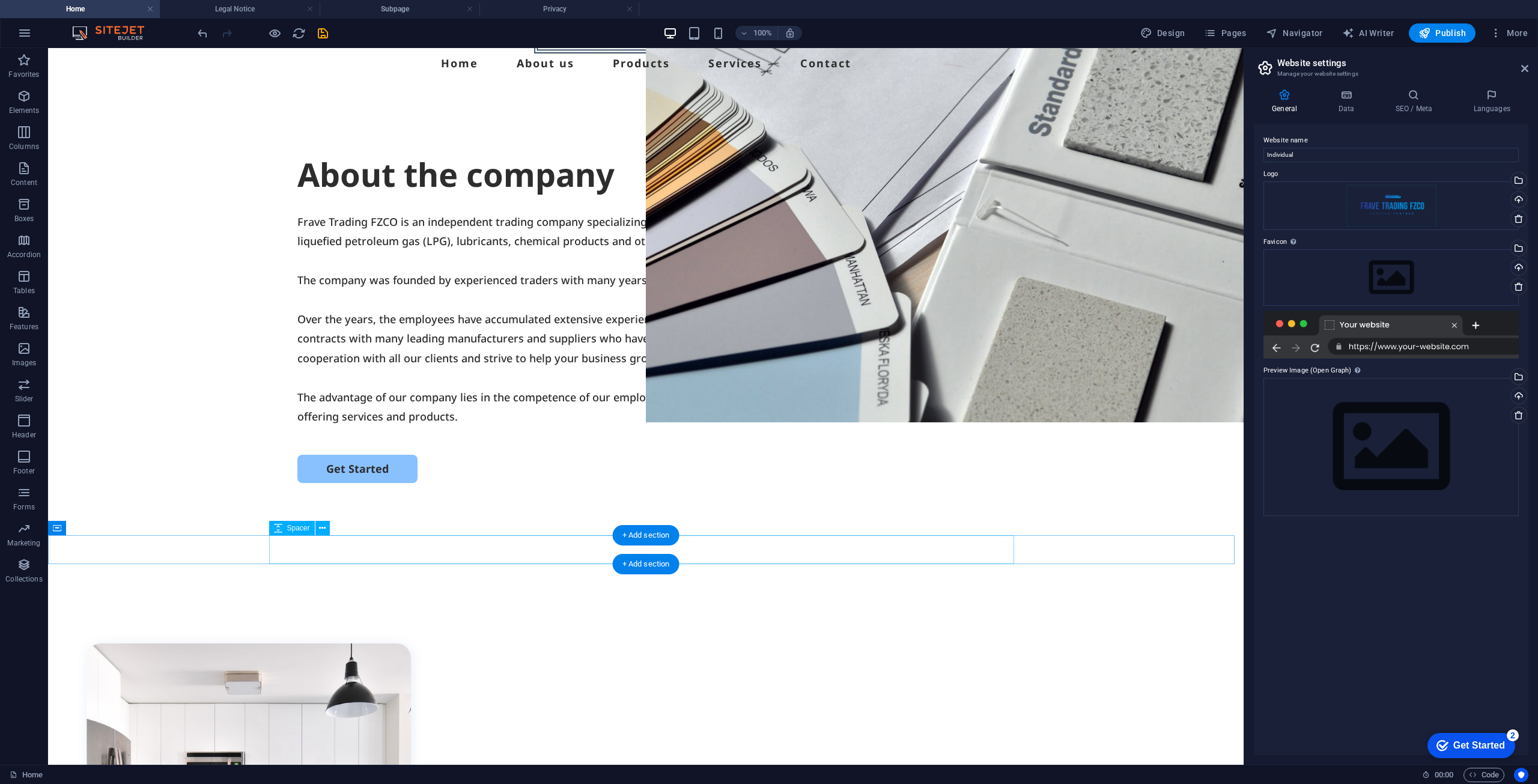
click at [451, 554] on div at bounding box center [646, 569] width 745 height 29
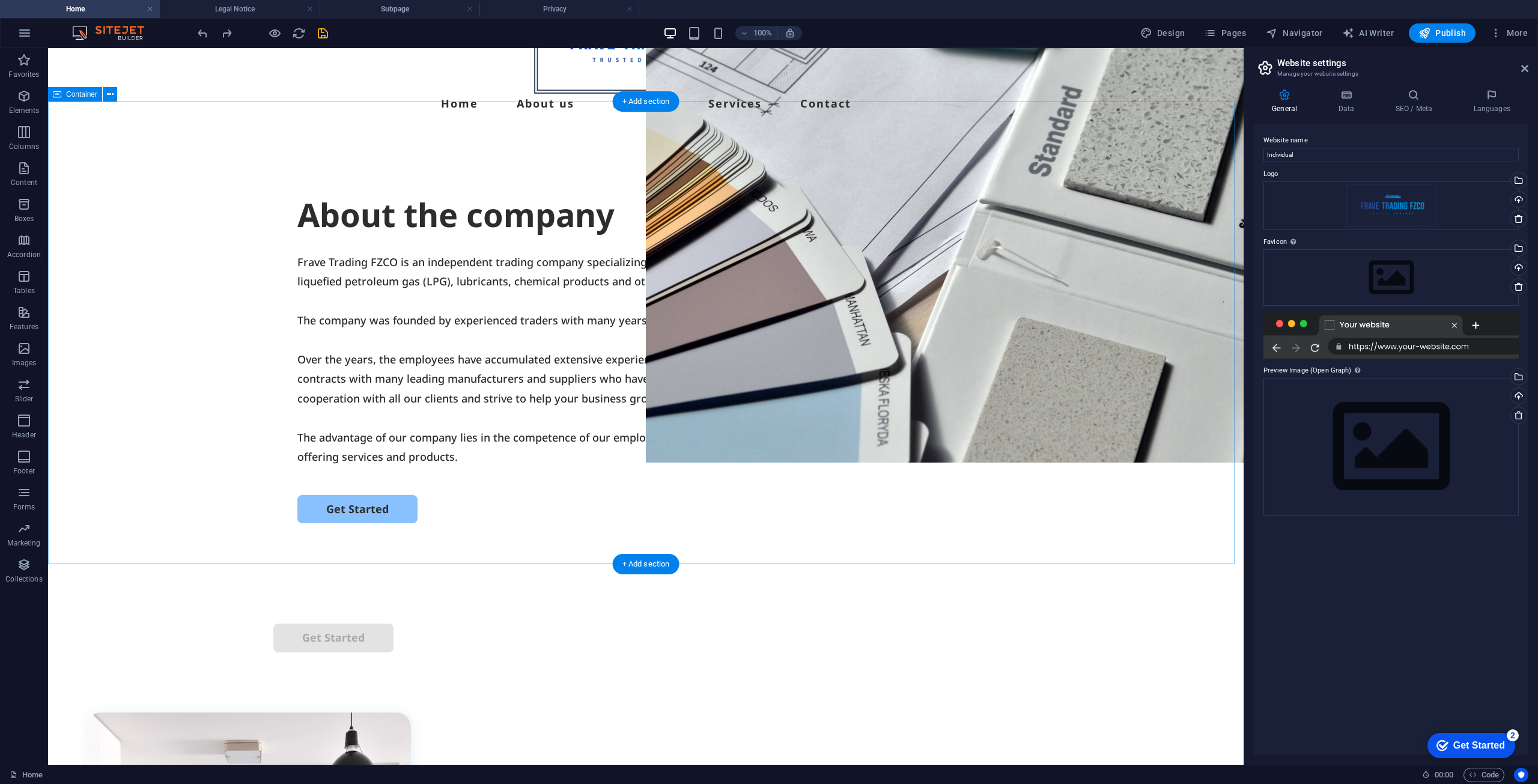
scroll to position [0, 0]
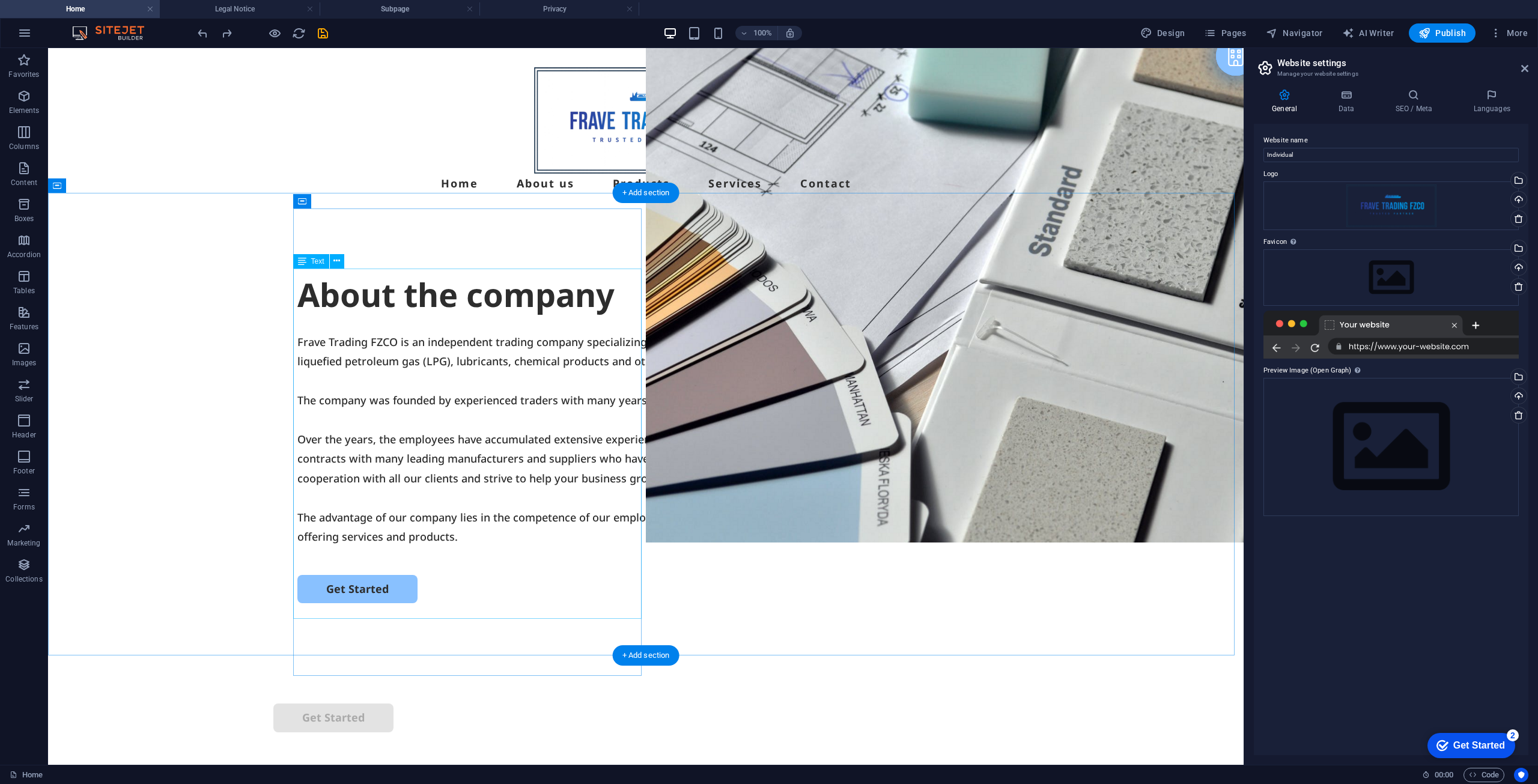
click at [537, 445] on div "Frave Trading FZCO is an independent trading company specializing in the intern…" at bounding box center [646, 439] width 697 height 214
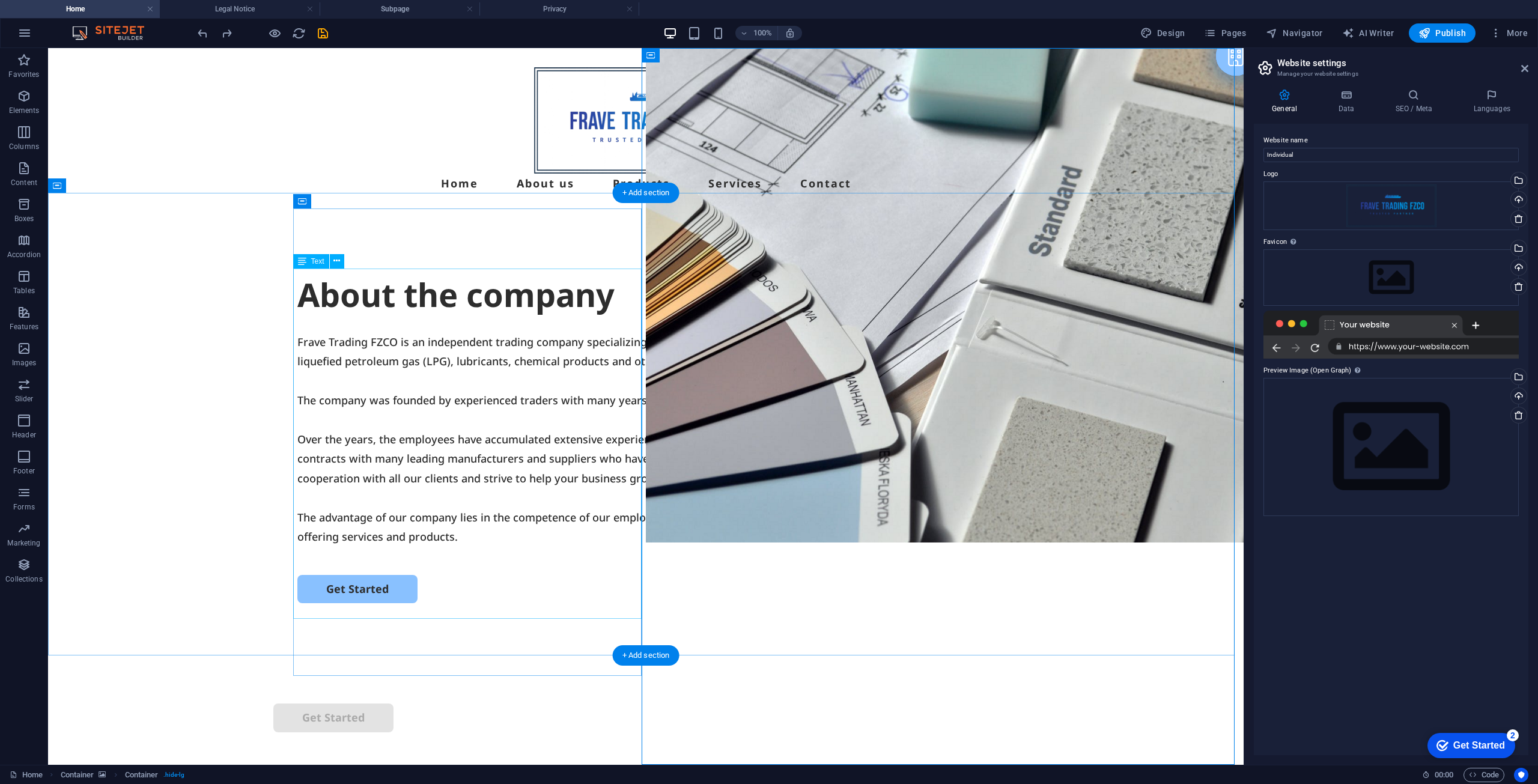
click at [633, 362] on div "Frave Trading FZCO is an independent trading company specializing in the intern…" at bounding box center [646, 439] width 697 height 214
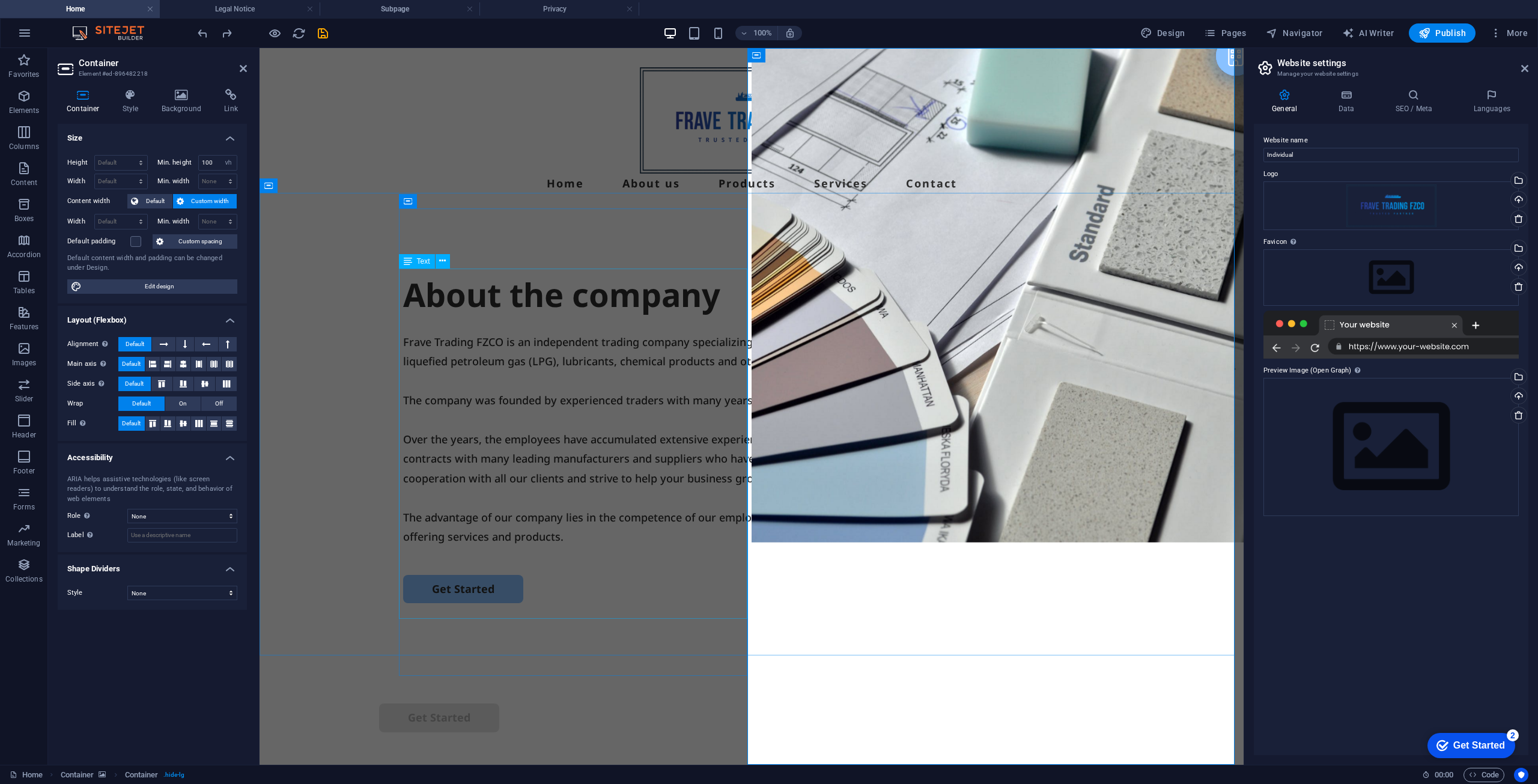
click at [746, 332] on div "Frave Trading FZCO is an independent trading company specializing in the intern…" at bounding box center [752, 439] width 697 height 214
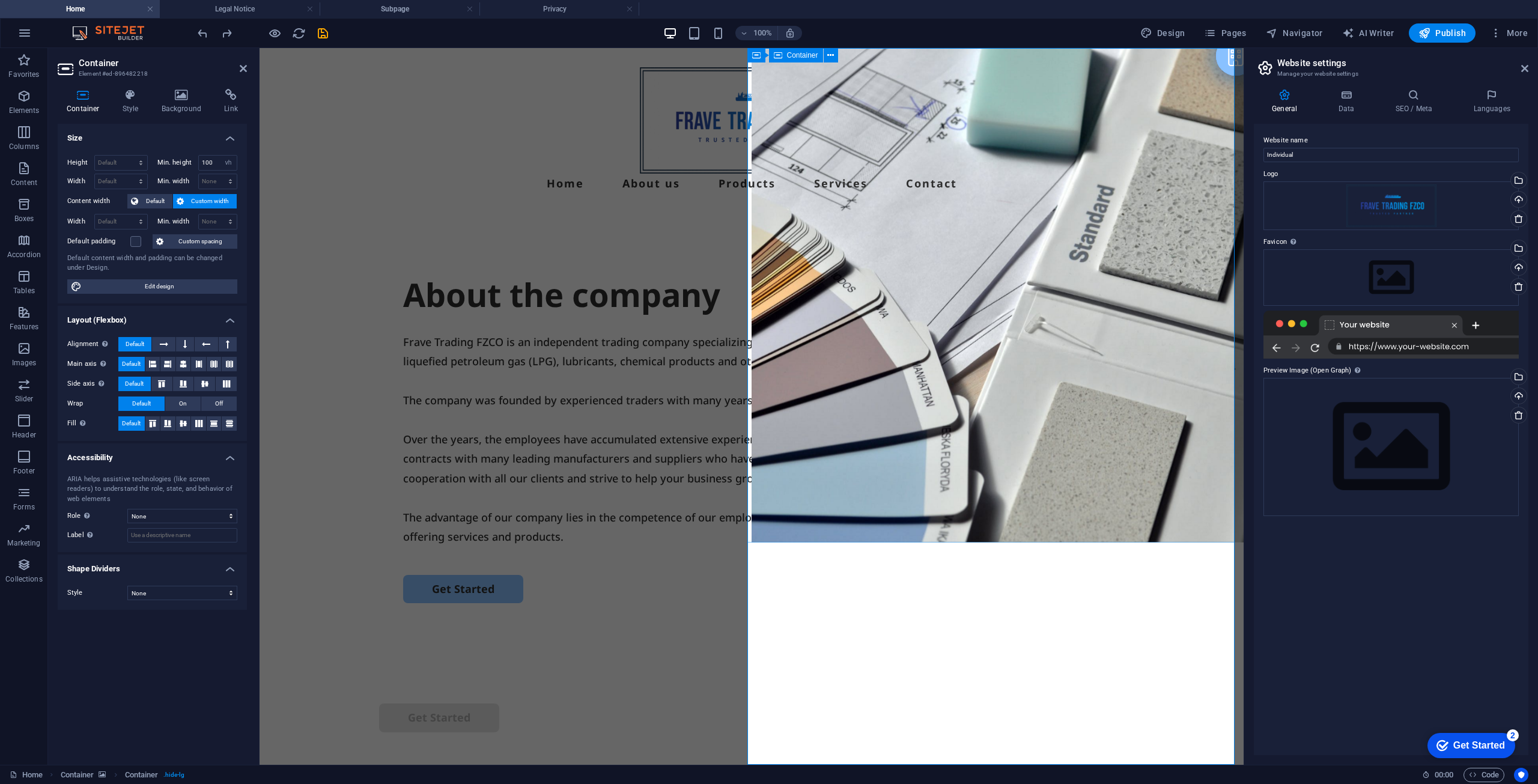
click at [167, 97] on icon at bounding box center [181, 95] width 58 height 12
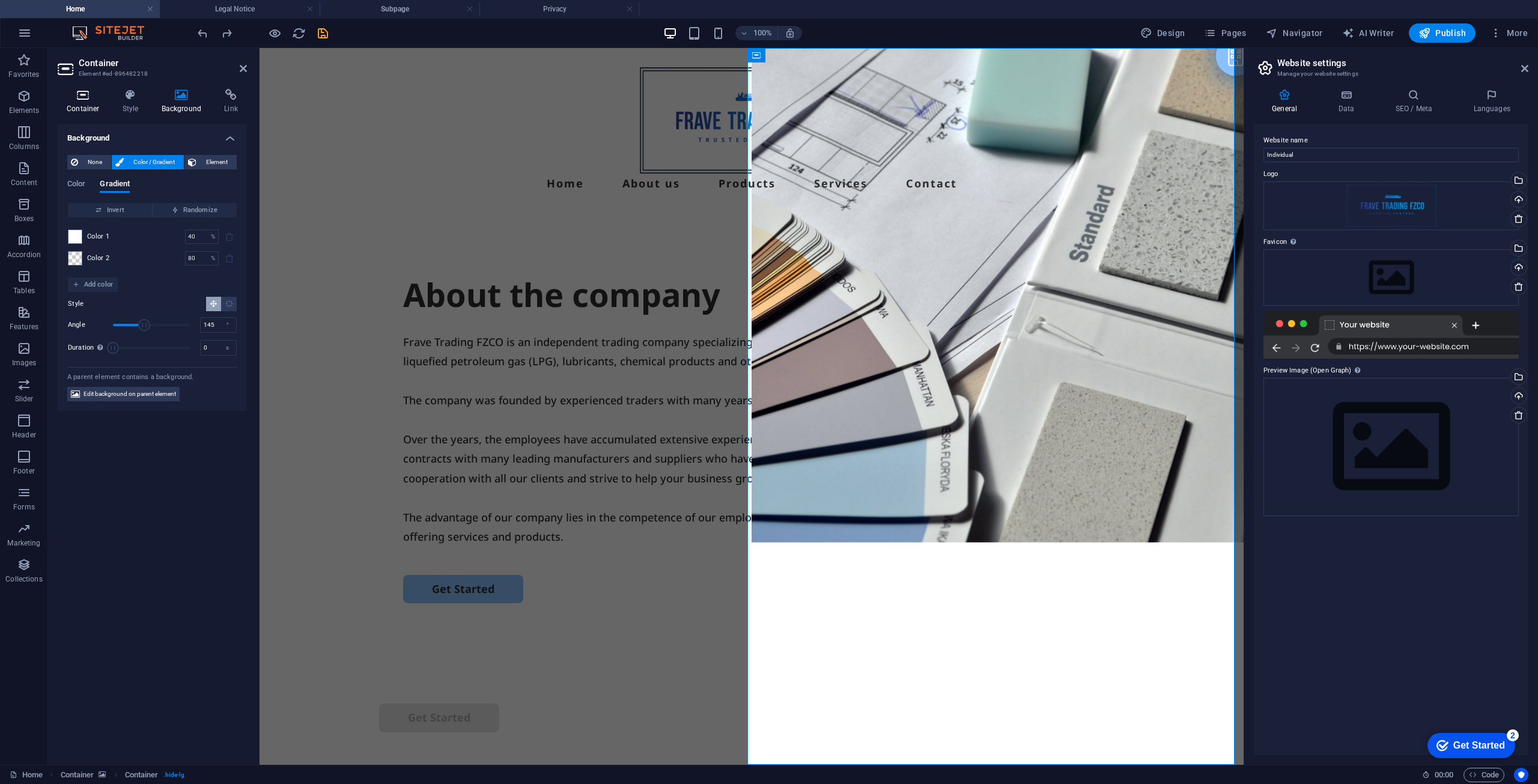
click at [68, 108] on h4 "Container" at bounding box center [85, 101] width 56 height 25
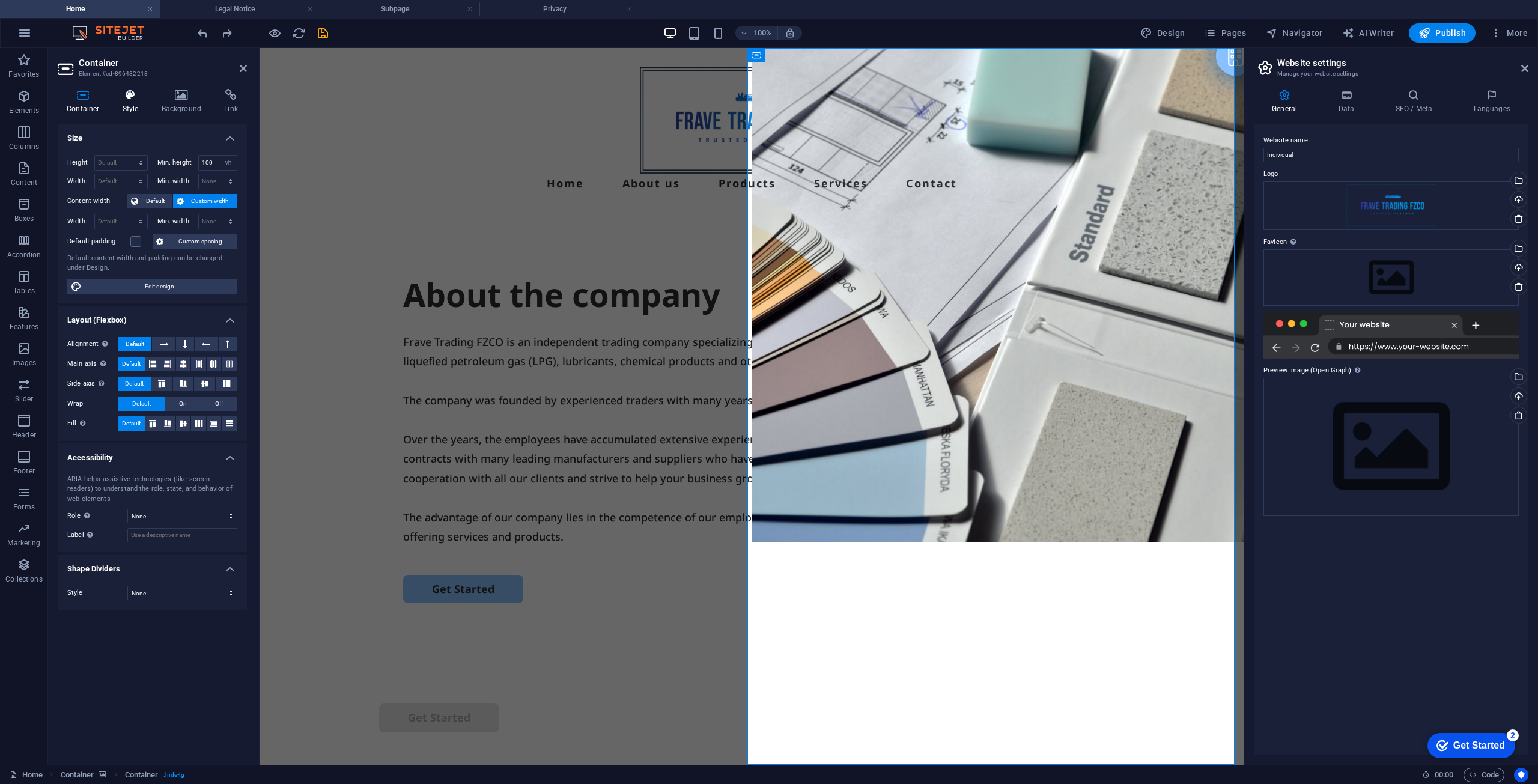
click at [113, 97] on icon at bounding box center [131, 95] width 34 height 12
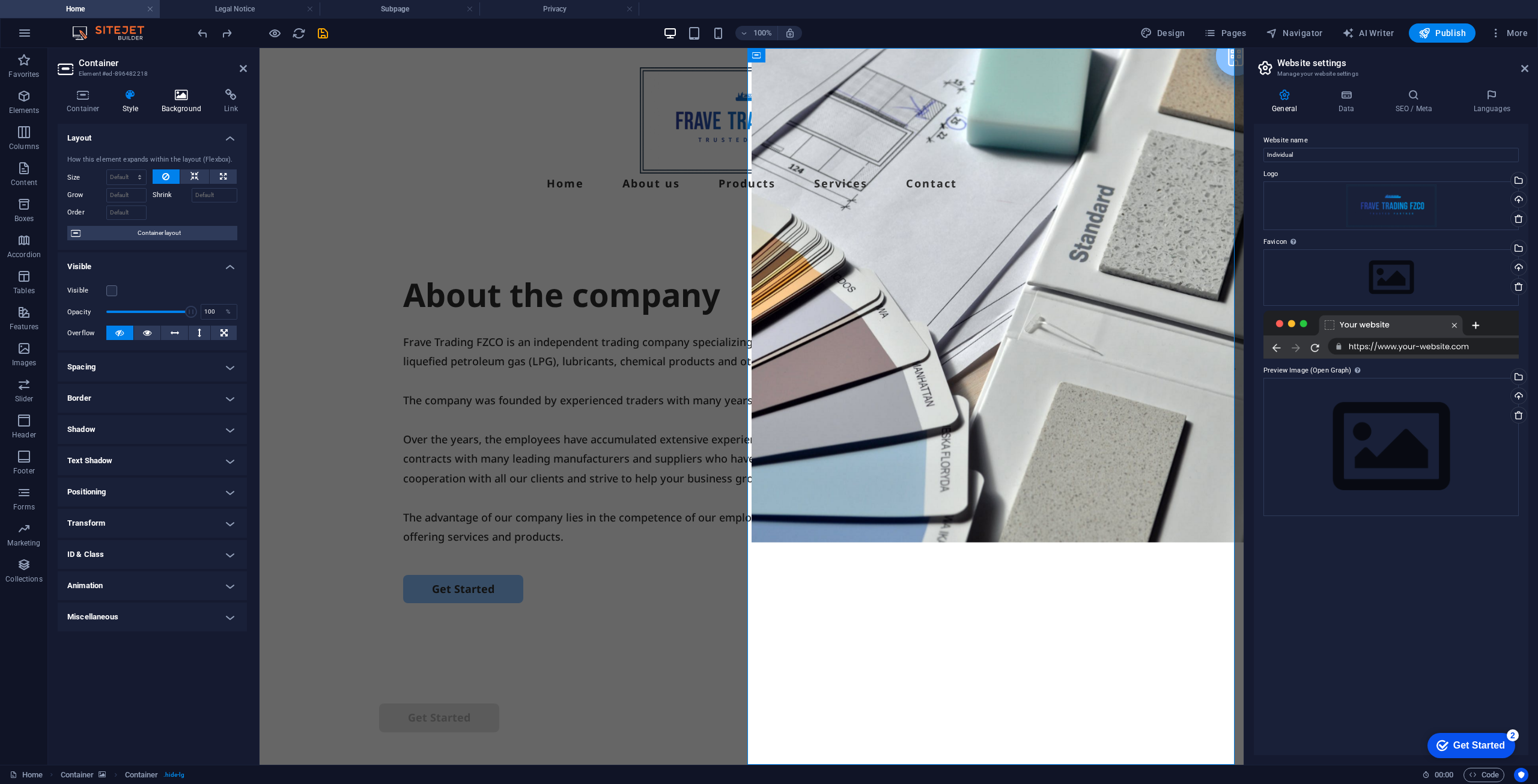
click at [195, 106] on h4 "Background" at bounding box center [184, 101] width 63 height 25
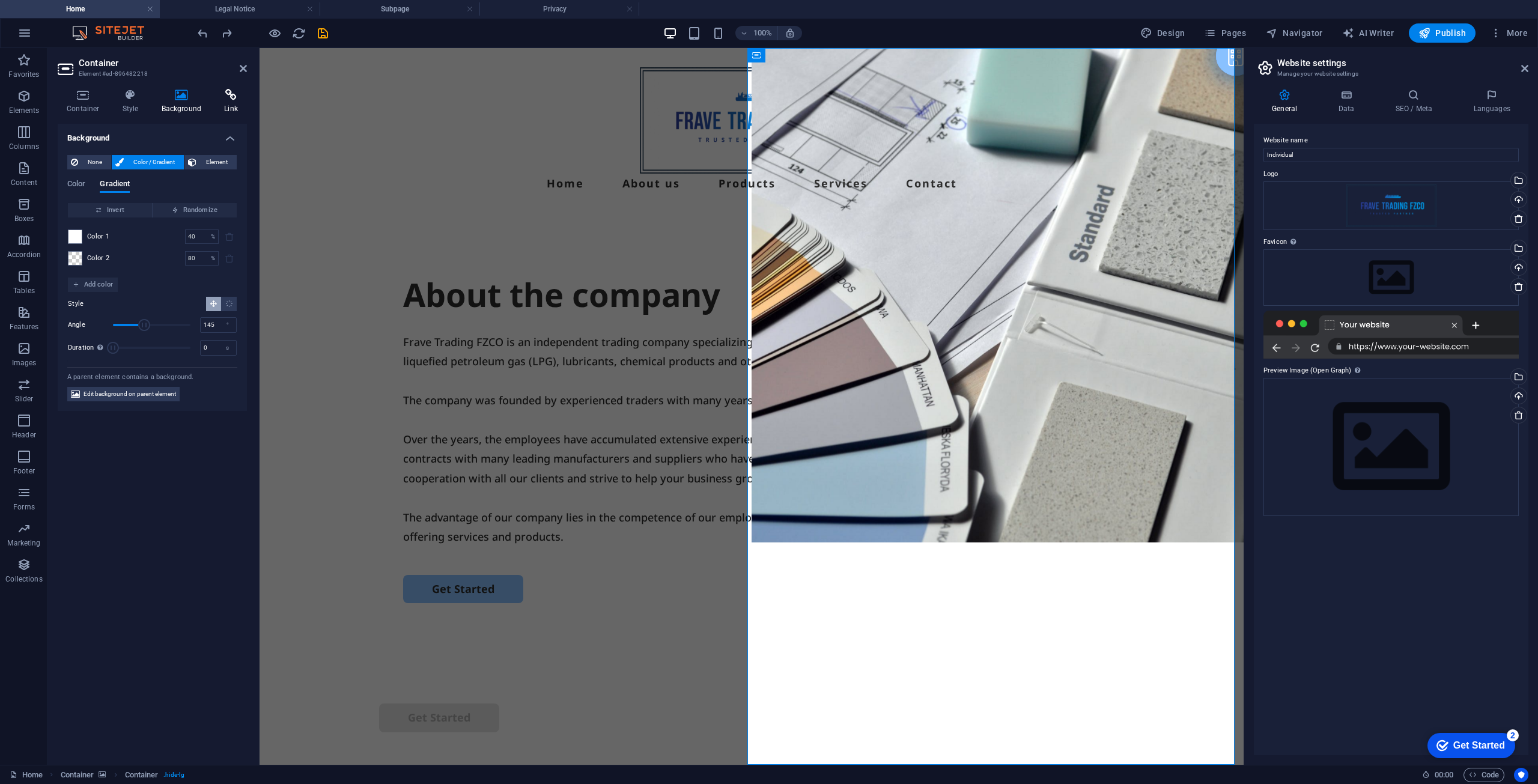
click at [231, 112] on h4 "Link" at bounding box center [231, 101] width 32 height 25
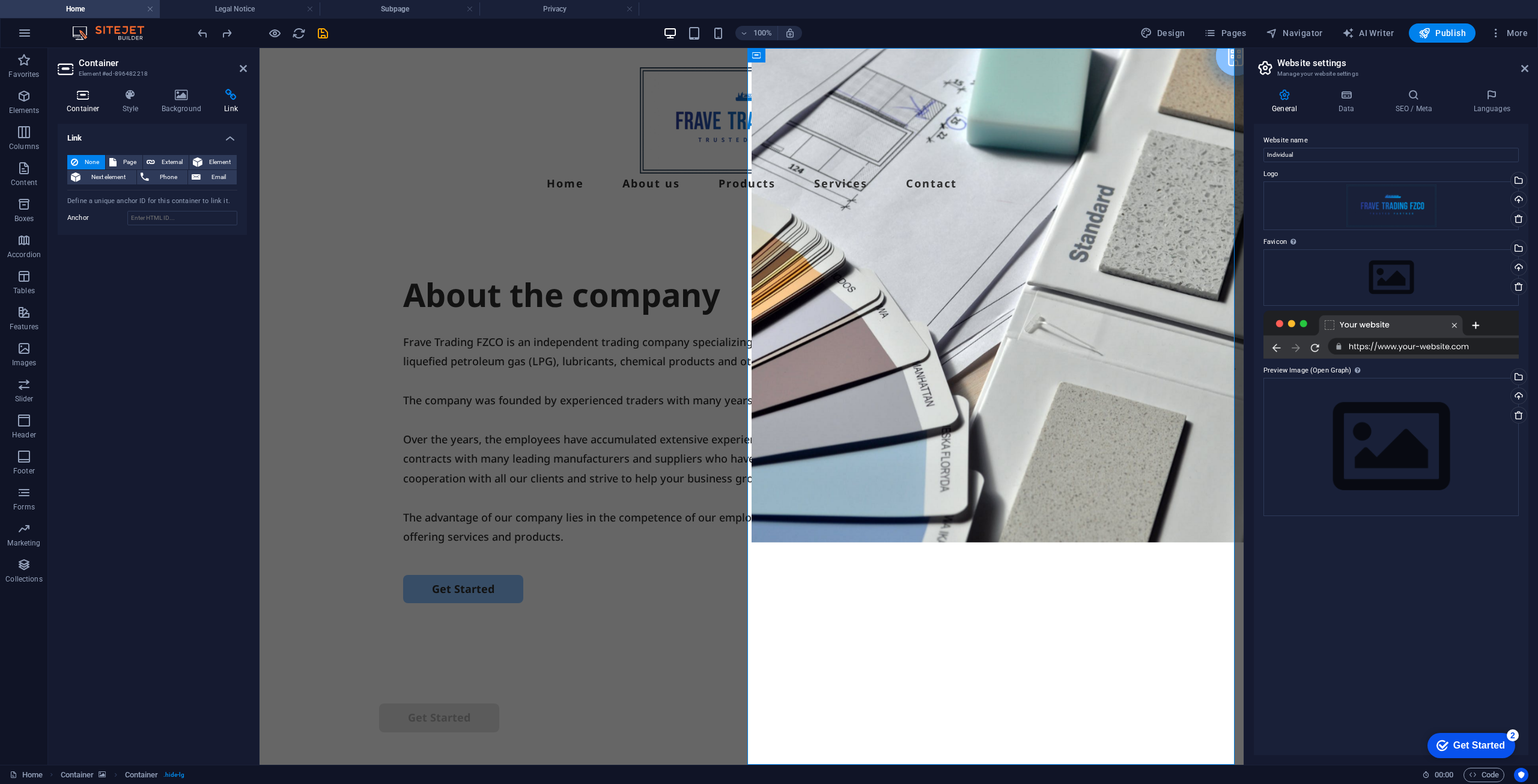
click at [84, 105] on h4 "Container" at bounding box center [85, 101] width 56 height 25
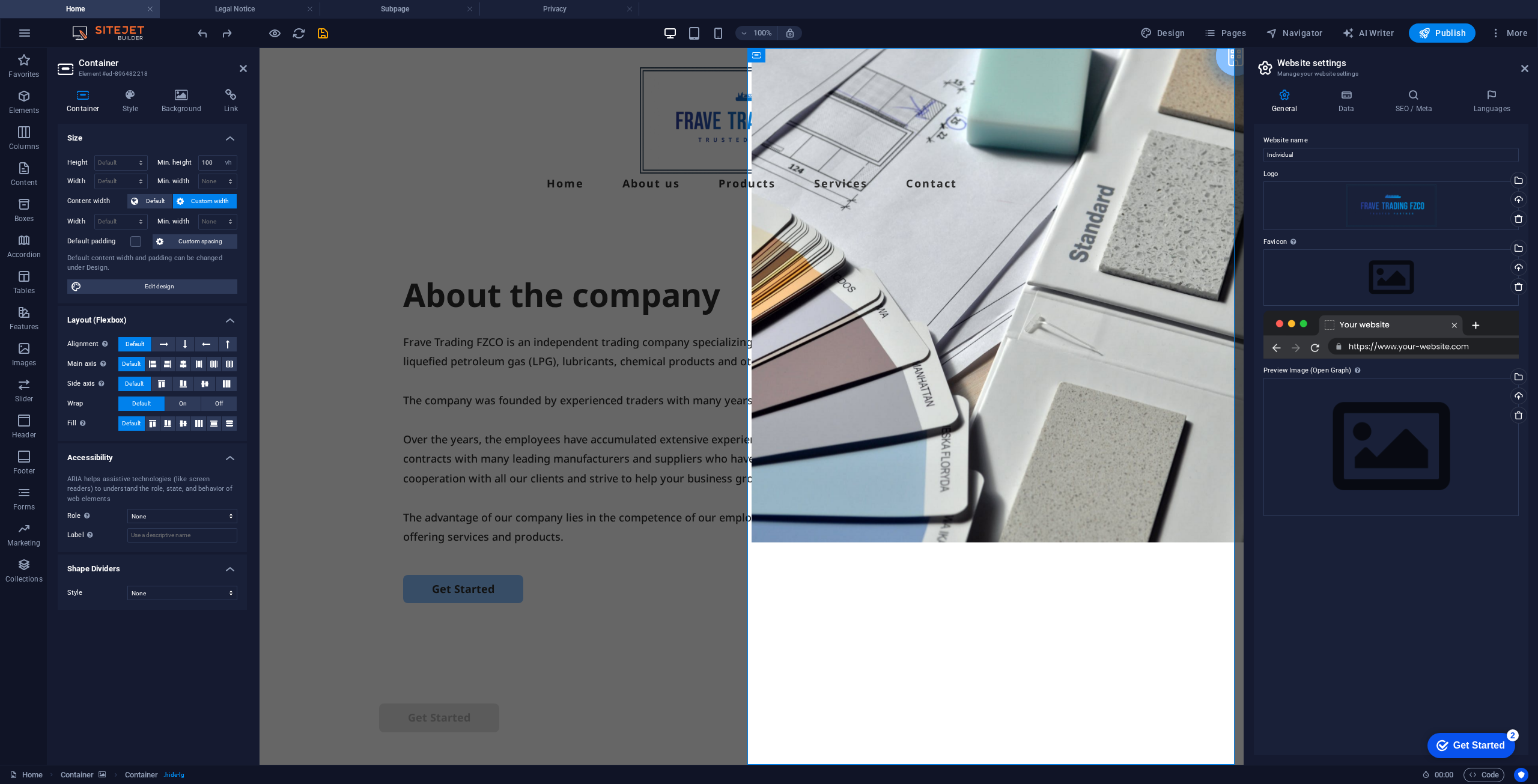
click at [98, 105] on h4 "Container" at bounding box center [85, 101] width 56 height 25
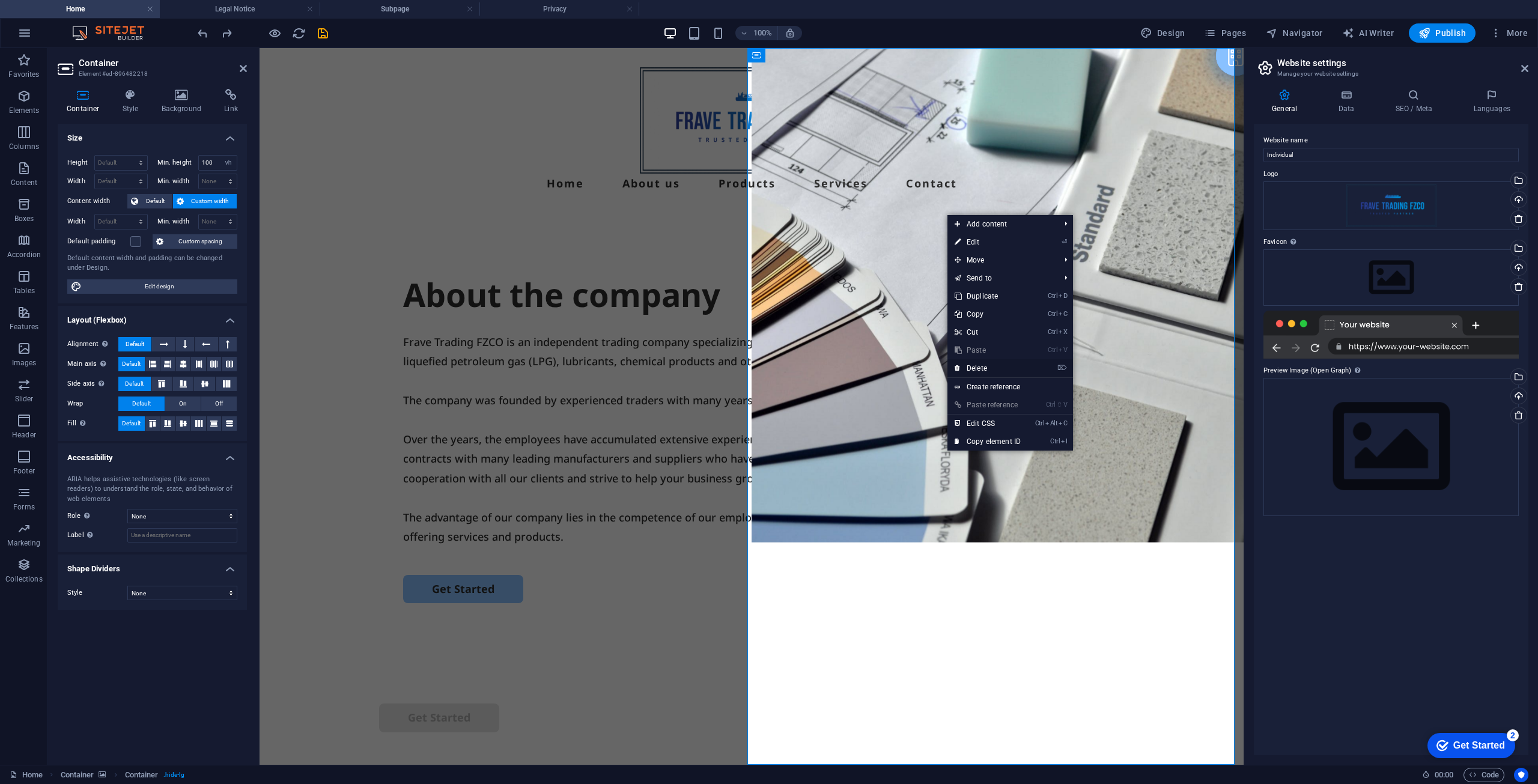
click at [1004, 367] on link "⌦ Delete" at bounding box center [988, 368] width 80 height 18
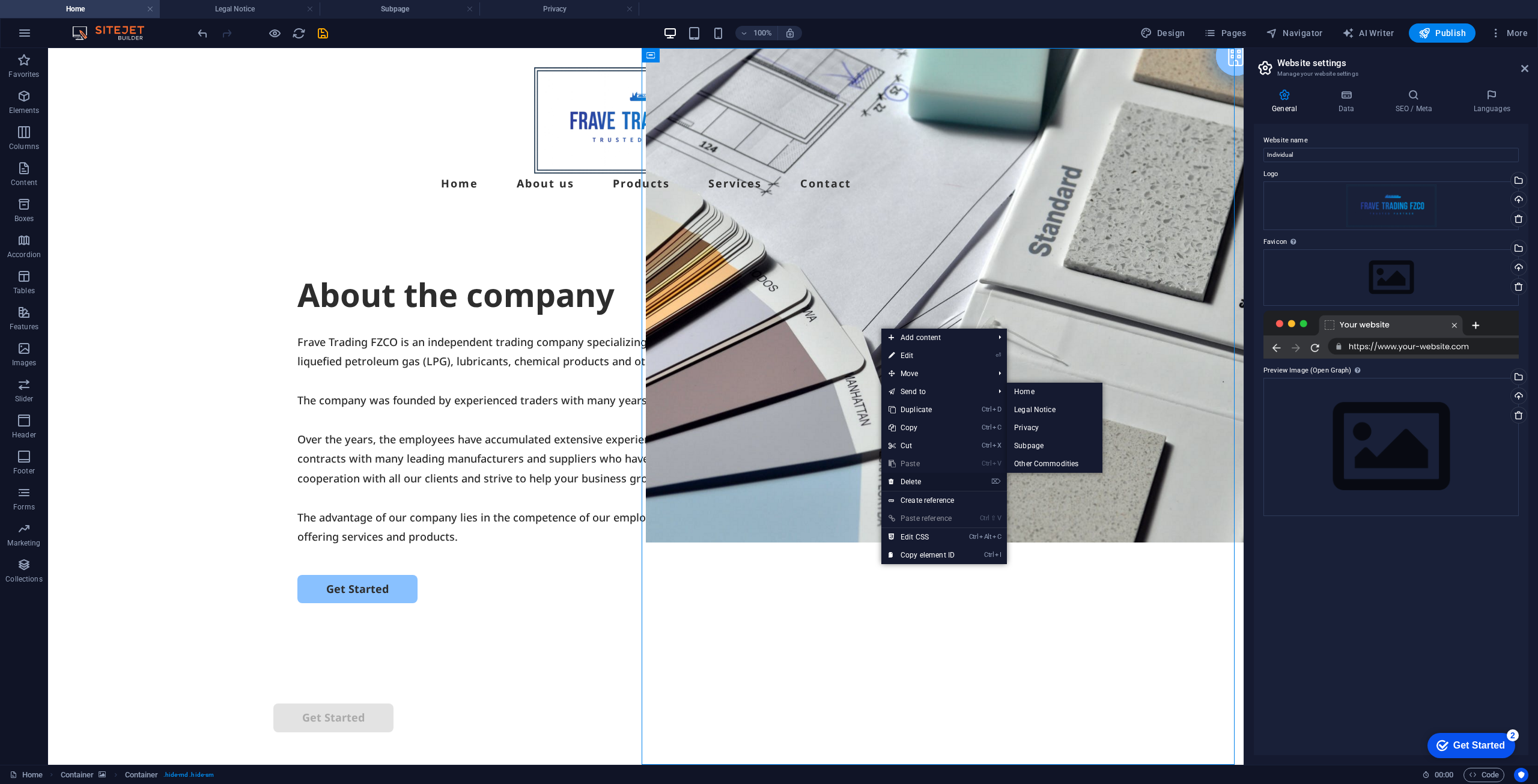
click at [942, 476] on link "⌦ Delete" at bounding box center [922, 481] width 80 height 18
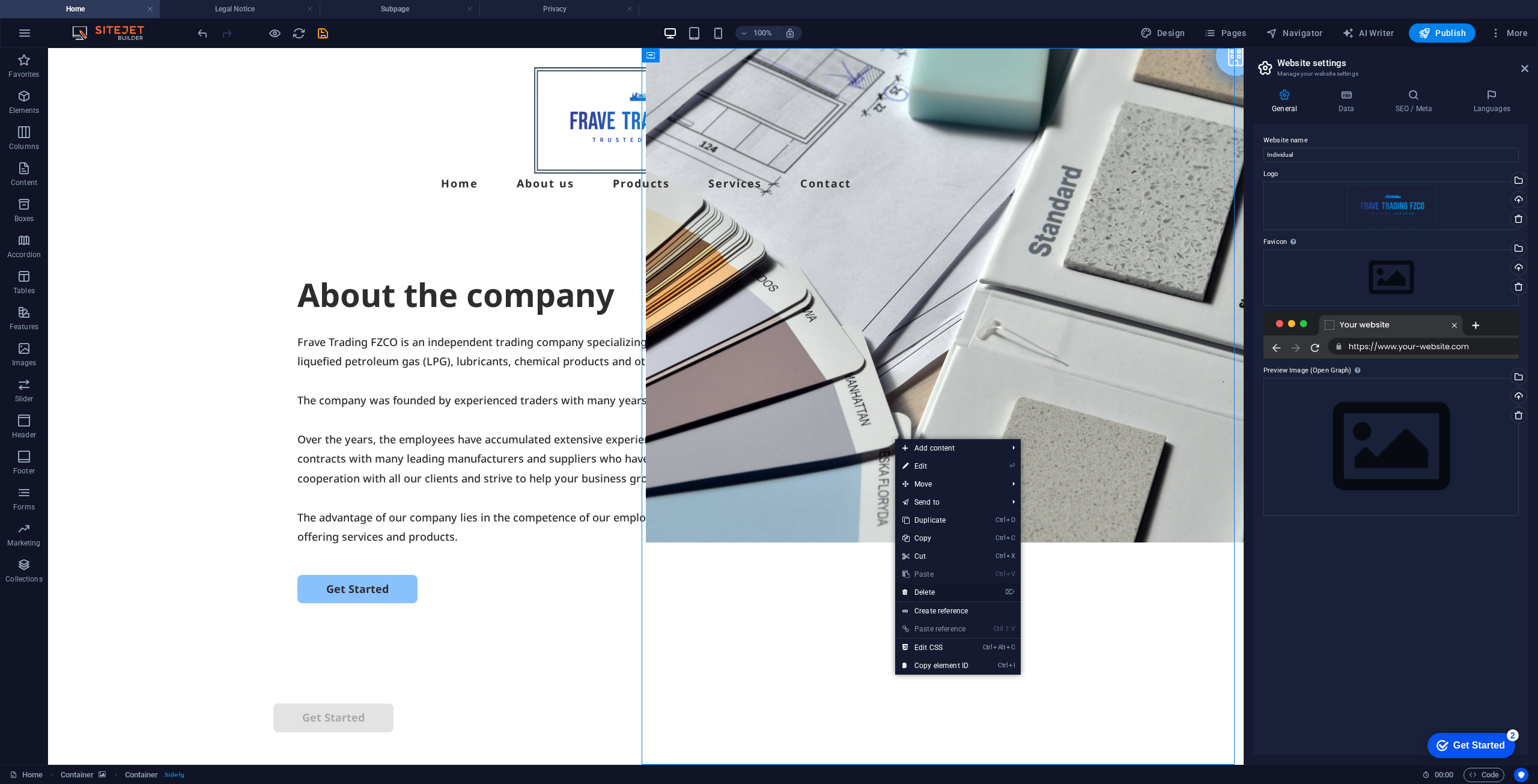
click at [922, 598] on link "⌦ Delete" at bounding box center [935, 592] width 80 height 18
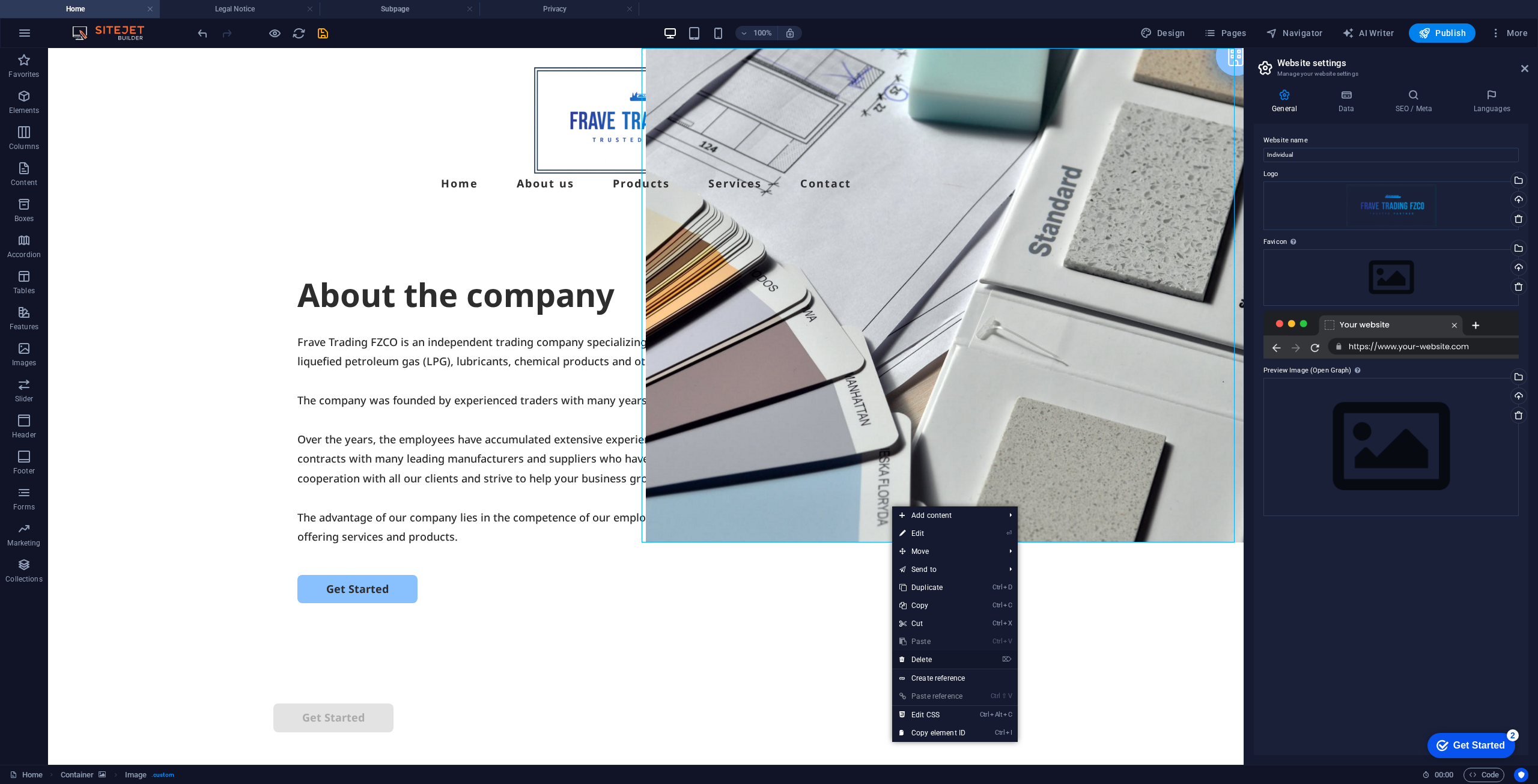
click at [928, 658] on link "⌦ Delete" at bounding box center [933, 659] width 80 height 18
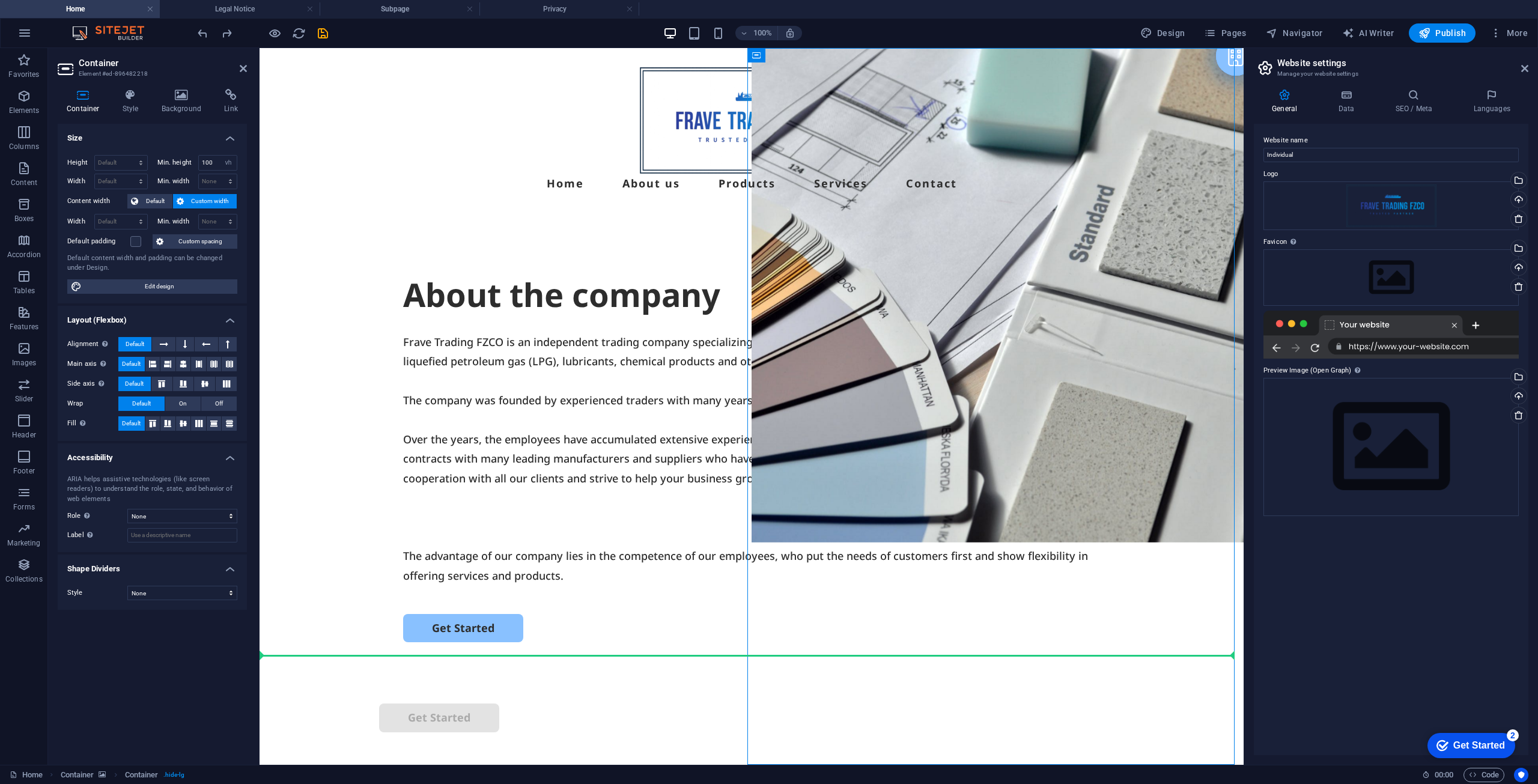
drag, startPoint x: 849, startPoint y: 488, endPoint x: 844, endPoint y: 575, distance: 87.1
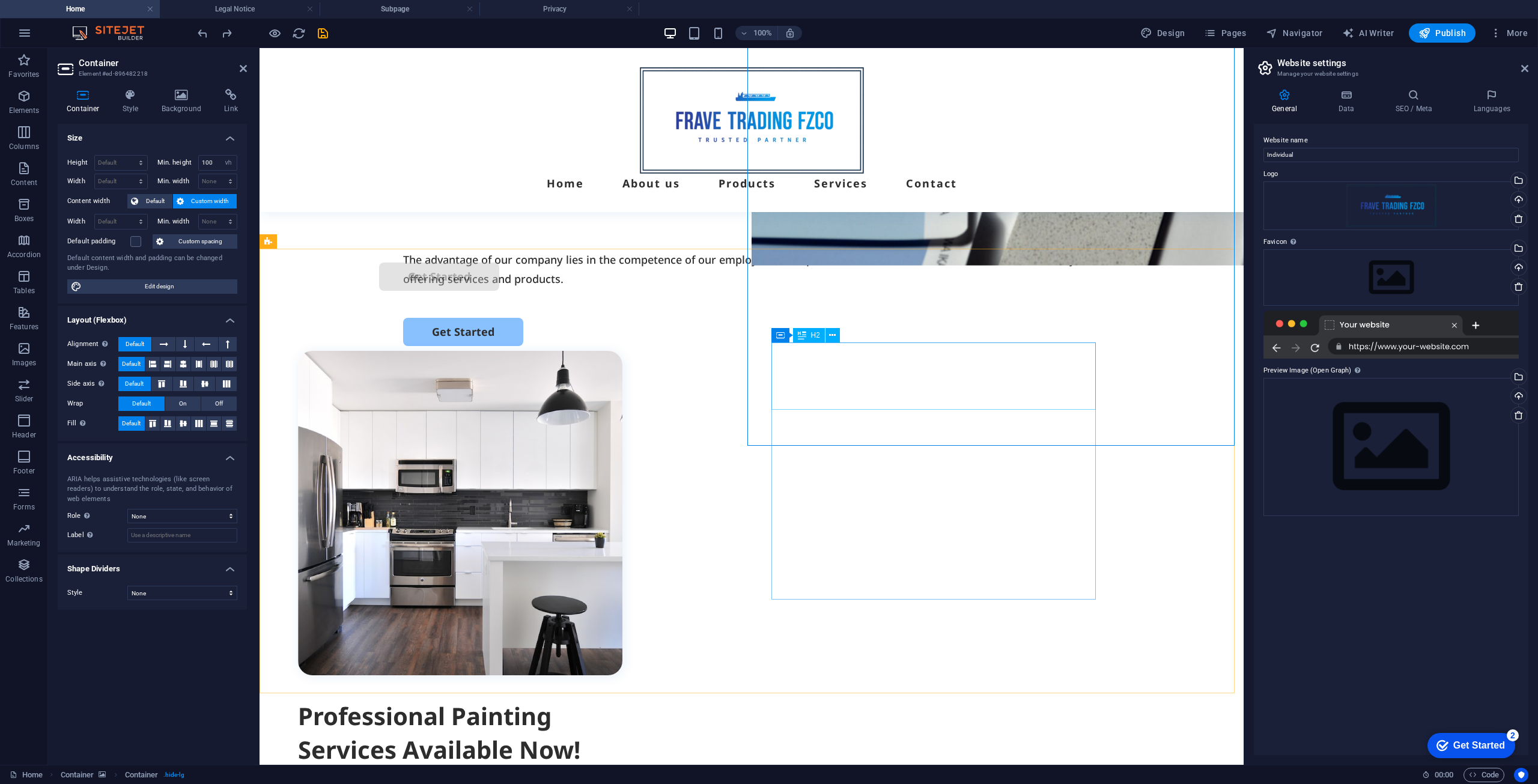
scroll to position [60, 0]
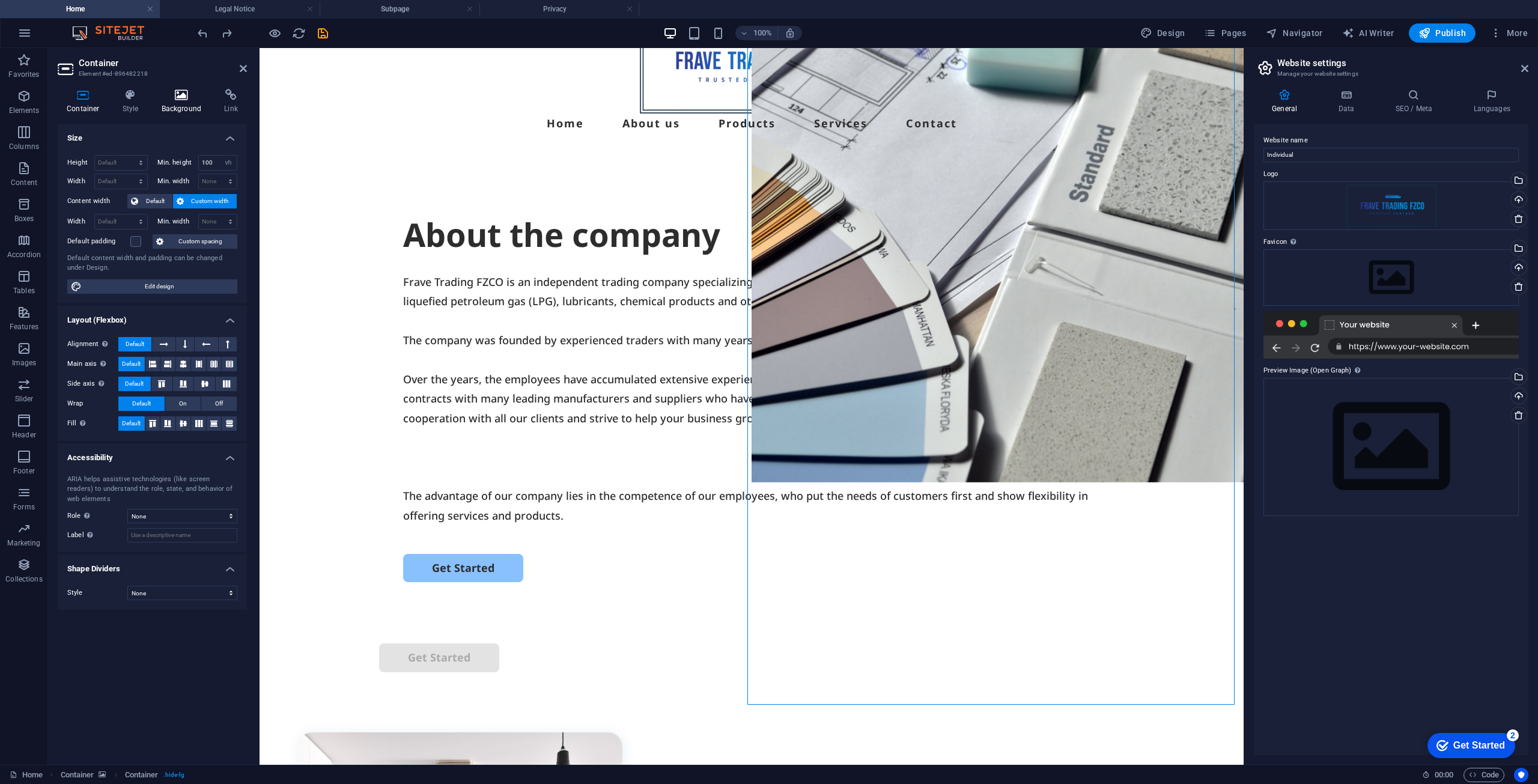
click at [164, 102] on h4 "Background" at bounding box center [184, 101] width 63 height 25
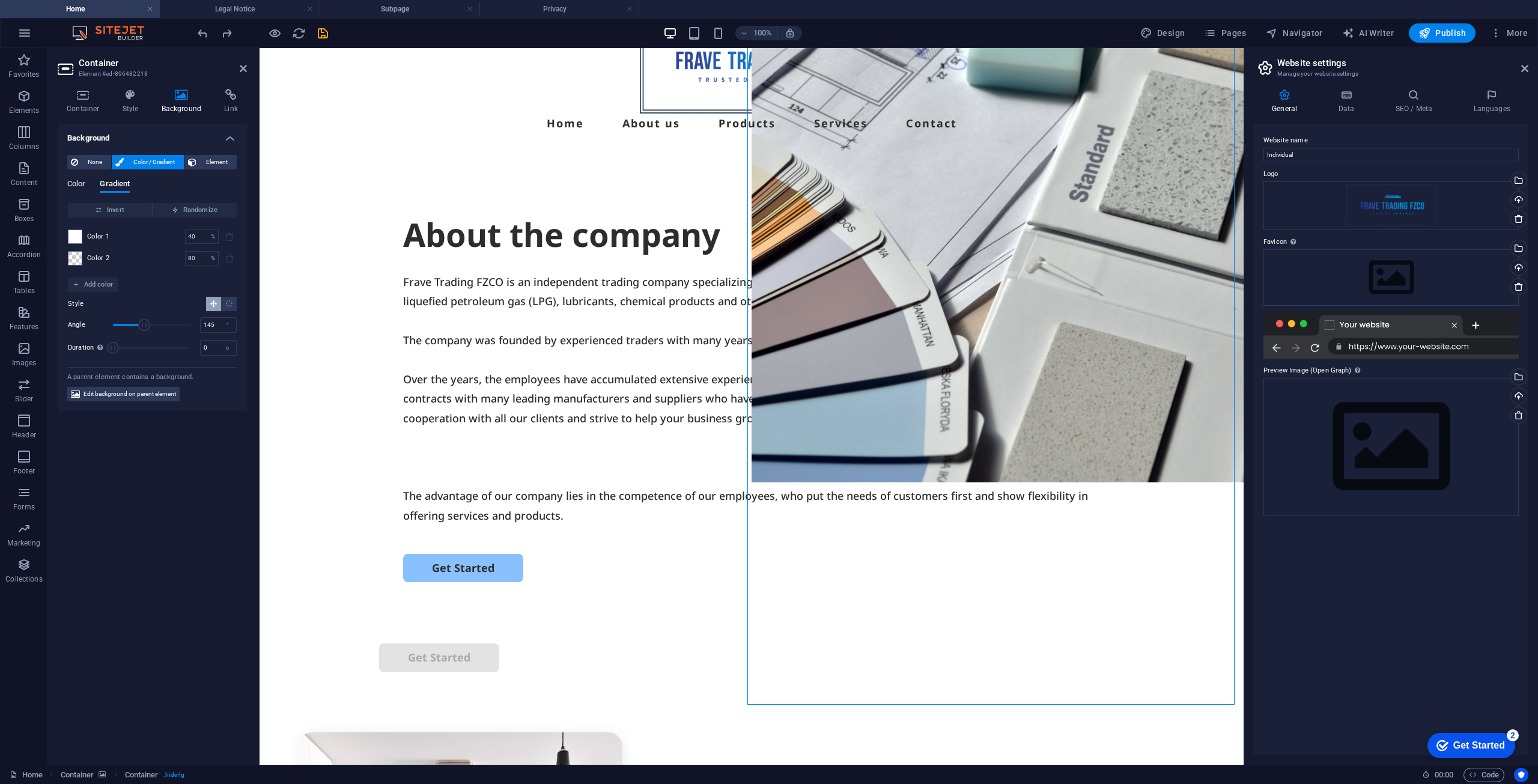
click at [86, 184] on div "Color Gradient" at bounding box center [152, 191] width 170 height 23
click at [72, 182] on span "Color" at bounding box center [76, 184] width 18 height 16
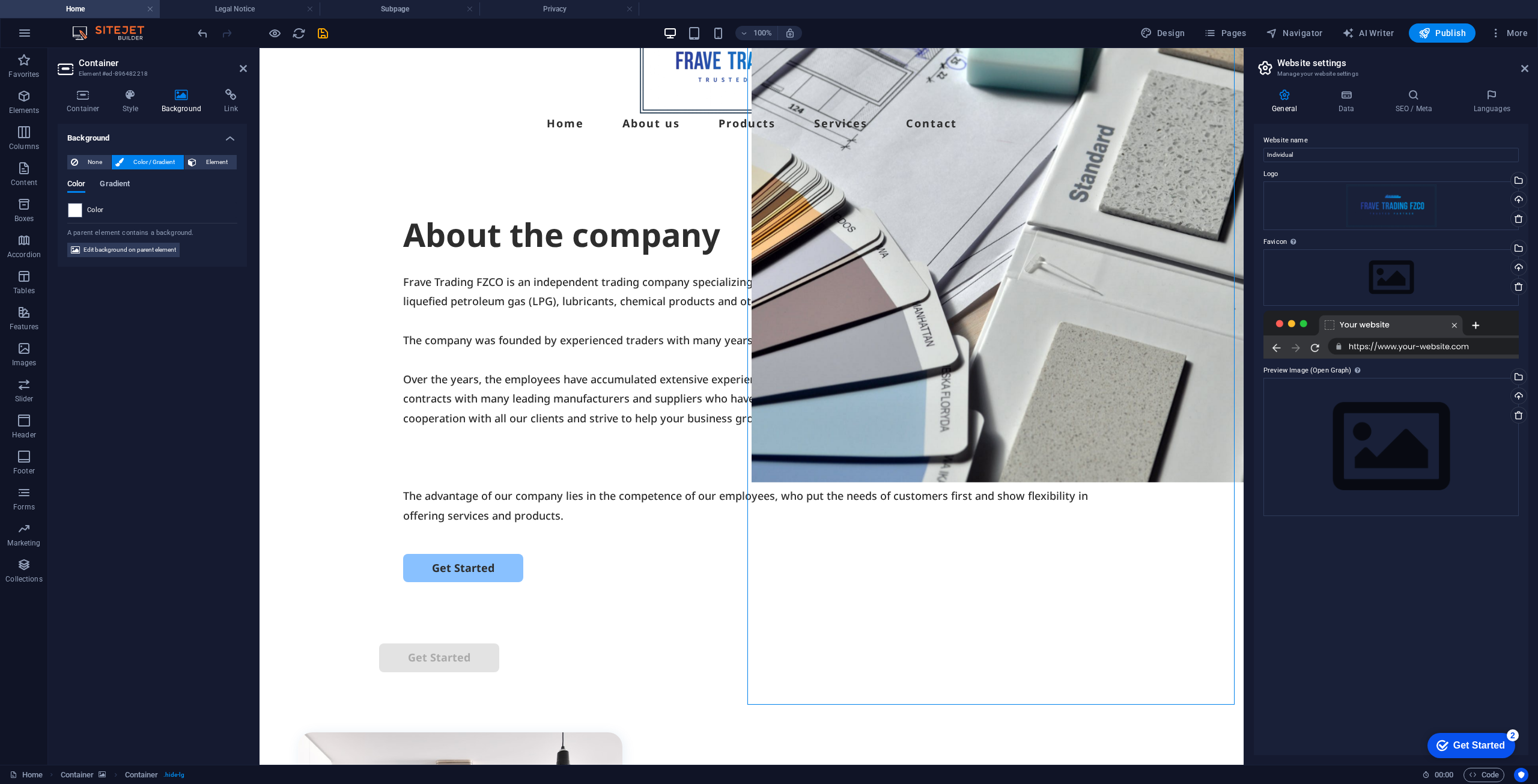
click at [108, 187] on span "Gradient" at bounding box center [115, 184] width 30 height 16
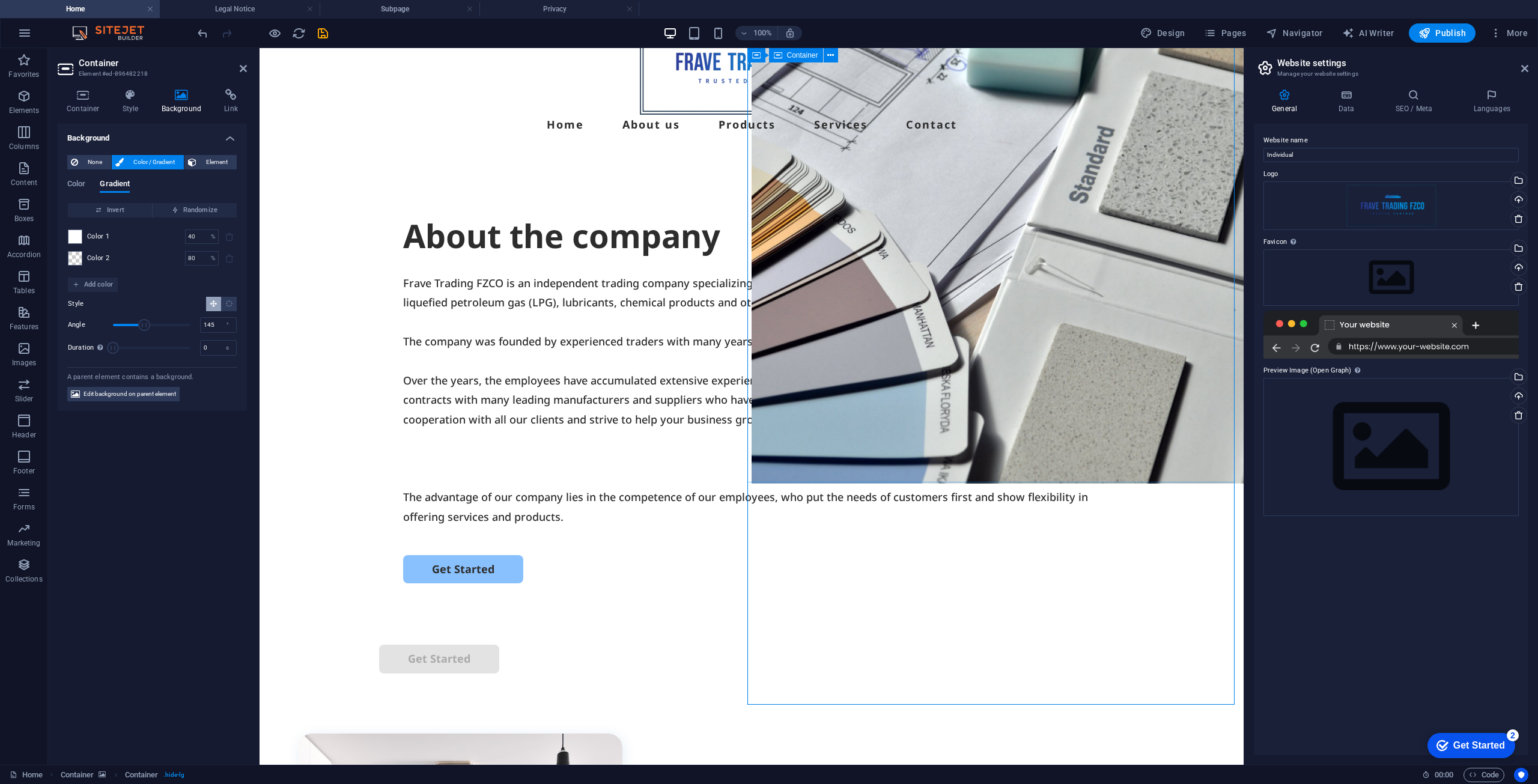
scroll to position [0, 0]
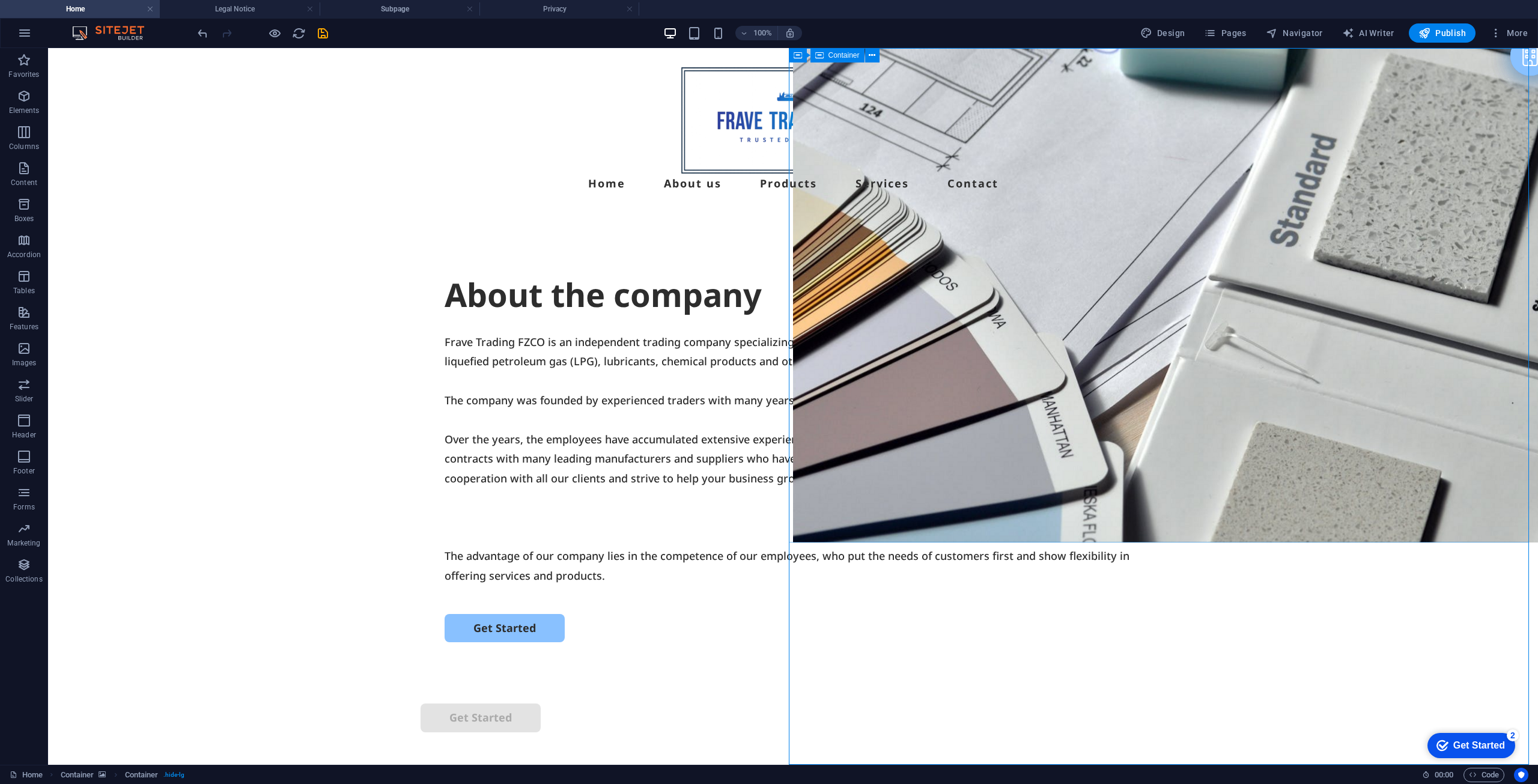
click at [1042, 438] on figure at bounding box center [1166, 295] width 745 height 494
click at [1016, 392] on figure at bounding box center [1166, 295] width 745 height 494
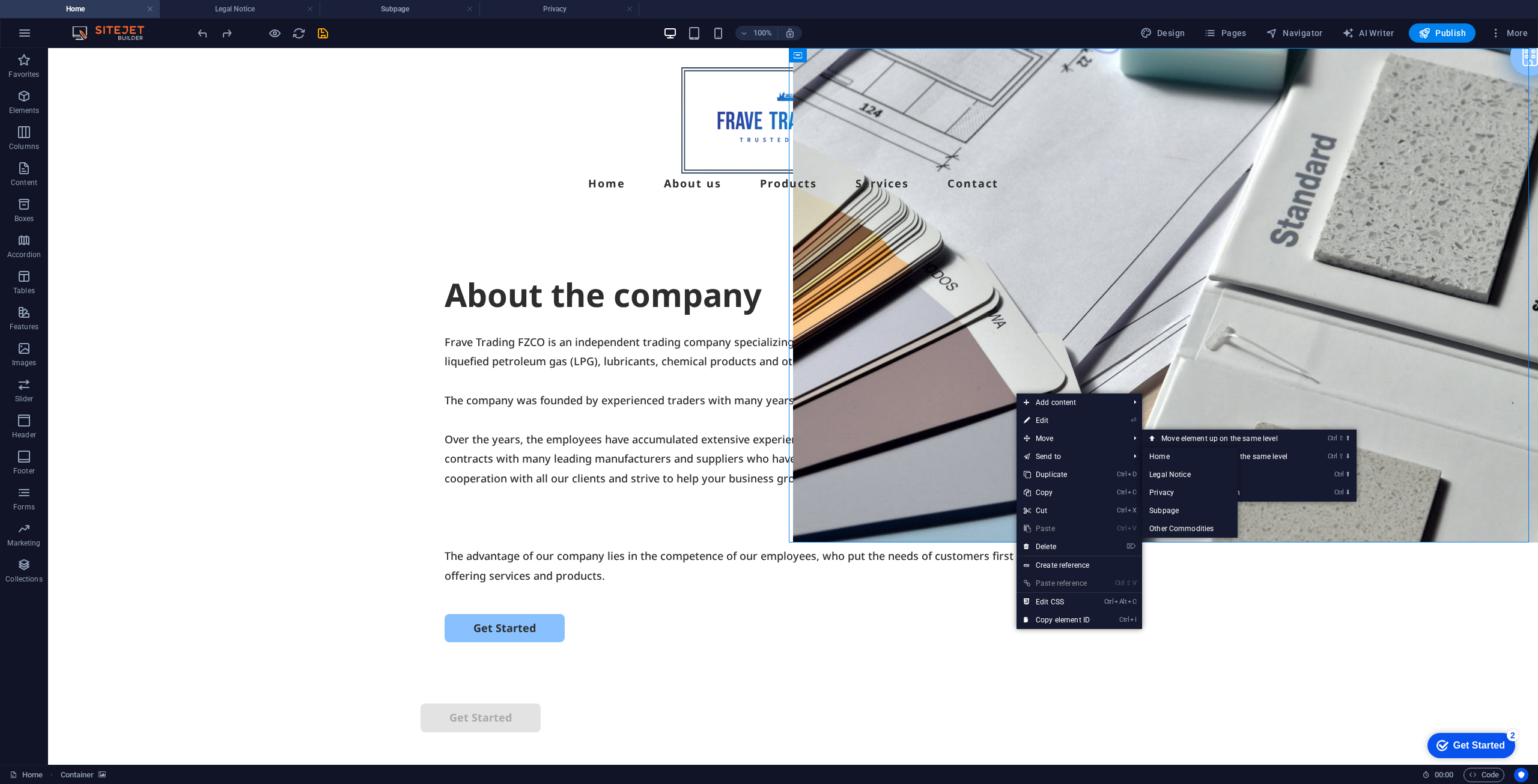
click at [971, 339] on figure at bounding box center [1166, 295] width 745 height 494
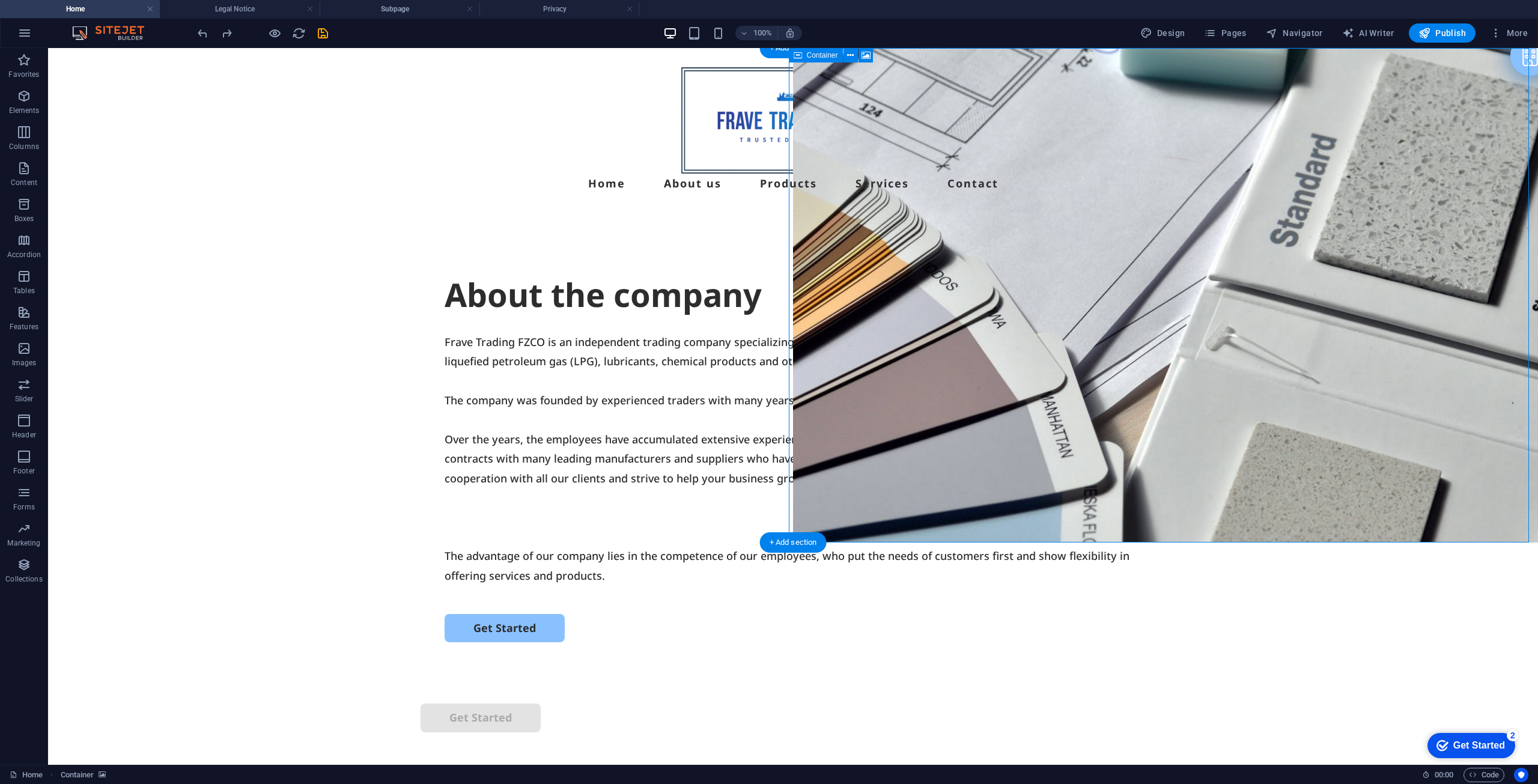
click at [971, 339] on figure at bounding box center [1166, 295] width 745 height 494
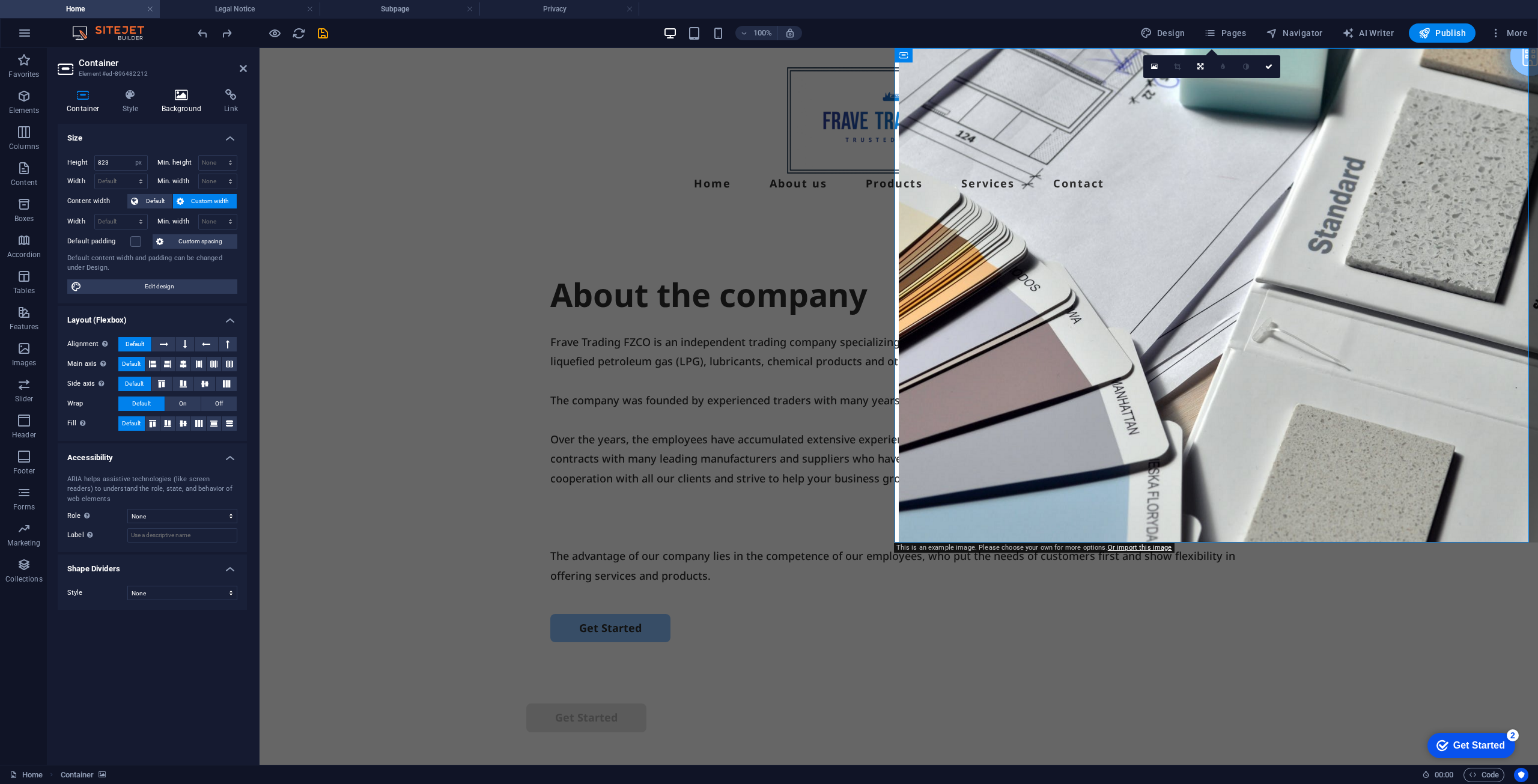
click at [173, 104] on h4 "Background" at bounding box center [184, 101] width 63 height 25
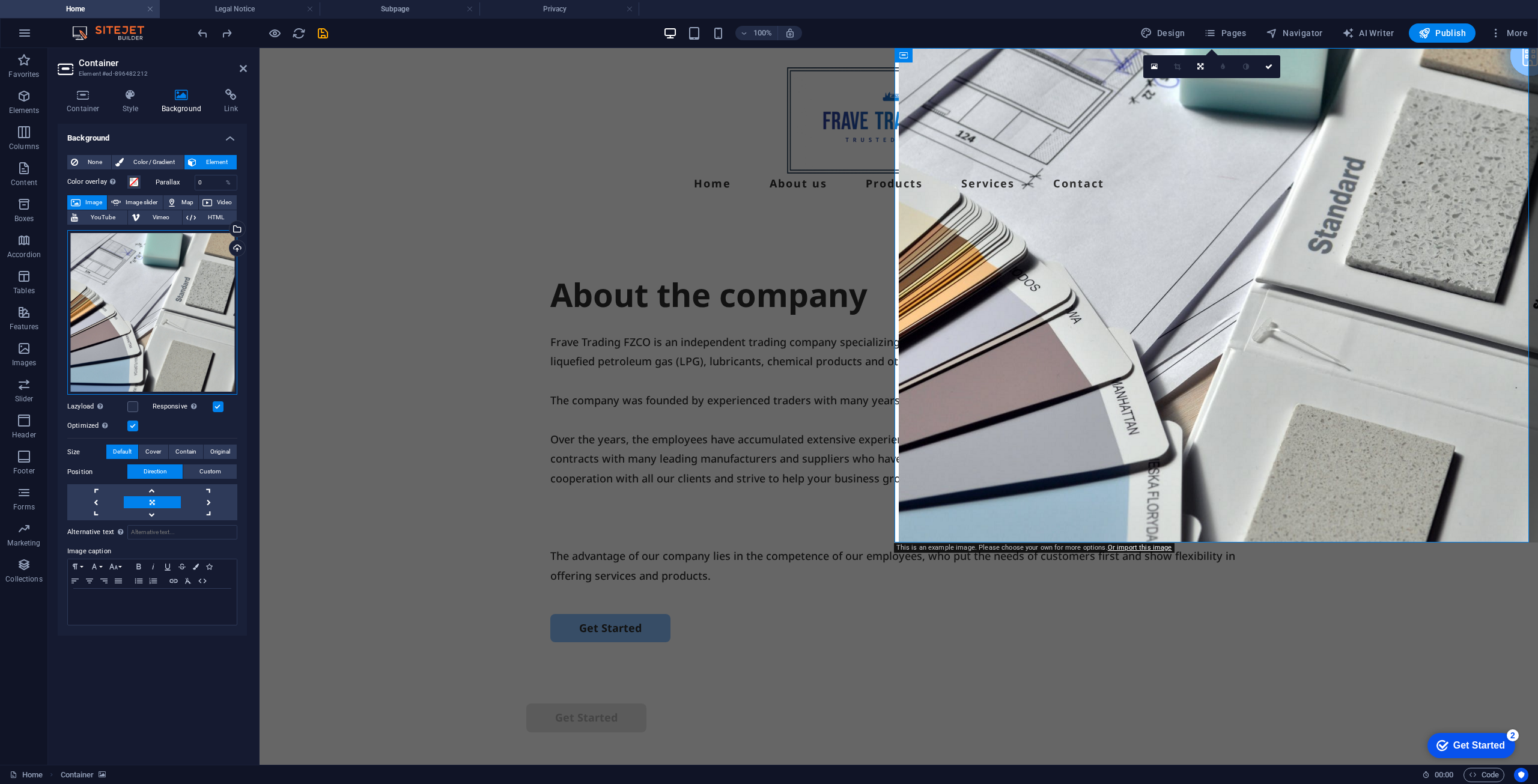
click at [173, 329] on div "Drag files here, click to choose files or select files from Files or our free s…" at bounding box center [152, 313] width 170 height 165
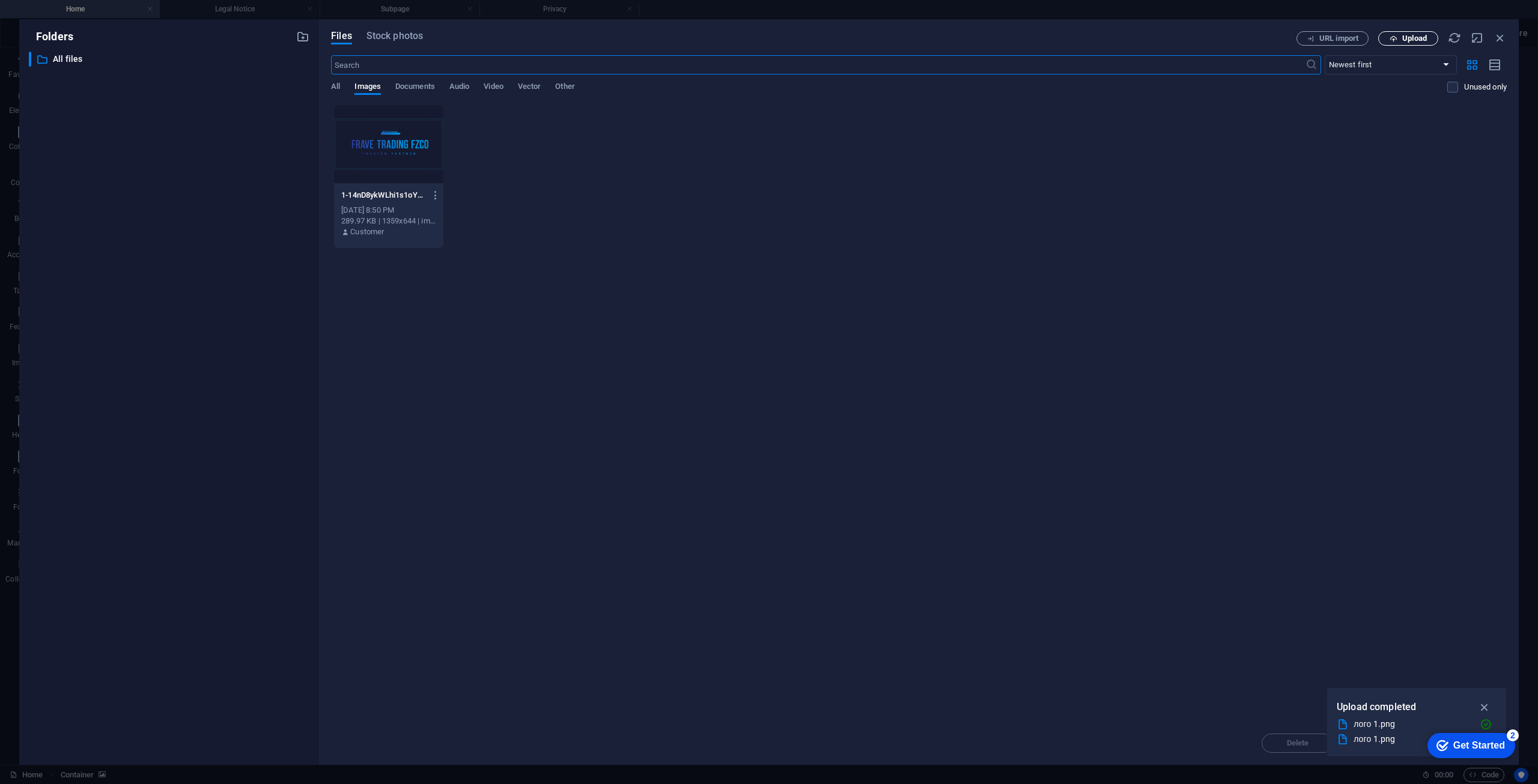
click at [1401, 38] on span "Upload" at bounding box center [1408, 39] width 49 height 8
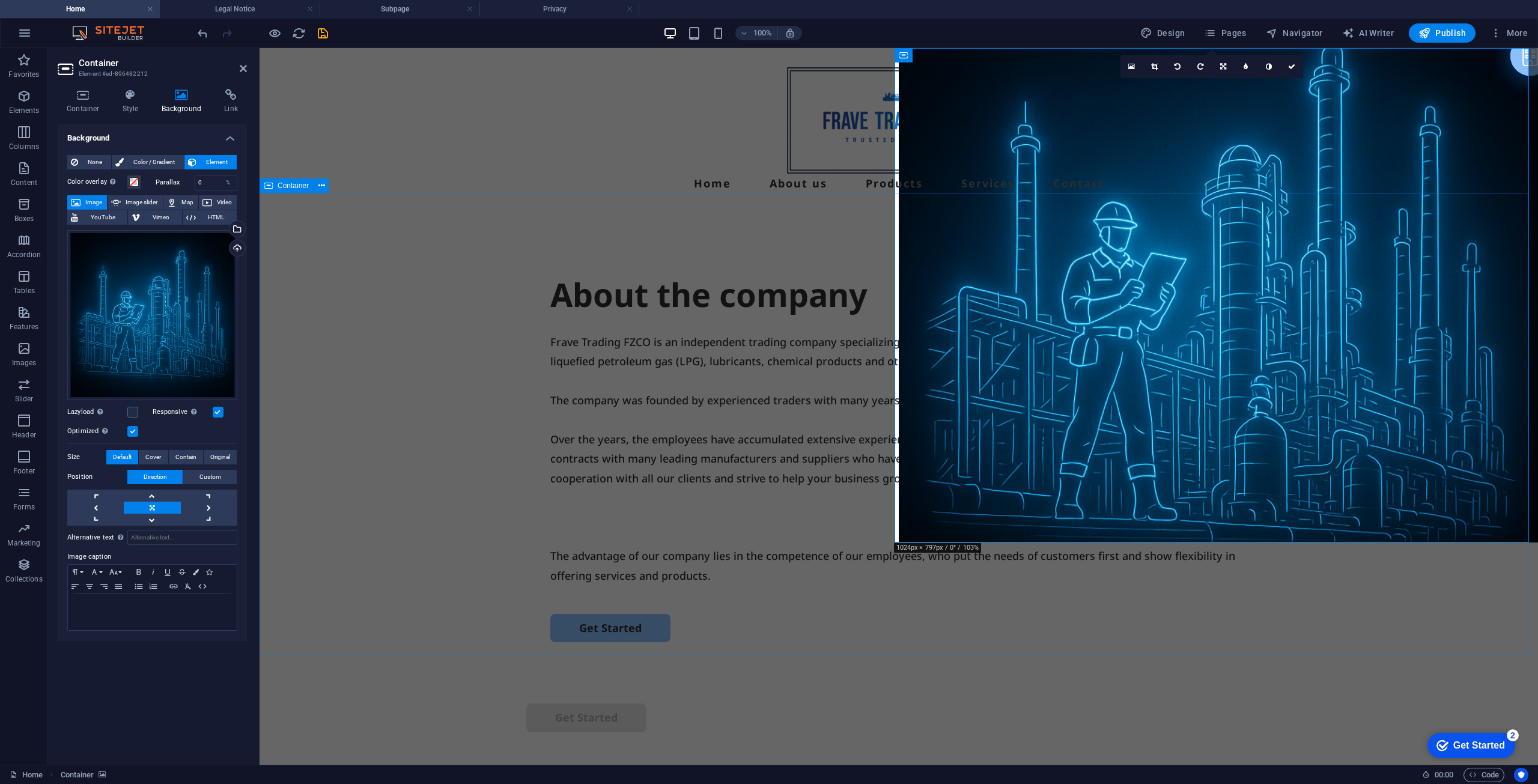
click at [528, 377] on div "About the company Frave Trading FZCO is an independent trading company speciali…" at bounding box center [899, 443] width 1278 height 463
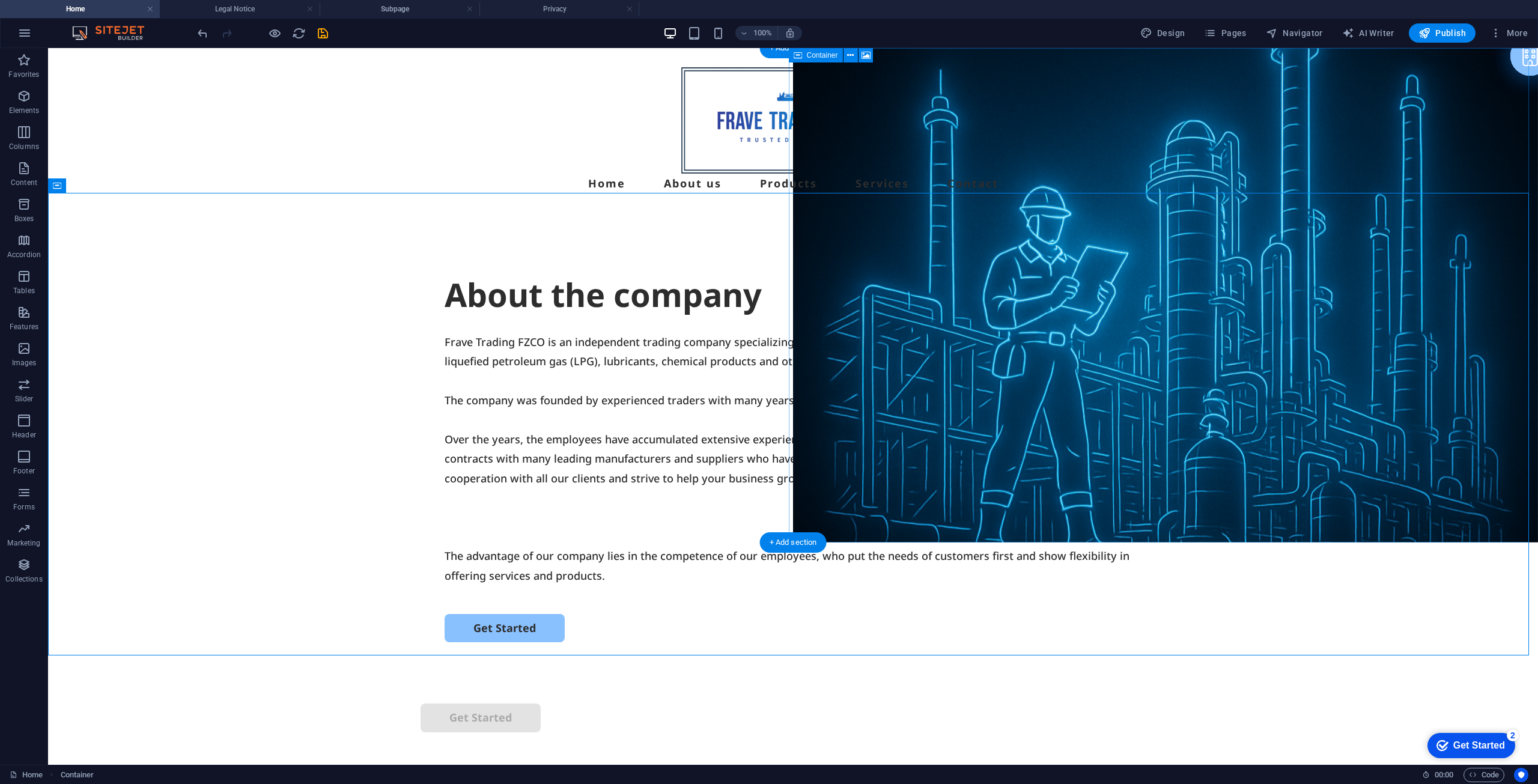
click at [988, 405] on figure at bounding box center [1166, 295] width 745 height 494
click at [1261, 560] on div "About the company Frave Trading FZCO is an independent trading company speciali…" at bounding box center [793, 443] width 1490 height 463
click at [896, 394] on figure at bounding box center [1166, 295] width 745 height 494
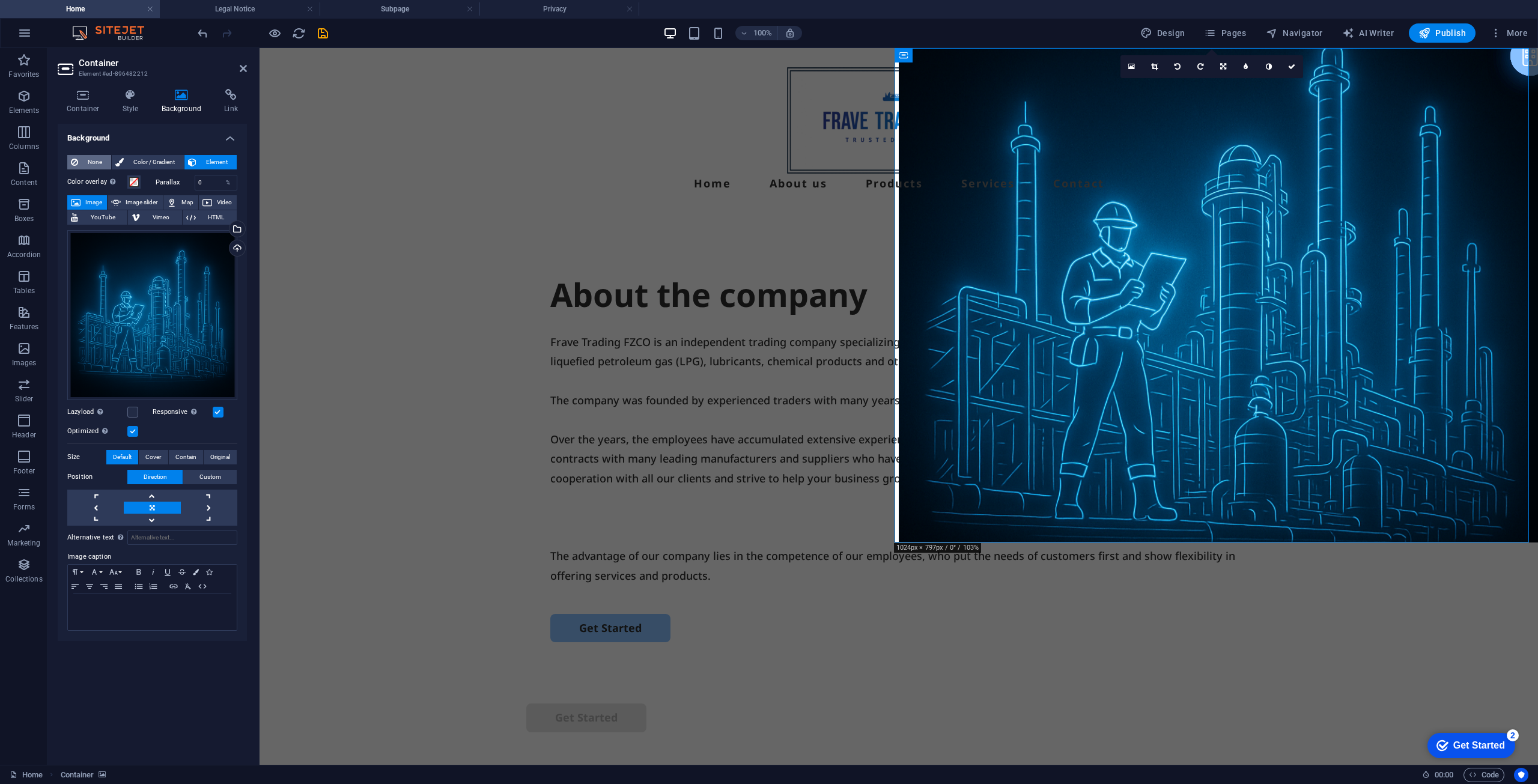
click at [90, 161] on span "None" at bounding box center [95, 162] width 26 height 14
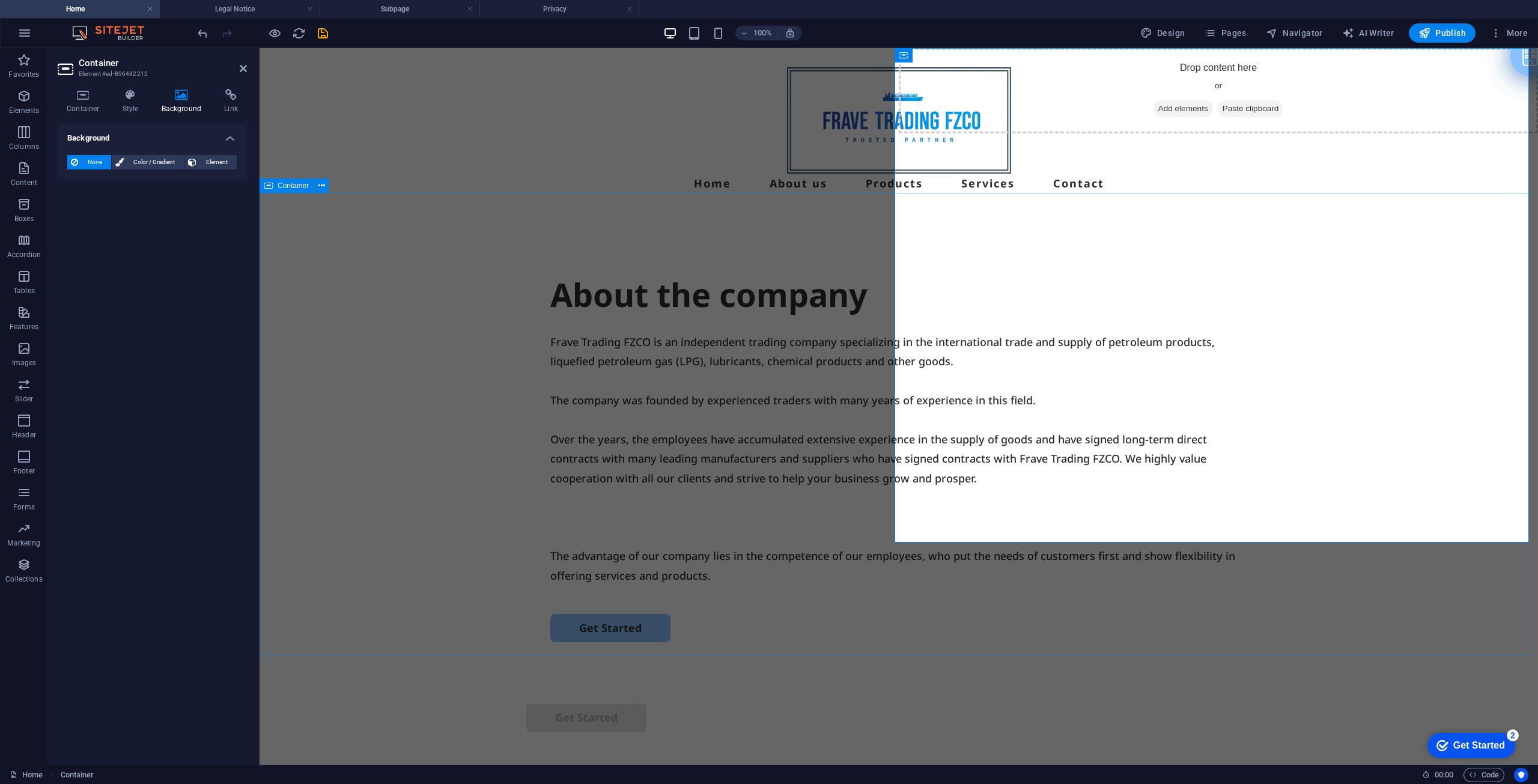
drag, startPoint x: 1308, startPoint y: 577, endPoint x: 1519, endPoint y: 577, distance: 211.0
click at [1519, 577] on div "About the company Frave Trading FZCO is an independent trading company speciali…" at bounding box center [899, 443] width 1278 height 463
